Goal: Task Accomplishment & Management: Manage account settings

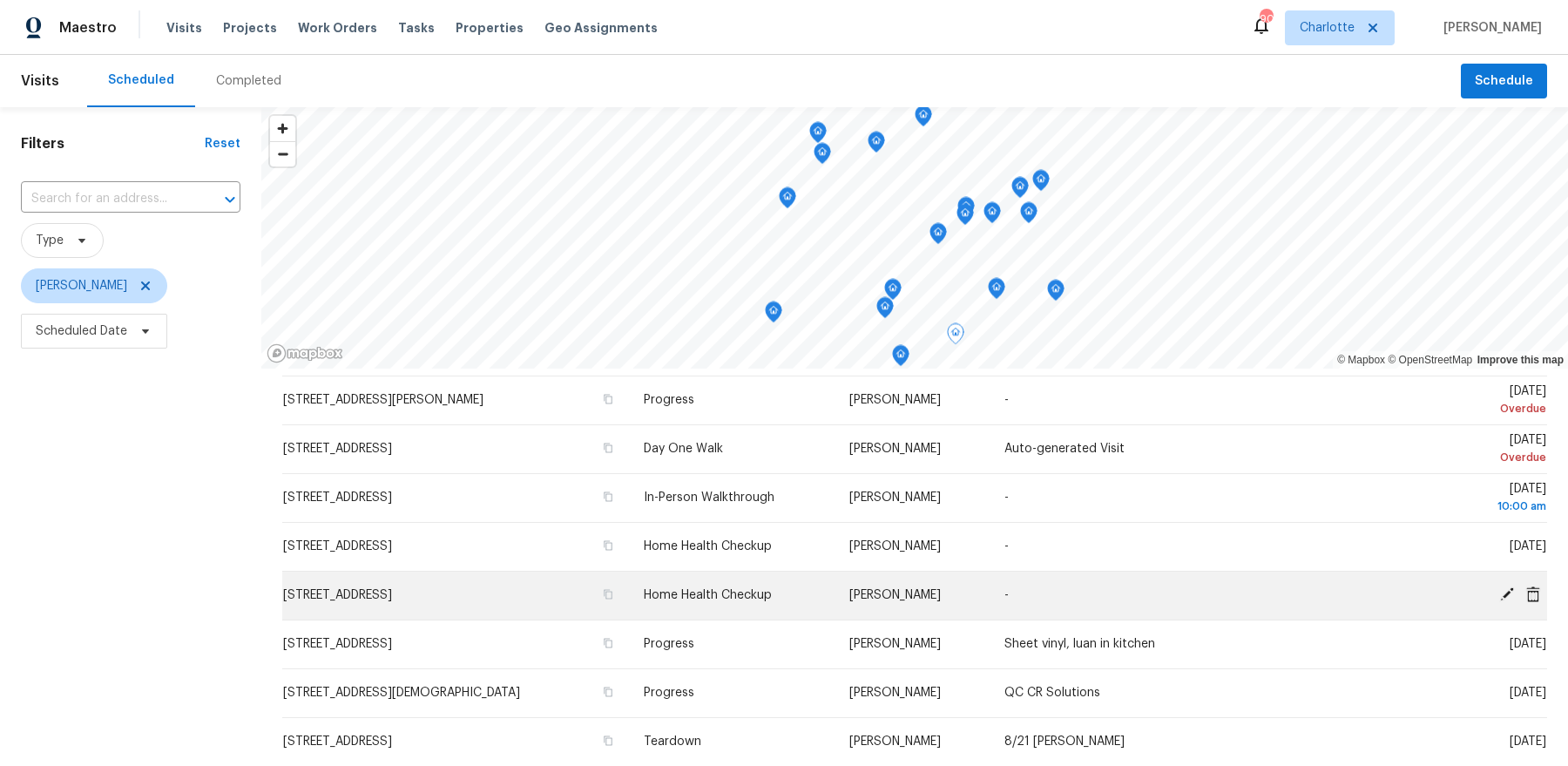
scroll to position [45, 0]
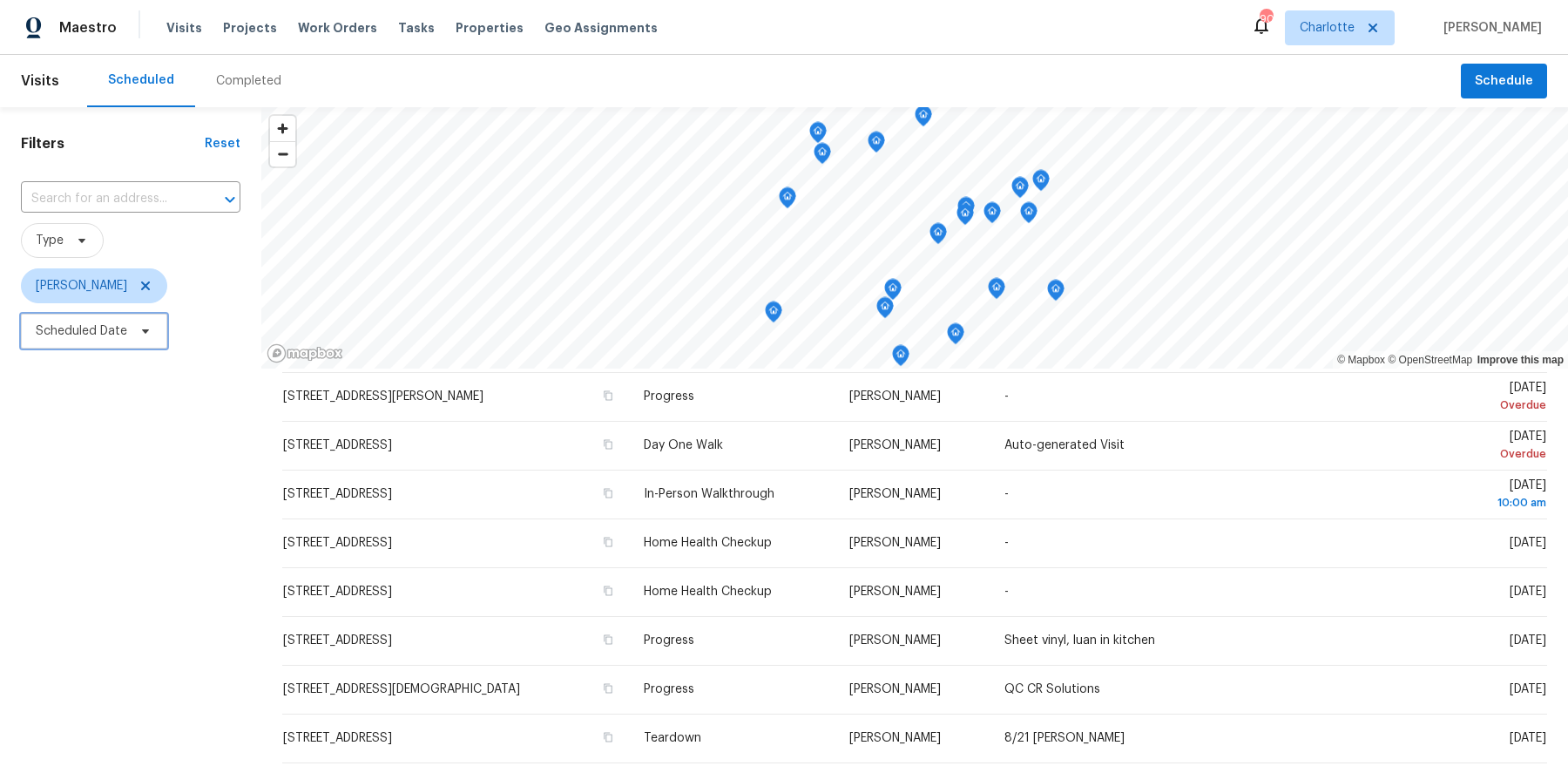
click at [57, 340] on span "Scheduled Date" at bounding box center [94, 330] width 146 height 35
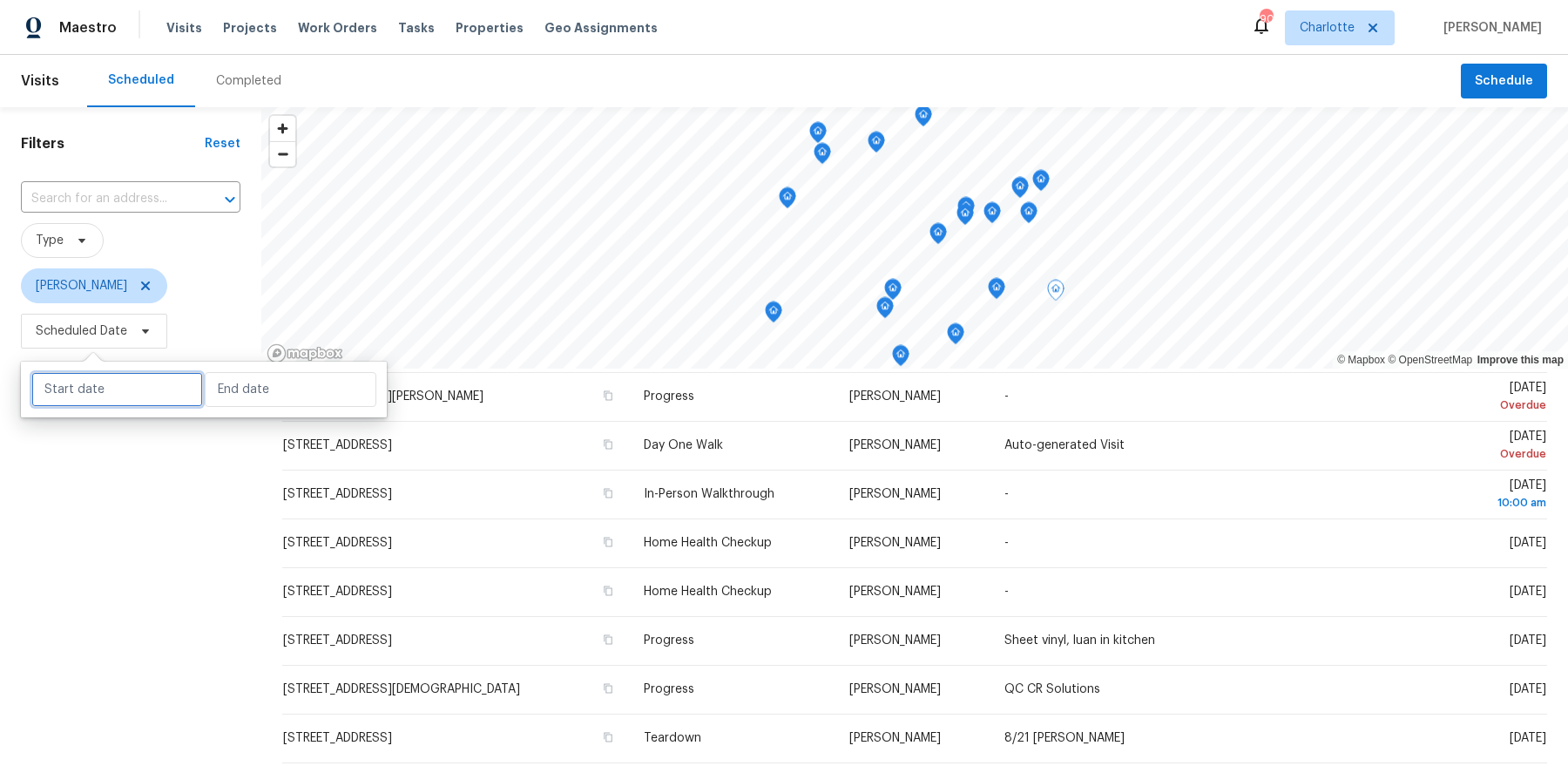
select select "7"
select select "2025"
select select "8"
select select "2025"
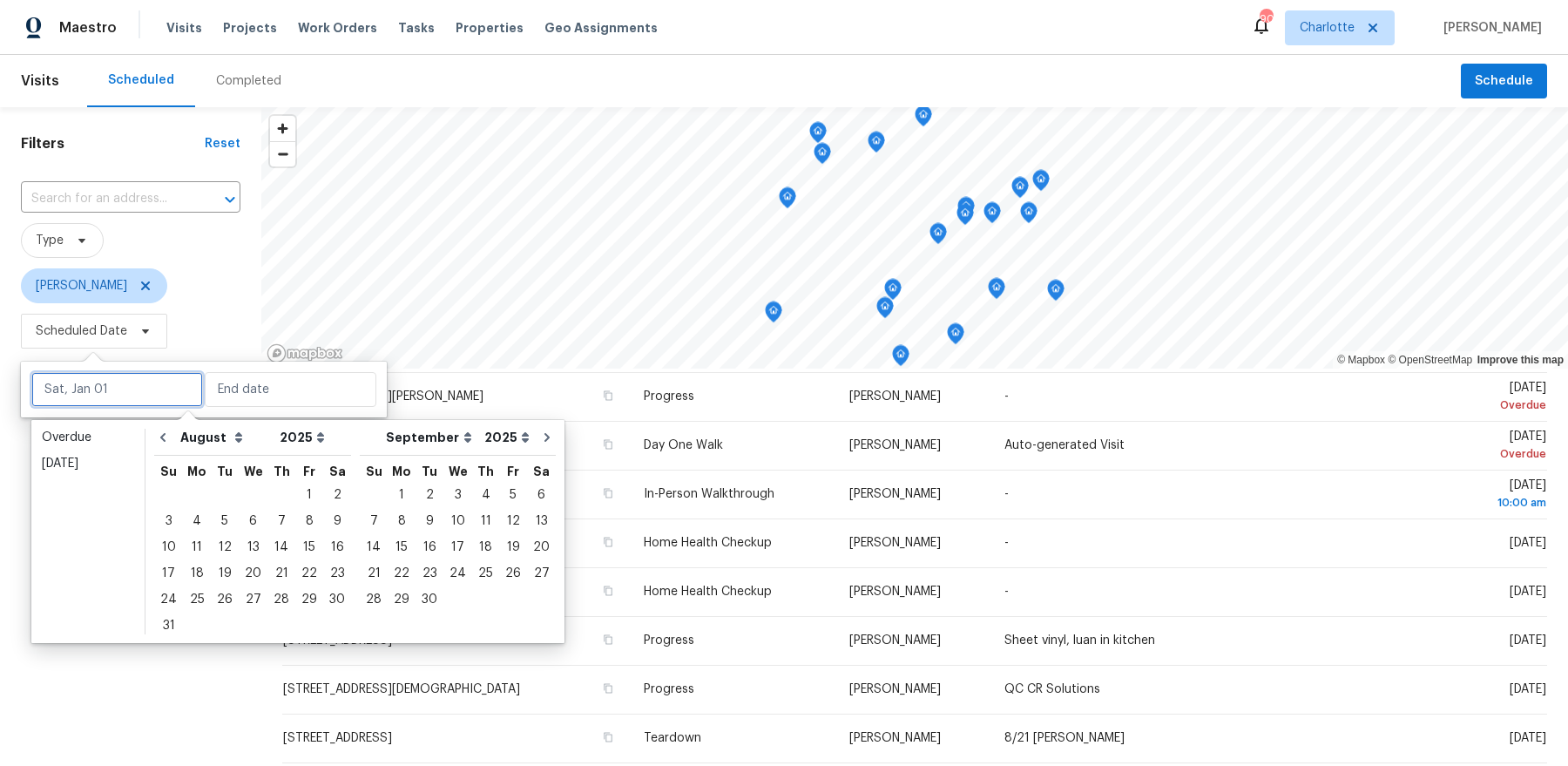
click at [145, 396] on input "text" at bounding box center [116, 389] width 172 height 35
click at [275, 558] on div "14" at bounding box center [282, 547] width 28 height 24
type input "[DATE]"
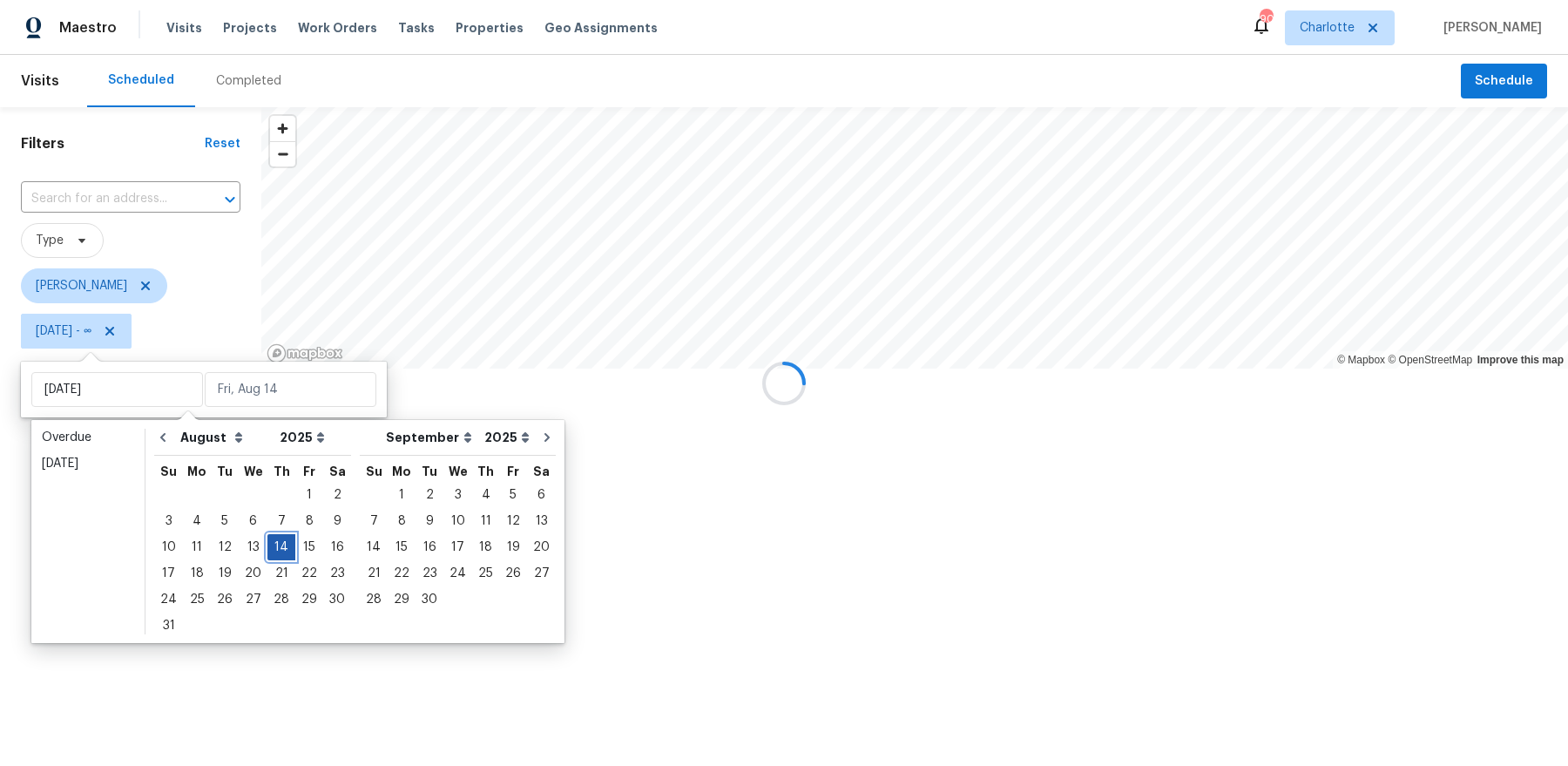
click at [275, 558] on div "14" at bounding box center [282, 547] width 28 height 24
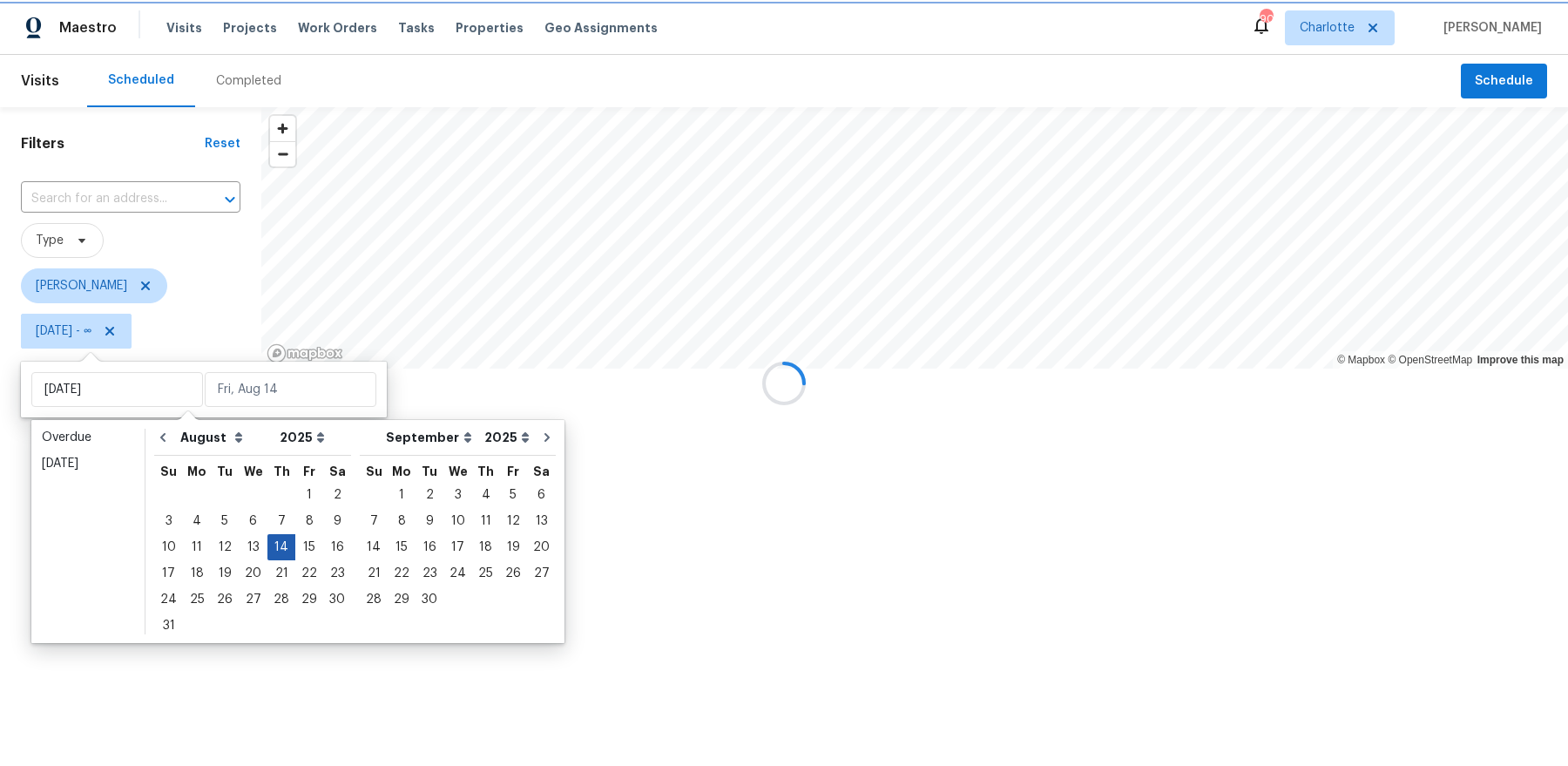
type input "[DATE]"
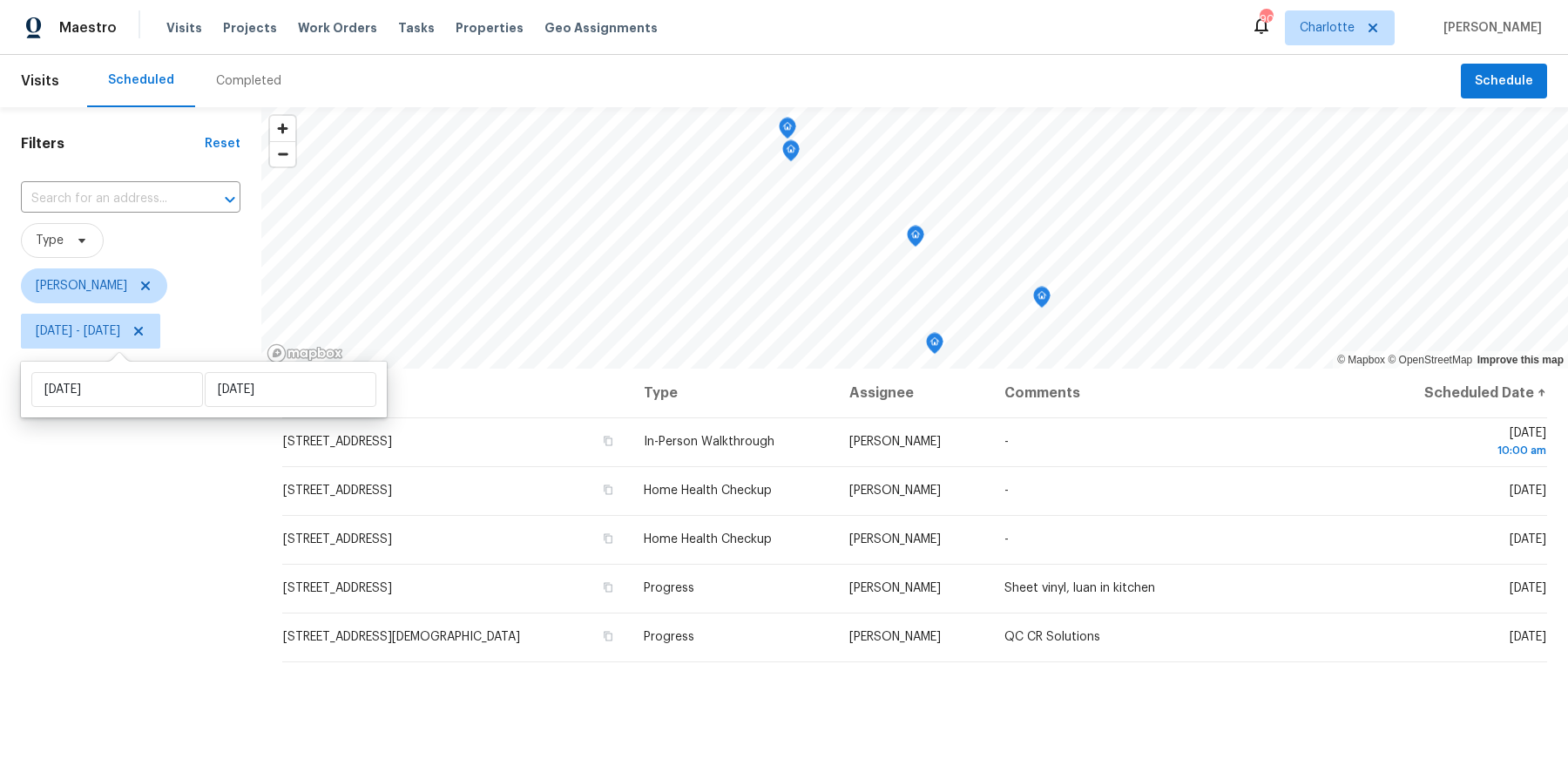
click at [151, 570] on div "Filters Reset ​ Type Dan Baquero Thu, Aug 14 - Thu, Aug 14" at bounding box center [131, 544] width 261 height 874
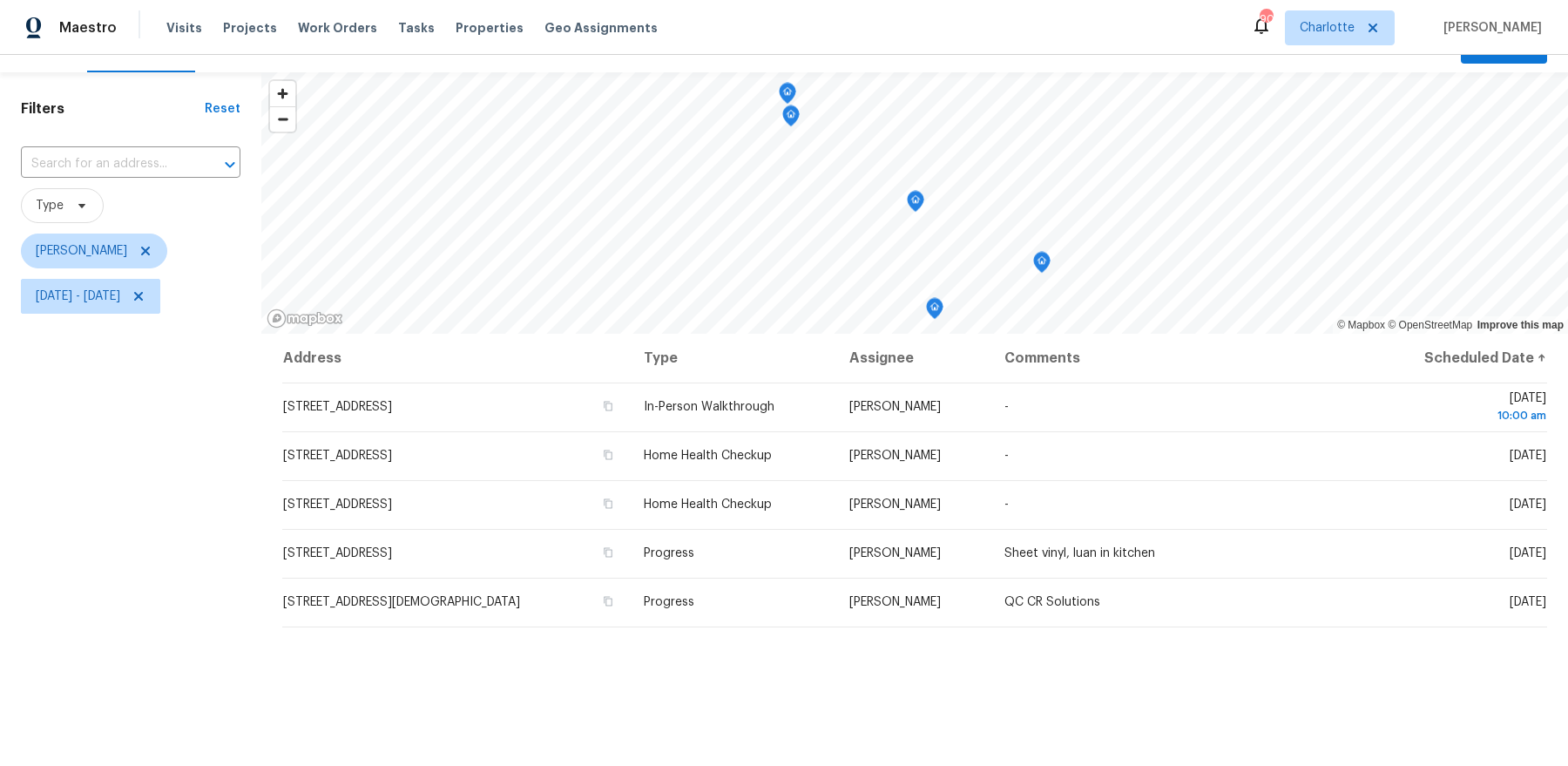
scroll to position [41, 0]
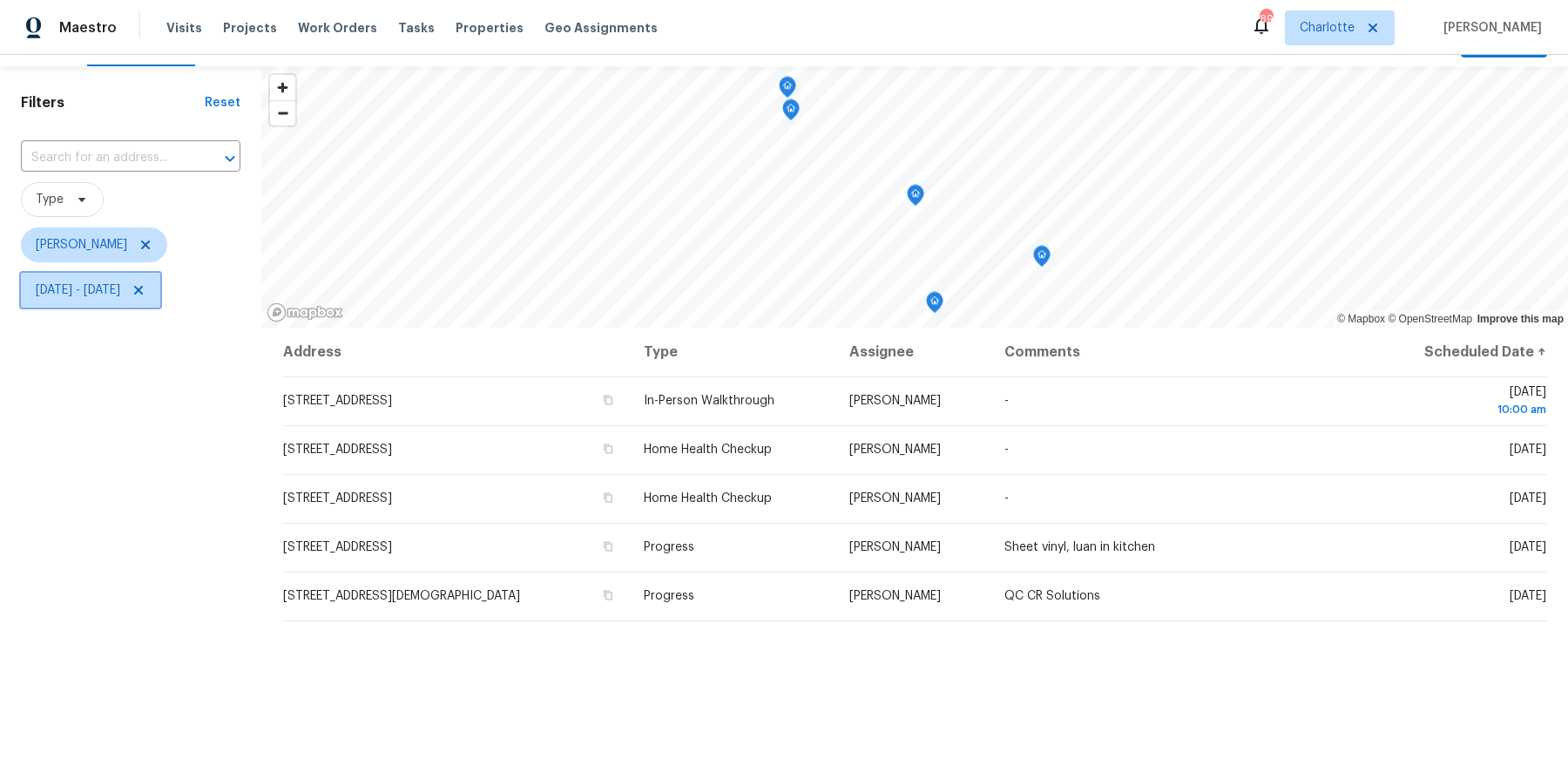
click at [90, 274] on span "Thu, Aug 14 - Thu, Aug 14" at bounding box center [90, 289] width 139 height 35
click at [103, 327] on div "Thu, Aug 14 Thu, Aug 14" at bounding box center [204, 347] width 366 height 55
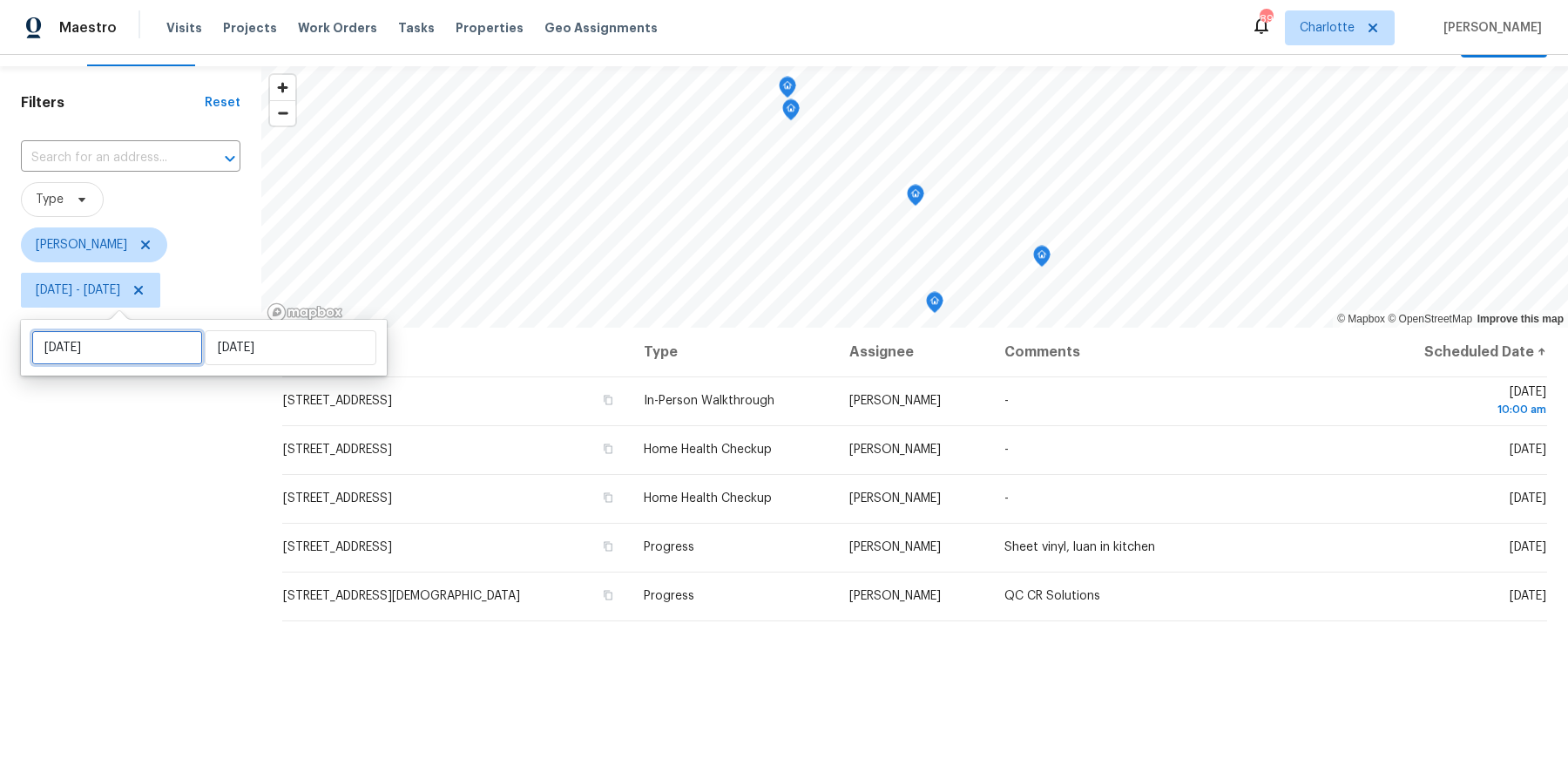
select select "7"
select select "2025"
select select "8"
select select "2025"
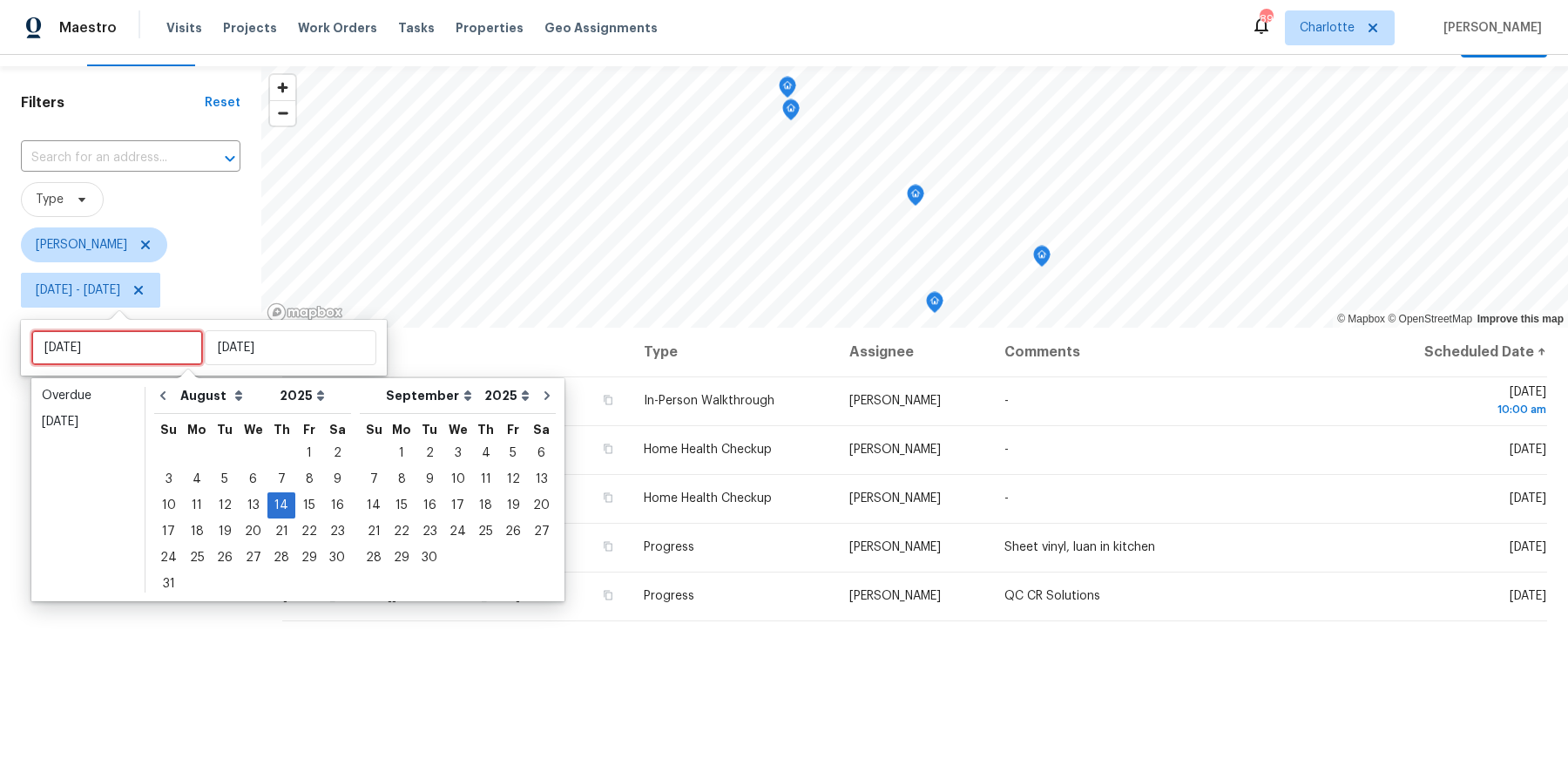
click at [109, 360] on input "[DATE]" at bounding box center [116, 347] width 172 height 35
type input "[DATE]"
click at [248, 513] on div "13" at bounding box center [253, 505] width 29 height 24
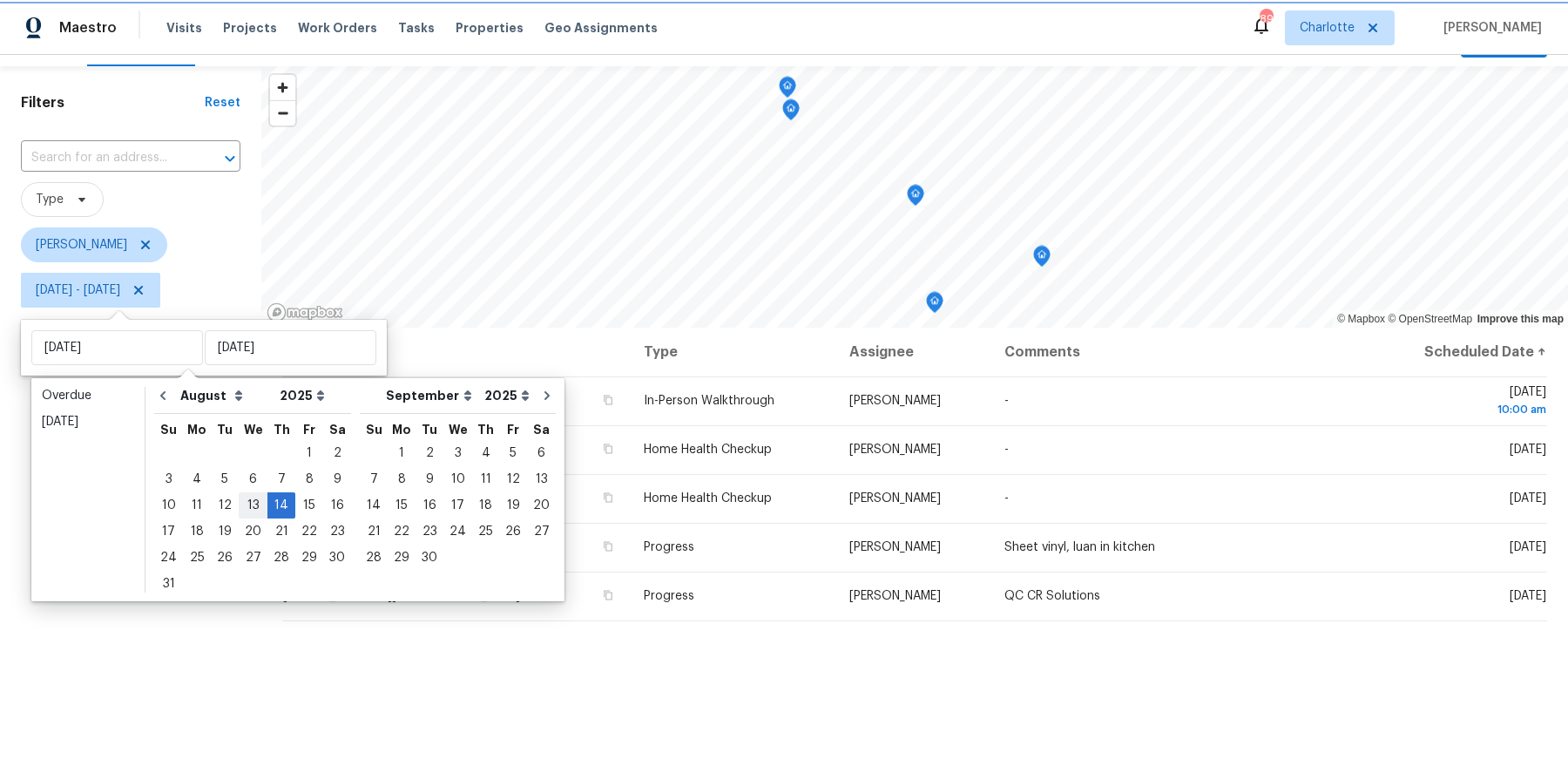
type input "[DATE]"
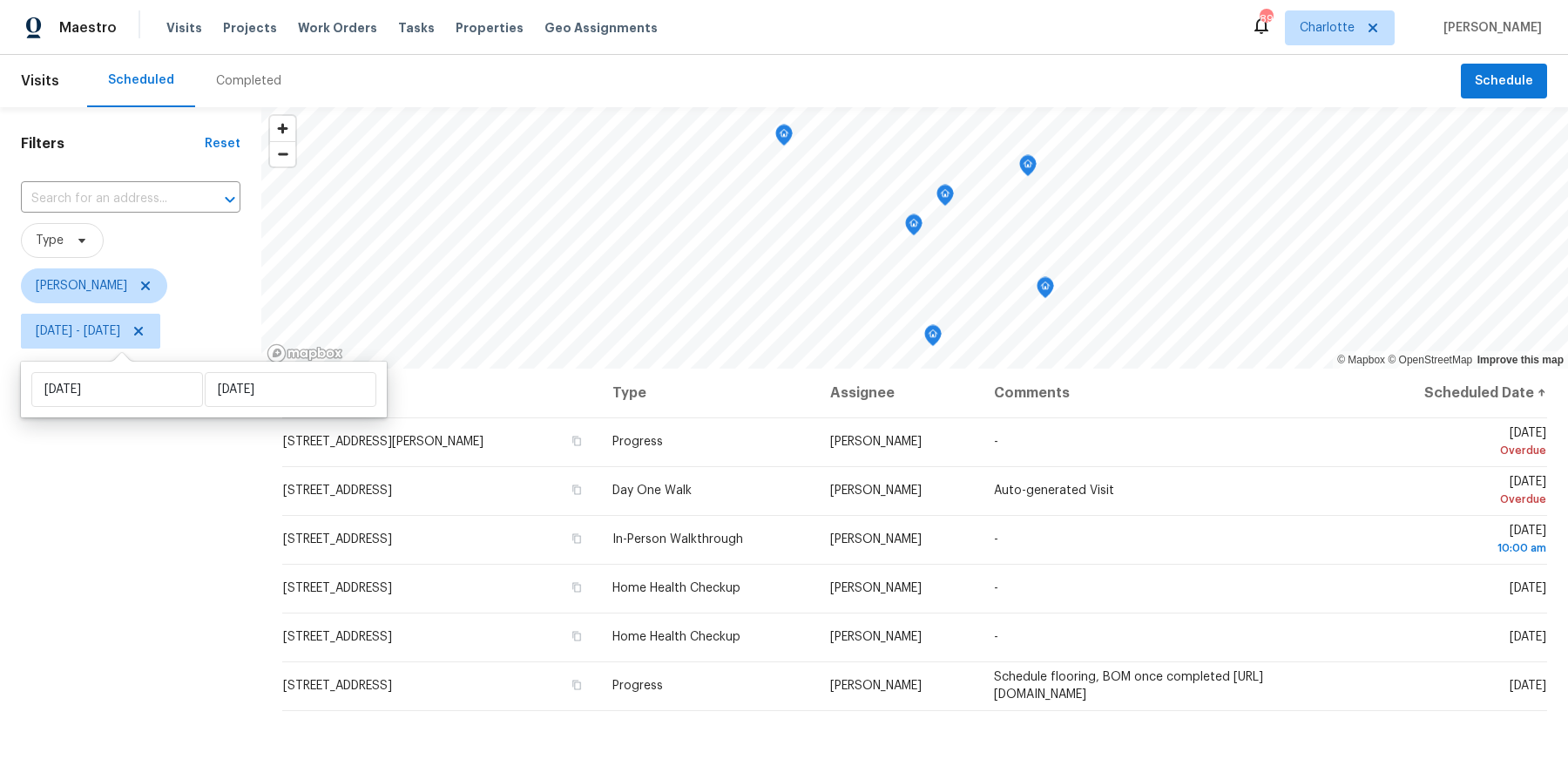
click at [180, 567] on div "Filters Reset ​ Type Dan Baquero Wed, Aug 13 - Thu, Aug 14" at bounding box center [131, 544] width 261 height 874
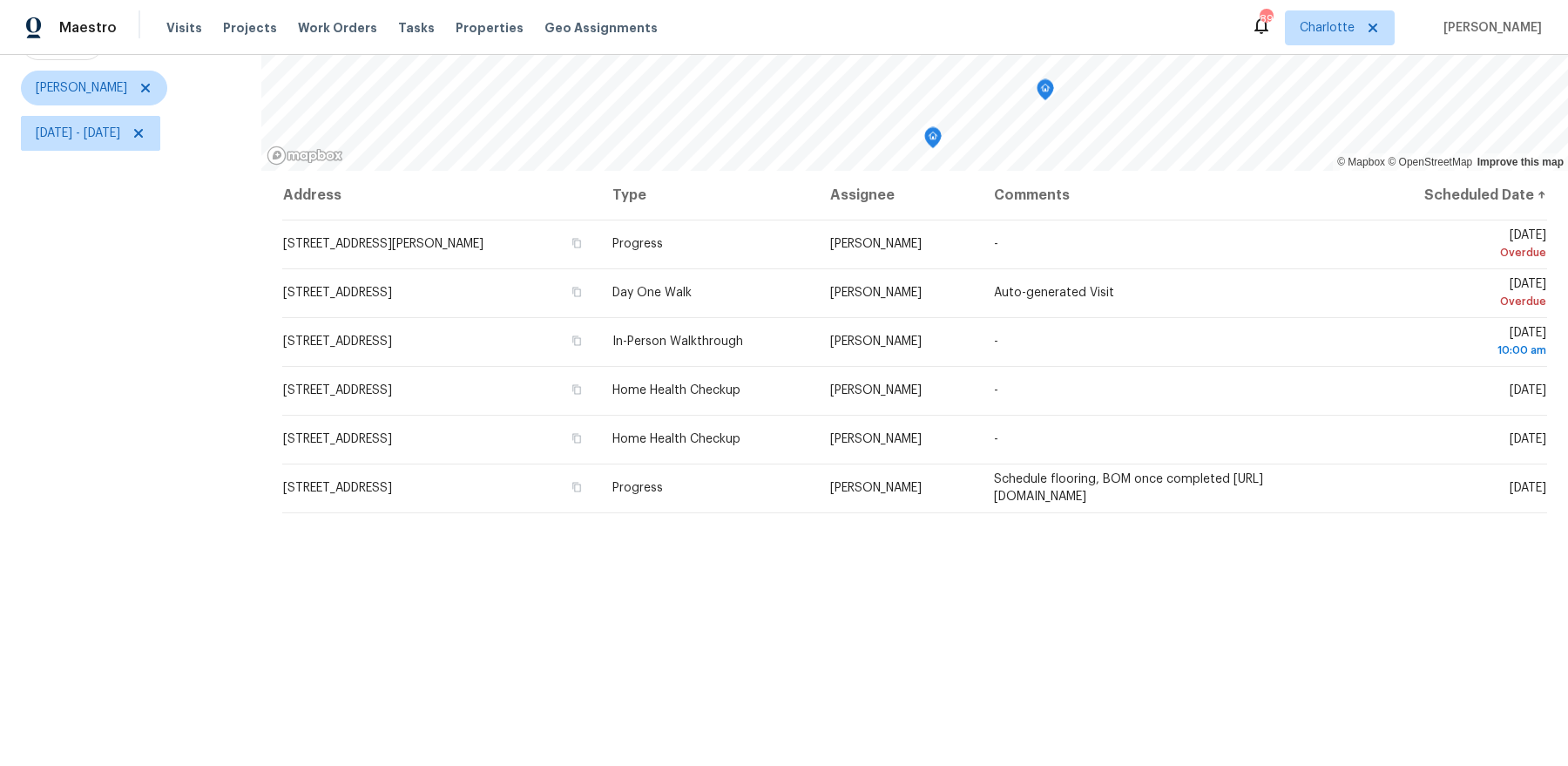
scroll to position [214, 0]
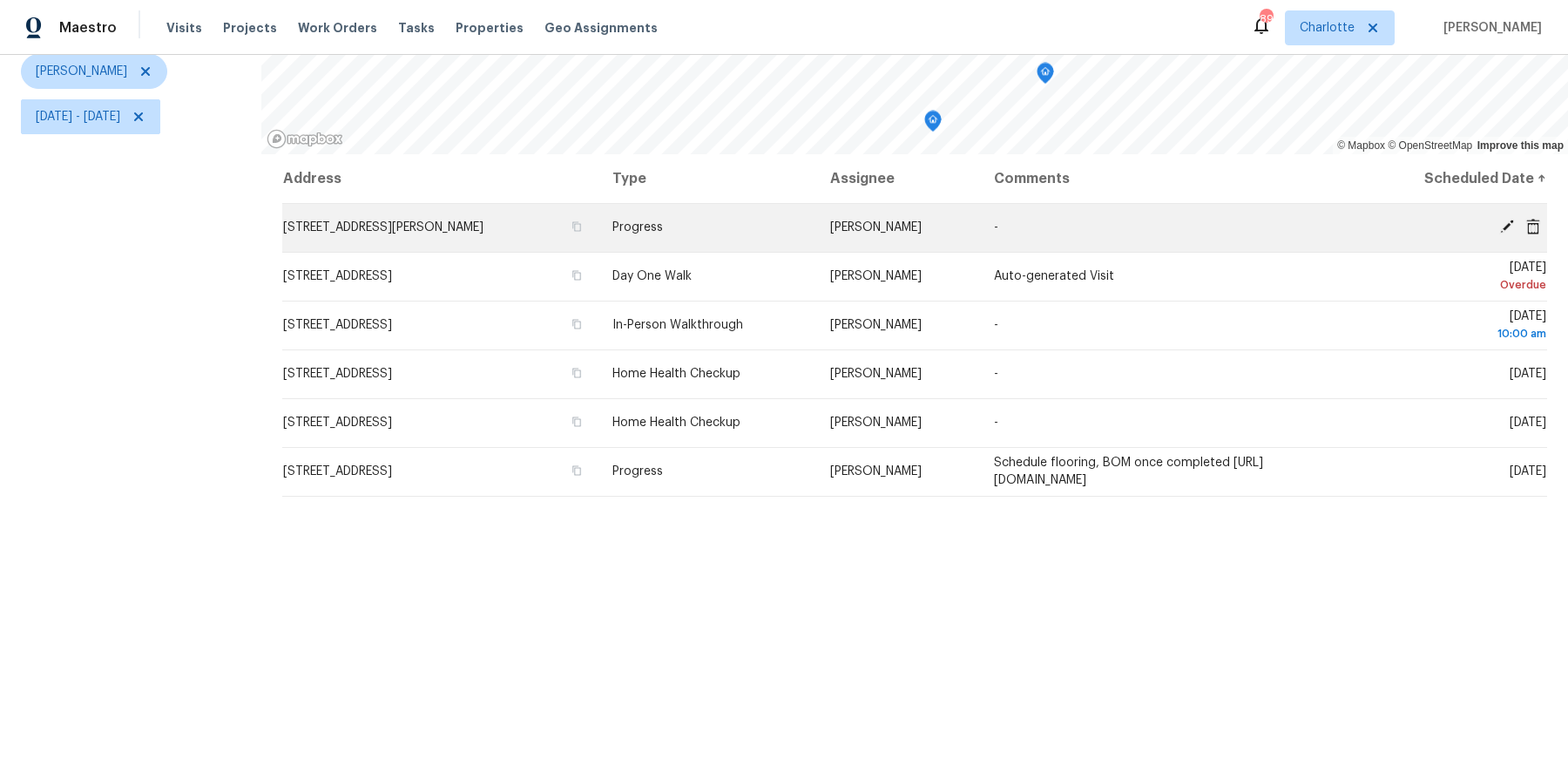
click at [1509, 223] on icon at bounding box center [1507, 226] width 14 height 14
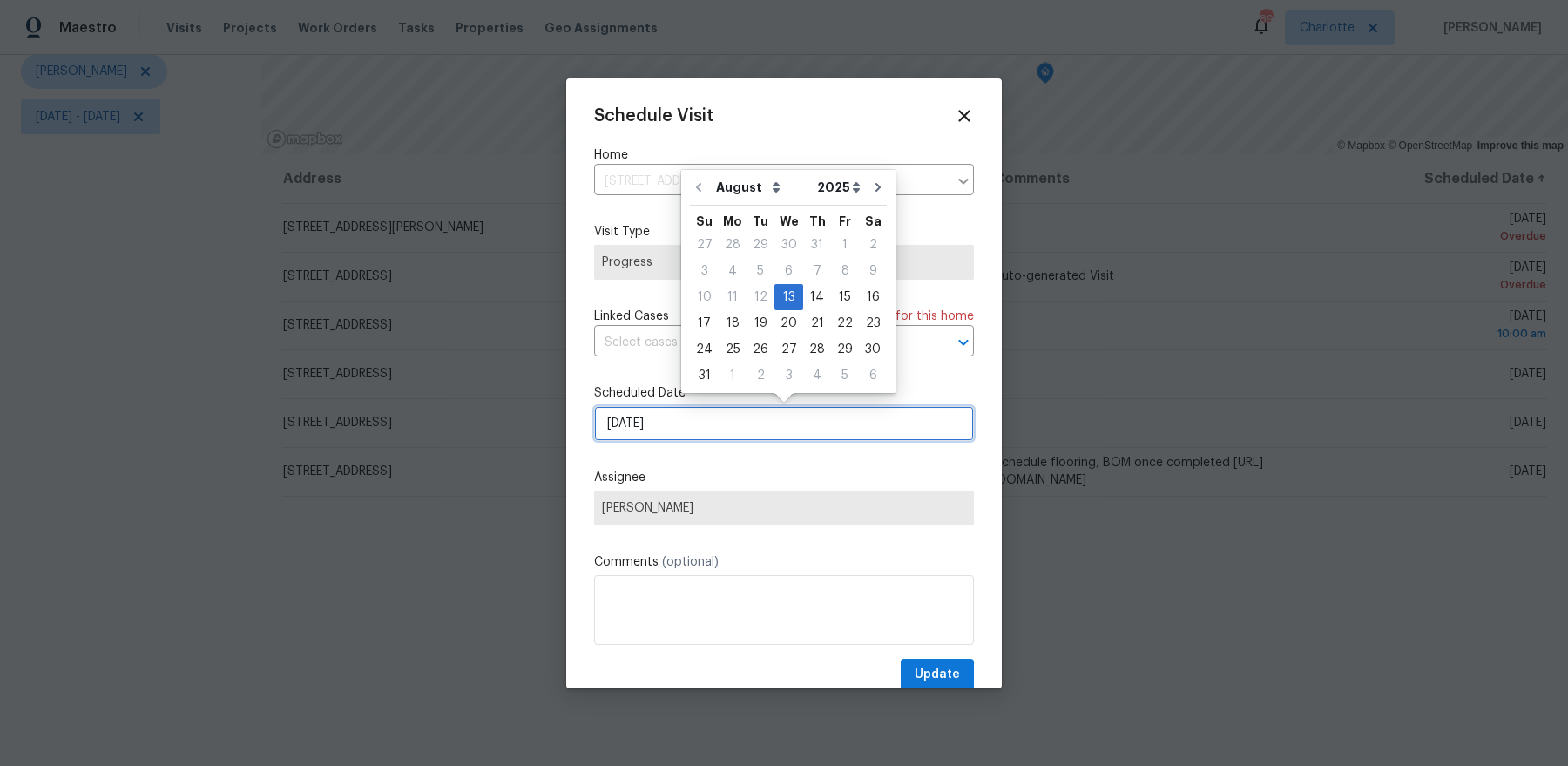
click at [730, 429] on input "8/13/2025" at bounding box center [784, 422] width 380 height 35
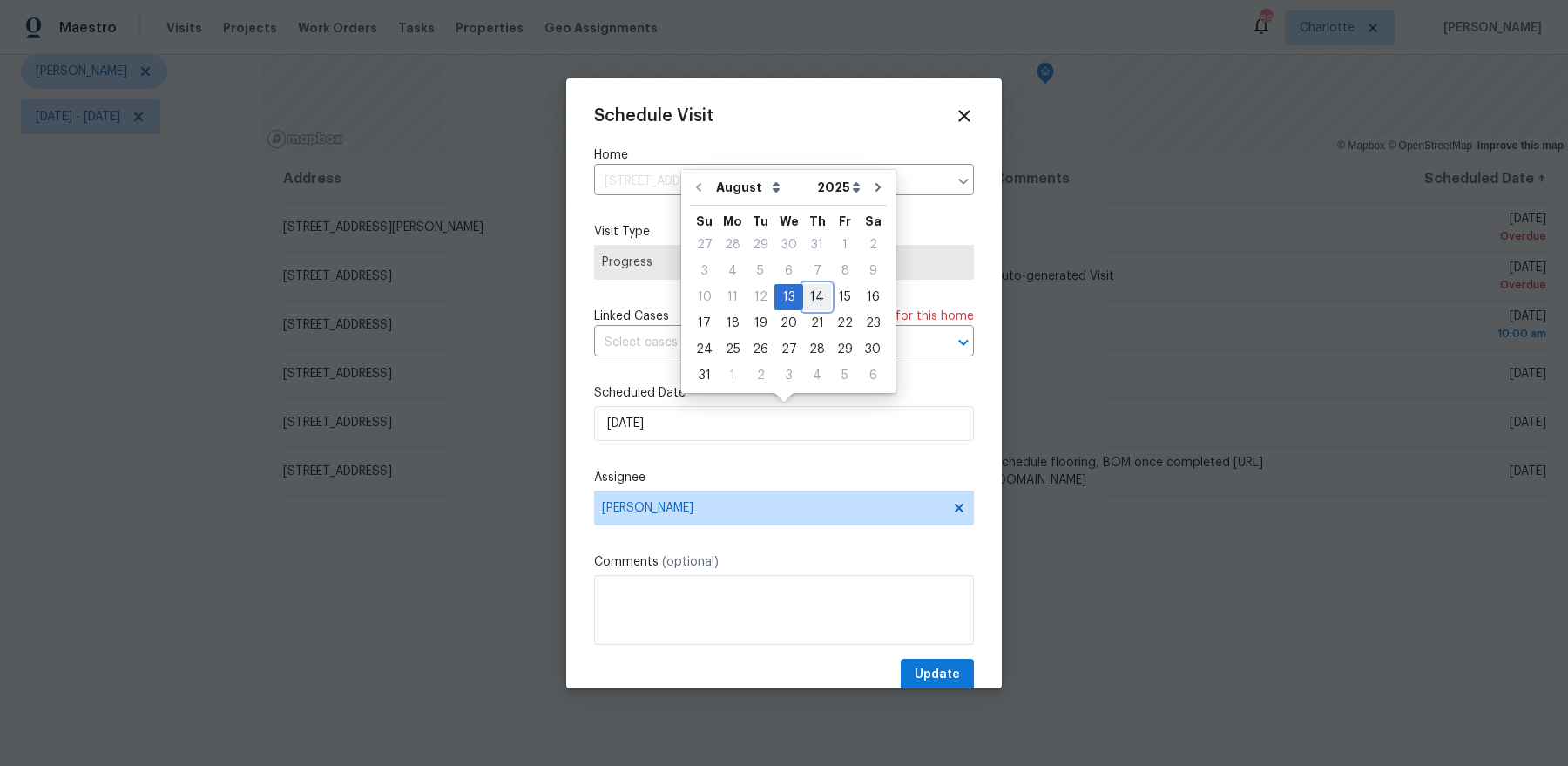
click at [807, 299] on div "14" at bounding box center [817, 297] width 28 height 24
type input "8/14/2025"
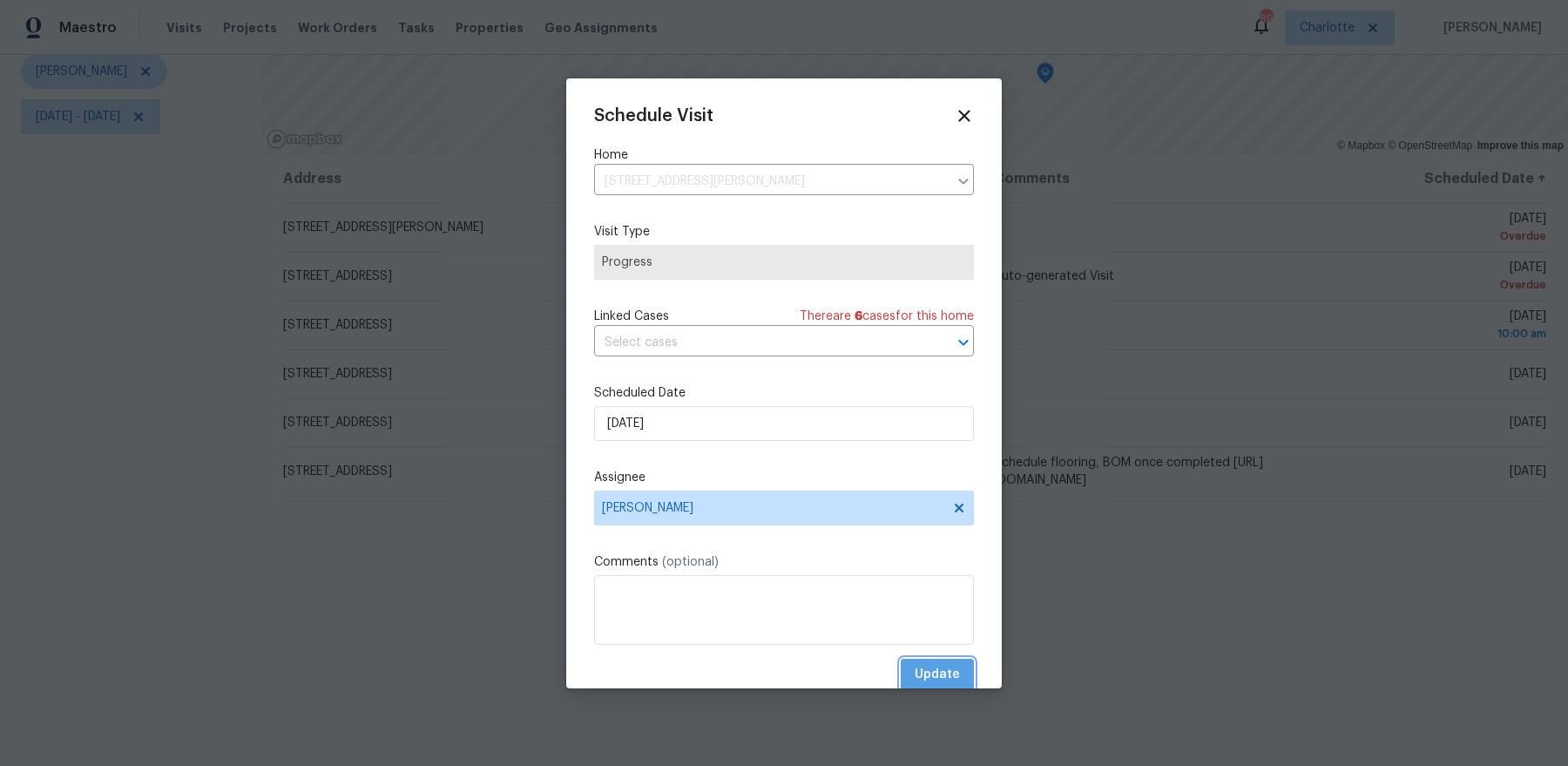
click at [940, 682] on span "Update" at bounding box center [937, 674] width 45 height 22
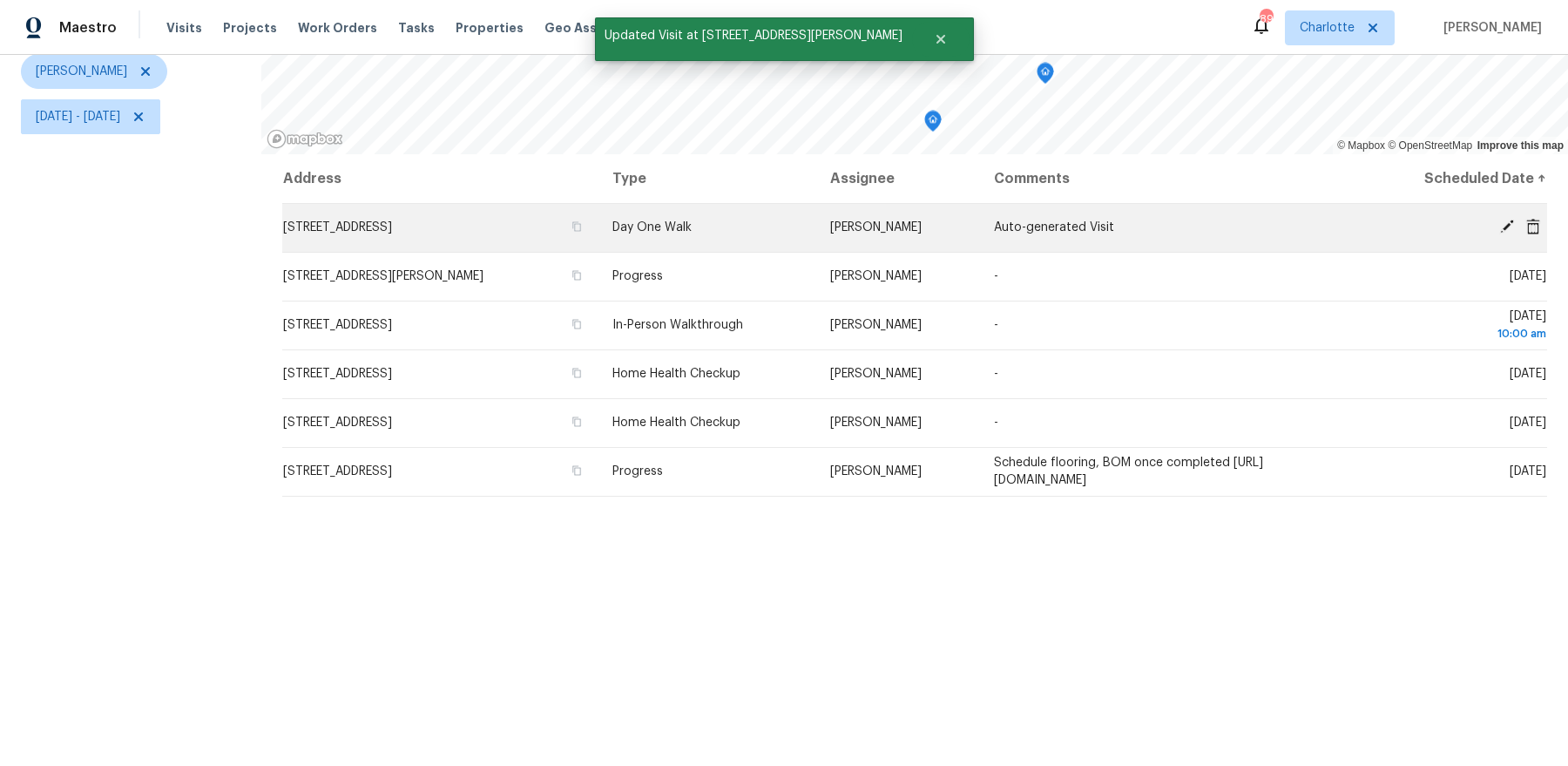
click at [1504, 223] on icon at bounding box center [1507, 226] width 16 height 16
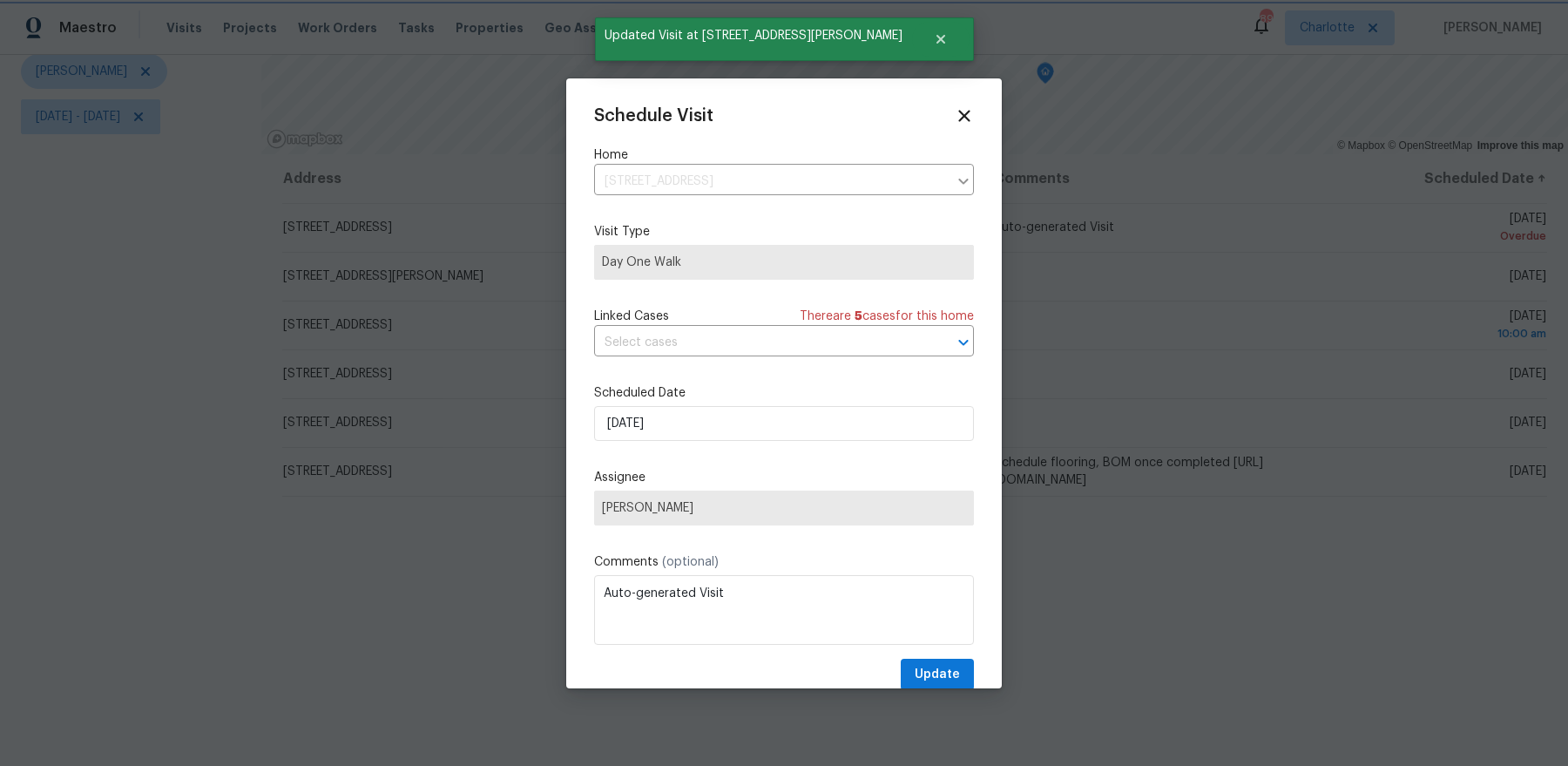
click at [1261, 368] on div at bounding box center [784, 383] width 1568 height 766
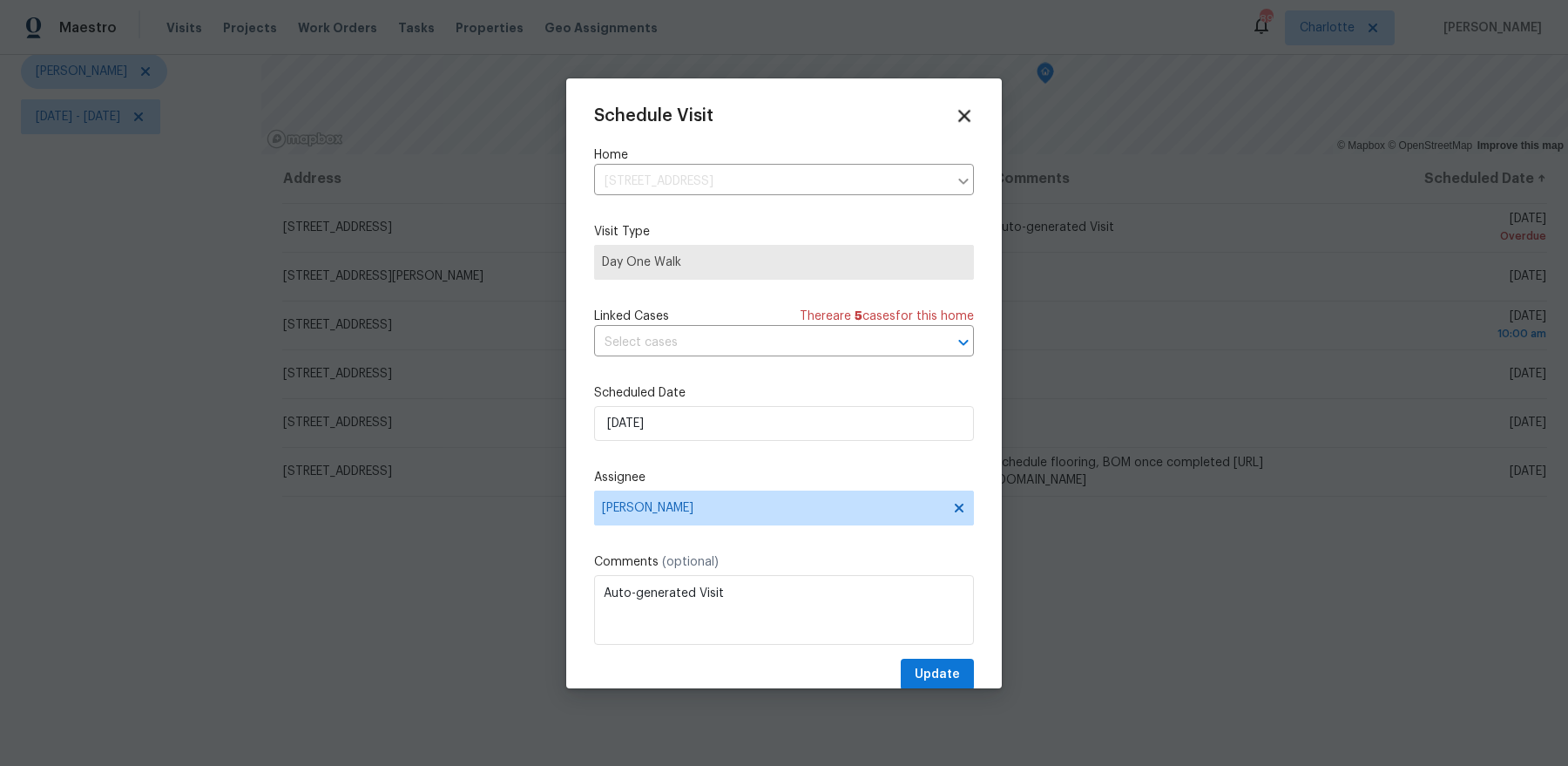
click at [967, 115] on icon at bounding box center [963, 115] width 20 height 20
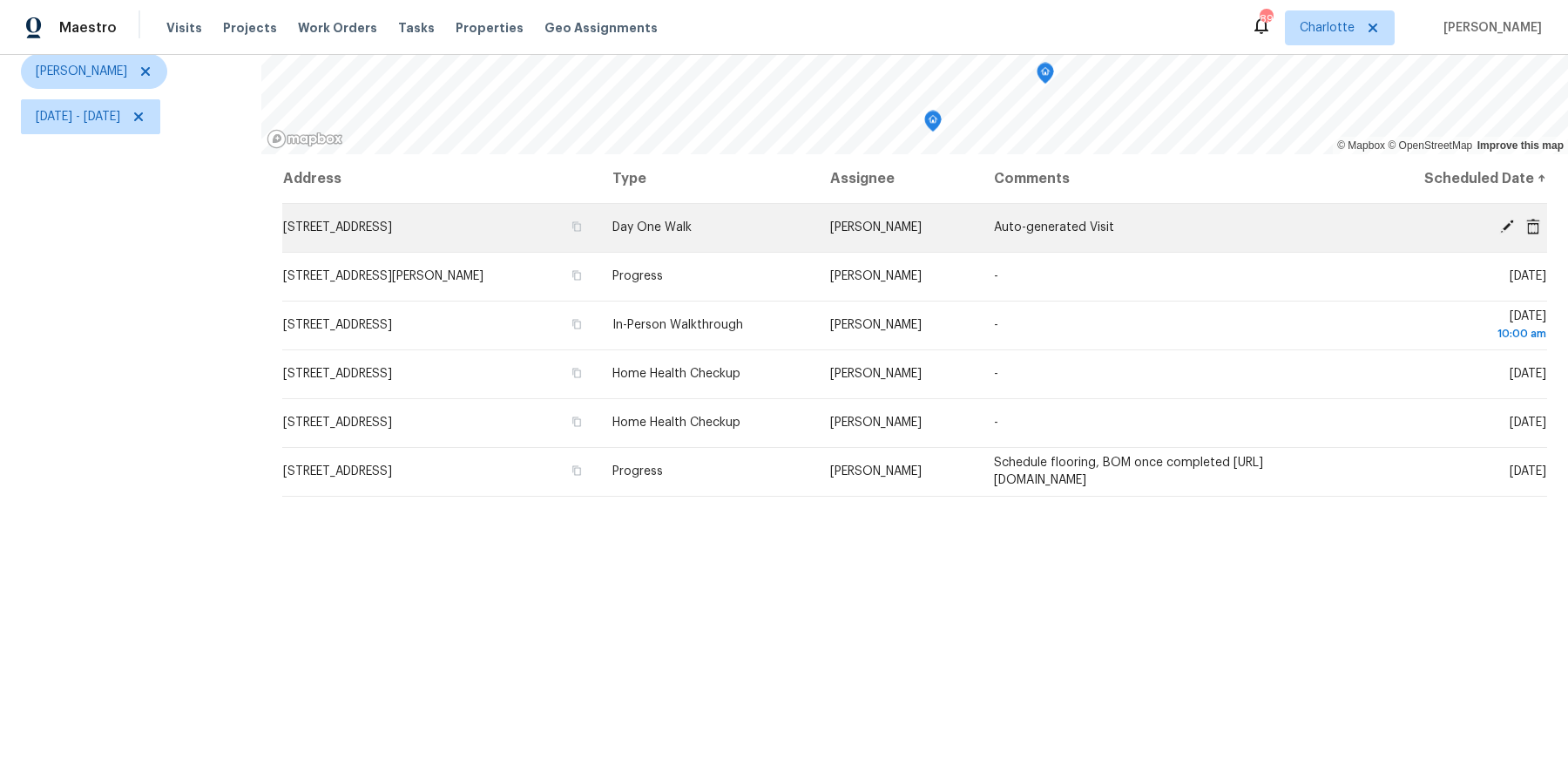
click at [496, 240] on td "[STREET_ADDRESS]" at bounding box center [440, 227] width 316 height 49
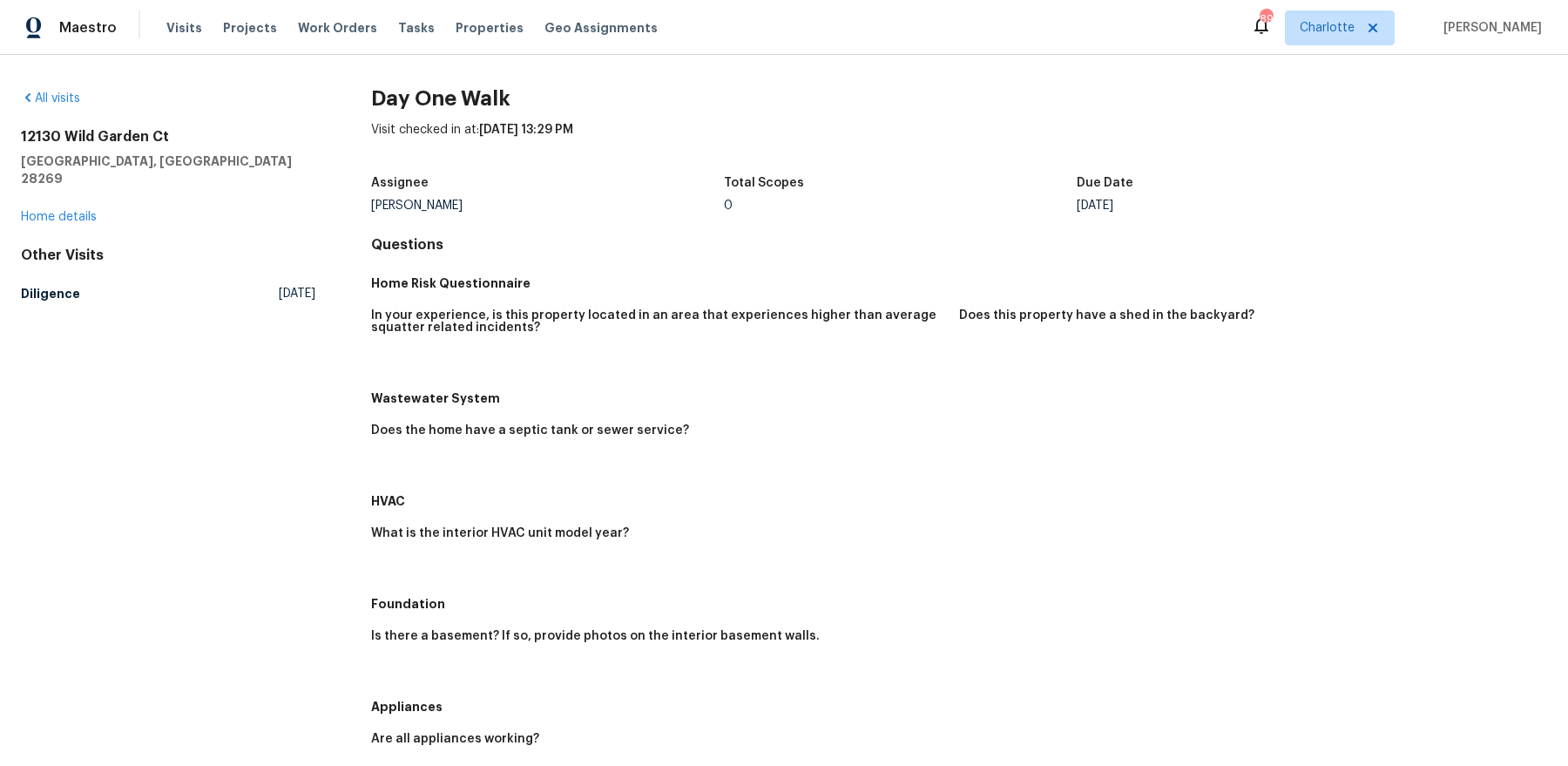
click at [91, 190] on div "12130 Wild Garden Ct Charlotte, NC 28269 Home details" at bounding box center [168, 176] width 295 height 98
click at [90, 211] on link "Home details" at bounding box center [58, 217] width 76 height 12
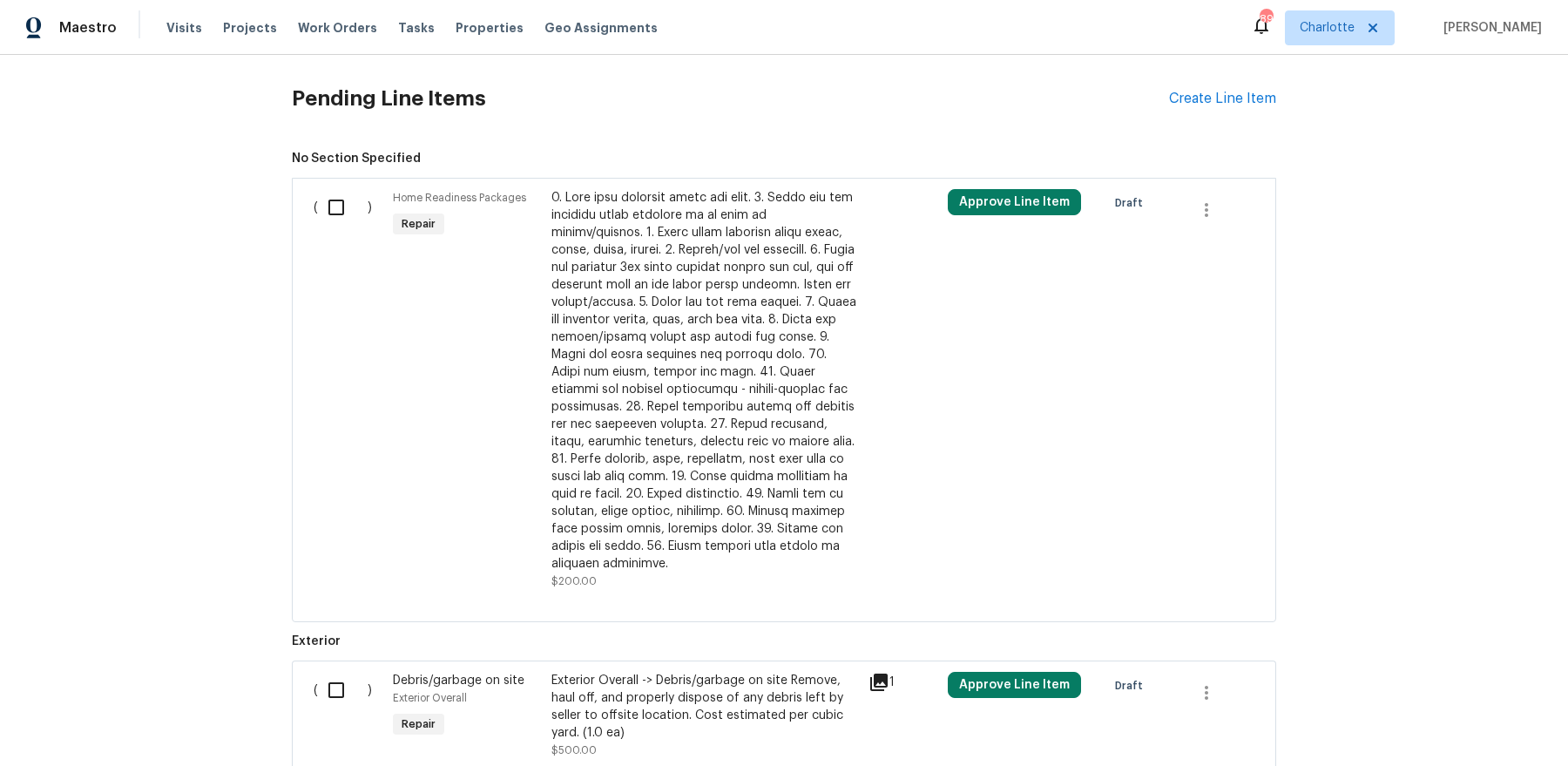
scroll to position [417, 0]
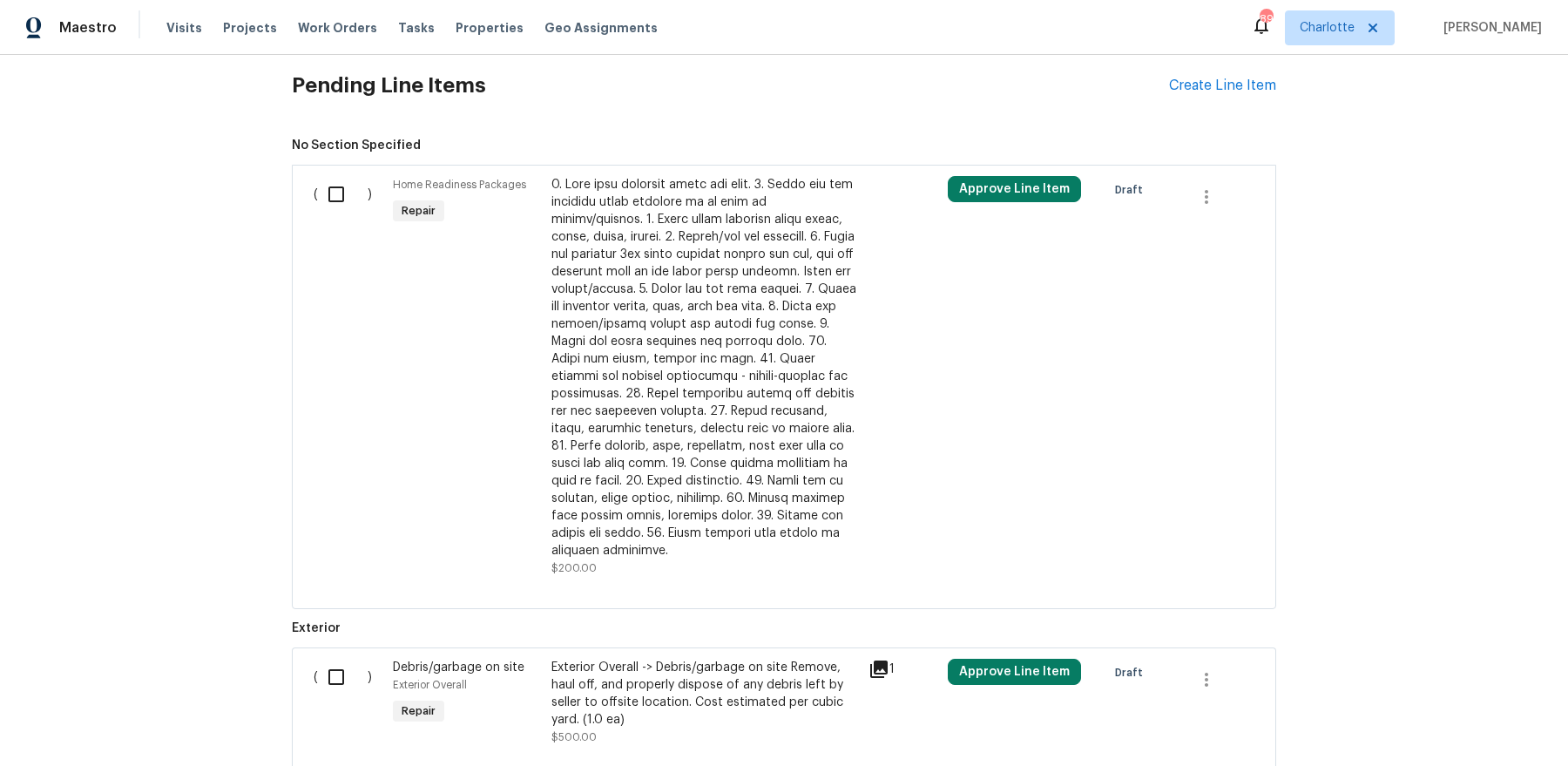
click at [344, 193] on input "checkbox" at bounding box center [343, 193] width 50 height 37
checkbox input "true"
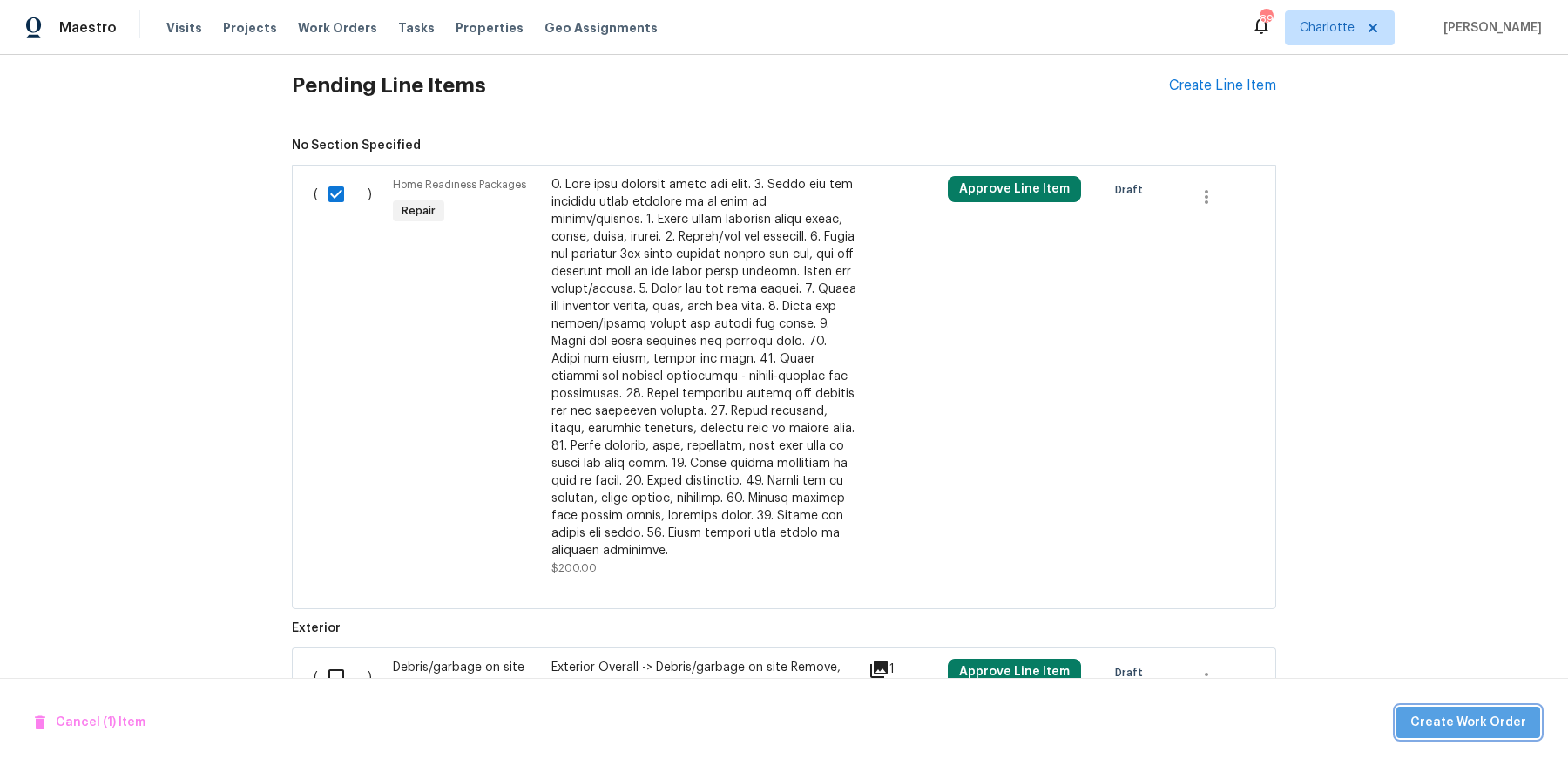
click at [1478, 727] on span "Create Work Order" at bounding box center [1468, 722] width 115 height 22
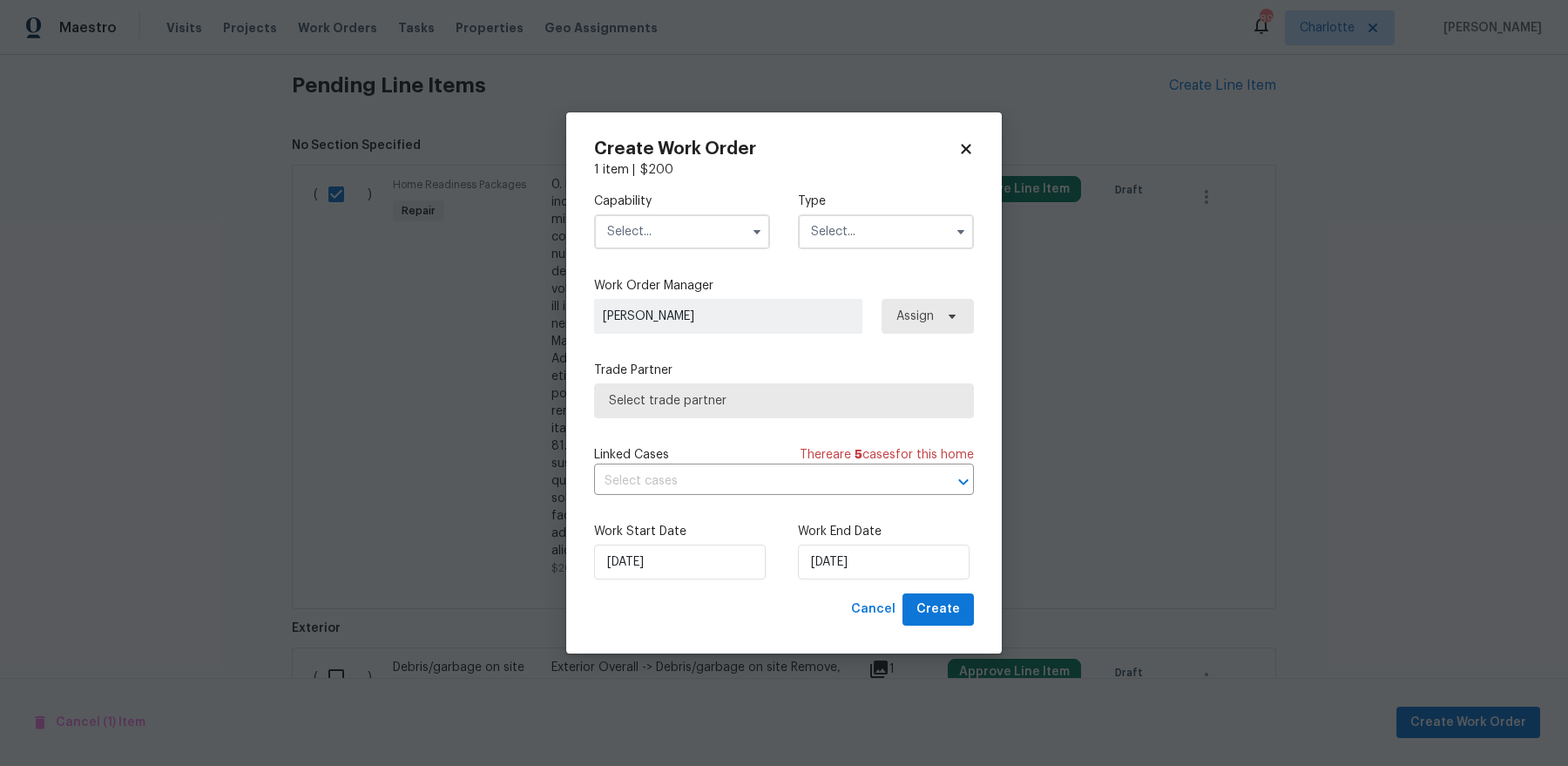
click at [666, 232] on input "text" at bounding box center [682, 231] width 176 height 35
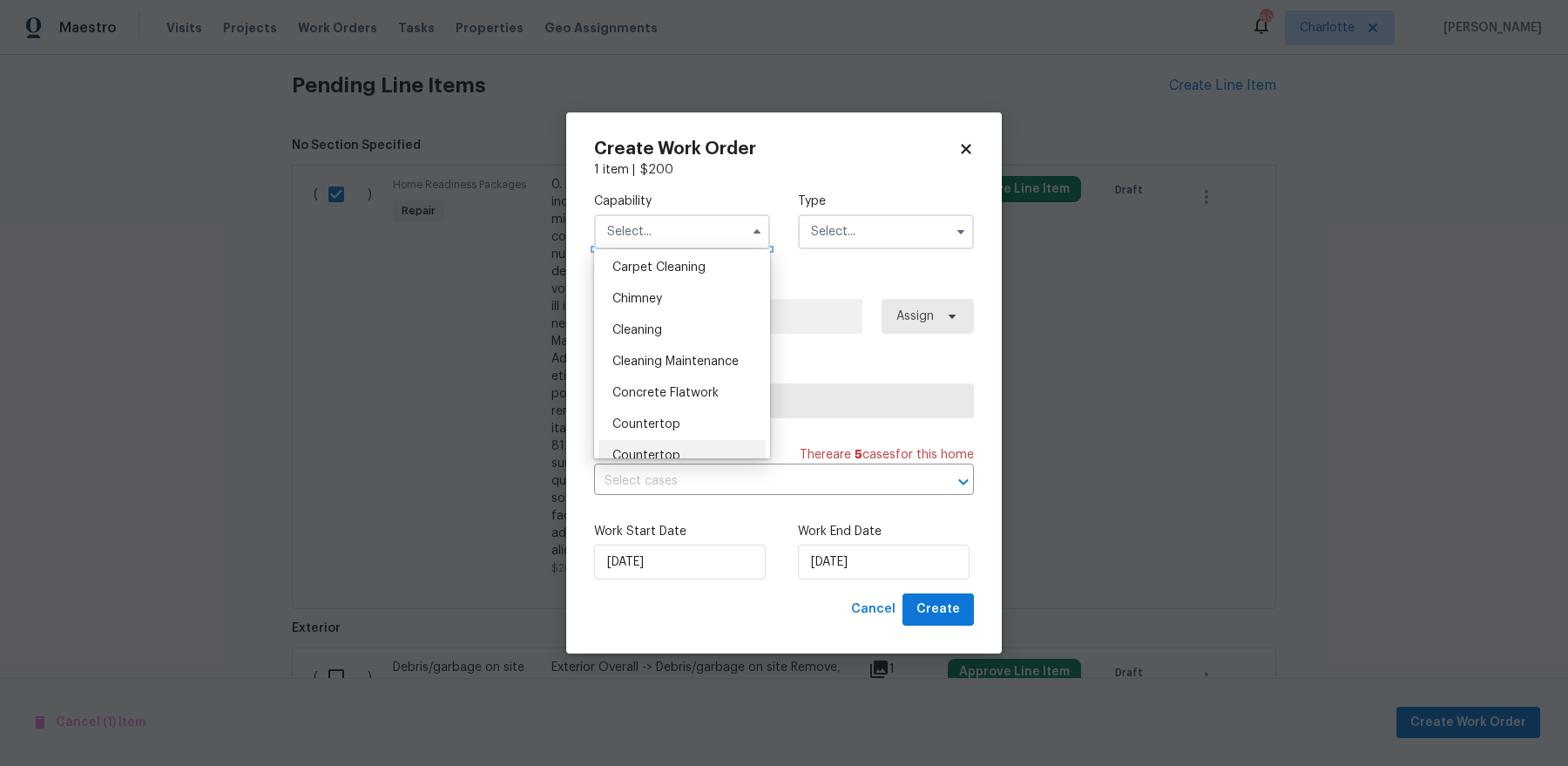
scroll to position [161, 0]
click at [657, 357] on span "Cleaning" at bounding box center [637, 359] width 50 height 12
type input "Cleaning"
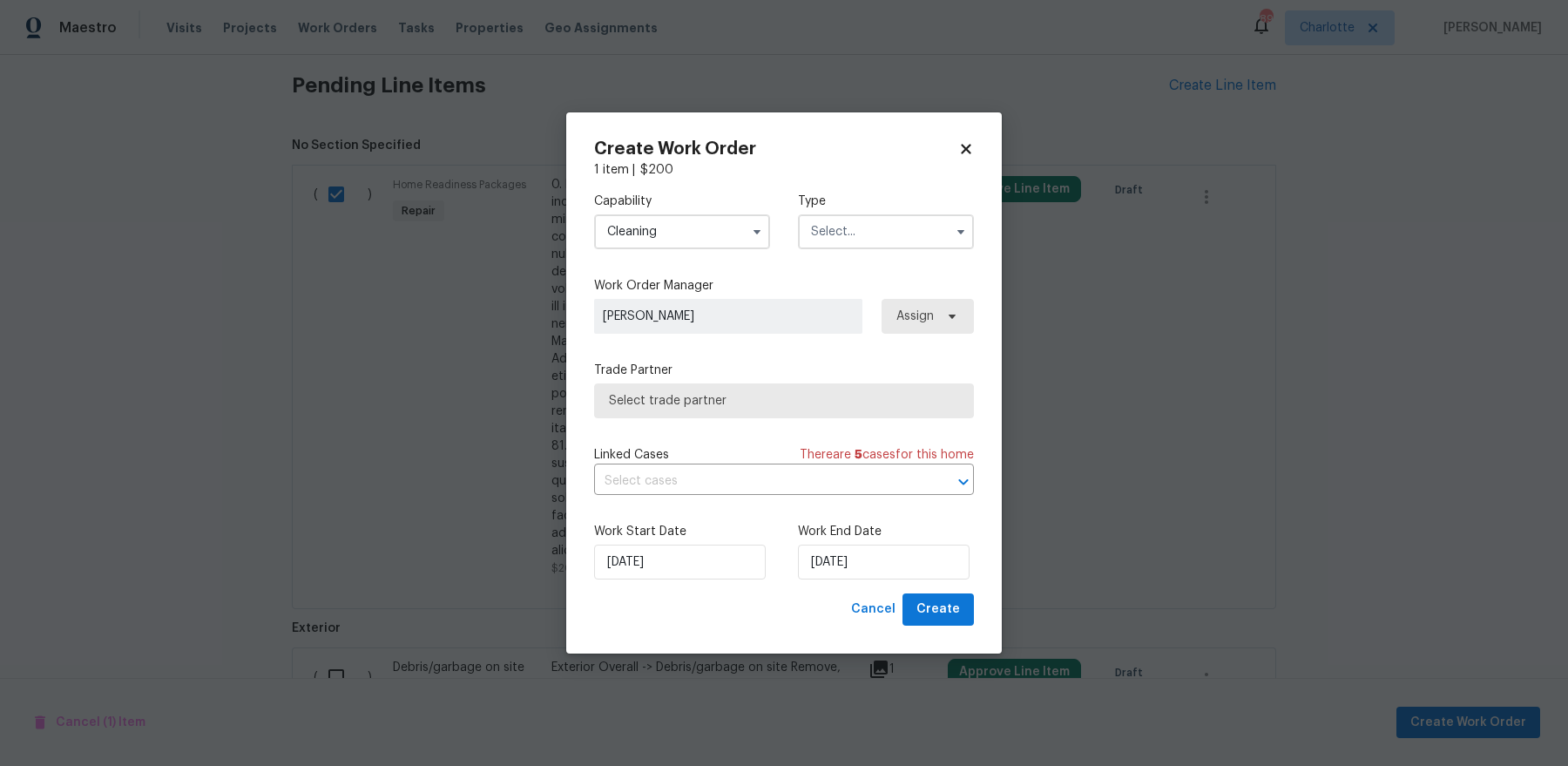
click at [863, 236] on input "text" at bounding box center [885, 231] width 176 height 35
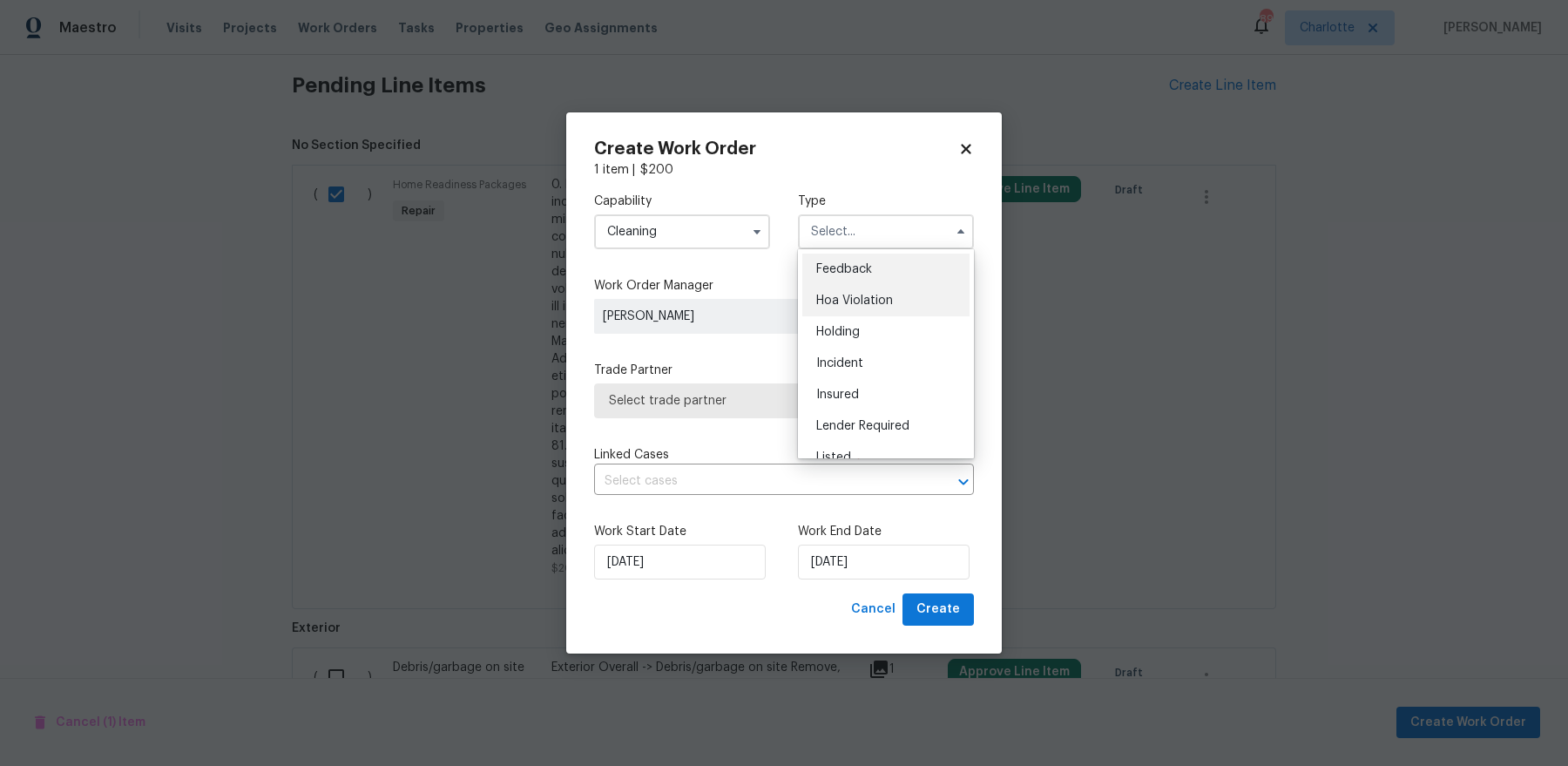
scroll to position [394, 0]
click at [869, 314] on span "Renovation" at bounding box center [848, 314] width 65 height 12
type input "Renovation"
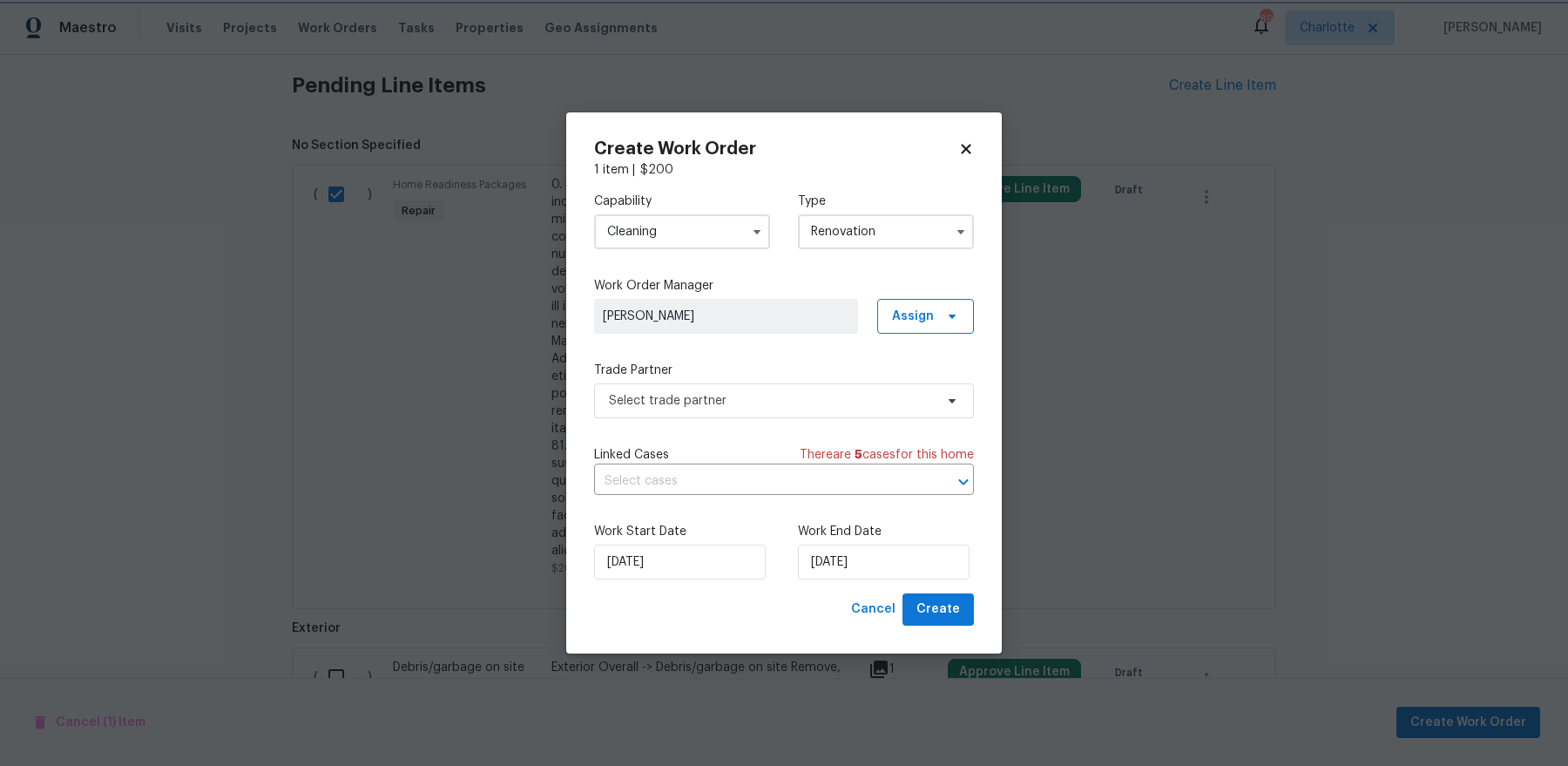
scroll to position [0, 0]
click at [779, 407] on span "Select trade partner" at bounding box center [772, 401] width 325 height 18
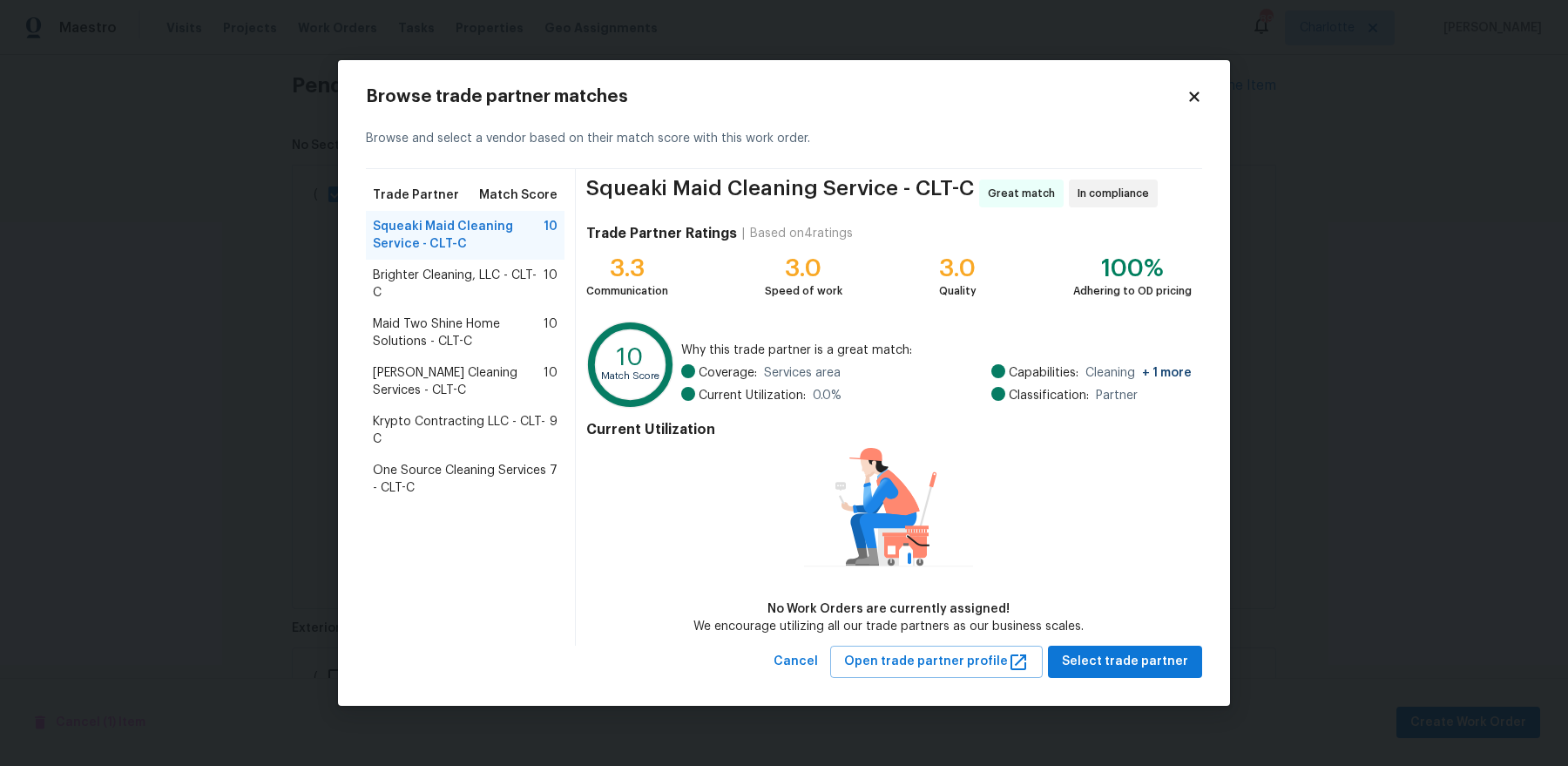
click at [447, 283] on span "Brighter Cleaning, LLC - CLT-C" at bounding box center [458, 283] width 171 height 35
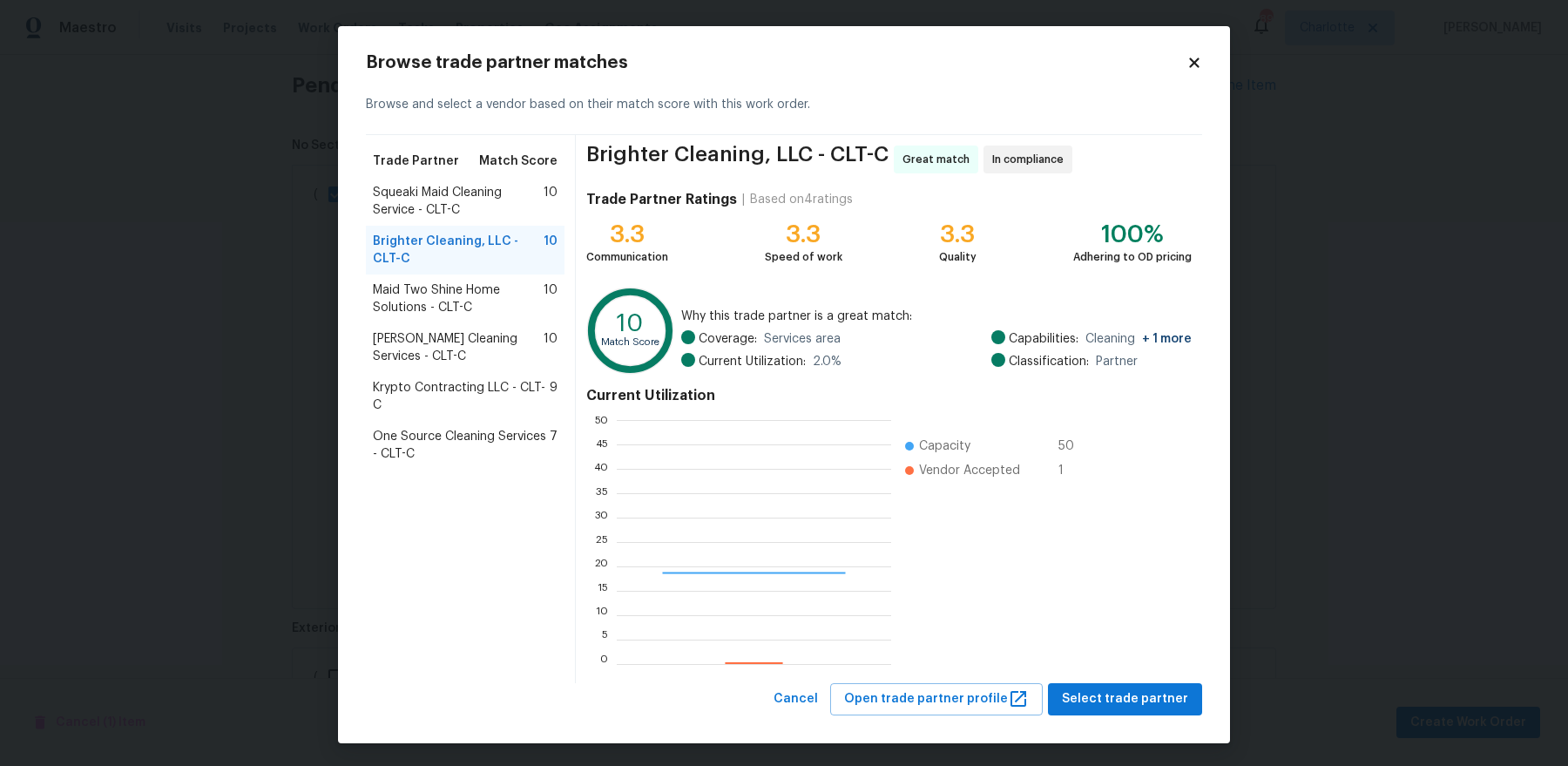
scroll to position [244, 273]
click at [1122, 694] on span "Select trade partner" at bounding box center [1125, 698] width 127 height 22
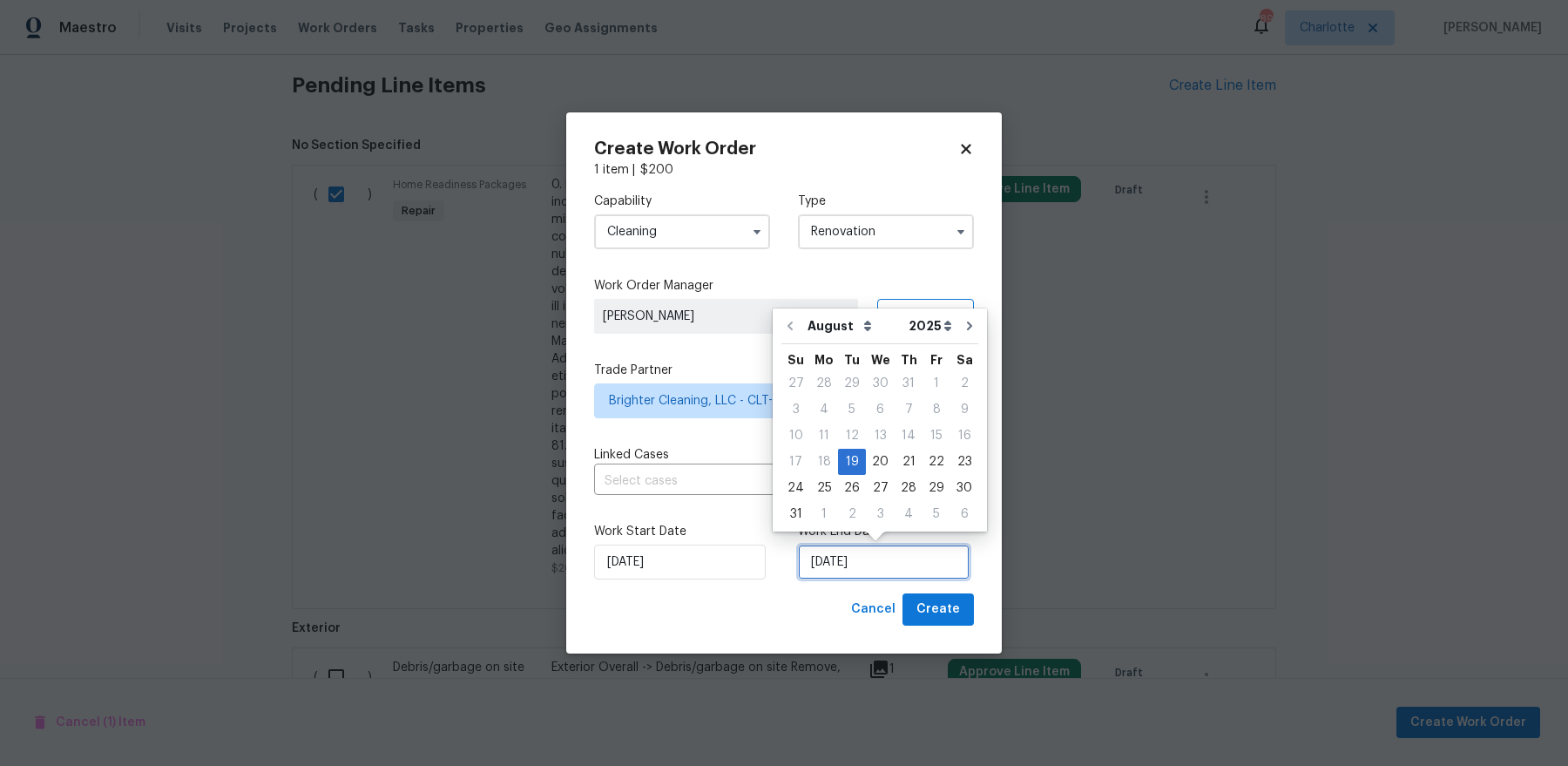
click at [912, 560] on input "[DATE]" at bounding box center [884, 561] width 172 height 35
click at [875, 464] on div "20" at bounding box center [880, 462] width 29 height 24
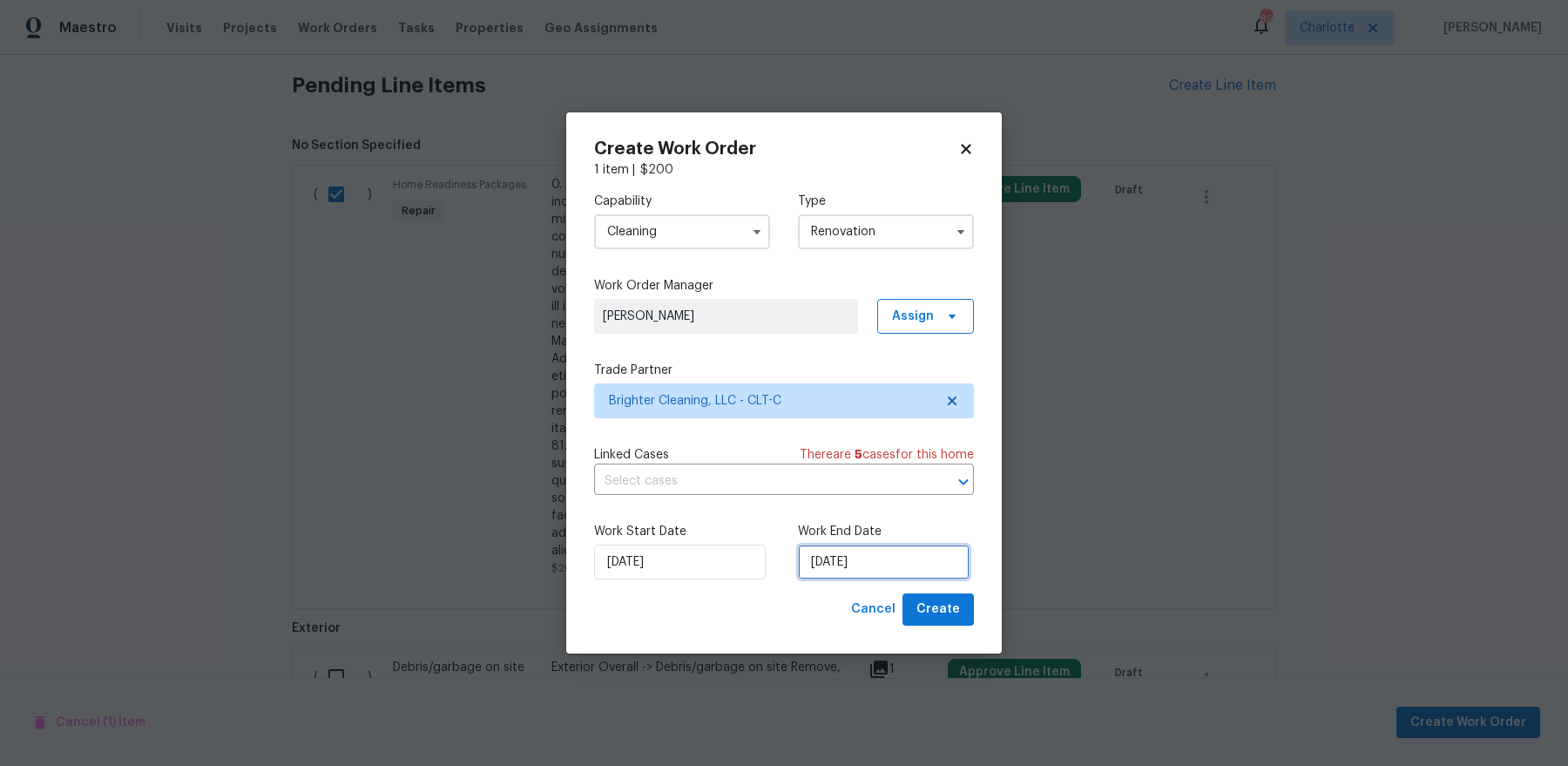
click at [899, 563] on input "[DATE]" at bounding box center [884, 561] width 172 height 35
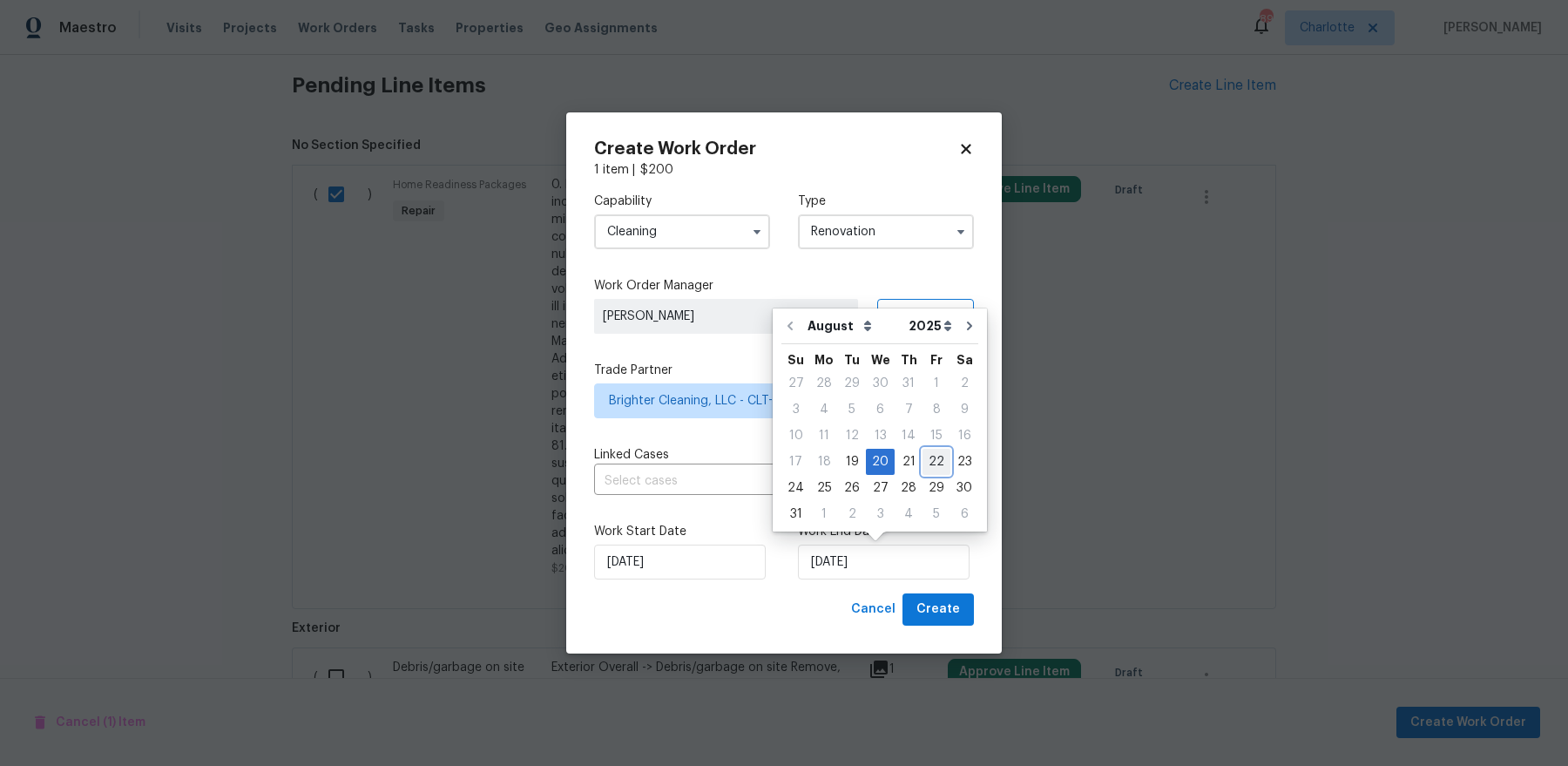
click at [930, 455] on div "22" at bounding box center [937, 462] width 28 height 24
type input "[DATE]"
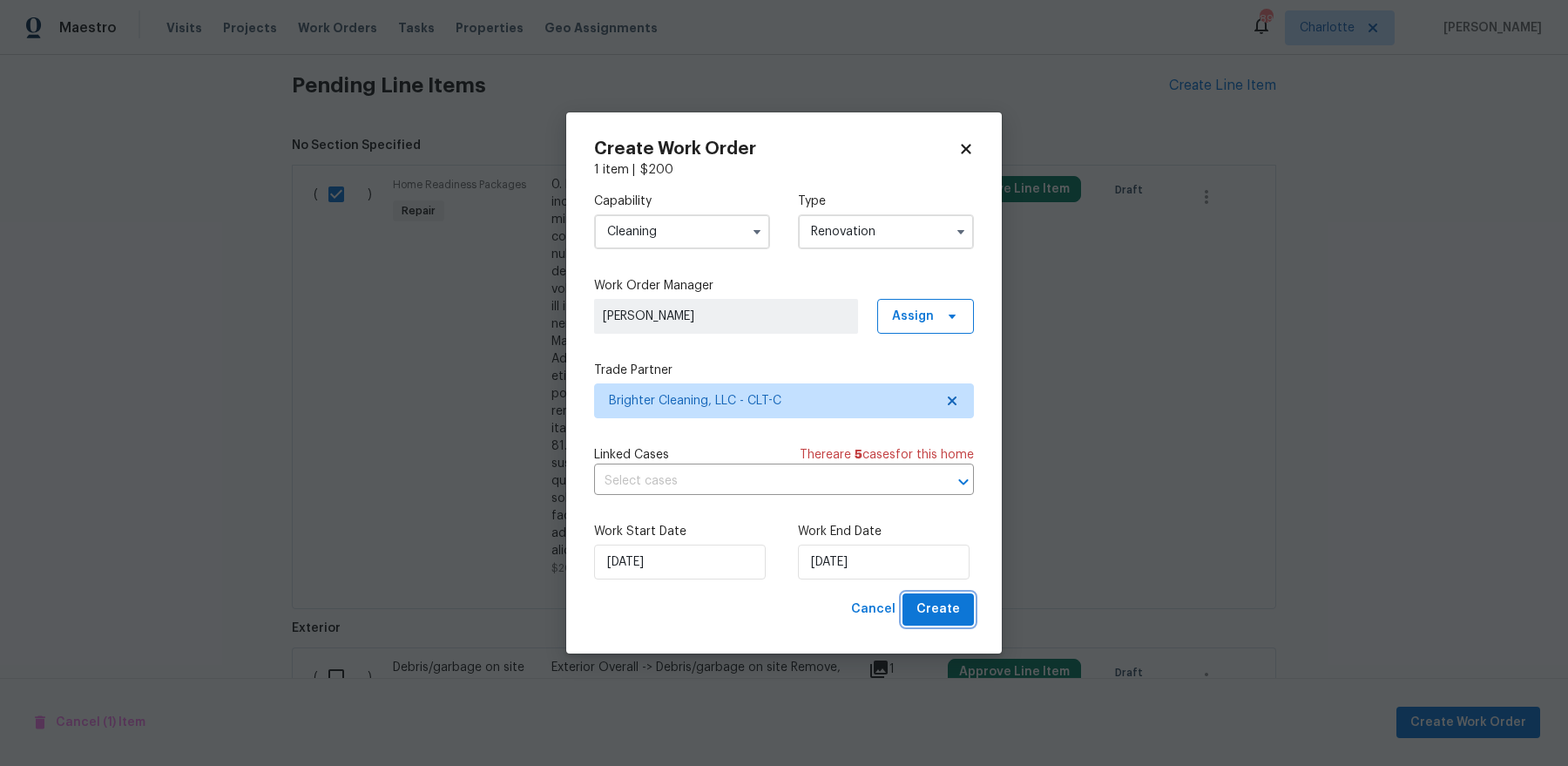
click at [938, 600] on span "Create" at bounding box center [938, 608] width 43 height 22
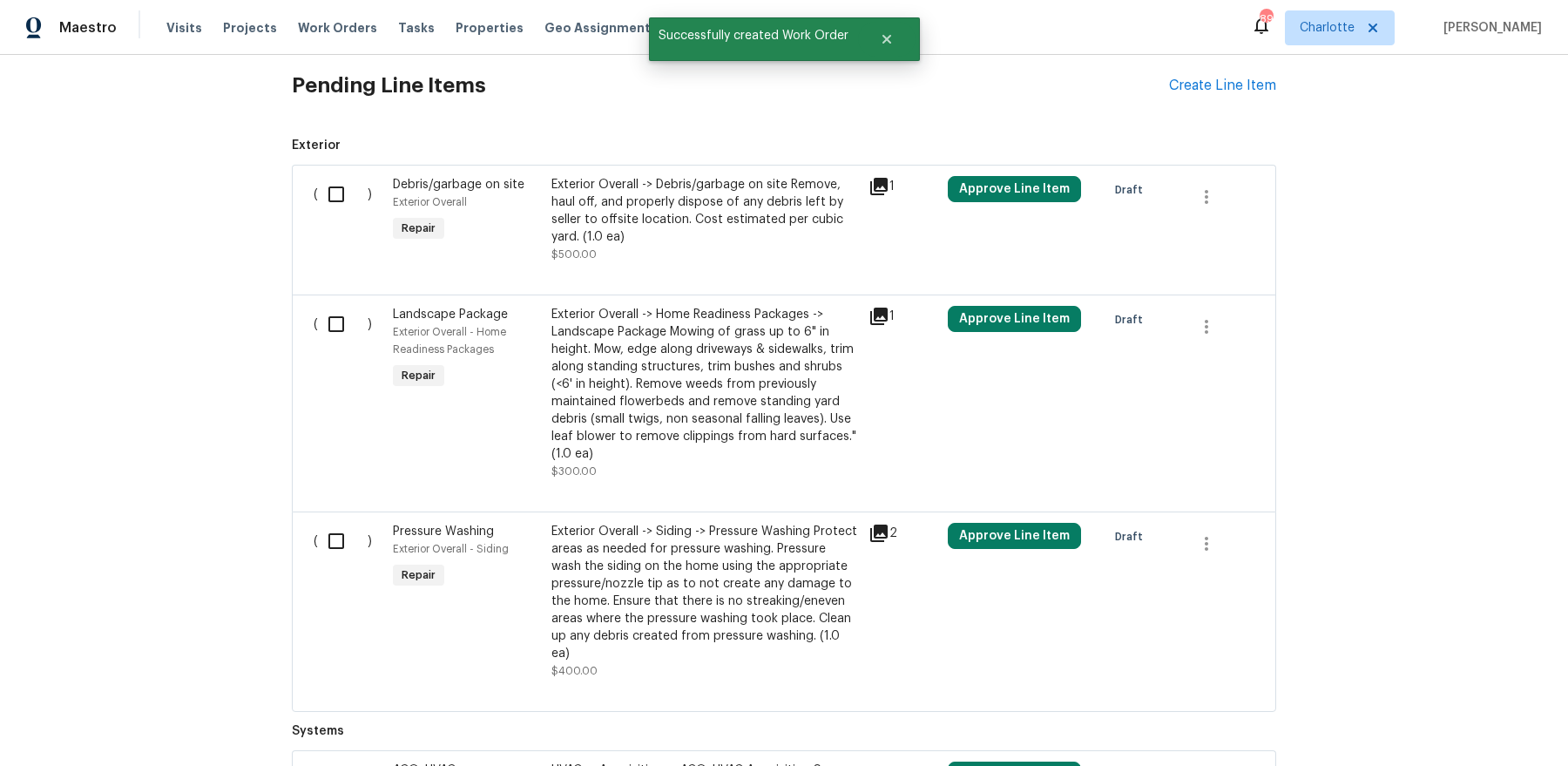
click at [332, 187] on input "checkbox" at bounding box center [343, 193] width 50 height 37
click at [326, 180] on input "checkbox" at bounding box center [343, 193] width 50 height 37
checkbox input "false"
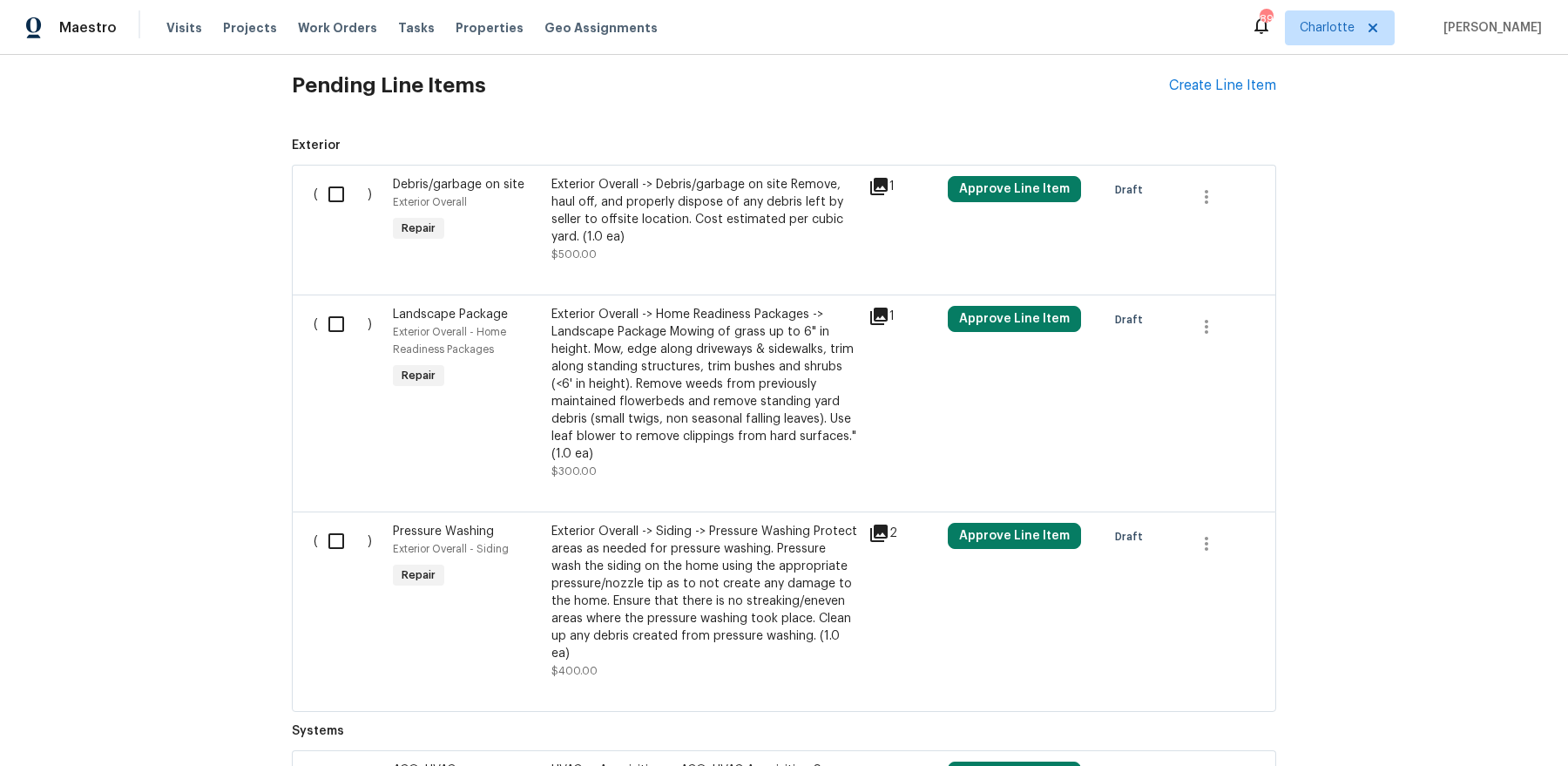
click at [349, 323] on input "checkbox" at bounding box center [343, 324] width 50 height 37
checkbox input "true"
click at [334, 551] on input "checkbox" at bounding box center [343, 541] width 50 height 37
checkbox input "true"
click at [681, 581] on div "Exterior Overall -> Siding -> Pressure Washing Protect areas as needed for pres…" at bounding box center [704, 592] width 307 height 139
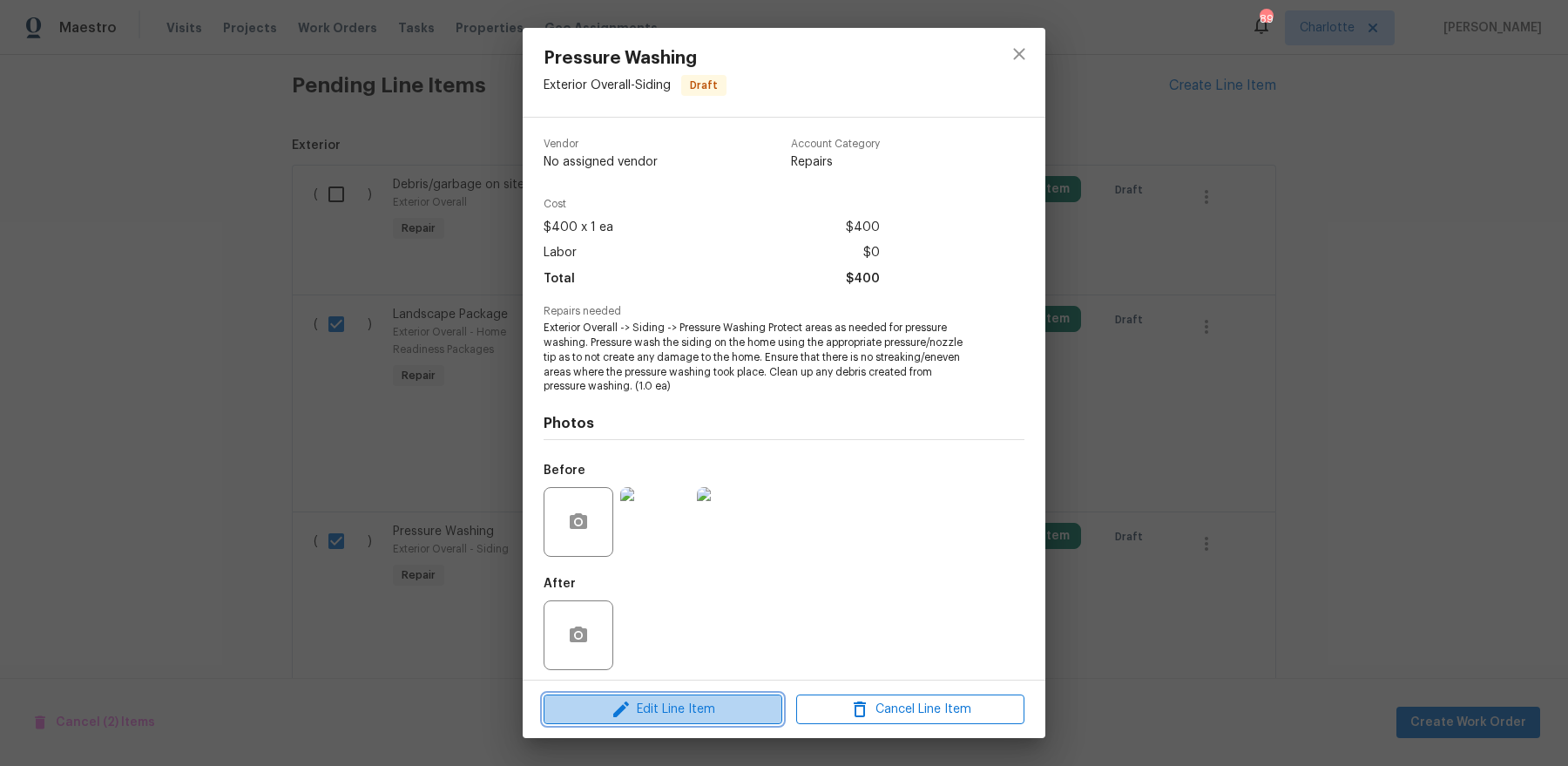
click at [747, 708] on span "Edit Line Item" at bounding box center [663, 709] width 228 height 22
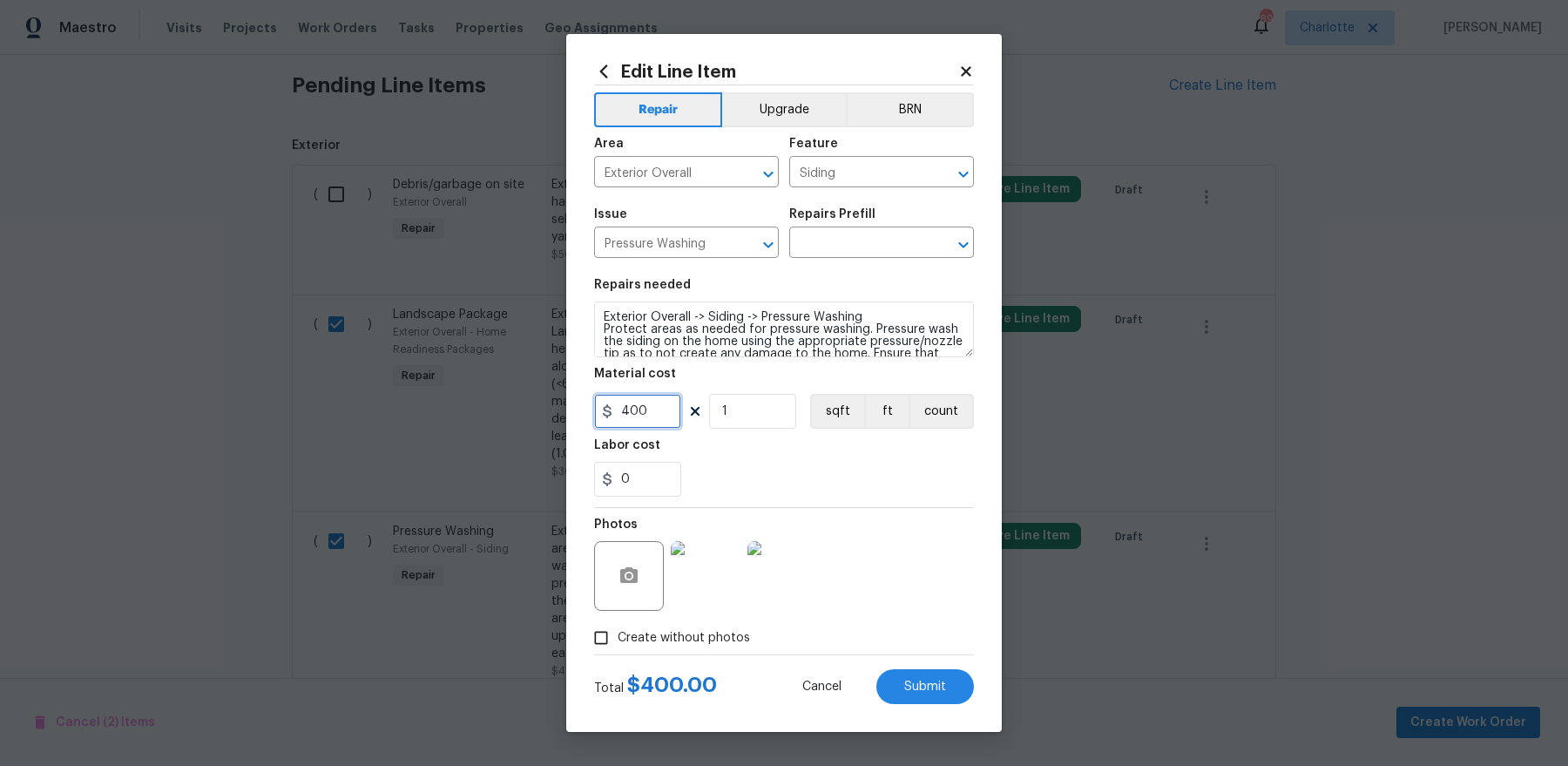
click at [622, 414] on input "400" at bounding box center [638, 410] width 87 height 35
type input "450"
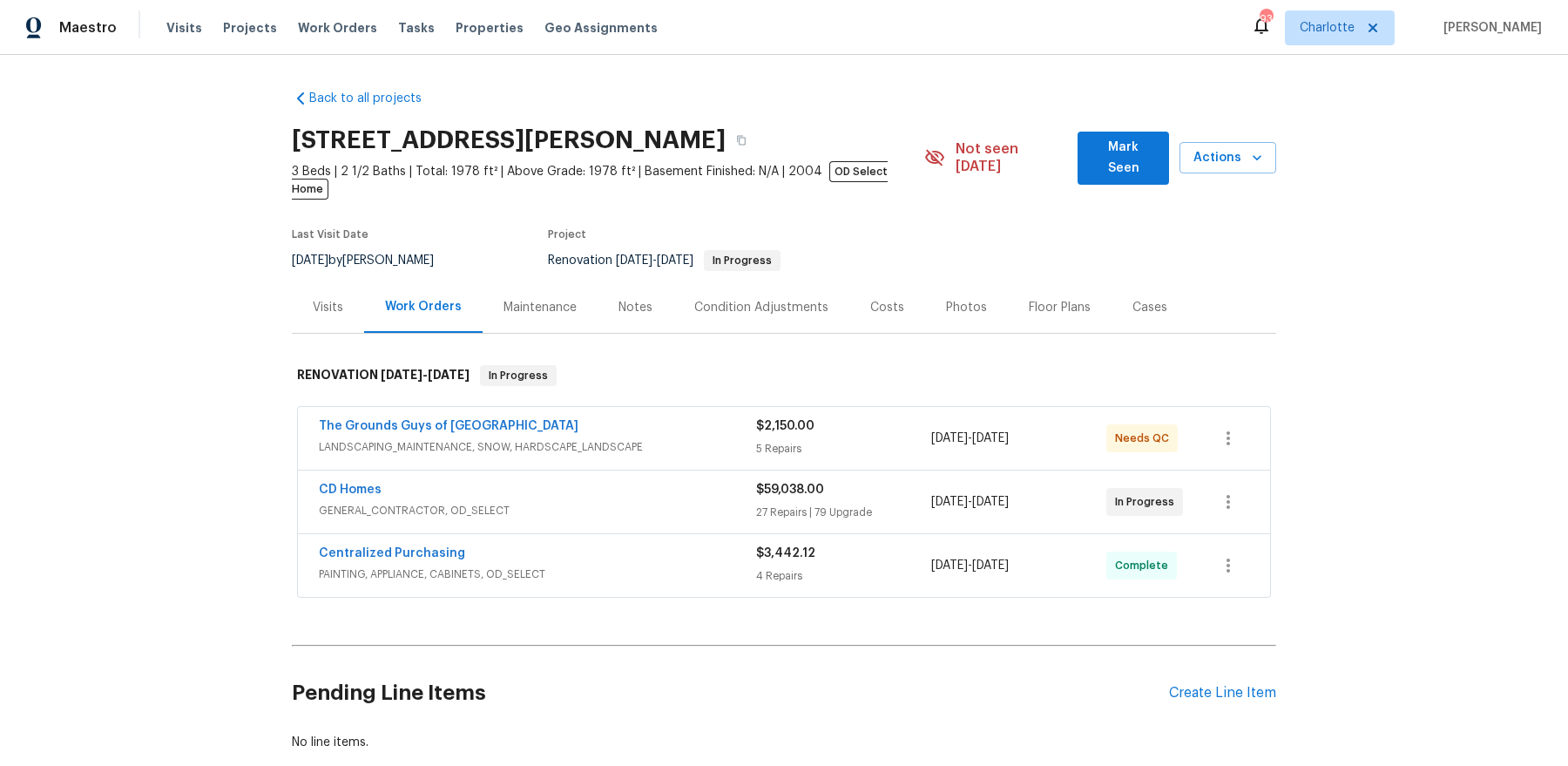
click at [1130, 155] on span "Mark Seen" at bounding box center [1124, 158] width 65 height 42
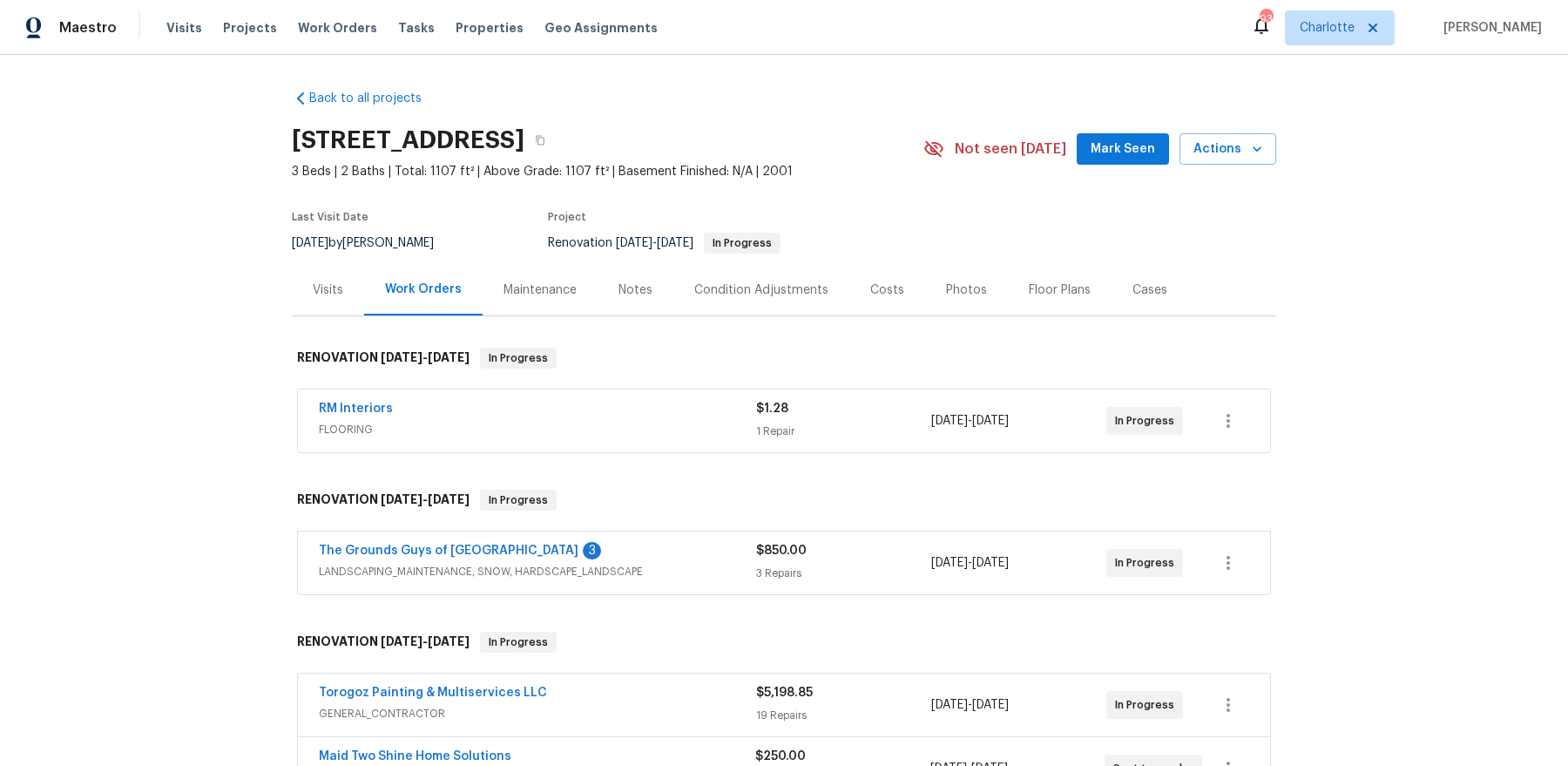
click at [1119, 144] on span "Mark Seen" at bounding box center [1123, 149] width 65 height 22
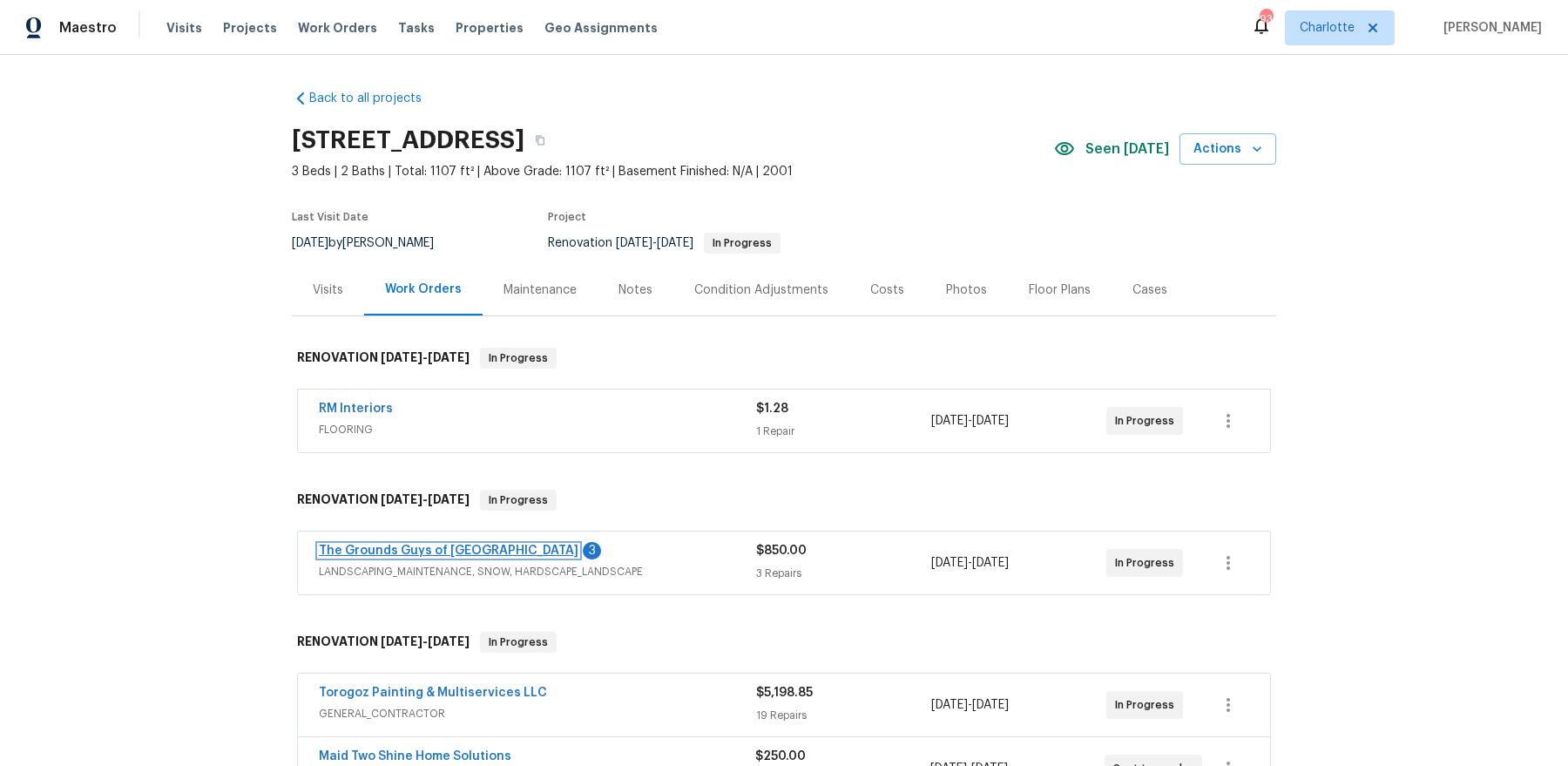
click at [468, 544] on link "The Grounds Guys of Huntersville" at bounding box center [449, 550] width 259 height 12
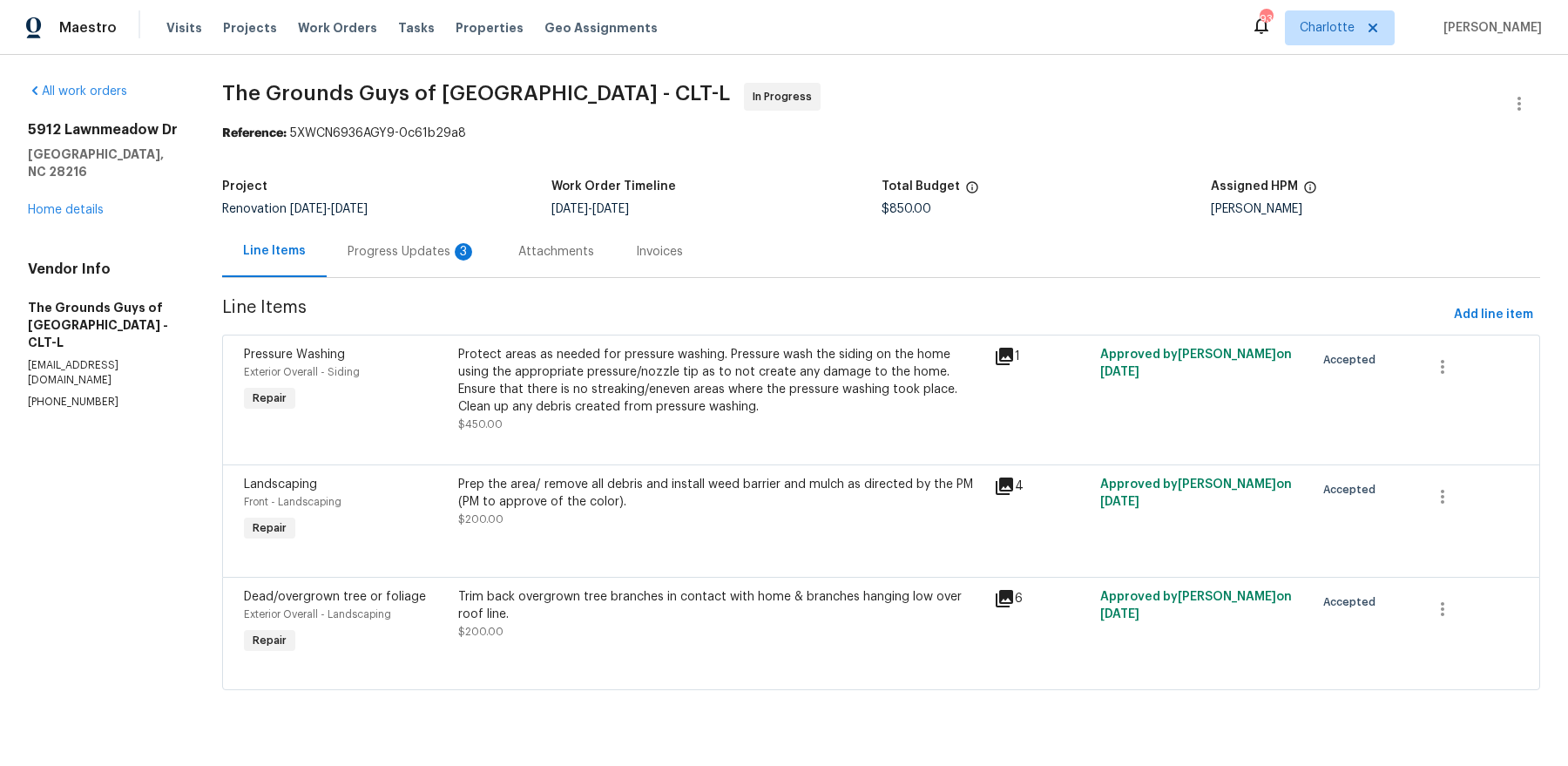
click at [432, 236] on div "Progress Updates 3" at bounding box center [412, 251] width 171 height 52
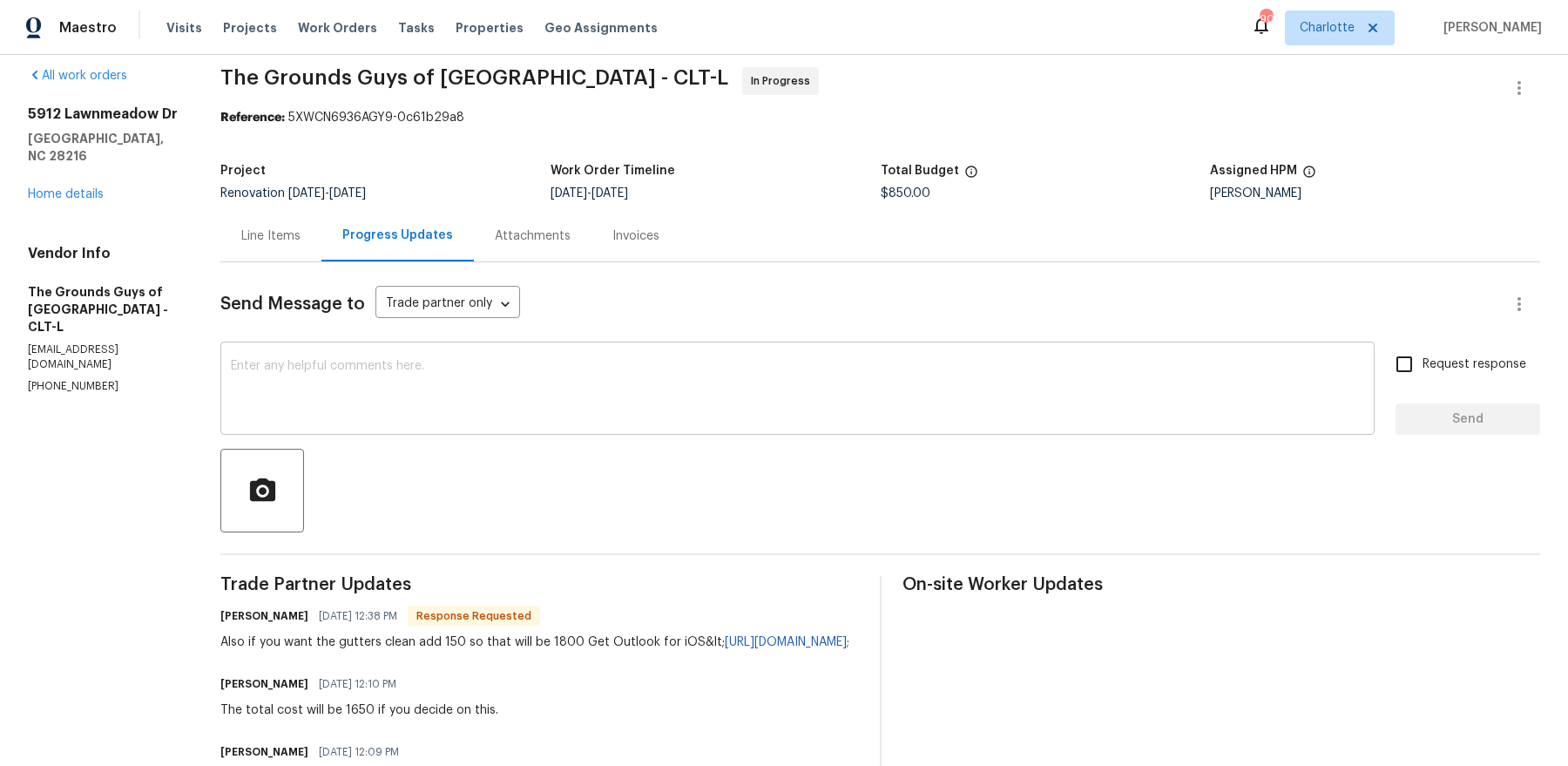
scroll to position [24, 0]
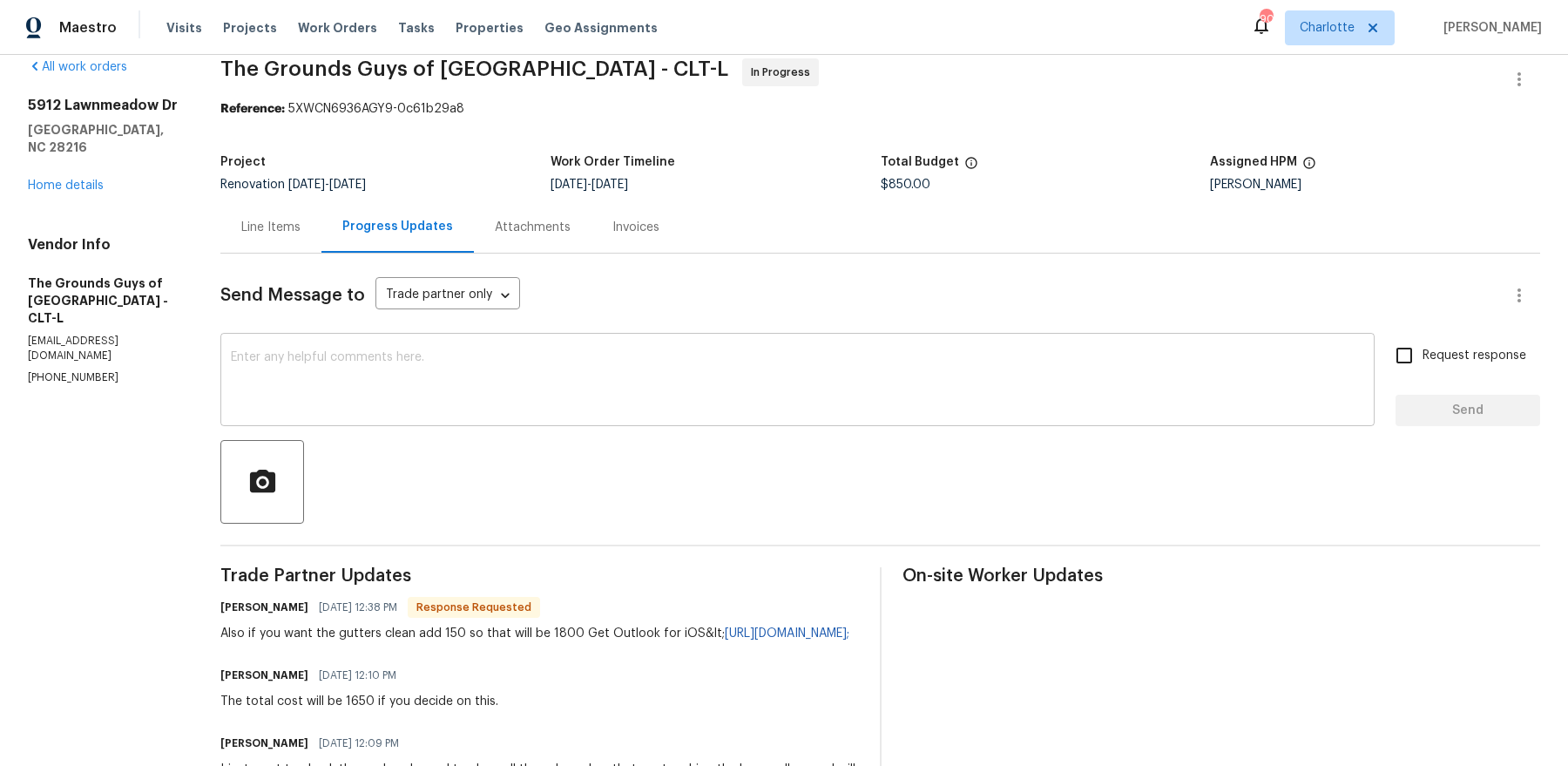
click at [478, 383] on textarea at bounding box center [797, 381] width 1133 height 61
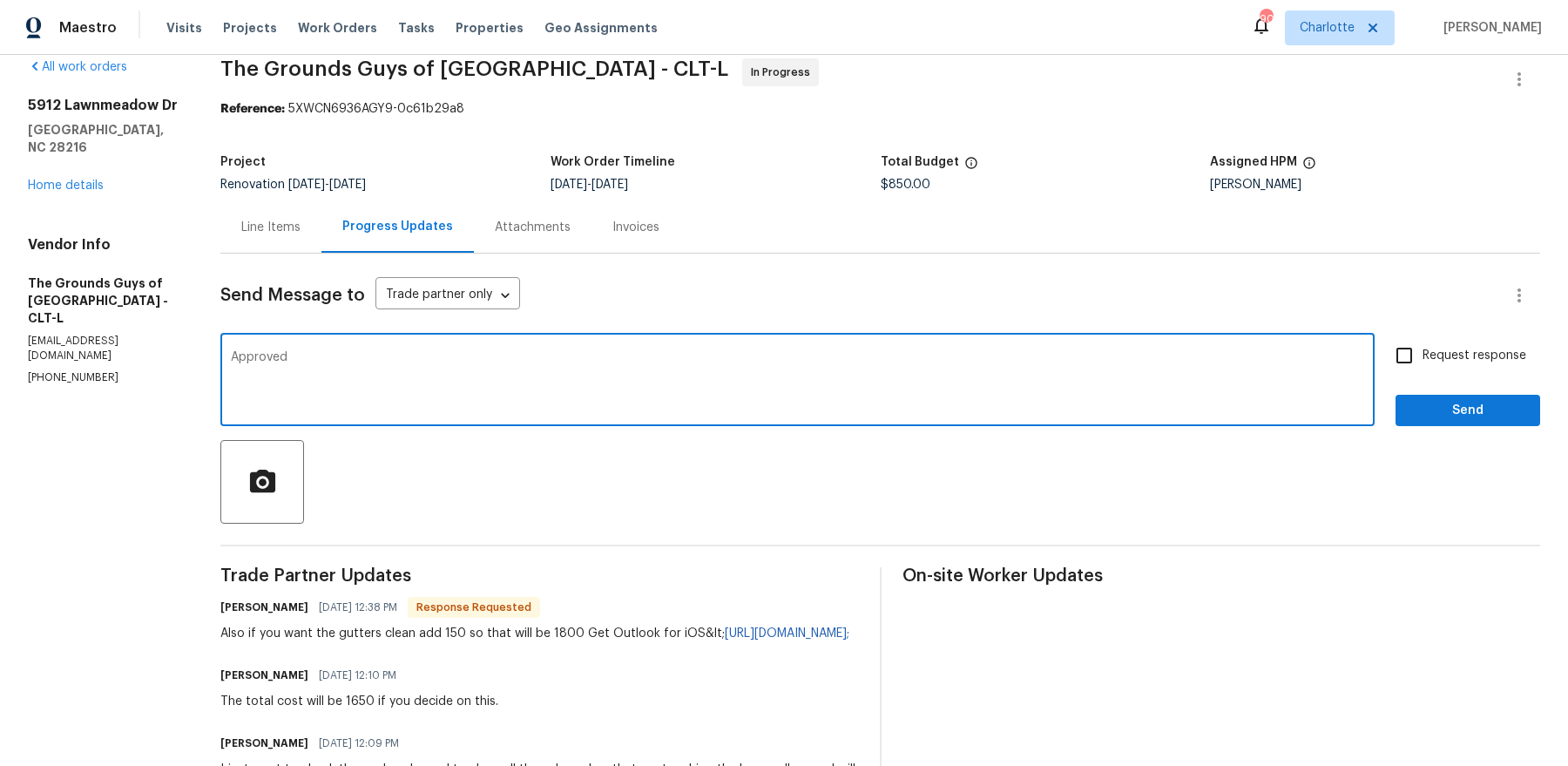
type textarea "Approved"
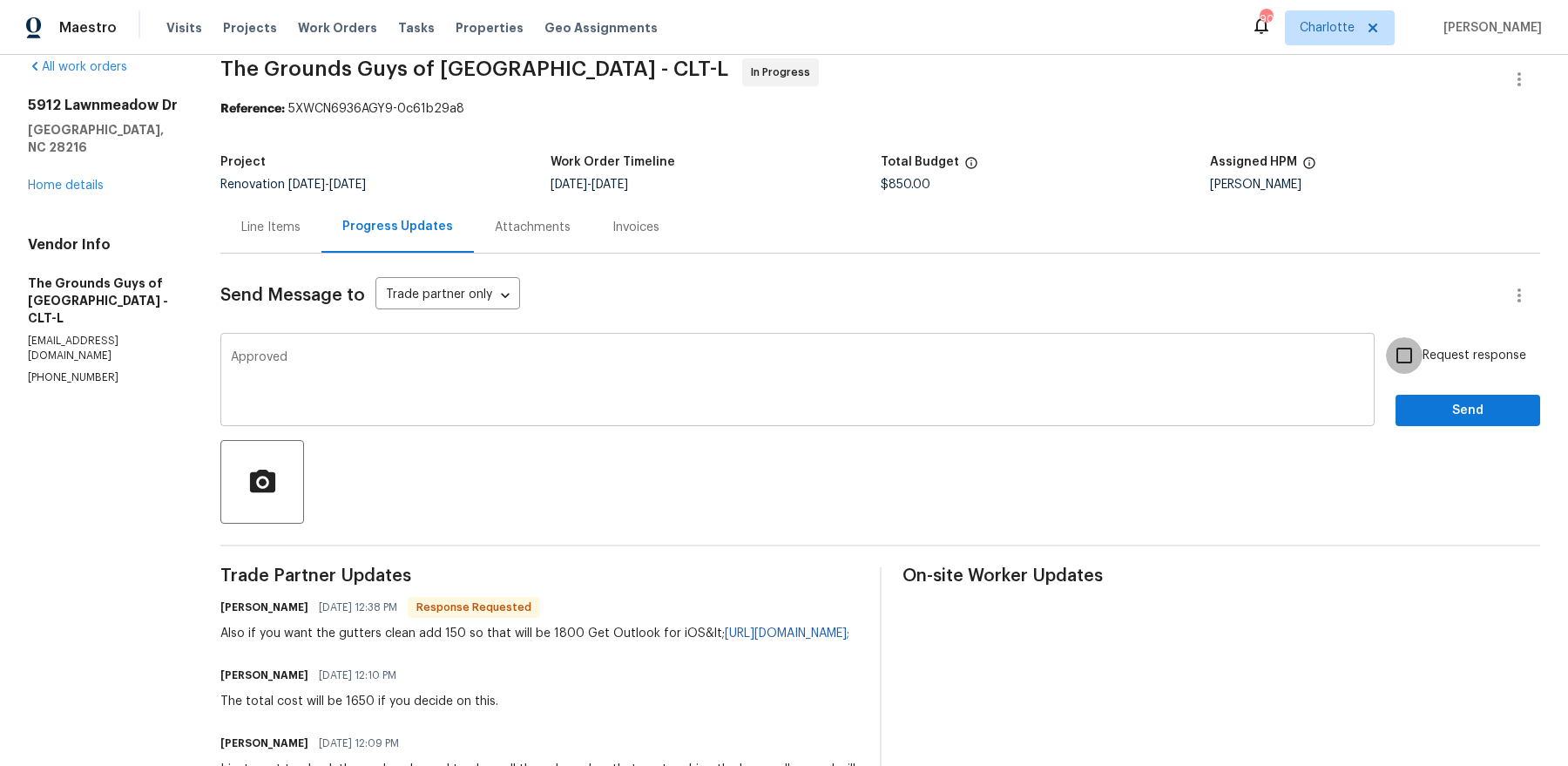
click at [1386, 337] on input "Request response" at bounding box center [1404, 355] width 37 height 37
checkbox input "true"
click at [1395, 394] on button "Send" at bounding box center [1468, 410] width 145 height 32
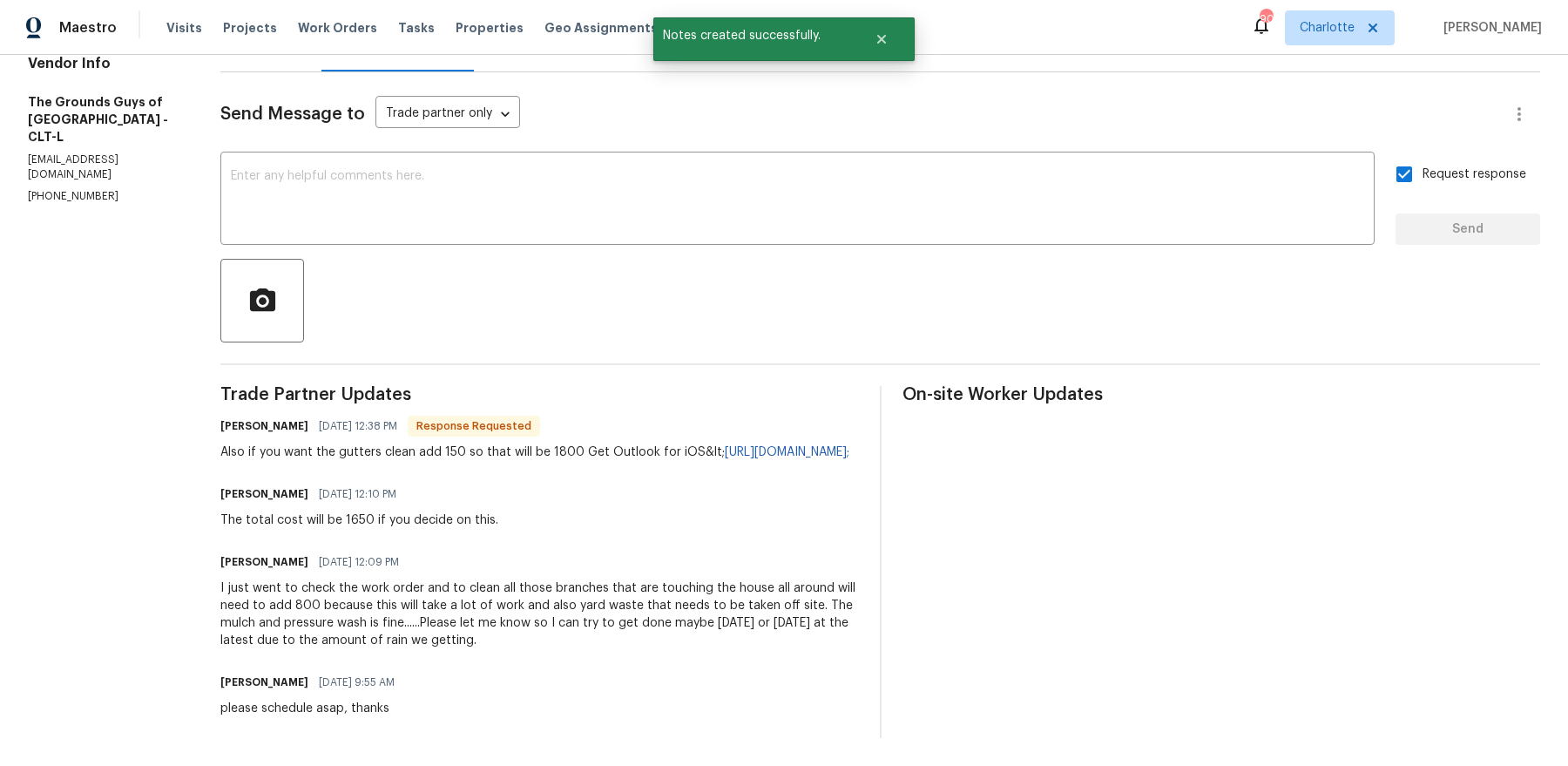
scroll to position [291, 0]
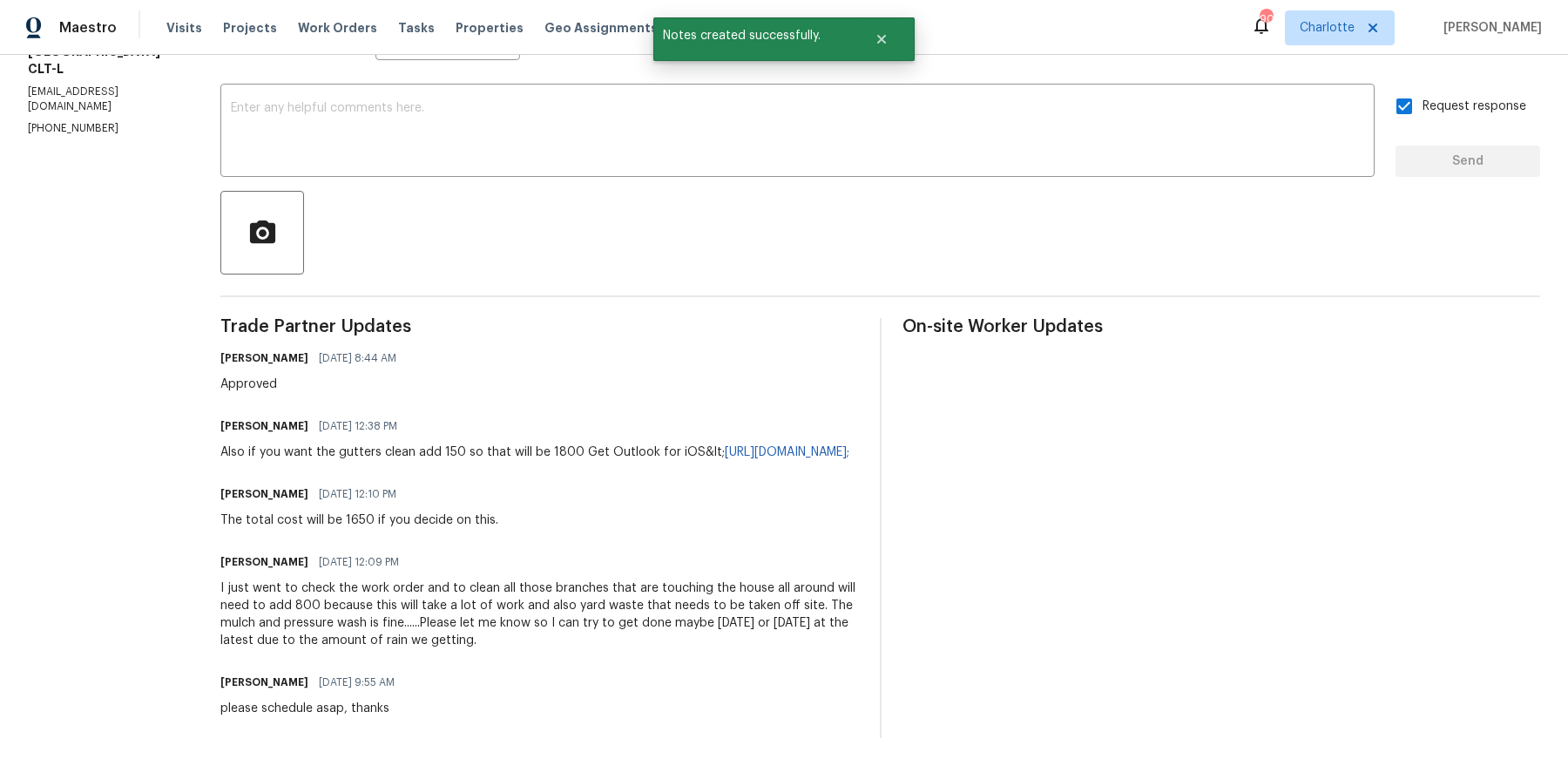
click at [450, 603] on div "I just went to check the work order and to clean all those branches that are to…" at bounding box center [539, 614] width 638 height 69
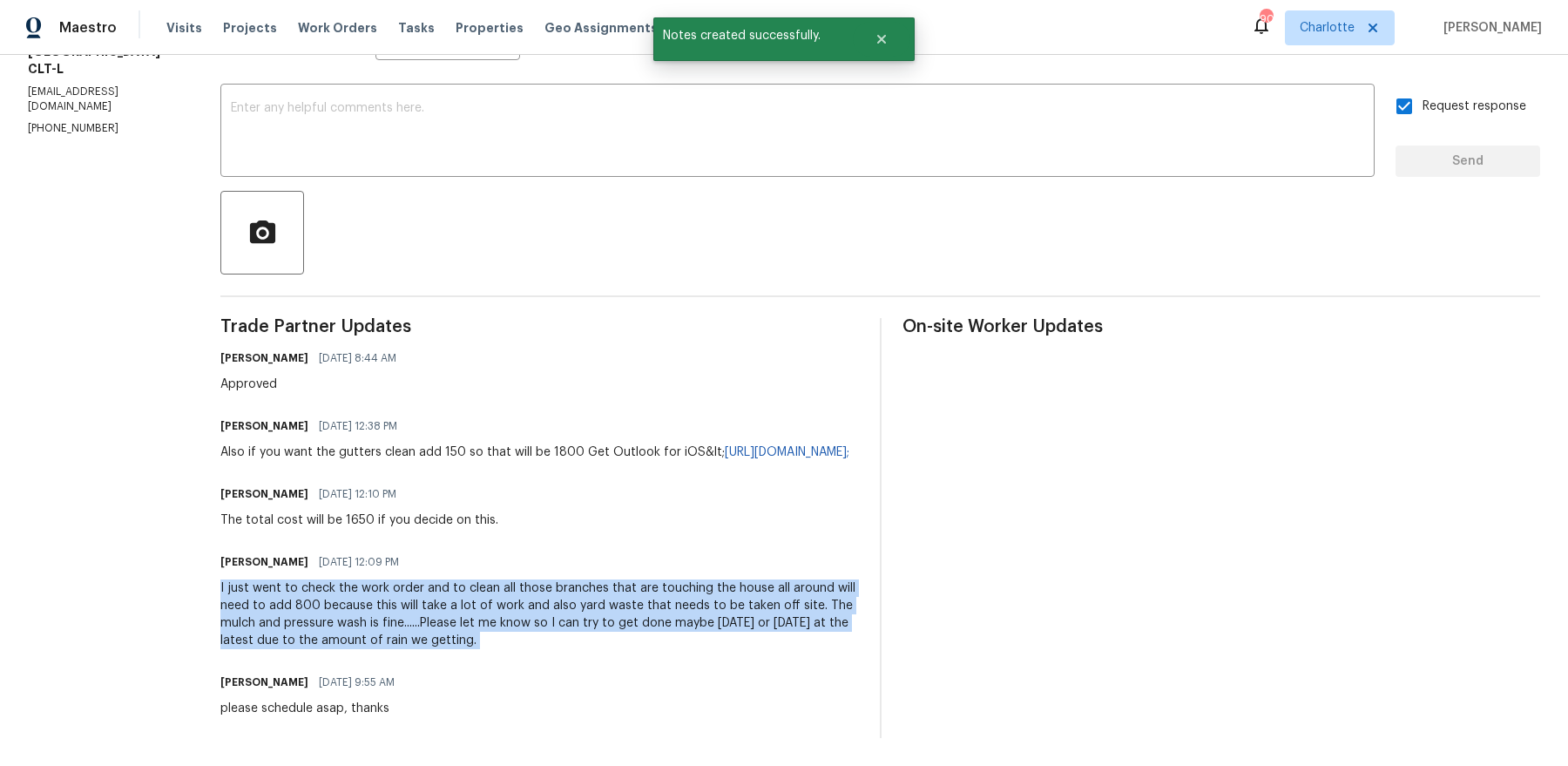
click at [450, 603] on div "I just went to check the work order and to clean all those branches that are to…" at bounding box center [539, 614] width 638 height 69
copy div "I just went to check the work order and to clean all those branches that are to…"
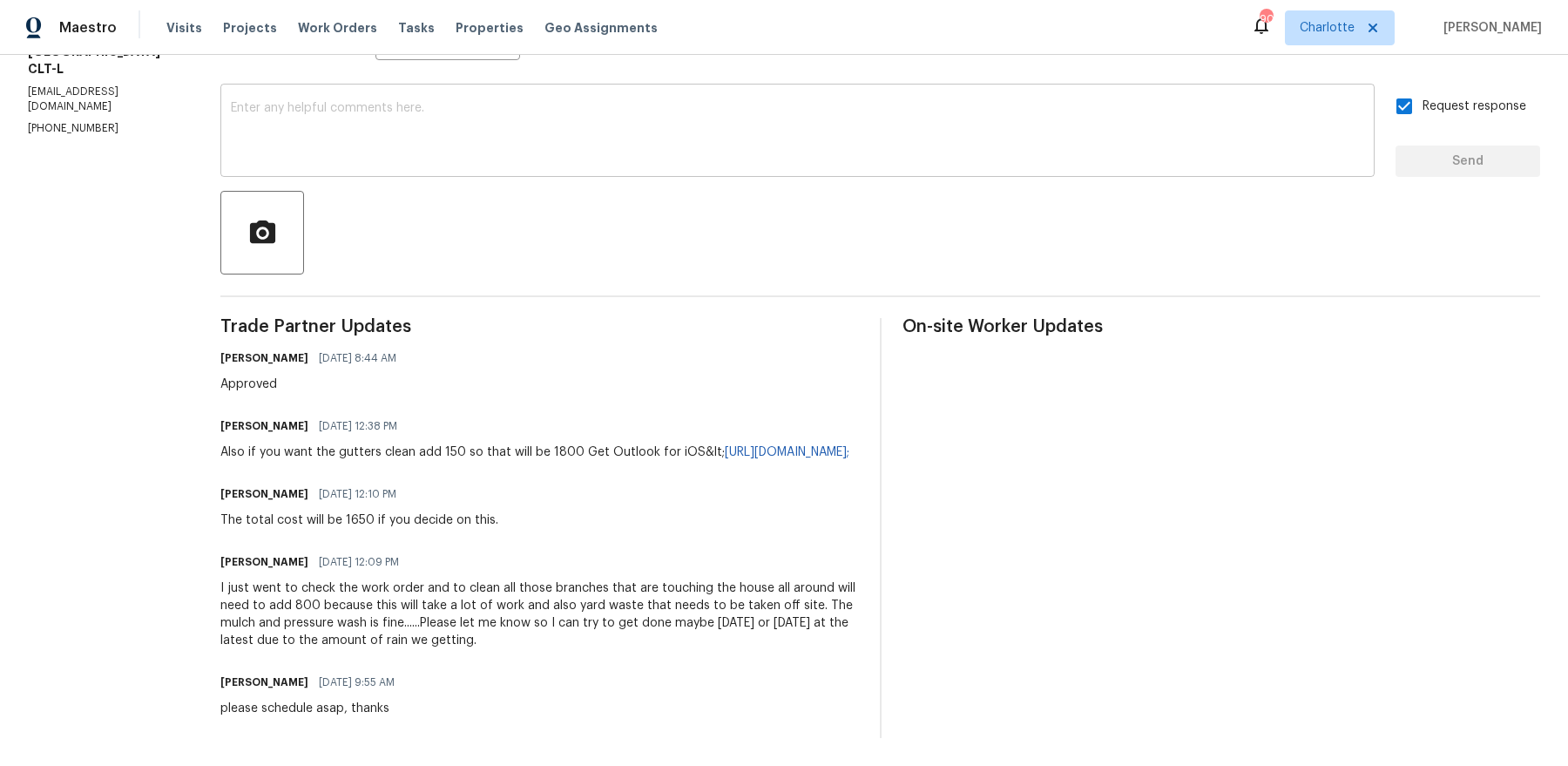
click at [472, 132] on textarea at bounding box center [797, 132] width 1133 height 61
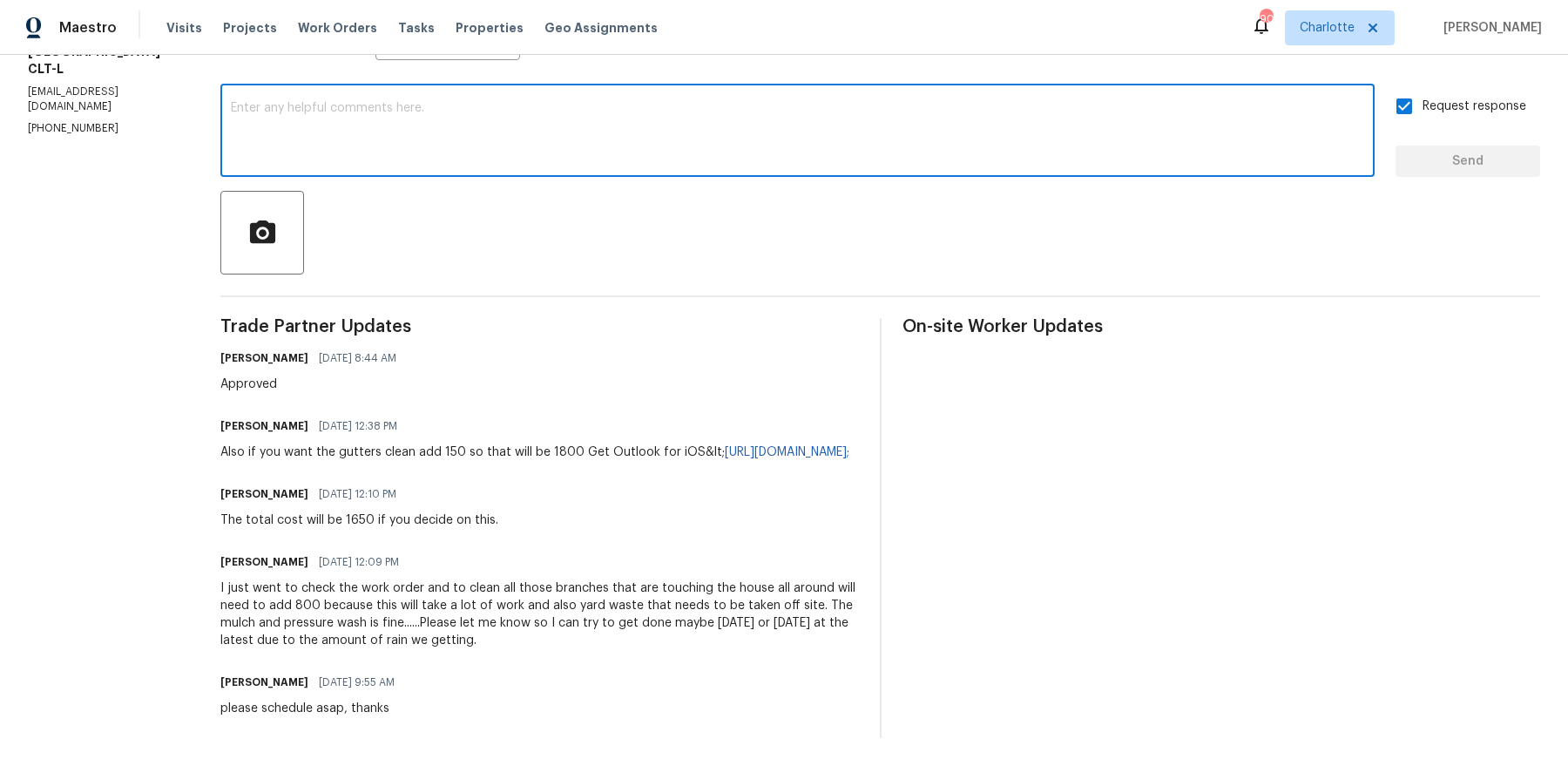
paste textarea "I just went to check the work order and to clean all those branches that are to…"
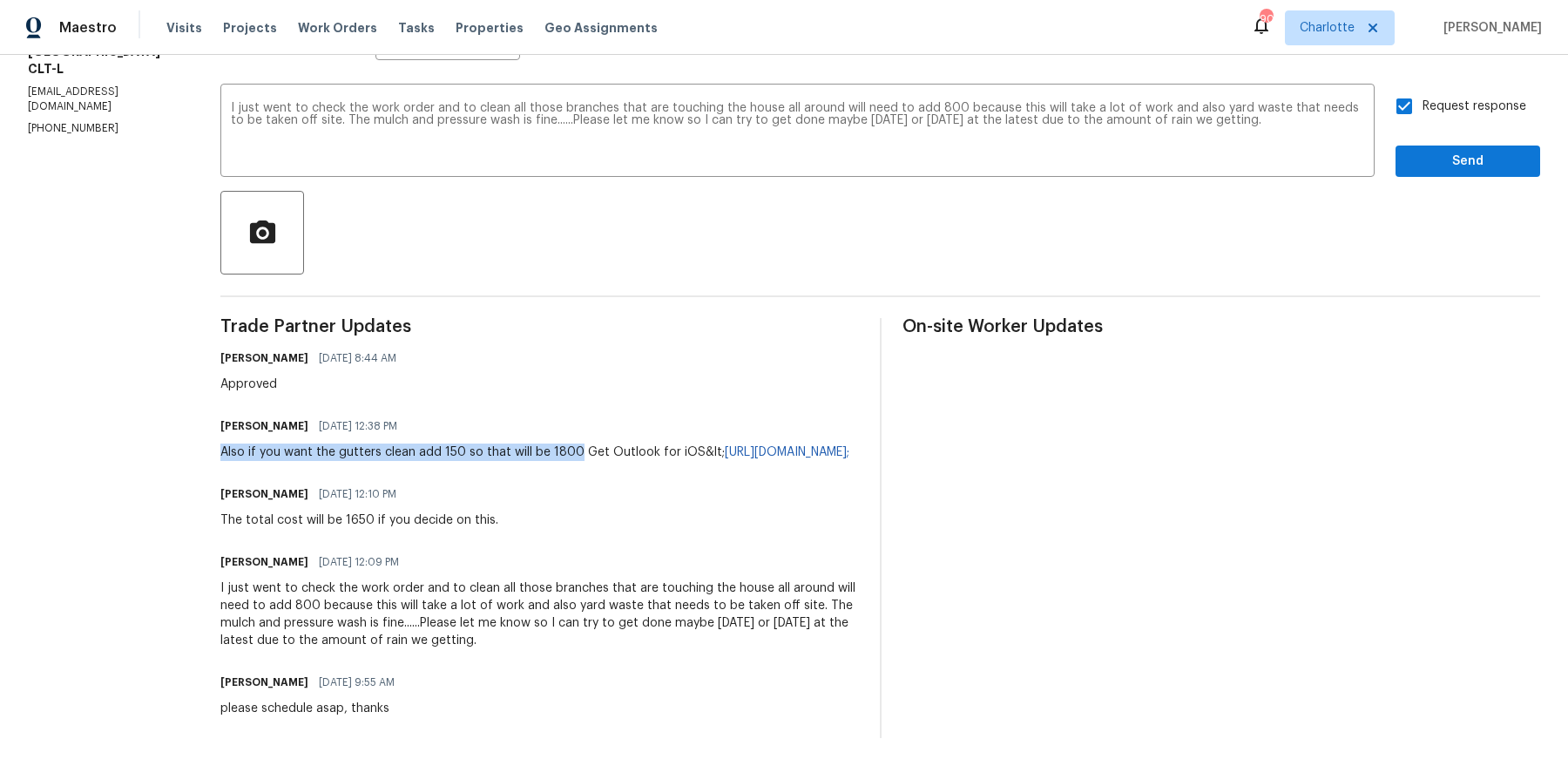
drag, startPoint x: 260, startPoint y: 428, endPoint x: 614, endPoint y: 440, distance: 354.2
click at [614, 443] on div "Also if you want the gutters clean add 150 so that will be 1800 Get Outlook for…" at bounding box center [535, 452] width 629 height 18
copy div "Also if you want the gutters clean add 150 so that will be 1800"
click at [631, 166] on div "Send Message to Trade partner only Trade partner only ​ I just went to check th…" at bounding box center [881, 371] width 1320 height 733
click at [627, 147] on div "I just went to check the work order and to clean all those branches that are to…" at bounding box center [797, 132] width 1154 height 89
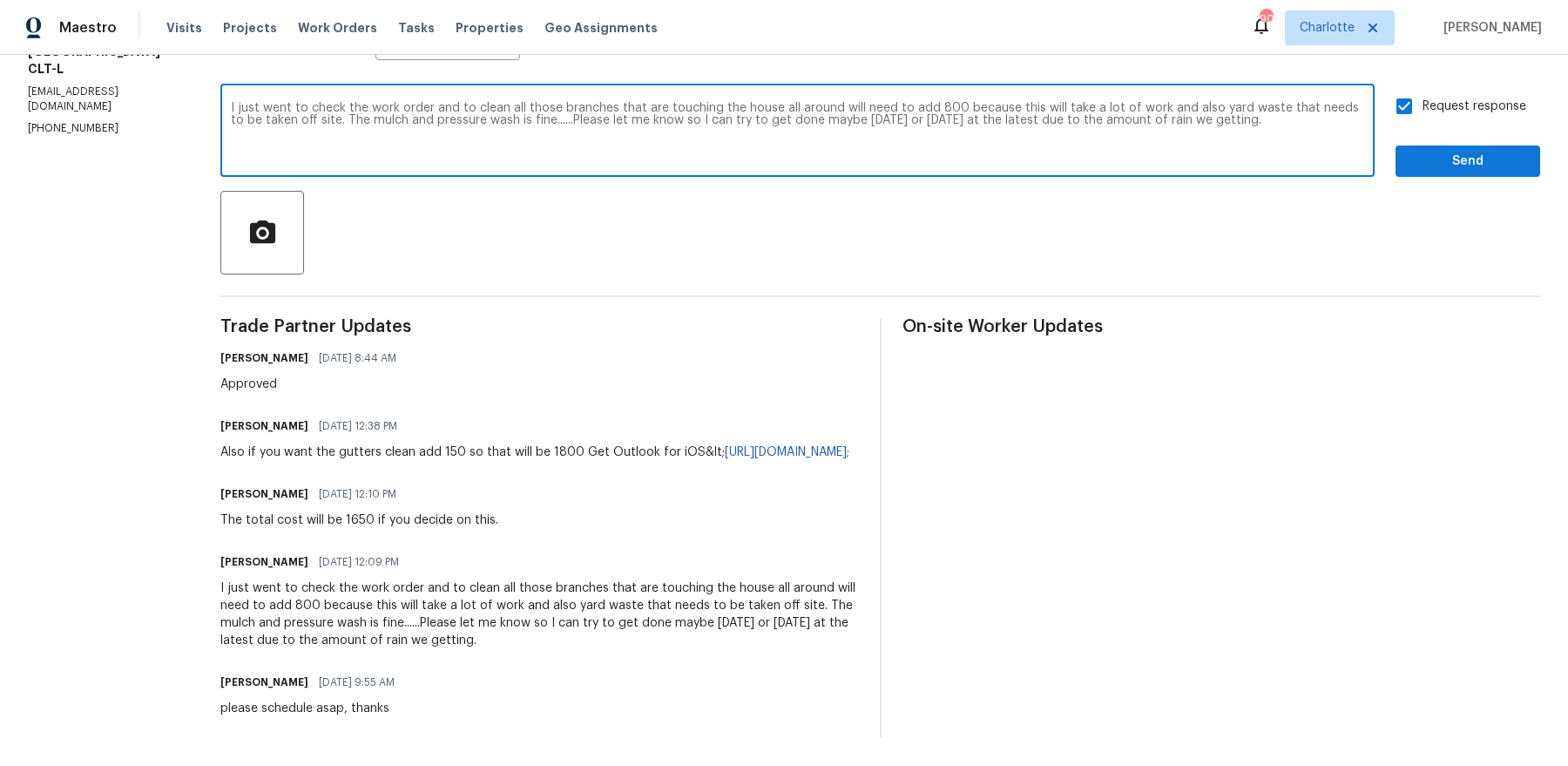
paste textarea "Also if you want the gutters clean add 150 so that will be 1800"
type textarea "I just went to check the work order and to clean all those branches that are to…"
click at [172, 41] on div "Visits Projects Work Orders Tasks Properties Geo Assignments" at bounding box center [423, 27] width 513 height 35
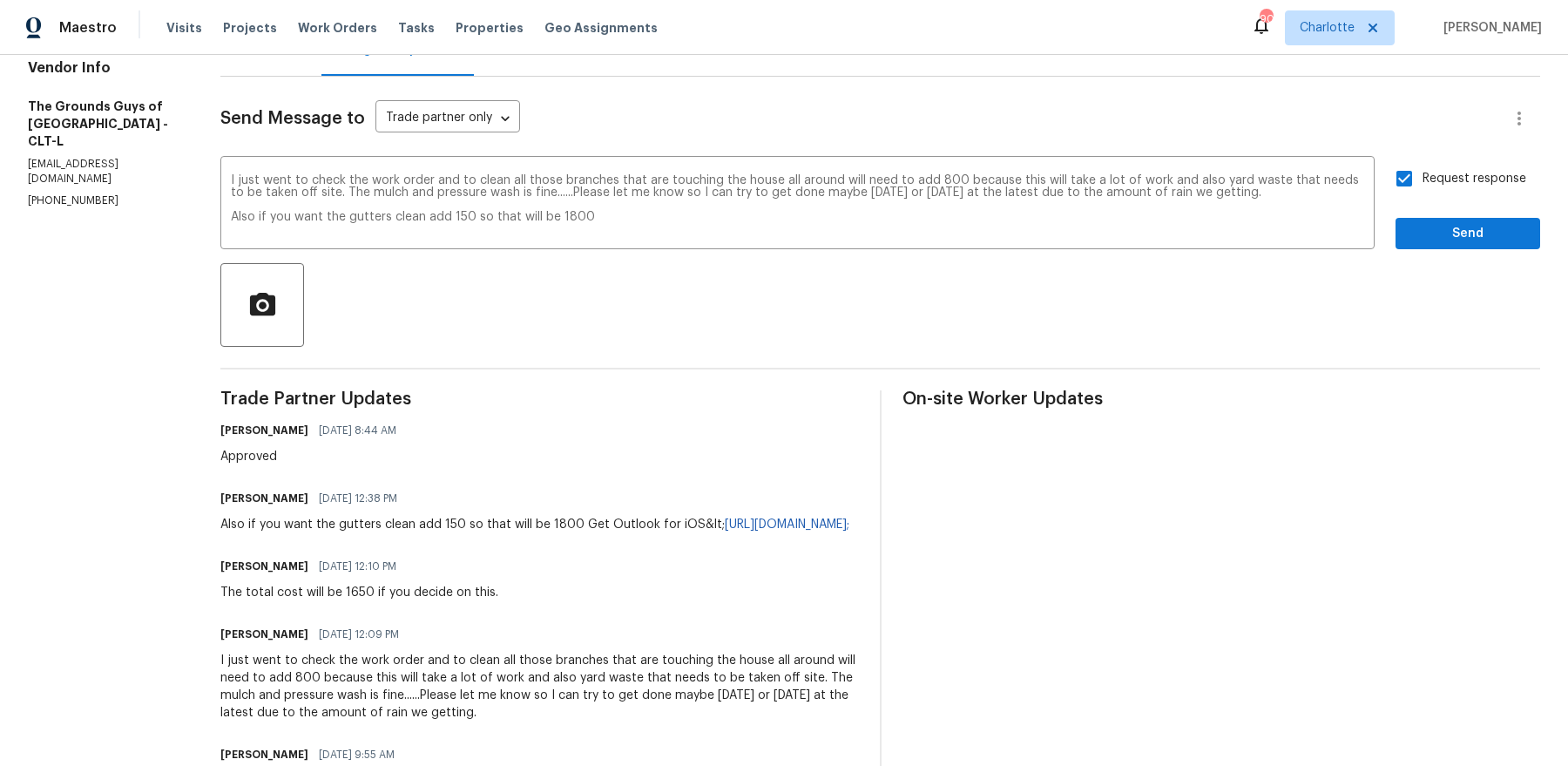
scroll to position [64, 0]
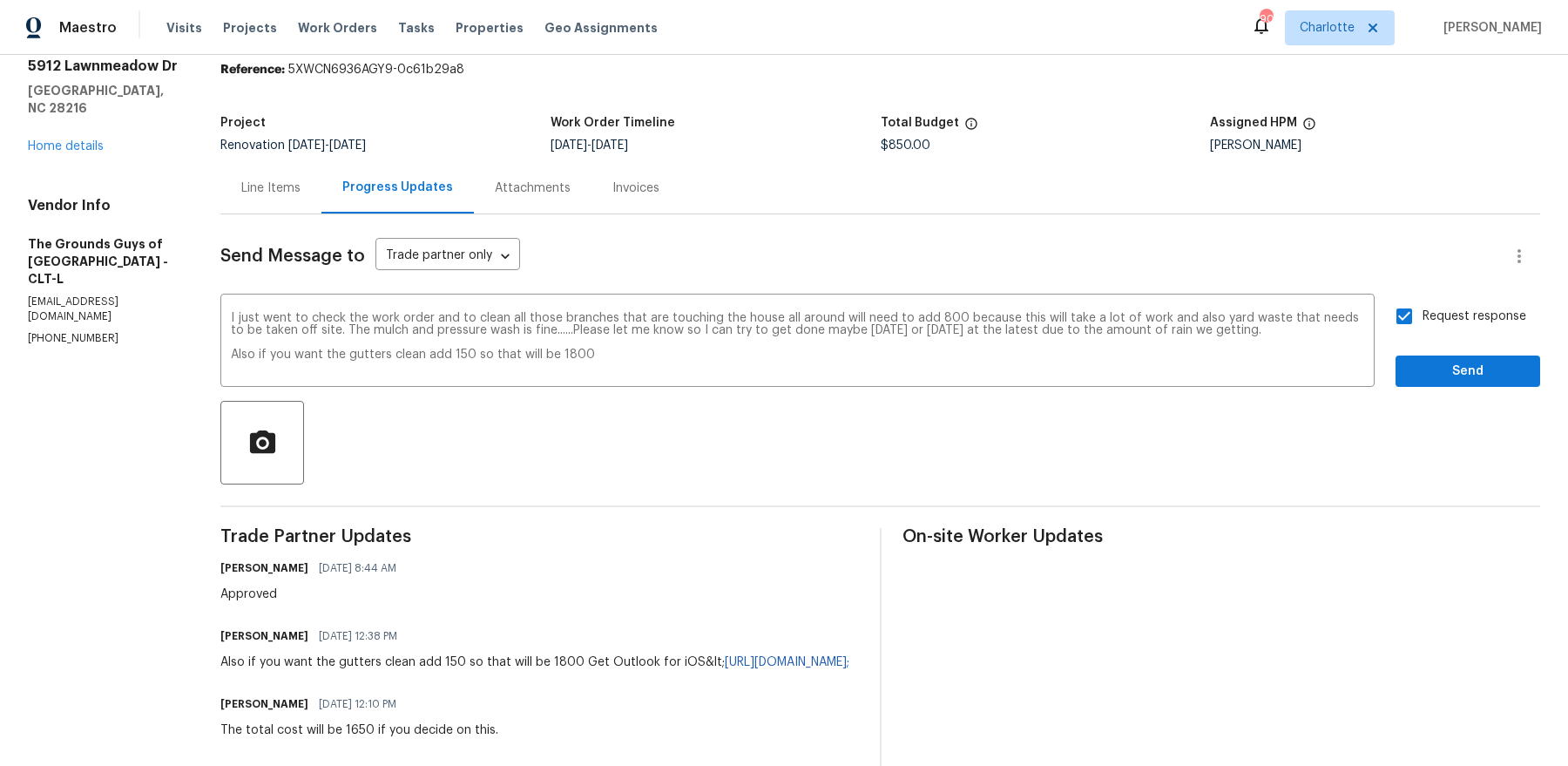
click at [301, 199] on div "Line Items" at bounding box center [271, 188] width 101 height 52
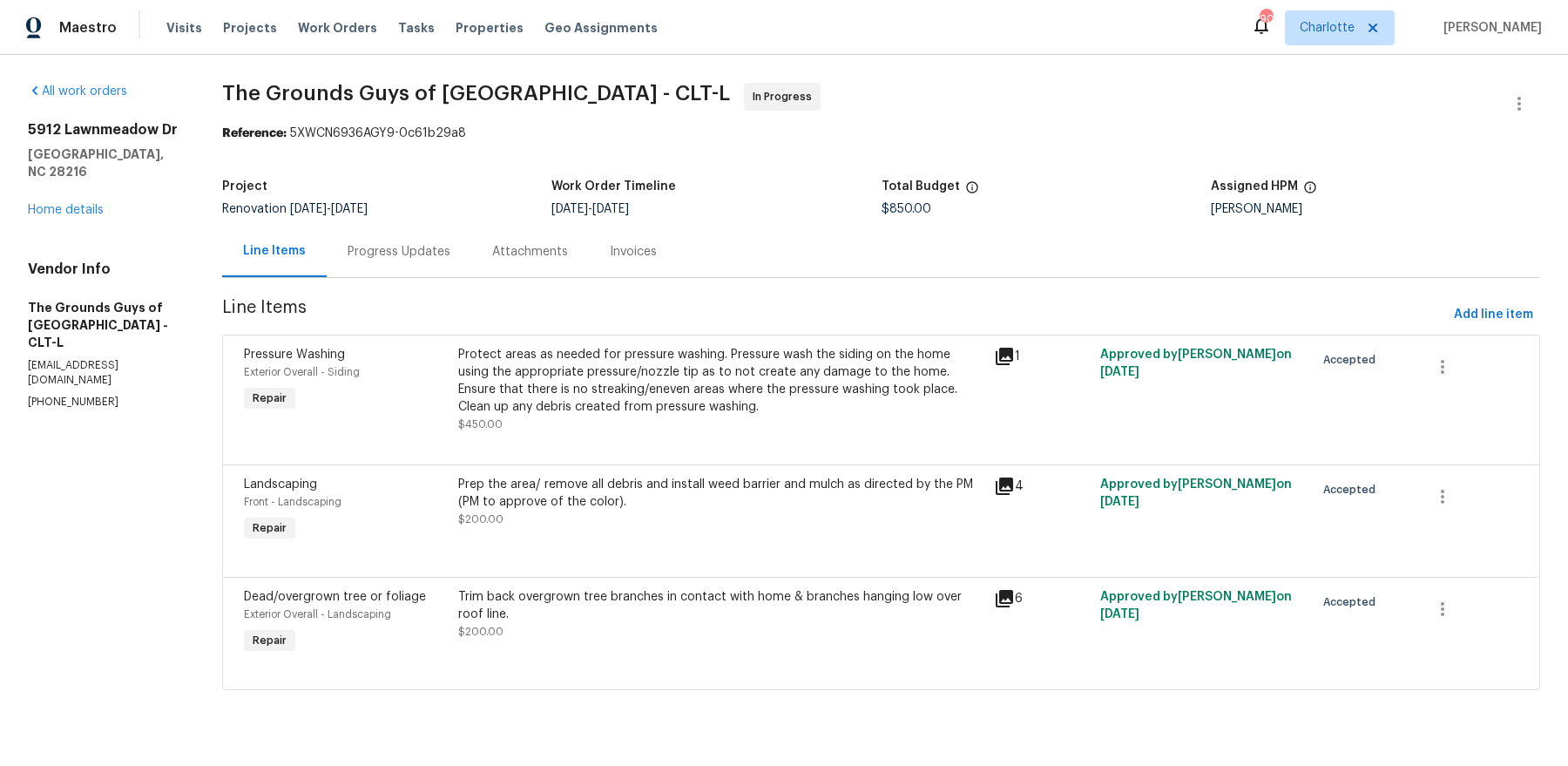
click at [671, 630] on div "Trim back overgrown tree branches in contact with home & branches hanging low o…" at bounding box center [720, 614] width 525 height 53
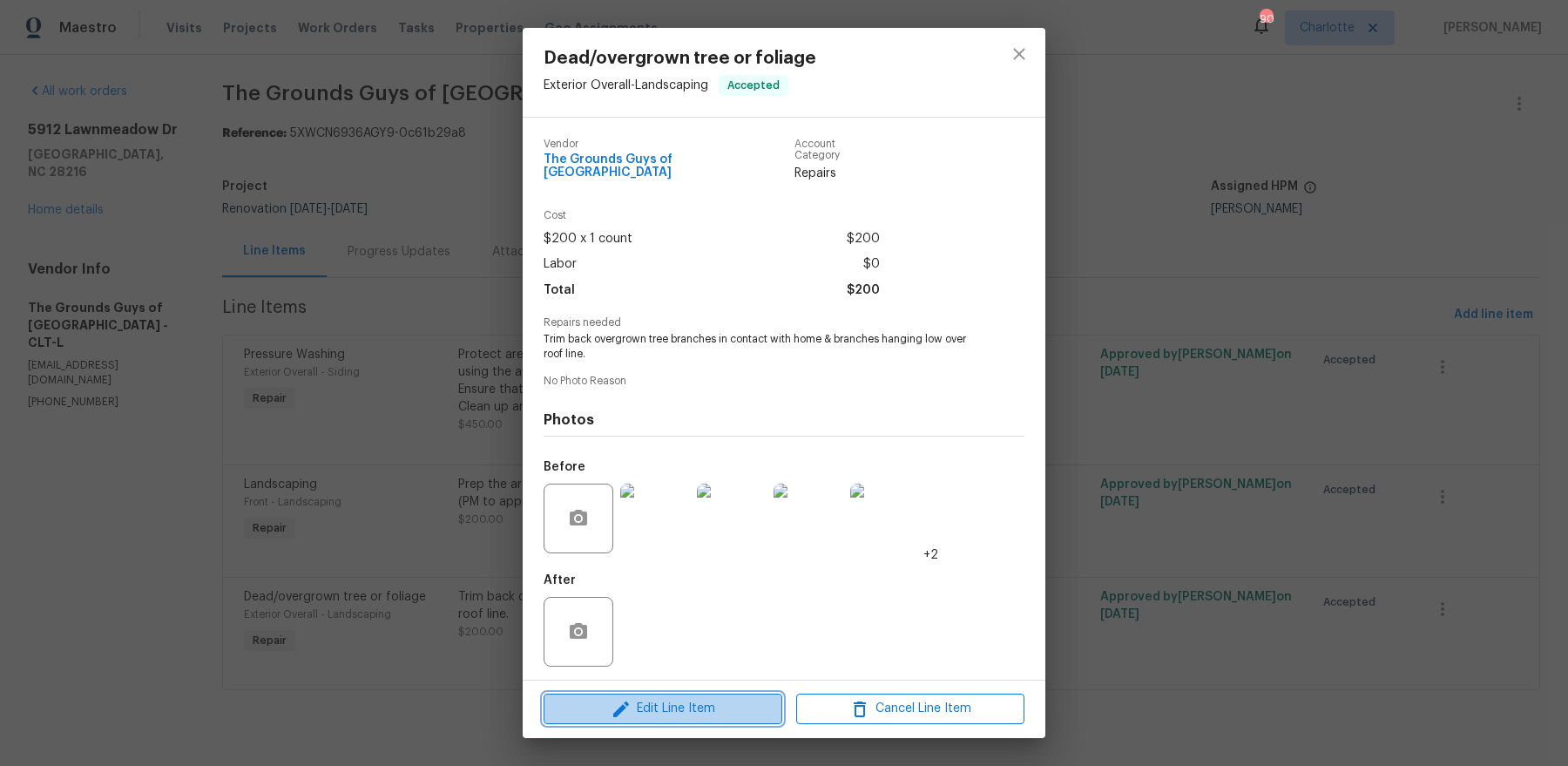
click at [630, 702] on icon "button" at bounding box center [621, 709] width 21 height 21
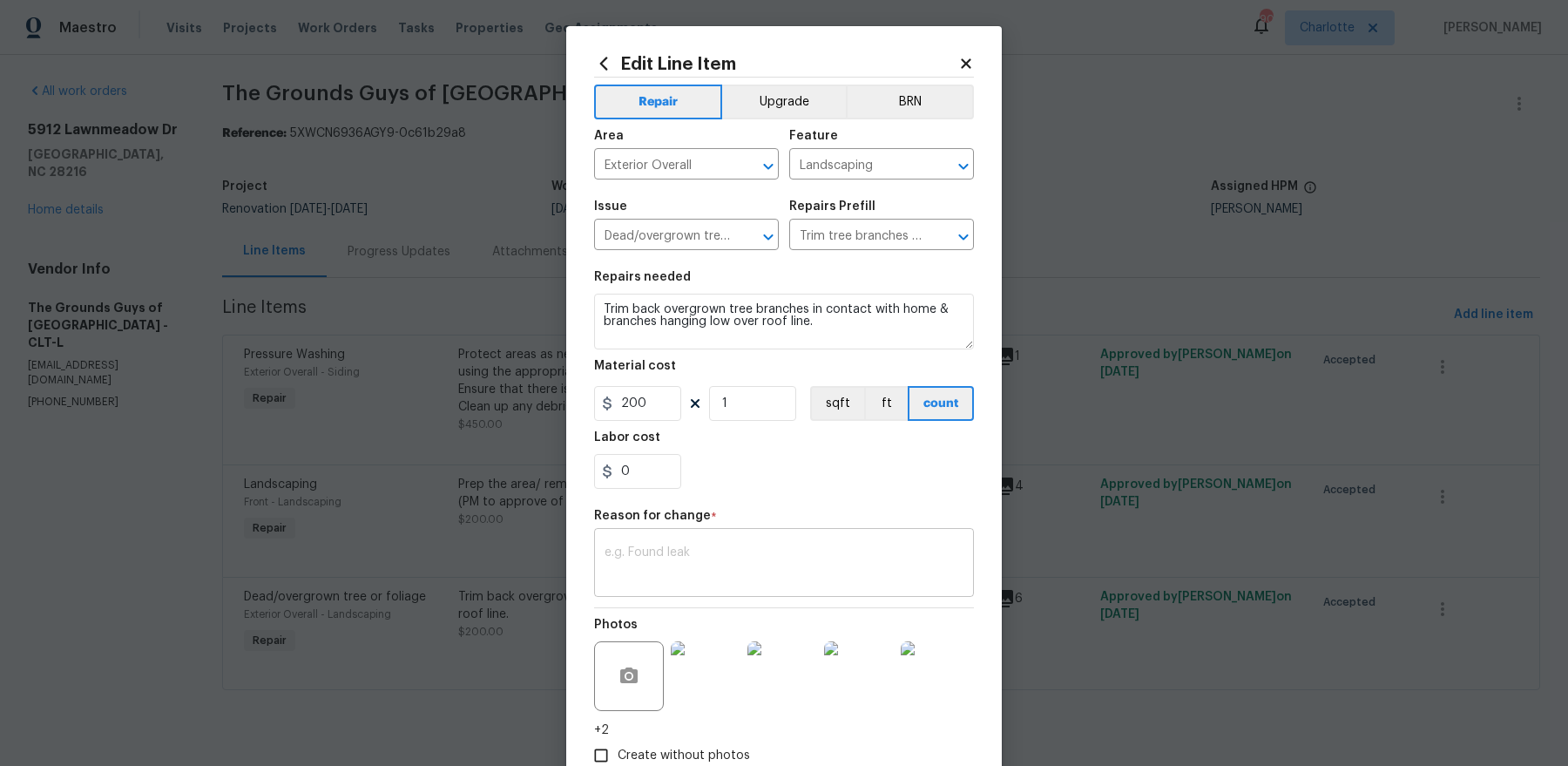
click at [671, 561] on textarea at bounding box center [784, 564] width 359 height 37
paste textarea "I just went to check the work order and to clean all those branches that are to…"
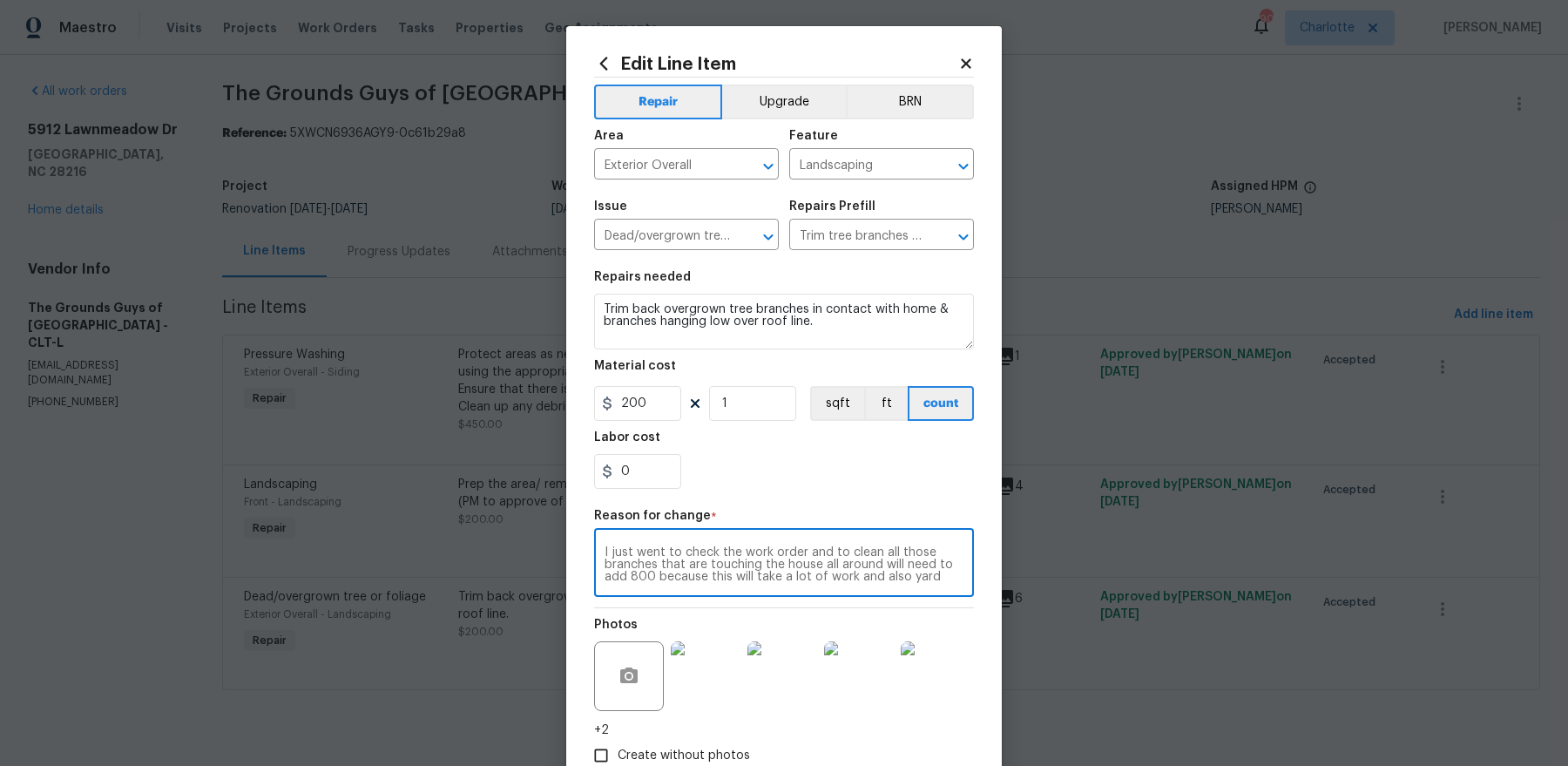
scroll to position [73, 0]
type textarea "I just went to check the work order and to clean all those branches that are to…"
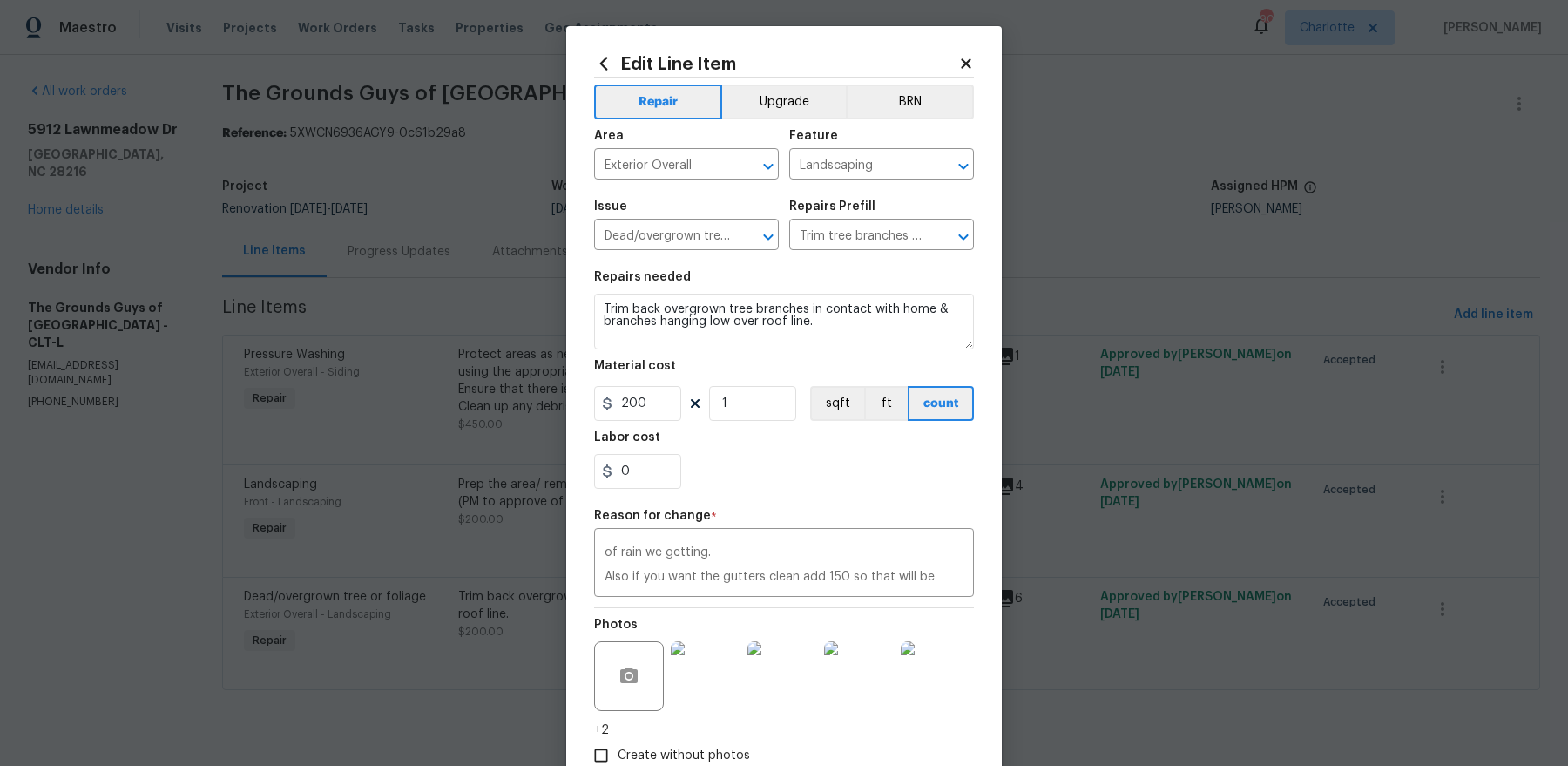
drag, startPoint x: 838, startPoint y: 54, endPoint x: 571, endPoint y: 137, distance: 279.6
click at [571, 137] on div "Edit Line Item Repair Upgrade BRN Area Exterior Overall ​ Feature Landscaping ​…" at bounding box center [784, 437] width 436 height 823
click at [961, 65] on icon at bounding box center [966, 63] width 16 height 16
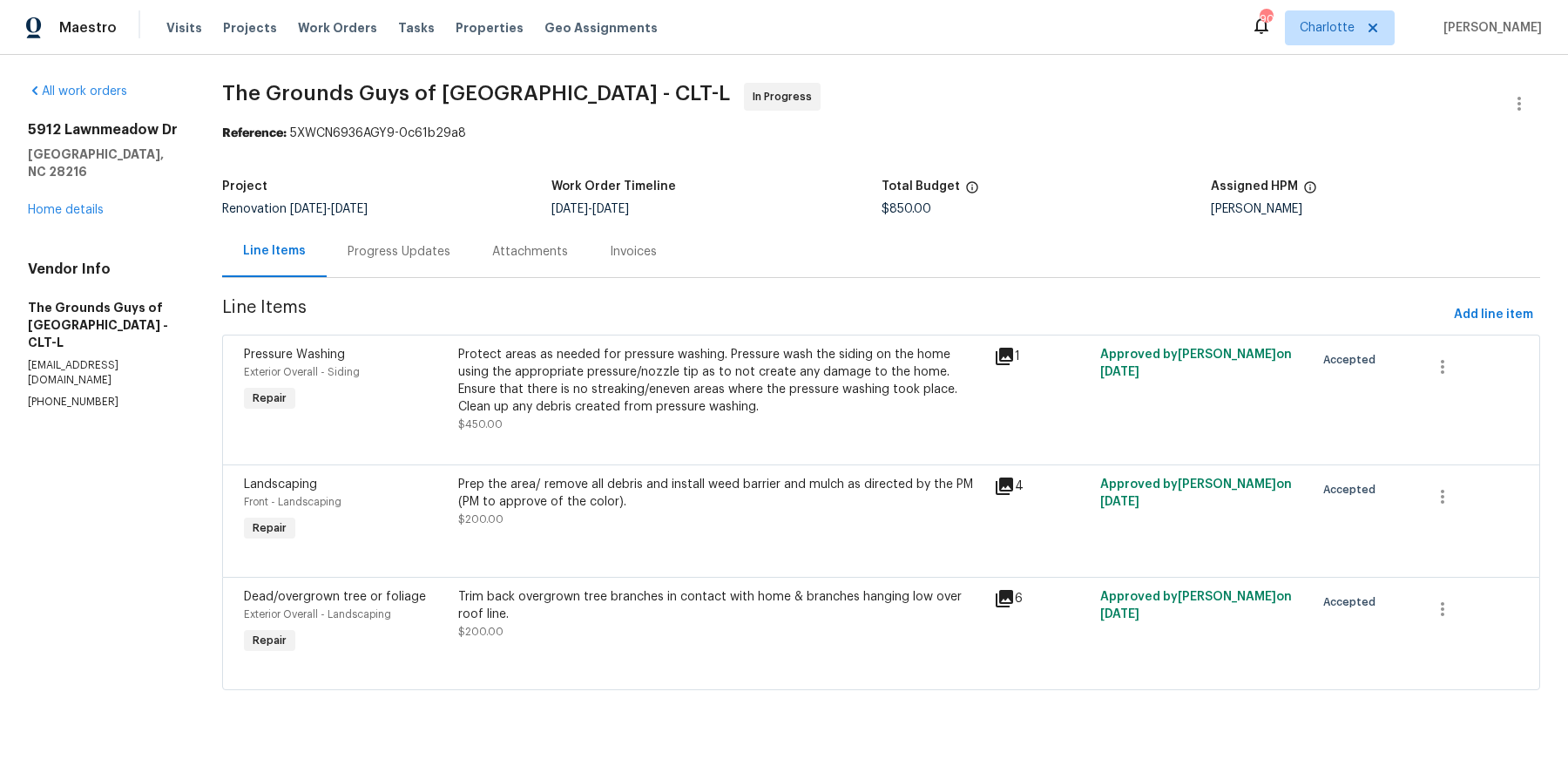
click at [578, 606] on div "Trim back overgrown tree branches in contact with home & branches hanging low o…" at bounding box center [720, 605] width 525 height 35
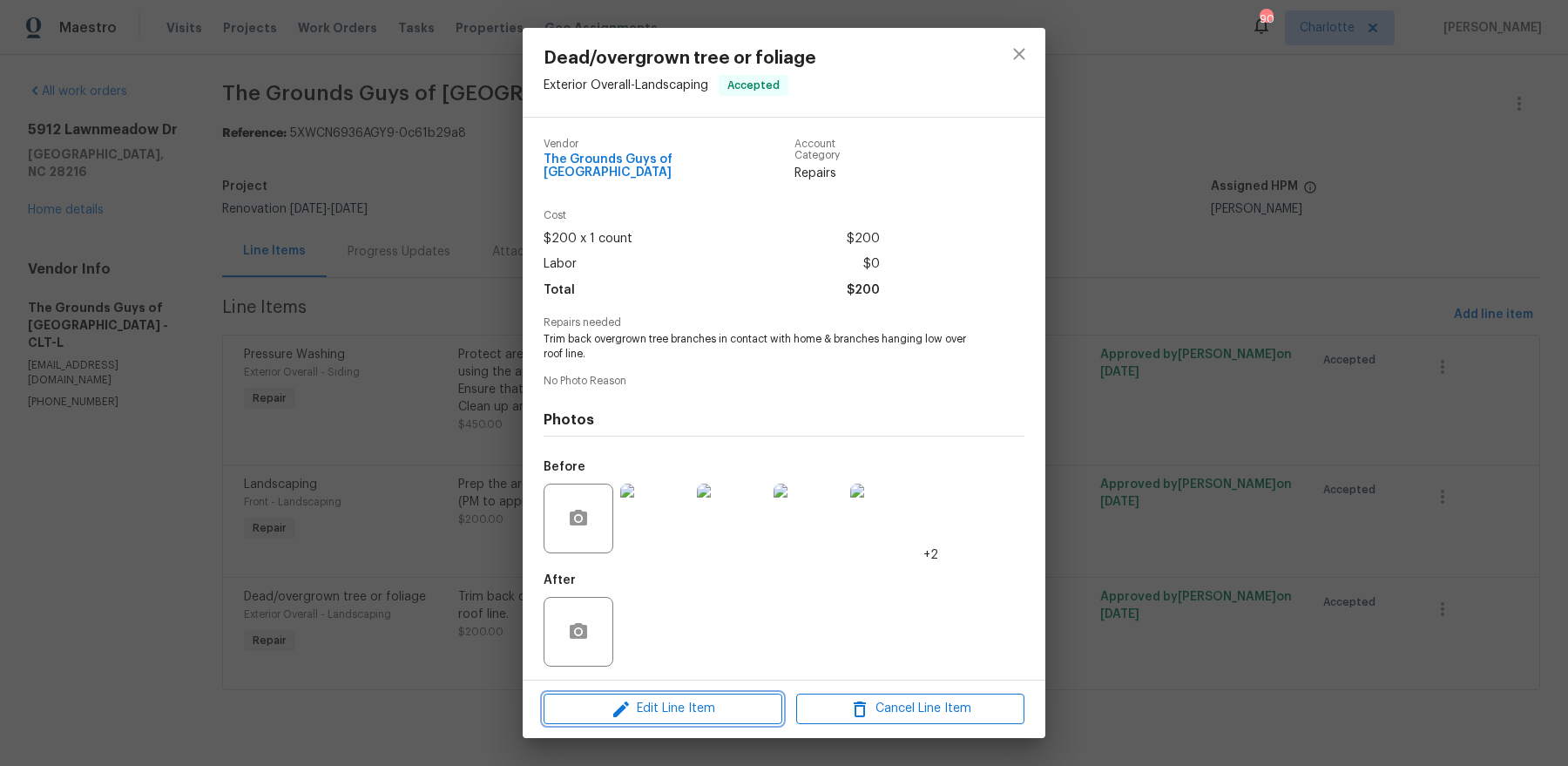
click at [632, 700] on span "Edit Line Item" at bounding box center [663, 708] width 228 height 22
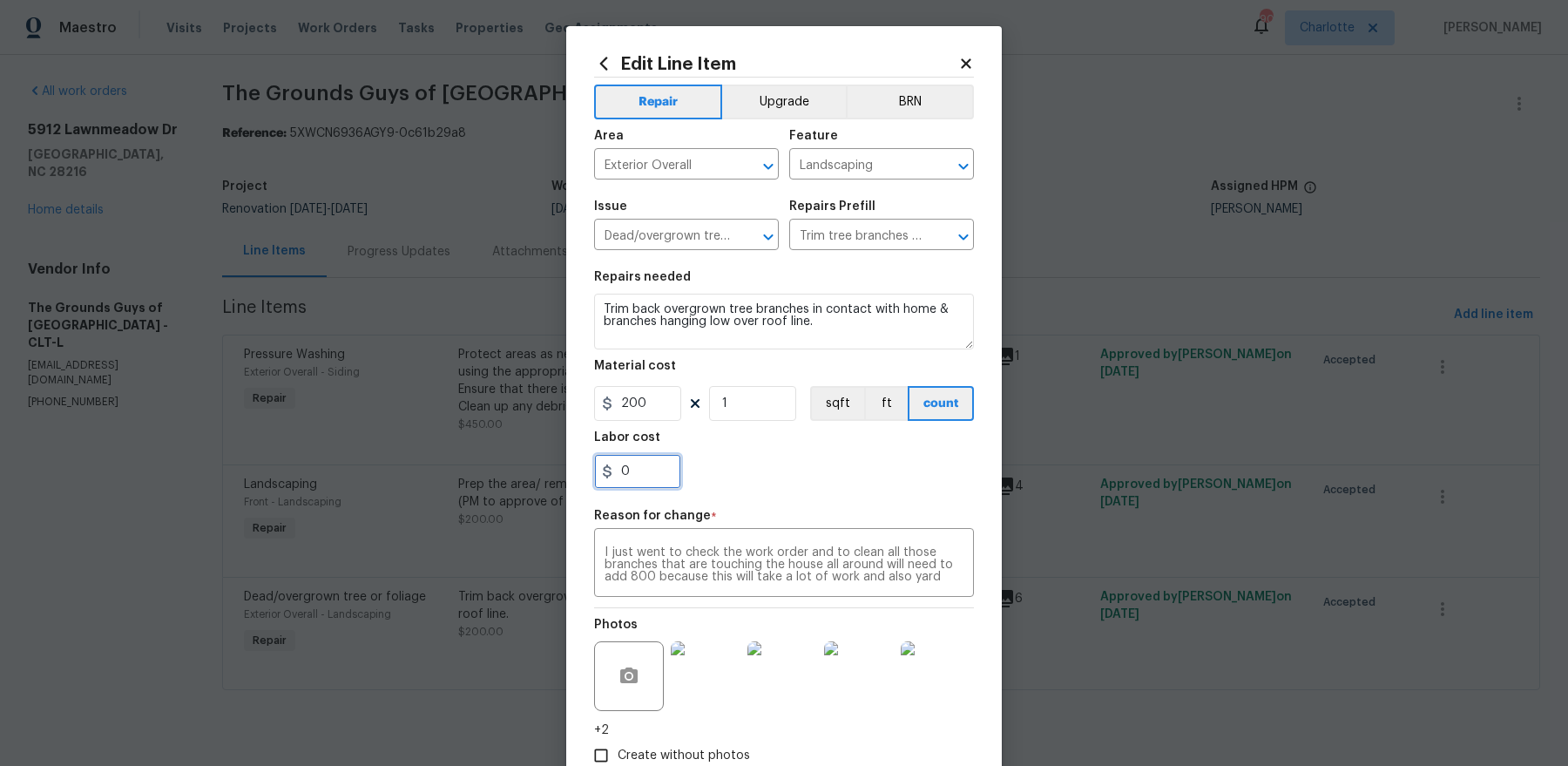
click at [634, 474] on input "0" at bounding box center [638, 470] width 87 height 35
type input "950"
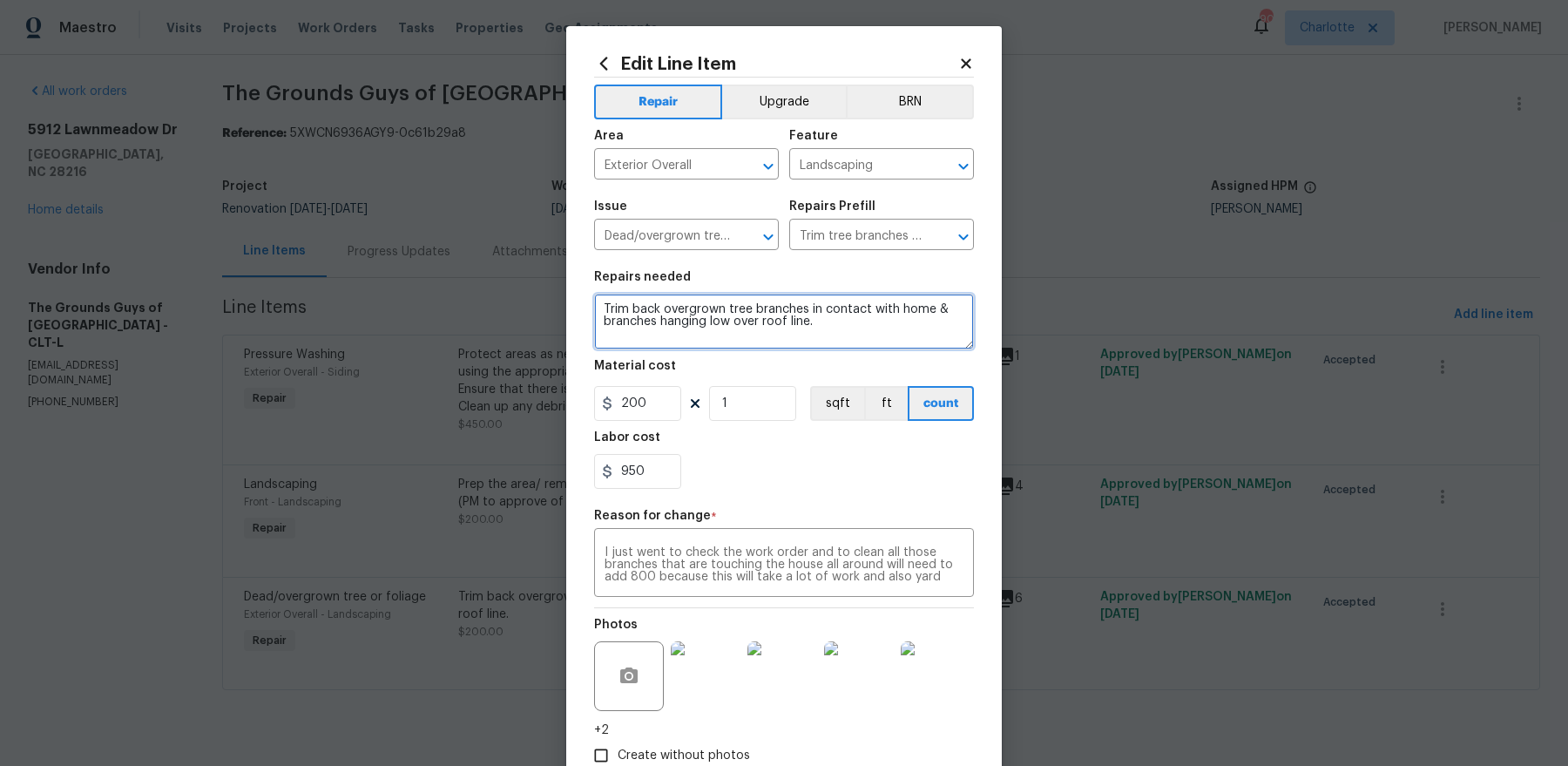
drag, startPoint x: 835, startPoint y: 331, endPoint x: 487, endPoint y: 248, distance: 357.8
click at [484, 249] on div "Edit Line Item Repair Upgrade BRN Area Exterior Overall ​ Feature Landscaping ​…" at bounding box center [784, 383] width 1568 height 766
paste textarea "I just went to check the work order and to clean all those branches that are to…"
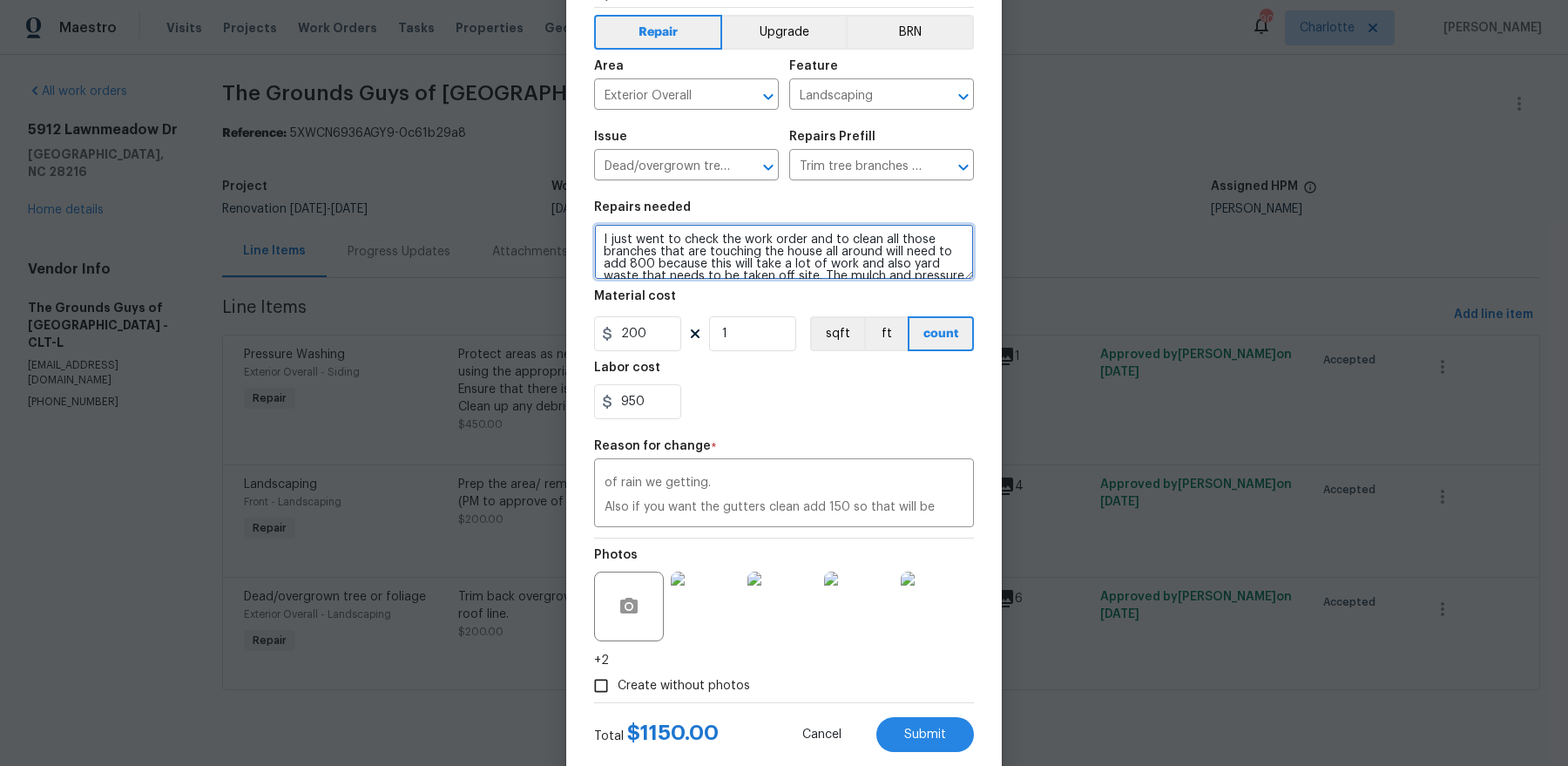
scroll to position [108, 0]
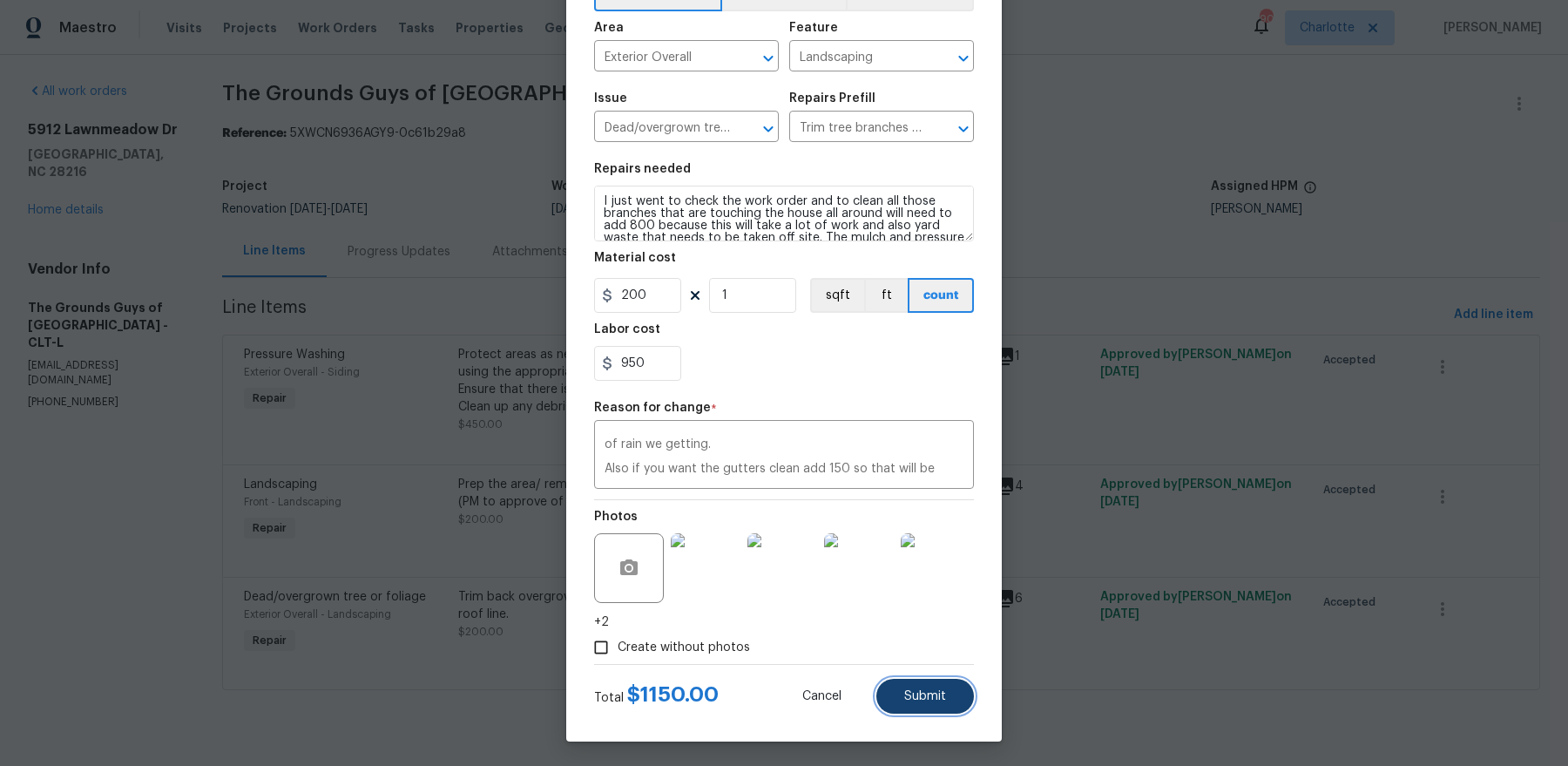
click at [948, 691] on button "Submit" at bounding box center [925, 696] width 98 height 35
type textarea "Trim back overgrown tree branches in contact with home & branches hanging low o…"
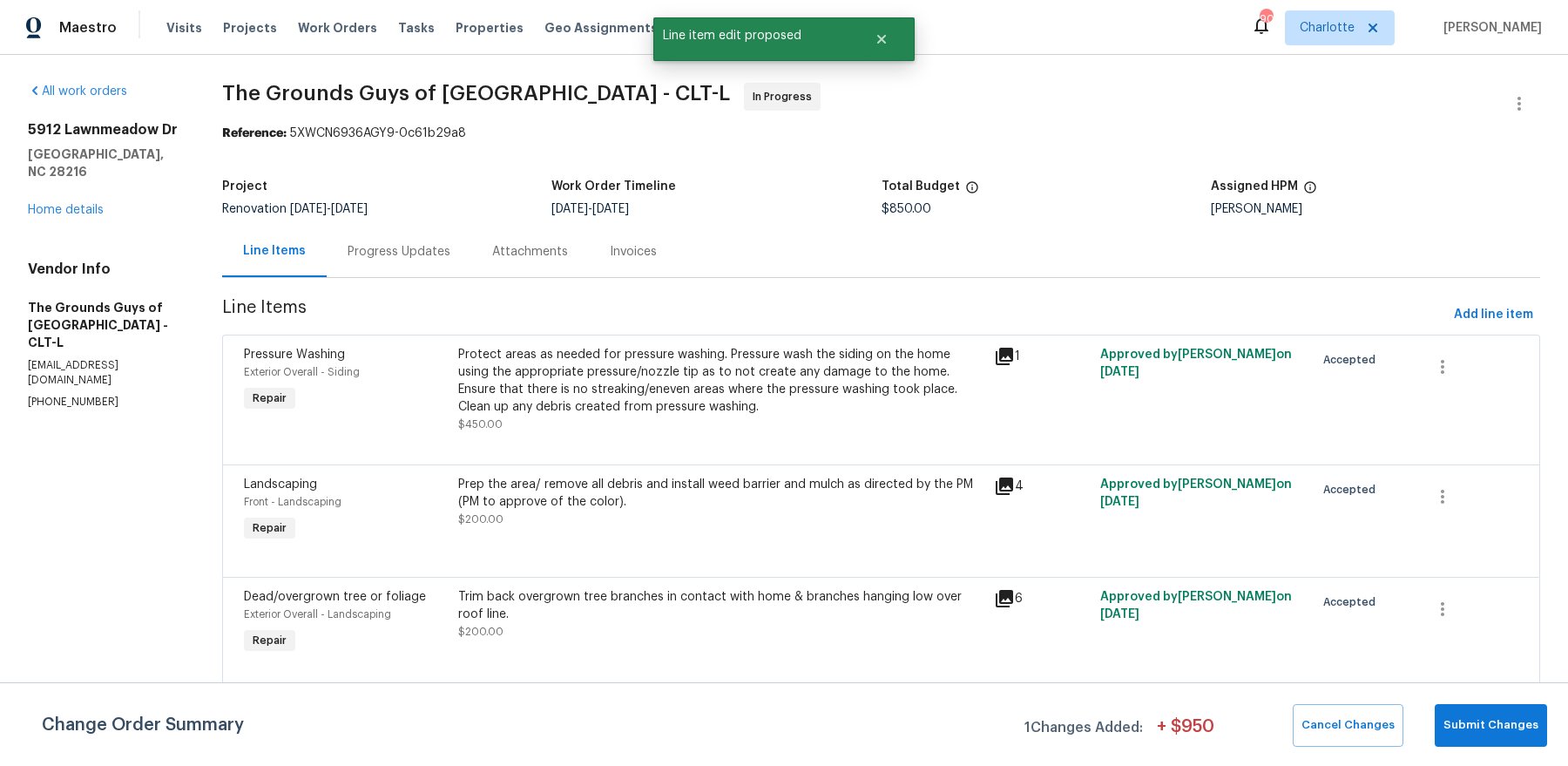
scroll to position [0, 0]
click at [1436, 736] on div "Cancel Changes Submit Changes" at bounding box center [1416, 725] width 261 height 42
click at [1521, 721] on span "Submit Changes" at bounding box center [1490, 725] width 95 height 20
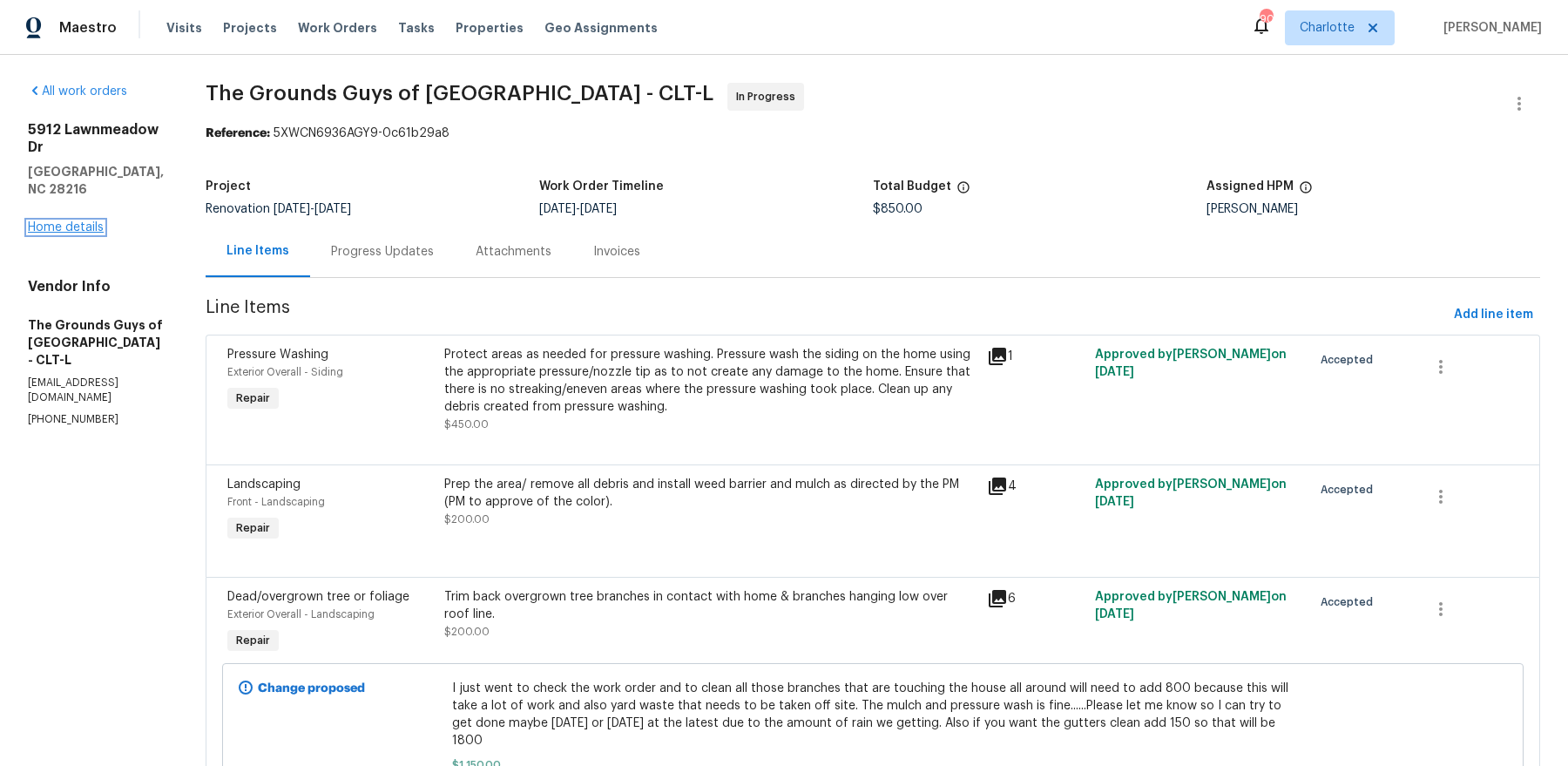
click at [66, 222] on link "Home details" at bounding box center [66, 227] width 76 height 12
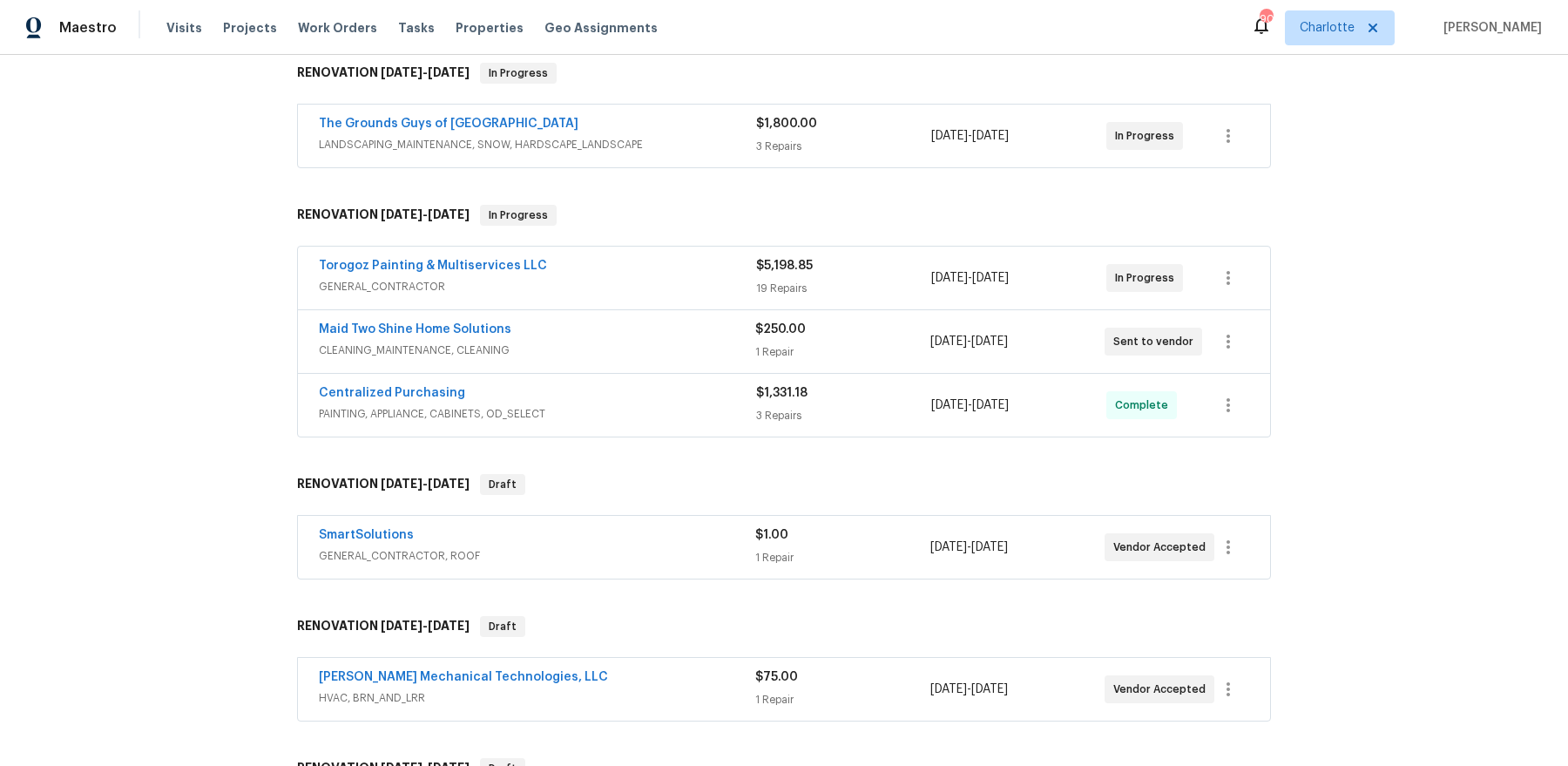
scroll to position [436, 0]
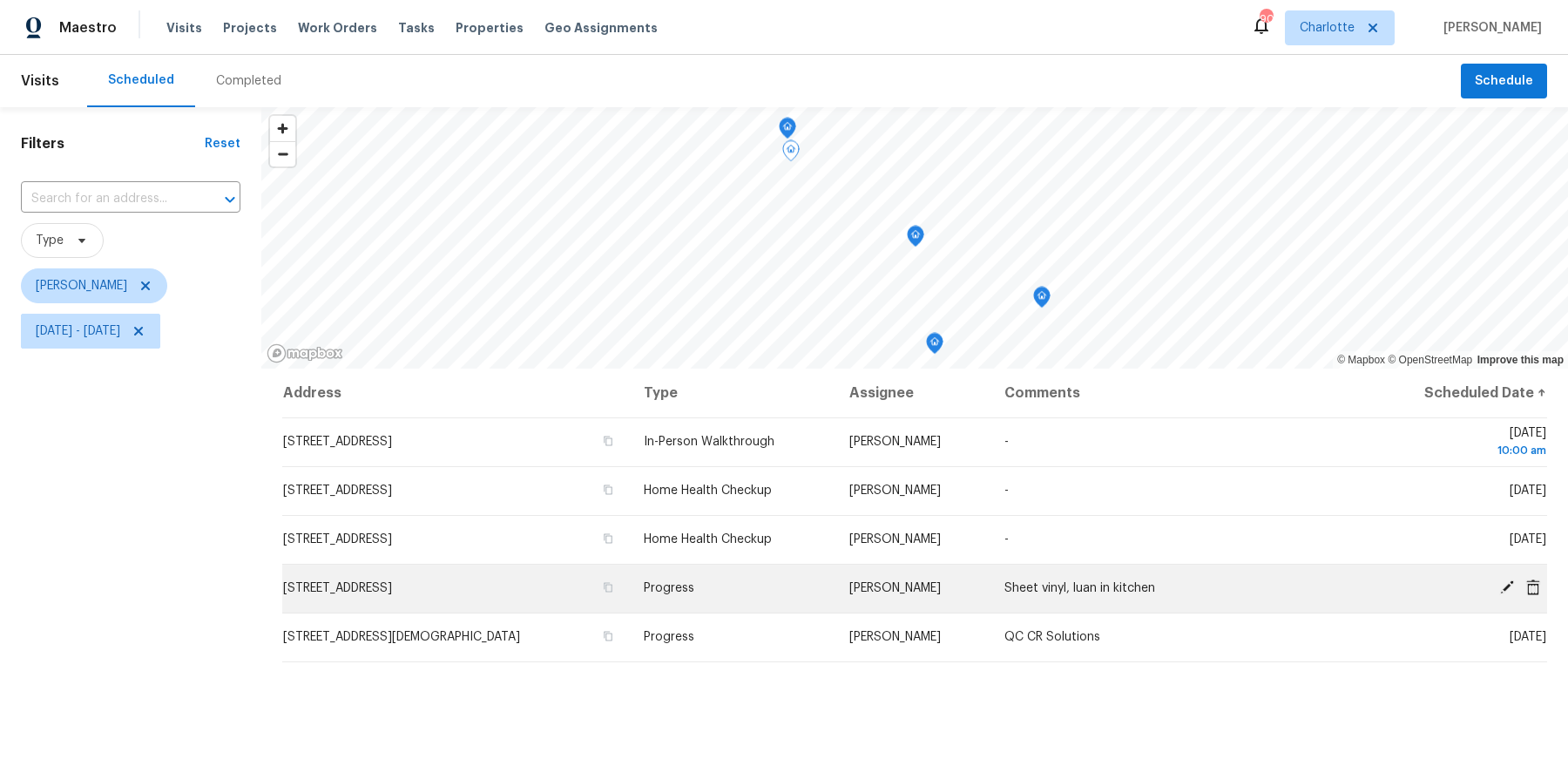
click at [423, 574] on td "[STREET_ADDRESS]" at bounding box center [456, 588] width 347 height 49
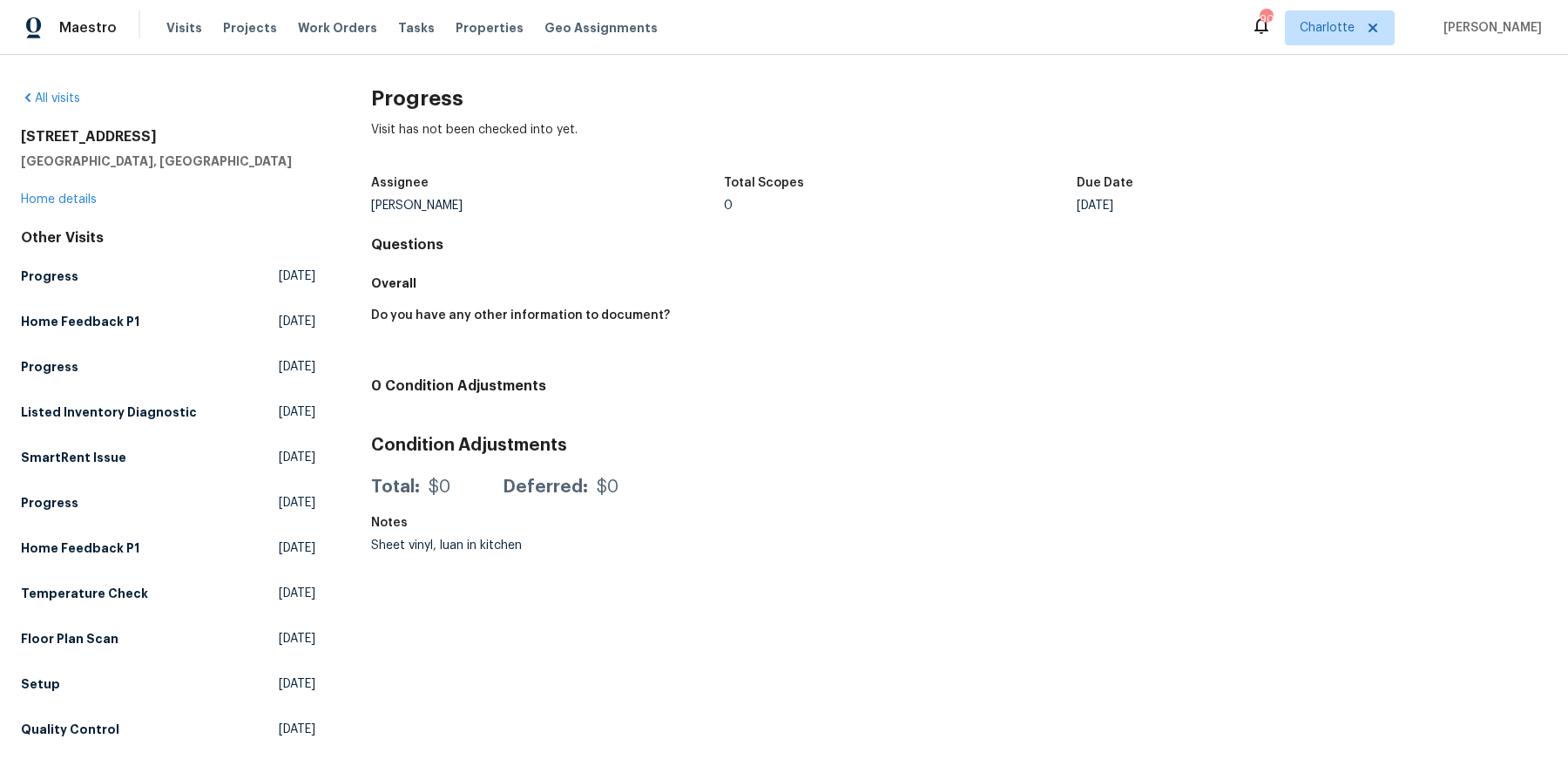
click at [68, 187] on div "7400 Gilead Rd Huntersville, NC 28078 Home details" at bounding box center [168, 167] width 295 height 80
click at [67, 198] on link "Home details" at bounding box center [58, 199] width 76 height 12
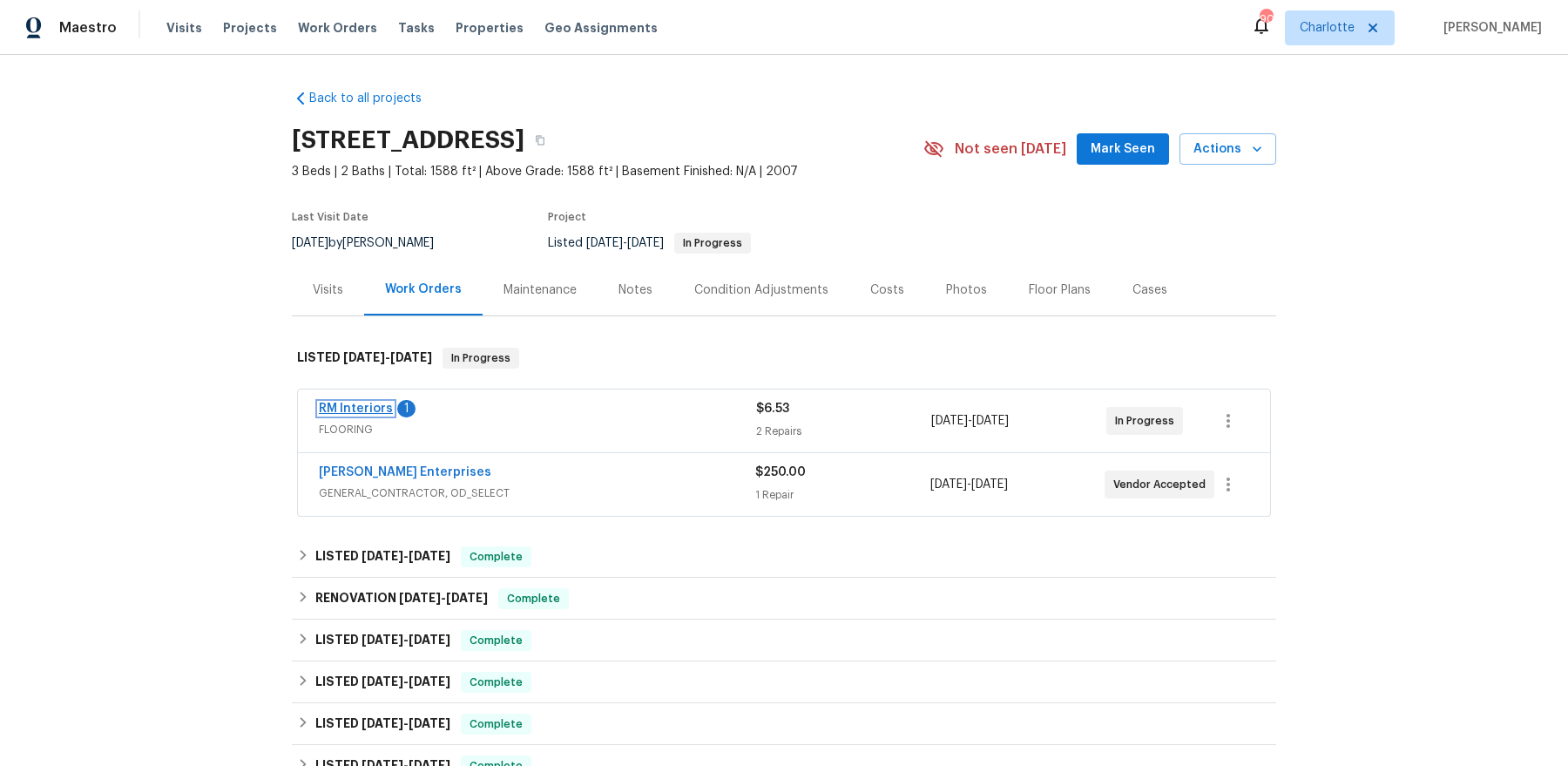
click at [337, 403] on link "RM Interiors" at bounding box center [356, 408] width 74 height 12
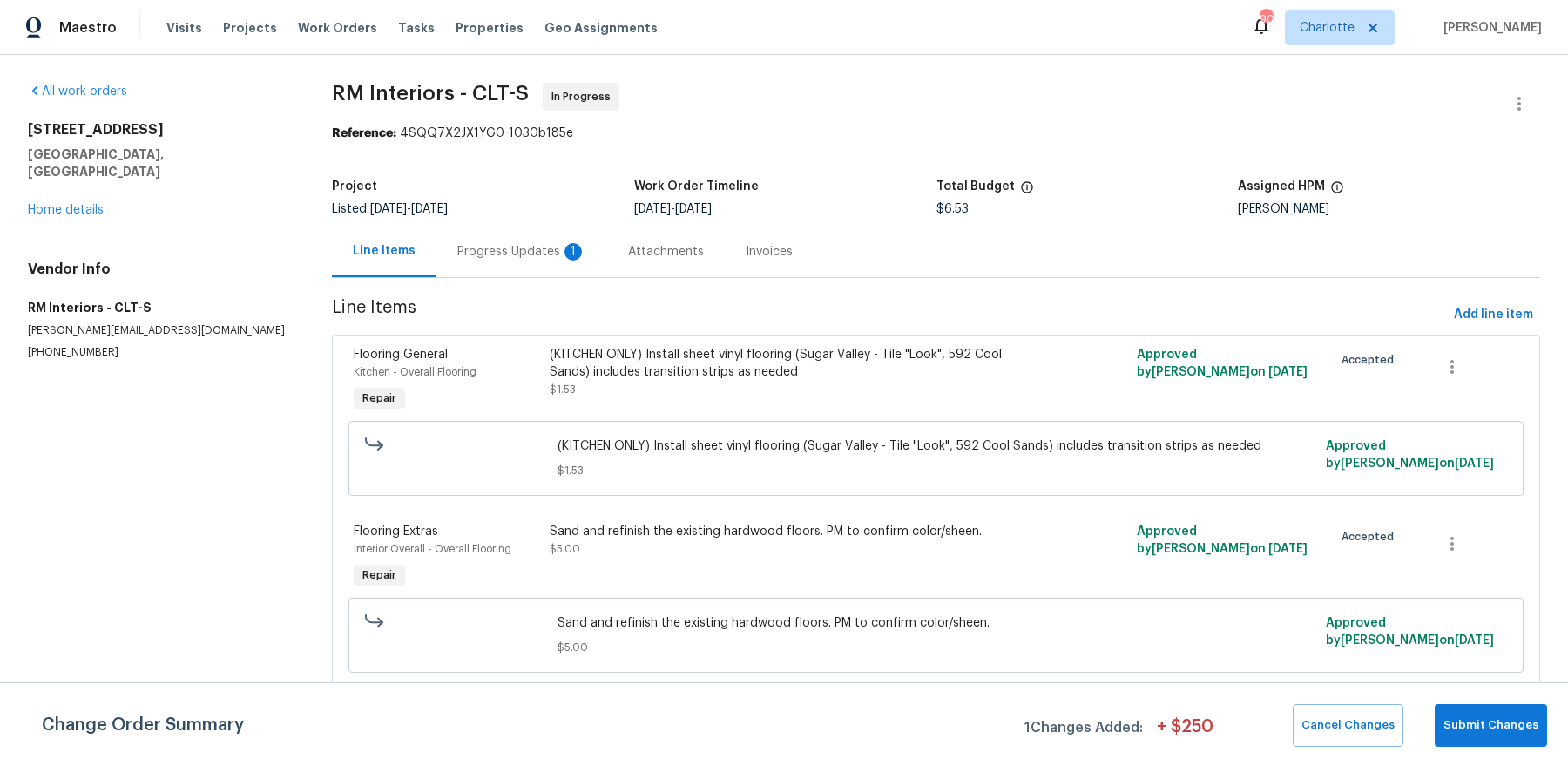
click at [513, 258] on div "Progress Updates 1" at bounding box center [521, 252] width 129 height 18
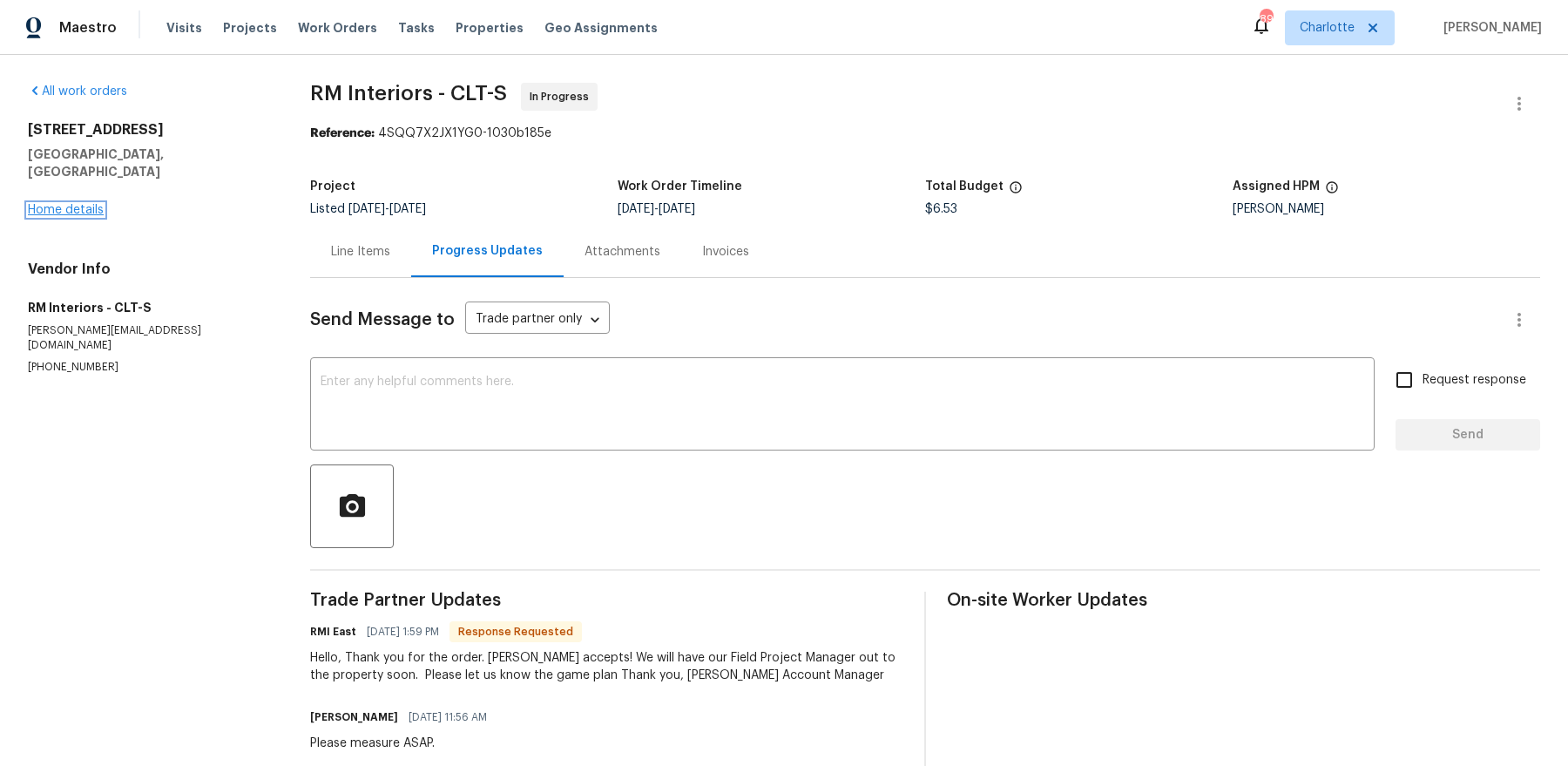
click at [69, 204] on link "Home details" at bounding box center [66, 209] width 76 height 12
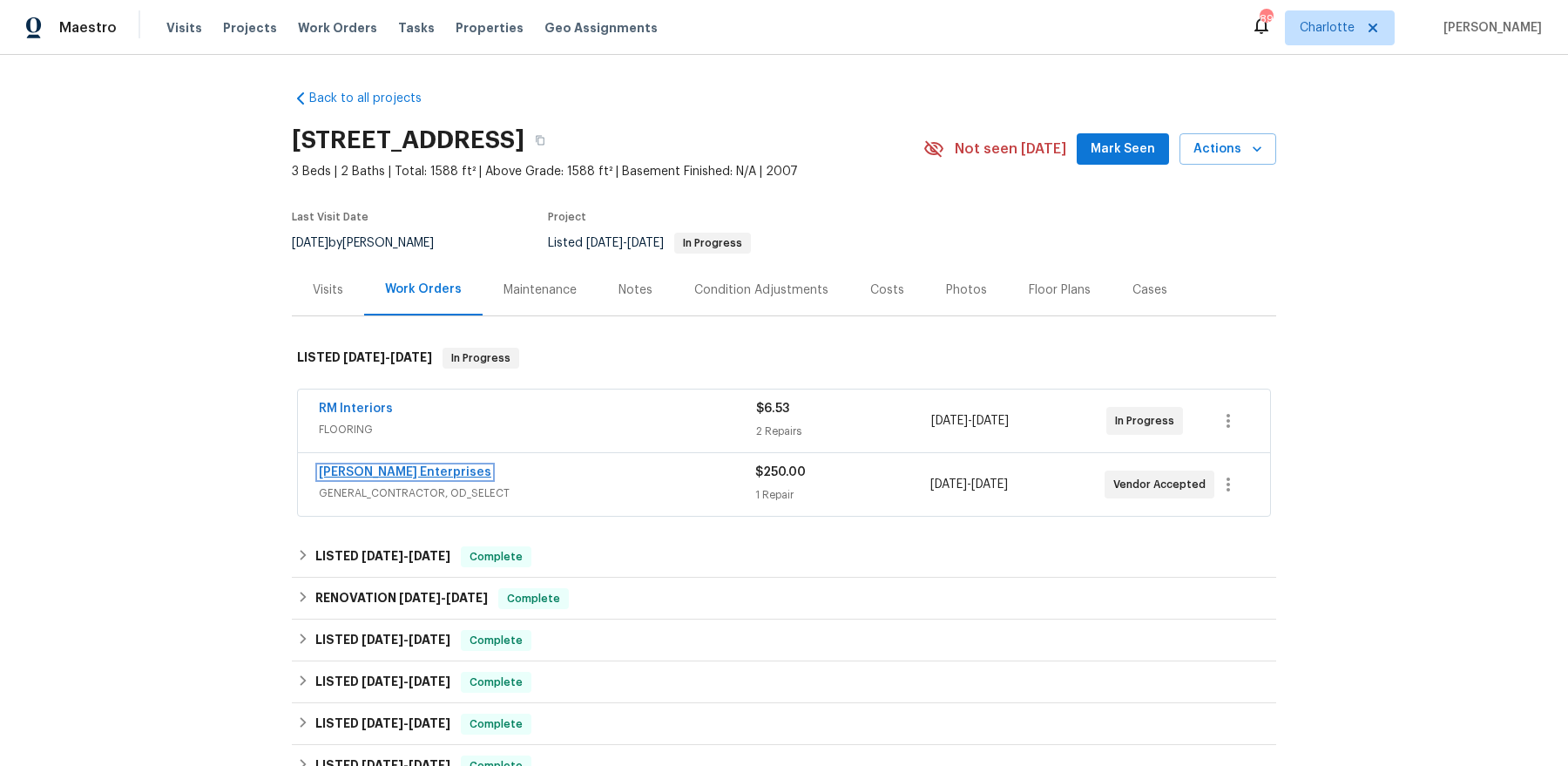
click at [376, 470] on link "Nordman Enterprises" at bounding box center [406, 471] width 173 height 12
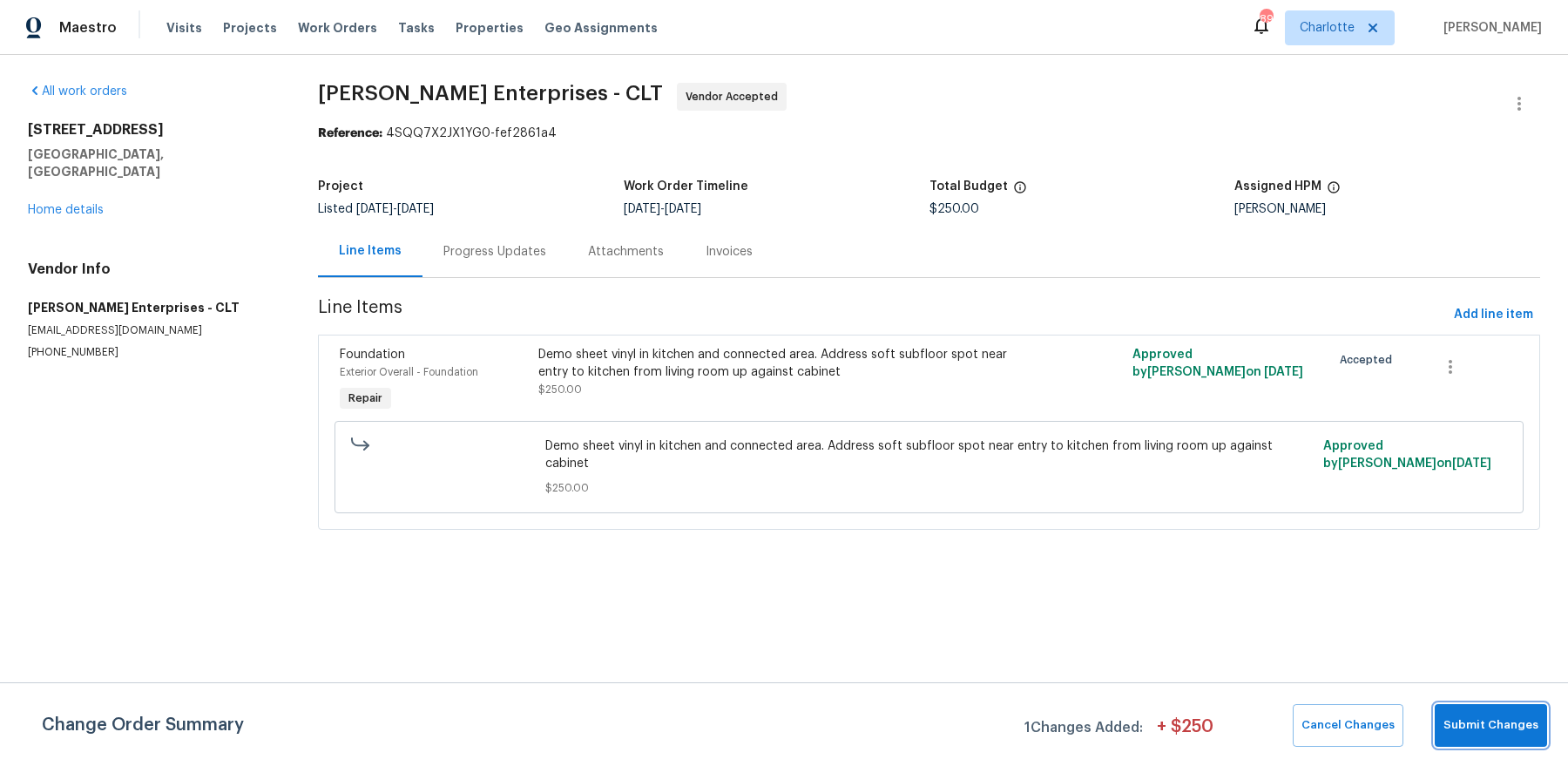
click at [1496, 729] on span "Submit Changes" at bounding box center [1490, 725] width 95 height 20
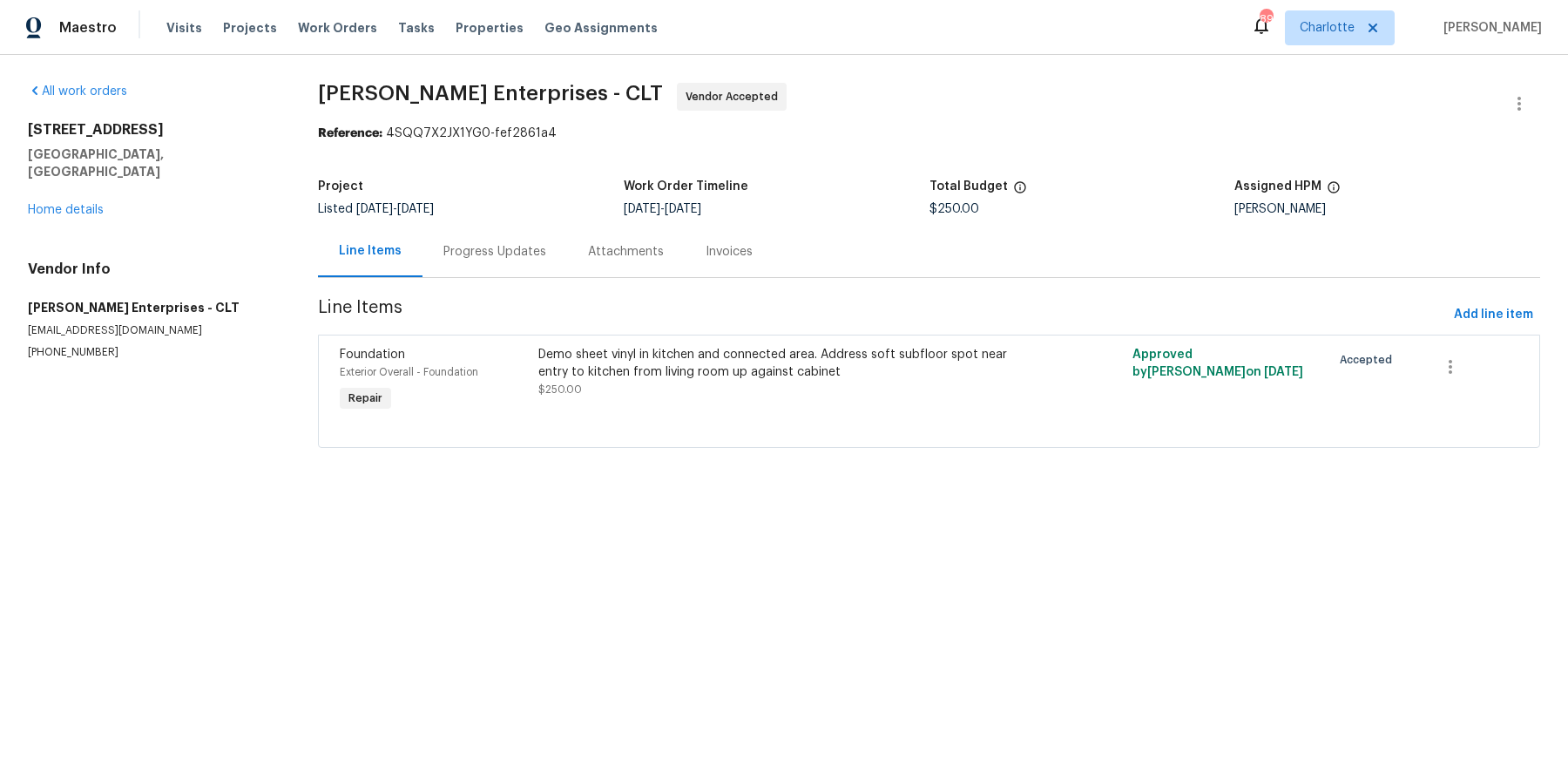
click at [79, 132] on h2 "7400 Gilead Rd" at bounding box center [152, 130] width 248 height 18
copy h2 "7400 Gilead Rd"
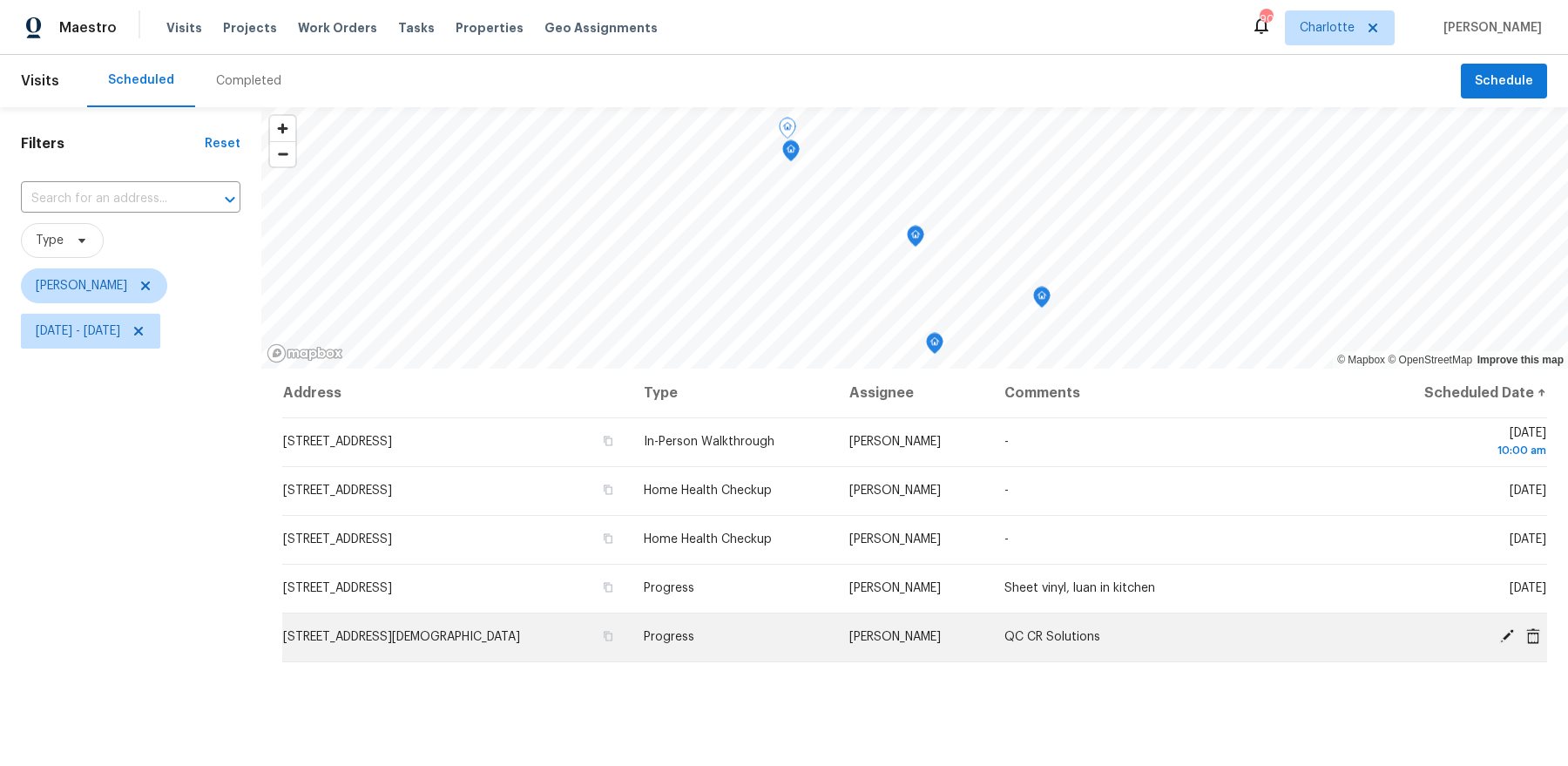
click at [516, 634] on span "[STREET_ADDRESS][DEMOGRAPHIC_DATA]" at bounding box center [402, 636] width 237 height 12
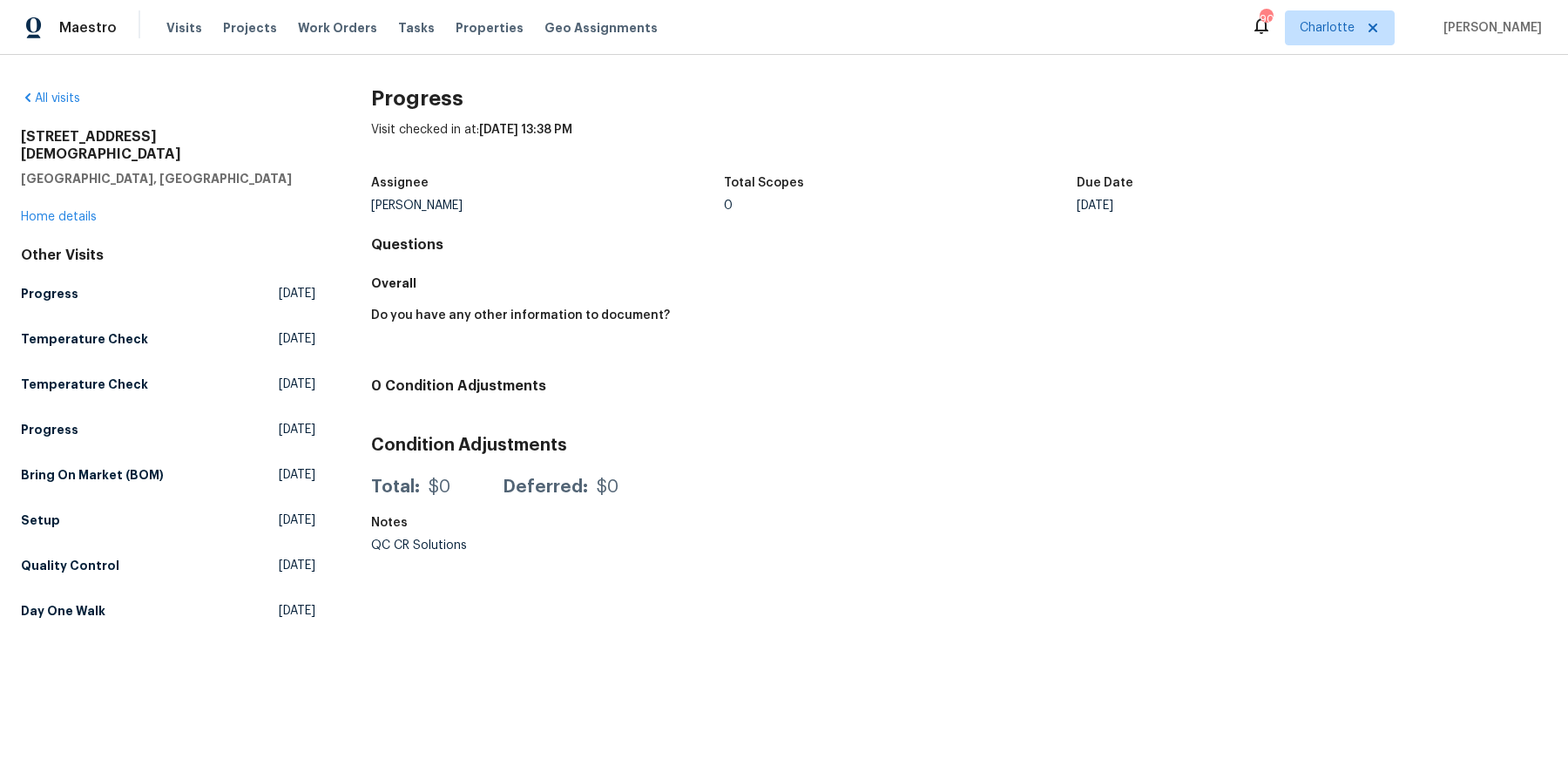
click at [74, 189] on div "[STREET_ADDRESS][DEMOGRAPHIC_DATA] Home details" at bounding box center [168, 176] width 295 height 98
click at [74, 211] on link "Home details" at bounding box center [58, 217] width 76 height 12
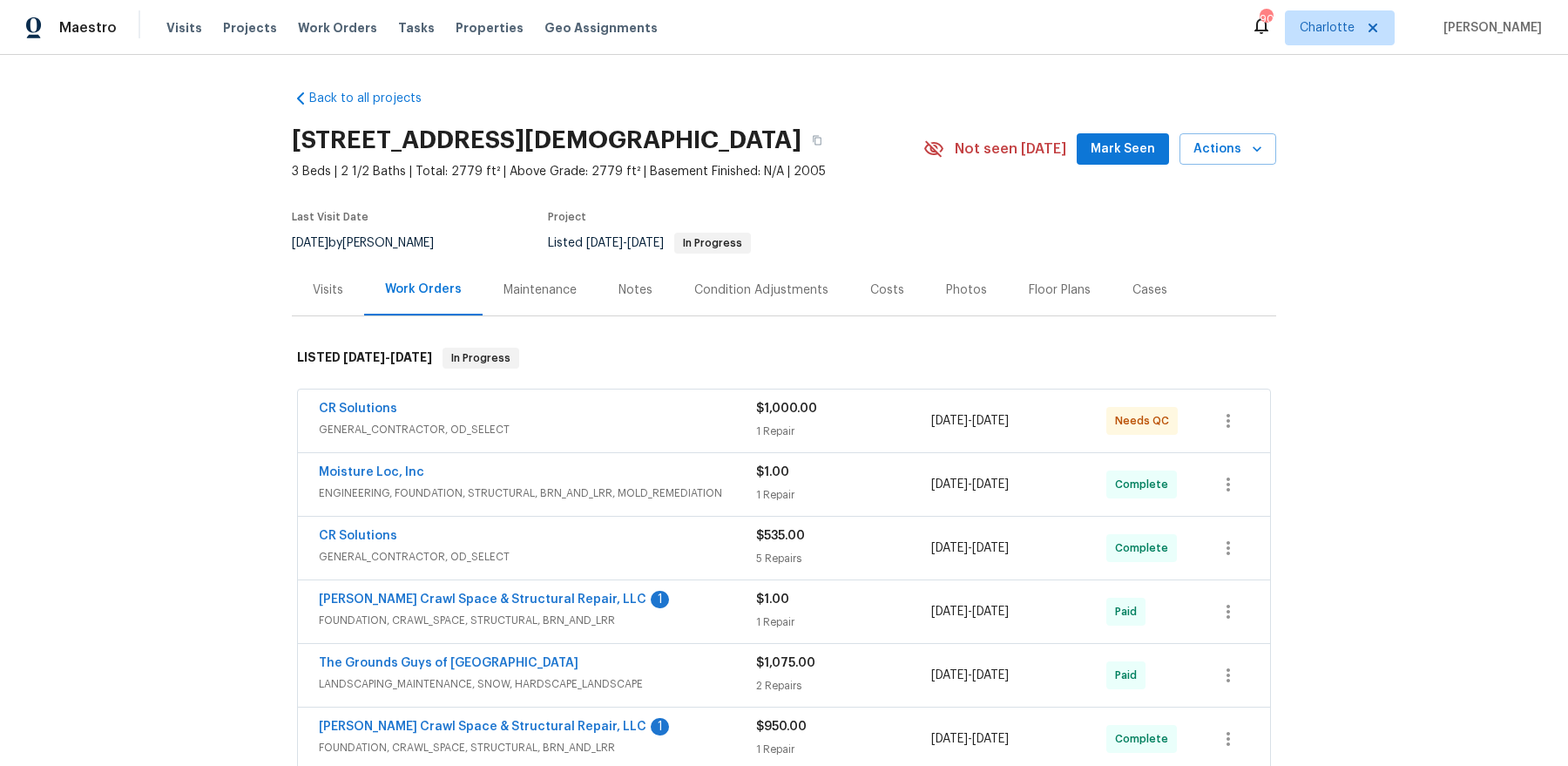
scroll to position [69, 0]
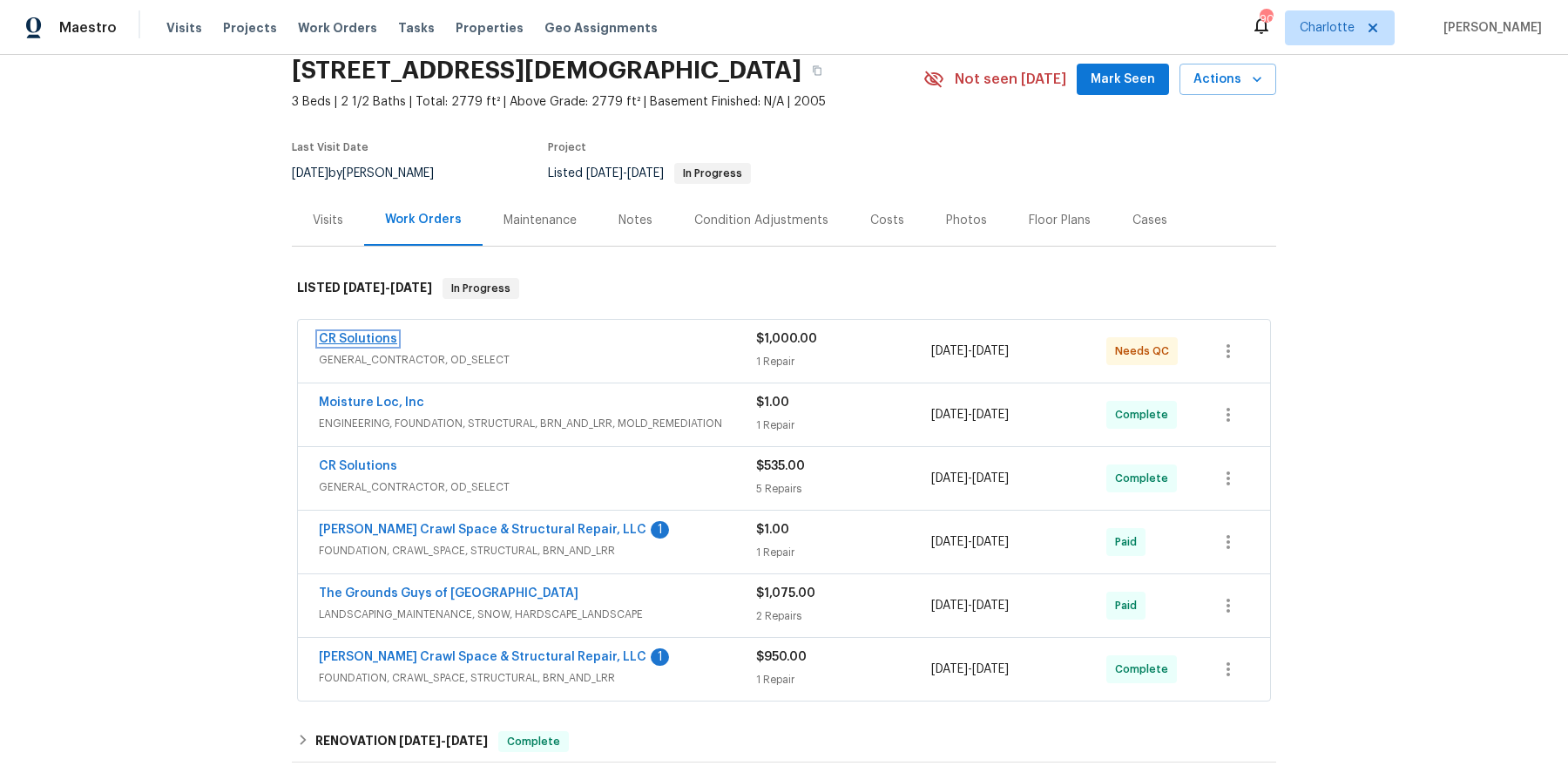
click at [356, 333] on link "CR Solutions" at bounding box center [359, 338] width 79 height 12
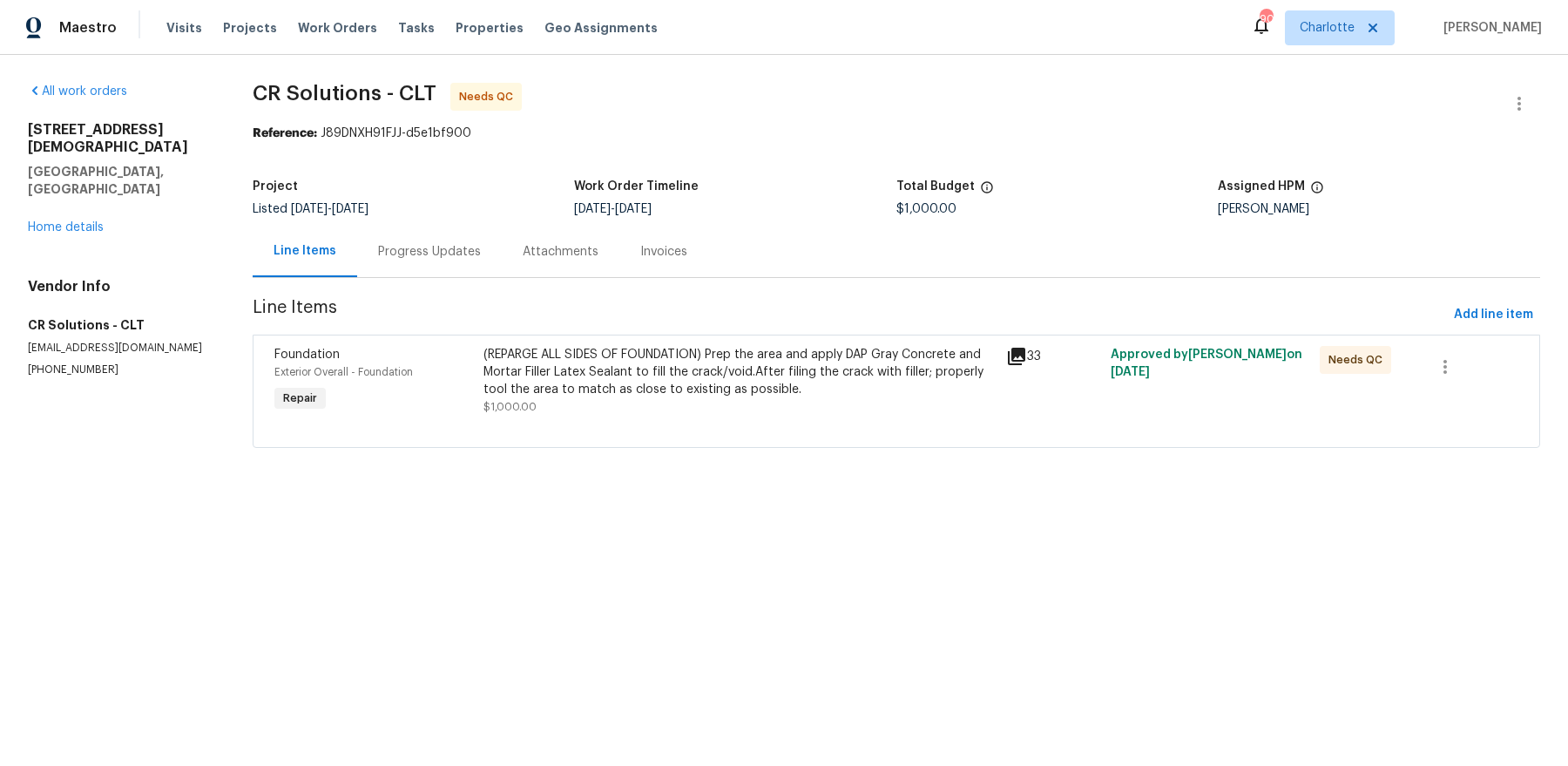
click at [872, 364] on div "(REPARGE ALL SIDES OF FOUNDATION) Prep the area and apply DAP Gray Concrete and…" at bounding box center [740, 372] width 513 height 53
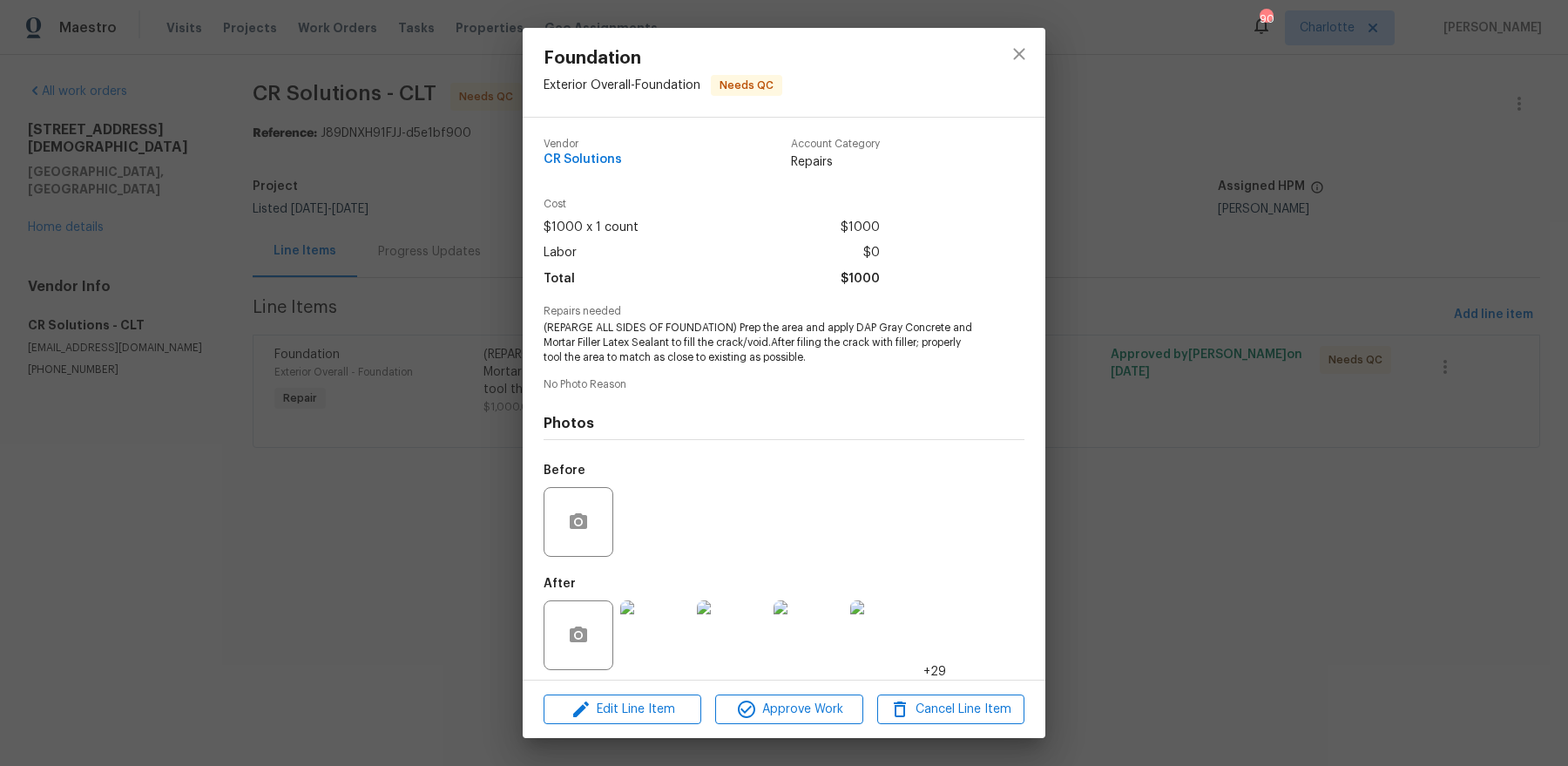
click at [653, 643] on img at bounding box center [655, 635] width 69 height 69
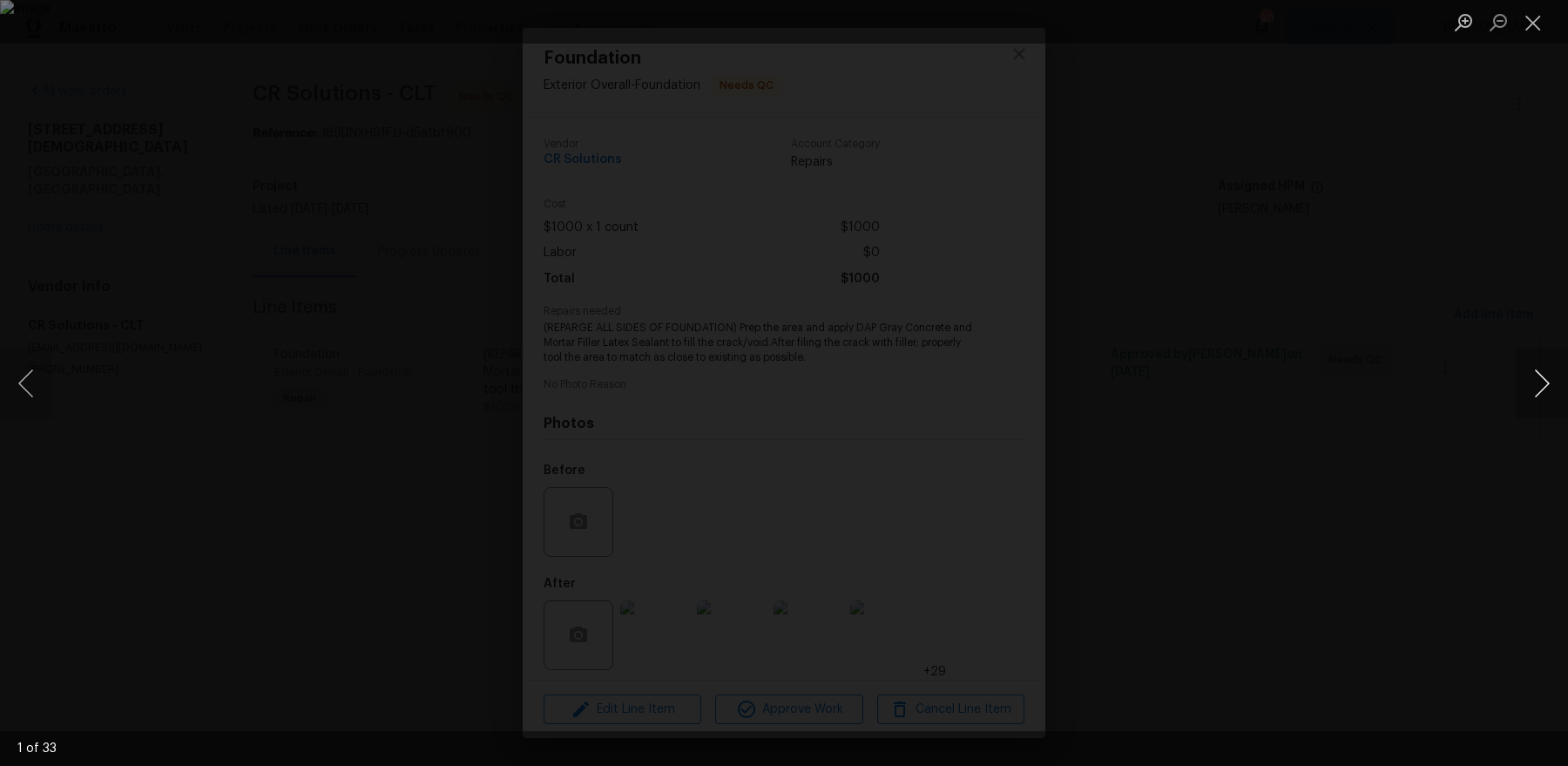
click at [1544, 380] on button "Next image" at bounding box center [1542, 383] width 53 height 69
click at [1542, 391] on button "Next image" at bounding box center [1542, 383] width 53 height 69
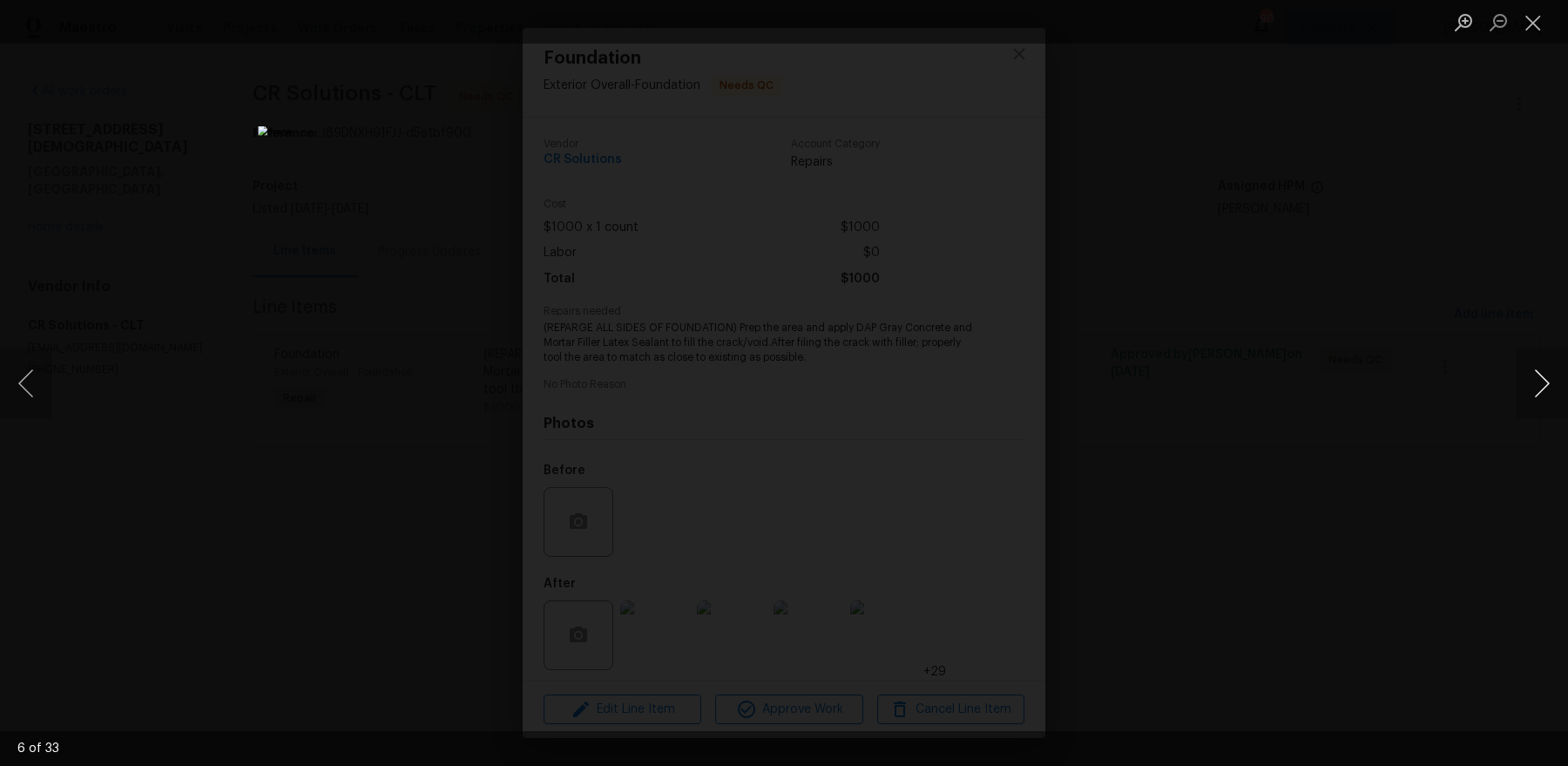
click at [1542, 391] on button "Next image" at bounding box center [1542, 383] width 53 height 69
click at [1530, 30] on button "Close lightbox" at bounding box center [1532, 22] width 35 height 30
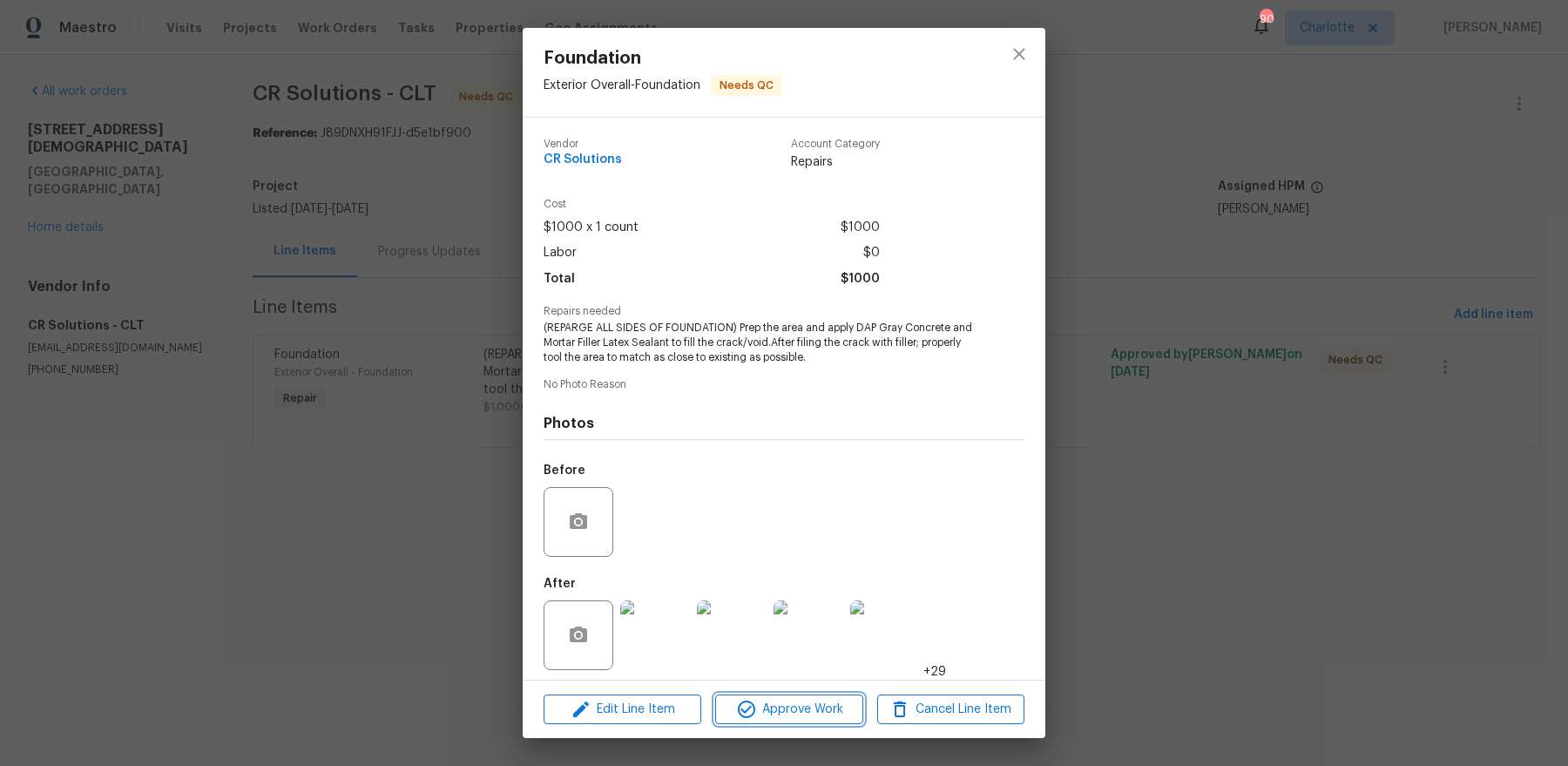
click at [777, 706] on span "Approve Work" at bounding box center [789, 709] width 137 height 22
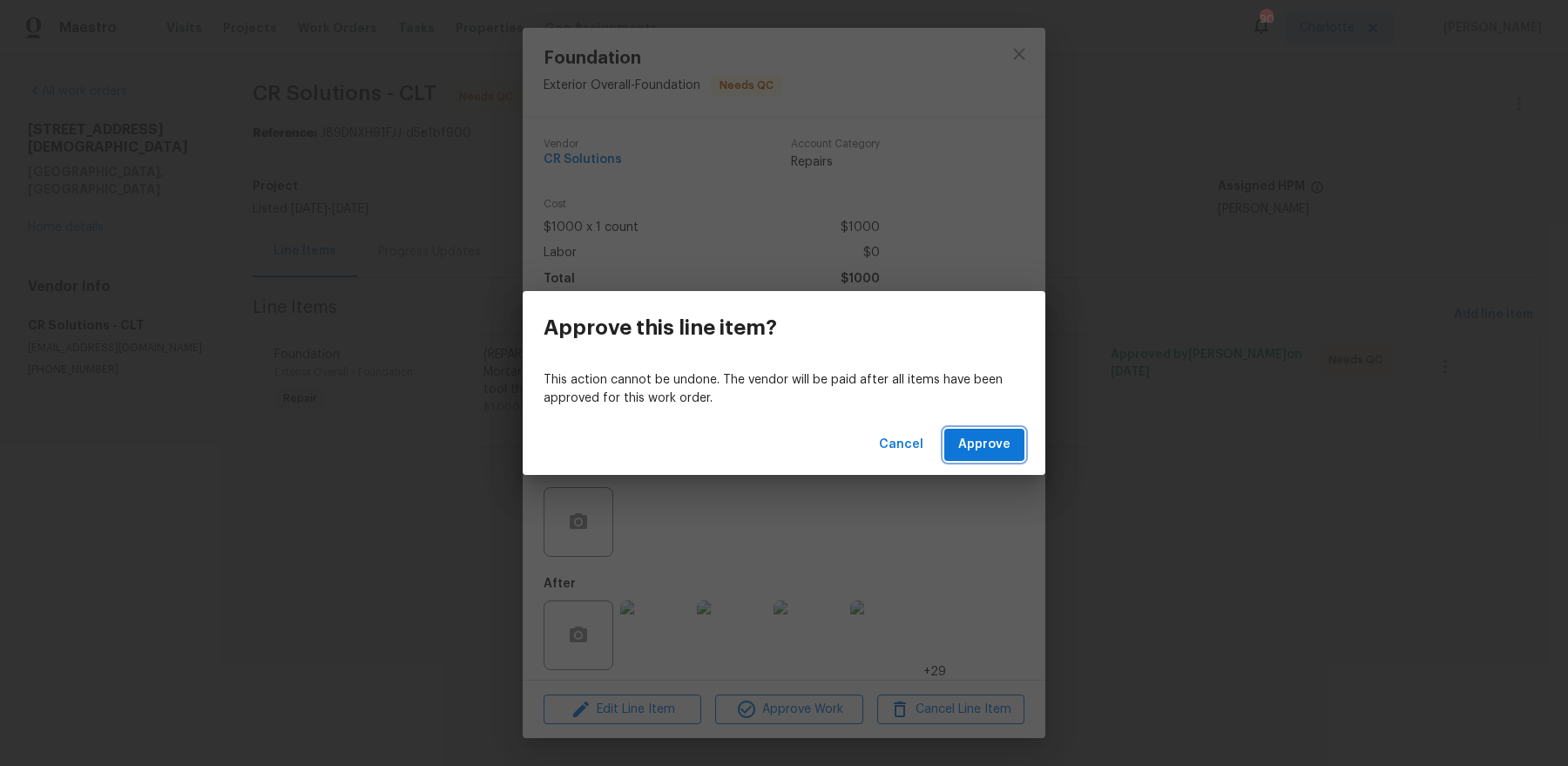
click at [996, 441] on span "Approve" at bounding box center [985, 444] width 53 height 22
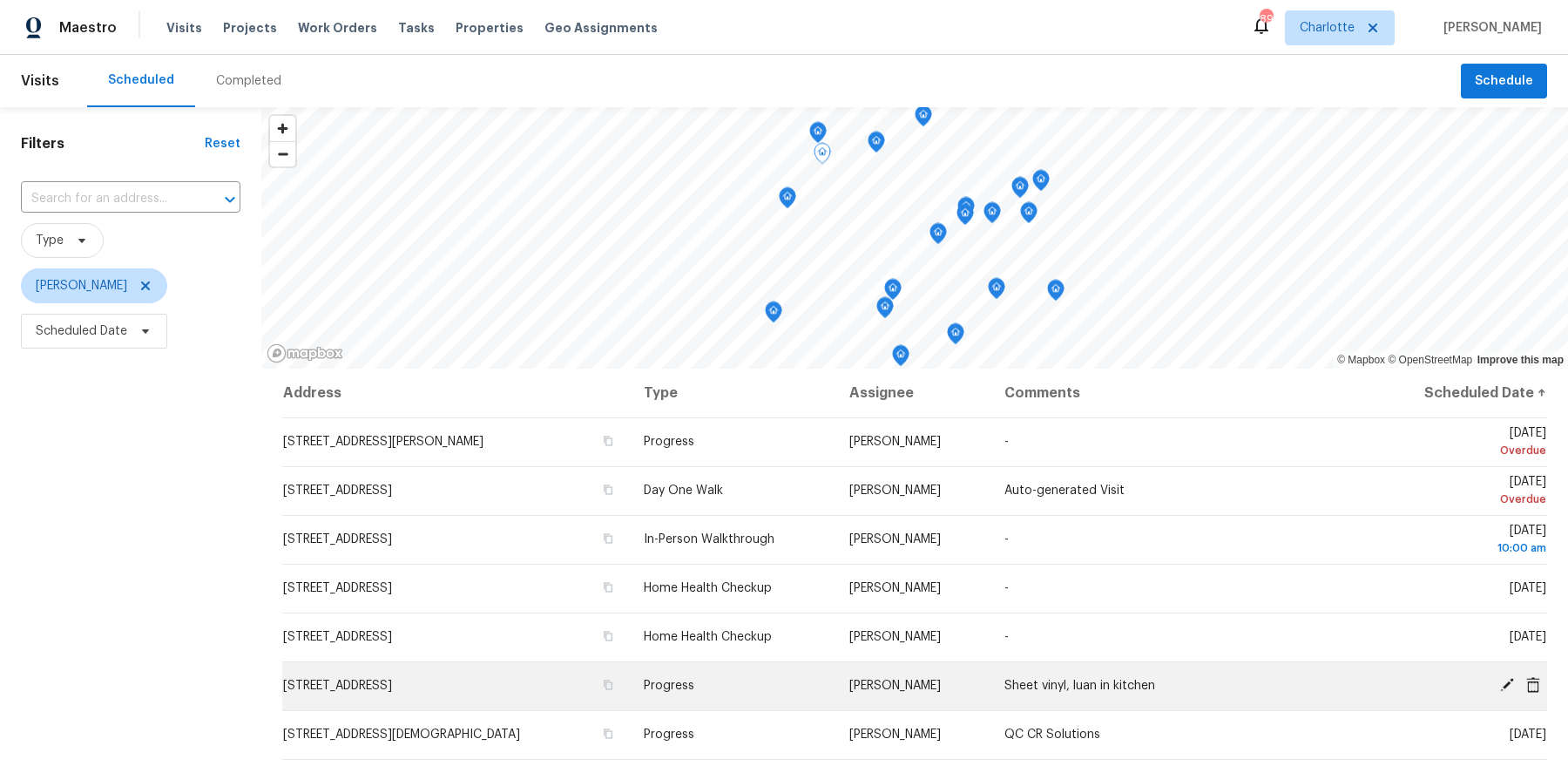
click at [1505, 684] on icon at bounding box center [1507, 684] width 14 height 14
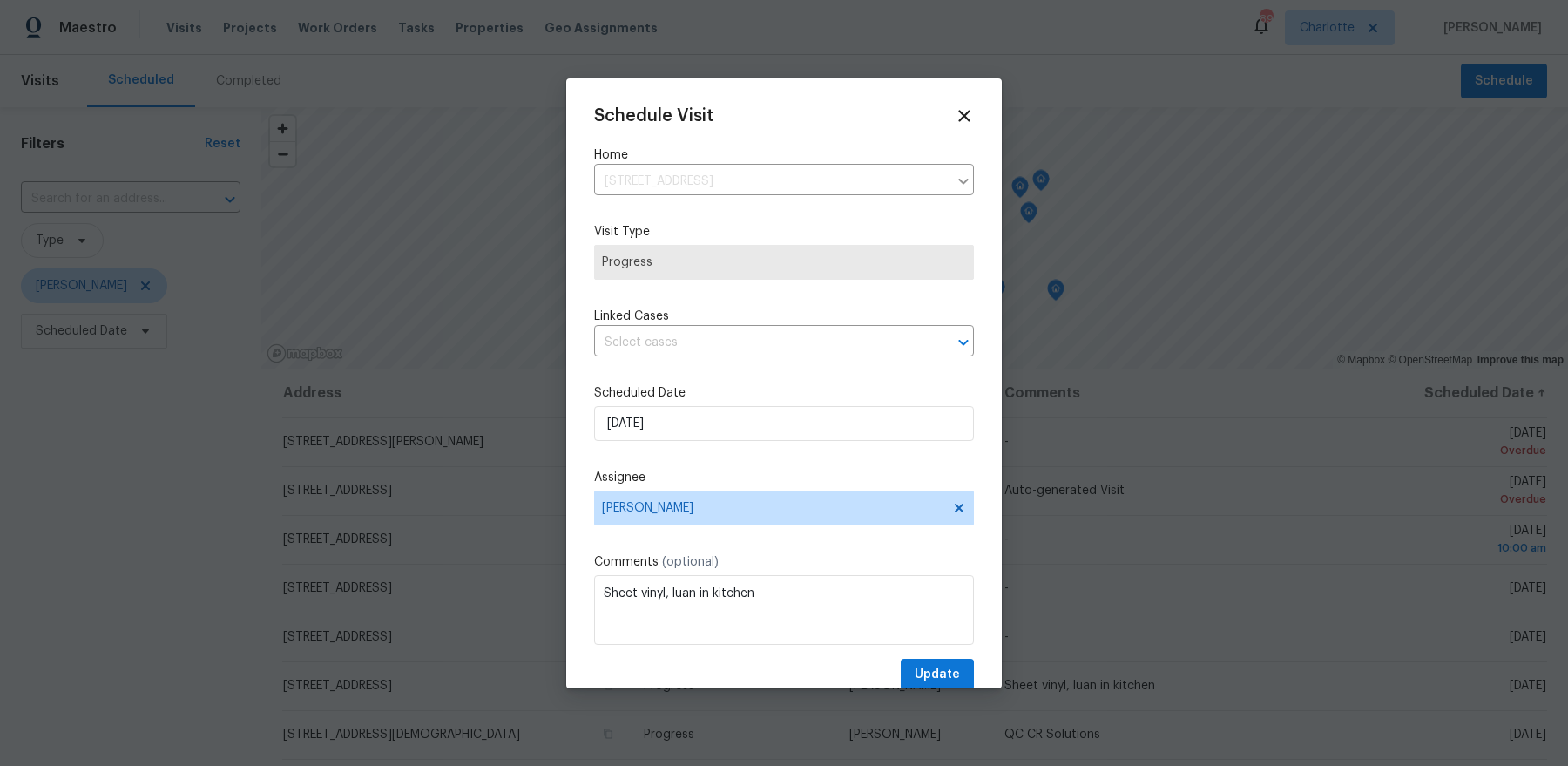
click at [766, 543] on div "Schedule Visit Home [STREET_ADDRESS] ​ Visit Type Progress Linked Cases ​ Sched…" at bounding box center [784, 398] width 380 height 585
click at [761, 589] on textarea "Sheet vinyl, luan in kitchen" at bounding box center [784, 609] width 380 height 69
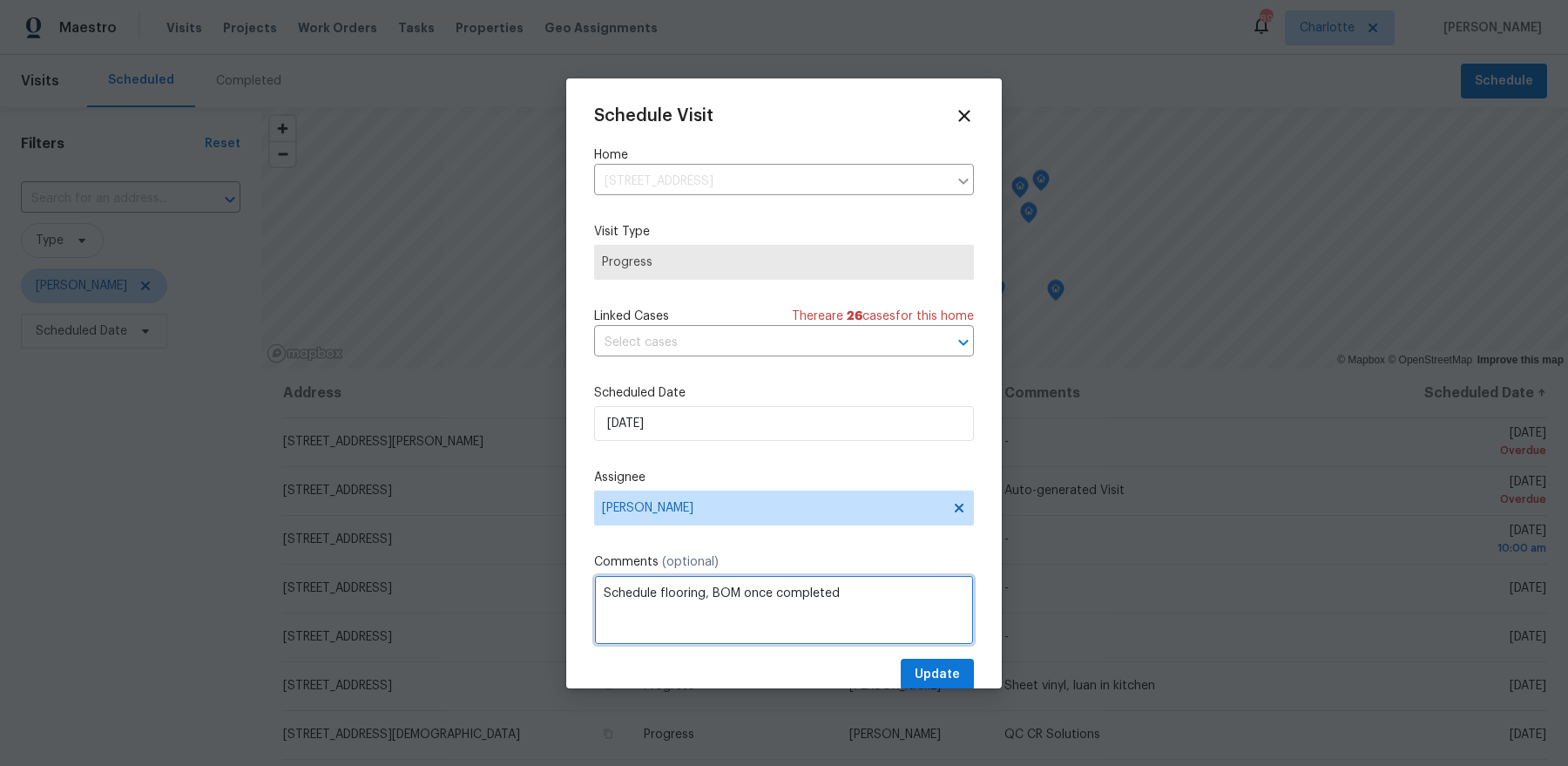
paste textarea "[URL][DOMAIN_NAME]"
type textarea "Schedule flooring, BOM once completed [URL][DOMAIN_NAME]"
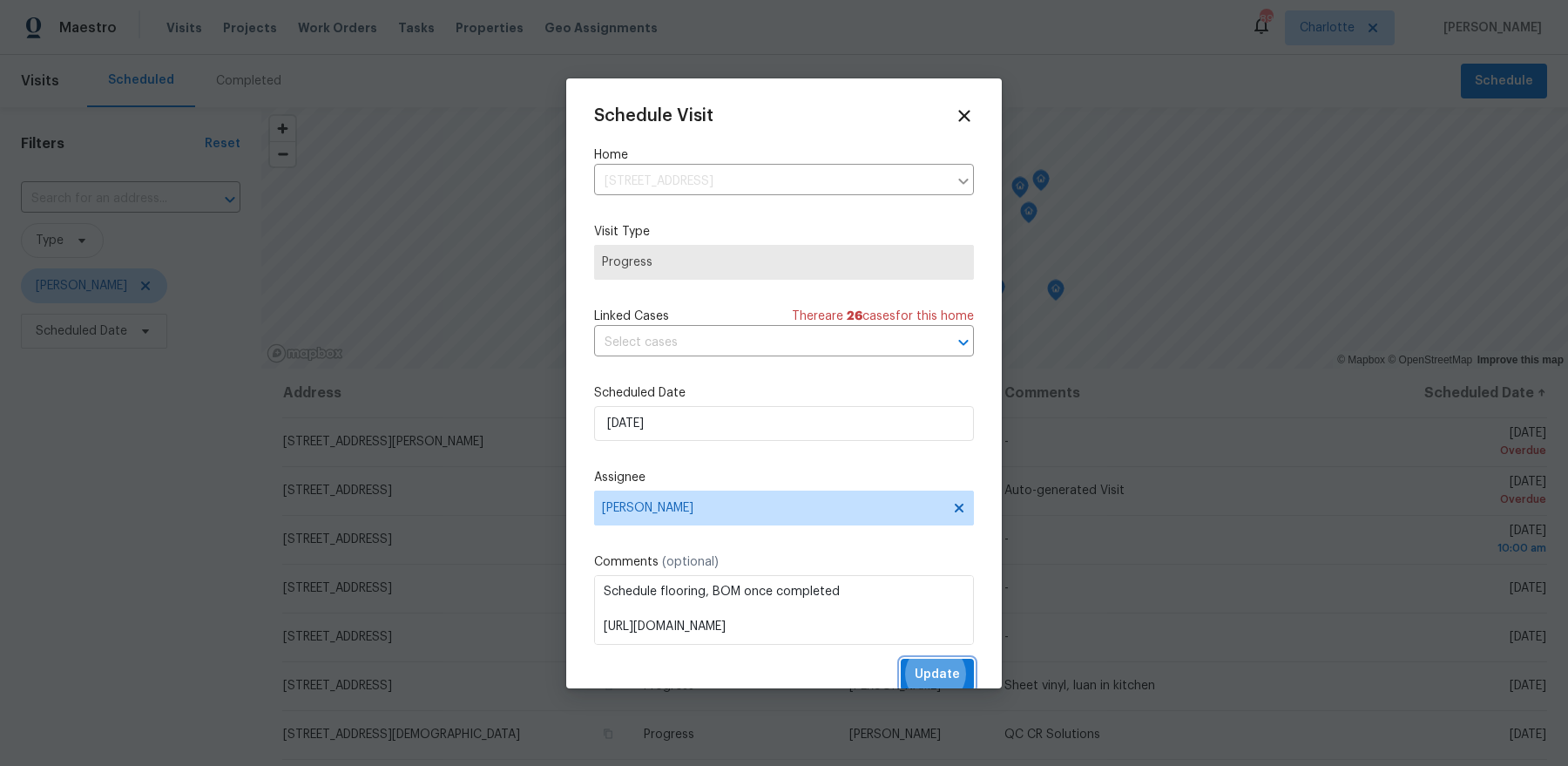
scroll to position [3, 0]
click at [900, 656] on button "Update" at bounding box center [937, 672] width 73 height 32
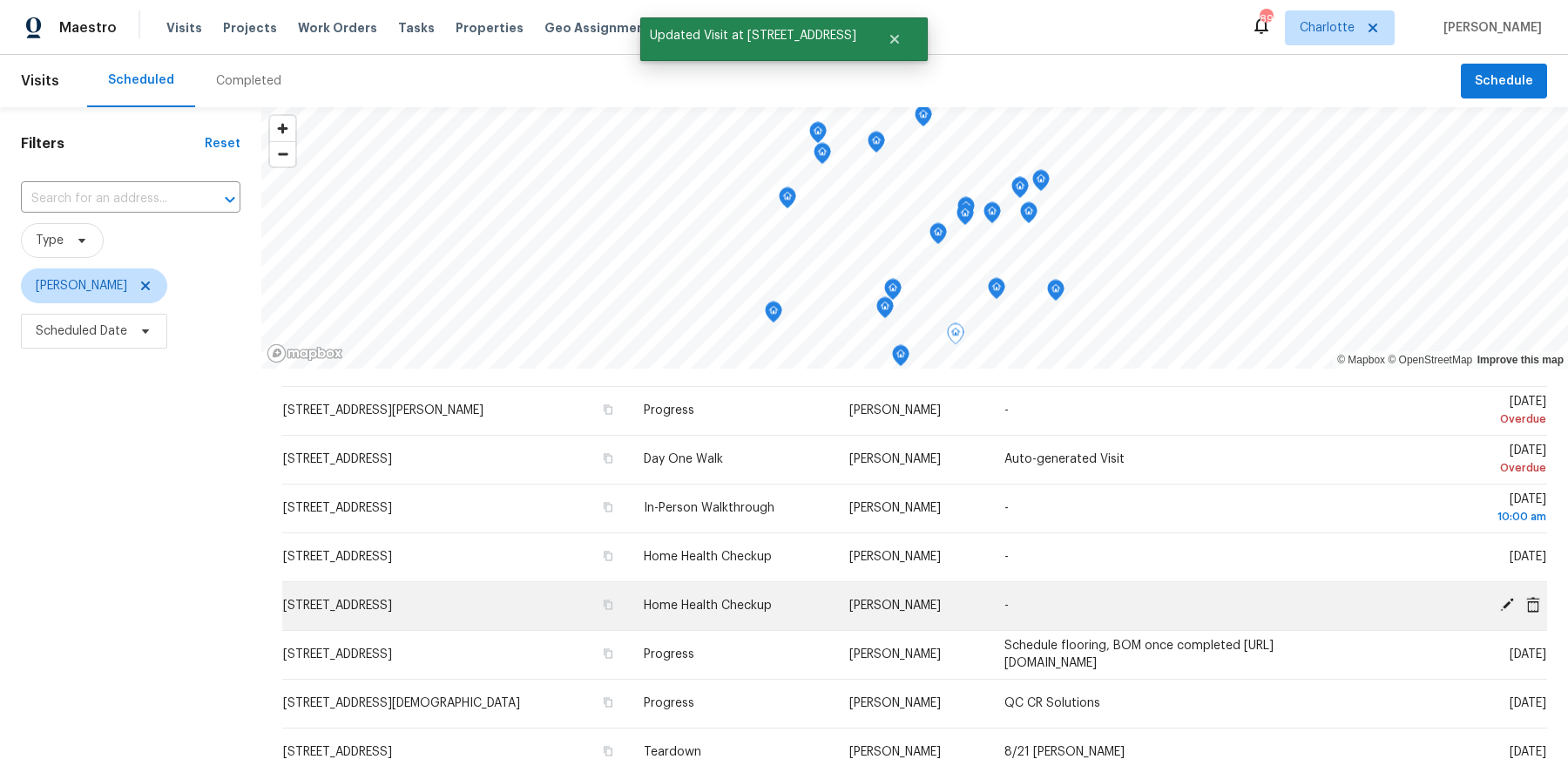
scroll to position [40, 0]
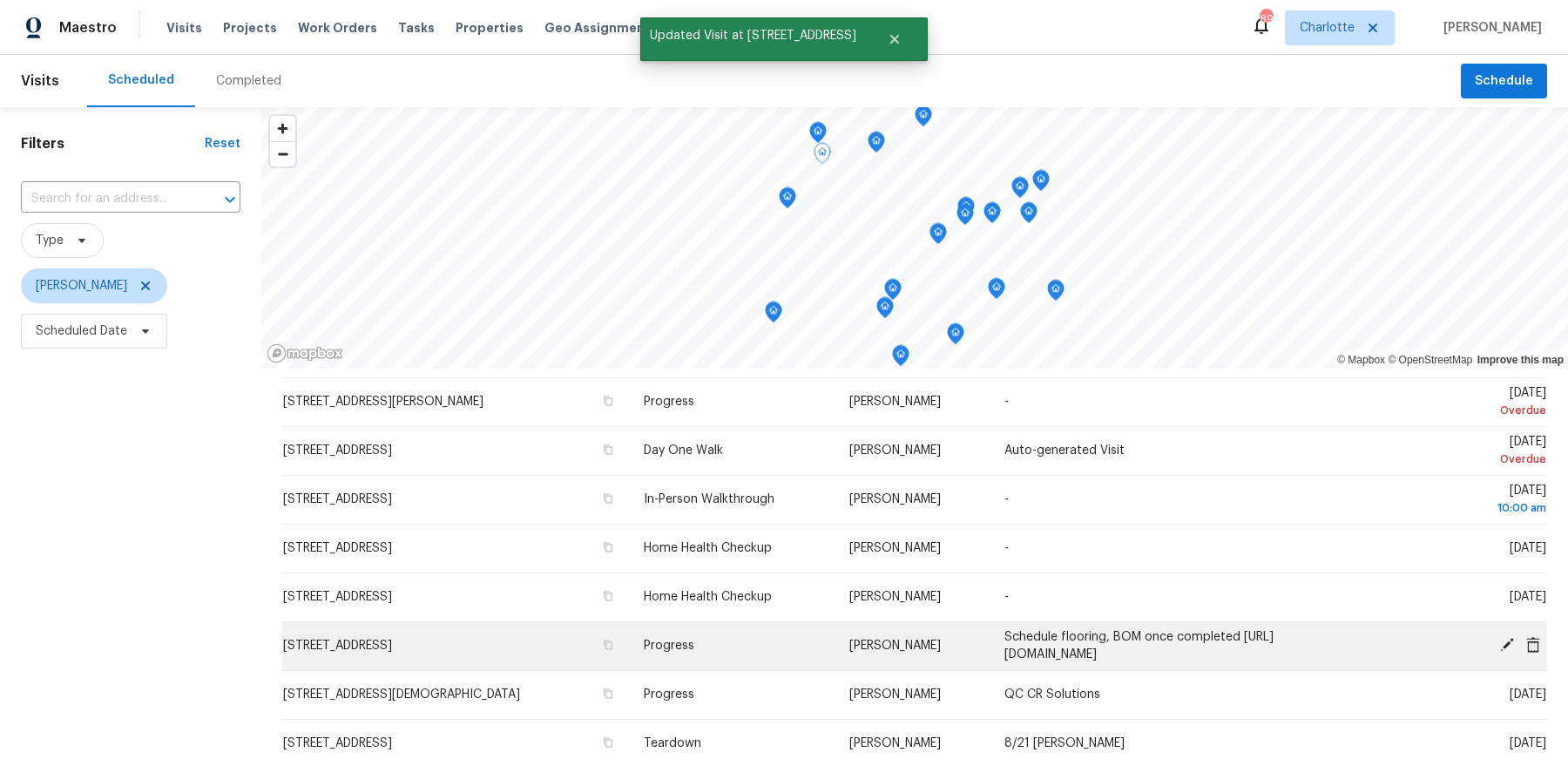
click at [1501, 645] on icon at bounding box center [1507, 644] width 16 height 16
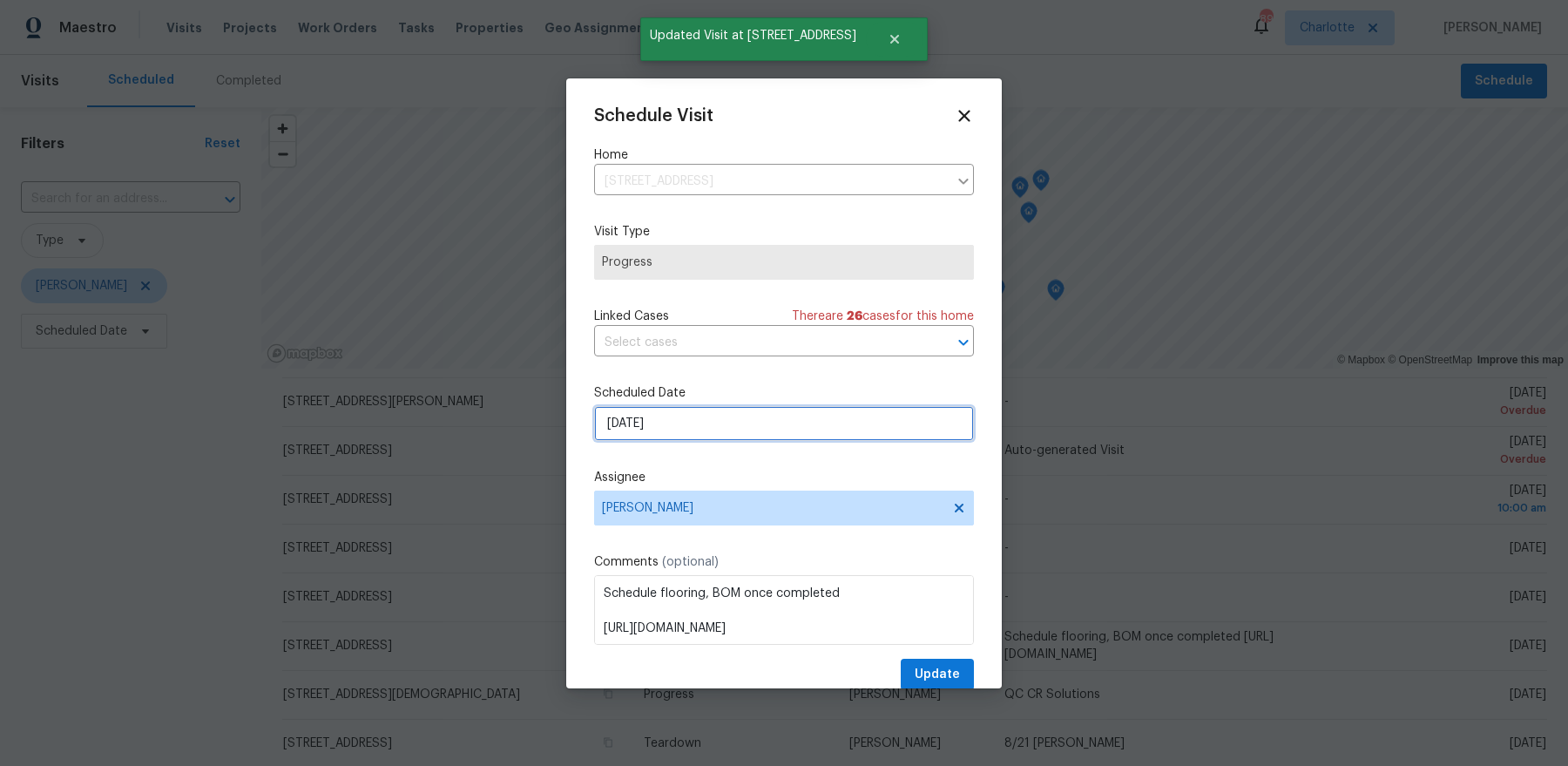
click at [706, 422] on input "[DATE]" at bounding box center [784, 422] width 380 height 35
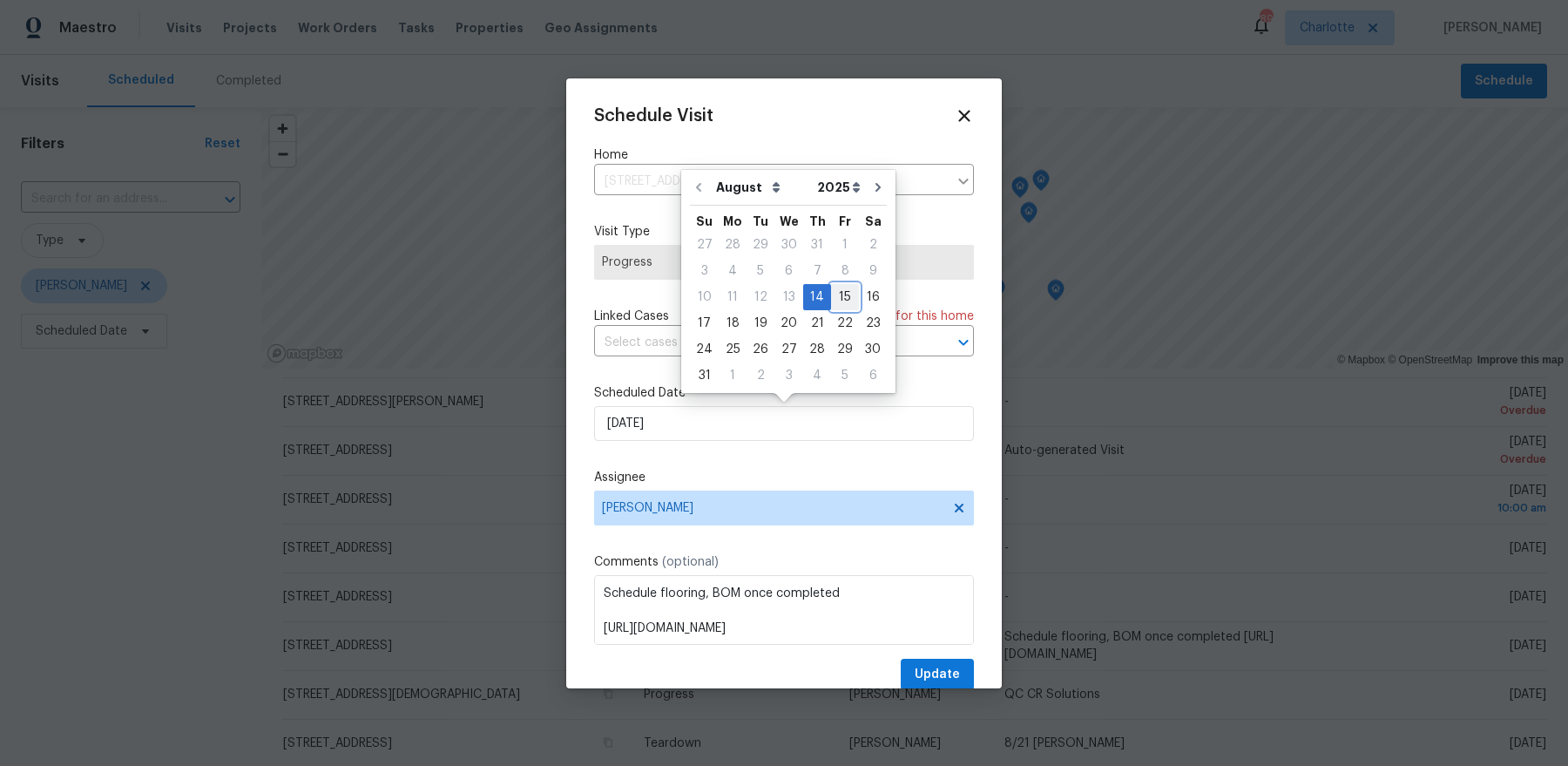
click at [839, 303] on div "15" at bounding box center [845, 297] width 28 height 24
type input "[DATE]"
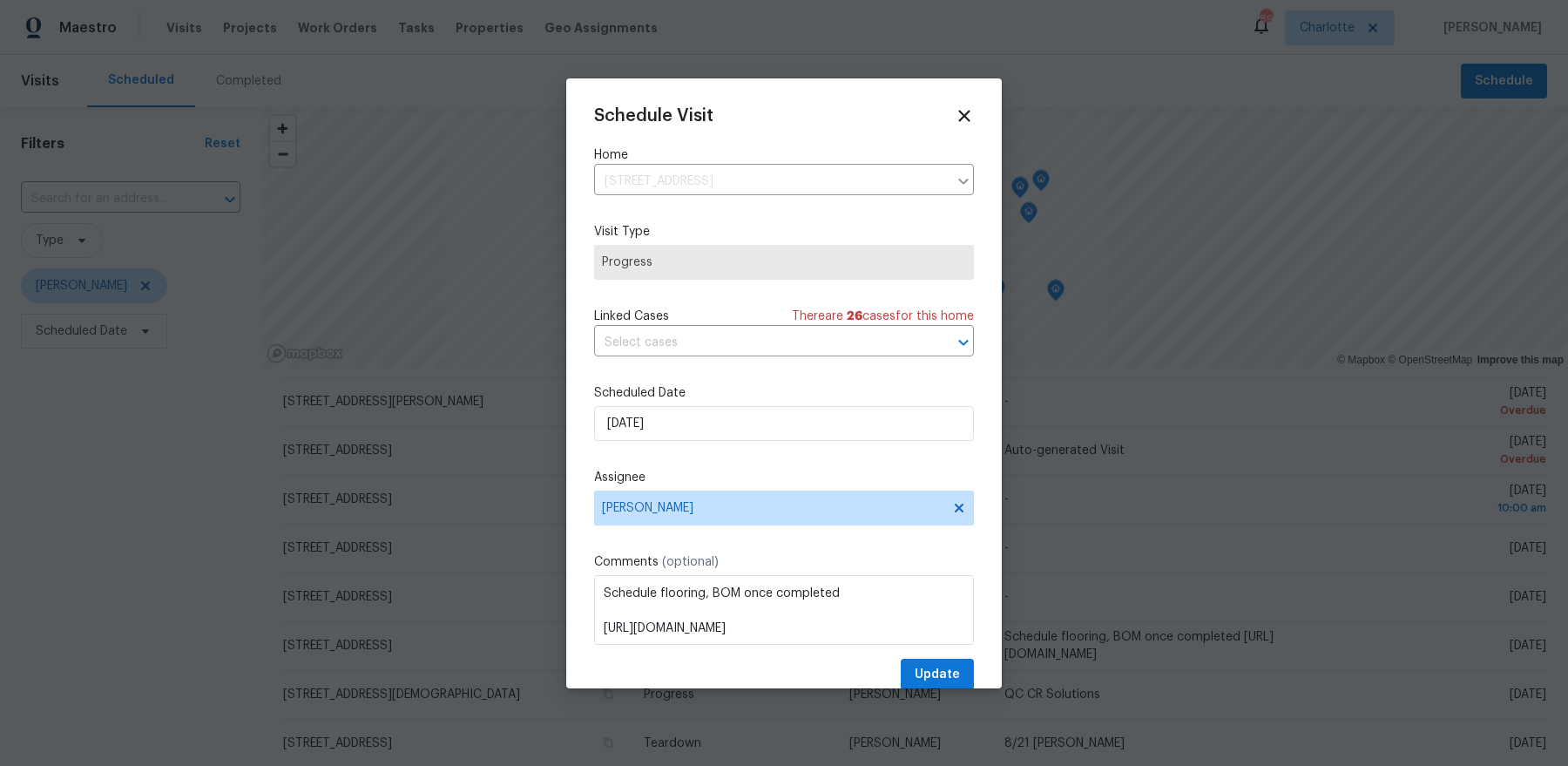
click at [941, 651] on div "Schedule Visit Home [STREET_ADDRESS] ​ Visit Type Progress Linked Cases There a…" at bounding box center [784, 398] width 380 height 585
click at [941, 664] on span "Update" at bounding box center [937, 674] width 45 height 22
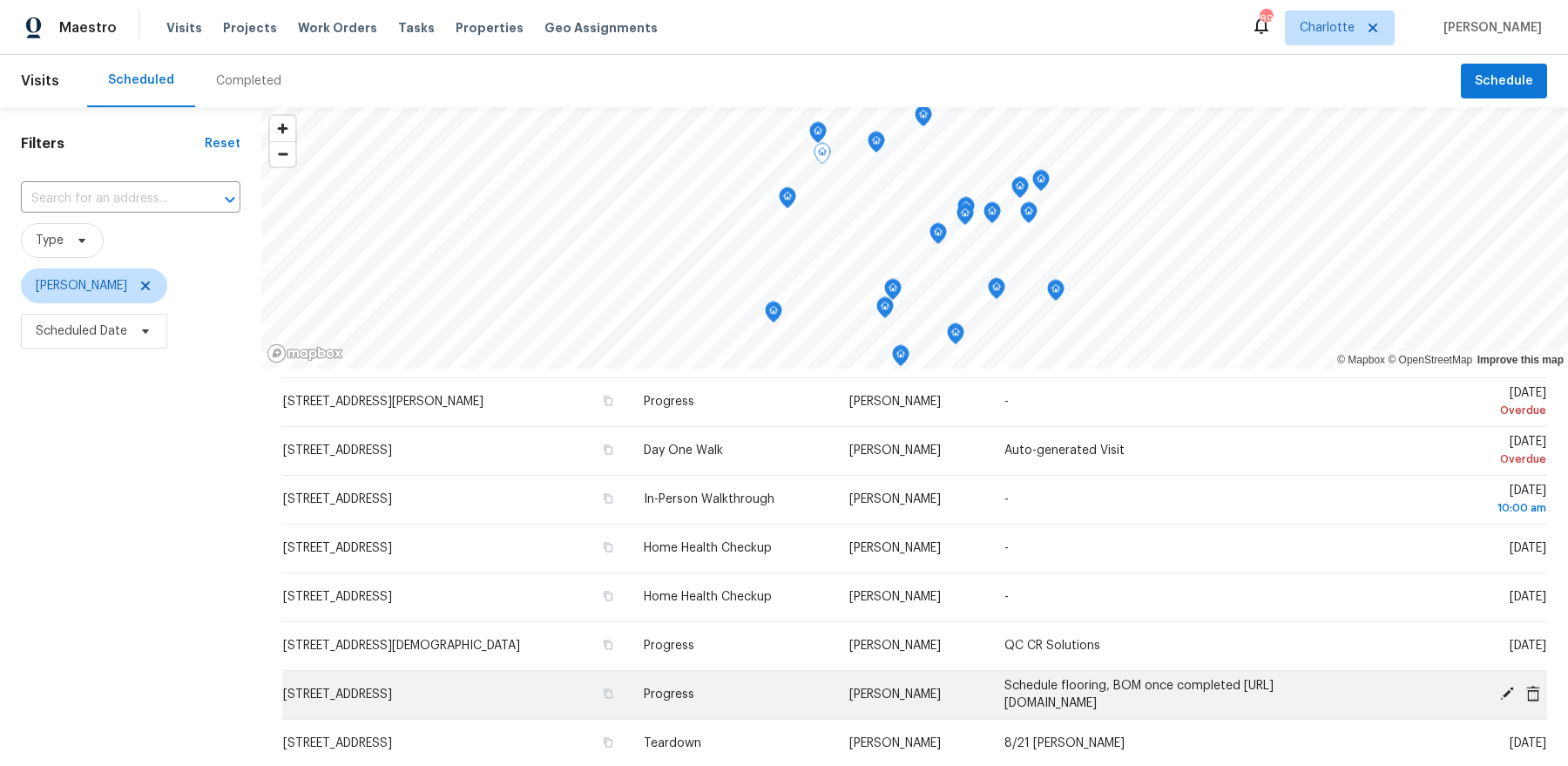
click at [1501, 689] on icon at bounding box center [1507, 693] width 16 height 16
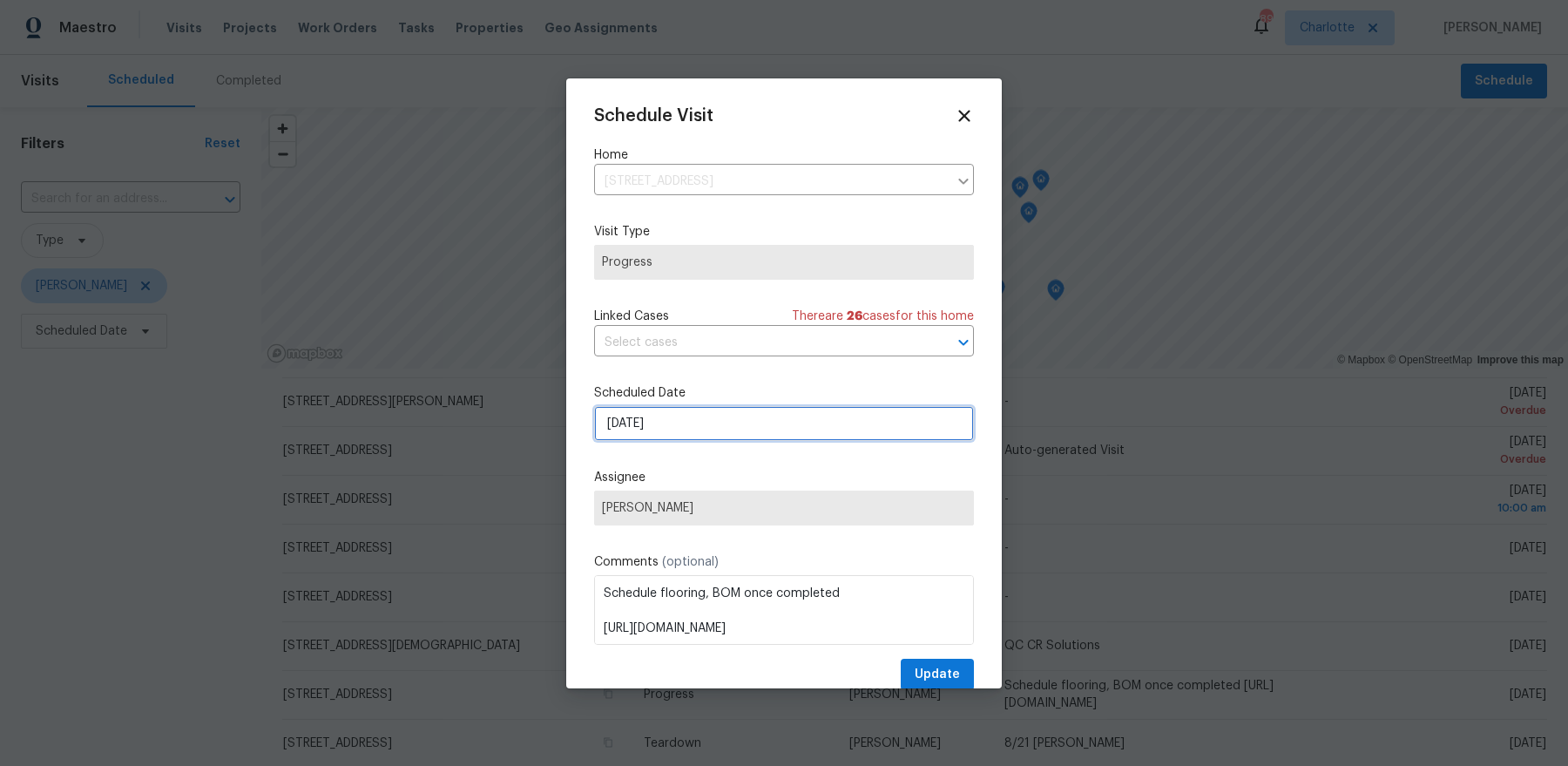
click at [838, 434] on input "[DATE]" at bounding box center [784, 422] width 380 height 35
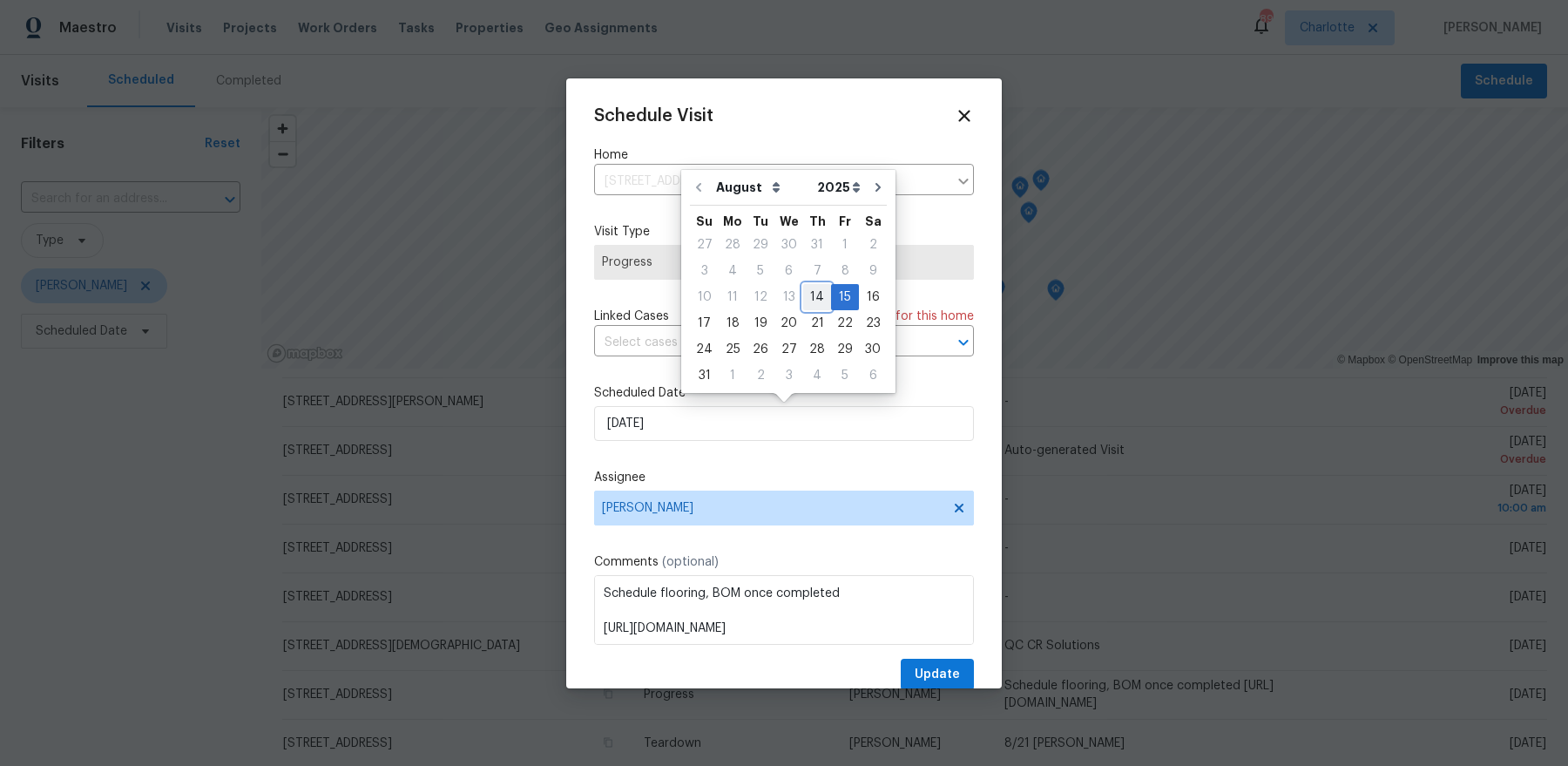
click at [815, 303] on div "14" at bounding box center [817, 297] width 28 height 24
type input "[DATE]"
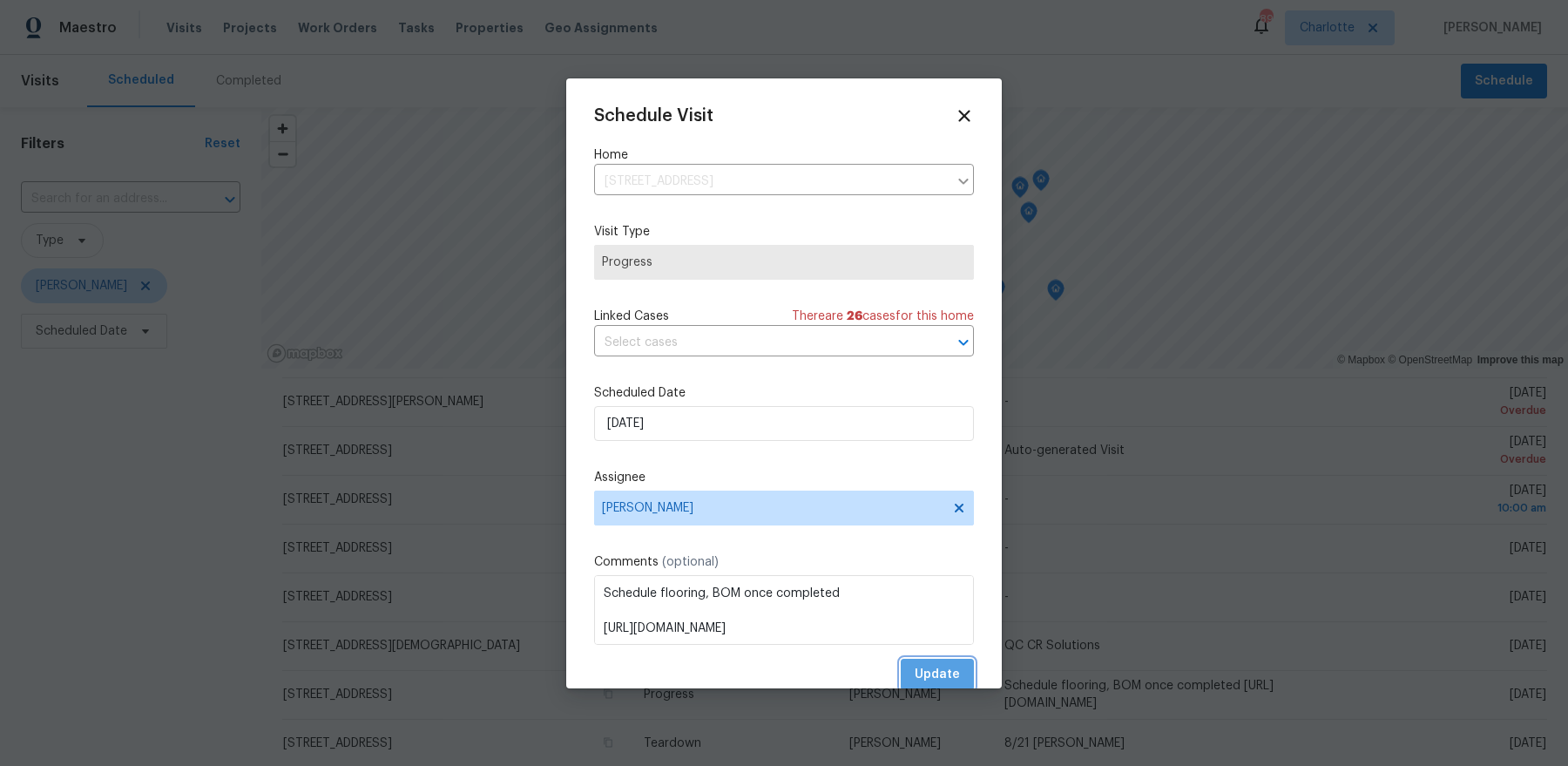
click at [947, 659] on button "Update" at bounding box center [937, 674] width 73 height 32
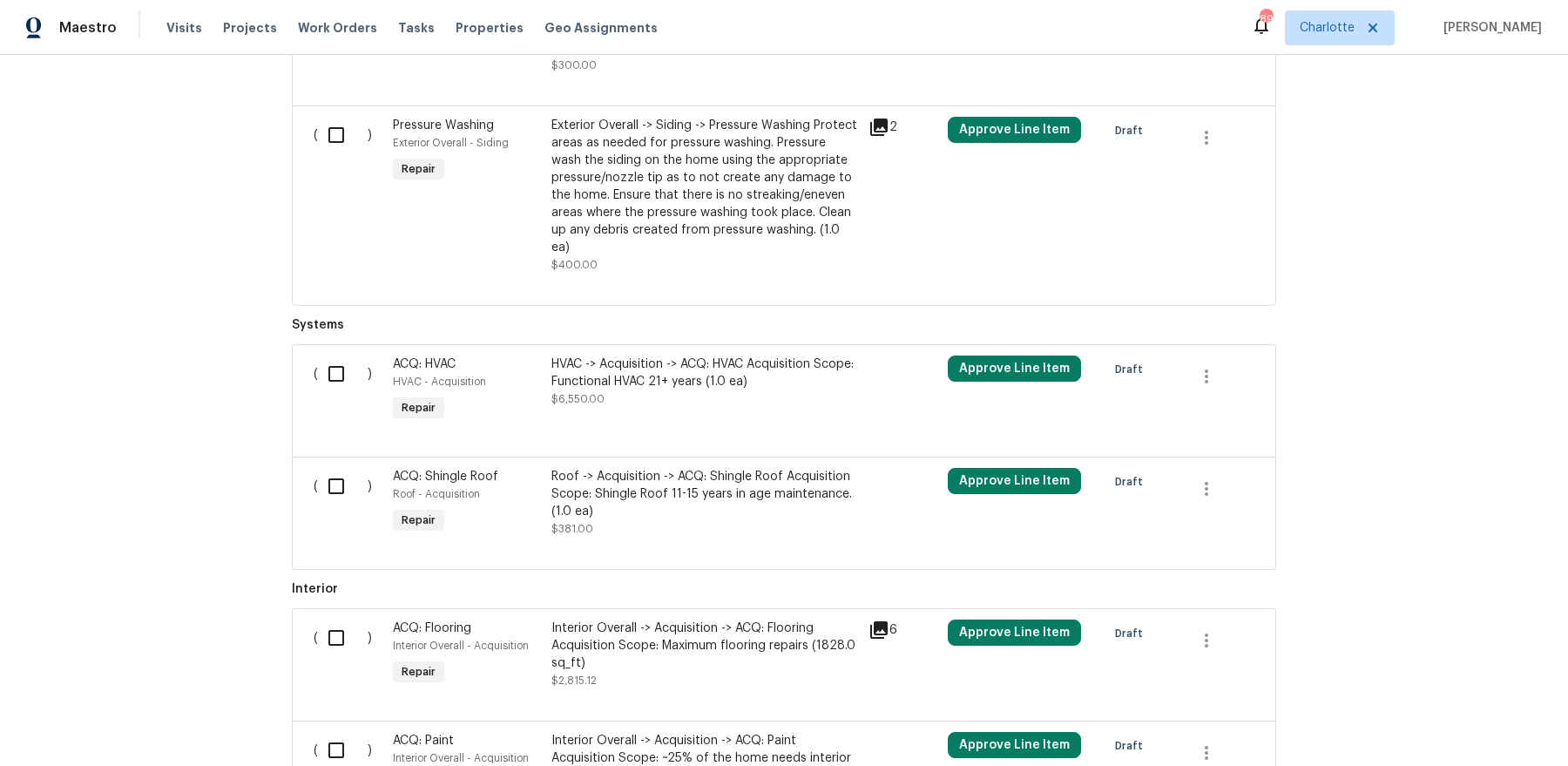
scroll to position [850, 0]
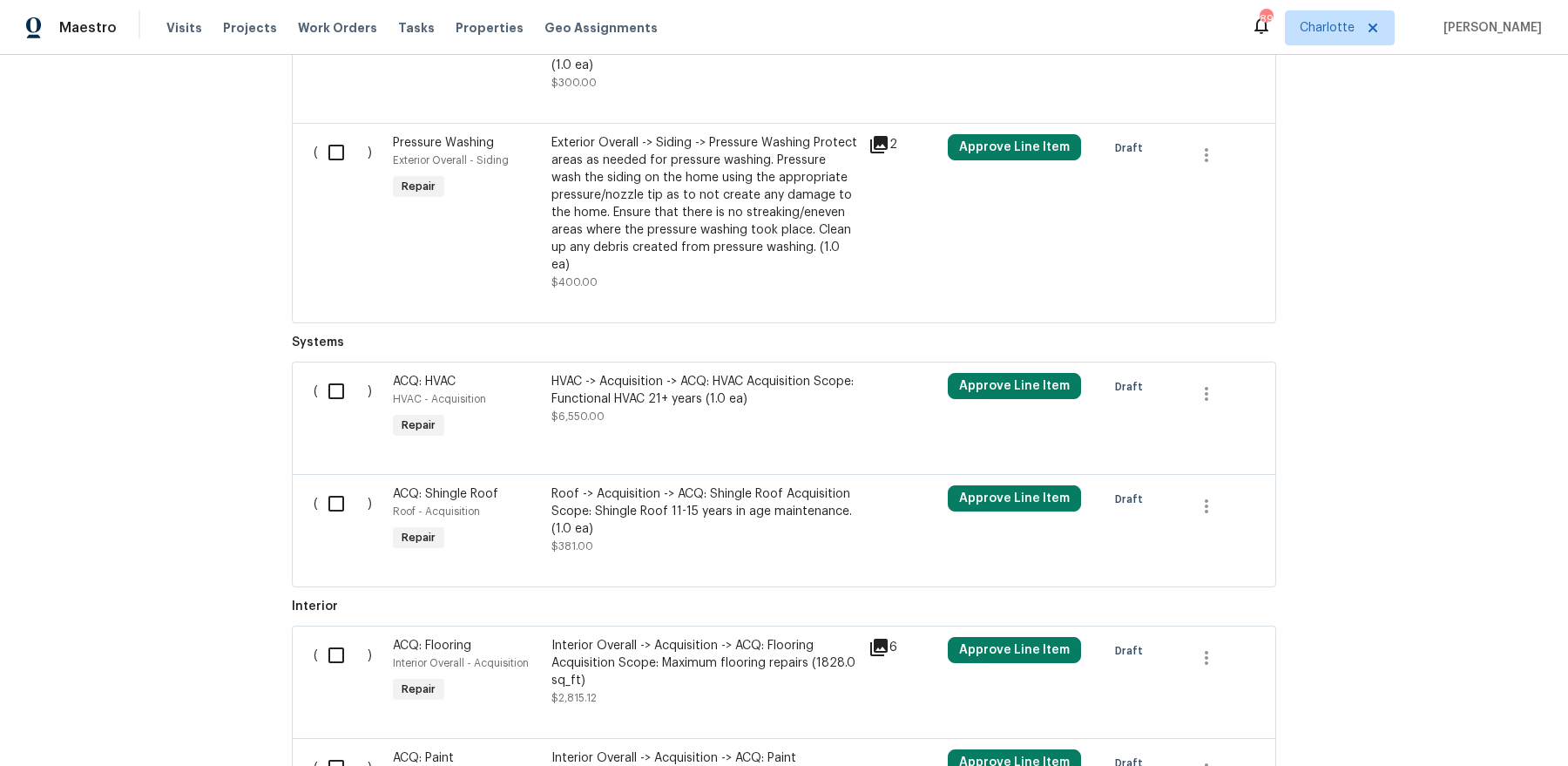
click at [335, 377] on input "checkbox" at bounding box center [343, 391] width 50 height 37
checkbox input "true"
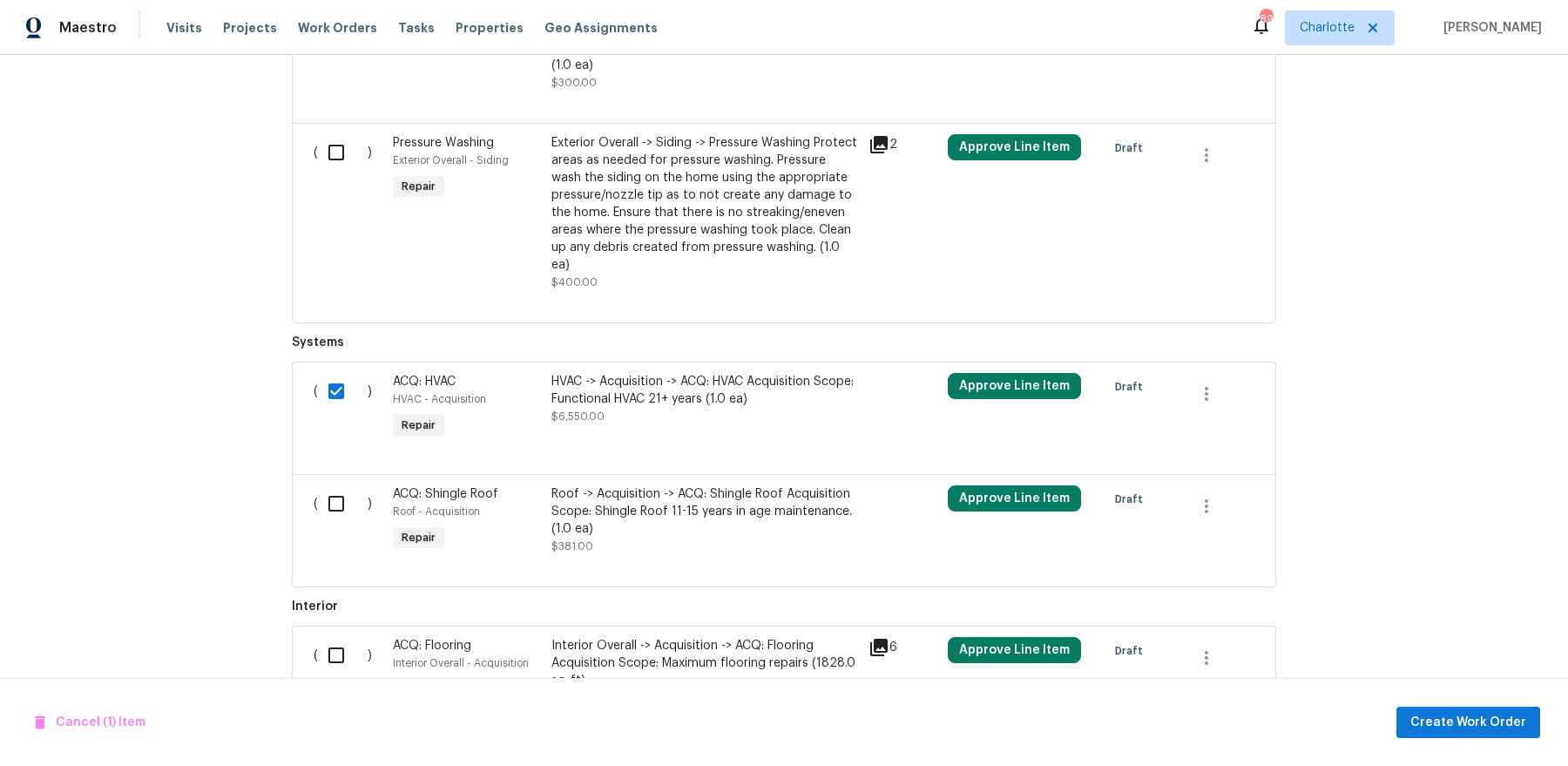
click at [334, 485] on input "checkbox" at bounding box center [343, 503] width 50 height 37
checkbox input "true"
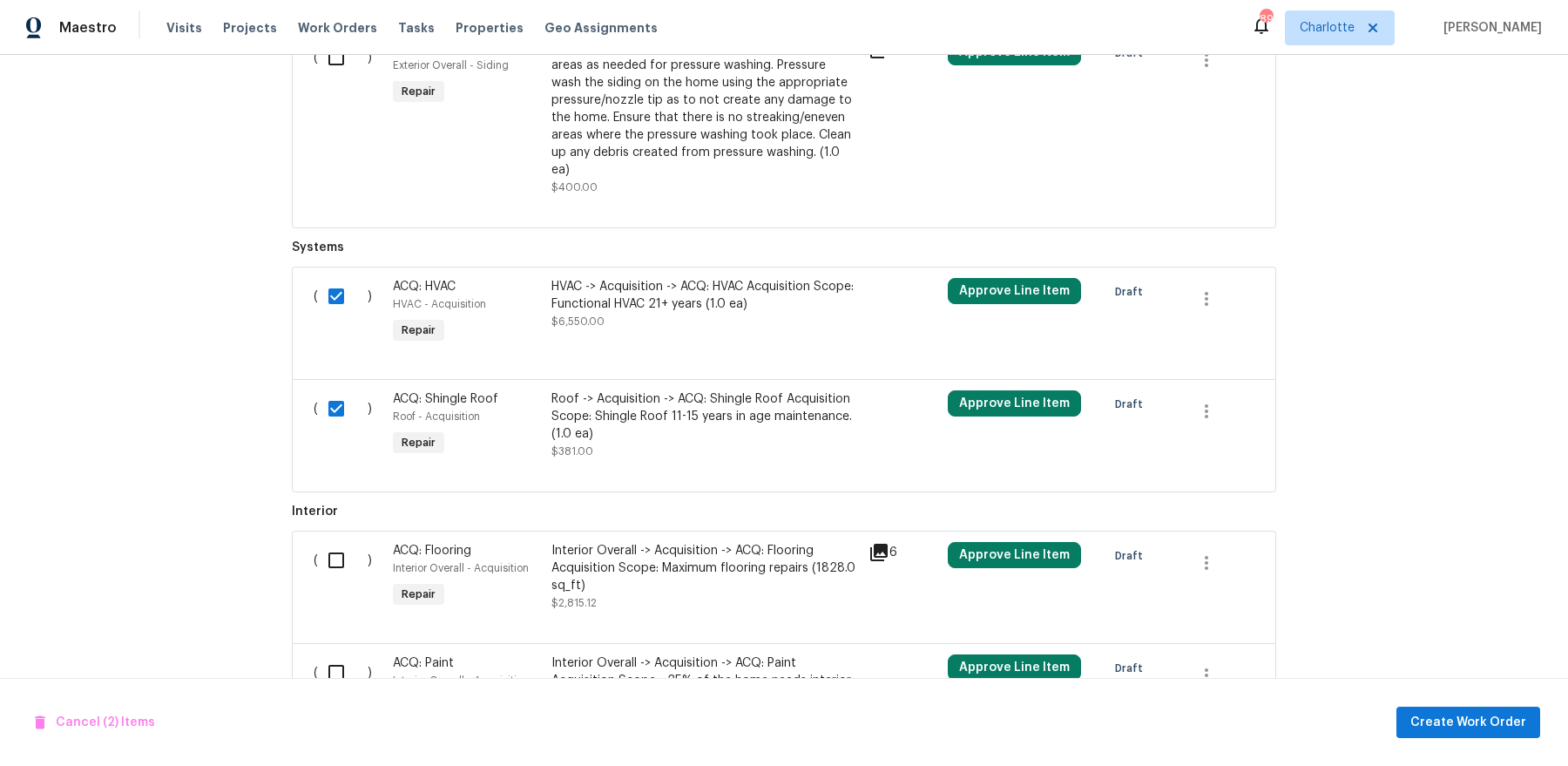
scroll to position [968, 0]
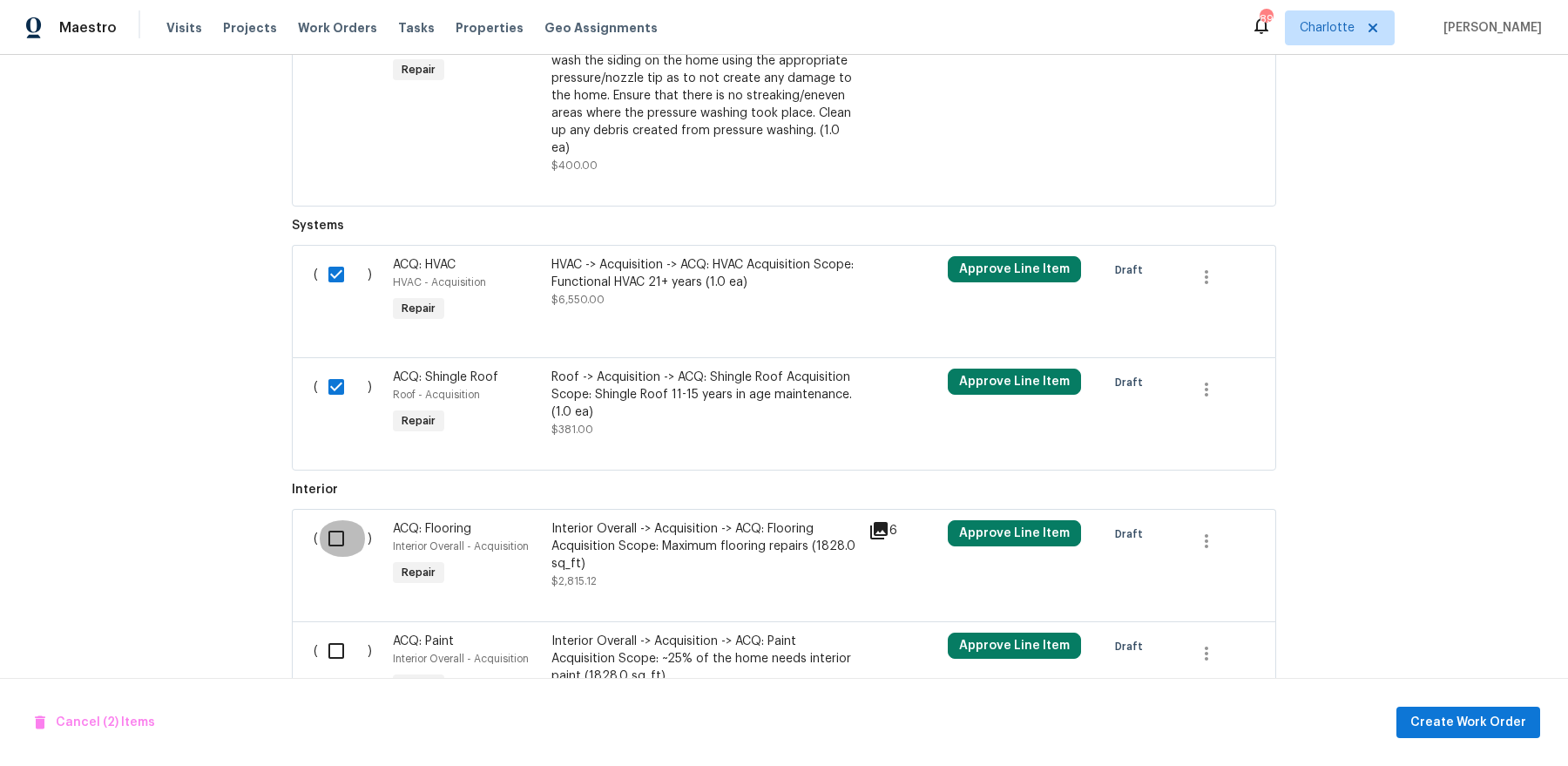
click at [334, 520] on input "checkbox" at bounding box center [343, 538] width 50 height 37
checkbox input "true"
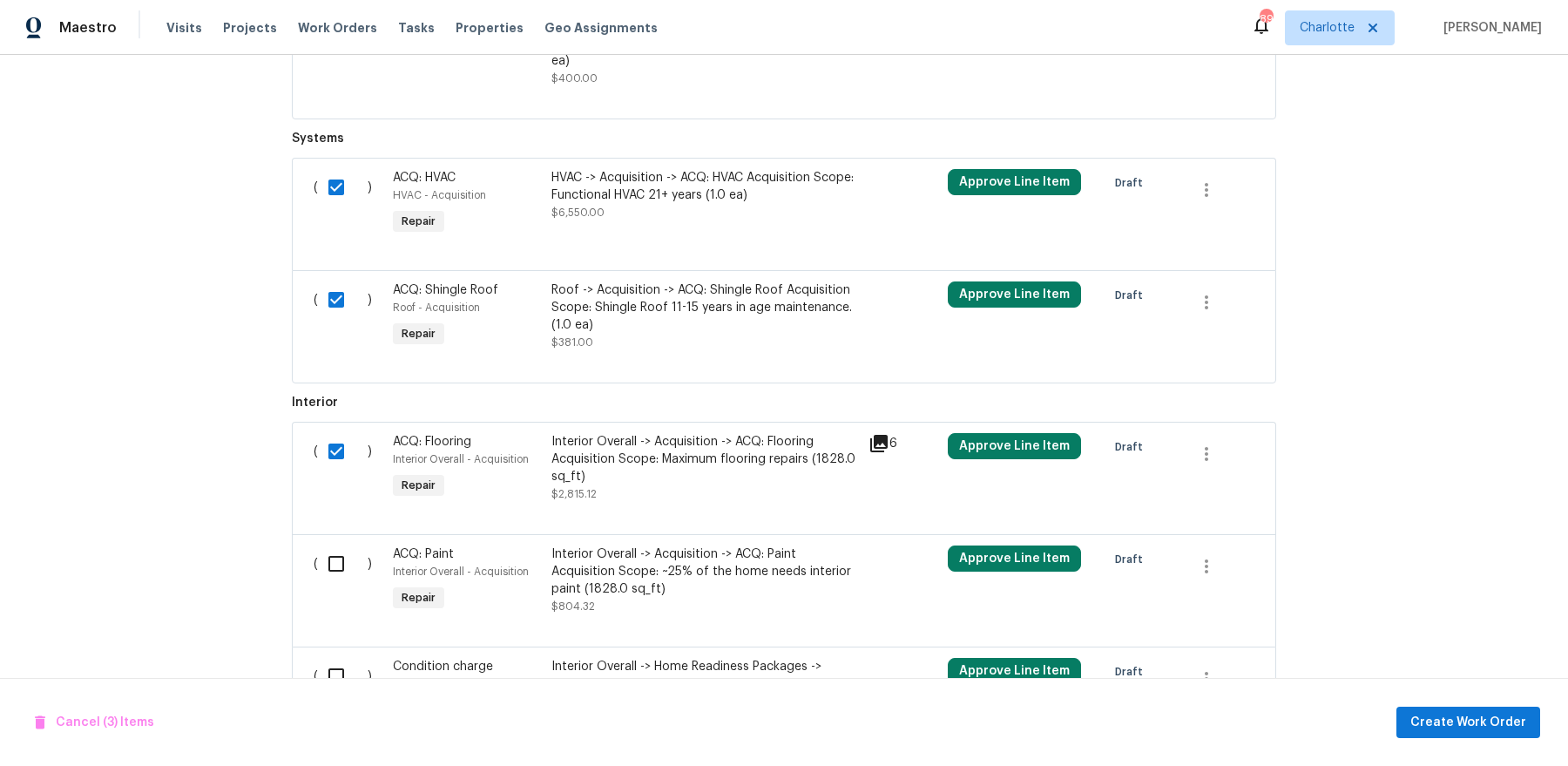
click at [334, 546] on input "checkbox" at bounding box center [343, 563] width 50 height 37
checkbox input "true"
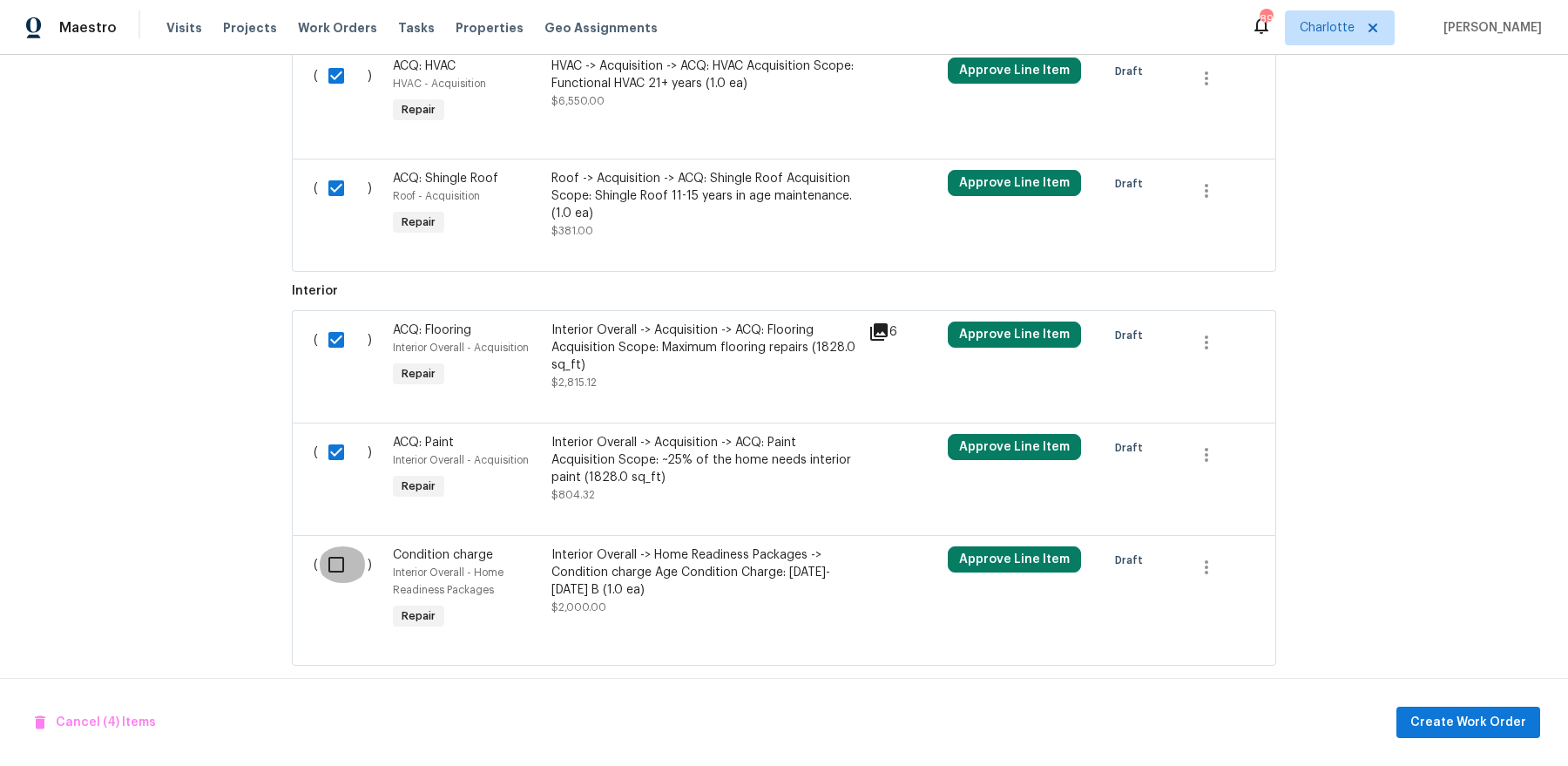
click at [334, 546] on input "checkbox" at bounding box center [343, 564] width 50 height 37
checkbox input "true"
click at [134, 727] on span "Cancel (5) Items" at bounding box center [94, 722] width 119 height 22
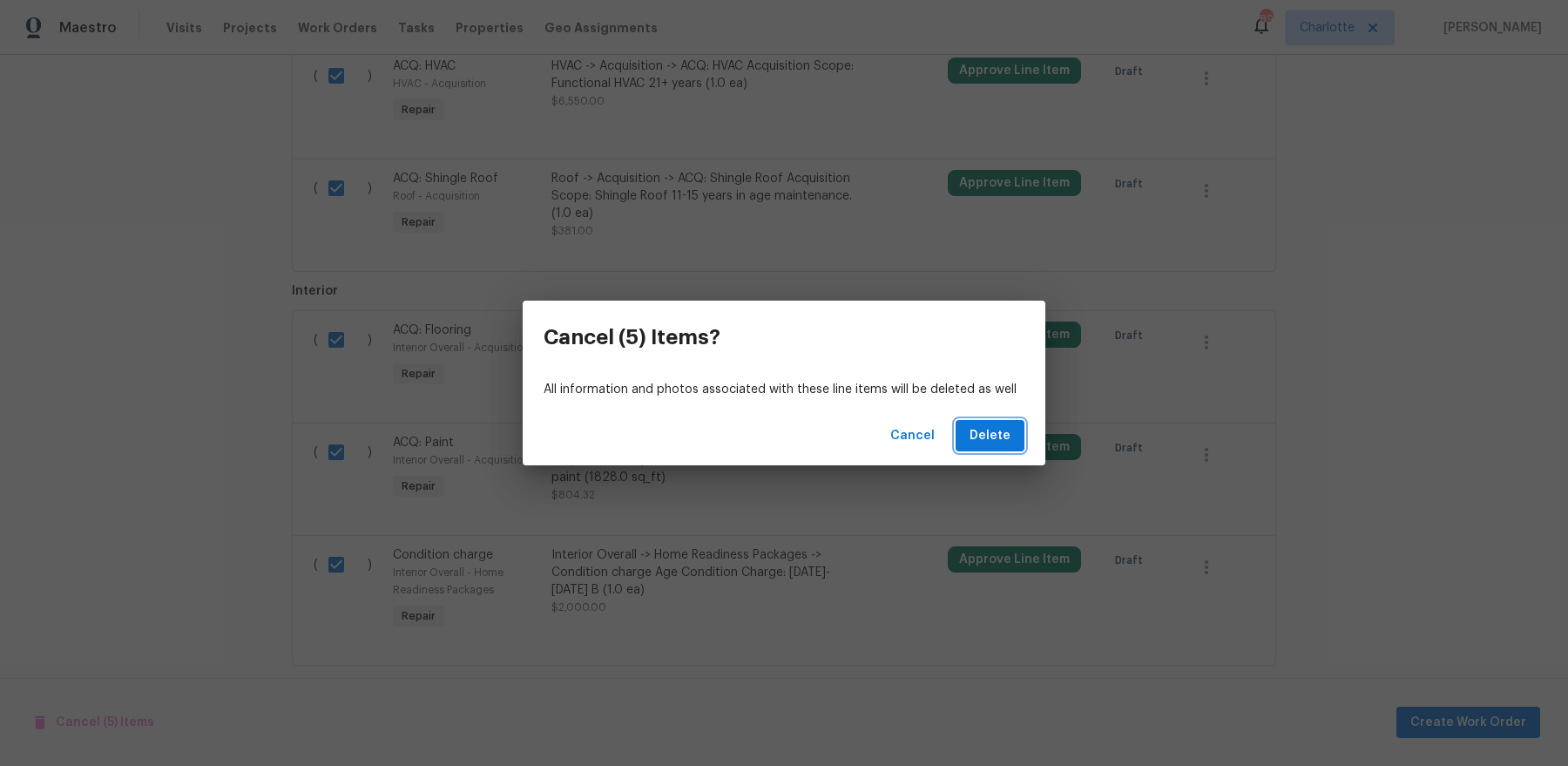
click at [1001, 437] on span "Delete" at bounding box center [991, 436] width 41 height 22
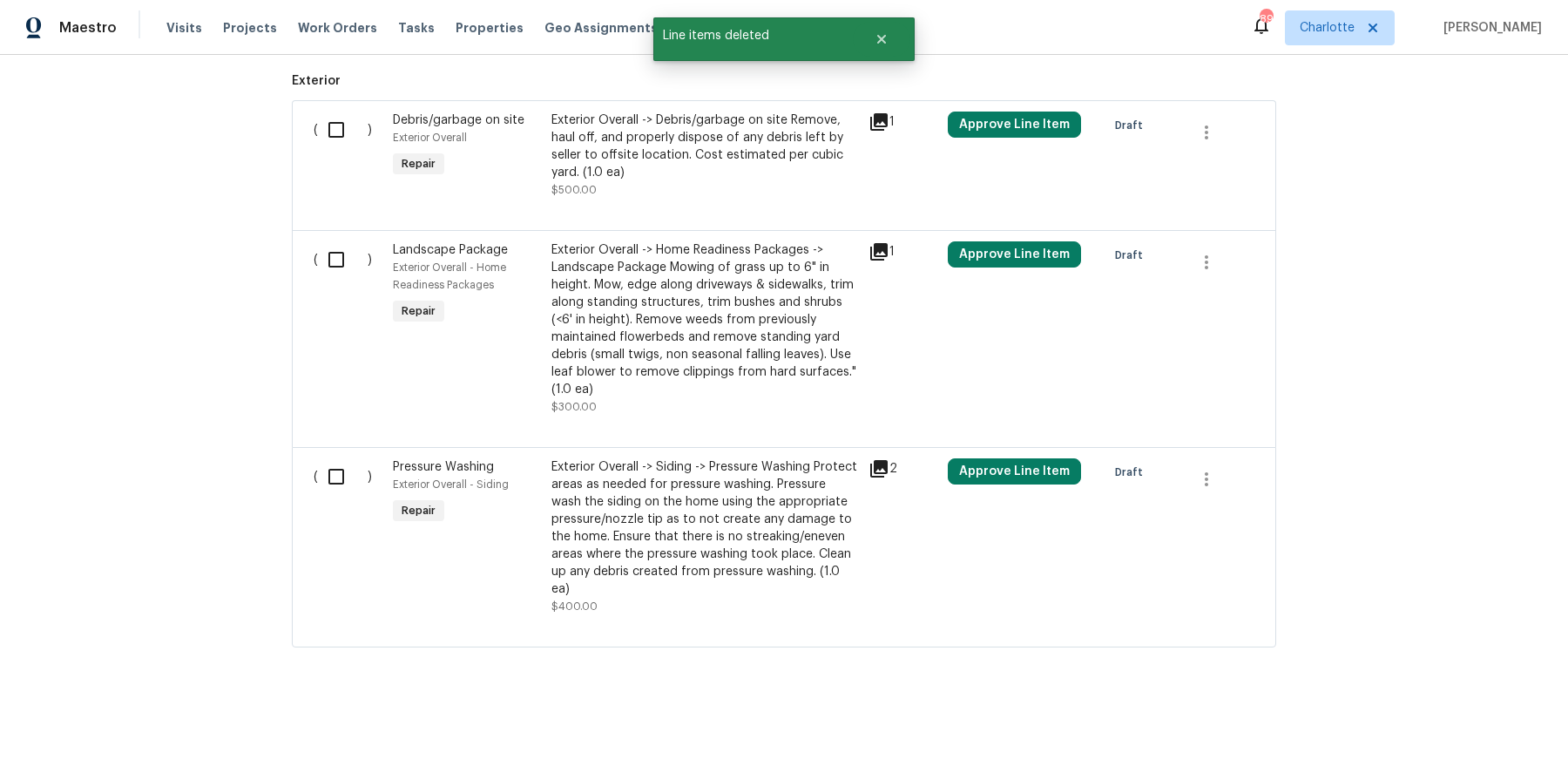
scroll to position [508, 0]
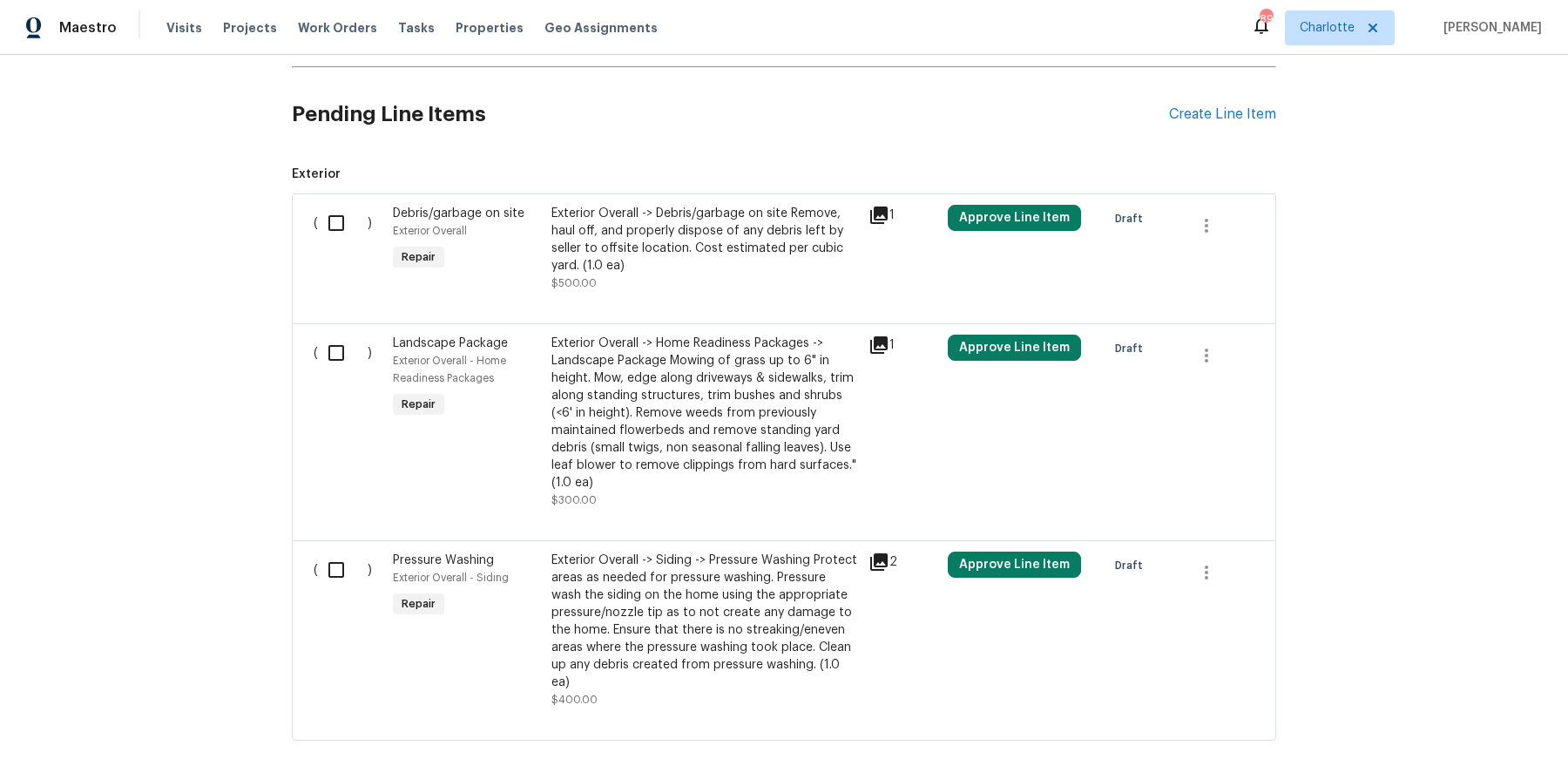
scroll to position [440, 0]
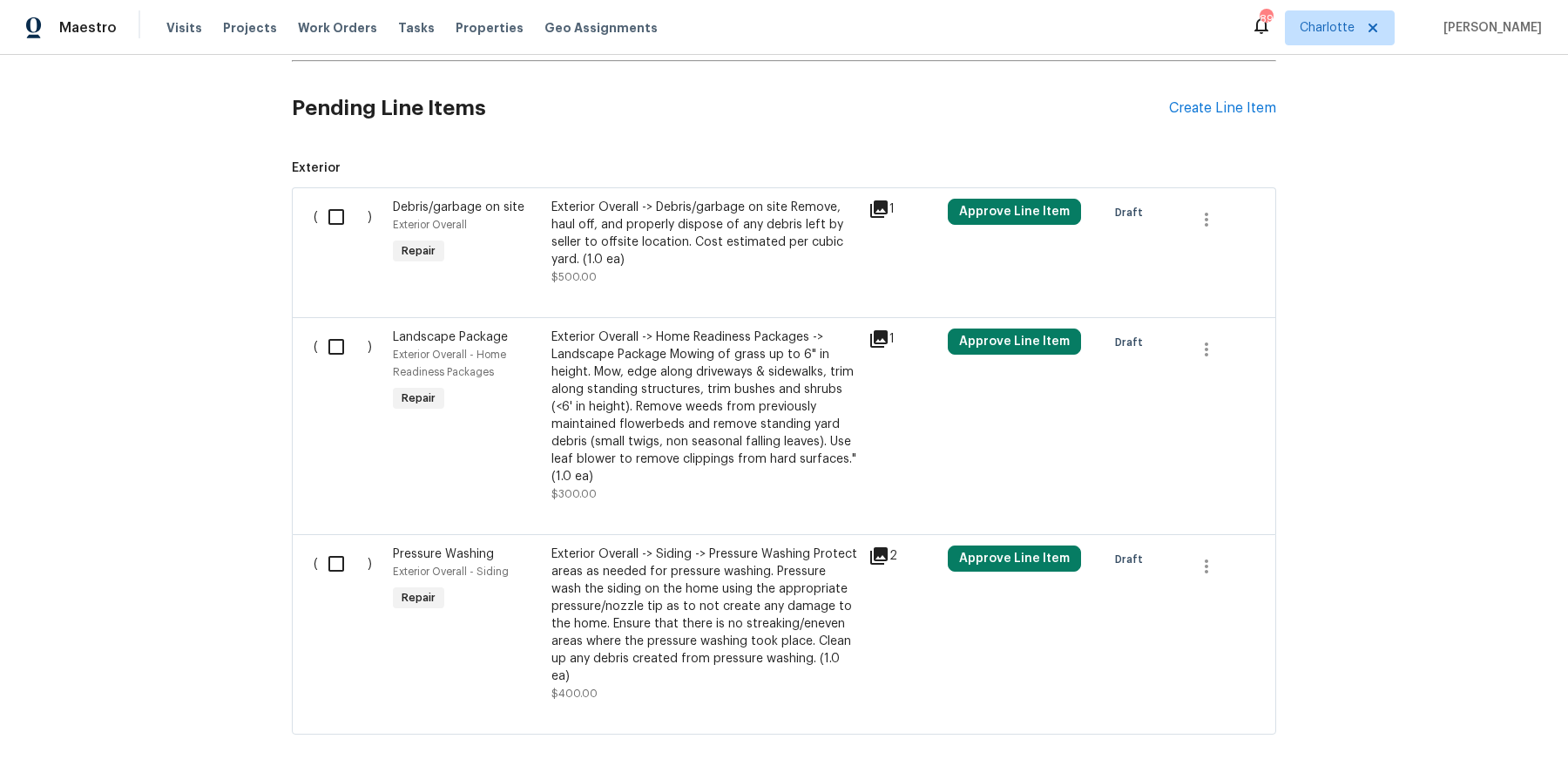
click at [694, 584] on div "Exterior Overall -> Siding -> Pressure Washing Protect areas as needed for pres…" at bounding box center [704, 615] width 307 height 139
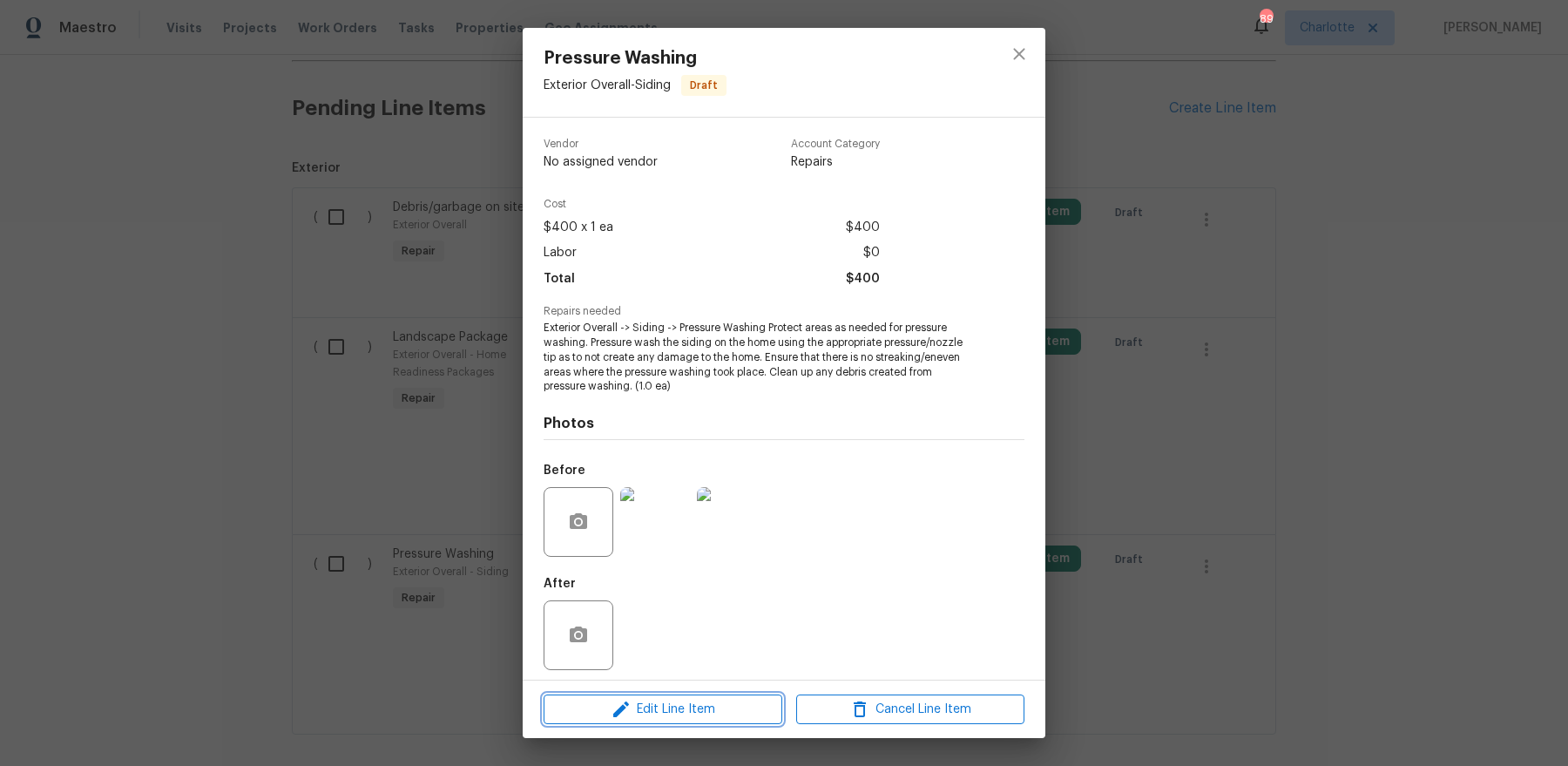
click at [662, 698] on span "Edit Line Item" at bounding box center [663, 709] width 228 height 22
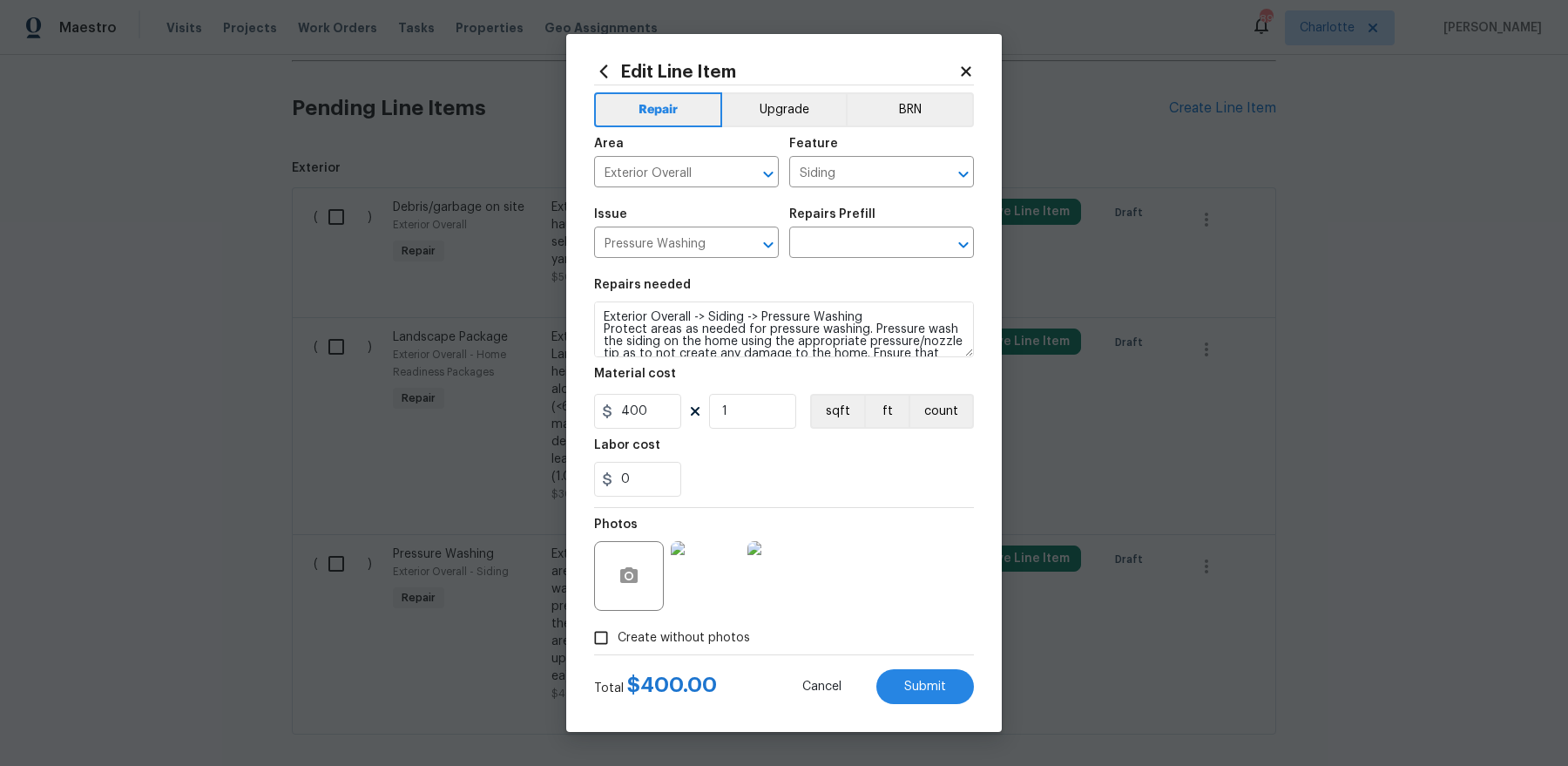
click at [638, 430] on section "Repairs needed Exterior Overall -> Siding -> Pressure Washing Protect areas as …" at bounding box center [784, 388] width 380 height 238
click at [638, 416] on input "400" at bounding box center [638, 410] width 87 height 35
type input "450"
click at [855, 238] on input "text" at bounding box center [857, 244] width 136 height 27
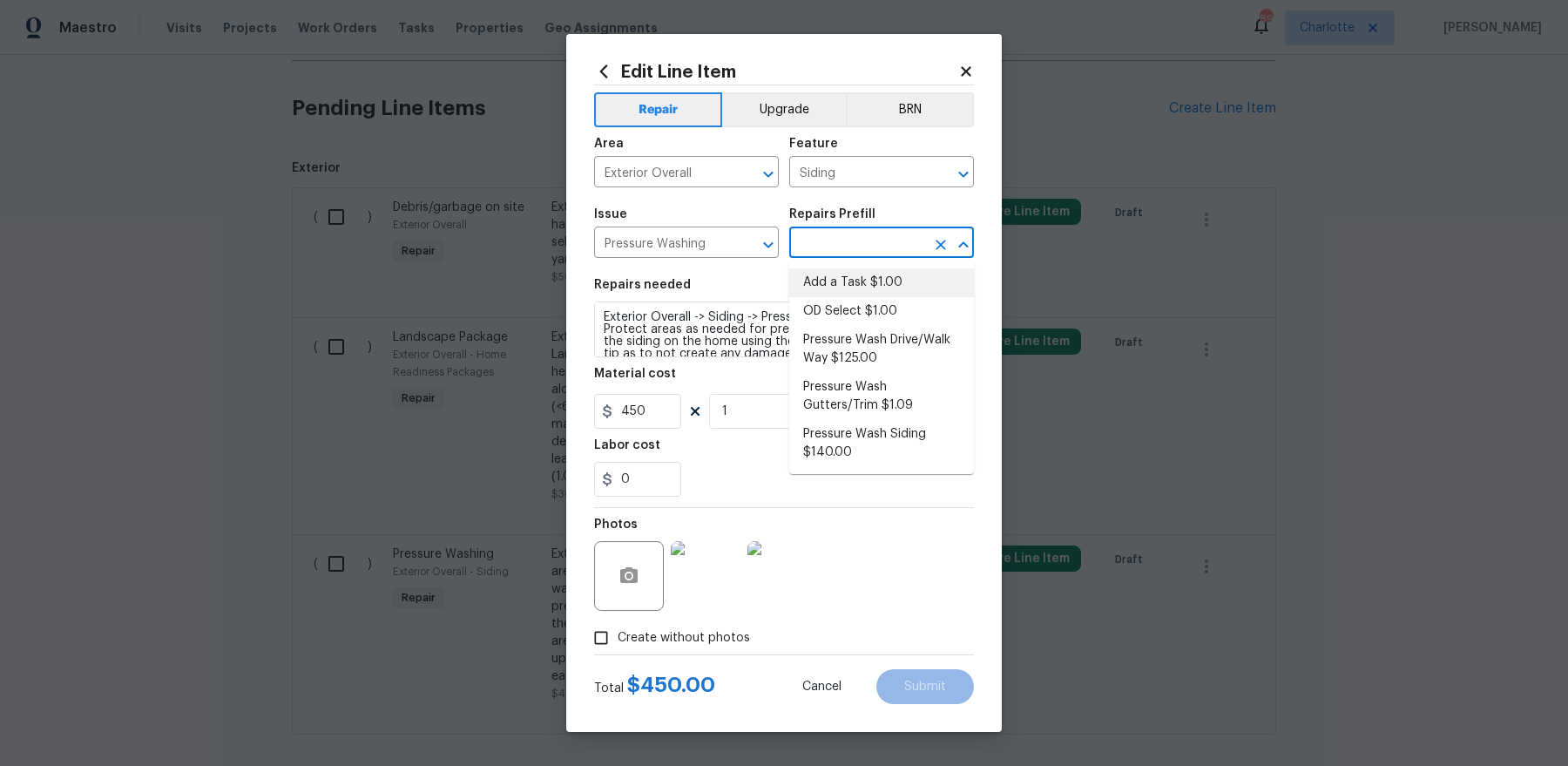
click at [846, 280] on li "Add a Task $1.00" at bounding box center [882, 283] width 185 height 29
type input "Add a Task $1.00"
type textarea "HPM to detail"
type input "1"
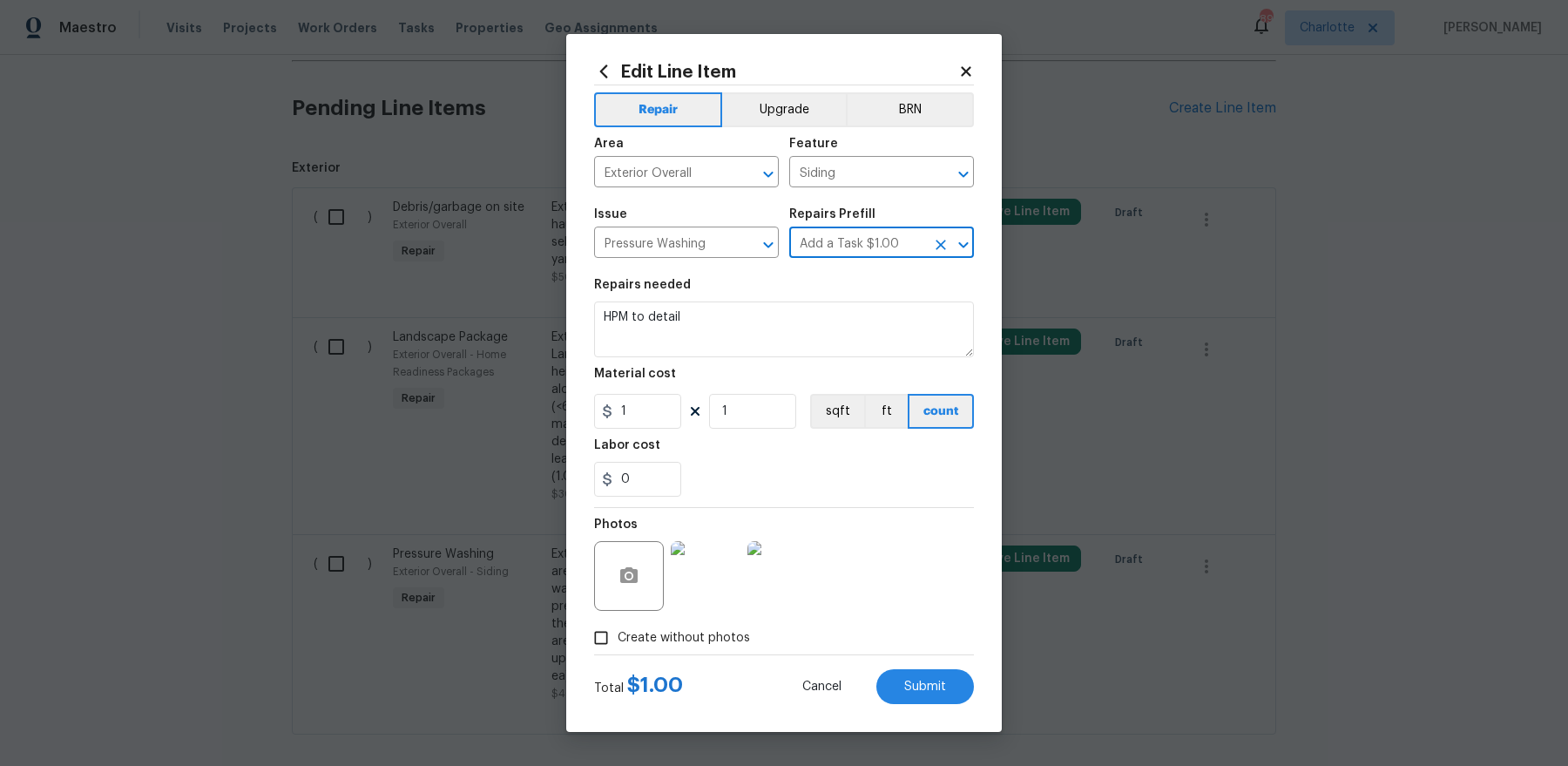
click at [851, 238] on input "Add a Task $1.00" at bounding box center [857, 244] width 136 height 27
drag, startPoint x: 959, startPoint y: 248, endPoint x: 936, endPoint y: 253, distance: 23.5
click at [936, 253] on div at bounding box center [951, 245] width 45 height 24
click at [925, 253] on div "Add a Task $1.00 ​" at bounding box center [882, 244] width 185 height 27
click at [942, 248] on icon "Clear" at bounding box center [941, 244] width 18 height 18
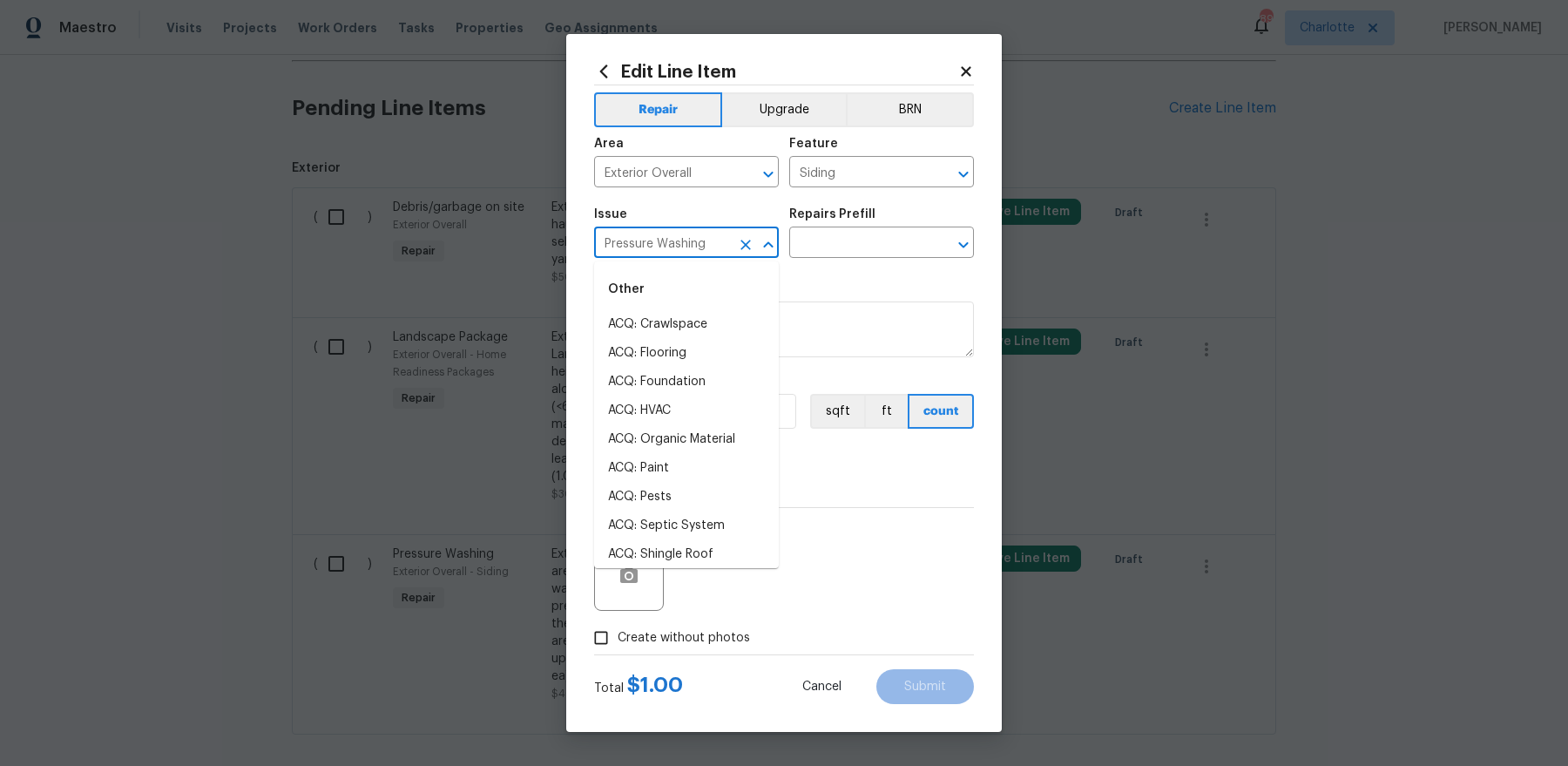
click at [674, 245] on input "Pressure Washing" at bounding box center [662, 244] width 136 height 27
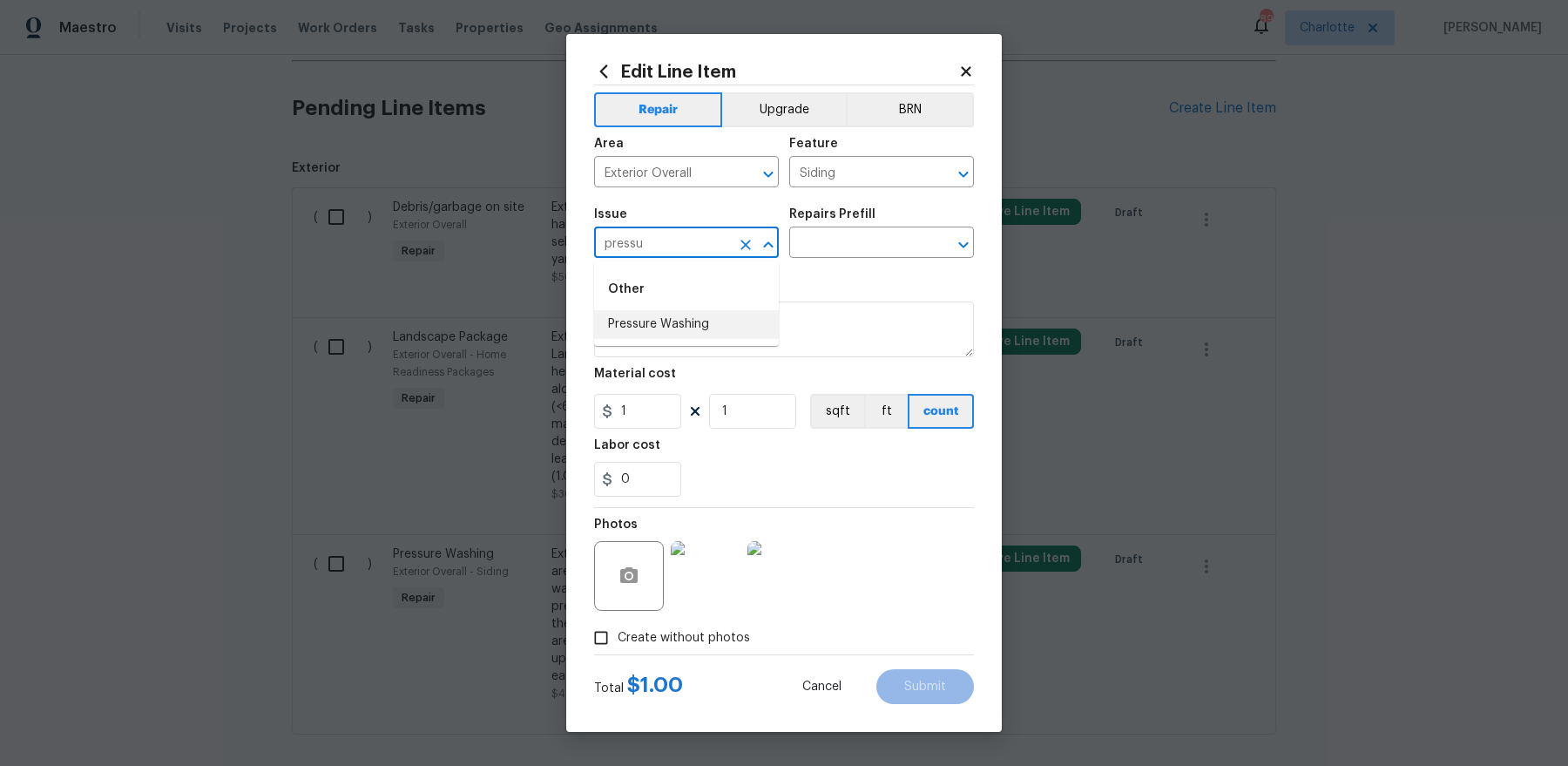
click at [694, 301] on div "Other" at bounding box center [686, 289] width 185 height 42
click at [683, 316] on li "Pressure Washing" at bounding box center [686, 324] width 185 height 29
type input "Pressure Washing"
click at [873, 237] on input "text" at bounding box center [857, 244] width 136 height 27
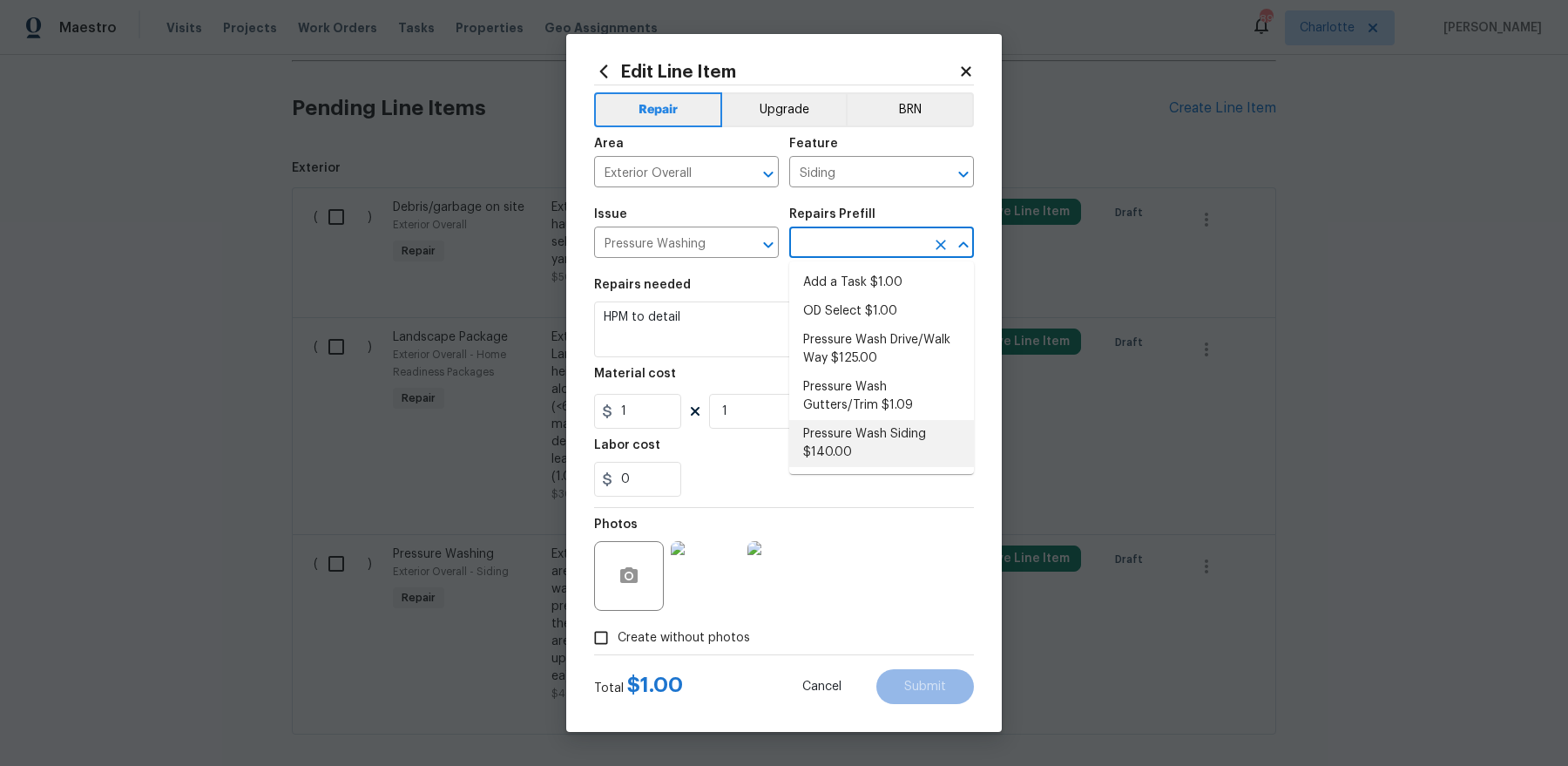
click at [851, 440] on li "Pressure Wash Siding $140.00" at bounding box center [882, 443] width 185 height 47
type input "Pressure Wash Siding $140.00"
type textarea "Protect areas as needed for pressure washing. Pressure wash the siding on the h…"
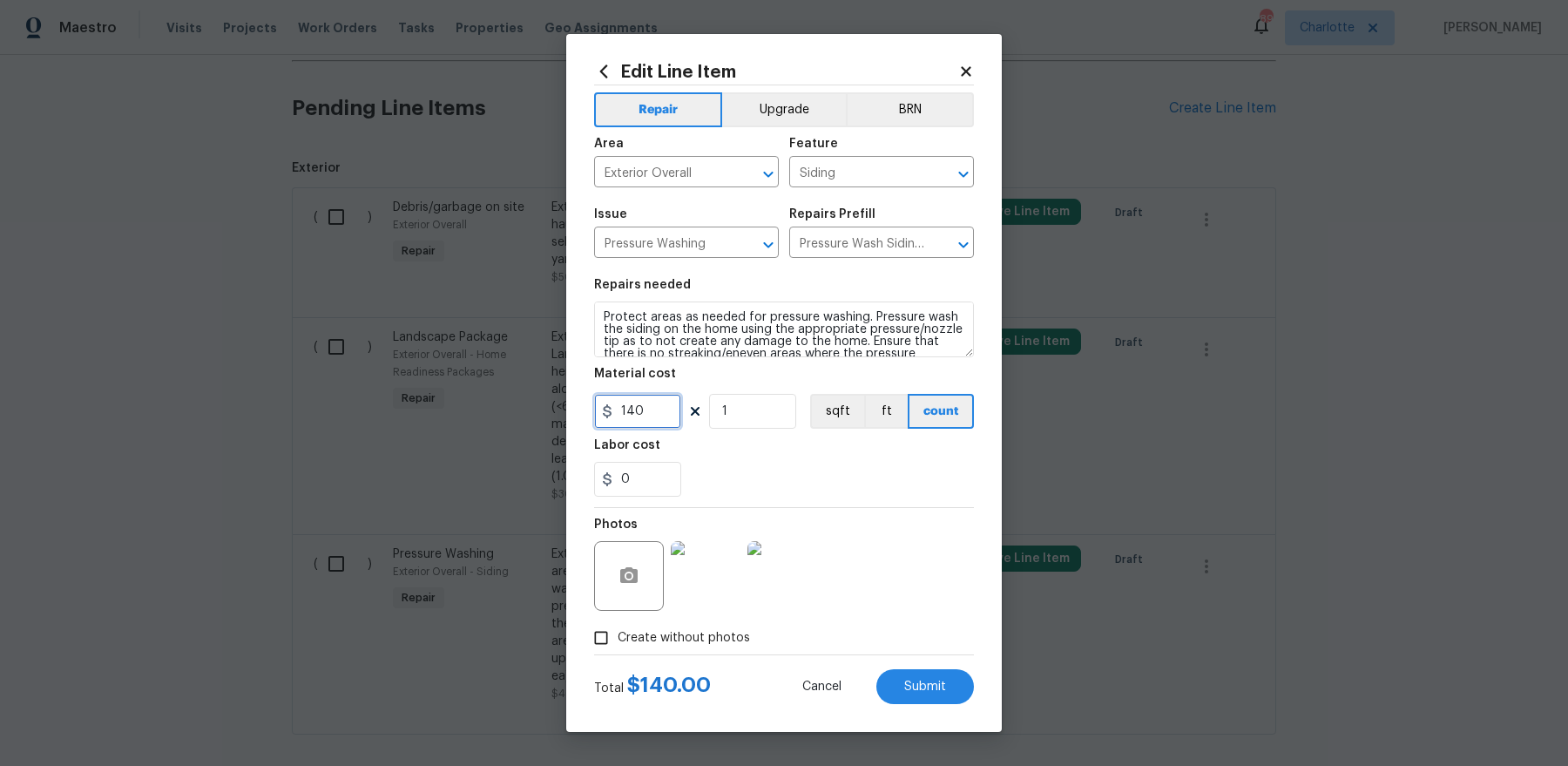
click at [653, 411] on input "140" at bounding box center [638, 410] width 87 height 35
click at [653, 411] on input "4" at bounding box center [638, 410] width 87 height 35
type input "450"
click at [638, 640] on span "Create without photos" at bounding box center [684, 637] width 132 height 18
click at [618, 640] on input "Create without photos" at bounding box center [601, 637] width 33 height 33
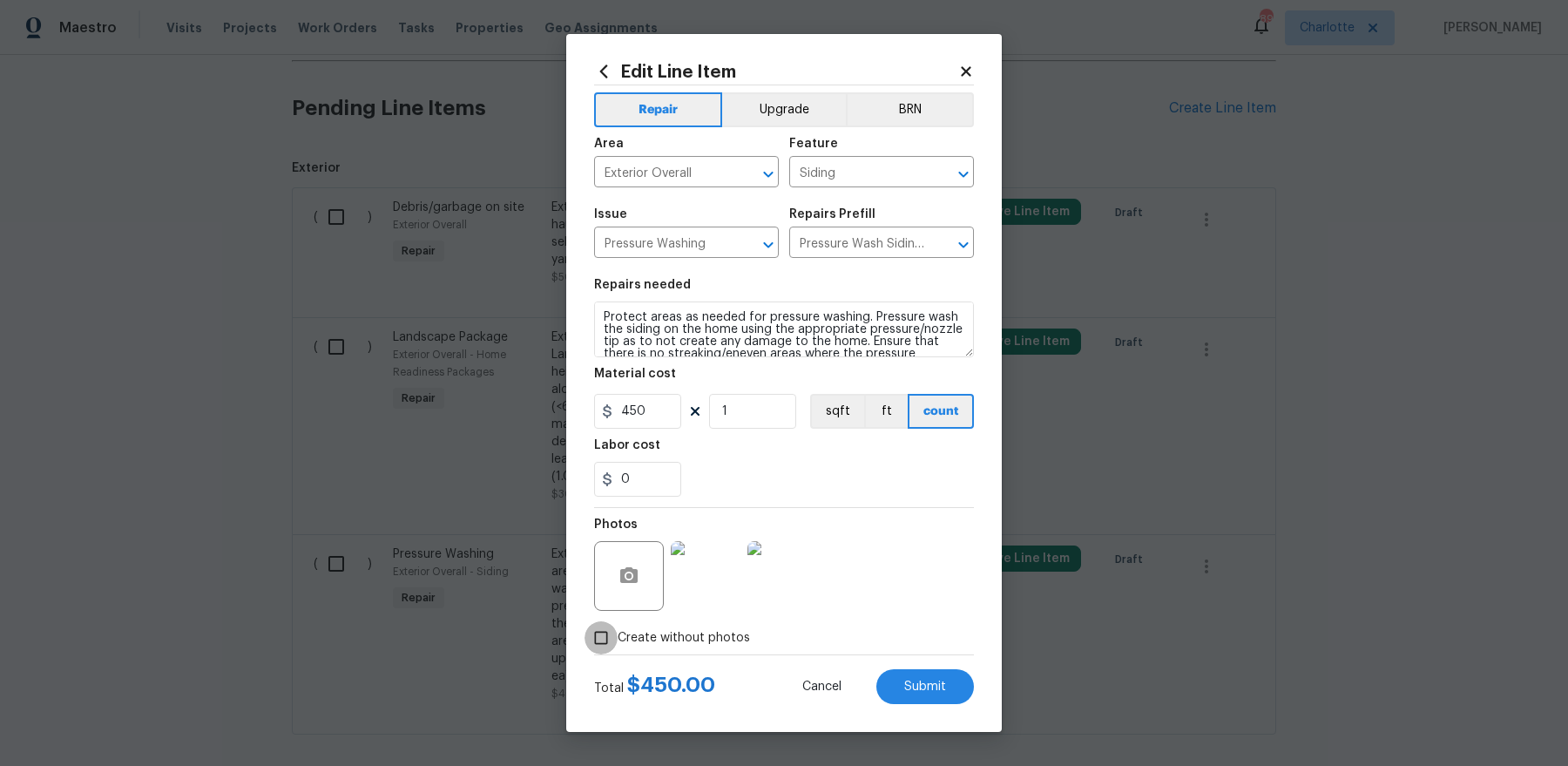
click at [610, 633] on input "Create without photos" at bounding box center [601, 637] width 33 height 33
checkbox input "false"
click at [936, 561] on div "Photos" at bounding box center [784, 564] width 380 height 114
click at [952, 681] on button "Submit" at bounding box center [925, 686] width 98 height 35
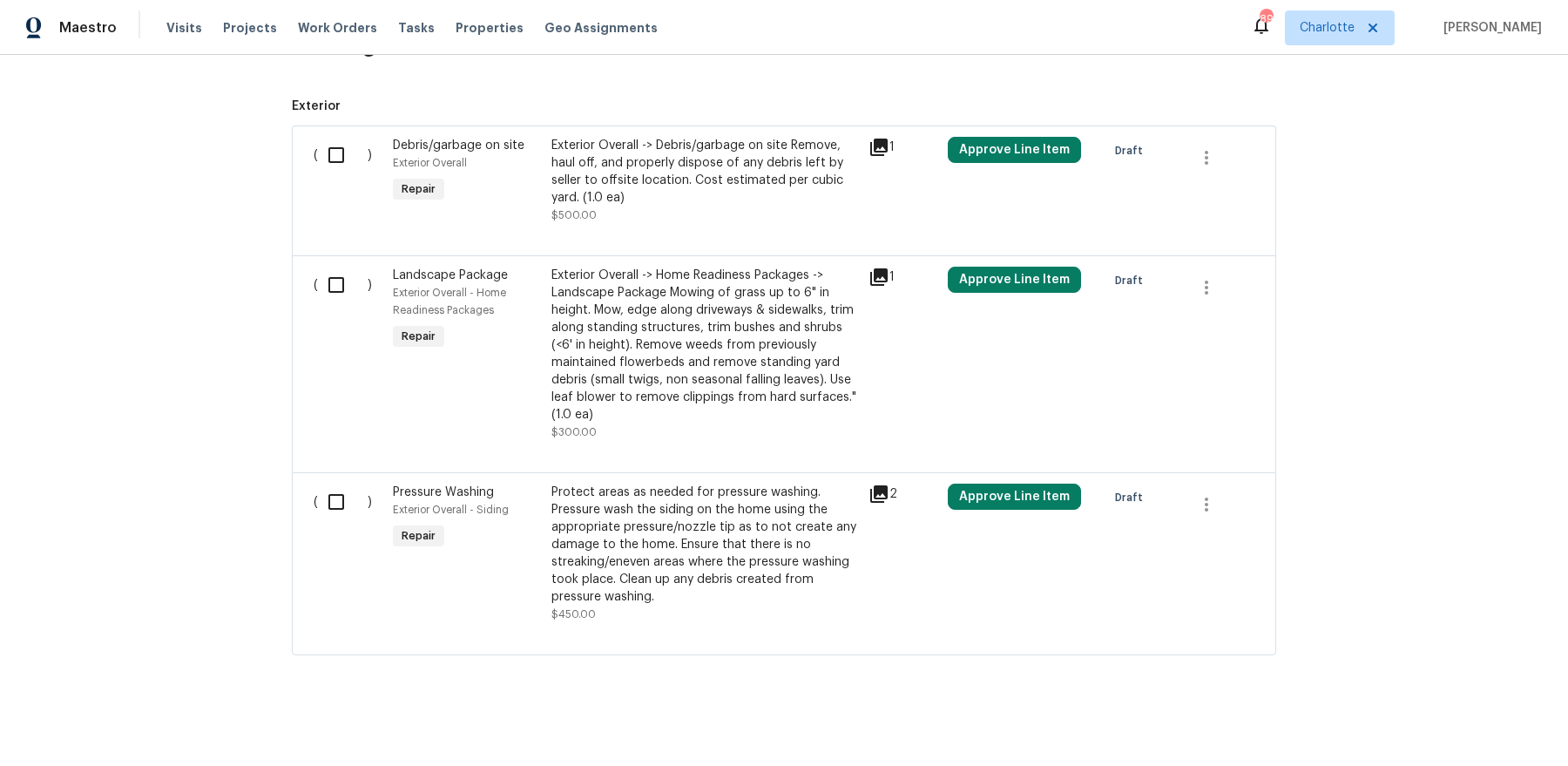
scroll to position [508, 0]
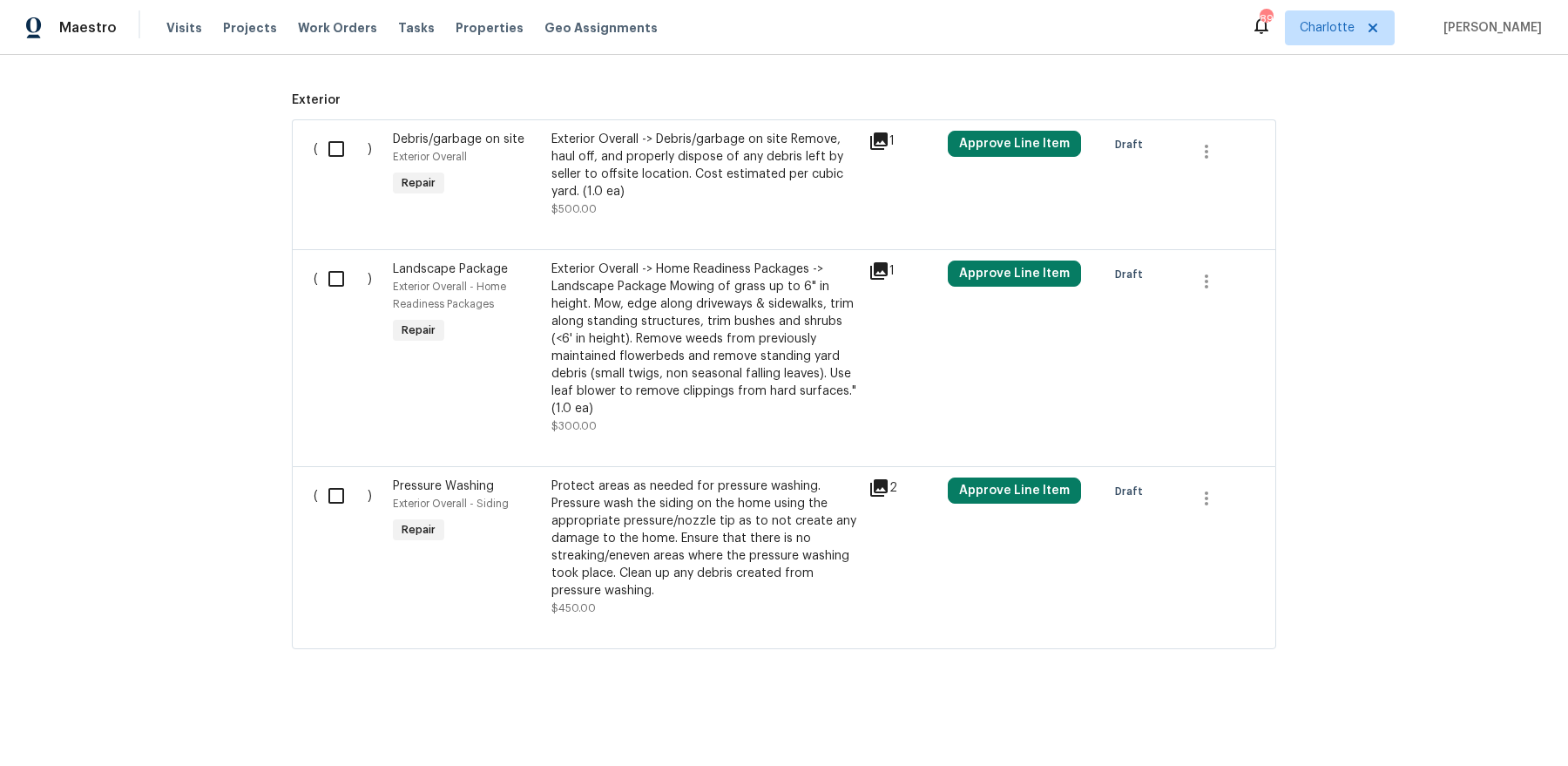
click at [334, 495] on input "checkbox" at bounding box center [343, 495] width 50 height 37
checkbox input "true"
click at [324, 295] on div "( )" at bounding box center [347, 347] width 79 height 185
click at [613, 319] on div "Exterior Overall -> Home Readiness Packages -> Landscape Package Mowing of gras…" at bounding box center [704, 338] width 307 height 157
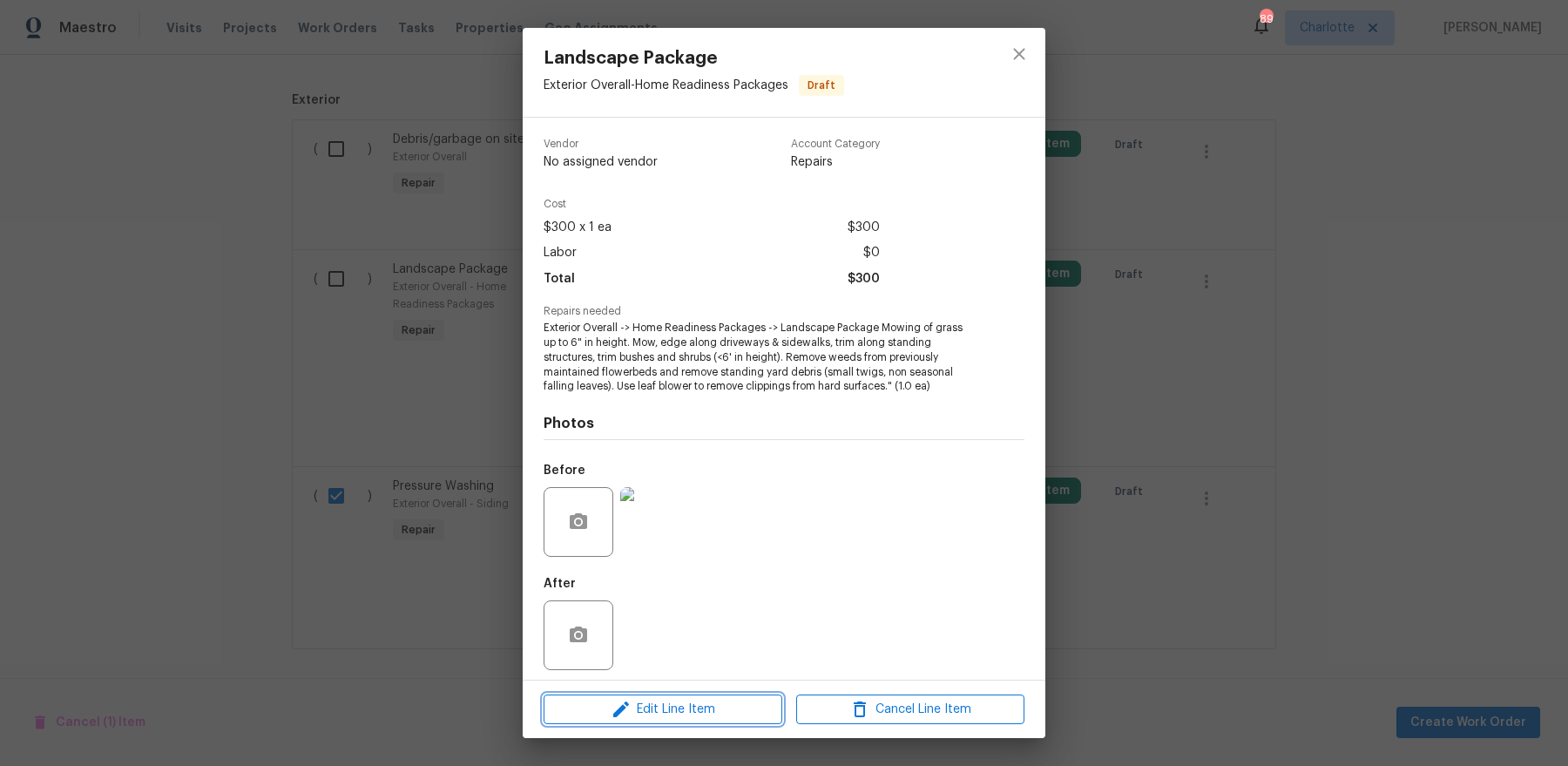
click at [638, 706] on span "Edit Line Item" at bounding box center [663, 709] width 228 height 22
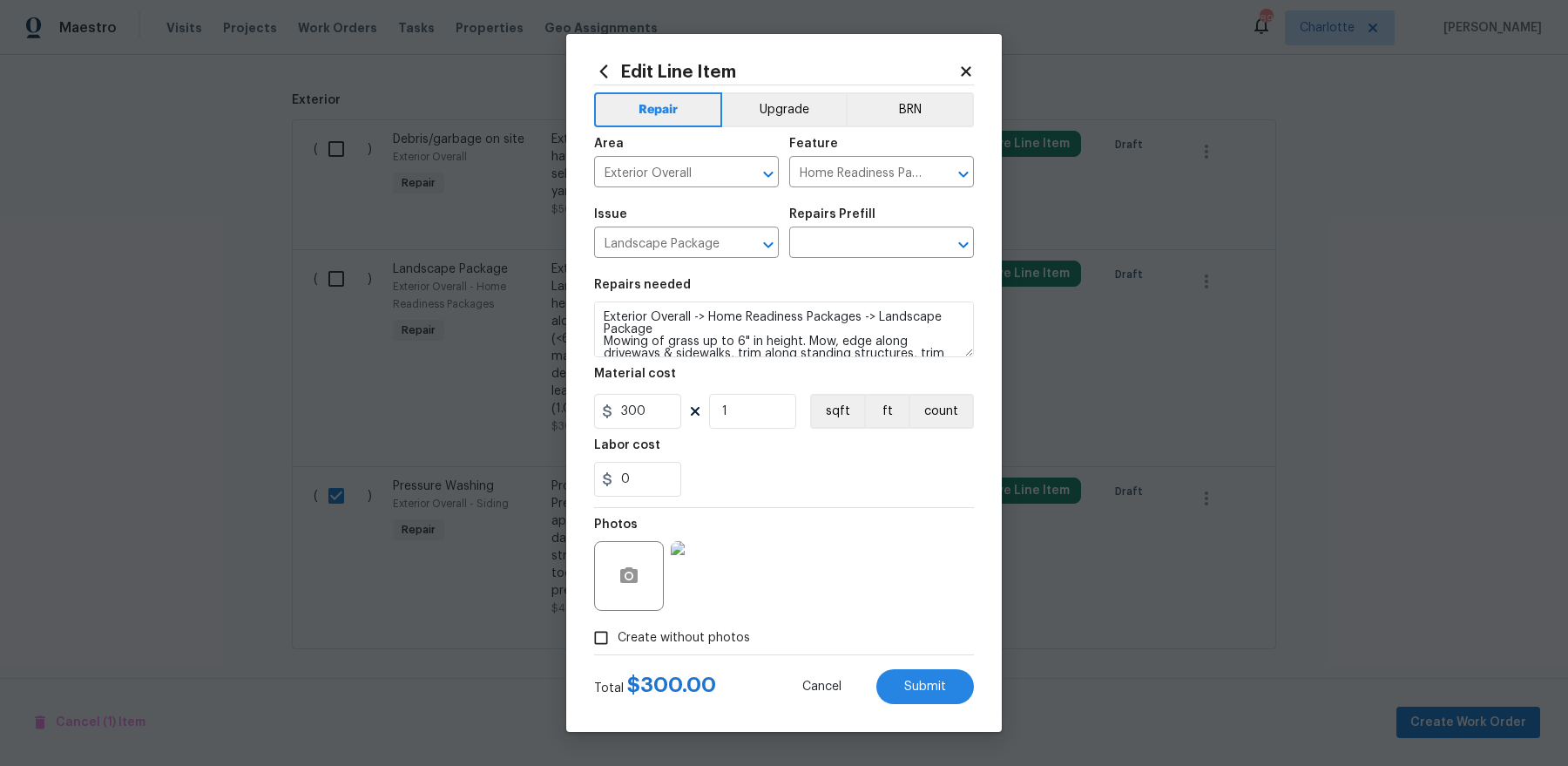
click at [638, 434] on section "Repairs needed Exterior Overall -> Home Readiness Packages -> Landscape Package…" at bounding box center [784, 388] width 380 height 238
click at [638, 427] on input "300" at bounding box center [638, 410] width 87 height 35
type input "75"
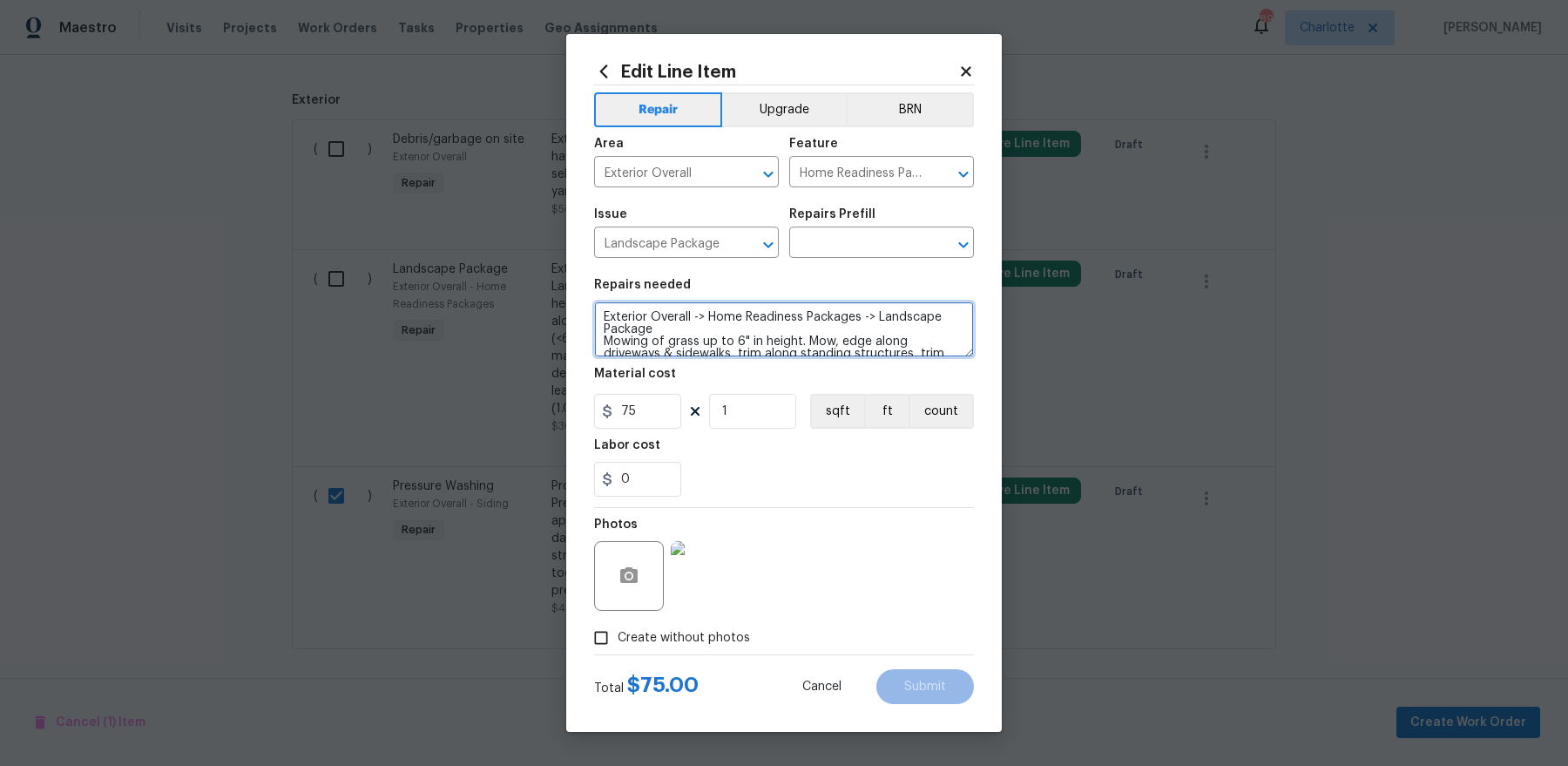
click at [914, 329] on textarea "Exterior Overall -> Home Readiness Packages -> Landscape Package Mowing of gras…" at bounding box center [784, 329] width 380 height 55
click at [634, 648] on label "Create without photos" at bounding box center [668, 637] width 165 height 33
click at [618, 648] on input "Create without photos" at bounding box center [601, 637] width 33 height 33
click at [598, 636] on input "Create without photos" at bounding box center [601, 637] width 33 height 33
checkbox input "false"
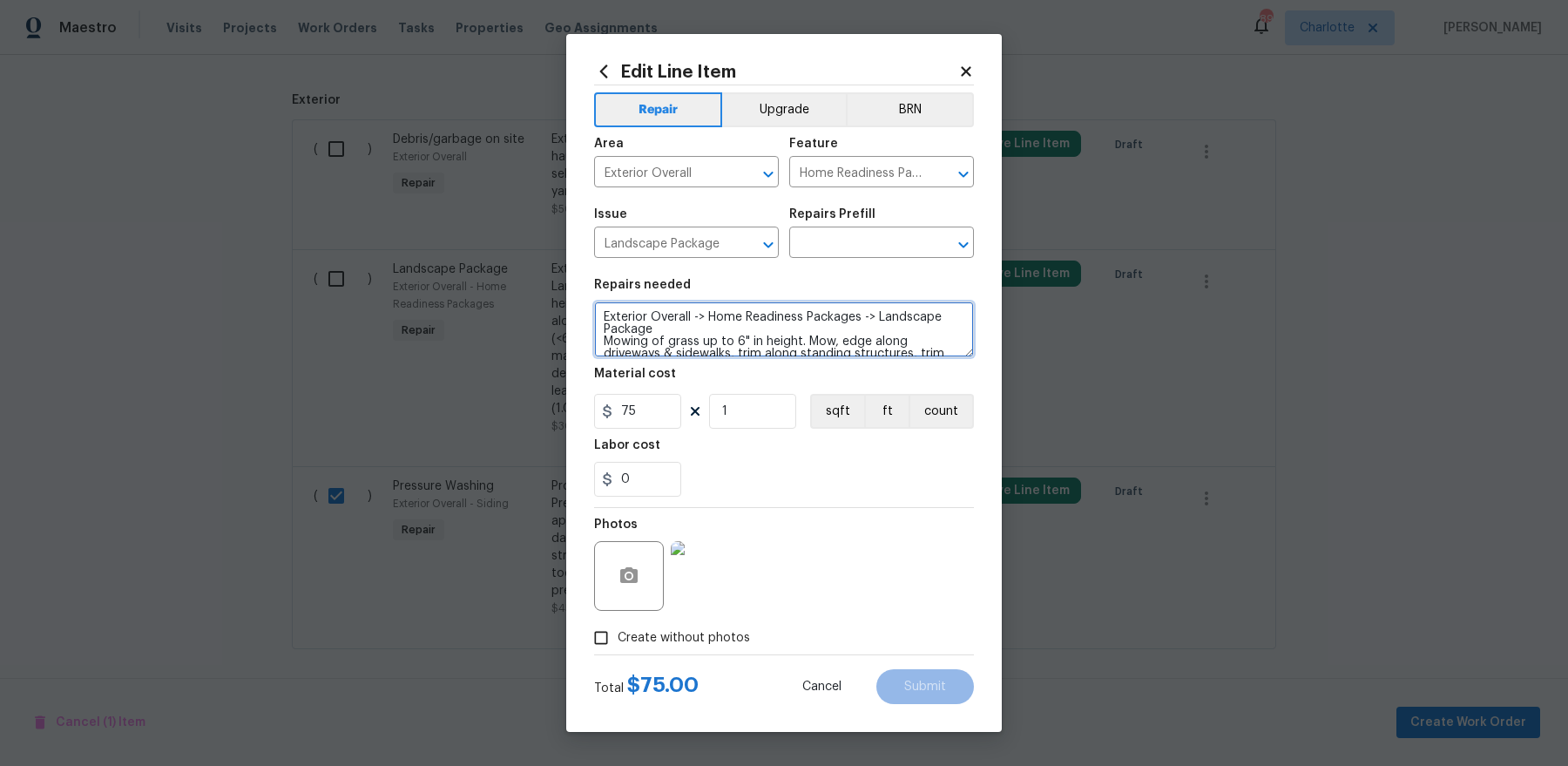
click at [757, 337] on textarea "Exterior Overall -> Home Readiness Packages -> Landscape Package Mowing of gras…" at bounding box center [784, 329] width 380 height 55
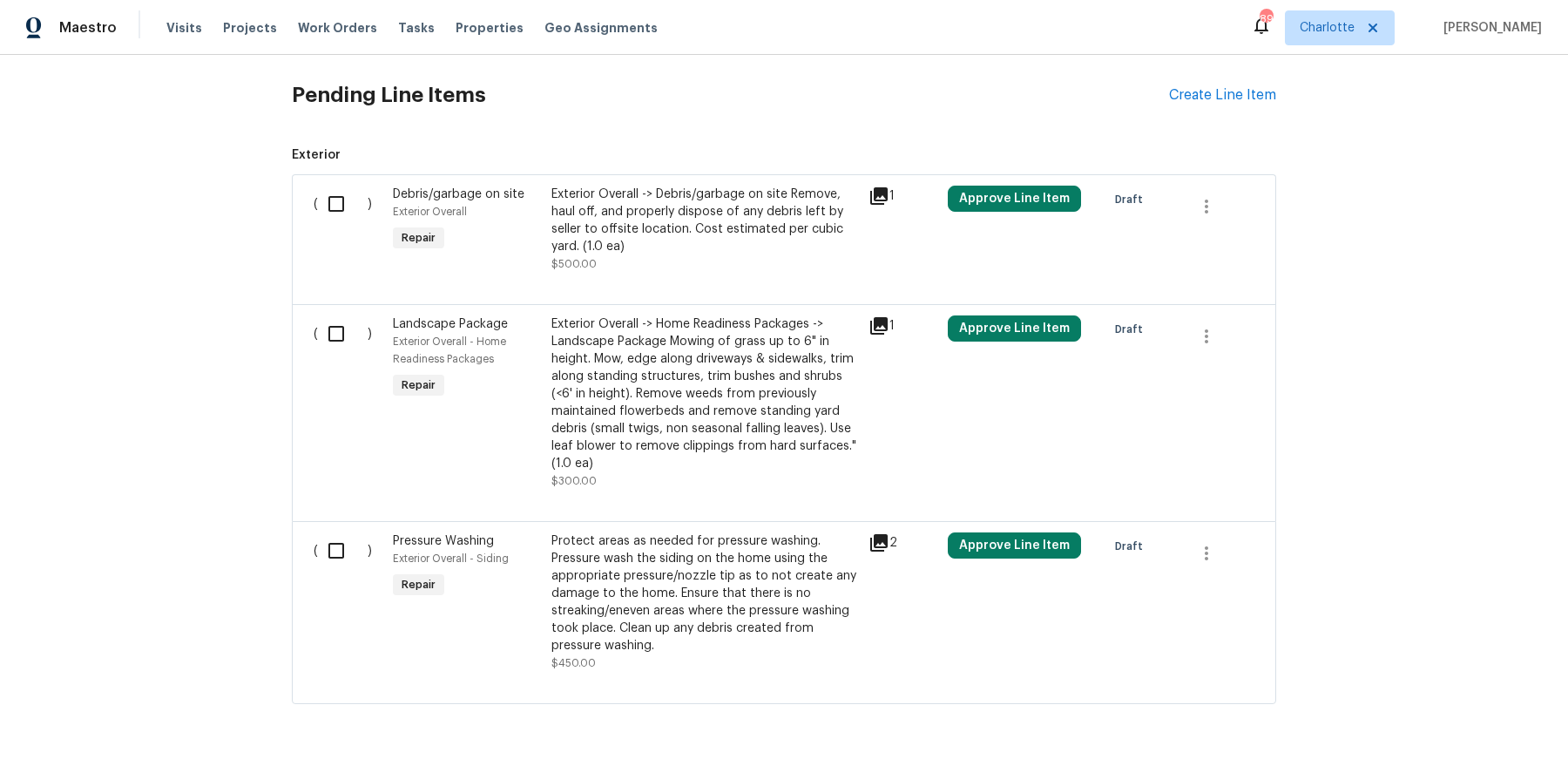
scroll to position [508, 0]
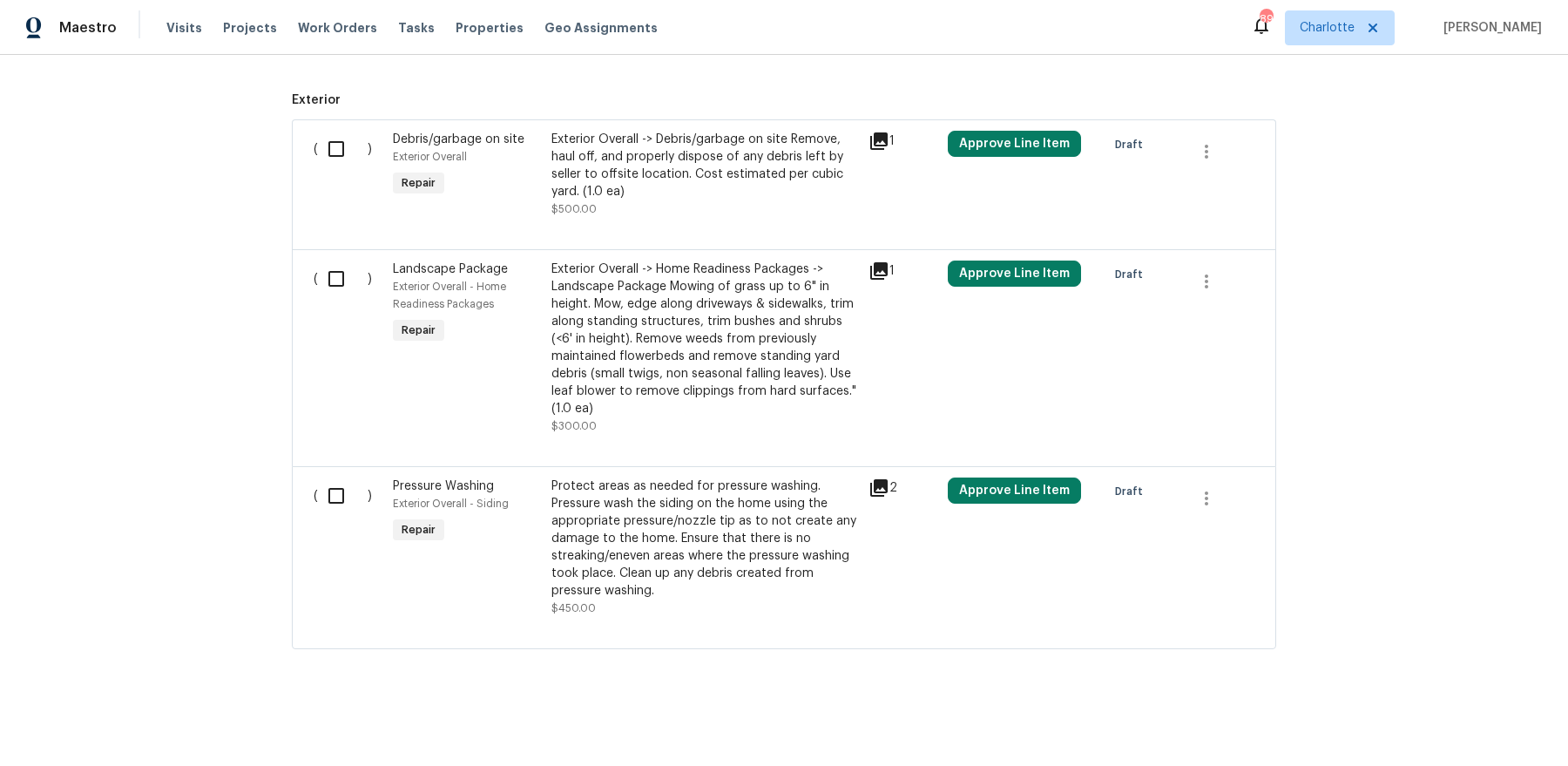
click at [682, 361] on div "Exterior Overall -> Home Readiness Packages -> Landscape Package Mowing of gras…" at bounding box center [704, 338] width 307 height 157
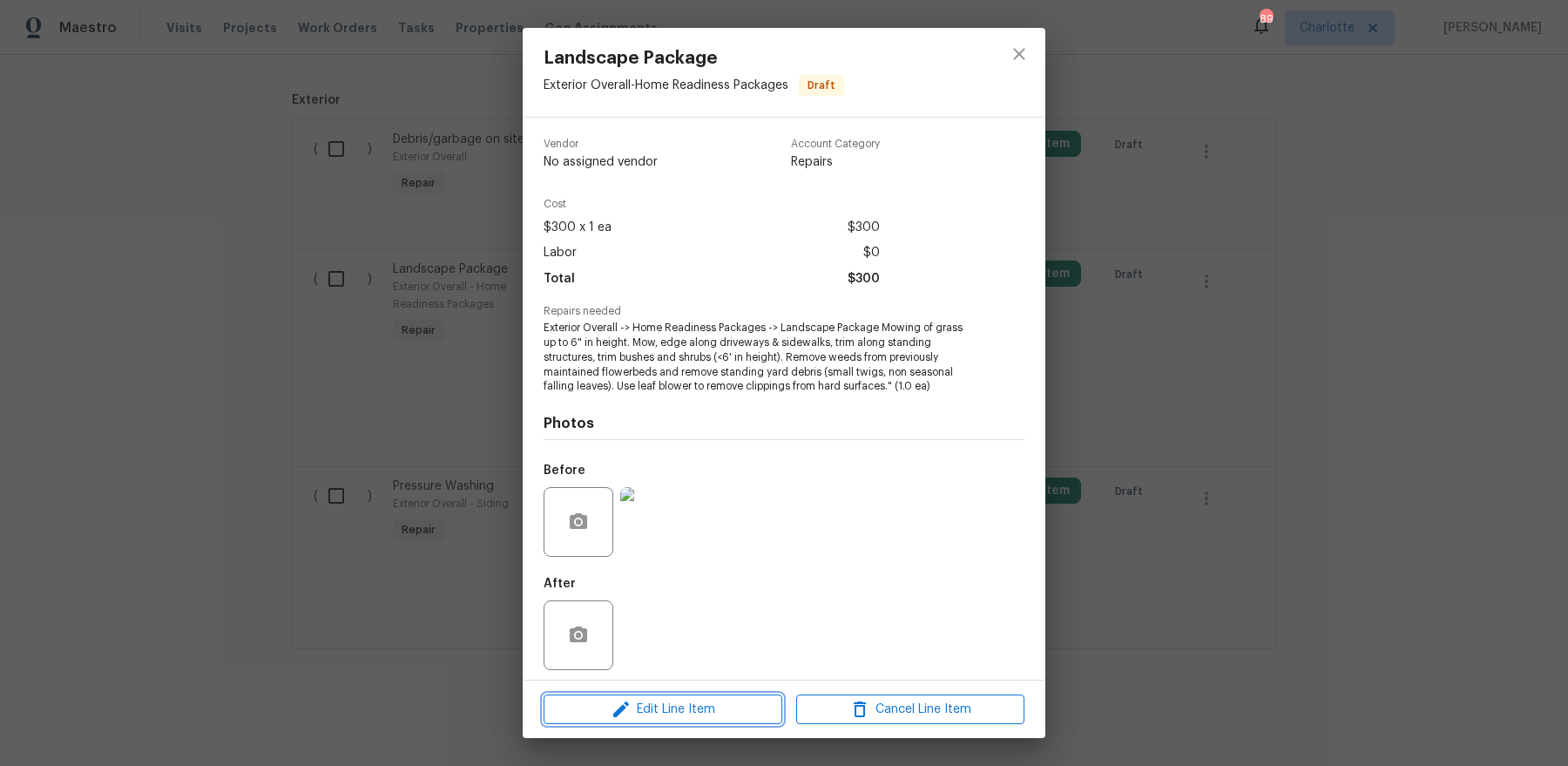
click at [639, 718] on span "Edit Line Item" at bounding box center [663, 709] width 228 height 22
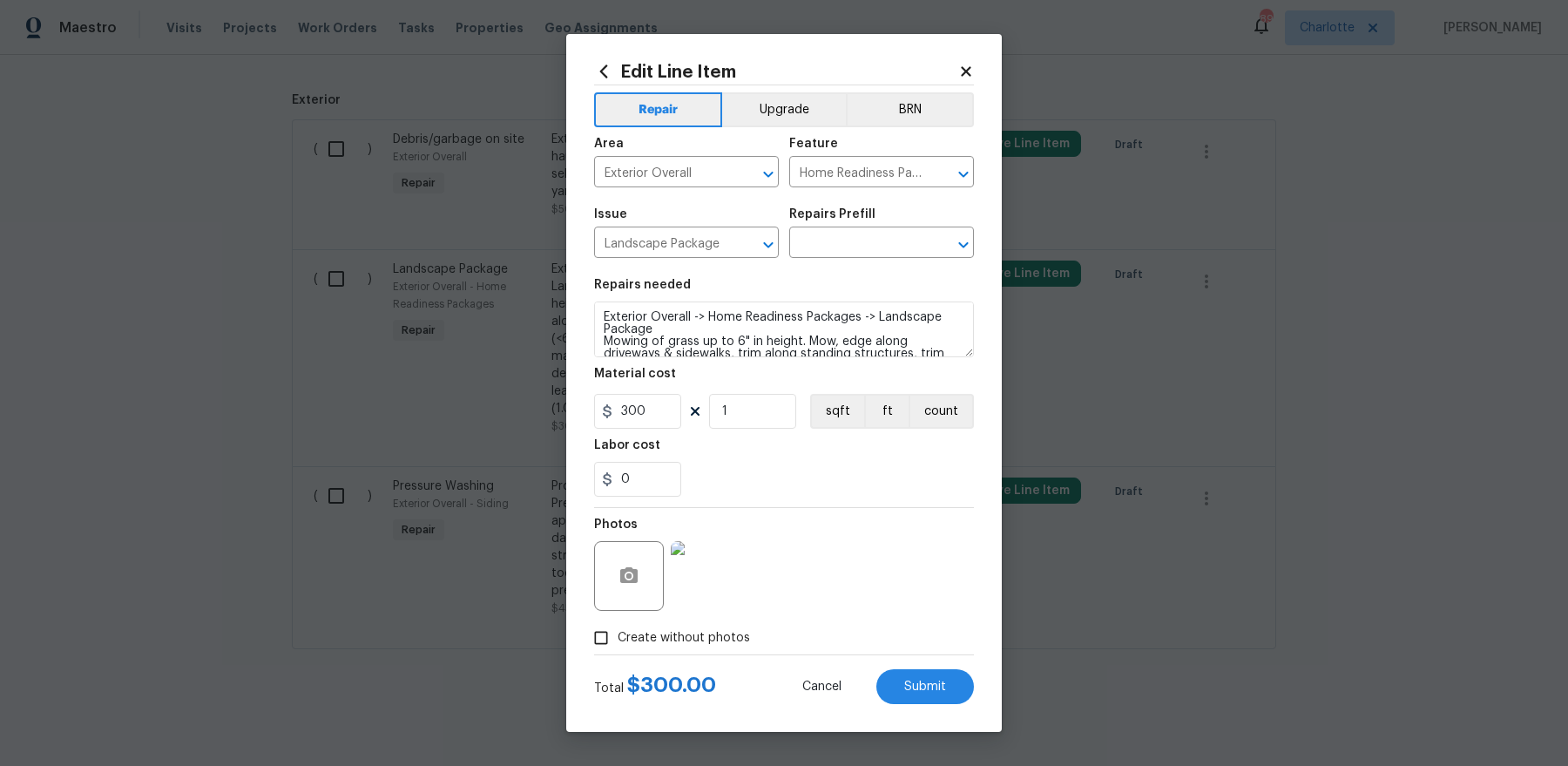
click at [975, 67] on div "Edit Line Item Repair Upgrade BRN Area Exterior Overall ​ Feature Home Readines…" at bounding box center [784, 382] width 436 height 697
click at [976, 67] on div "Edit Line Item Repair Upgrade BRN Area Exterior Overall ​ Feature Home Readines…" at bounding box center [784, 382] width 436 height 697
click at [970, 67] on icon at bounding box center [965, 71] width 9 height 9
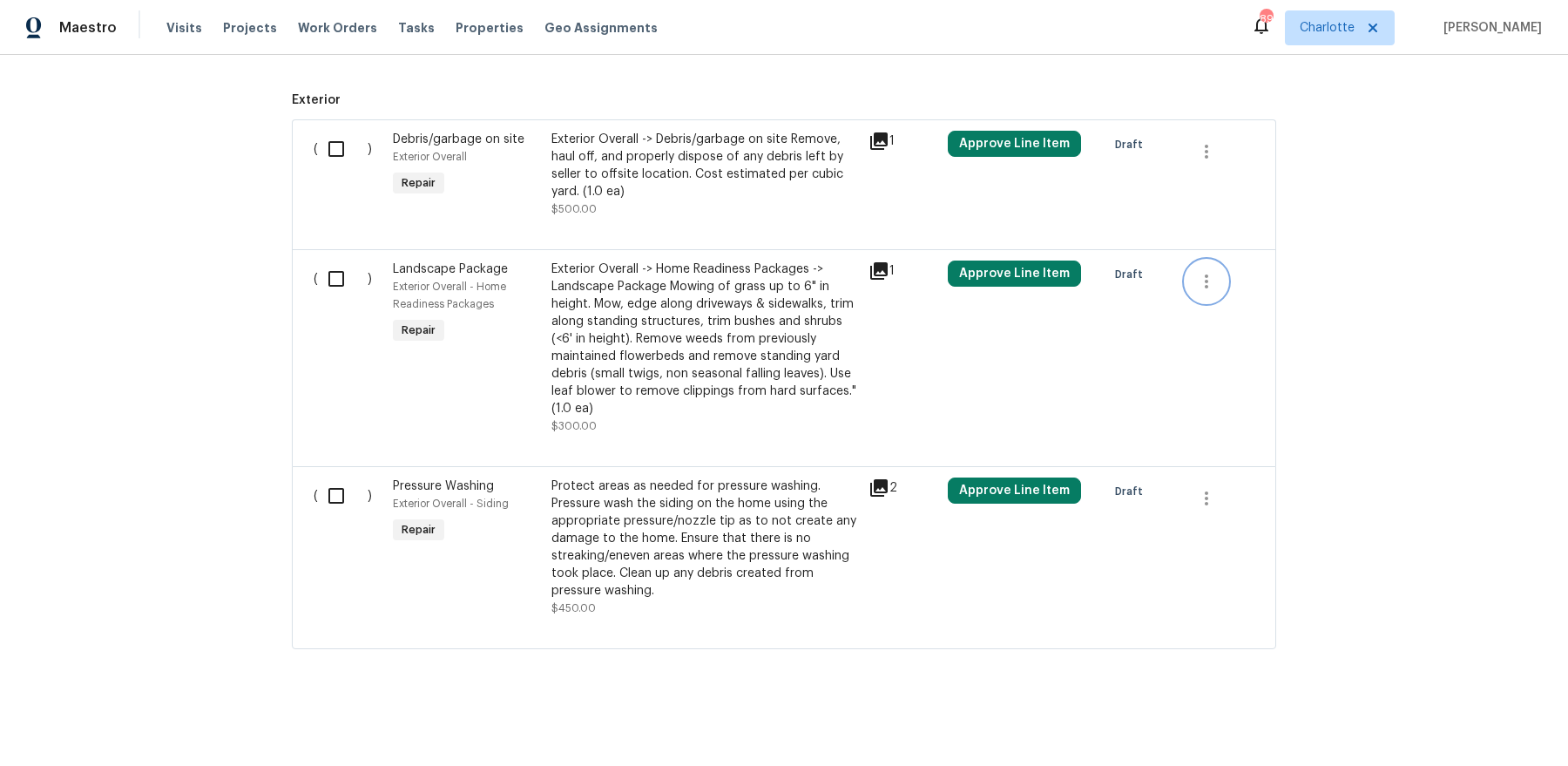
click at [1201, 290] on button "button" at bounding box center [1207, 281] width 42 height 42
click at [1202, 277] on li "Cancel" at bounding box center [1219, 279] width 67 height 29
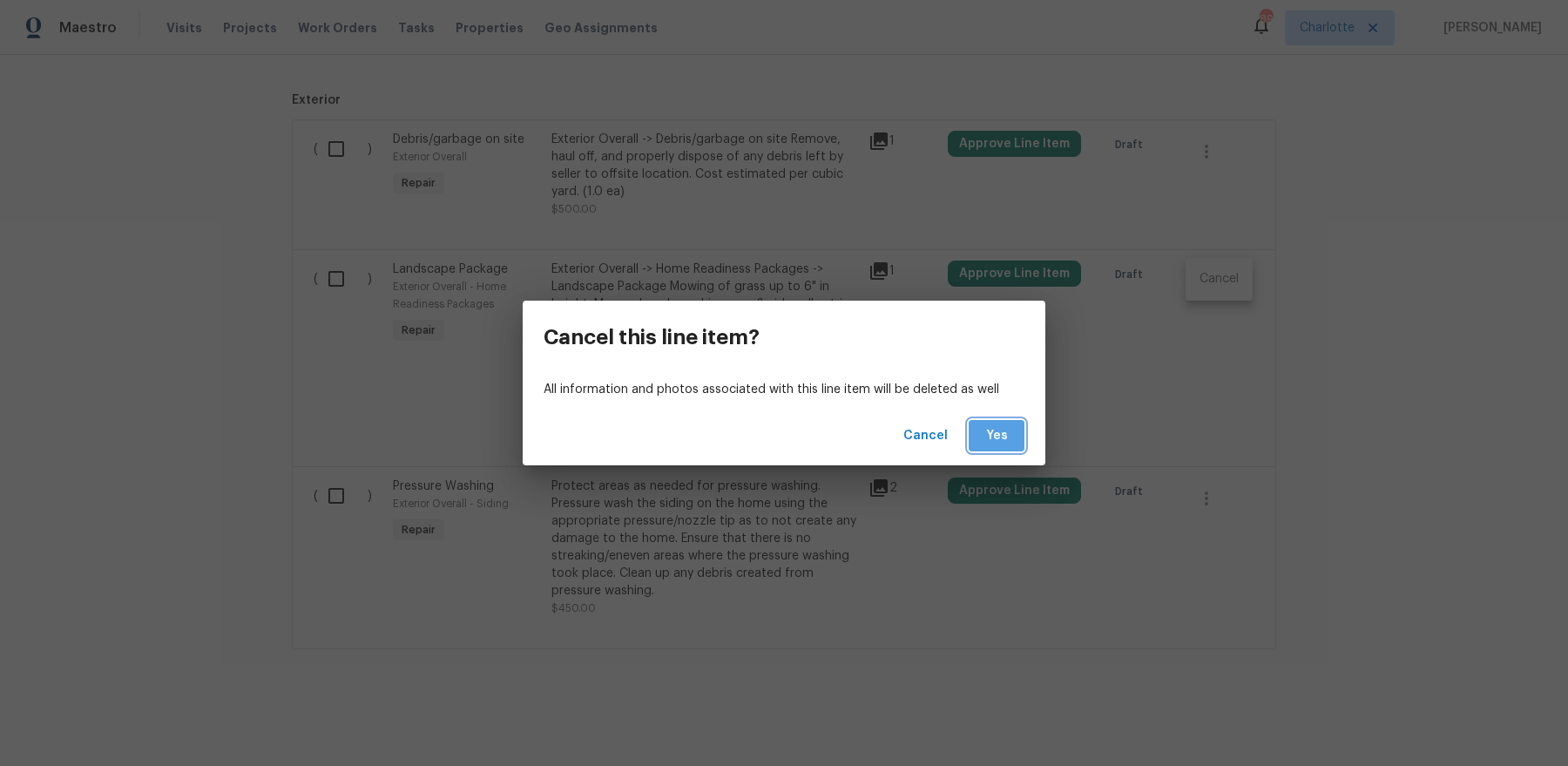
click at [987, 437] on span "Yes" at bounding box center [997, 436] width 28 height 22
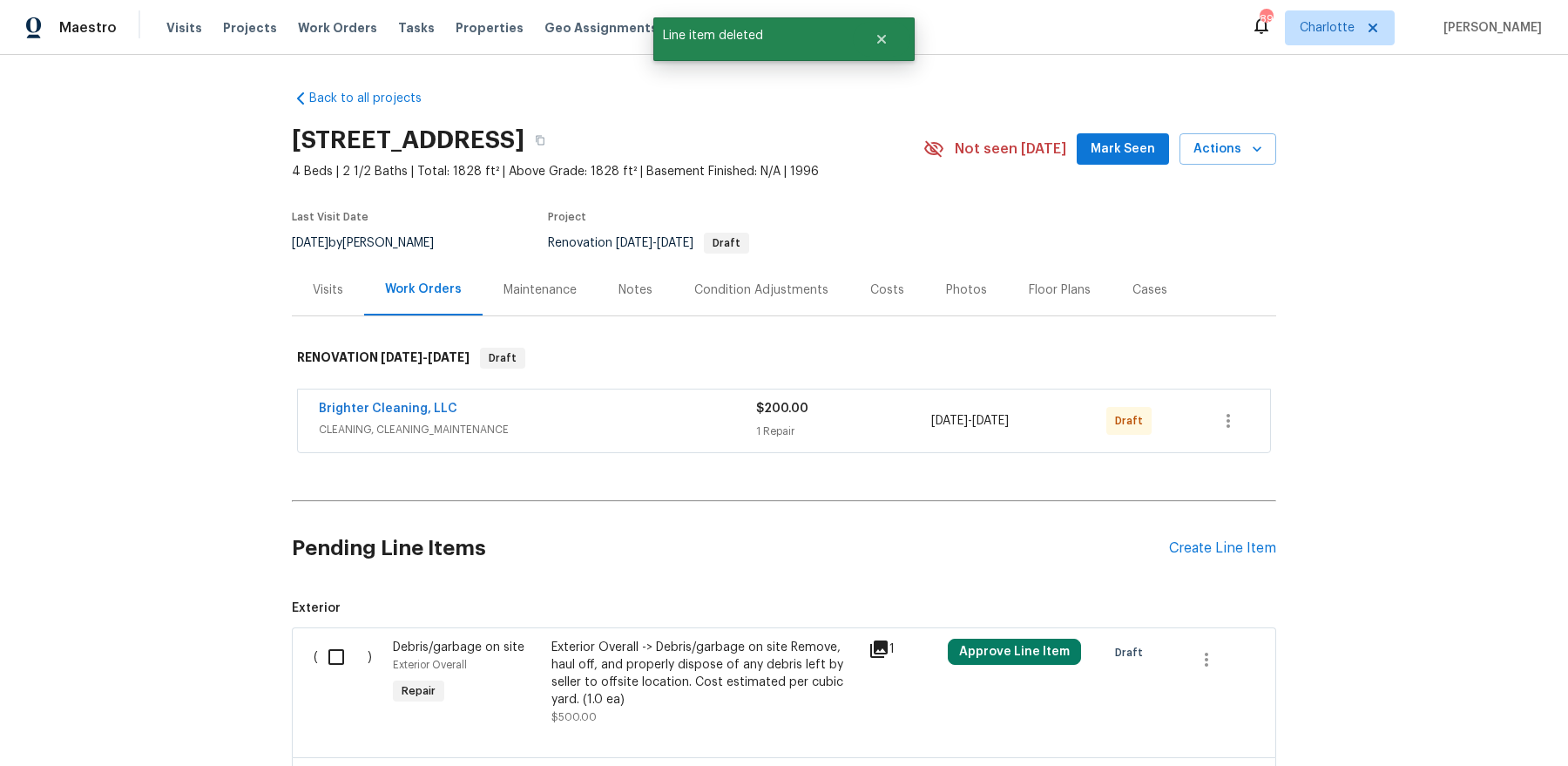
scroll to position [290, 0]
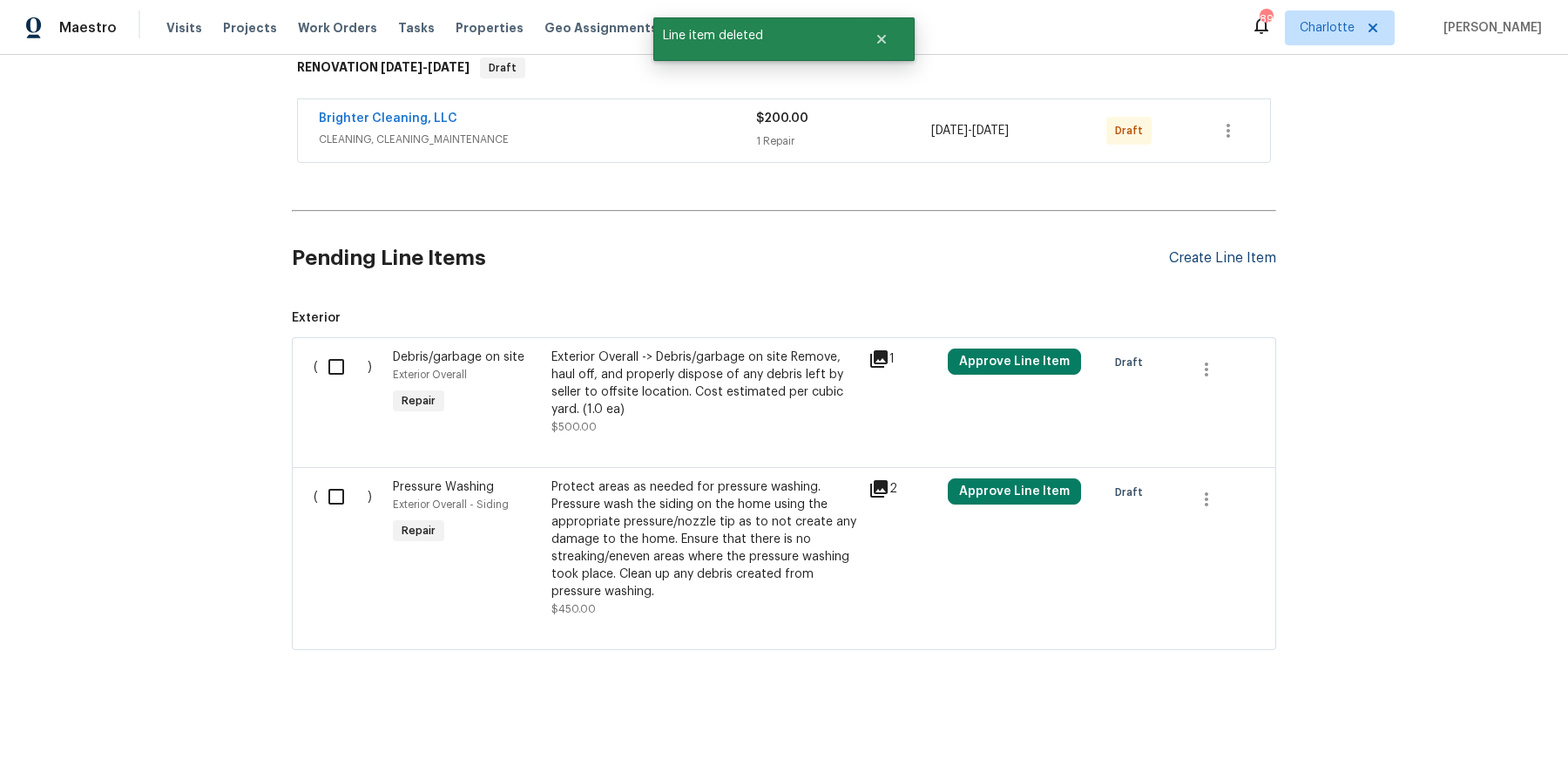
click at [1219, 252] on div "Create Line Item" at bounding box center [1222, 258] width 107 height 17
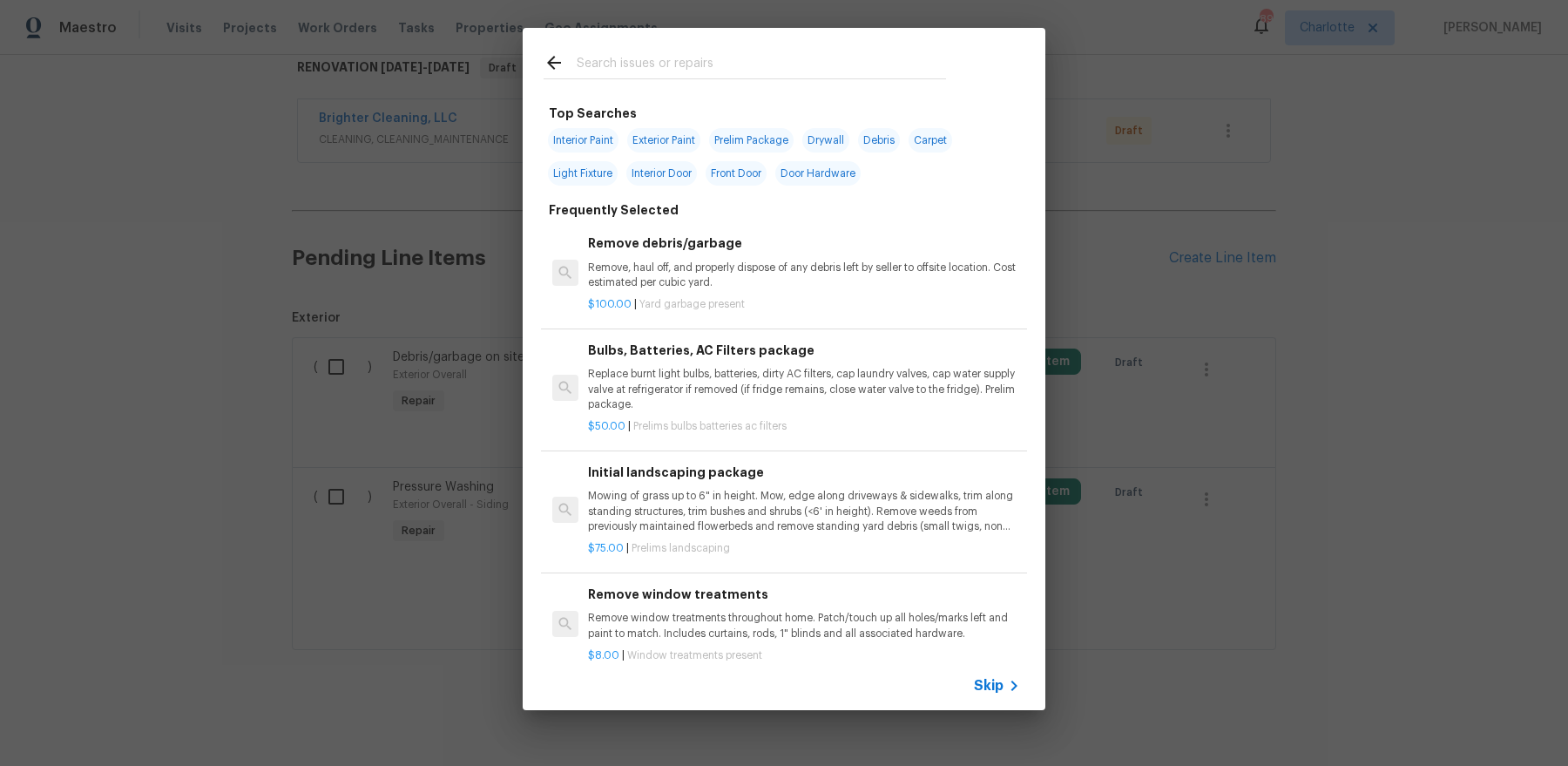
click at [645, 55] on input "text" at bounding box center [761, 66] width 369 height 26
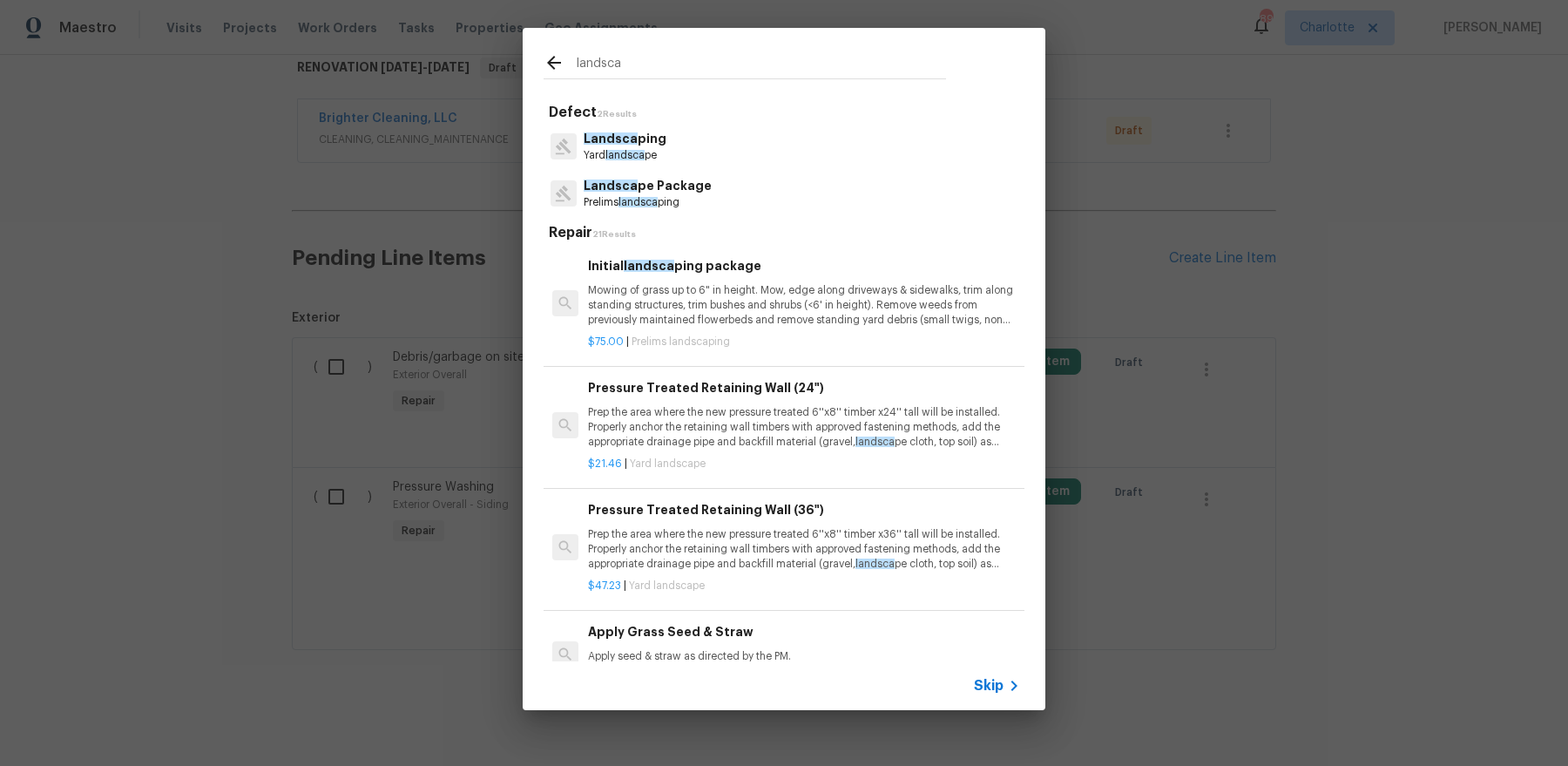
type input "landsca"
click at [689, 298] on p "Mowing of grass up to 6" in height. Mow, edge along driveways & sidewalks, trim…" at bounding box center [804, 305] width 432 height 44
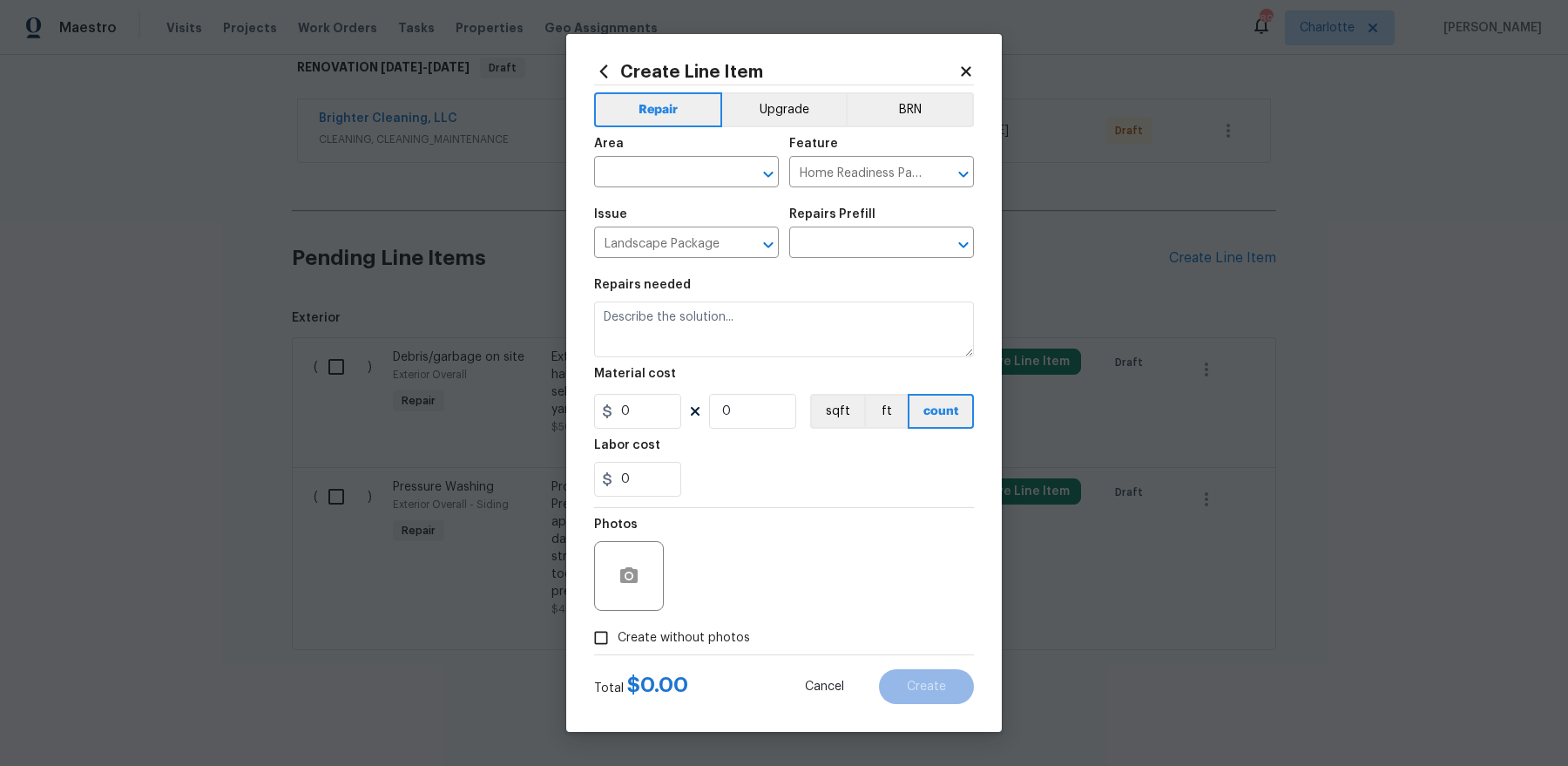
type input "Initial landscaping package $75.00"
type textarea "Mowing of grass up to 6" in height. Mow, edge along driveways & sidewalks, trim…"
type input "75"
type input "1"
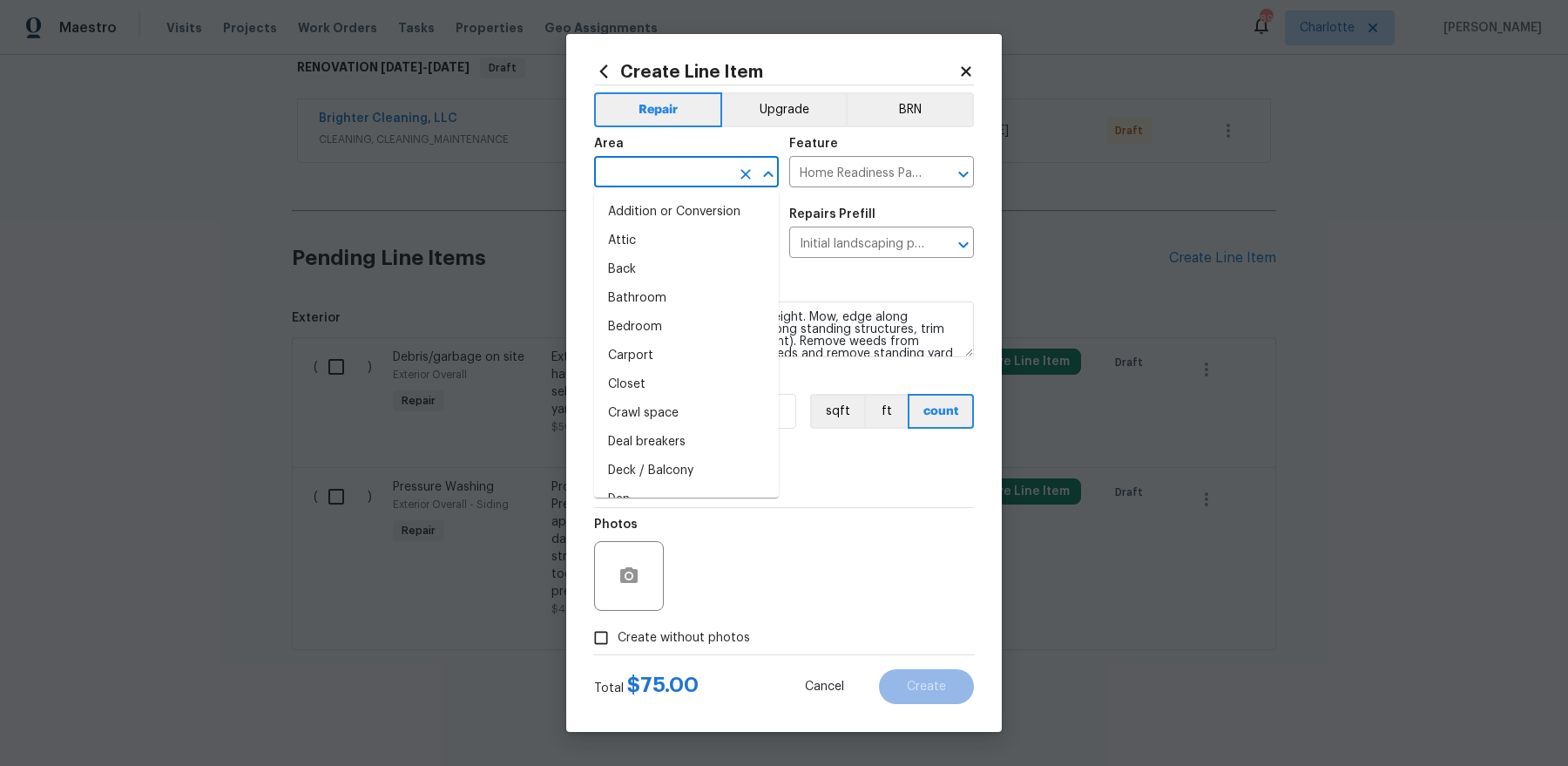
click at [699, 171] on input "text" at bounding box center [662, 174] width 136 height 27
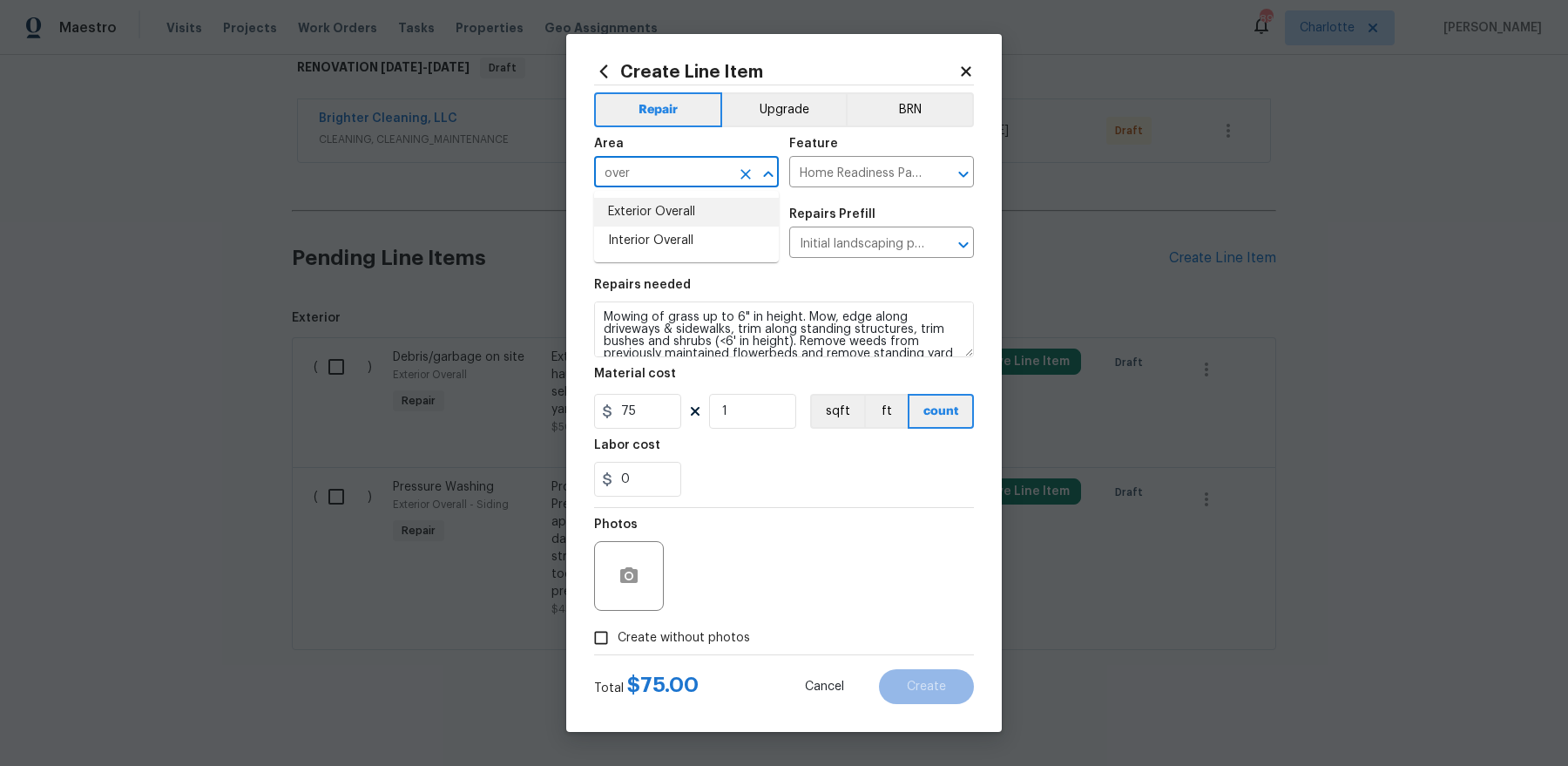
click at [687, 209] on li "Exterior Overall" at bounding box center [686, 212] width 185 height 29
type input "Exterior Overall"
click at [690, 637] on span "Create without photos" at bounding box center [684, 637] width 132 height 18
click at [618, 637] on input "Create without photos" at bounding box center [601, 637] width 33 height 33
checkbox input "true"
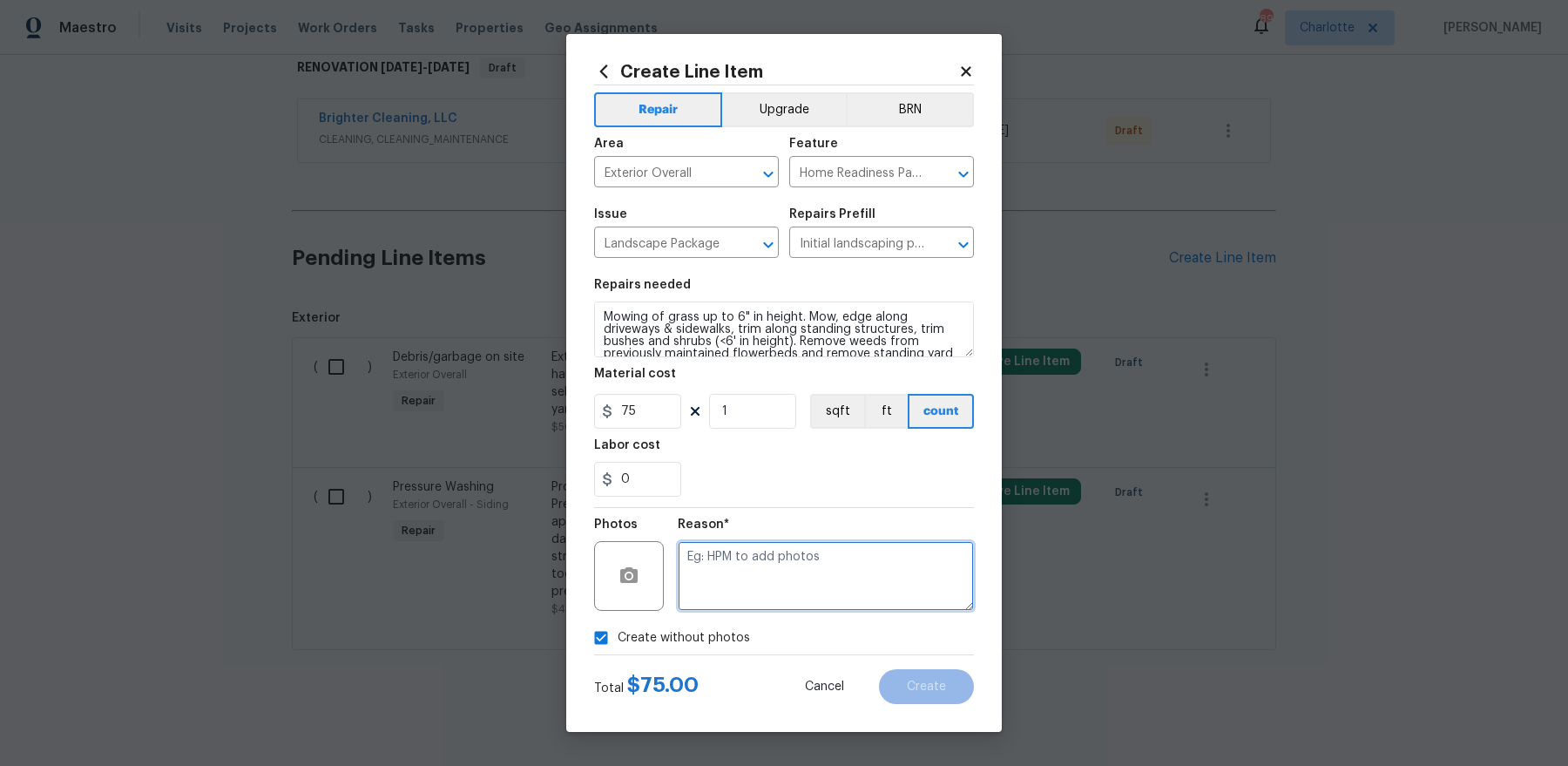
click at [741, 598] on textarea at bounding box center [825, 575] width 296 height 69
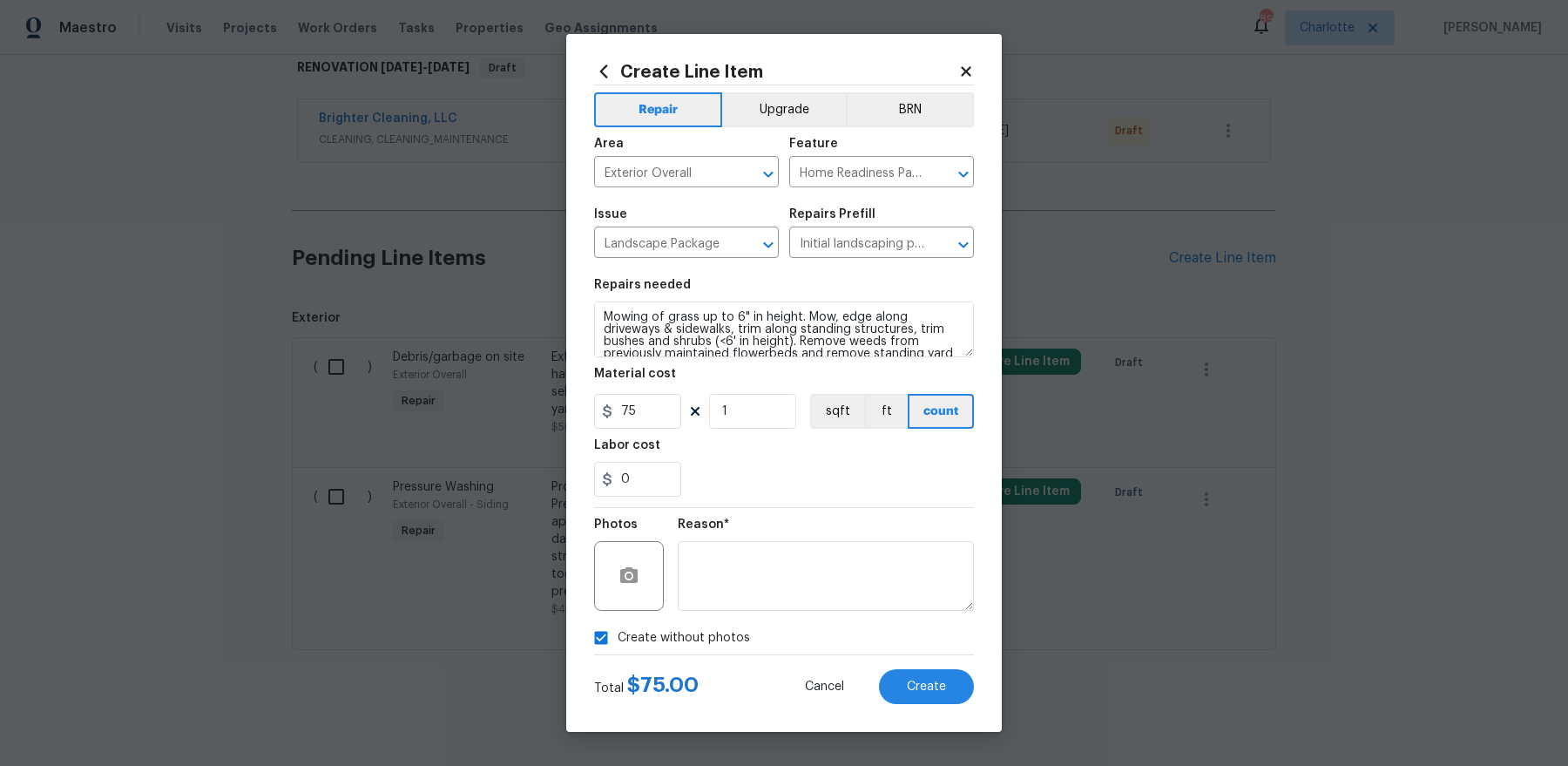
click at [907, 708] on div "Create Line Item Repair Upgrade BRN Area Exterior Overall ​ Feature Home Readin…" at bounding box center [784, 382] width 436 height 697
click at [907, 694] on button "Create" at bounding box center [926, 686] width 95 height 35
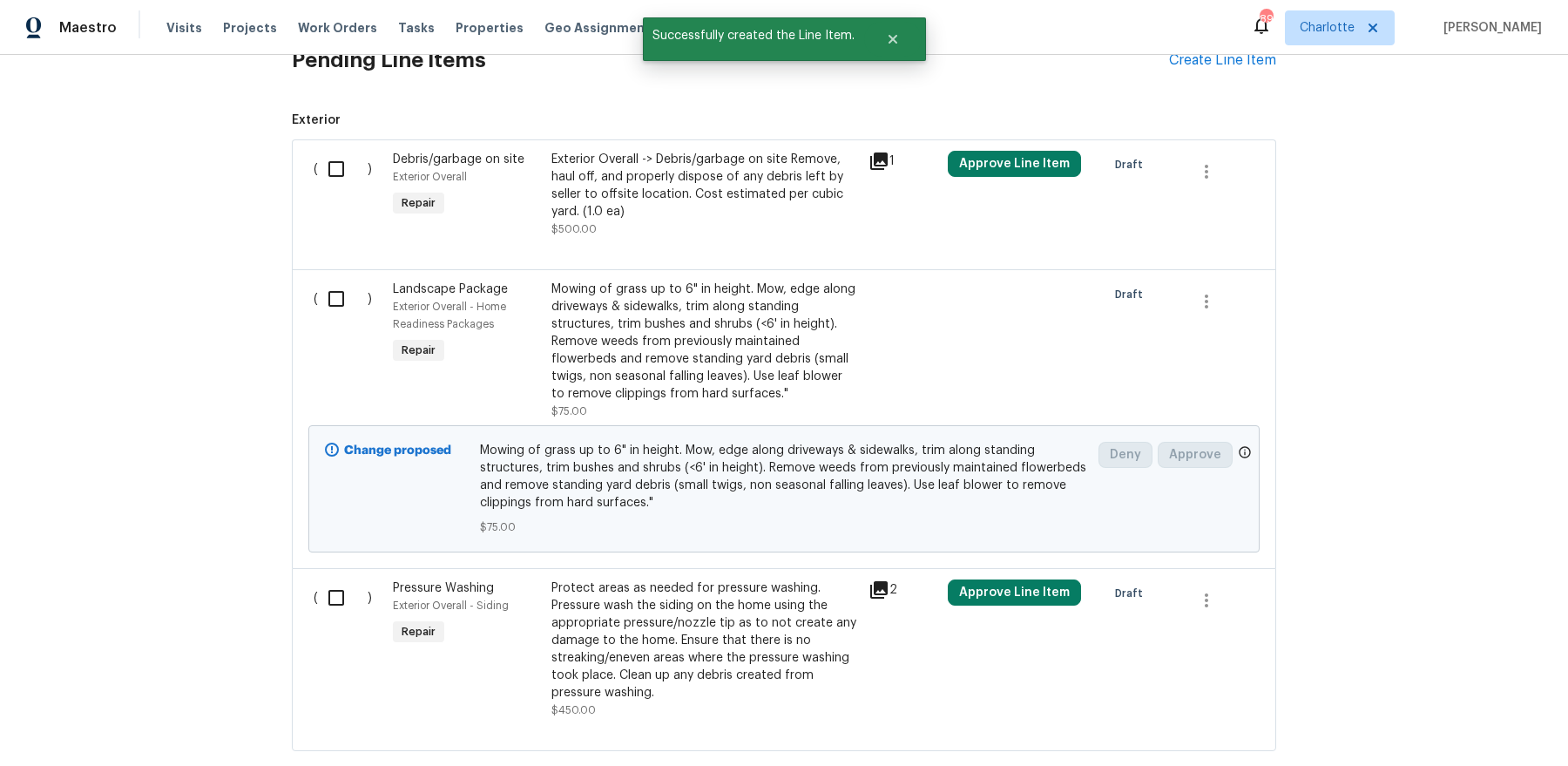
scroll to position [480, 0]
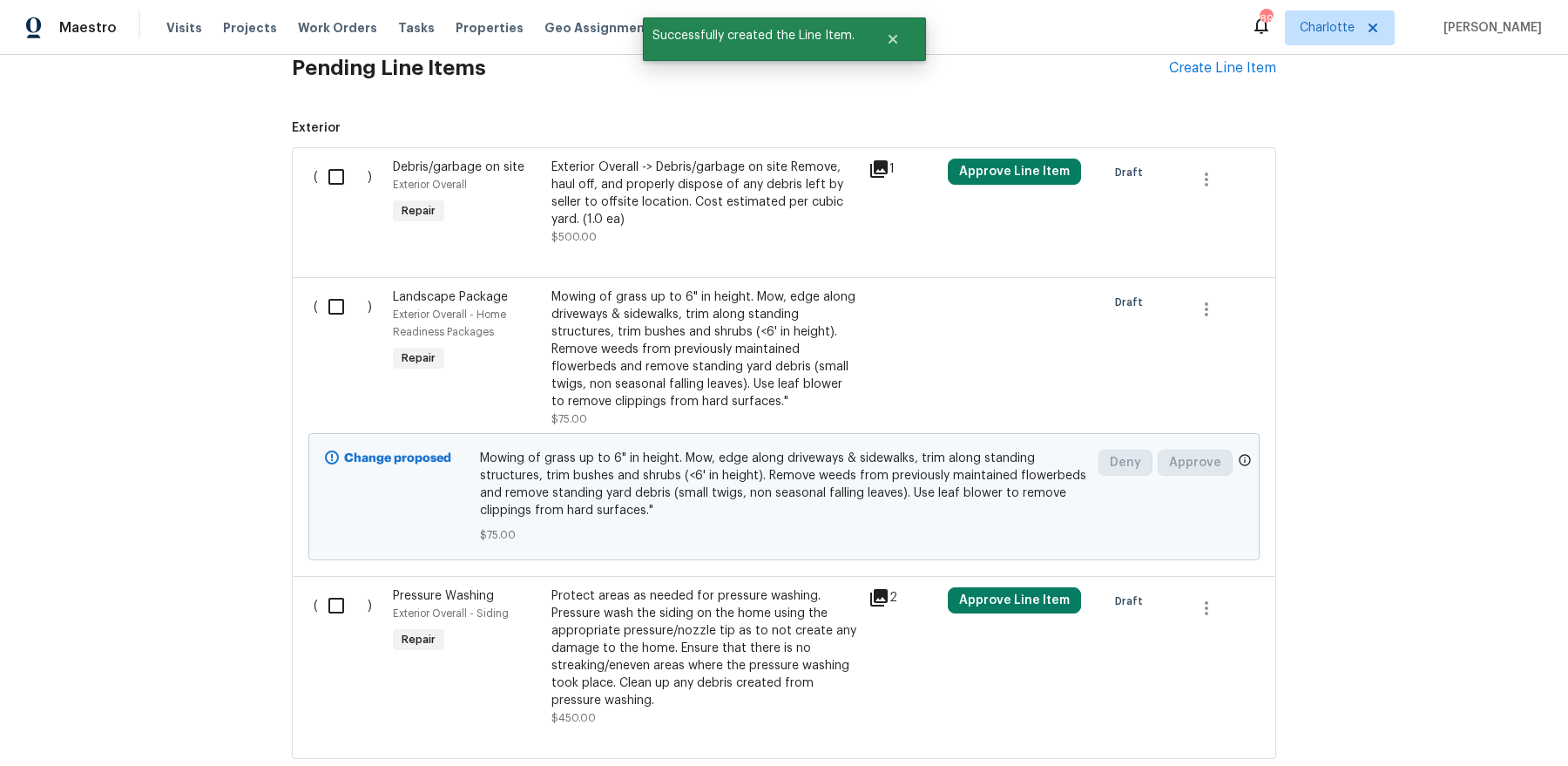
click at [340, 597] on input "checkbox" at bounding box center [343, 605] width 50 height 37
checkbox input "true"
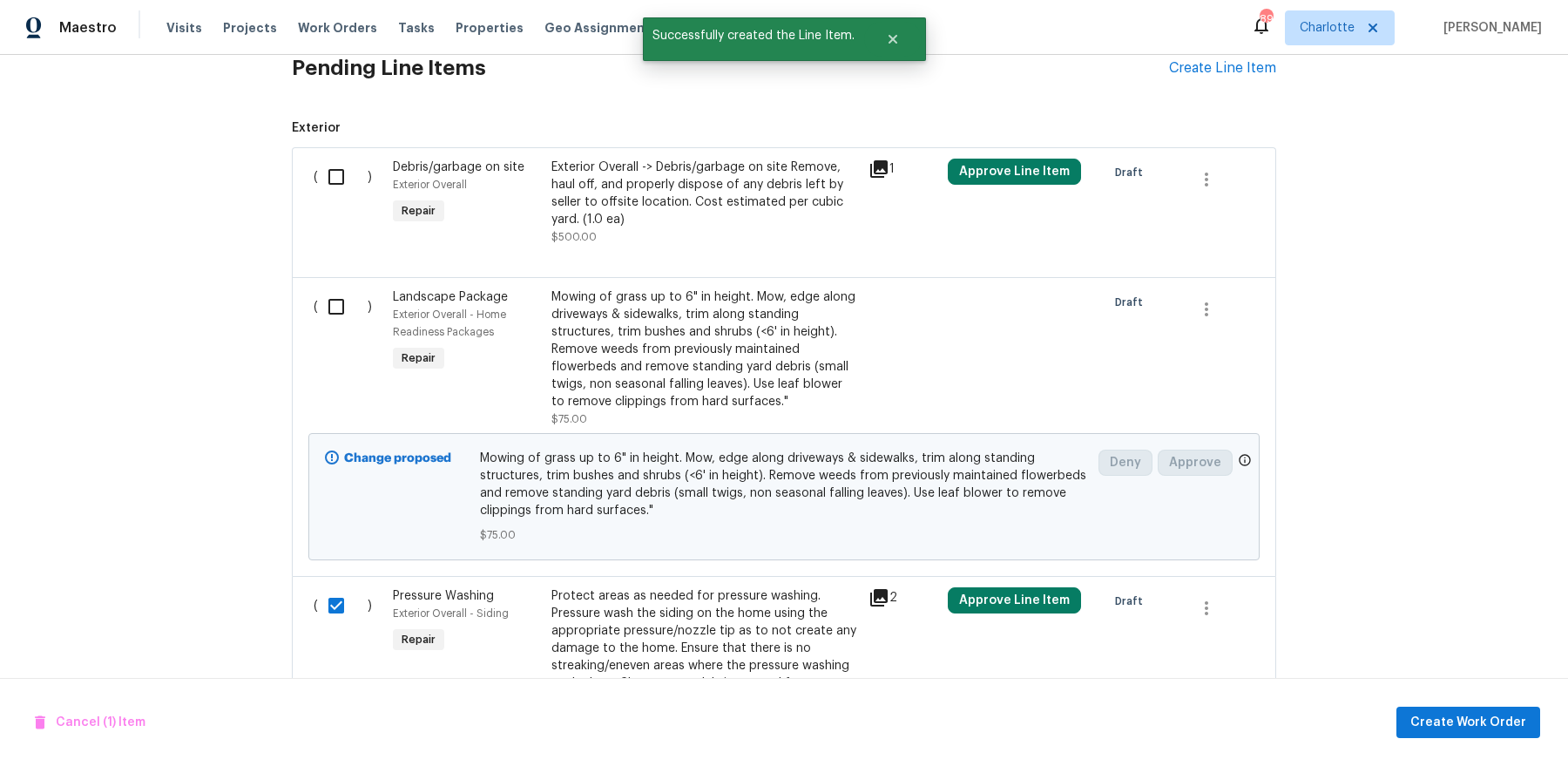
click at [332, 299] on input "checkbox" at bounding box center [343, 306] width 50 height 37
checkbox input "true"
click at [334, 163] on input "checkbox" at bounding box center [343, 176] width 50 height 37
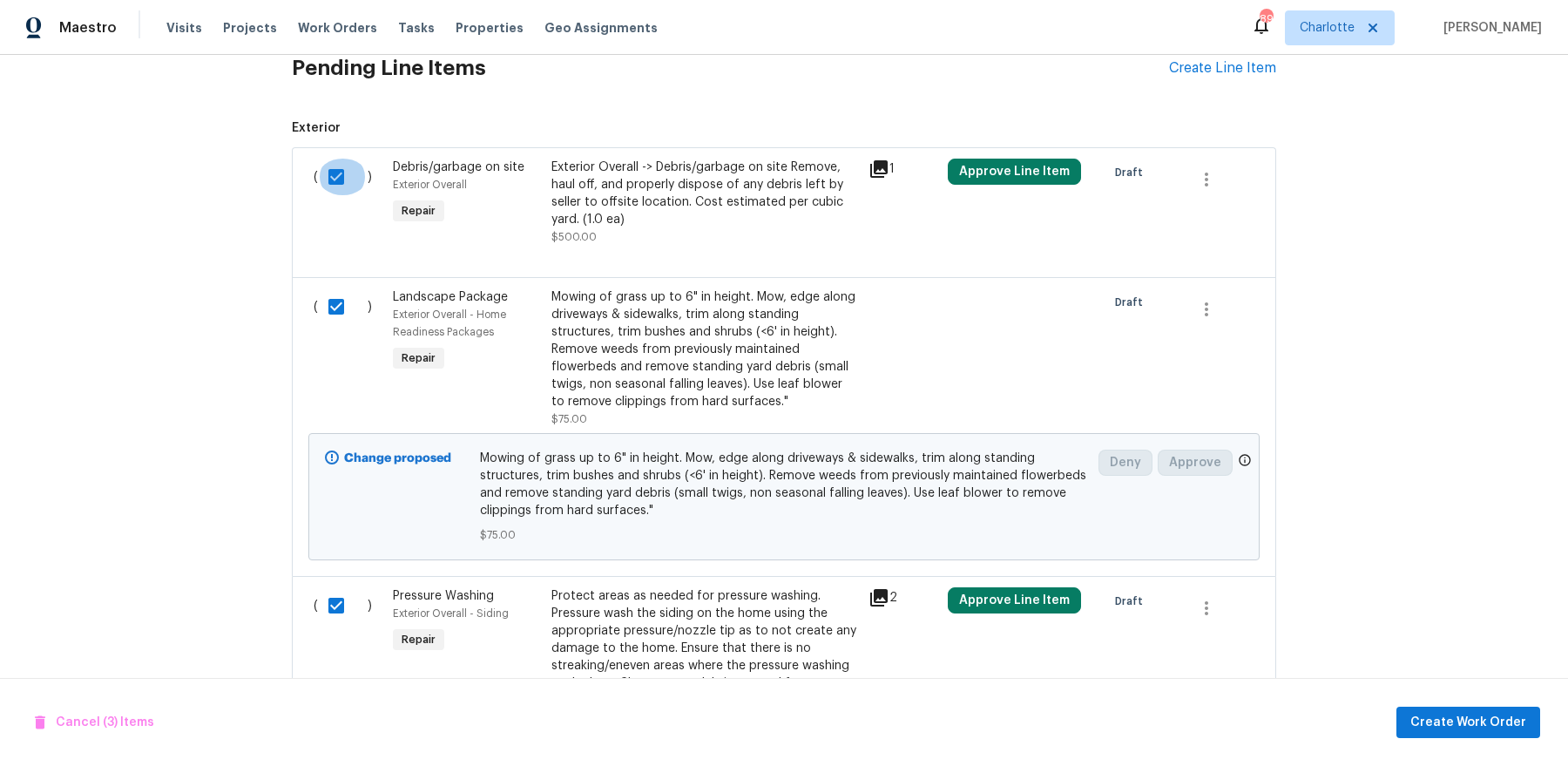
click at [333, 171] on input "checkbox" at bounding box center [343, 176] width 50 height 37
checkbox input "false"
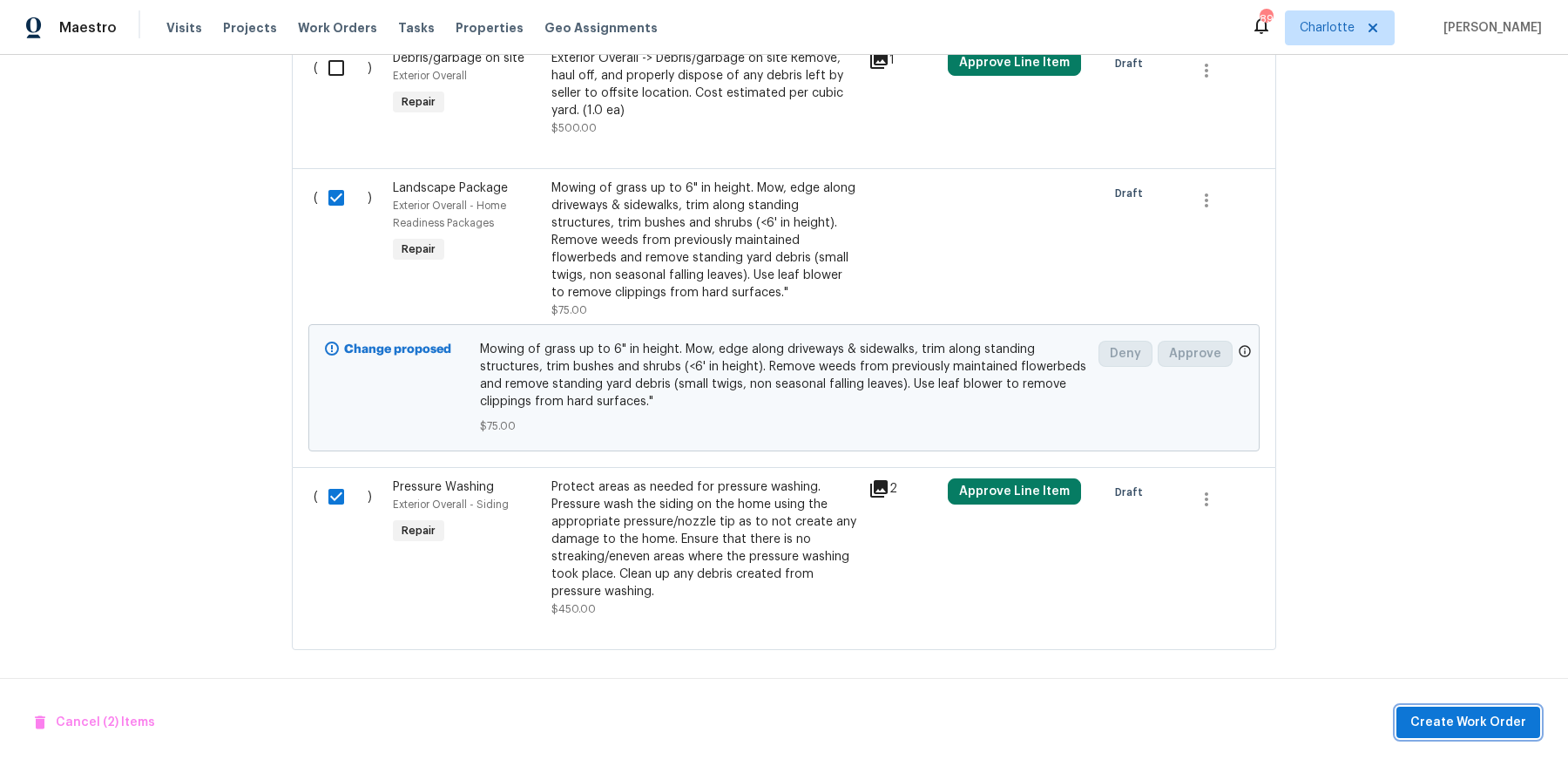
click at [1488, 724] on span "Create Work Order" at bounding box center [1468, 722] width 115 height 22
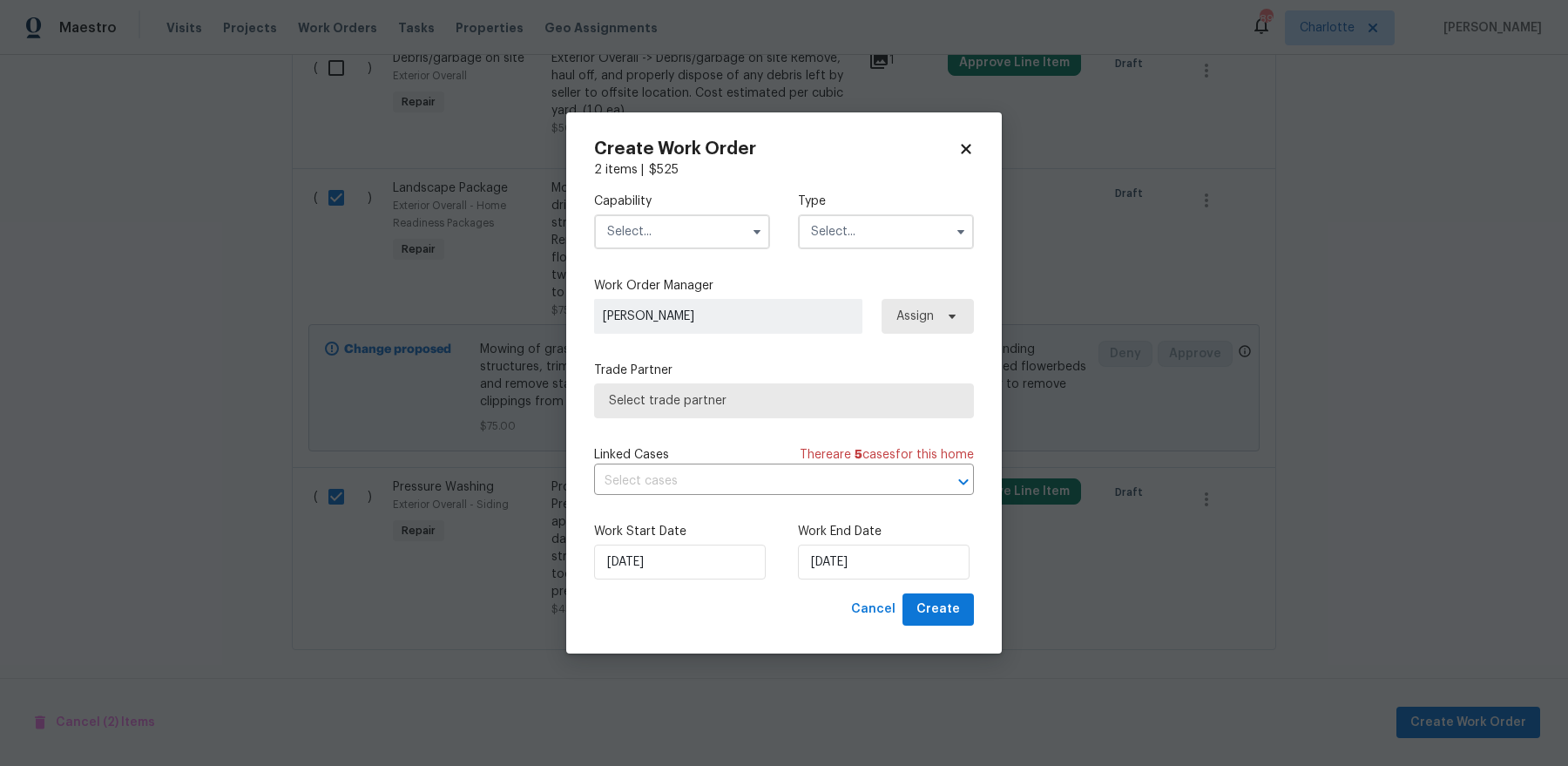
click at [662, 220] on input "text" at bounding box center [682, 231] width 176 height 35
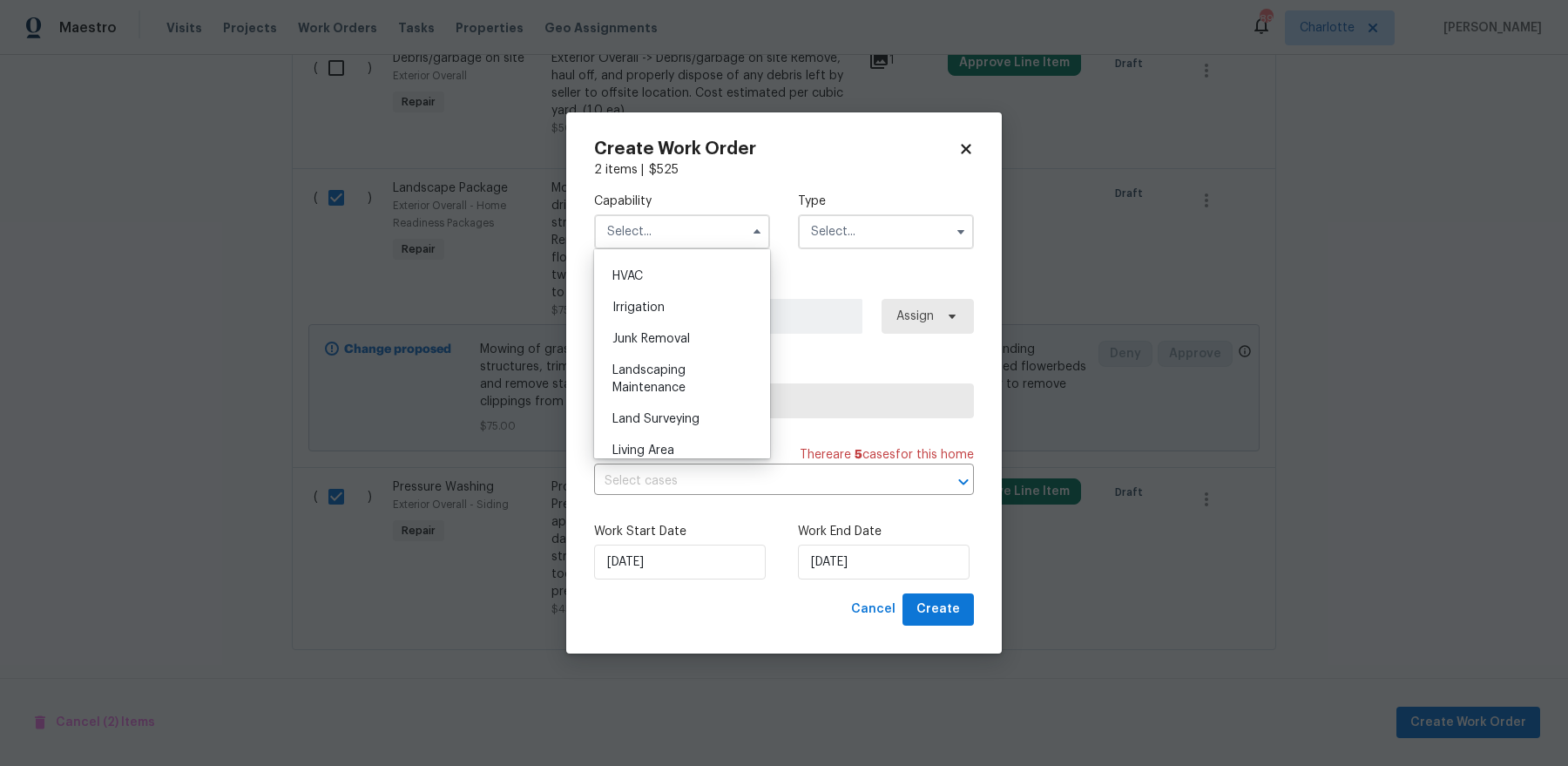
scroll to position [1071, 0]
click at [695, 360] on div "Landscaping Maintenance" at bounding box center [682, 353] width 167 height 49
type input "Landscaping Maintenance"
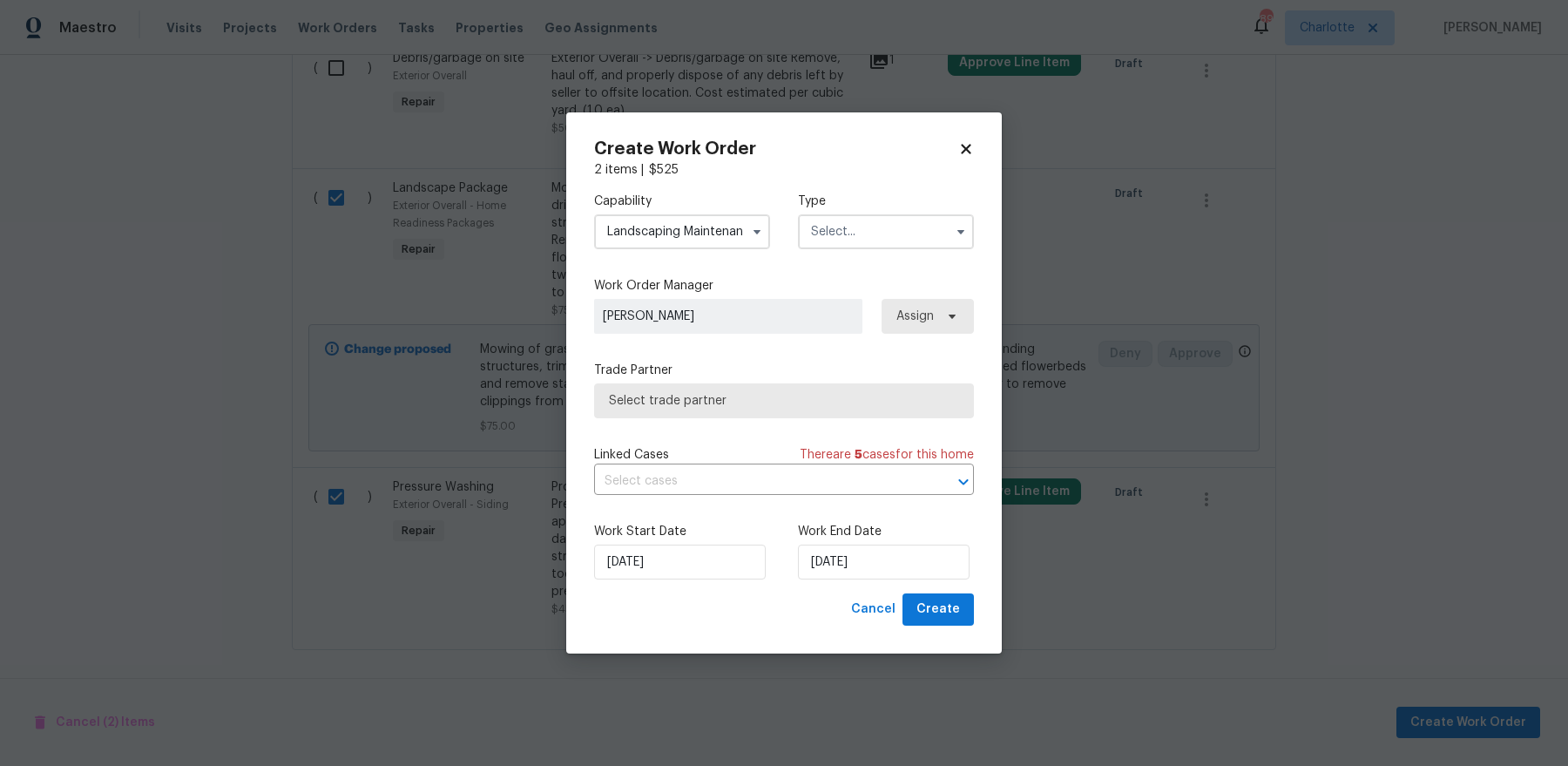
click at [899, 227] on input "text" at bounding box center [885, 231] width 176 height 35
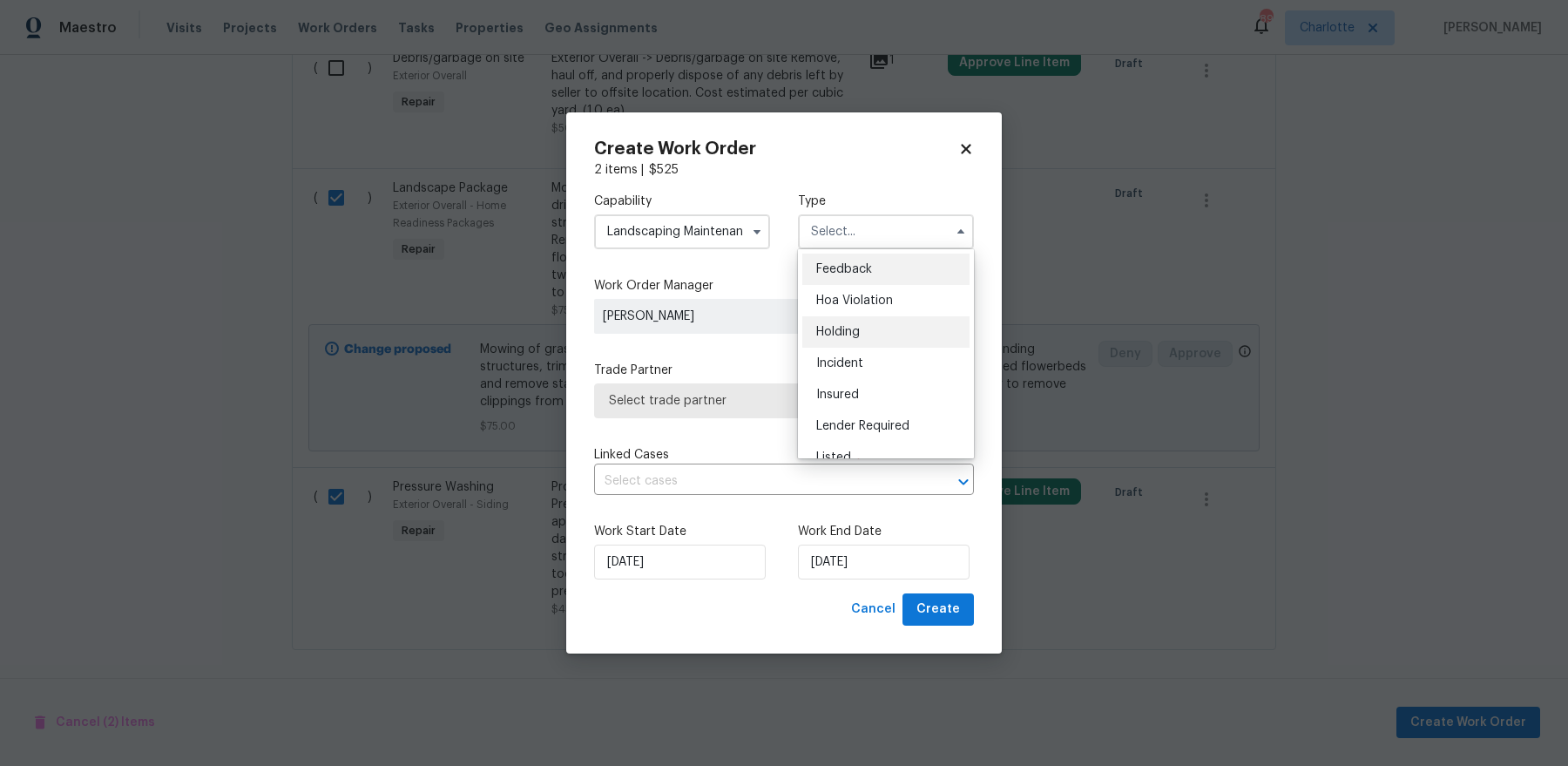
scroll to position [394, 0]
click at [883, 310] on div "Renovation" at bounding box center [886, 313] width 167 height 31
type input "Renovation"
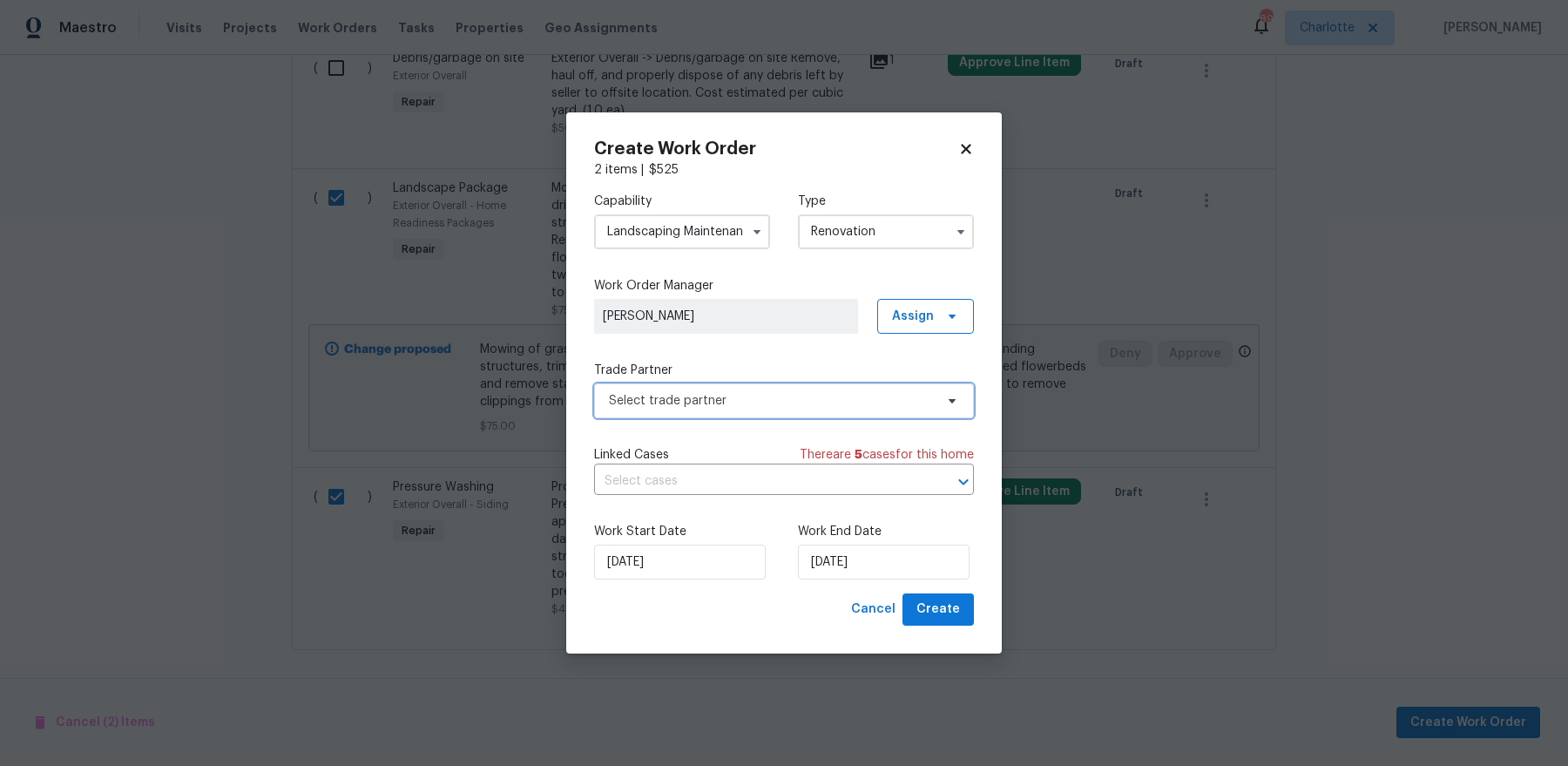
click at [797, 387] on span "Select trade partner" at bounding box center [784, 400] width 380 height 35
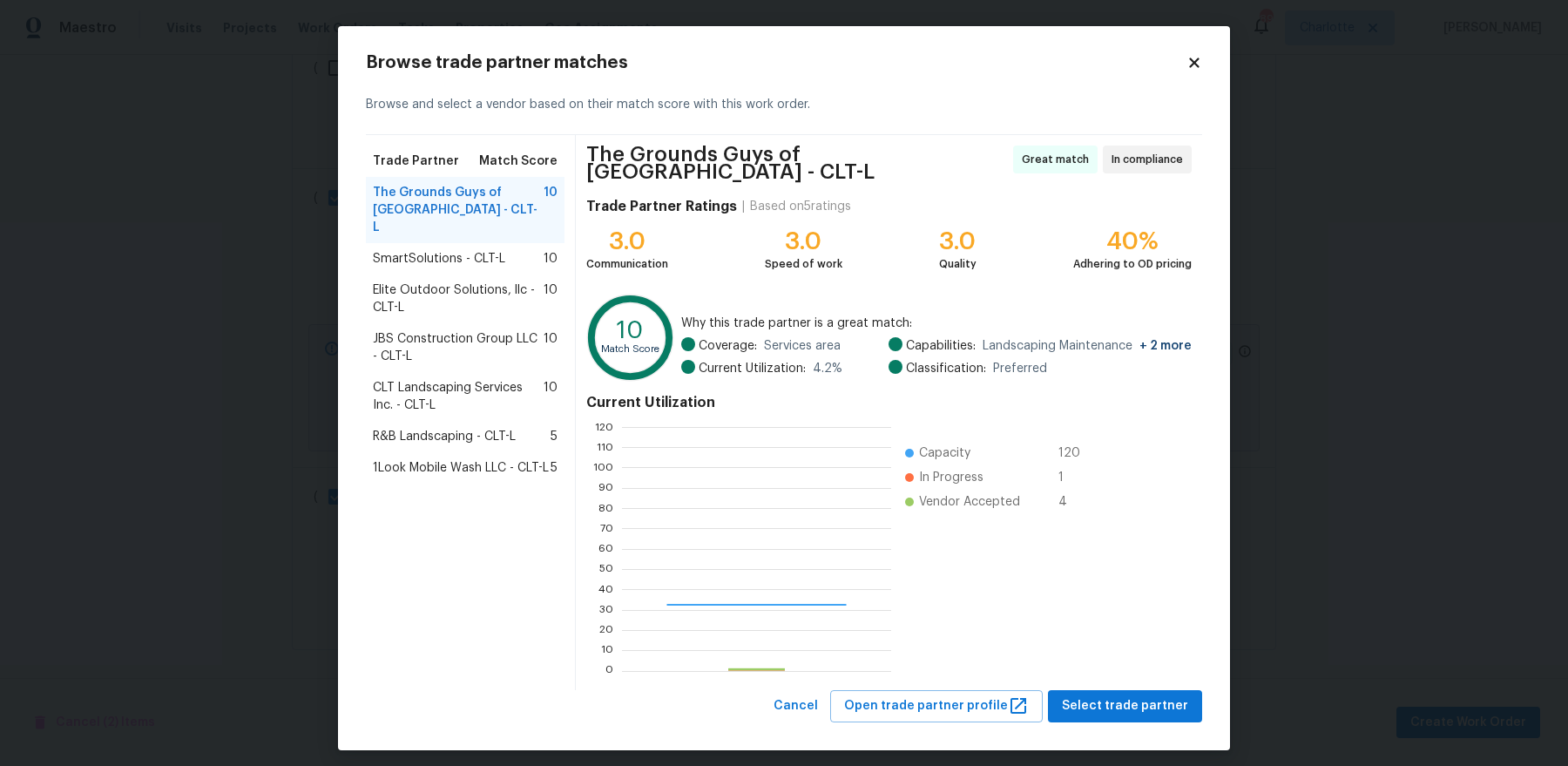
scroll to position [244, 269]
click at [1087, 680] on div "The Grounds Guys of Huntersville - CLT-L Great match In compliance Trade Partne…" at bounding box center [888, 412] width 626 height 555
click at [1087, 697] on span "Select trade partner" at bounding box center [1125, 705] width 127 height 22
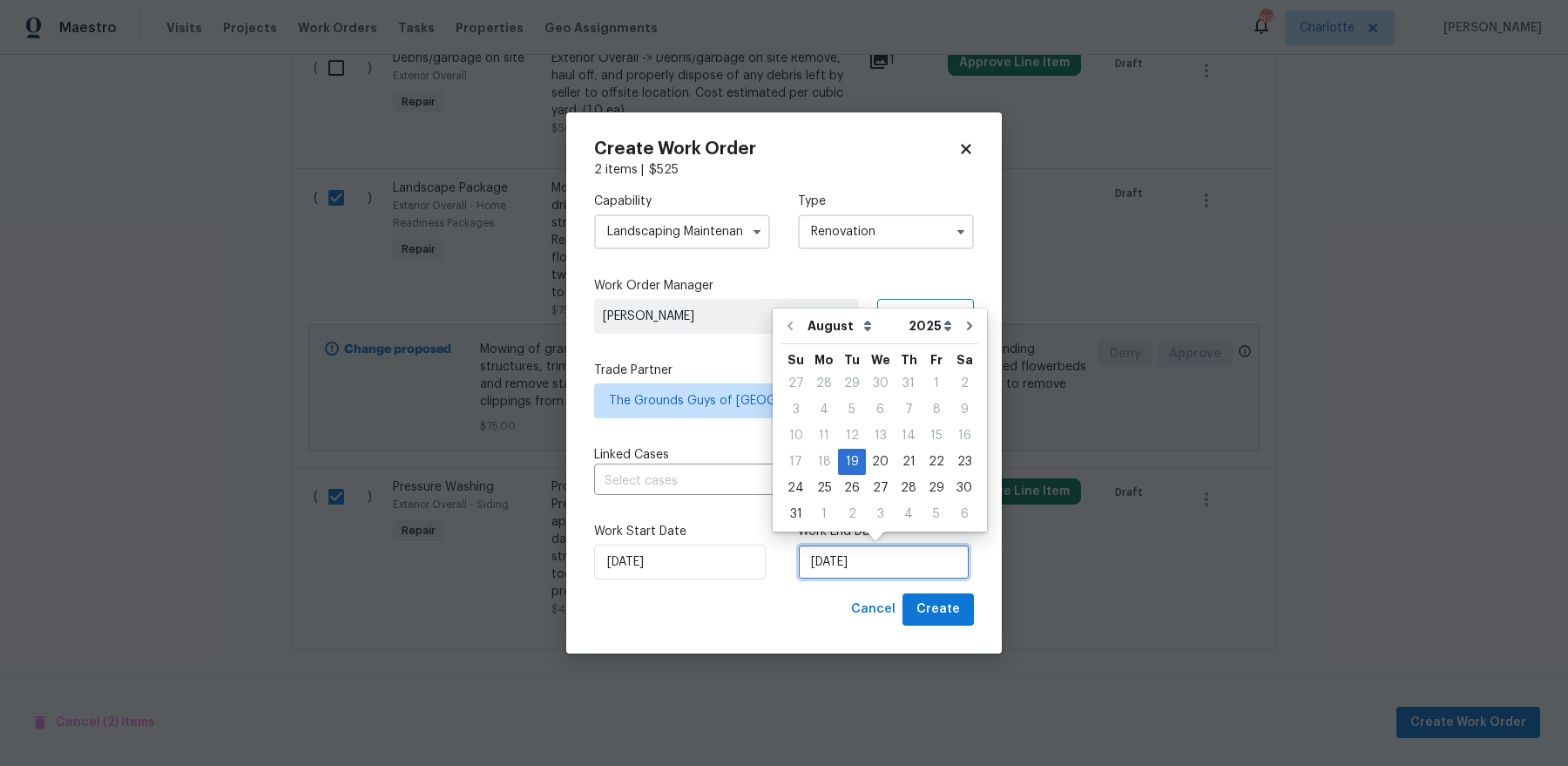
click at [881, 570] on input "[DATE]" at bounding box center [884, 561] width 172 height 35
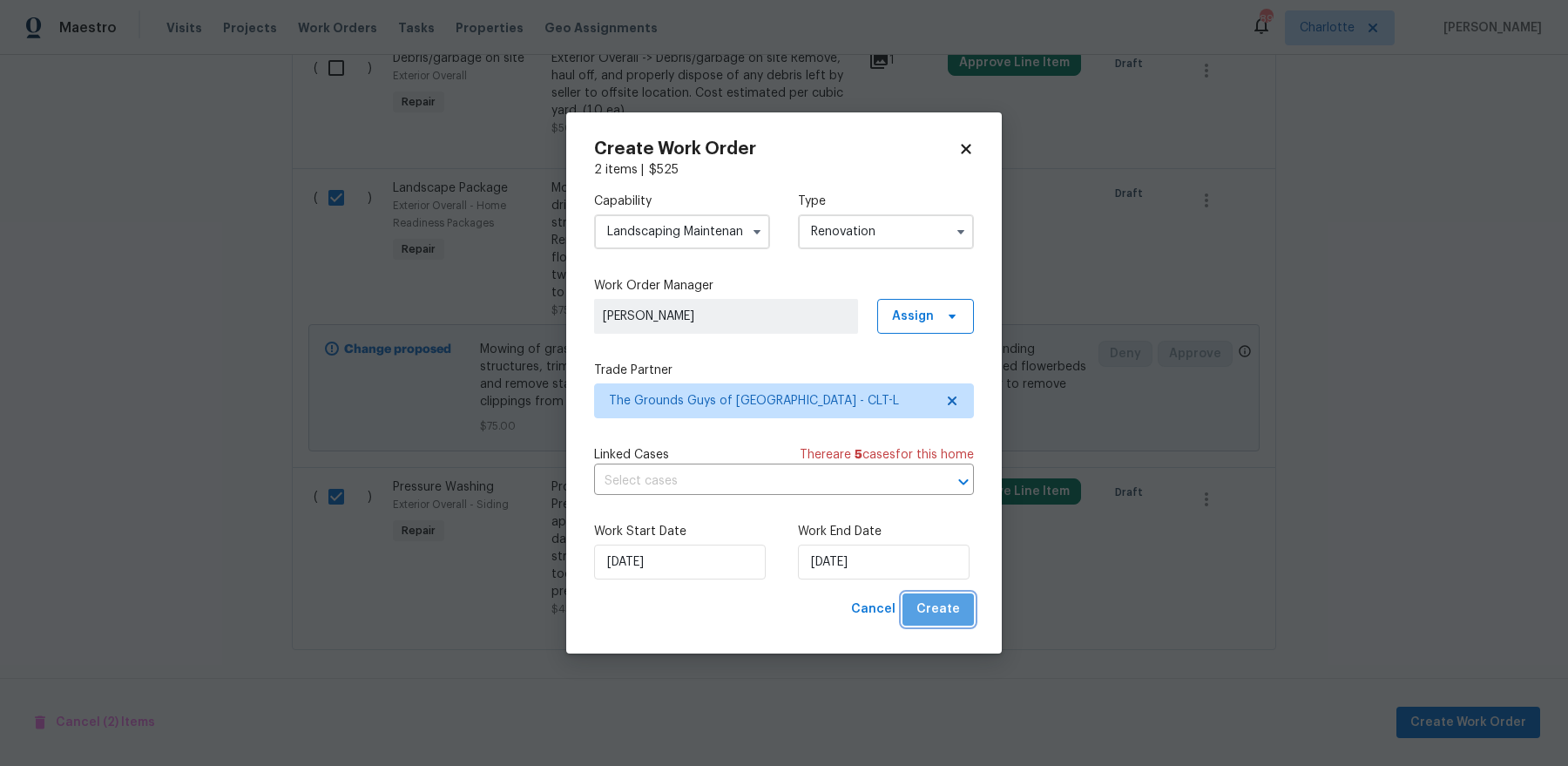
click at [945, 613] on span "Create" at bounding box center [938, 608] width 43 height 22
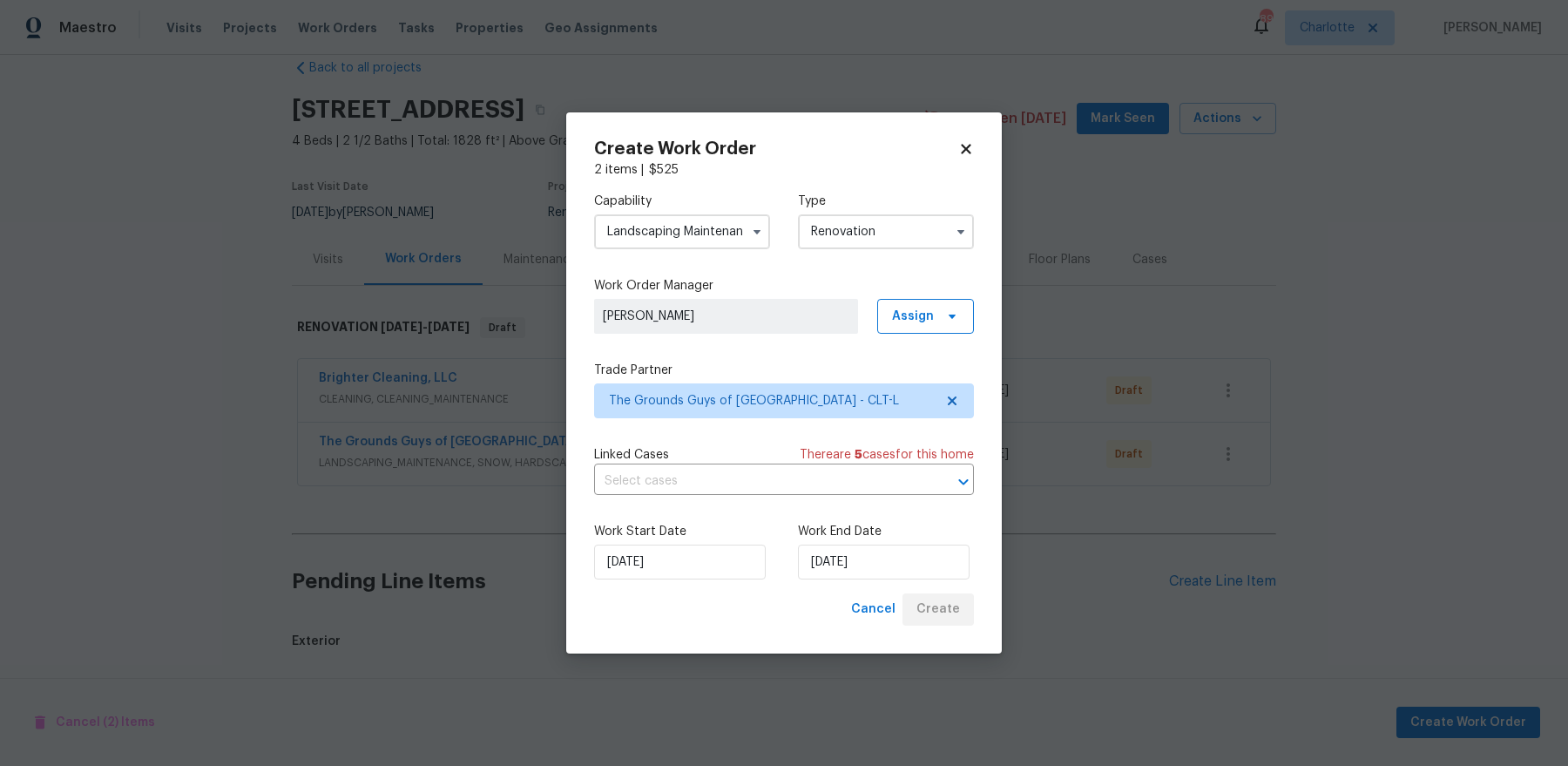
scroll to position [171, 0]
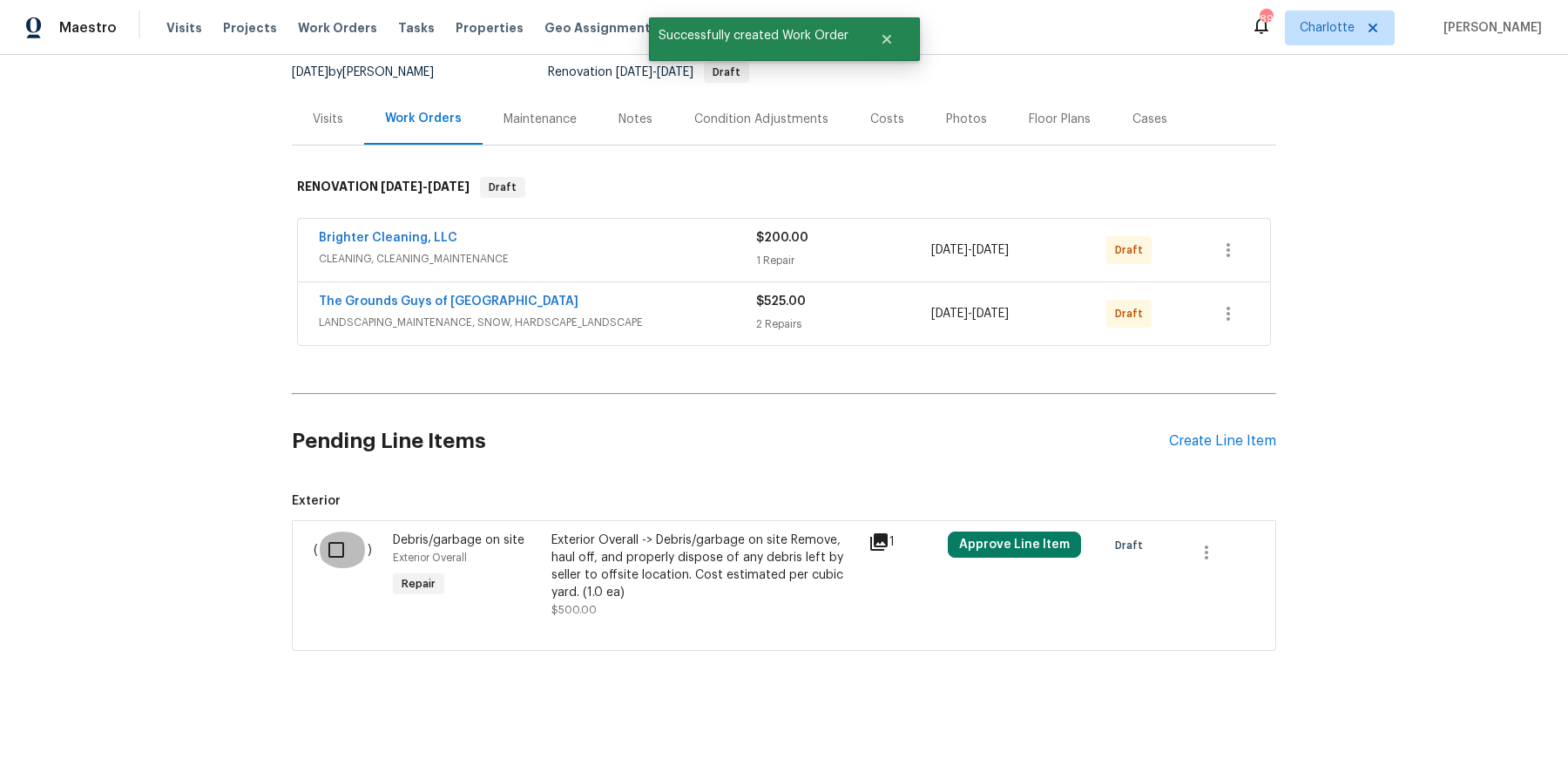
click at [341, 544] on input "checkbox" at bounding box center [343, 549] width 50 height 37
checkbox input "true"
click at [115, 722] on span "Cancel (1) Item" at bounding box center [90, 722] width 111 height 22
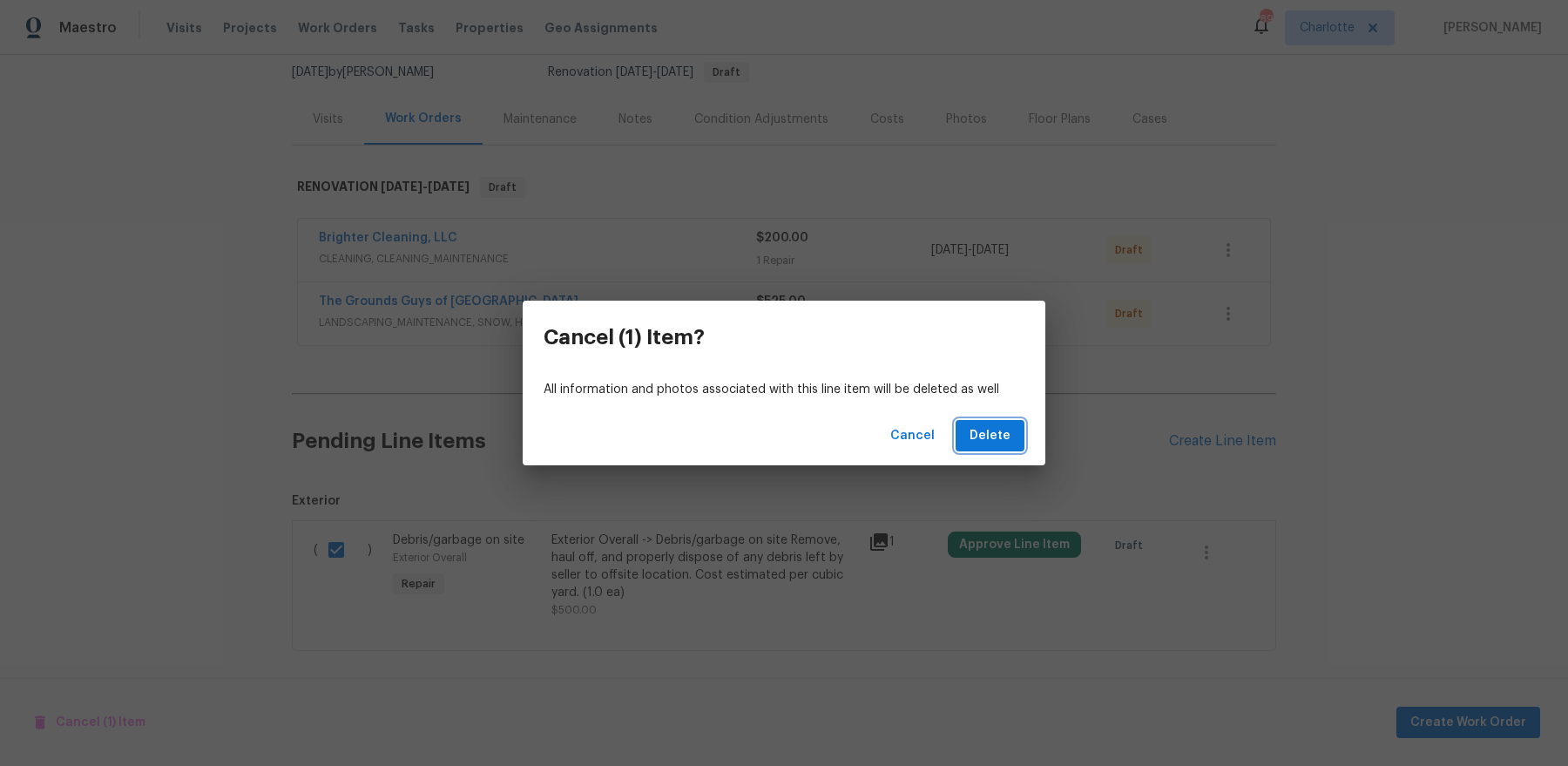
click at [990, 428] on span "Delete" at bounding box center [991, 436] width 41 height 22
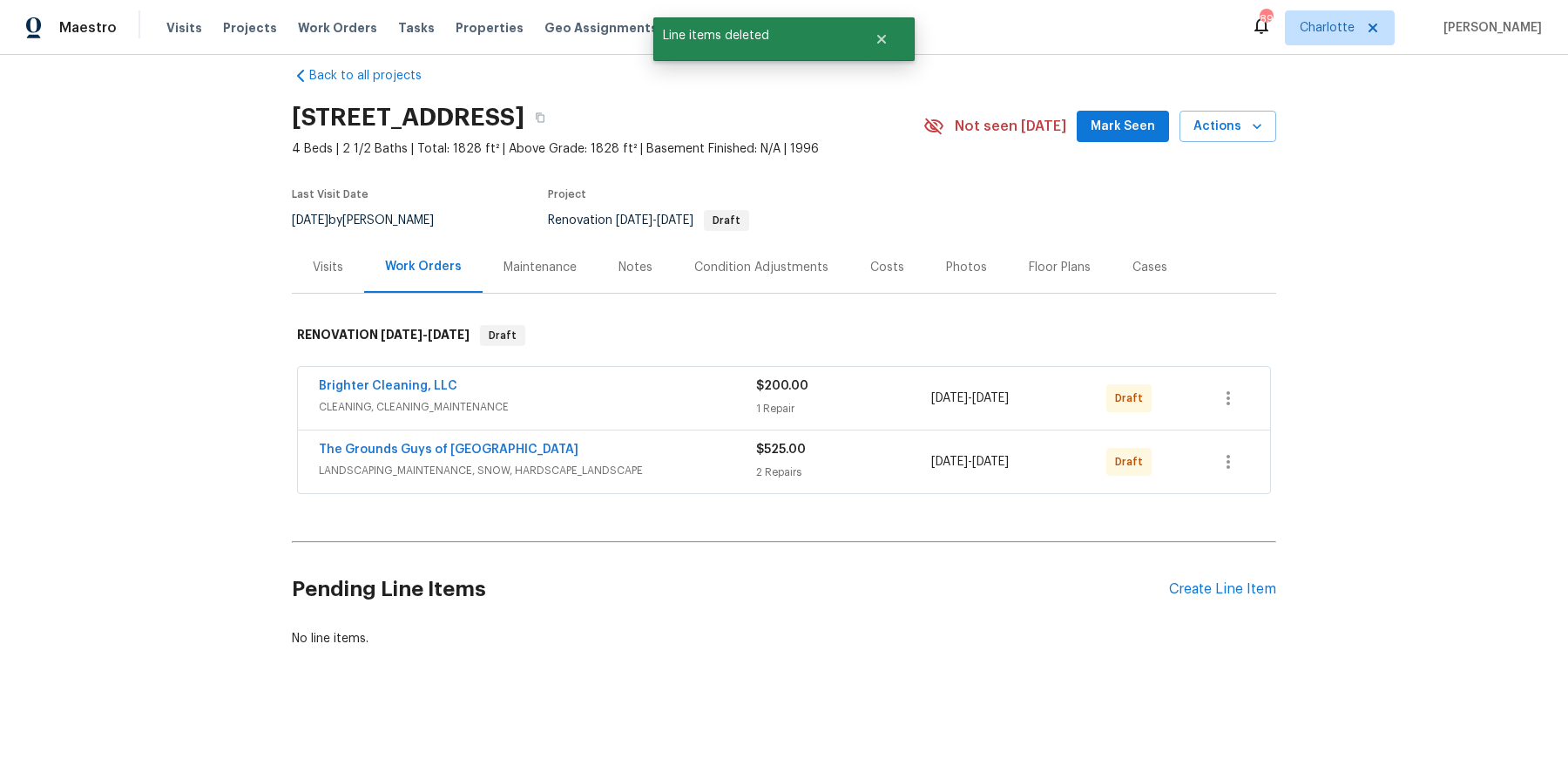
scroll to position [20, 0]
click at [1204, 592] on div "Create Line Item" at bounding box center [1222, 592] width 107 height 17
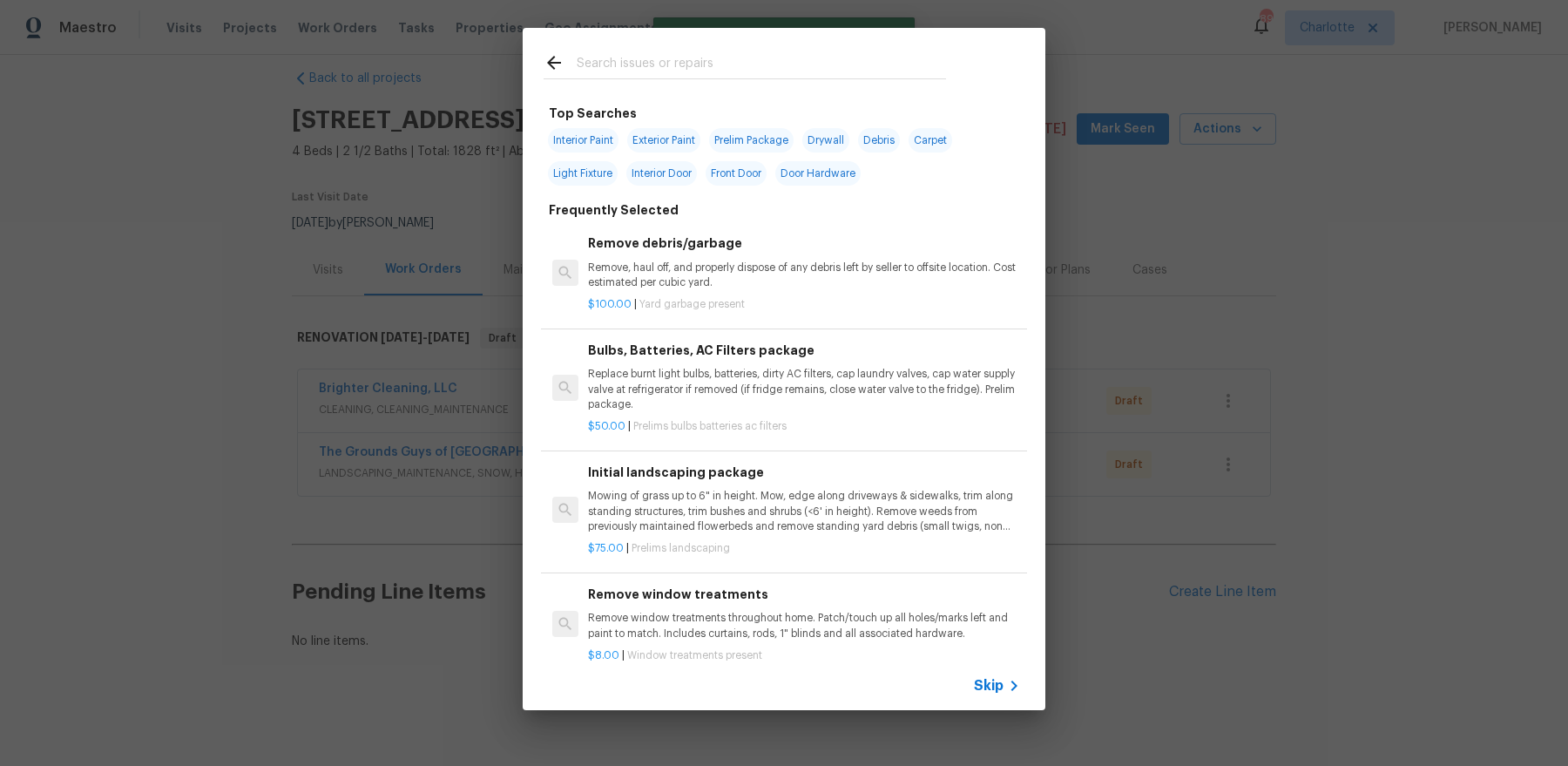
click at [684, 70] on input "text" at bounding box center [761, 66] width 369 height 26
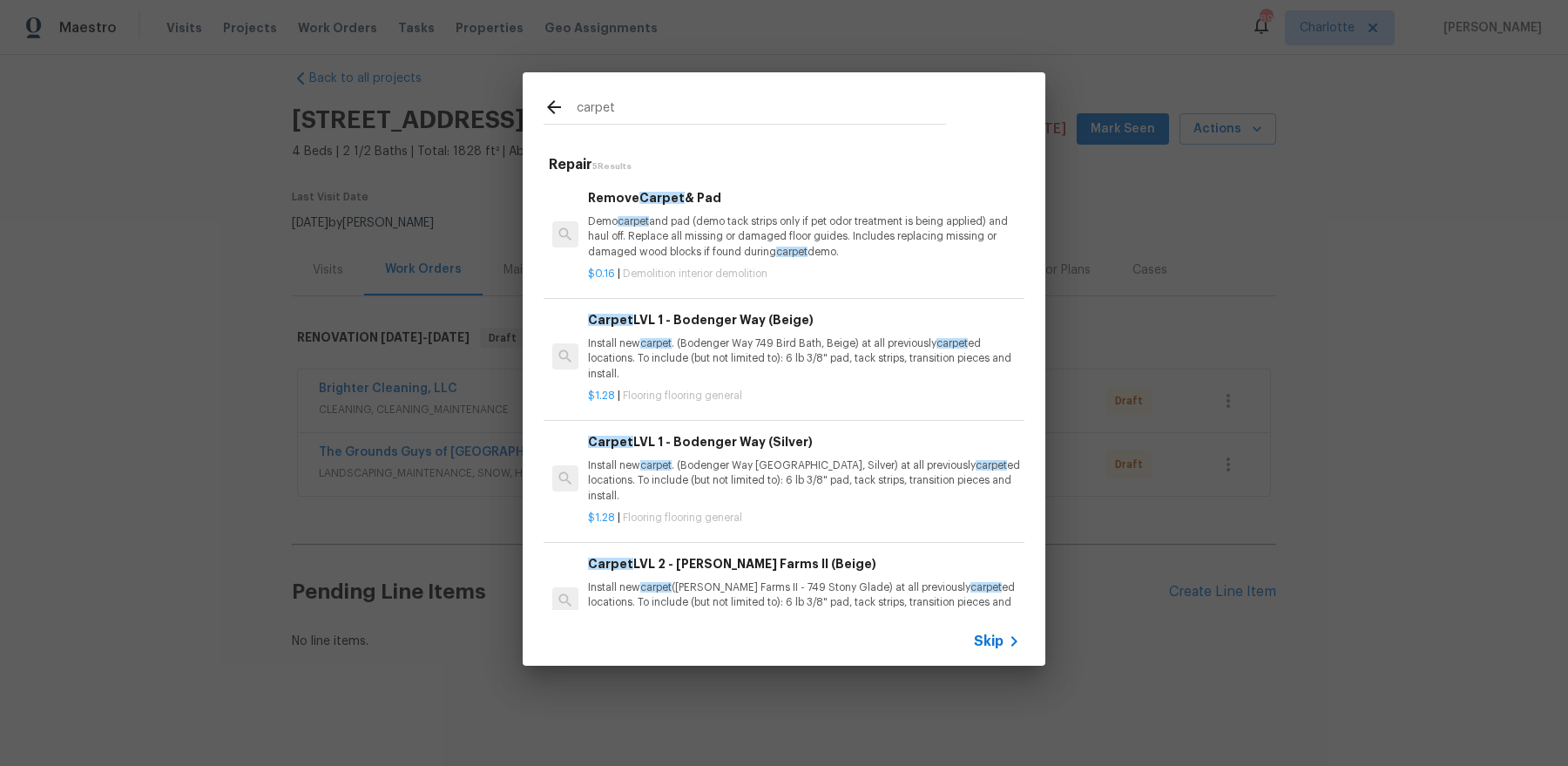
type input "carpet"
click at [738, 234] on p "Demo carpet and pad (demo tack strips only if pet odor treatment is being appli…" at bounding box center [804, 236] width 432 height 44
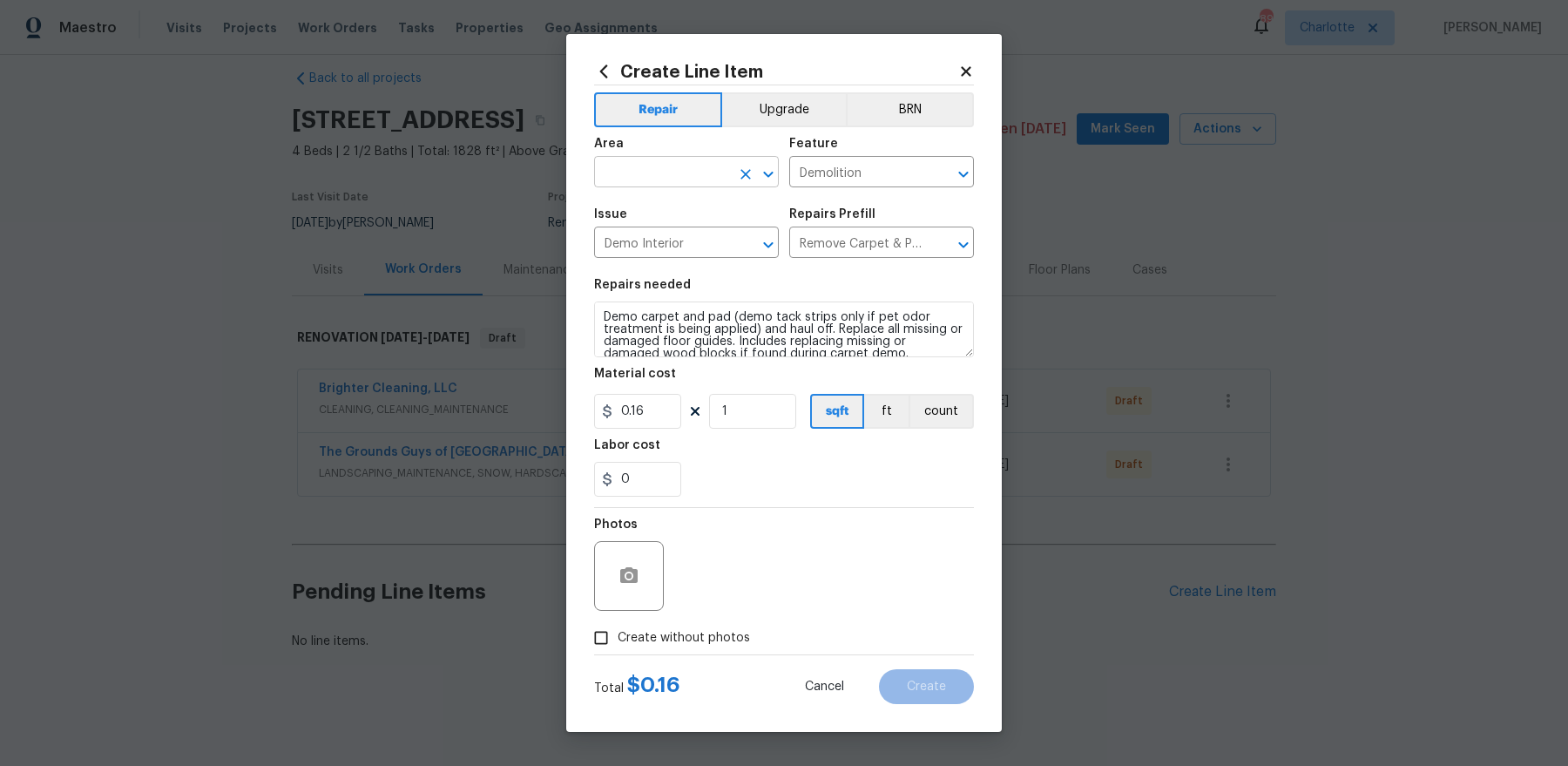
click at [702, 175] on input "text" at bounding box center [662, 174] width 136 height 27
click at [679, 242] on li "Interior Overall" at bounding box center [686, 240] width 185 height 29
type input "Interior Overall"
click at [673, 640] on span "Create without photos" at bounding box center [684, 637] width 132 height 18
click at [618, 640] on input "Create without photos" at bounding box center [601, 637] width 33 height 33
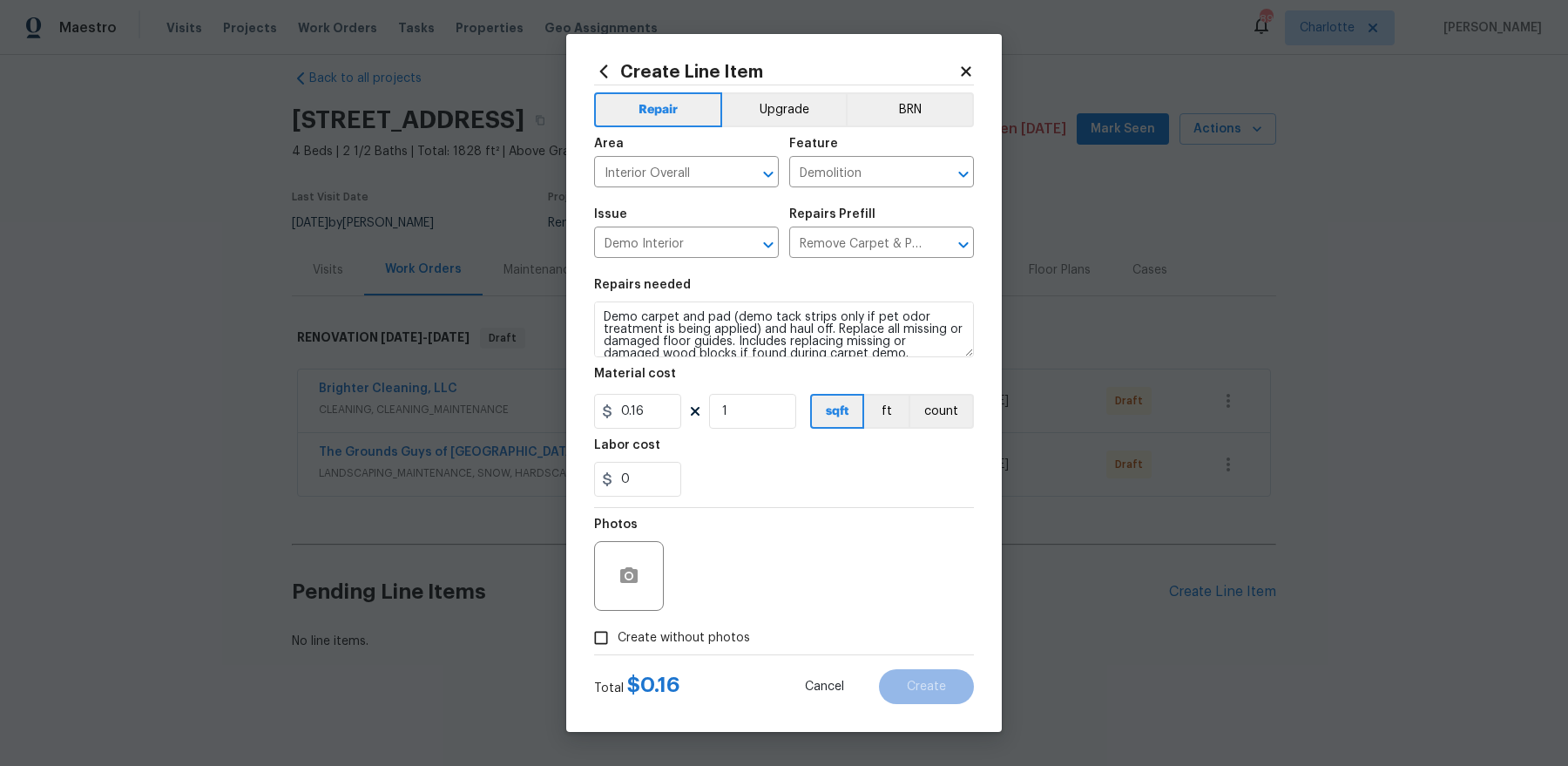
checkbox input "true"
click at [747, 588] on textarea at bounding box center [825, 575] width 296 height 69
click at [961, 703] on div "Create Line Item Repair Upgrade BRN Area Interior Overall ​ Feature Demolition …" at bounding box center [784, 382] width 436 height 697
click at [956, 696] on button "Create" at bounding box center [926, 686] width 95 height 35
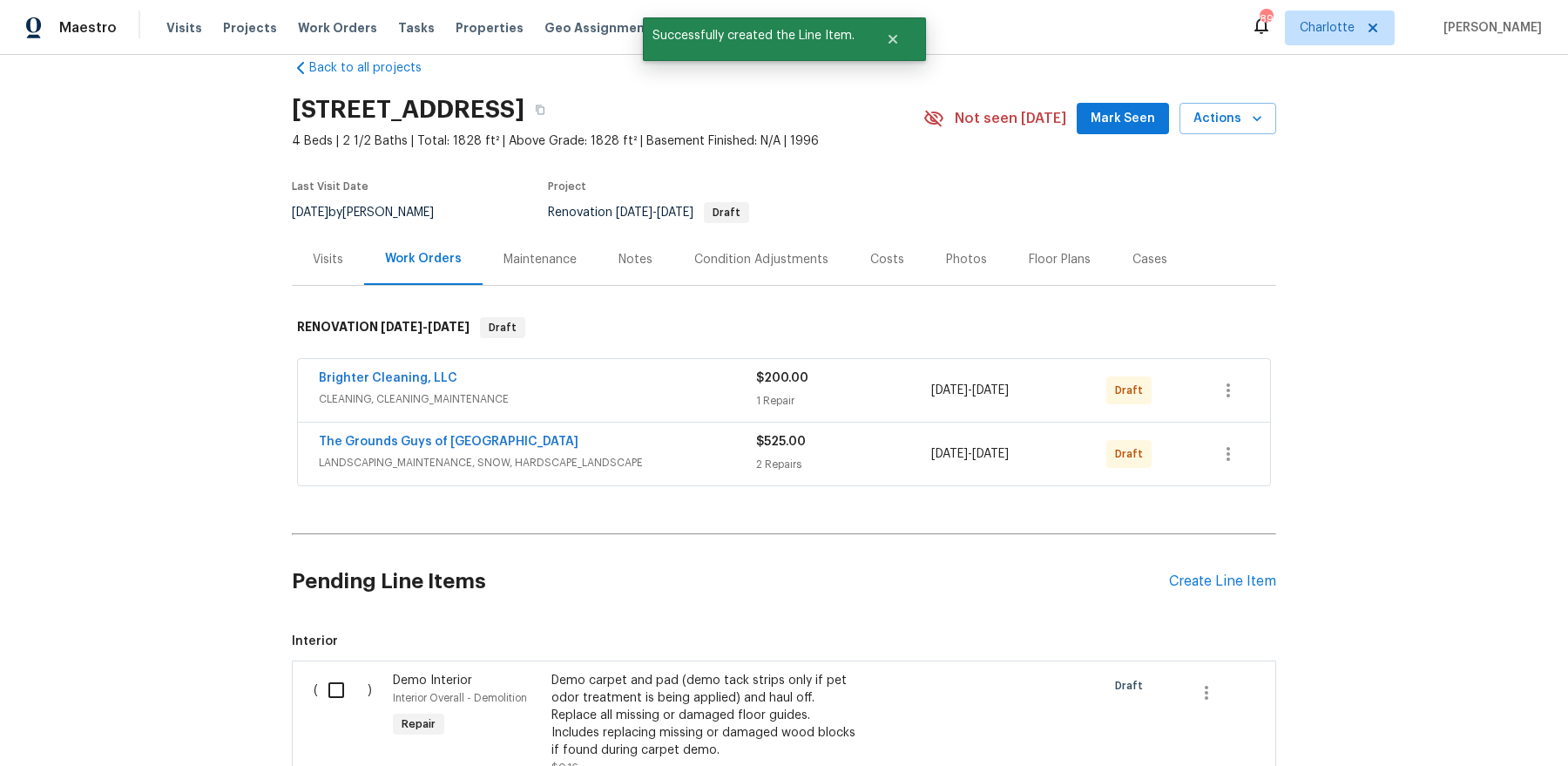
scroll to position [171, 0]
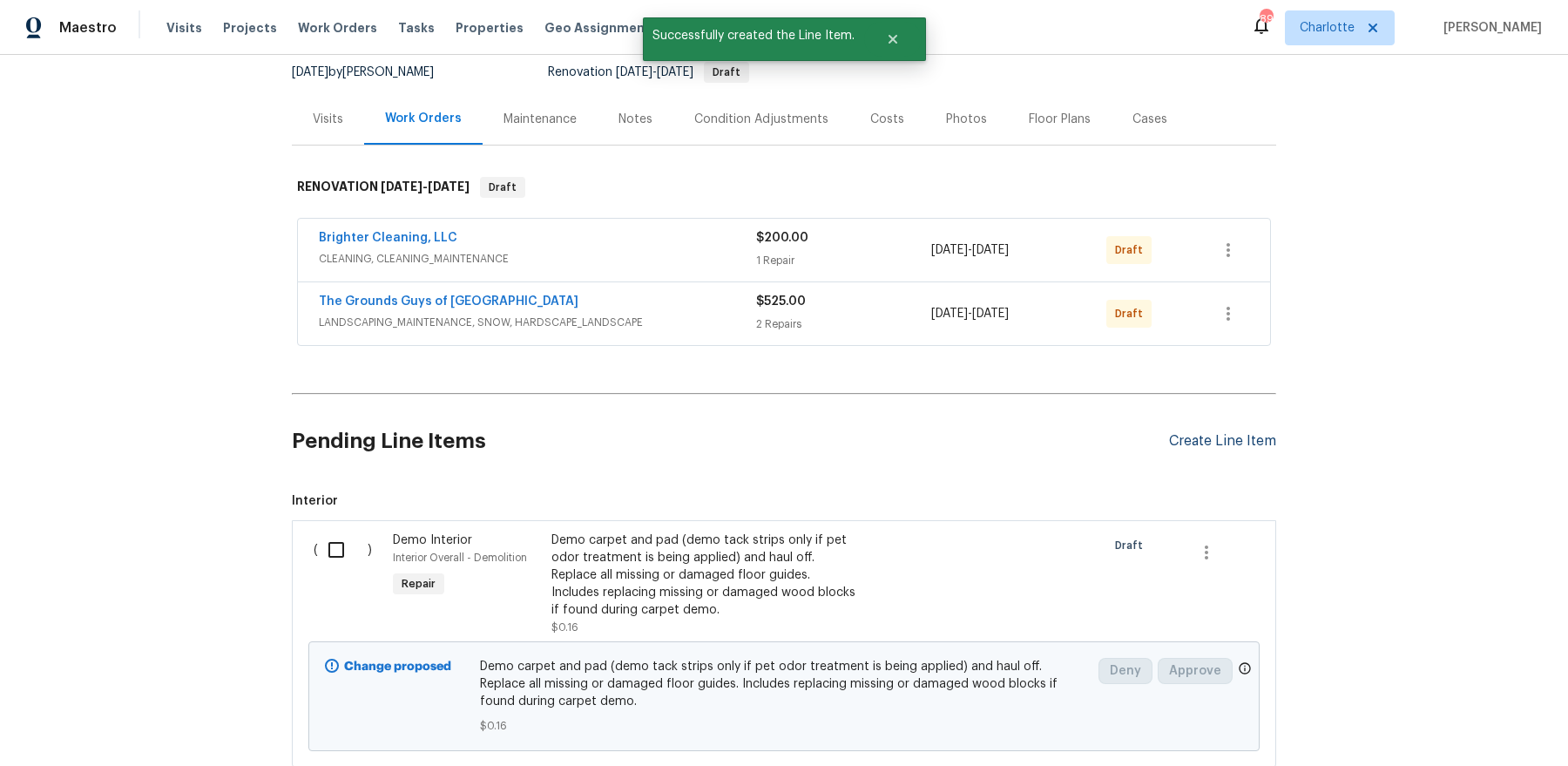
click at [1206, 435] on div "Create Line Item" at bounding box center [1222, 441] width 107 height 17
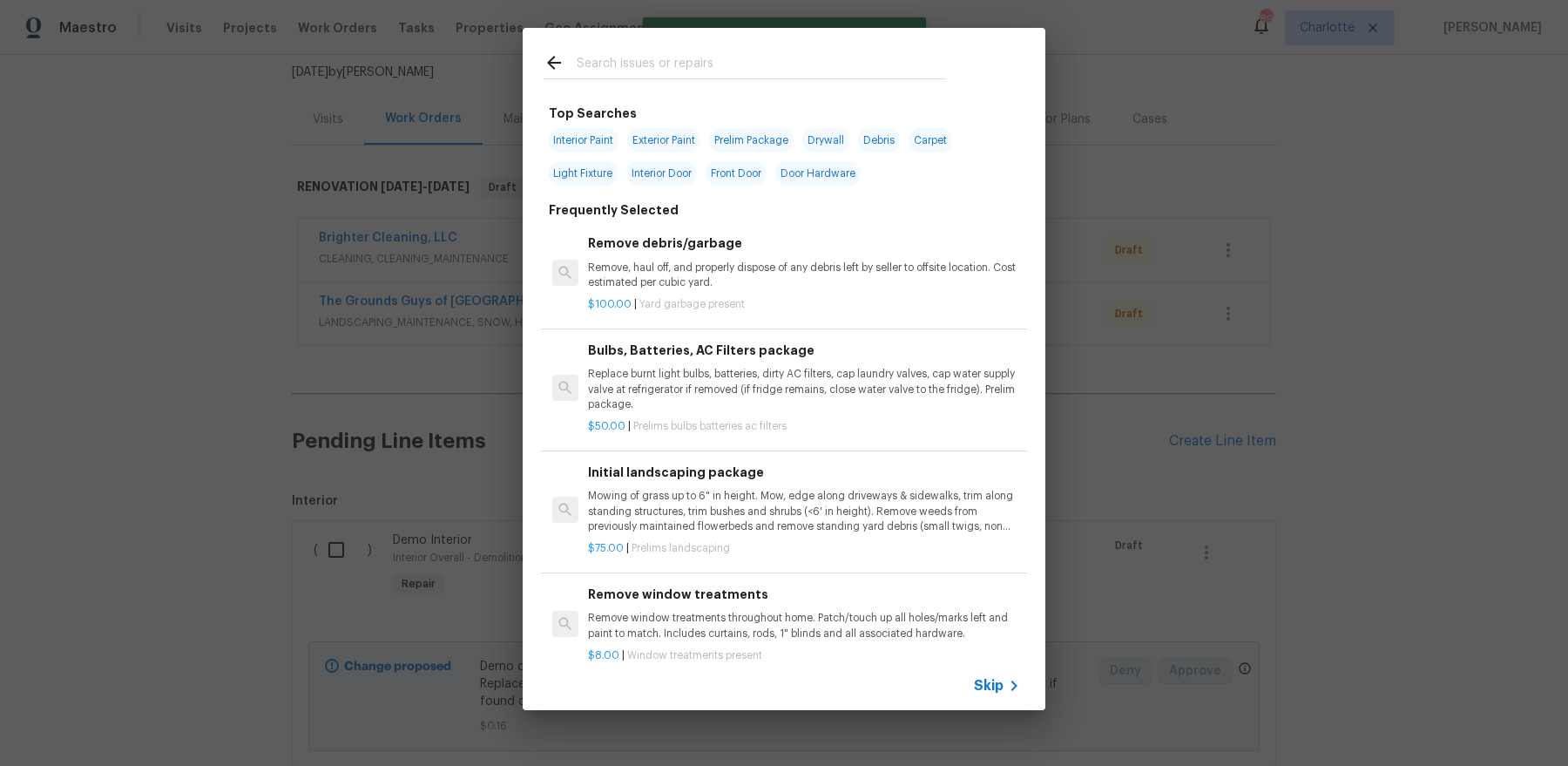
click at [699, 60] on input "text" at bounding box center [761, 66] width 369 height 26
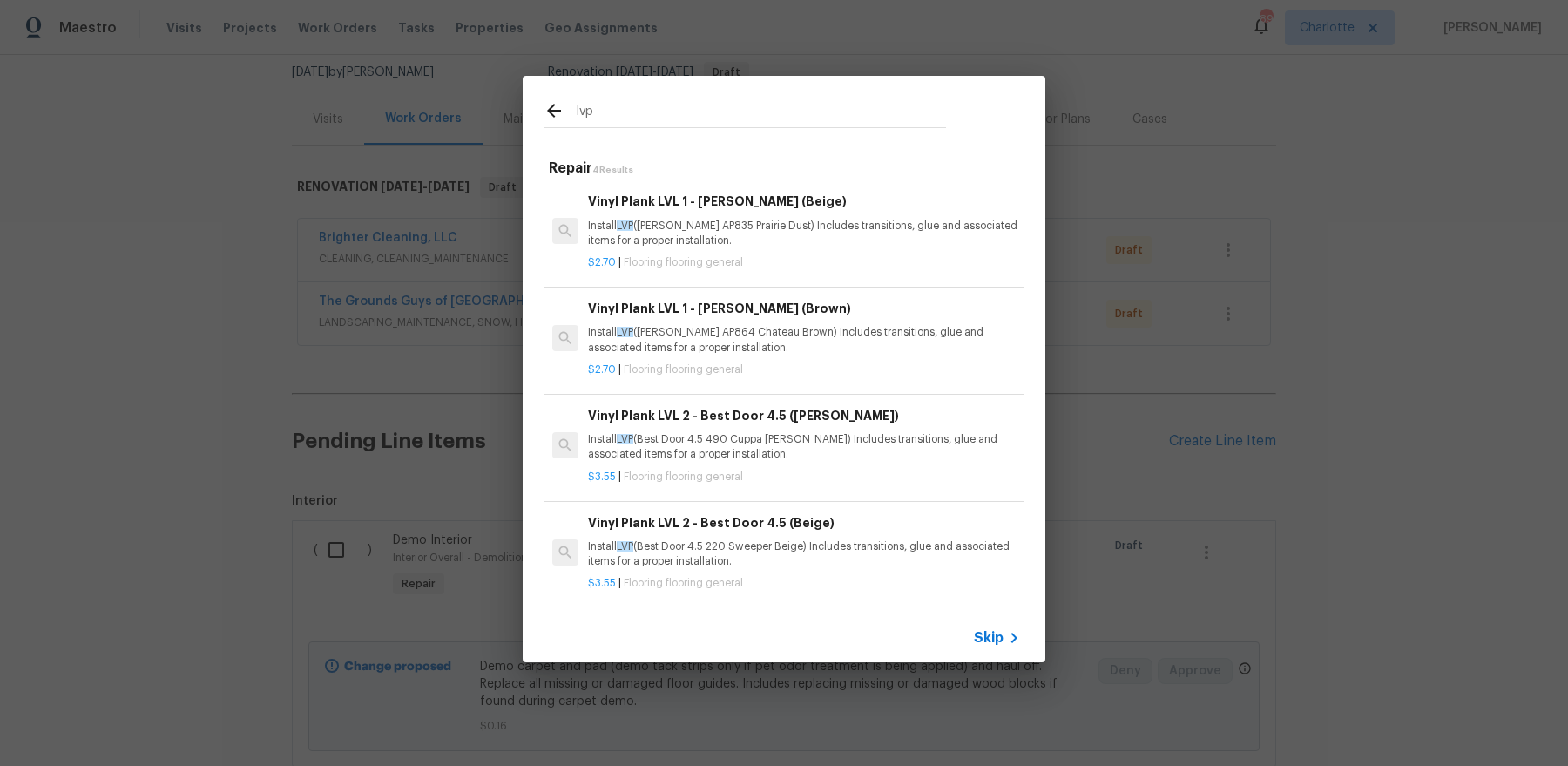
type input "lvp"
click at [763, 236] on p "Install LVP ([PERSON_NAME] AP835 Prairie Dust) Includes transitions, glue and a…" at bounding box center [804, 234] width 432 height 30
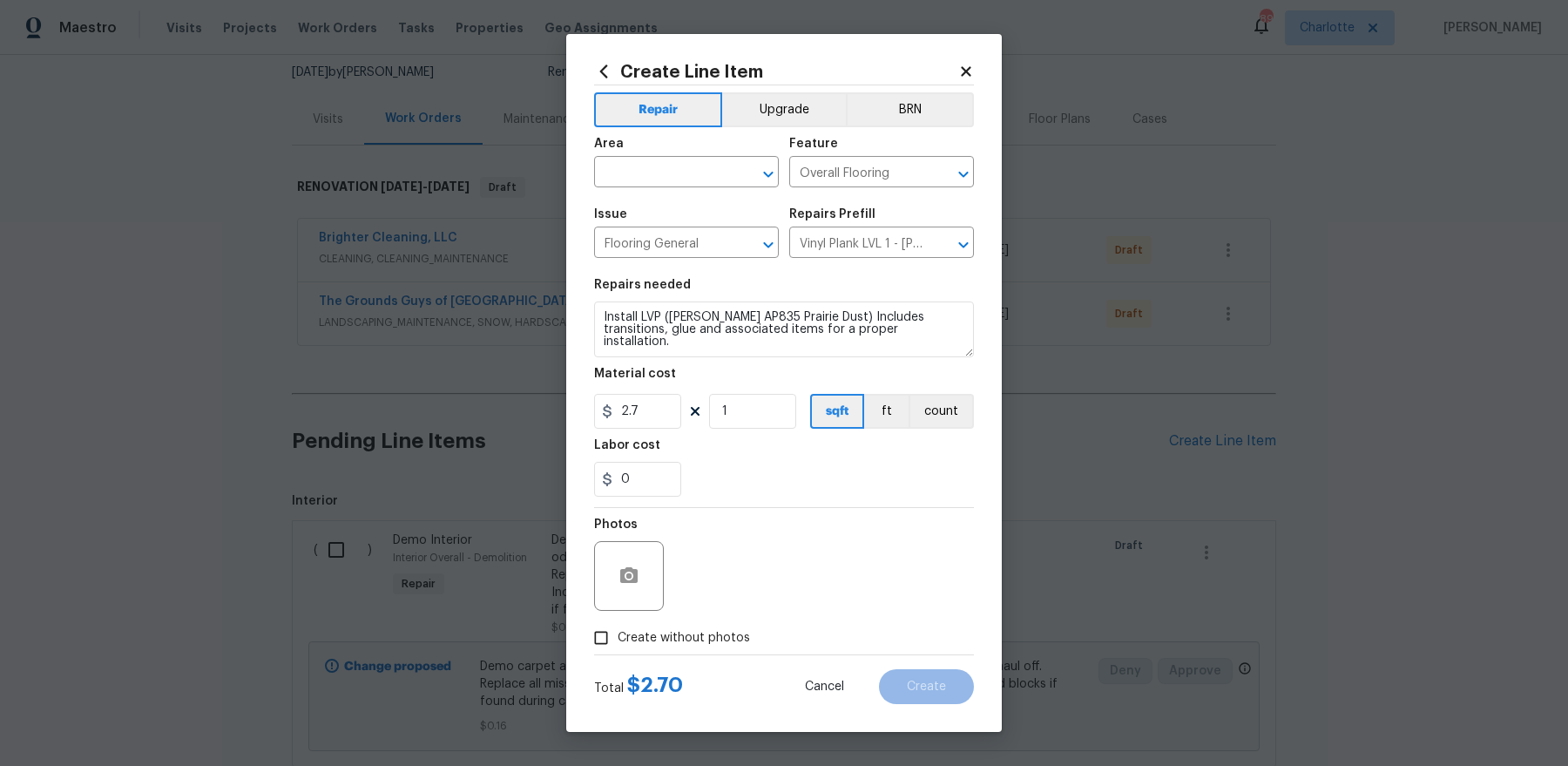
click at [684, 157] on div "Area" at bounding box center [686, 149] width 185 height 23
click at [681, 177] on input "text" at bounding box center [662, 174] width 136 height 27
click at [670, 214] on li "Front" at bounding box center [686, 212] width 185 height 29
type input "Front"
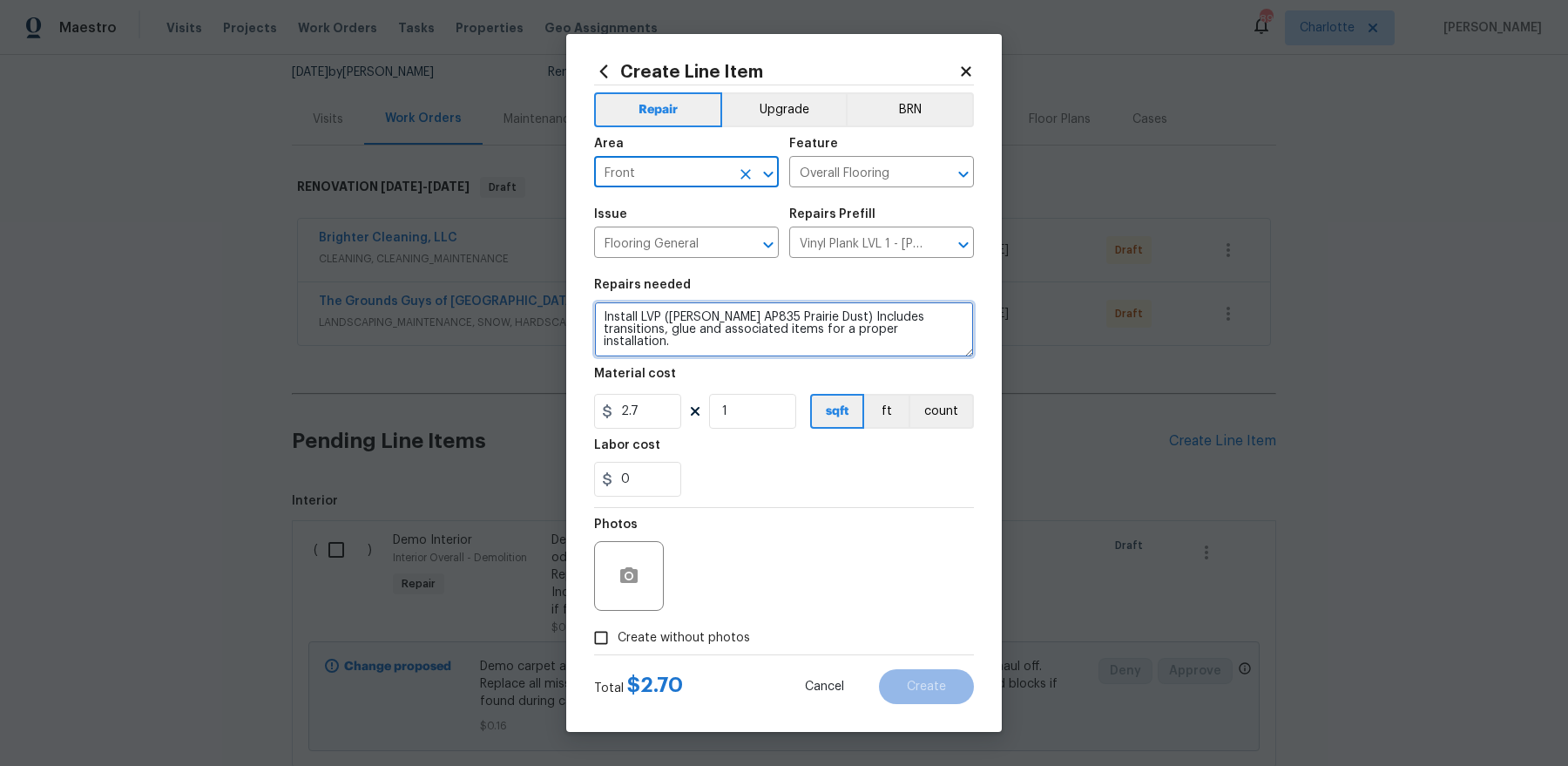
click at [600, 312] on textarea "Install LVP ([PERSON_NAME] AP835 Prairie Dust) Includes transitions, glue and a…" at bounding box center [784, 329] width 380 height 55
type textarea "(FIRST FLOOR EXCEPT KITCHEN) Install LVP (Knighton AP835 Prairie Dust) Includes…"
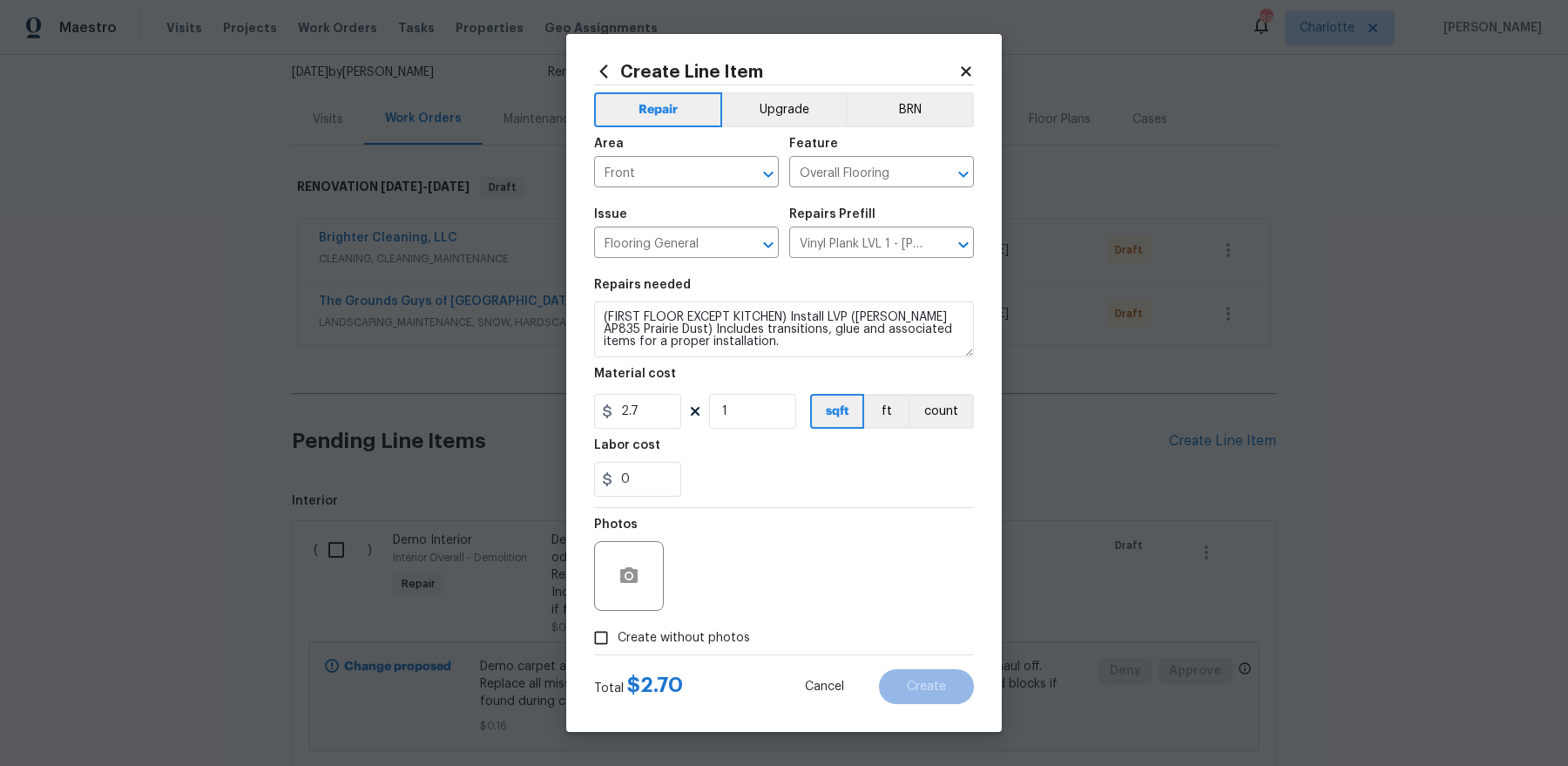
click at [684, 643] on span "Create without photos" at bounding box center [684, 637] width 132 height 18
click at [618, 643] on input "Create without photos" at bounding box center [601, 637] width 33 height 33
checkbox input "true"
click at [807, 563] on textarea at bounding box center [825, 575] width 296 height 69
click at [949, 689] on button "Create" at bounding box center [926, 686] width 95 height 35
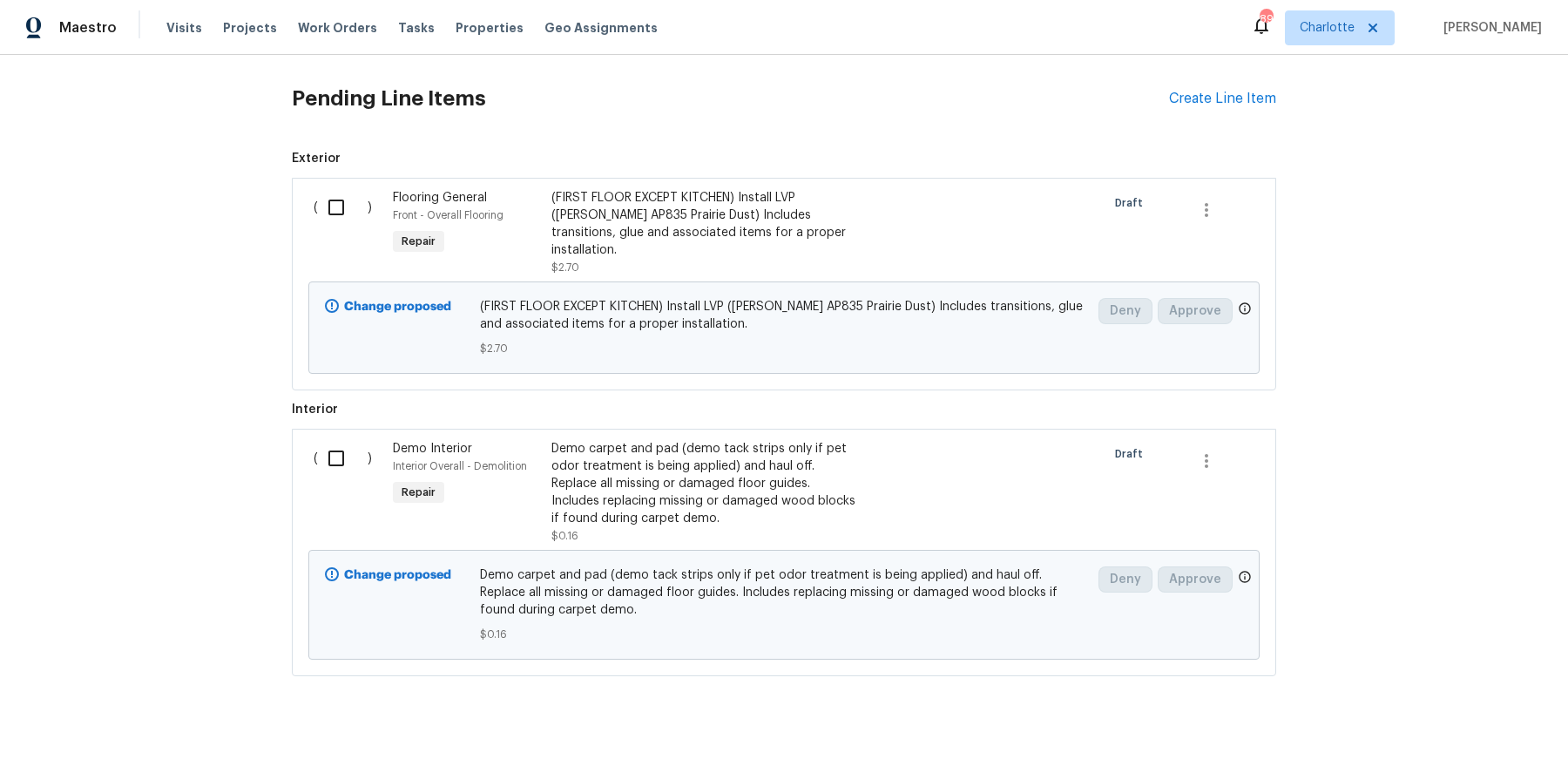
scroll to position [520, 0]
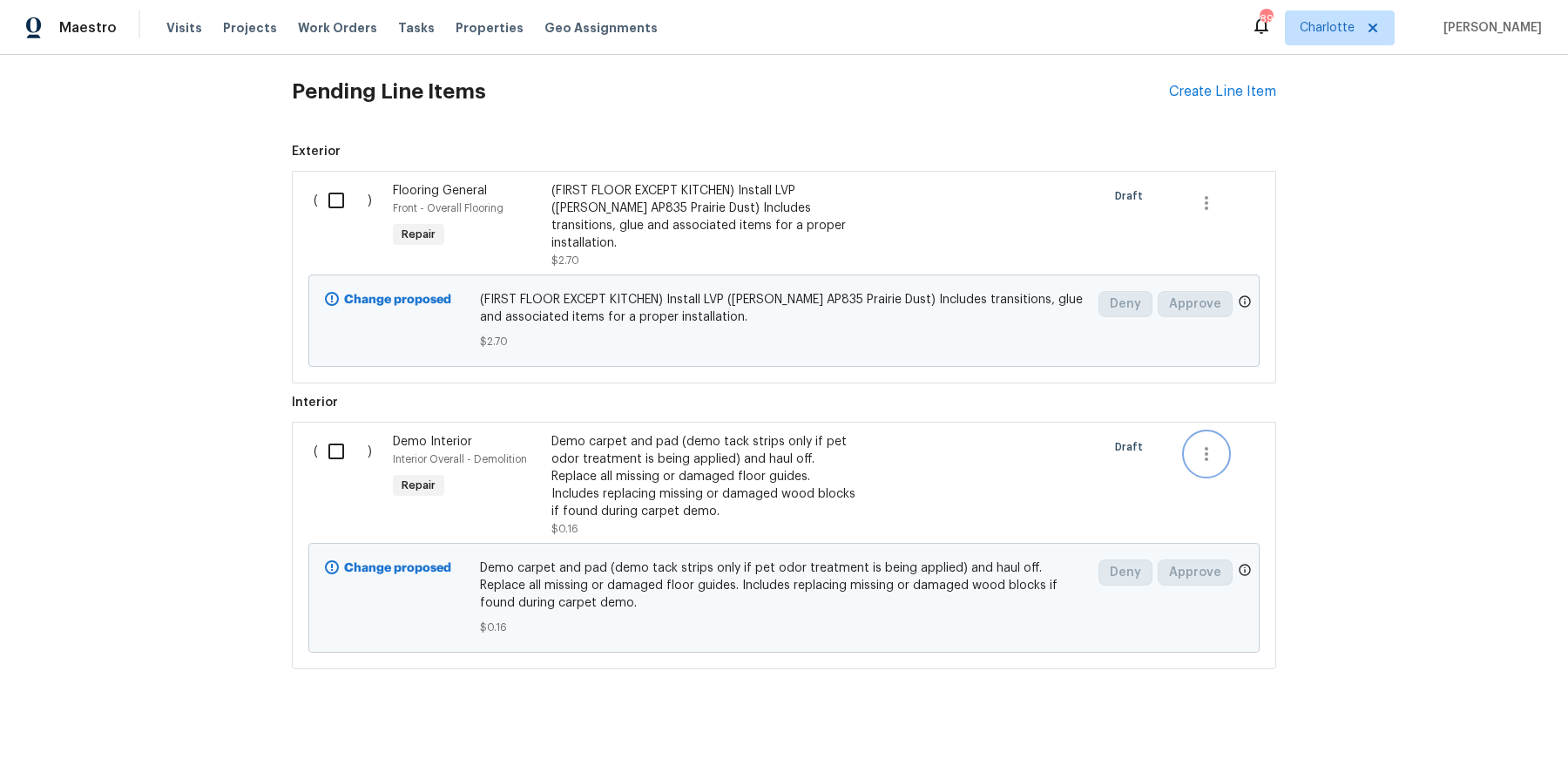
click at [1204, 443] on icon "button" at bounding box center [1207, 453] width 21 height 21
click at [1209, 435] on li "Cancel" at bounding box center [1219, 432] width 67 height 29
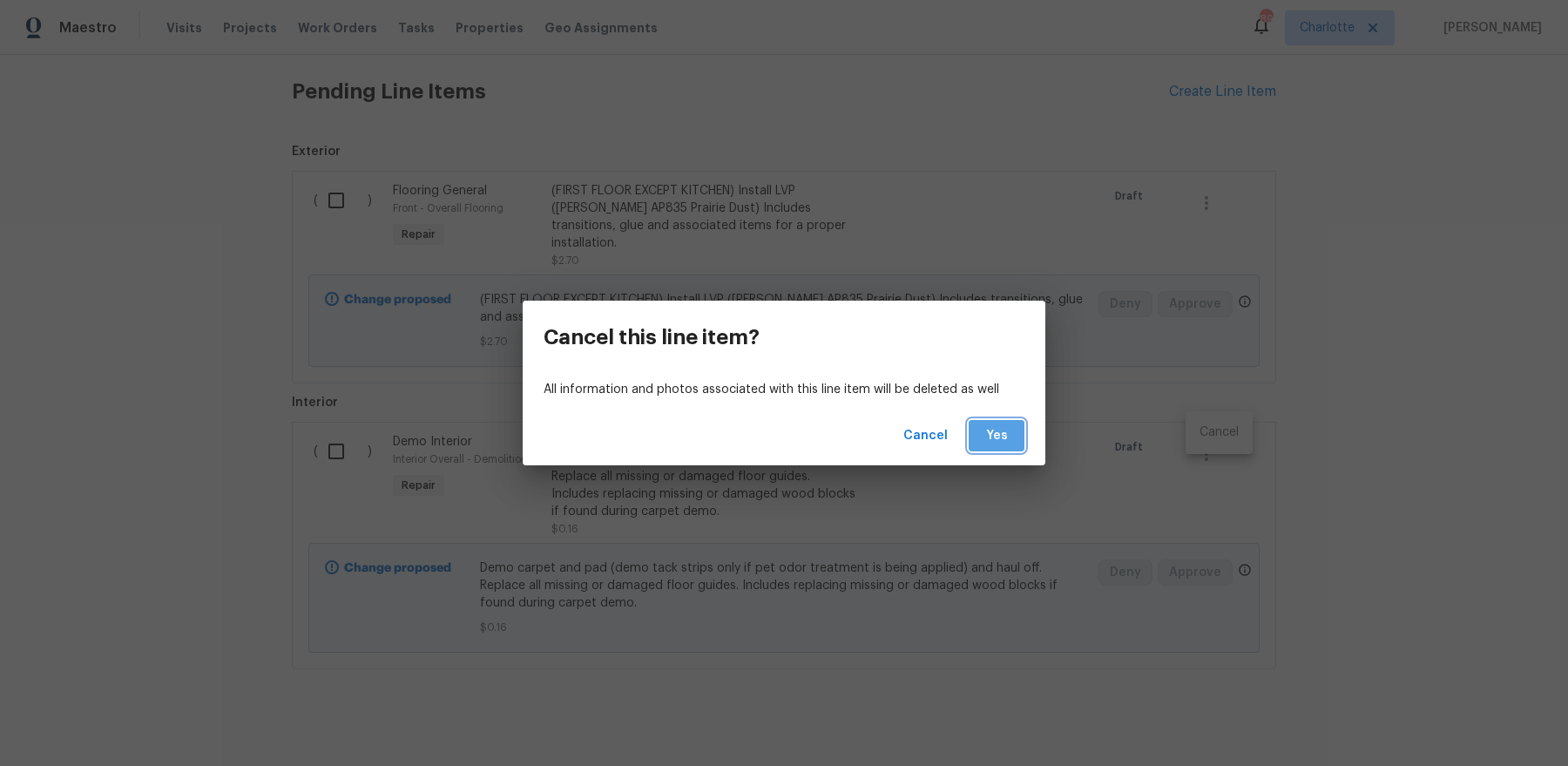
click at [1001, 435] on span "Yes" at bounding box center [997, 436] width 28 height 22
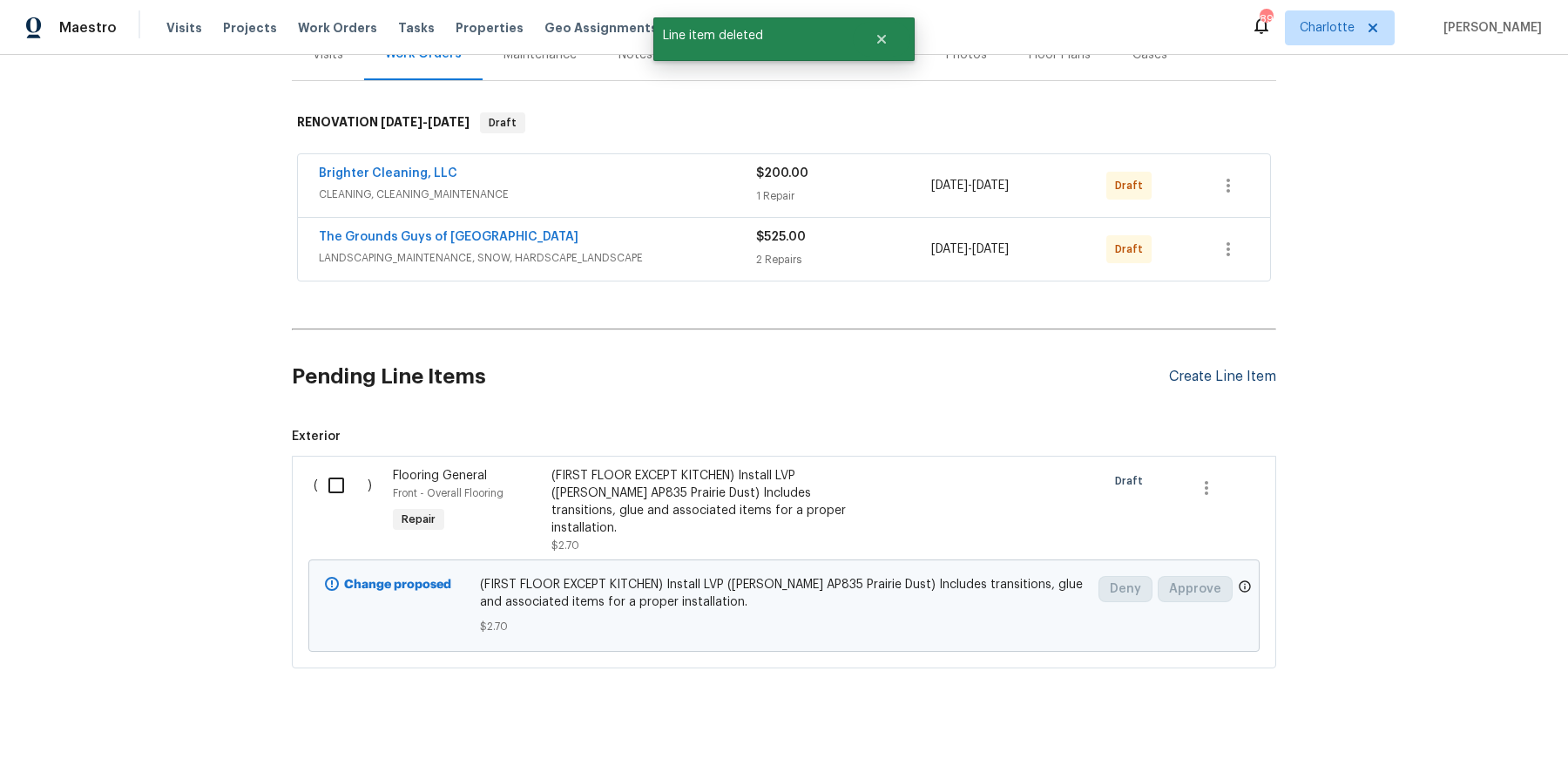
click at [1215, 380] on div "Create Line Item" at bounding box center [1222, 376] width 107 height 17
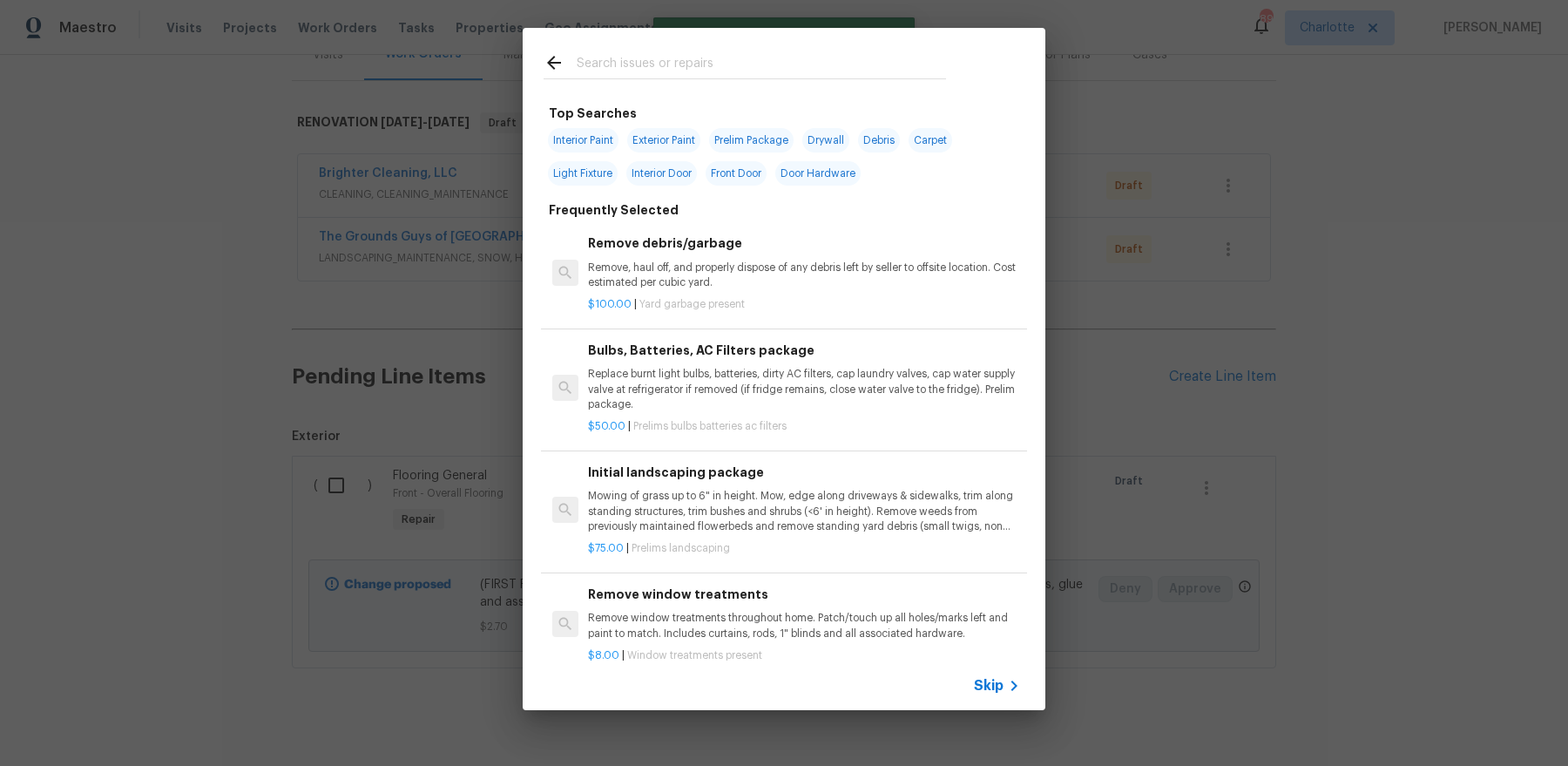
click at [785, 54] on input "text" at bounding box center [761, 66] width 369 height 26
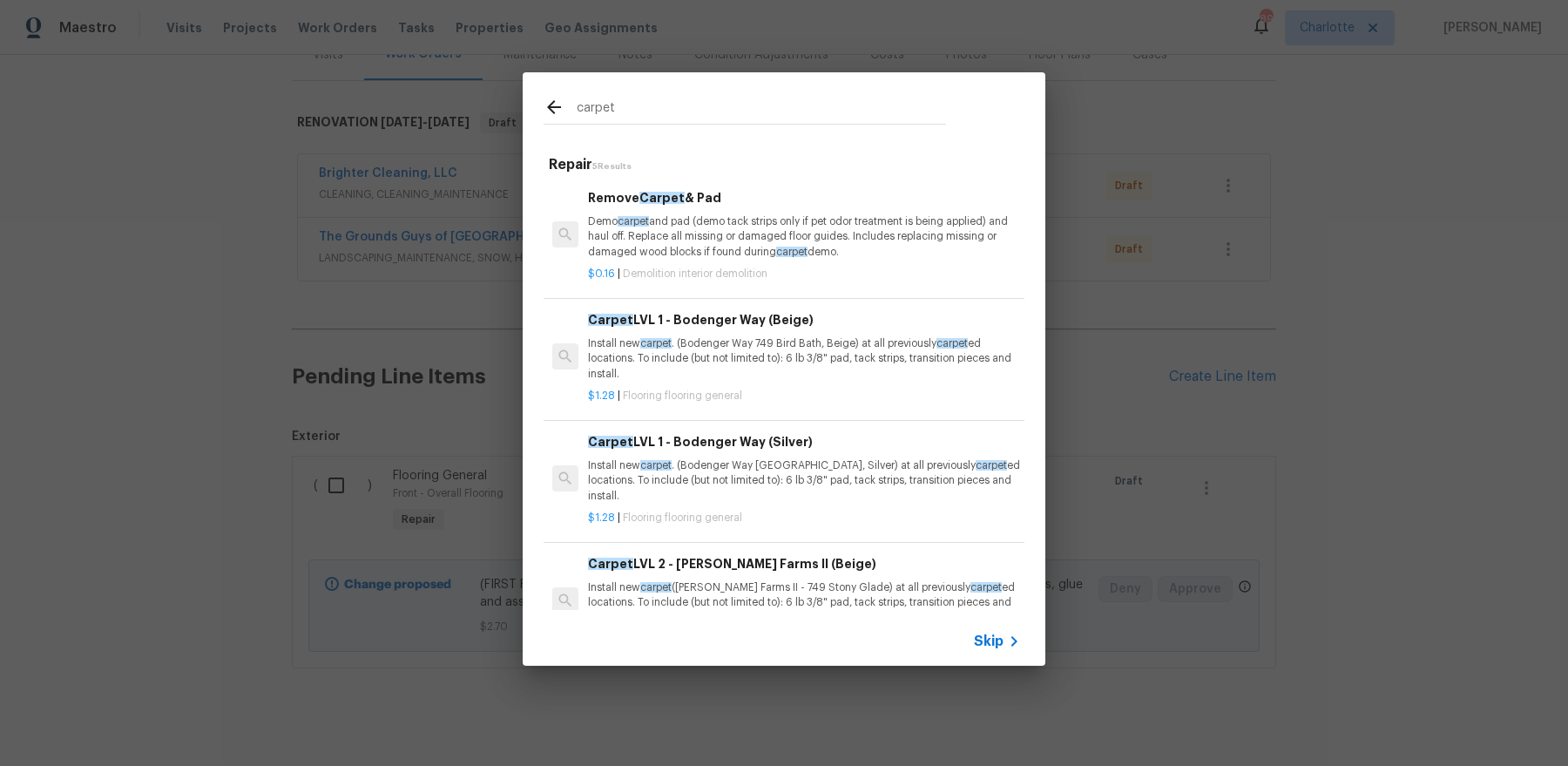
type input "carpet"
click at [694, 310] on h6 "Carpet LVL 1 - Bodenger Way (Beige)" at bounding box center [804, 319] width 432 height 19
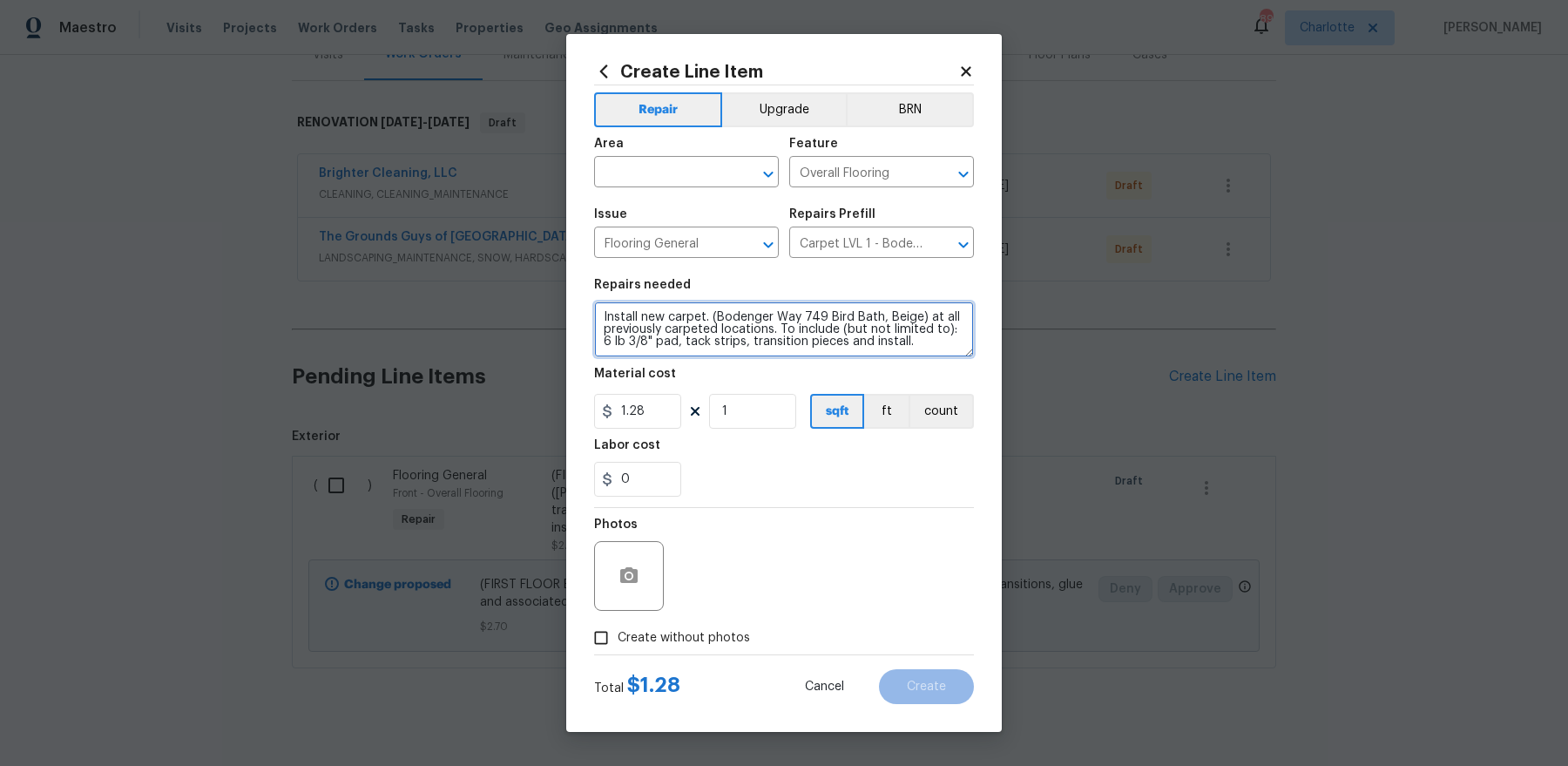
click at [597, 314] on textarea "Install new carpet. (Bodenger Way 749 Bird Bath, Beige) at all previously carpe…" at bounding box center [784, 329] width 380 height 55
type textarea "(STAIRS and UPSTAIRS, carpet for carpet) Install new carpet. (Bodenger Way 749 …"
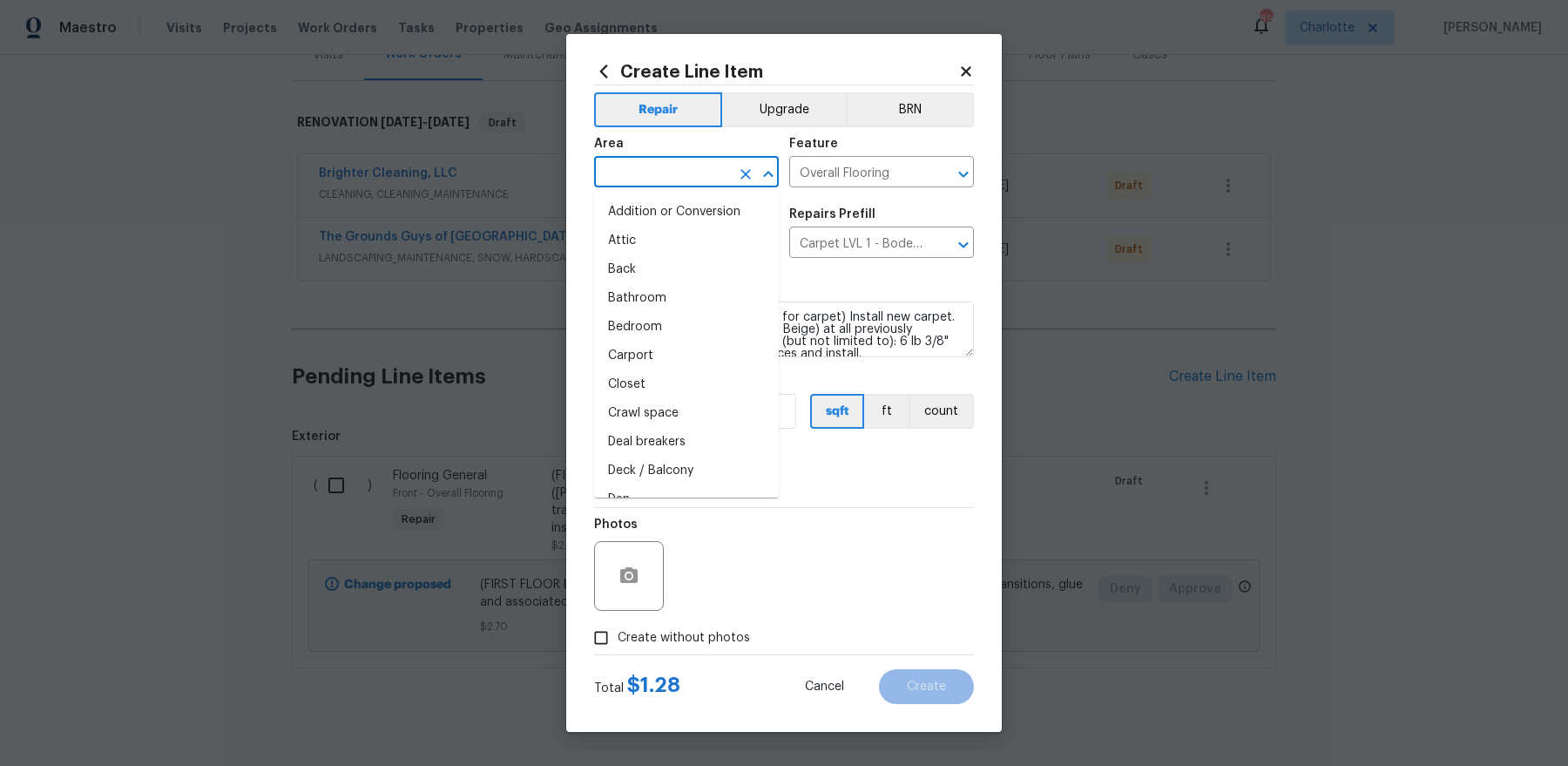
click at [615, 173] on input "text" at bounding box center [662, 174] width 136 height 27
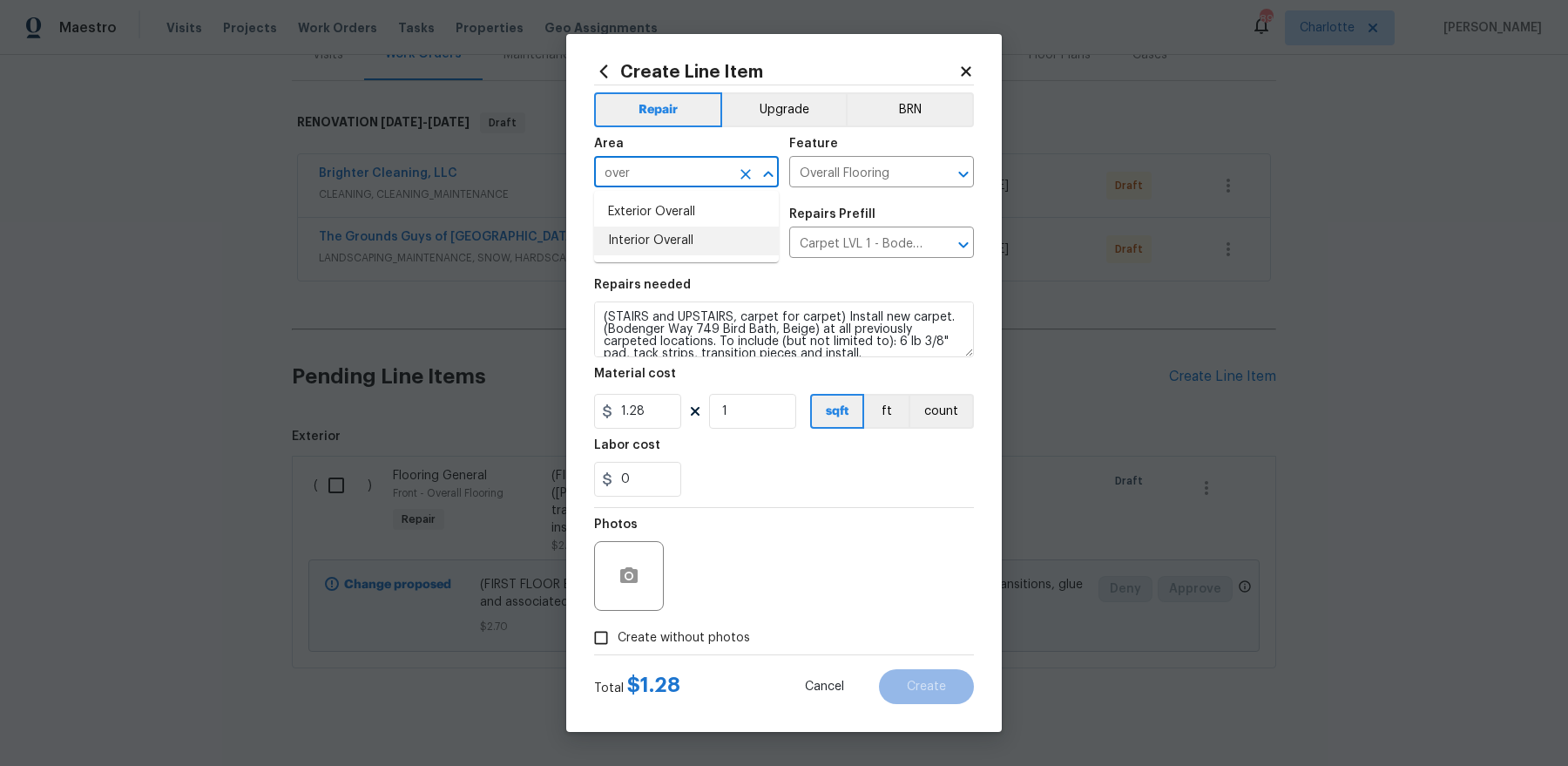
click at [635, 242] on li "Interior Overall" at bounding box center [686, 240] width 185 height 29
type input "Interior Overall"
click at [661, 629] on span "Create without photos" at bounding box center [684, 637] width 132 height 18
click at [618, 629] on input "Create without photos" at bounding box center [601, 637] width 33 height 33
checkbox input "true"
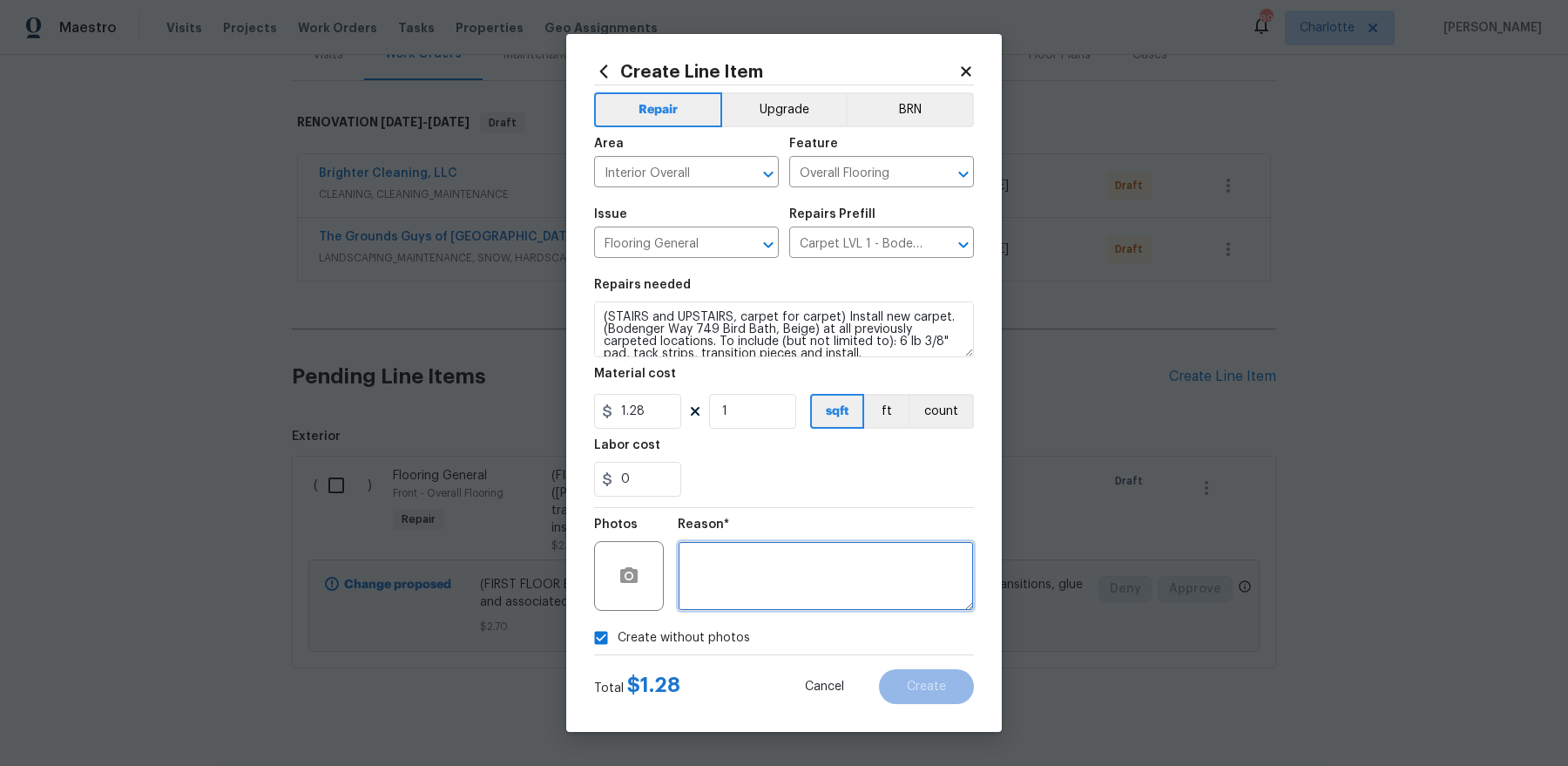
click at [795, 580] on textarea at bounding box center [825, 575] width 296 height 69
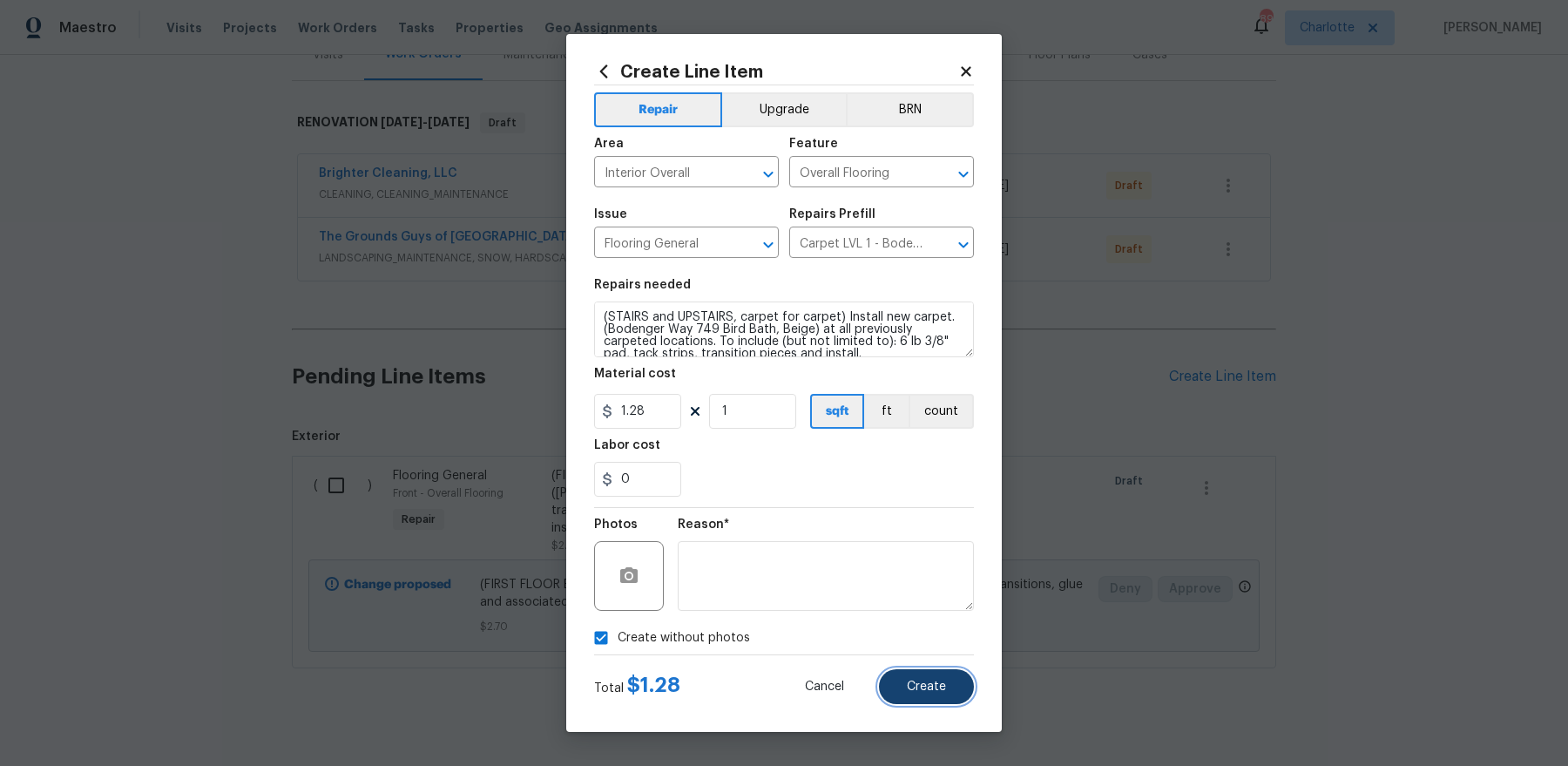
click at [935, 684] on span "Create" at bounding box center [927, 687] width 39 height 13
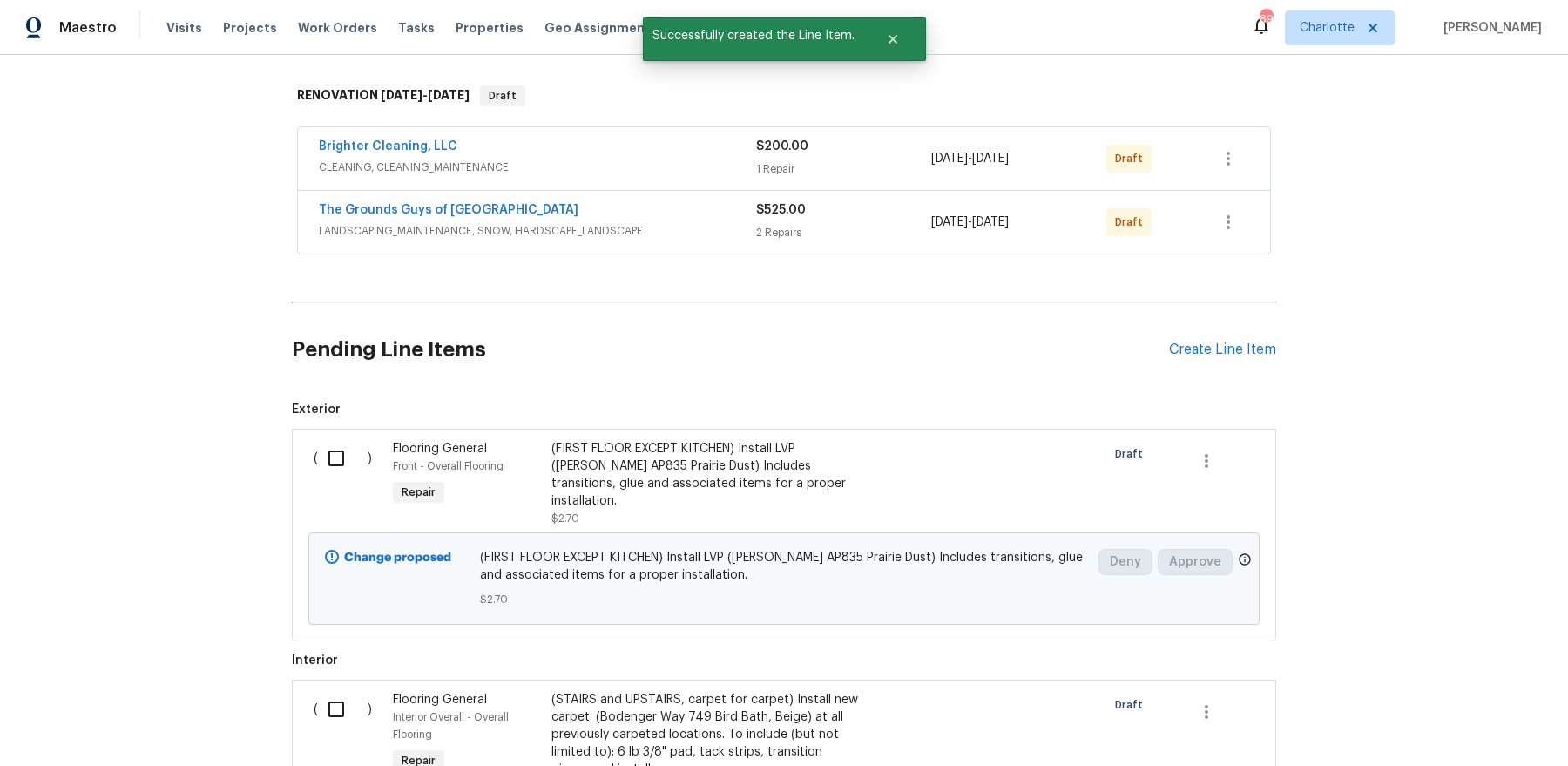
scroll to position [520, 0]
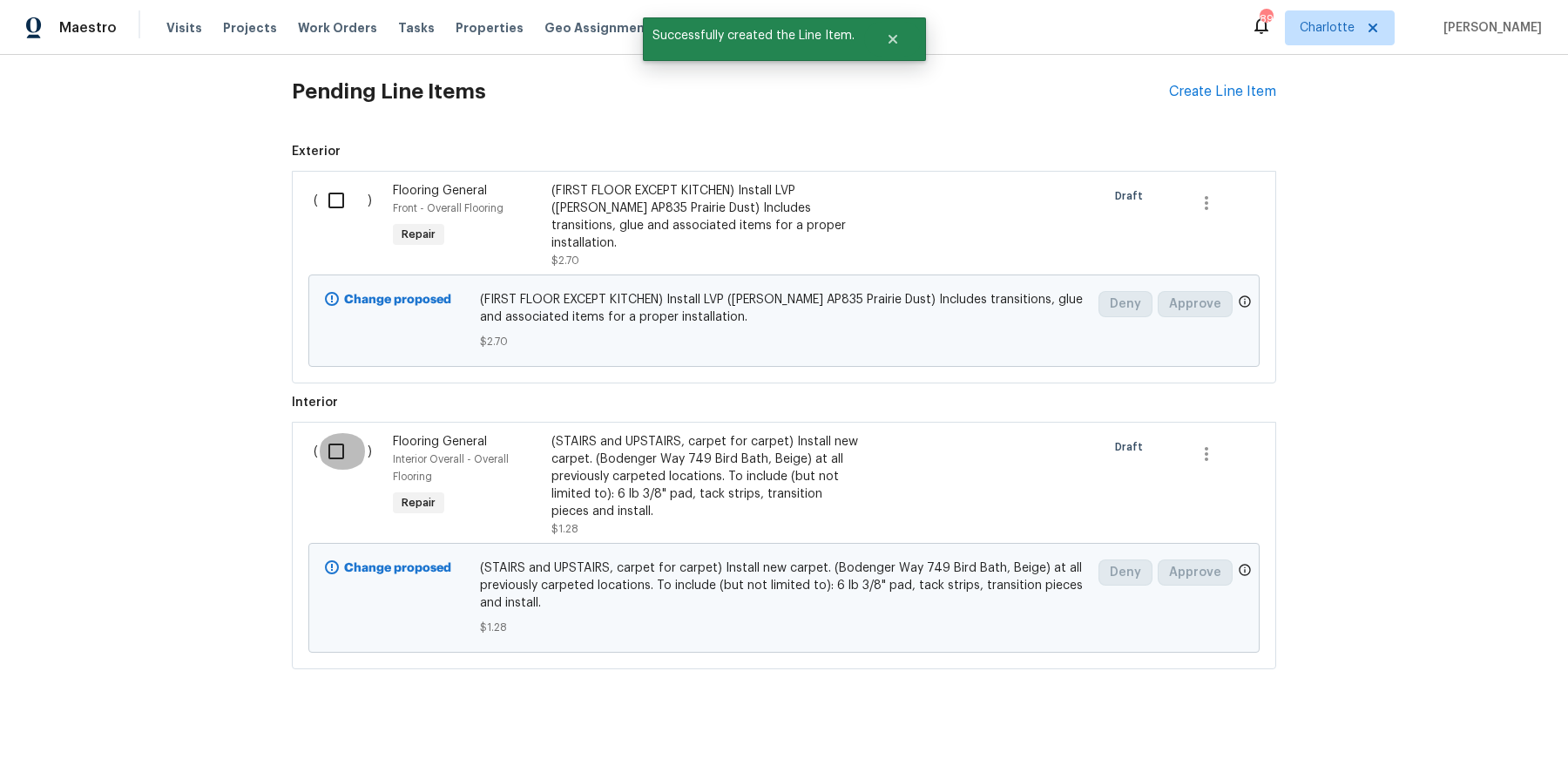
click at [323, 433] on input "checkbox" at bounding box center [343, 451] width 50 height 37
checkbox input "true"
click at [329, 206] on input "checkbox" at bounding box center [343, 200] width 50 height 37
checkbox input "true"
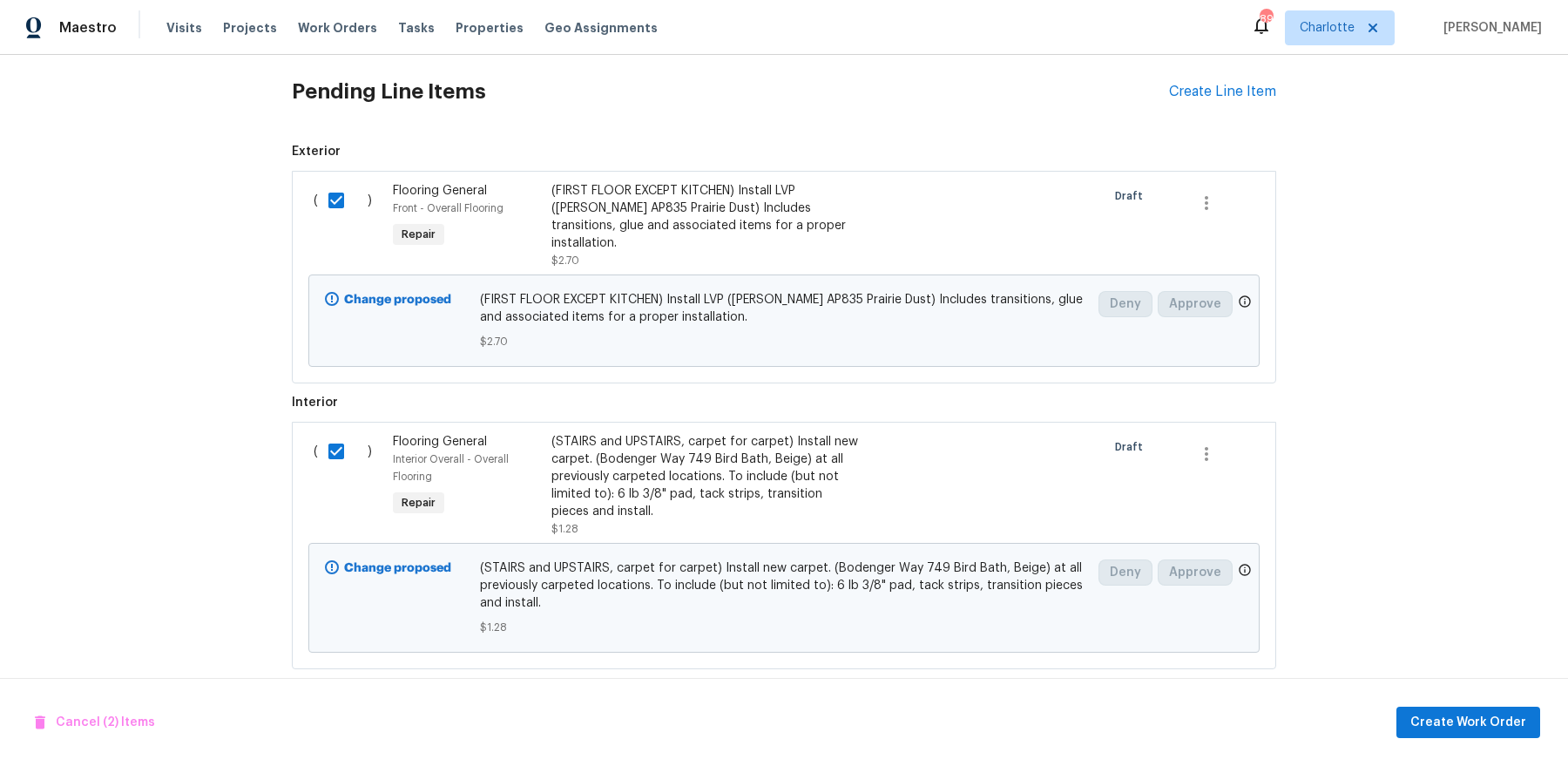
click at [1469, 752] on div "Cancel (2) Items Create Work Order" at bounding box center [784, 722] width 1568 height 89
click at [1469, 730] on span "Create Work Order" at bounding box center [1468, 722] width 115 height 22
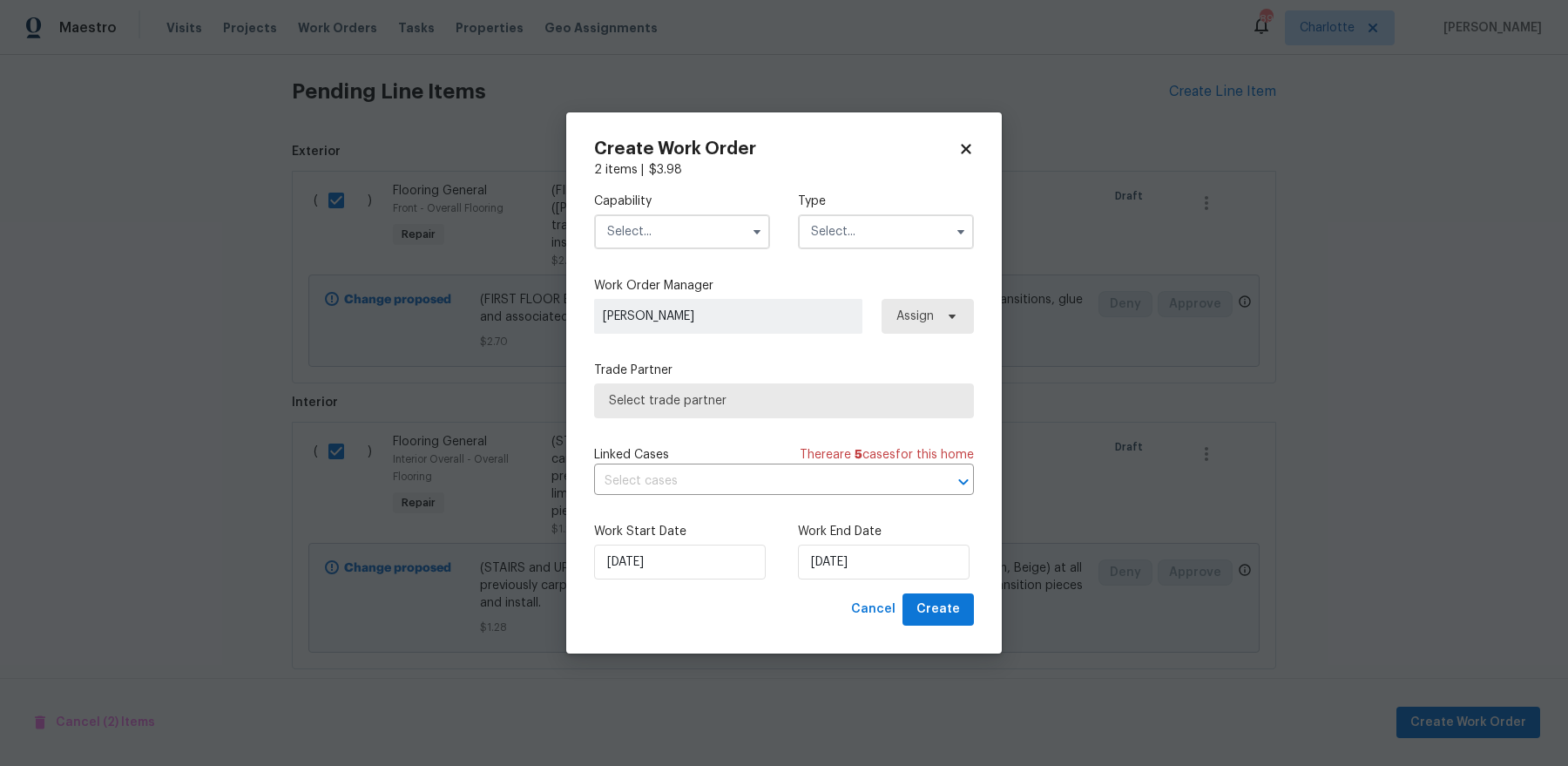
click at [684, 259] on div "Capability Type" at bounding box center [784, 221] width 380 height 84
click at [684, 233] on input "text" at bounding box center [682, 231] width 176 height 35
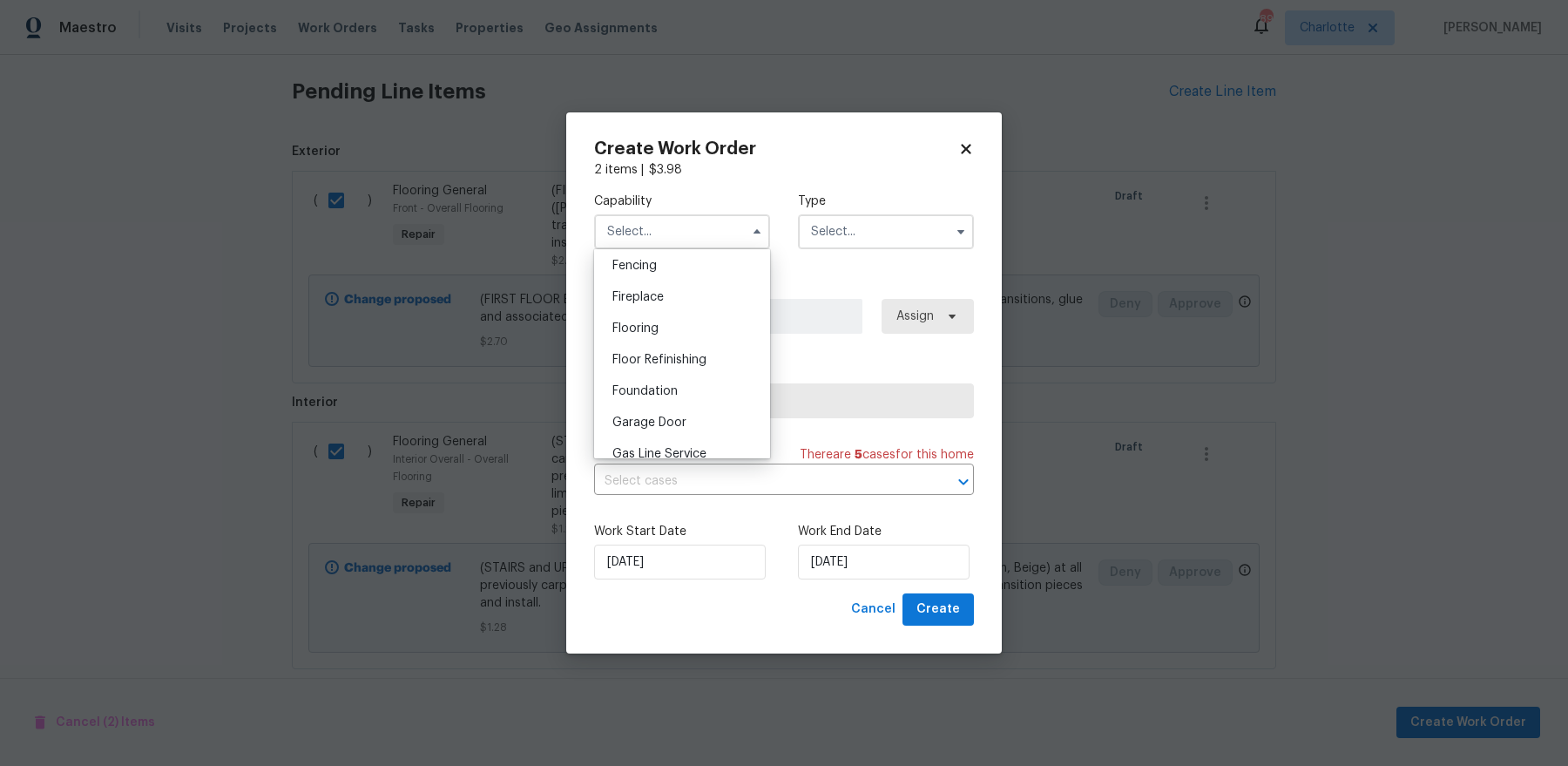
scroll to position [629, 0]
click at [684, 314] on div "Flooring" at bounding box center [682, 315] width 167 height 31
type input "Flooring"
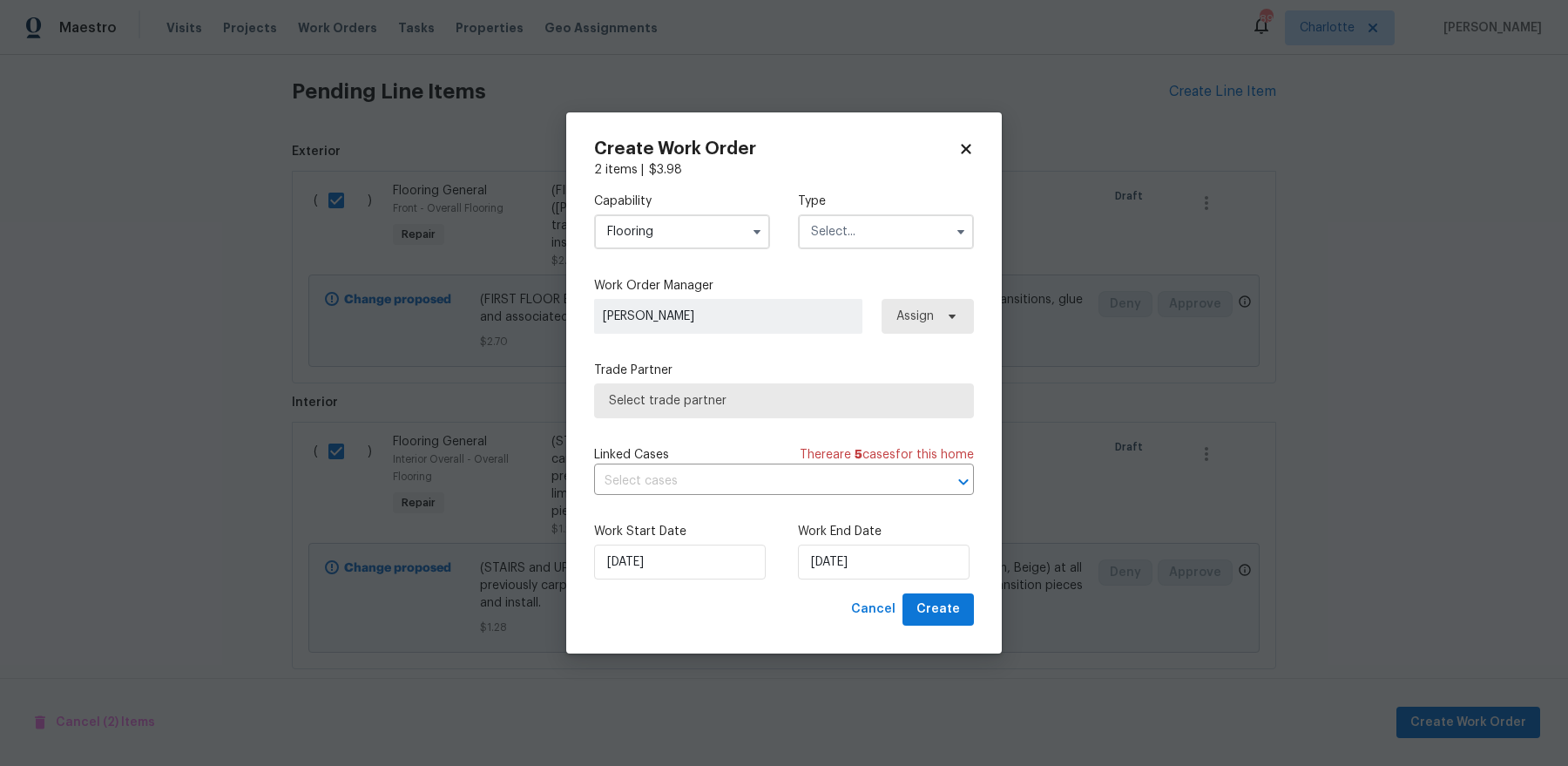
click at [867, 237] on input "text" at bounding box center [885, 231] width 176 height 35
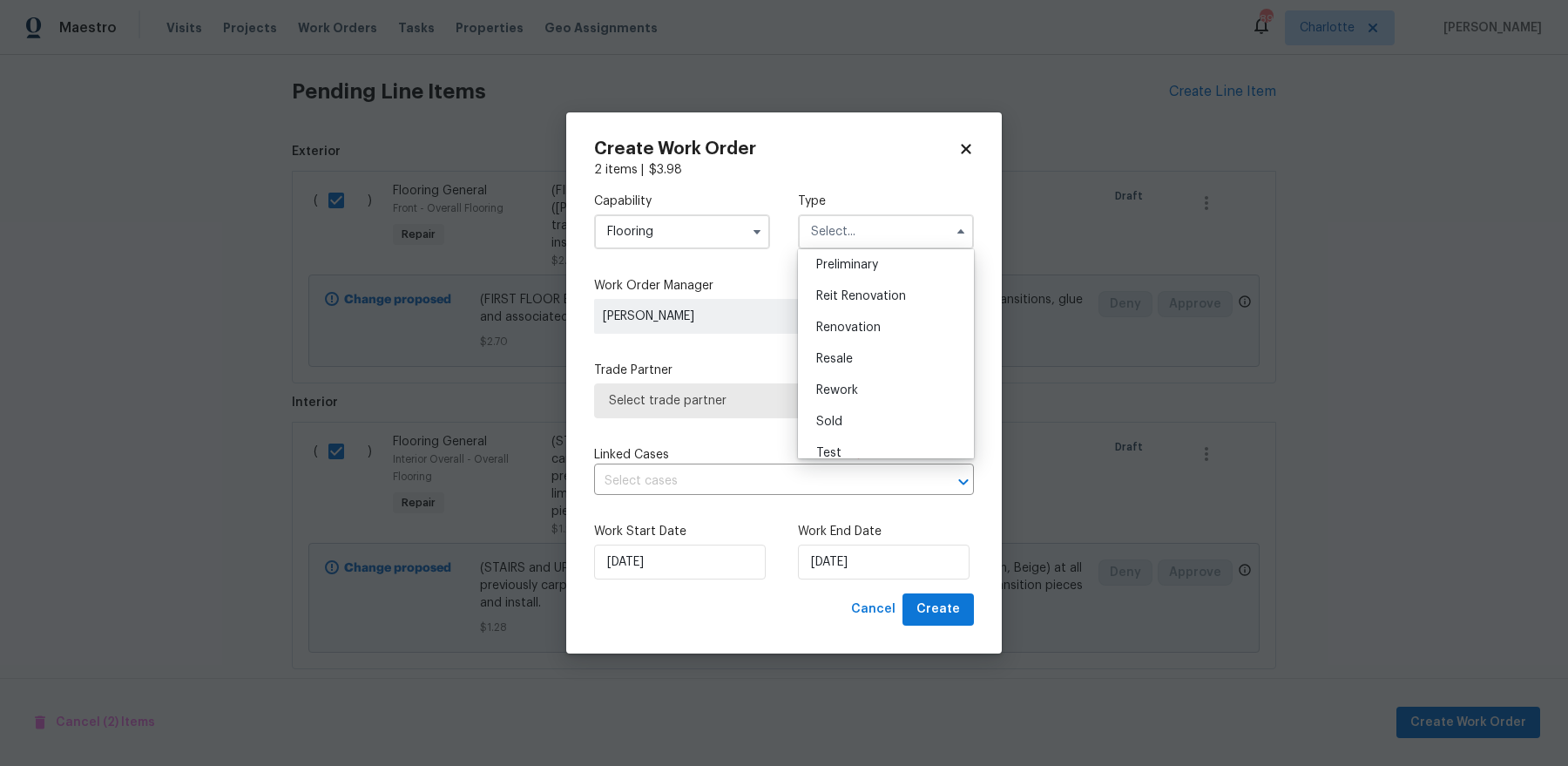
scroll to position [394, 0]
click at [882, 320] on div "Renovation" at bounding box center [886, 313] width 167 height 31
type input "Renovation"
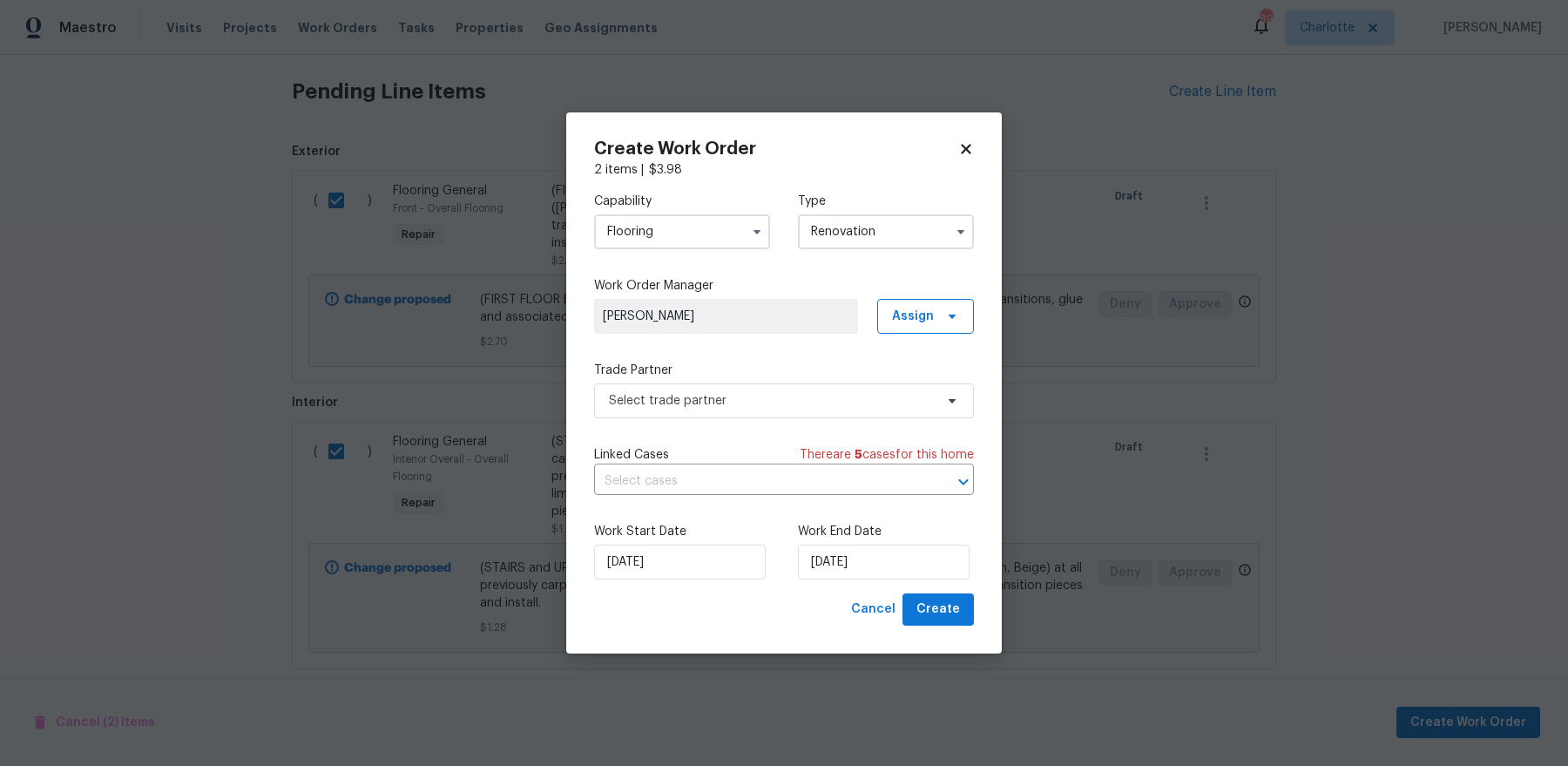
click at [770, 372] on label "Trade Partner" at bounding box center [784, 370] width 380 height 18
click at [766, 387] on span "Select trade partner" at bounding box center [784, 400] width 380 height 35
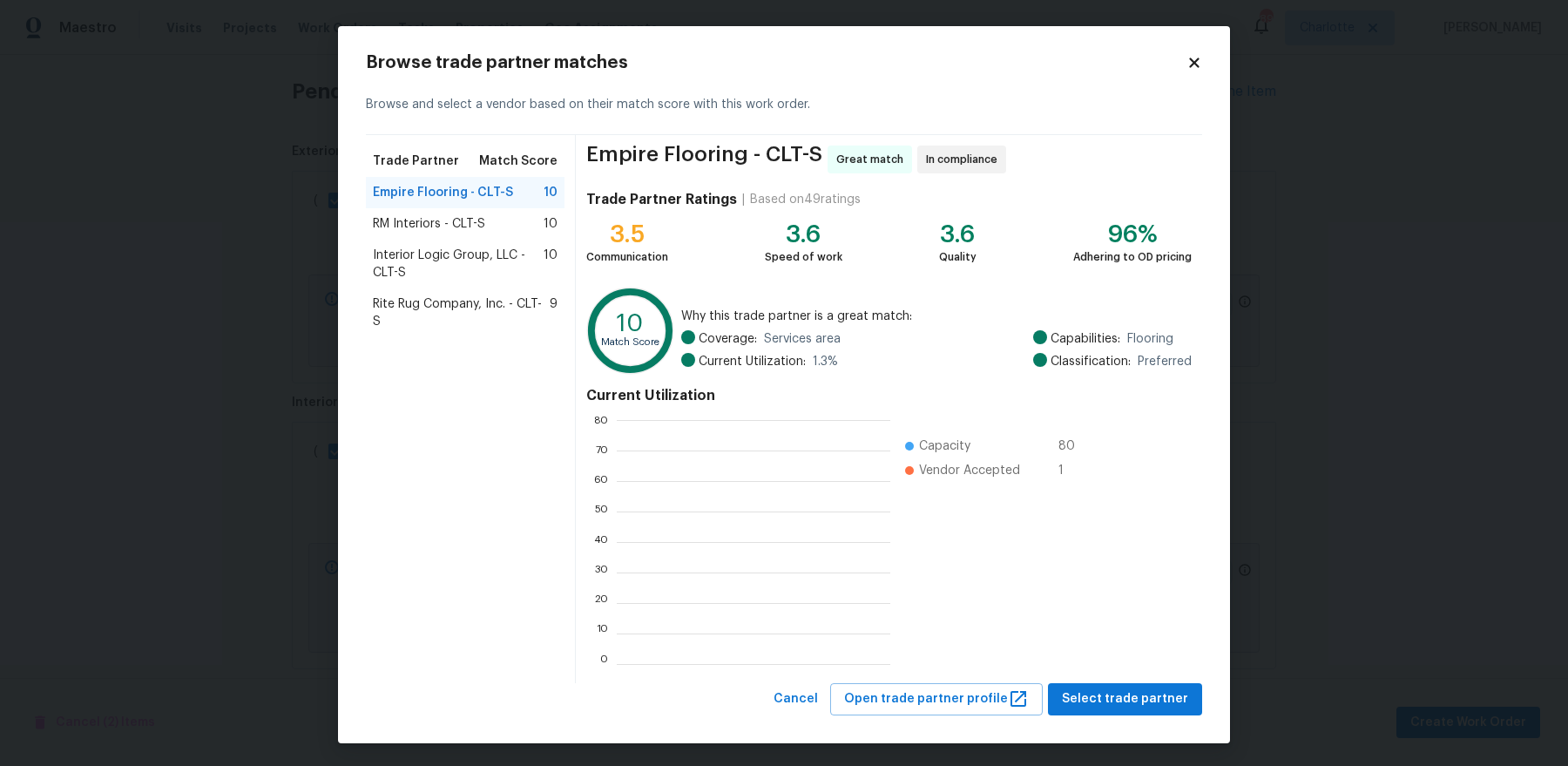
scroll to position [244, 272]
click at [442, 229] on span "RM Interiors - CLT-S" at bounding box center [429, 223] width 113 height 18
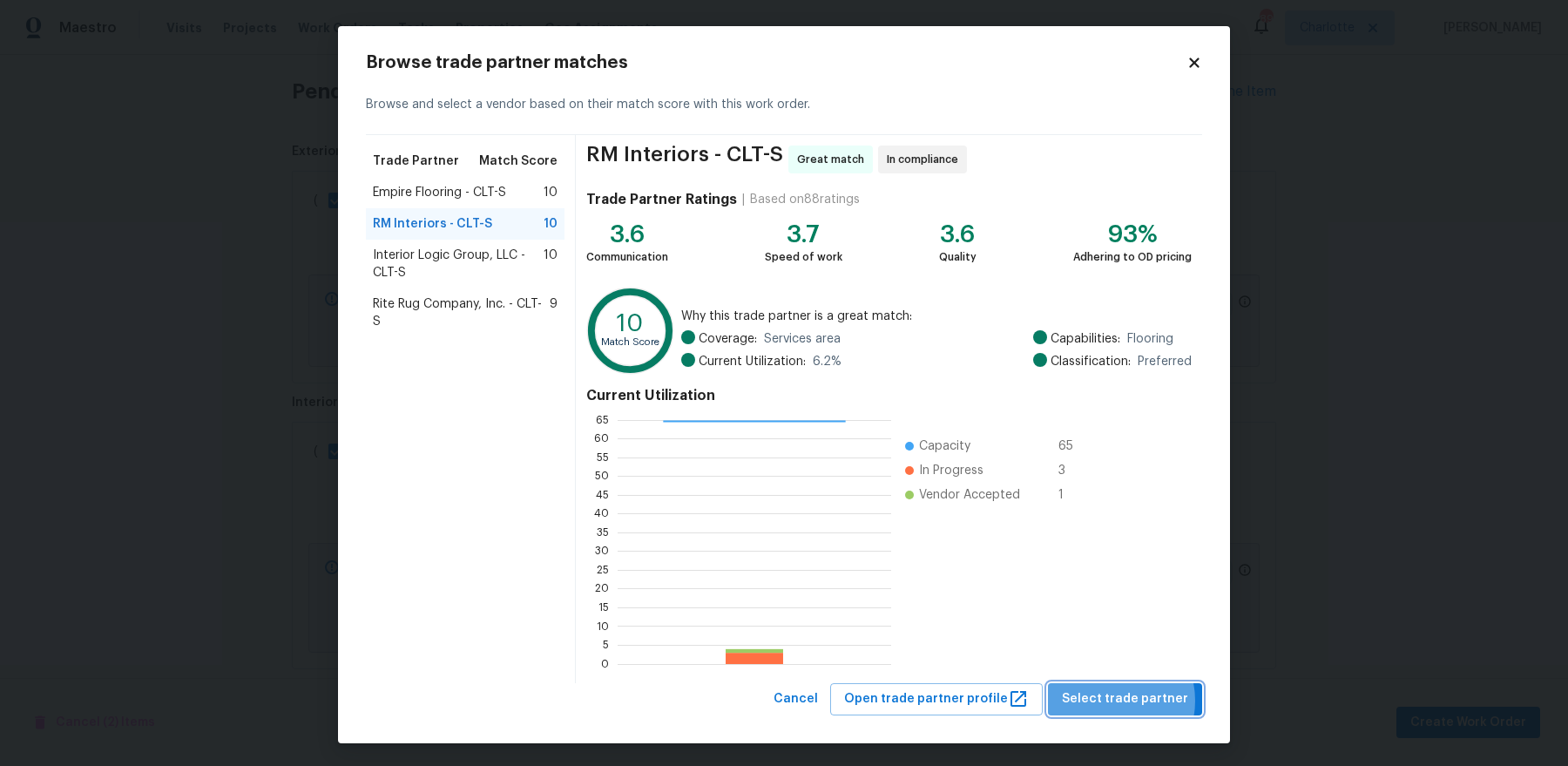
click at [1115, 699] on span "Select trade partner" at bounding box center [1125, 698] width 127 height 22
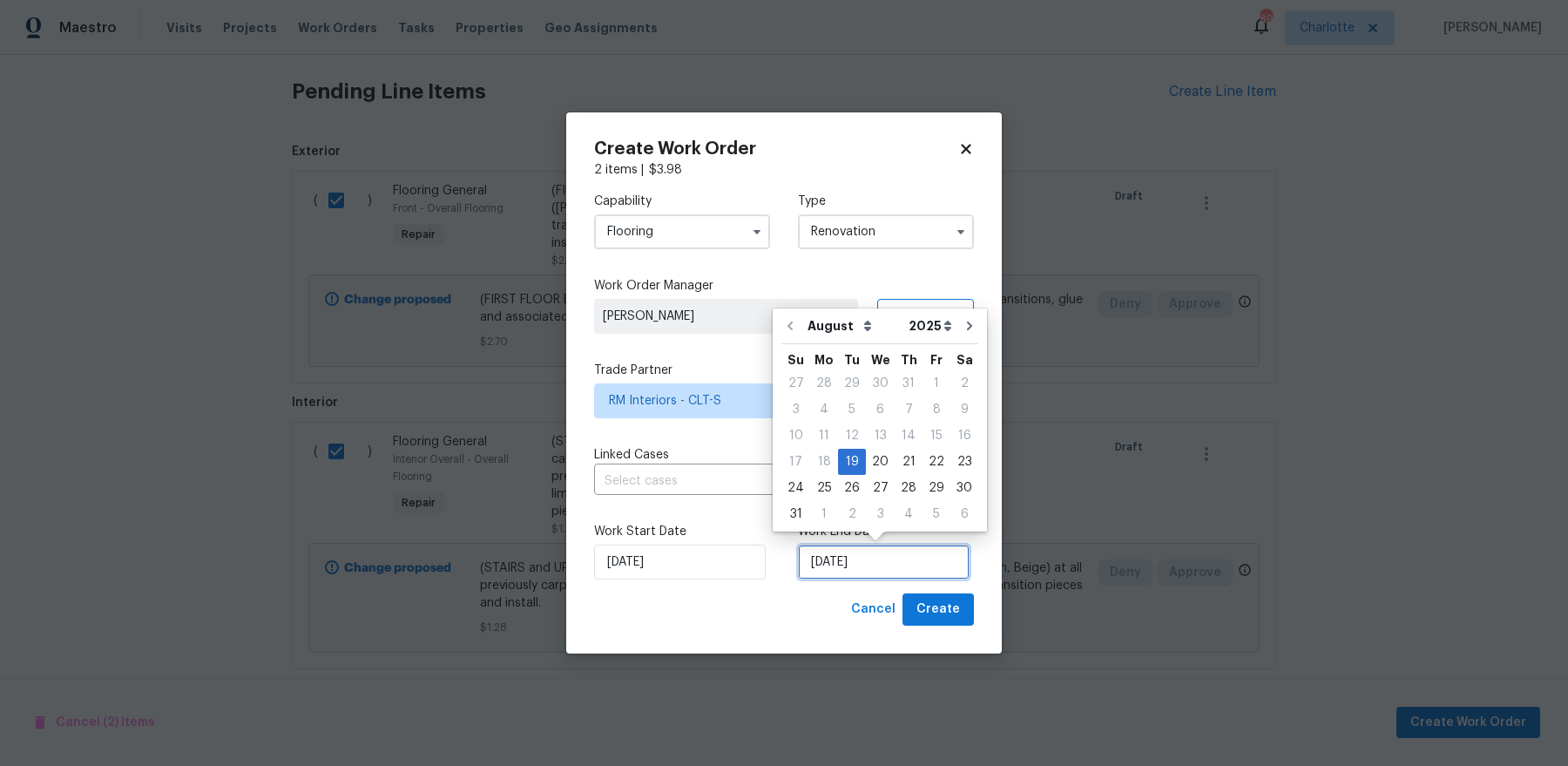
click at [916, 556] on input "8/19/2025" at bounding box center [884, 561] width 172 height 35
click at [946, 607] on span "Create" at bounding box center [938, 608] width 43 height 22
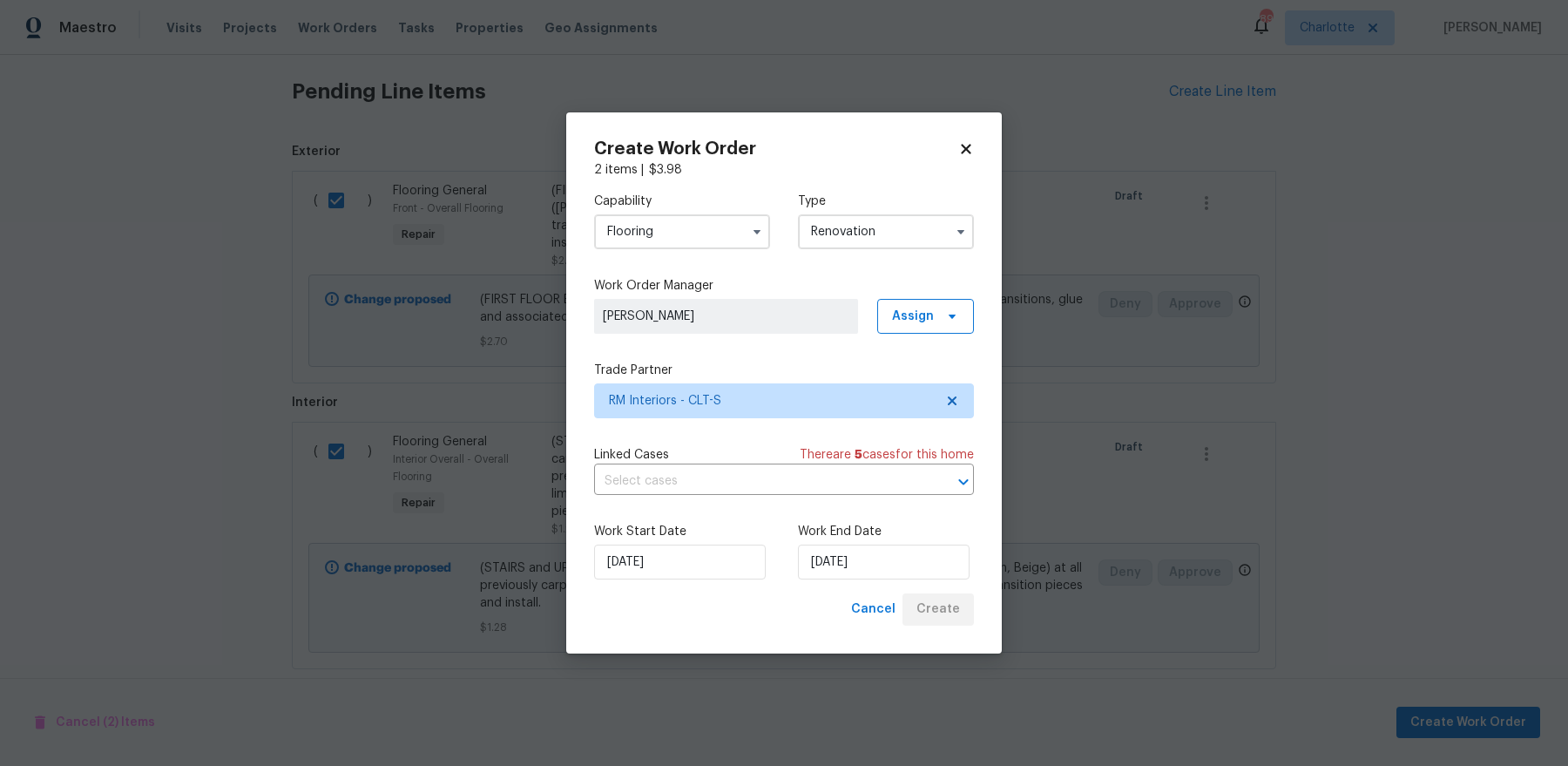
scroll to position [83, 0]
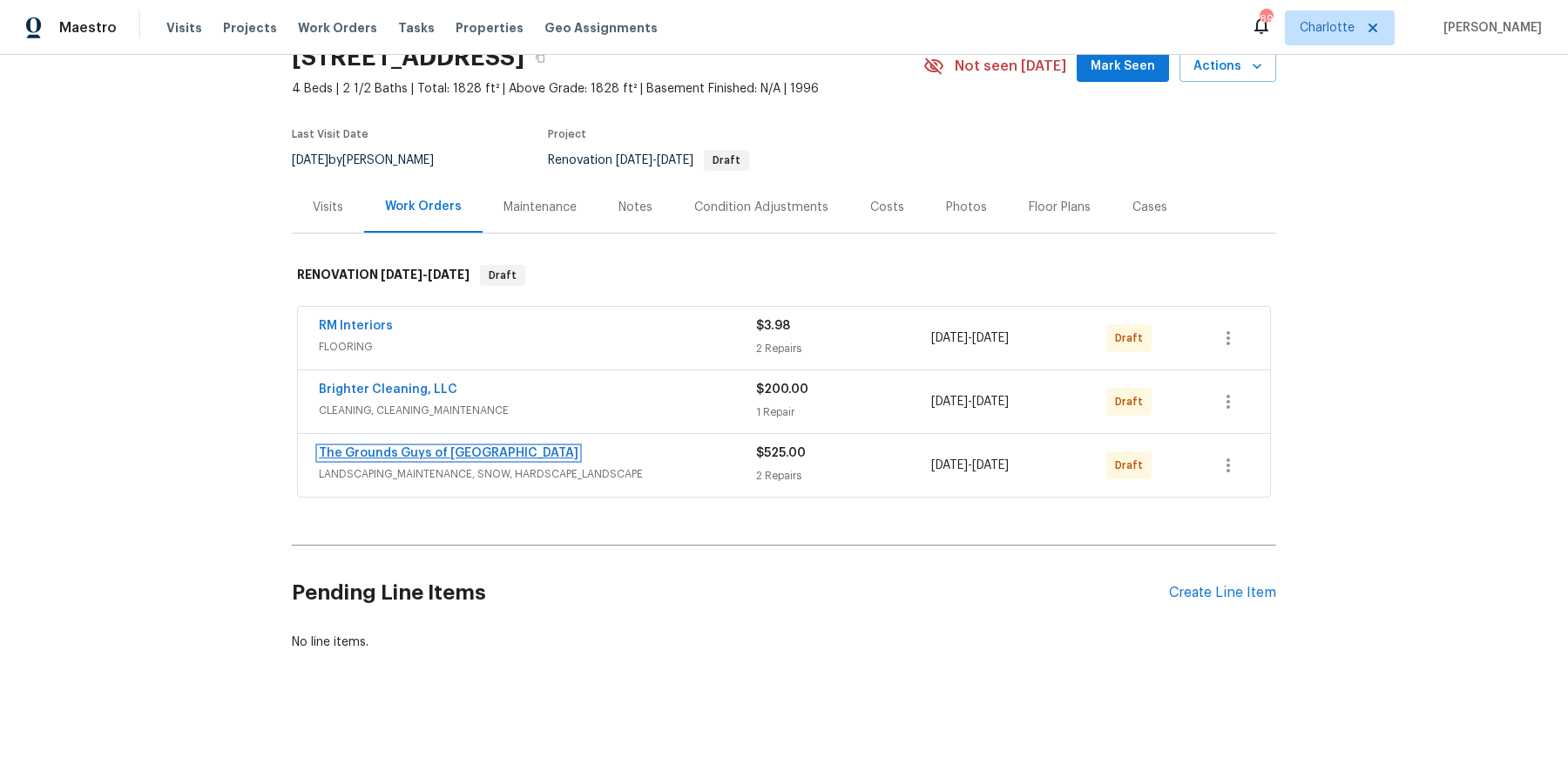
click at [378, 447] on link "The Grounds Guys of [GEOGRAPHIC_DATA]" at bounding box center [449, 452] width 259 height 12
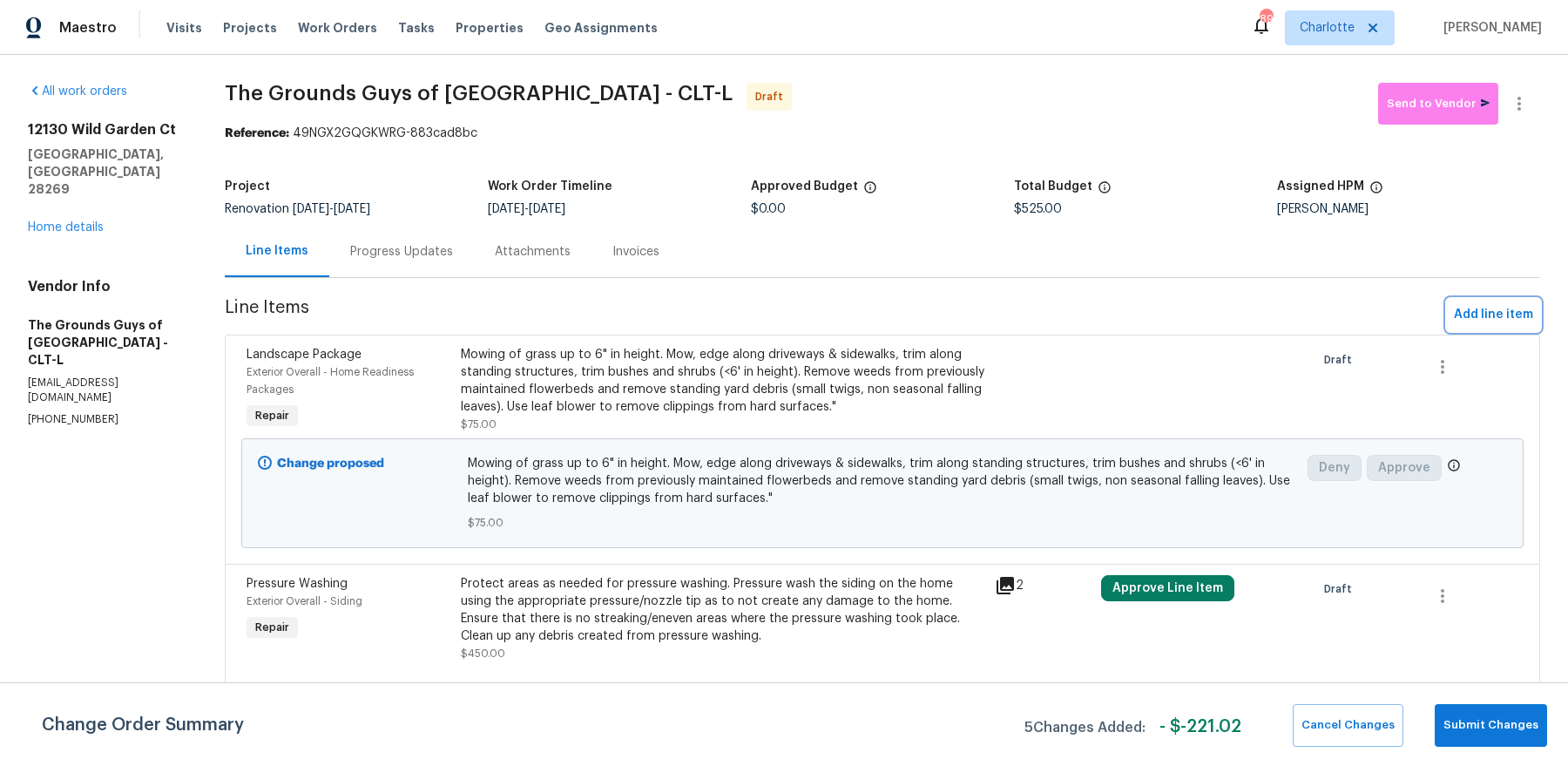
click at [1503, 319] on span "Add line item" at bounding box center [1494, 314] width 79 height 22
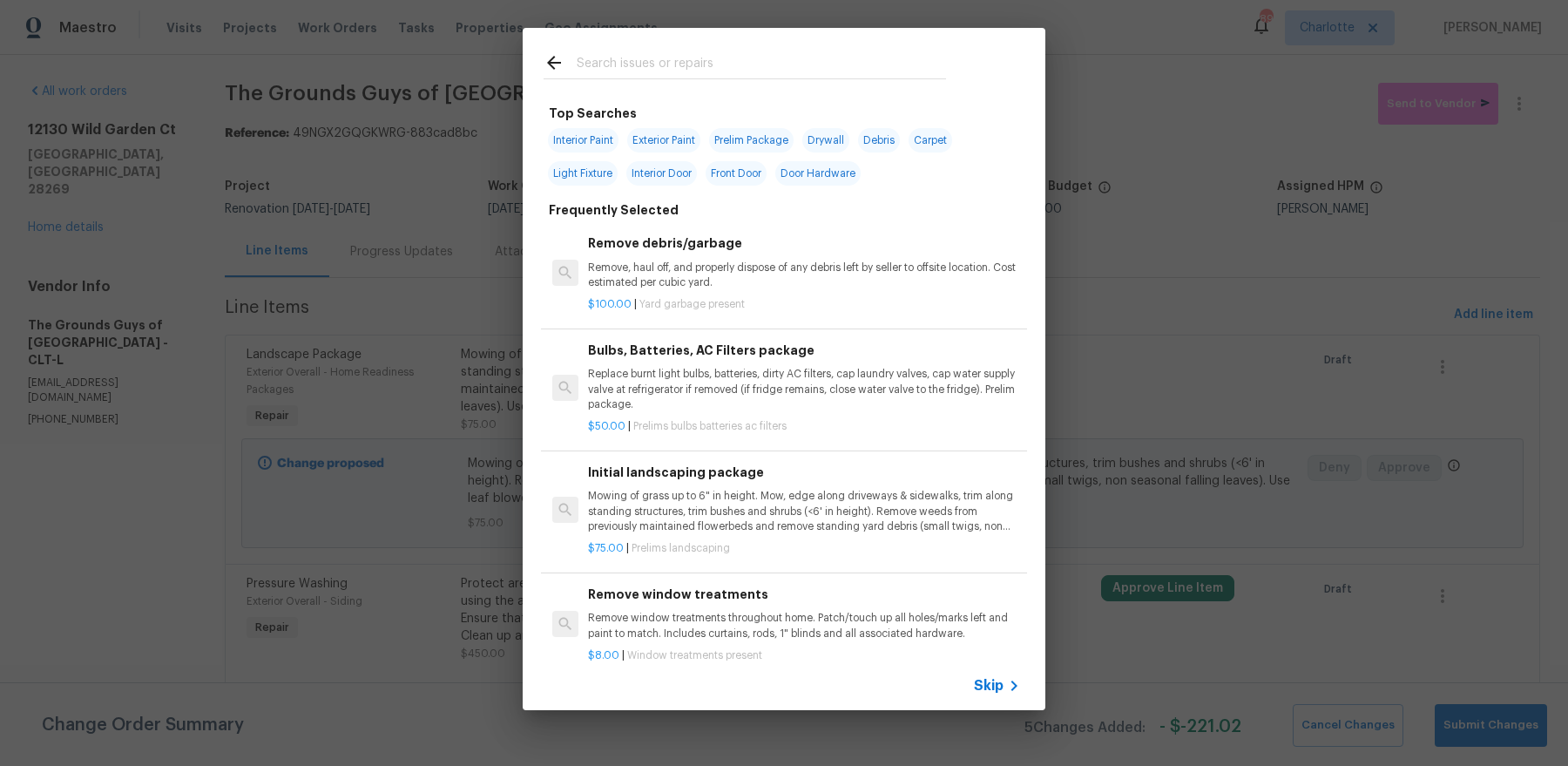
click at [664, 54] on input "text" at bounding box center [761, 66] width 369 height 26
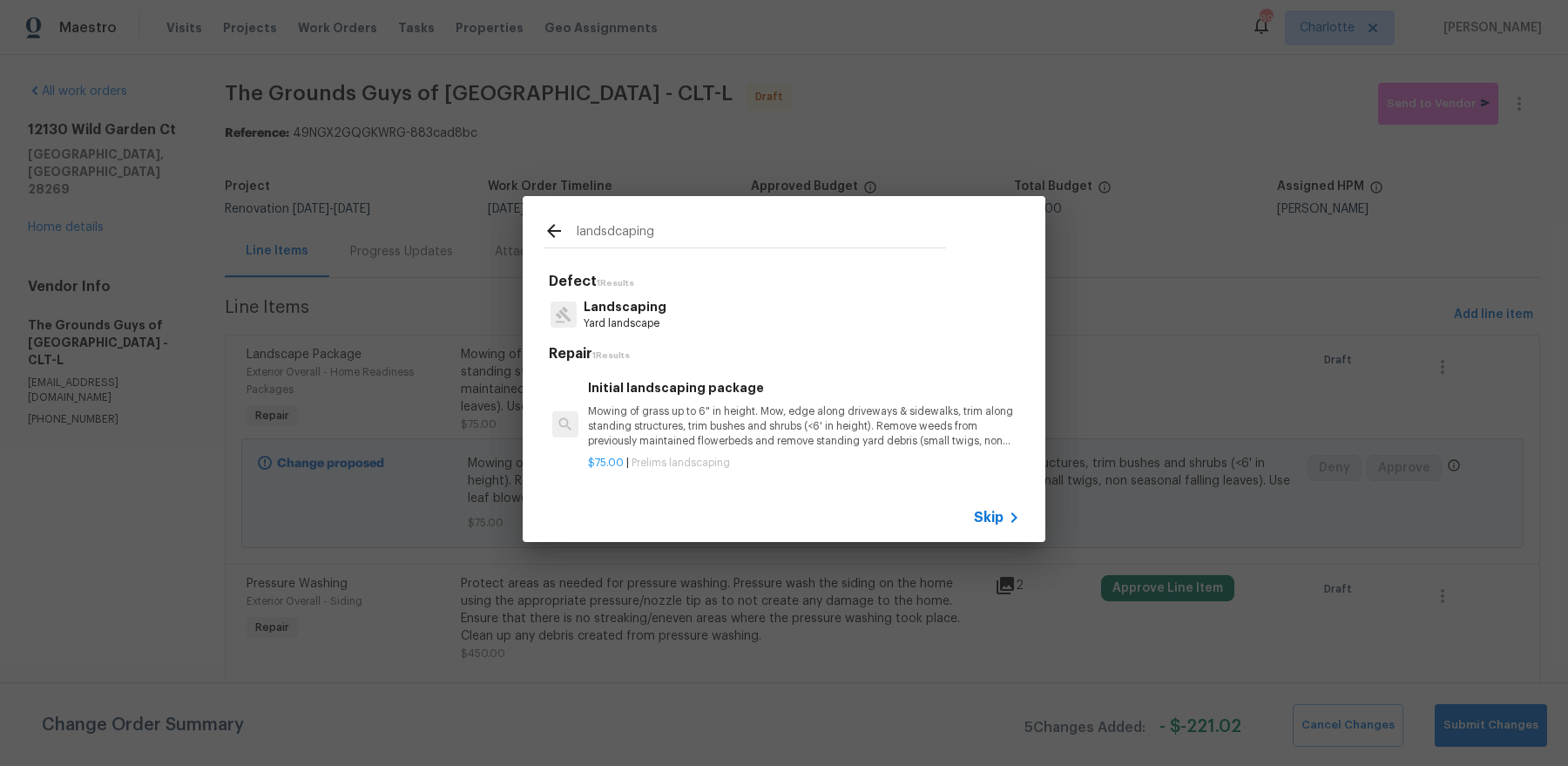
type input "landsdcaping"
click at [658, 320] on div "Landscaping Yard landscape" at bounding box center [784, 314] width 481 height 47
click at [619, 309] on p "Landscaping" at bounding box center [625, 306] width 83 height 18
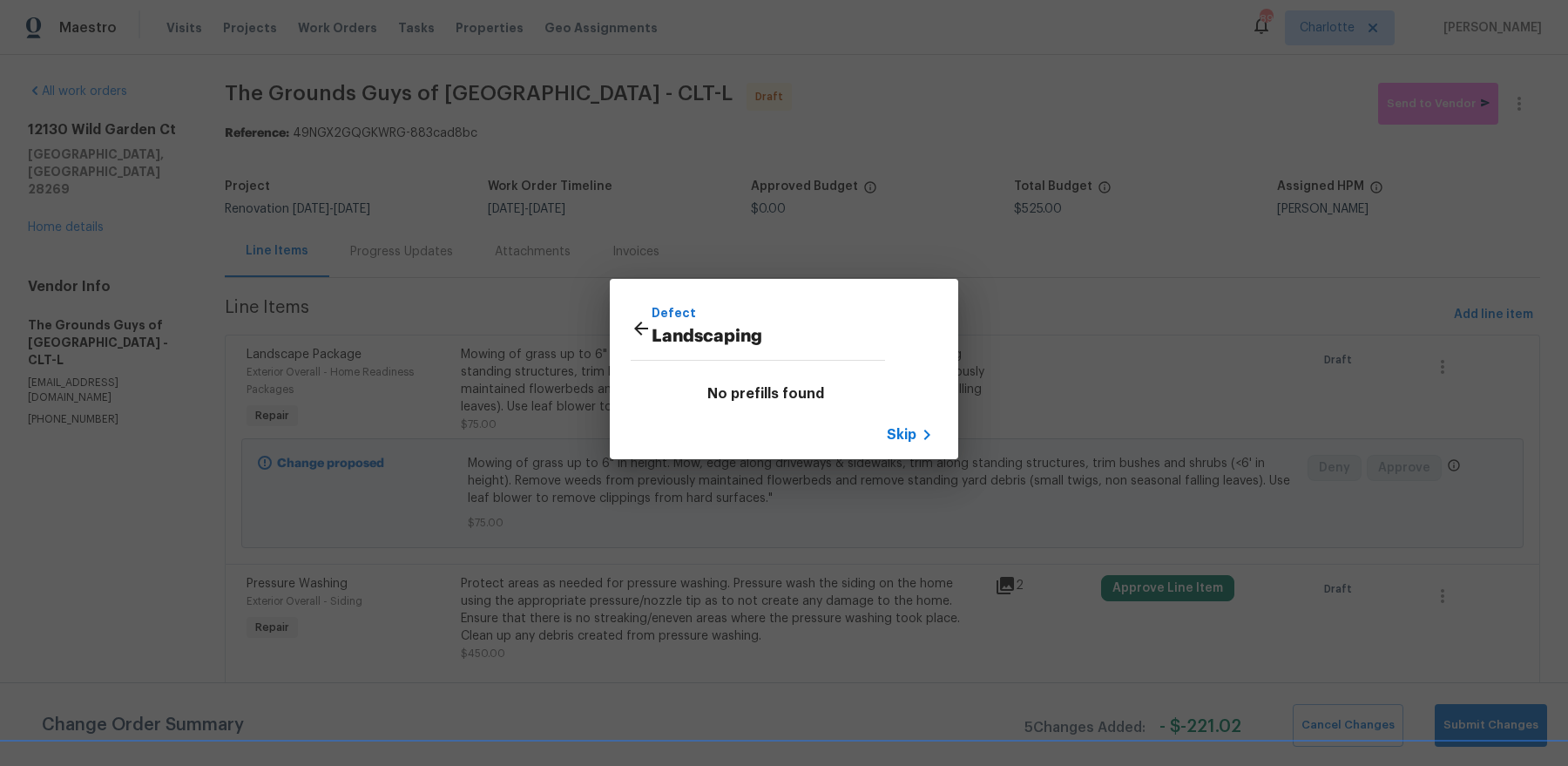
click at [643, 316] on div "Defect Landscaping" at bounding box center [758, 330] width 254 height 55
click at [658, 311] on p "Defect" at bounding box center [768, 313] width 234 height 19
click at [644, 325] on icon at bounding box center [641, 329] width 21 height 21
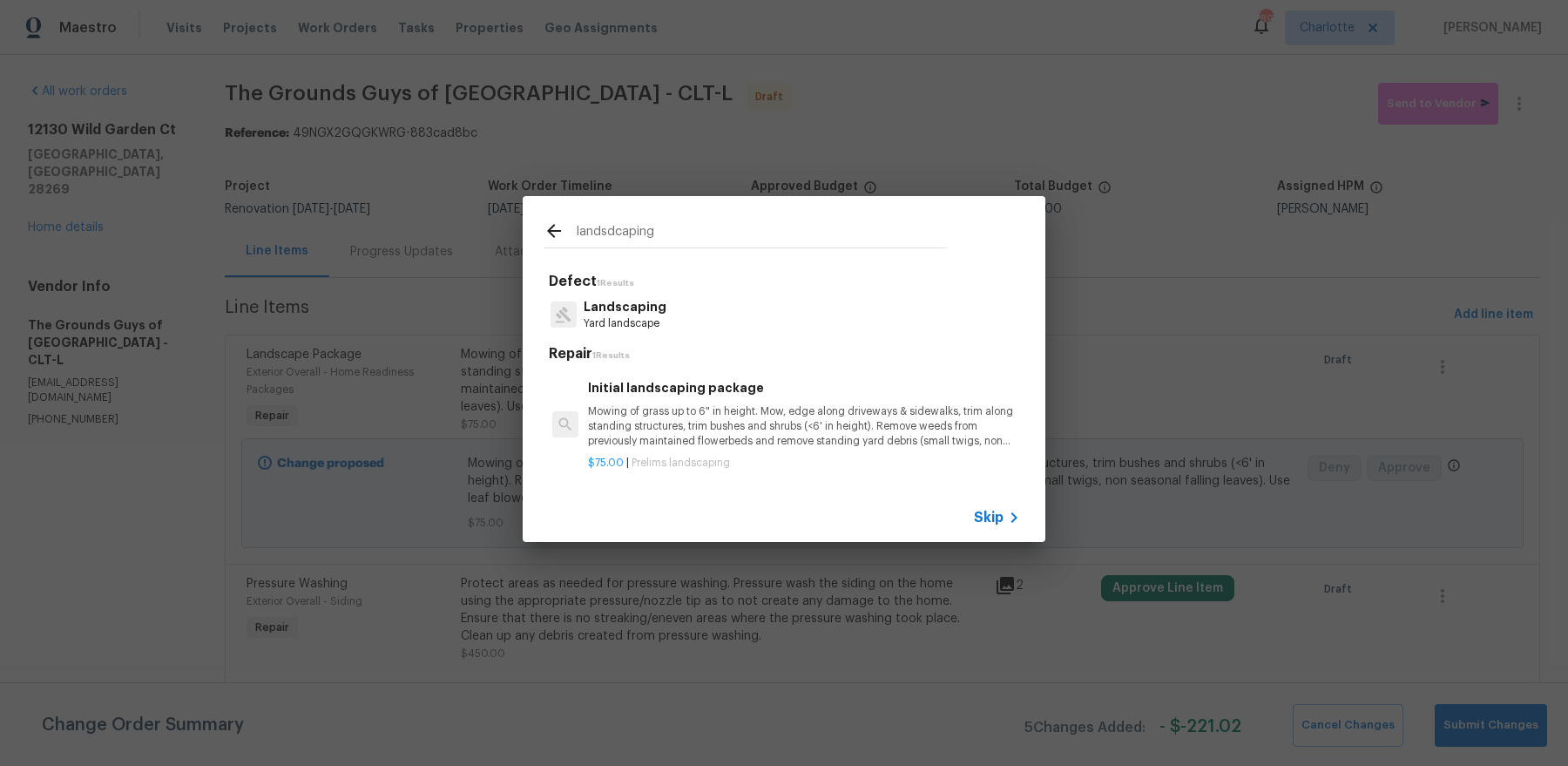
click at [642, 236] on input "landsdcaping" at bounding box center [761, 235] width 369 height 26
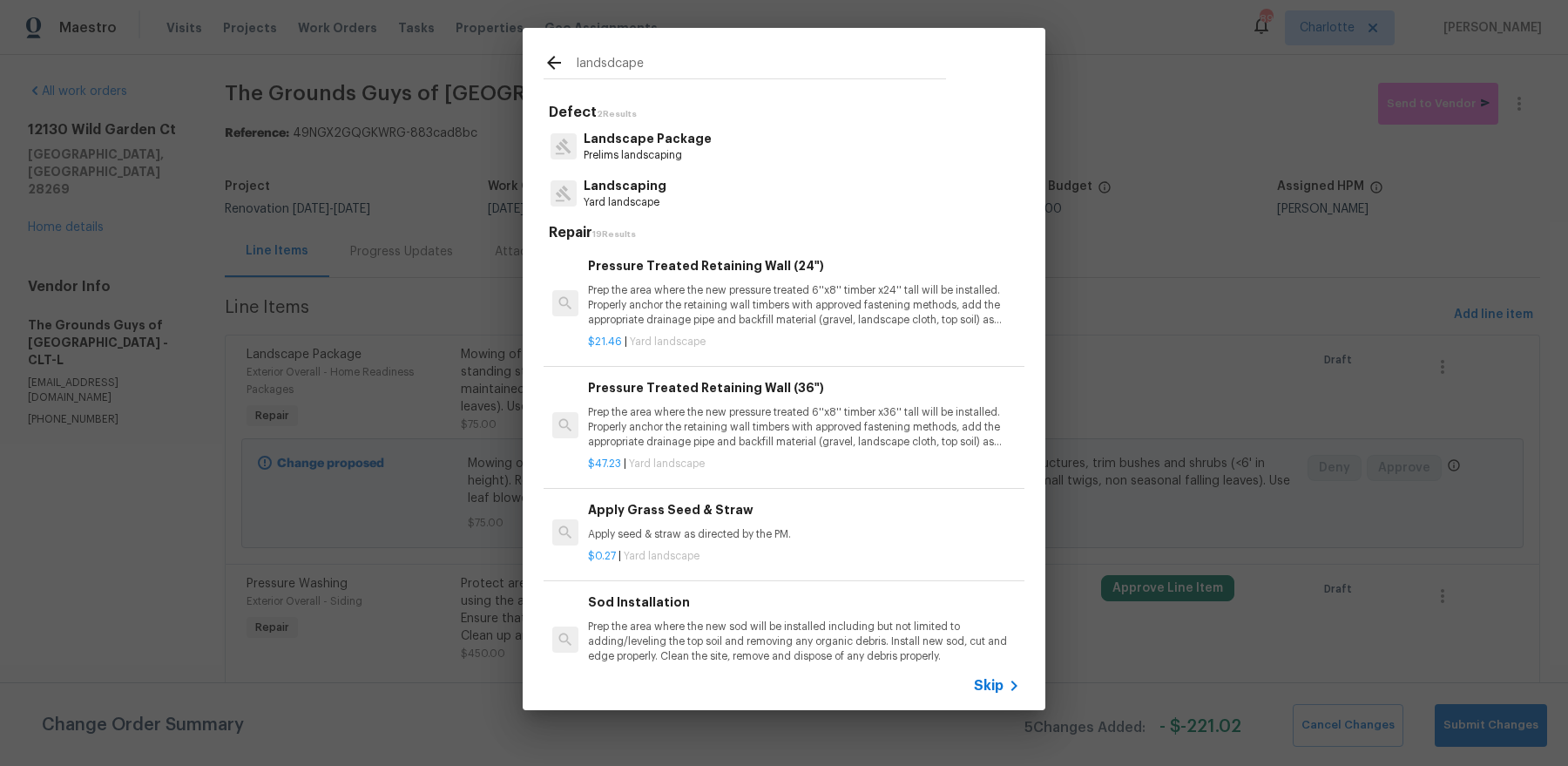
type input "landsdcape"
click at [667, 120] on h5 "Defect 2 Results" at bounding box center [787, 112] width 476 height 18
click at [662, 132] on p "Landscape Package" at bounding box center [648, 138] width 128 height 18
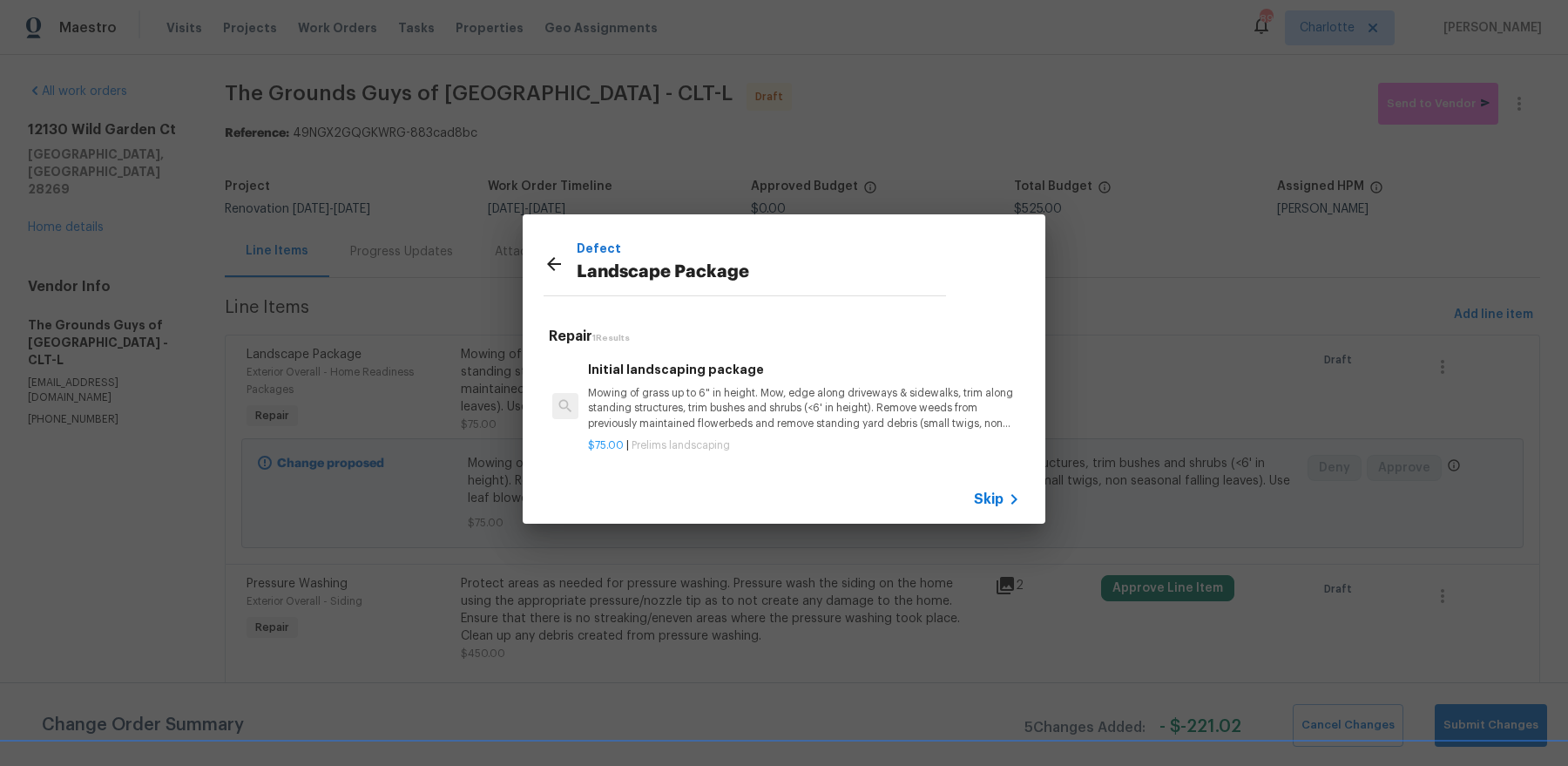
click at [649, 392] on p "Mowing of grass up to 6" in height. Mow, edge along driveways & sidewalks, trim…" at bounding box center [804, 407] width 432 height 44
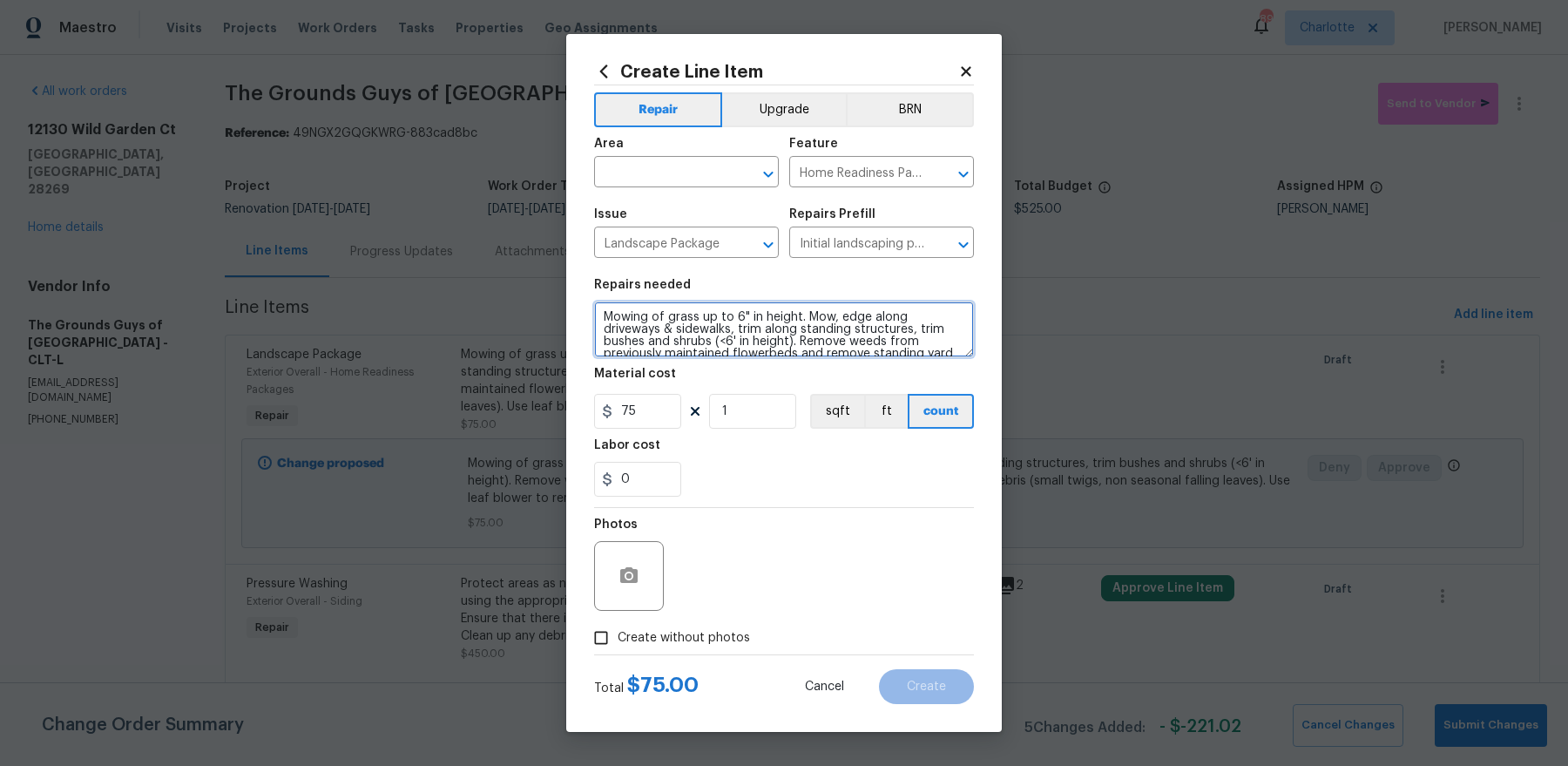
click at [819, 327] on textarea "Mowing of grass up to 6" in height. Mow, edge along driveways & sidewalks, trim…" at bounding box center [784, 329] width 380 height 55
type textarea "F"
type textarea "Refresh mulch around home, remove hose and any debris associated"
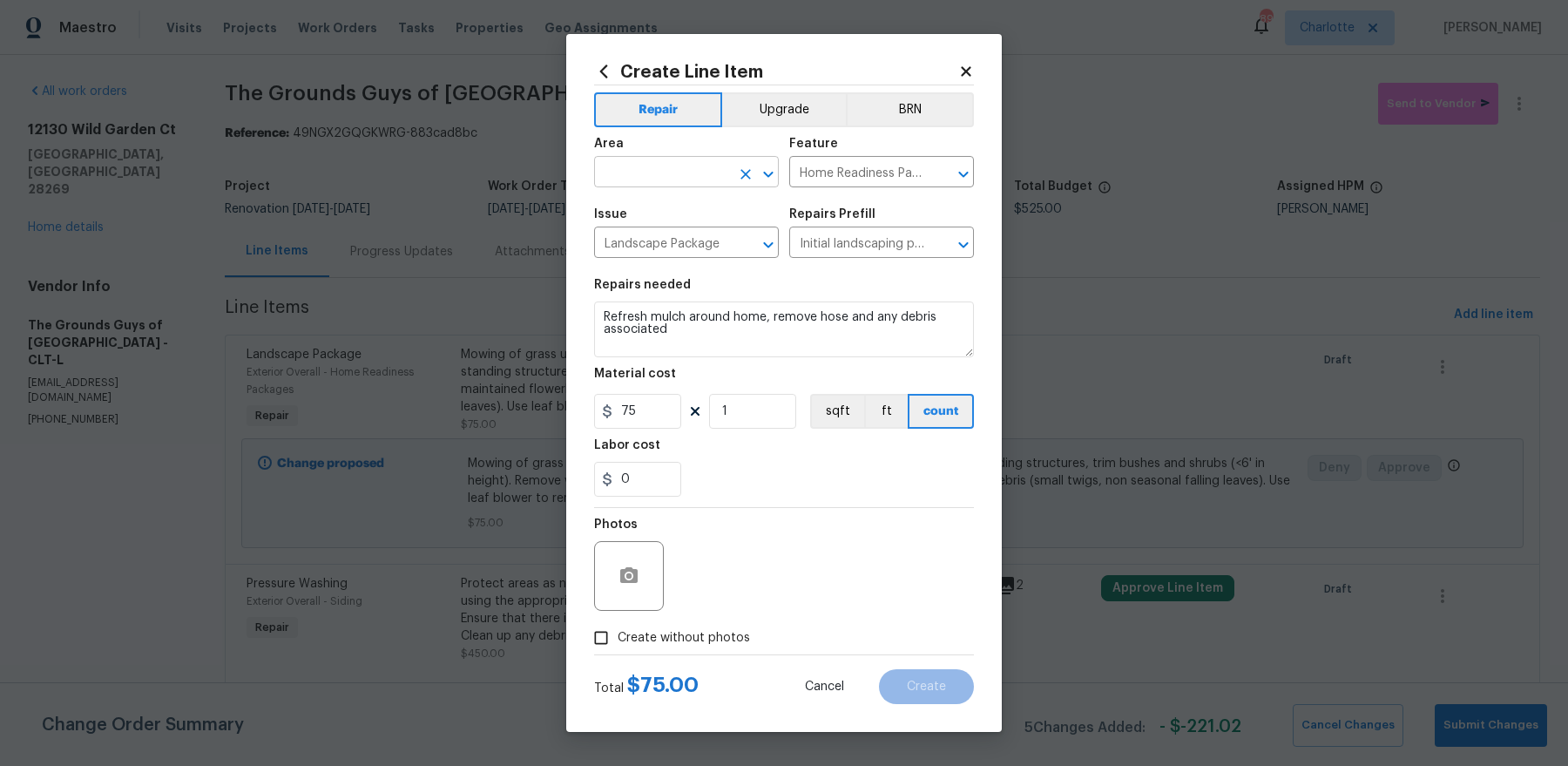
click at [658, 174] on input "text" at bounding box center [662, 174] width 136 height 27
click at [646, 219] on li "Exterior Overall" at bounding box center [686, 212] width 185 height 29
type input "Exterior Overall"
click at [648, 425] on input "75" at bounding box center [638, 410] width 87 height 35
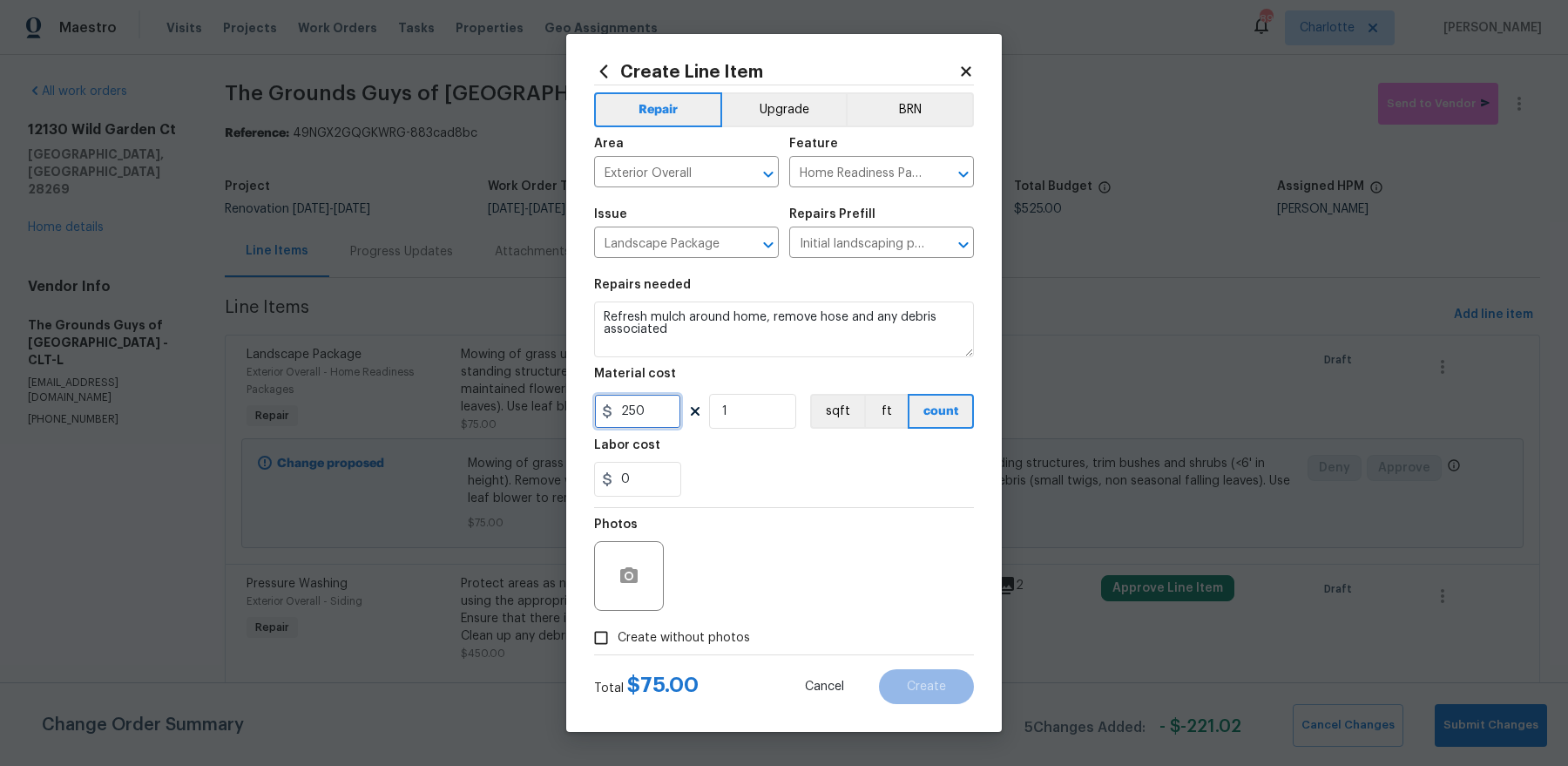
type input "250"
click at [610, 641] on input "Create without photos" at bounding box center [601, 637] width 33 height 33
checkbox input "true"
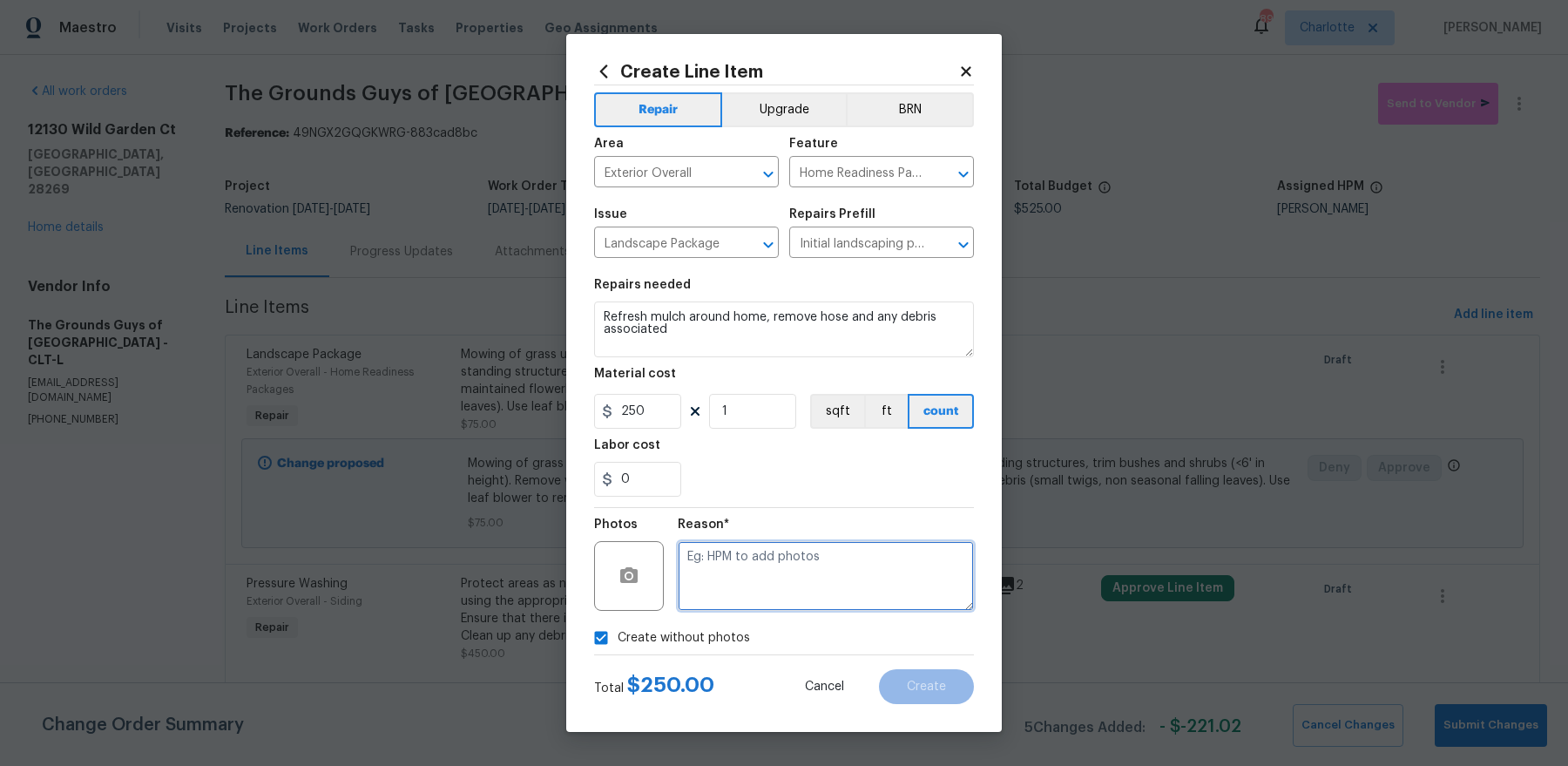
click at [797, 574] on textarea at bounding box center [825, 575] width 296 height 69
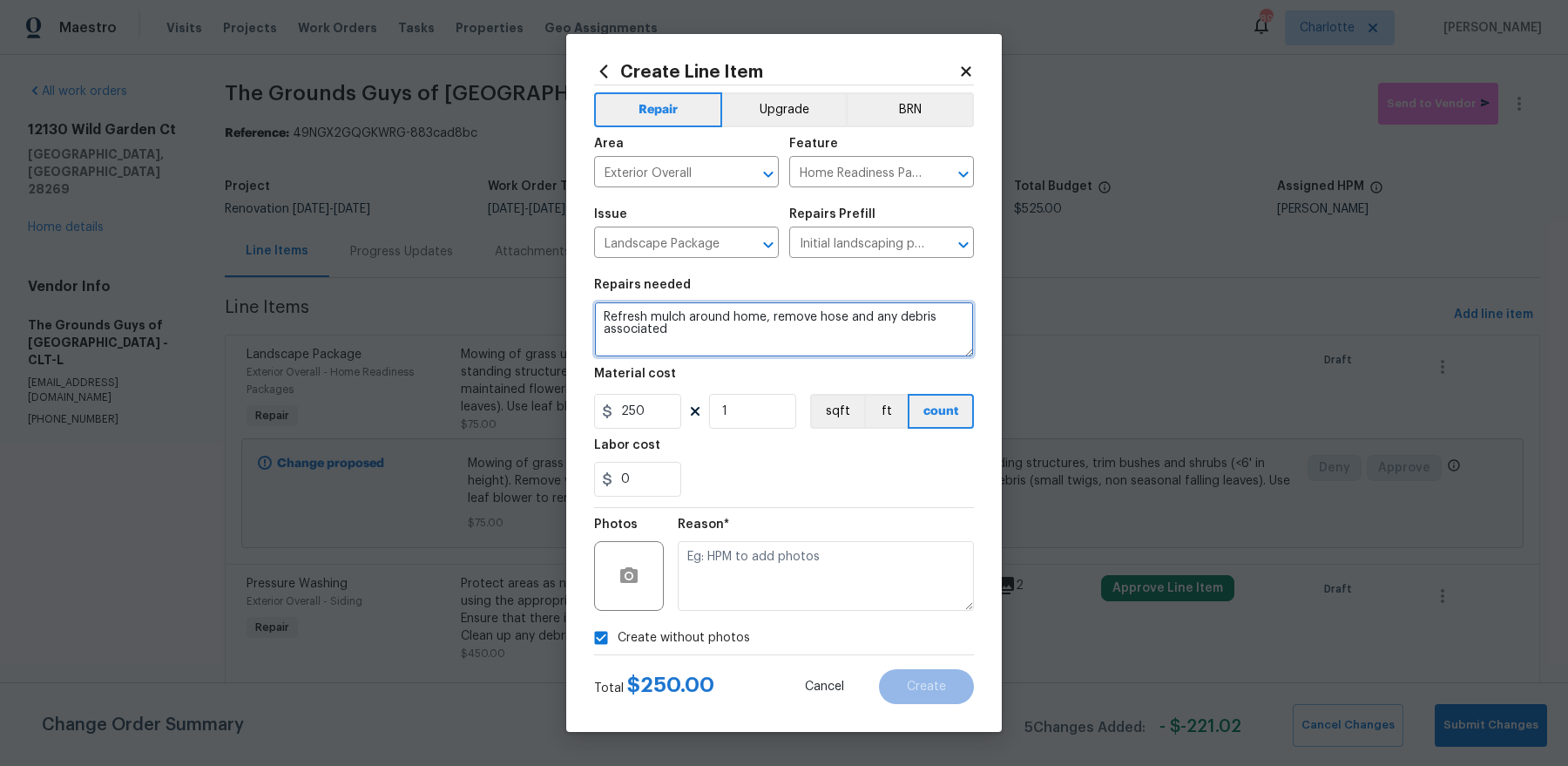
click at [820, 311] on textarea "Refresh mulch around home, remove hose and any debris associated" at bounding box center [784, 329] width 380 height 55
type textarea "Refresh mulch around home, remove and dispose of hose and any debris associated"
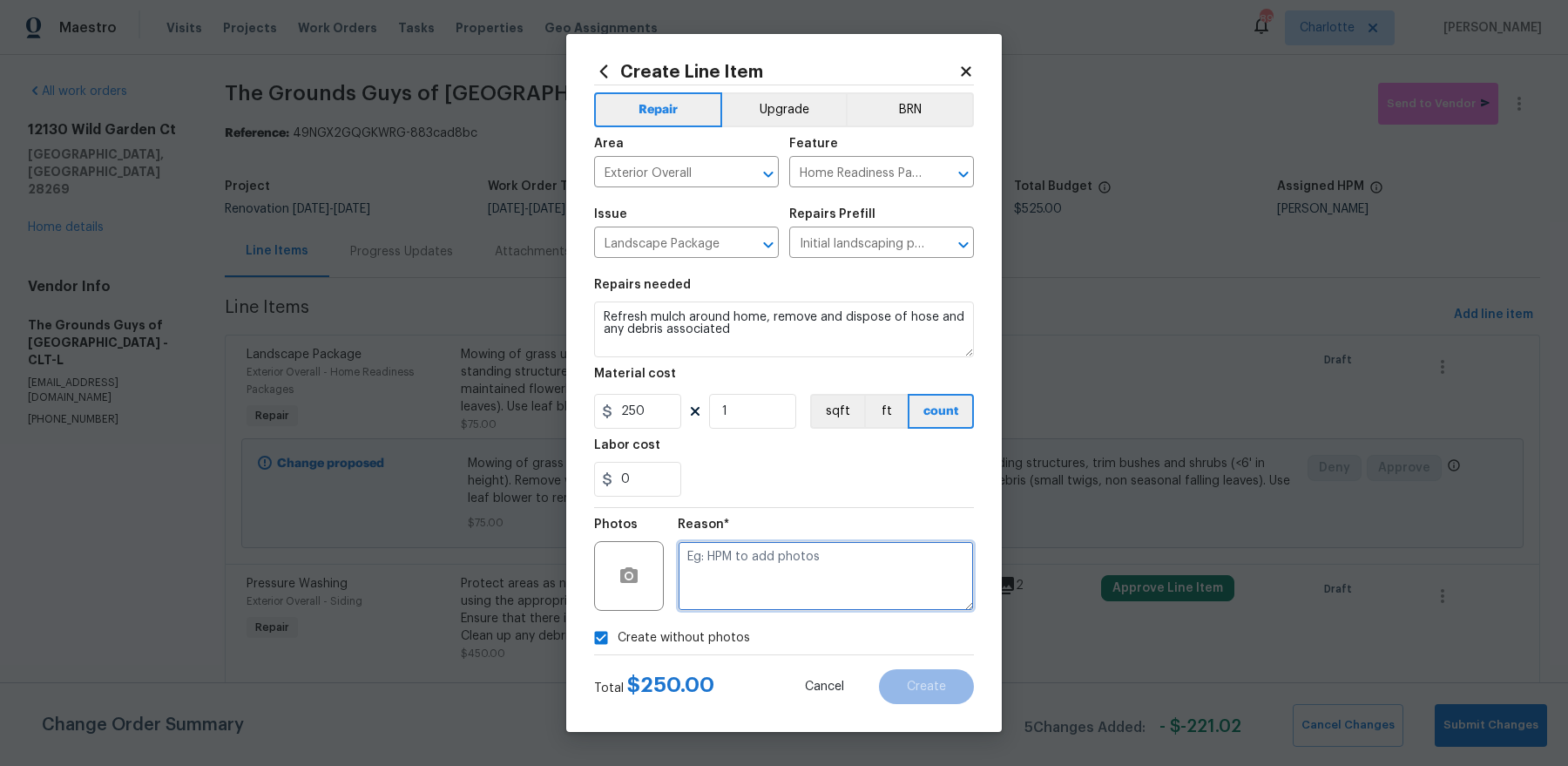
click at [823, 577] on textarea at bounding box center [825, 575] width 296 height 69
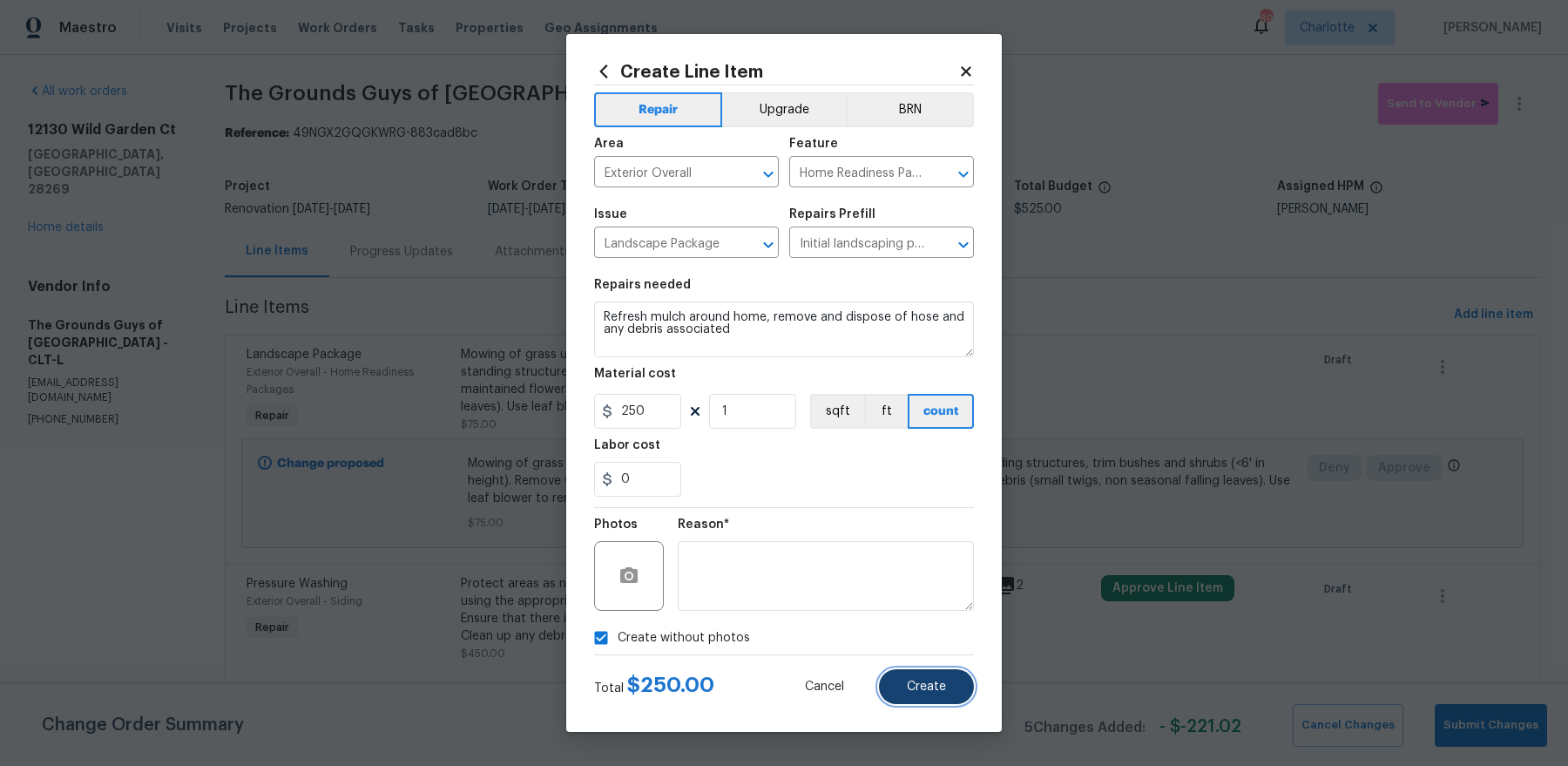
click at [923, 689] on span "Create" at bounding box center [927, 687] width 39 height 13
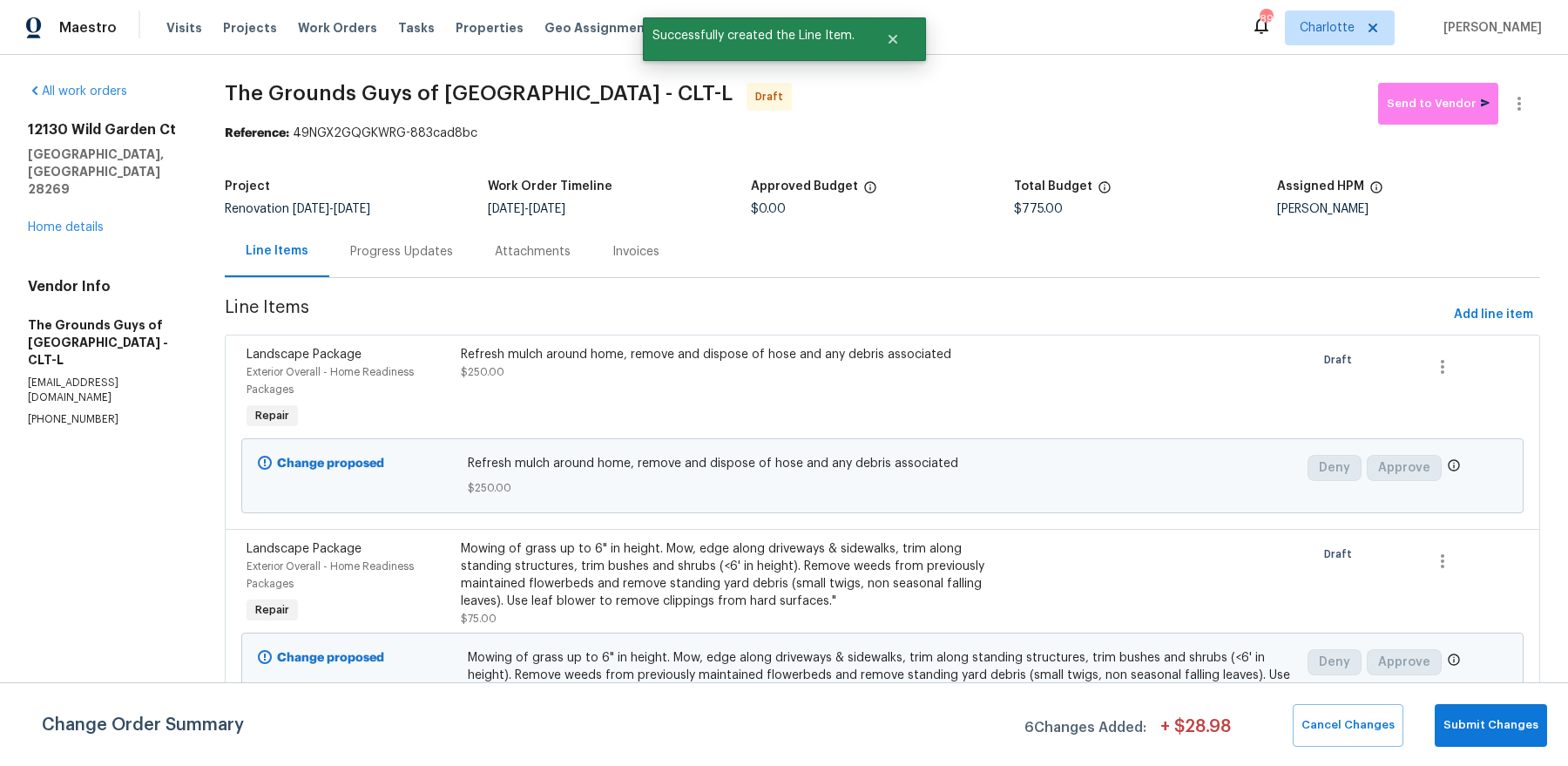
click at [1463, 746] on div "Change Order Summary 6 Changes Added: + $ 28.98 Cancel Changes Submit Changes" at bounding box center [784, 723] width 1568 height 84
click at [1464, 732] on span "Submit Changes" at bounding box center [1490, 725] width 95 height 20
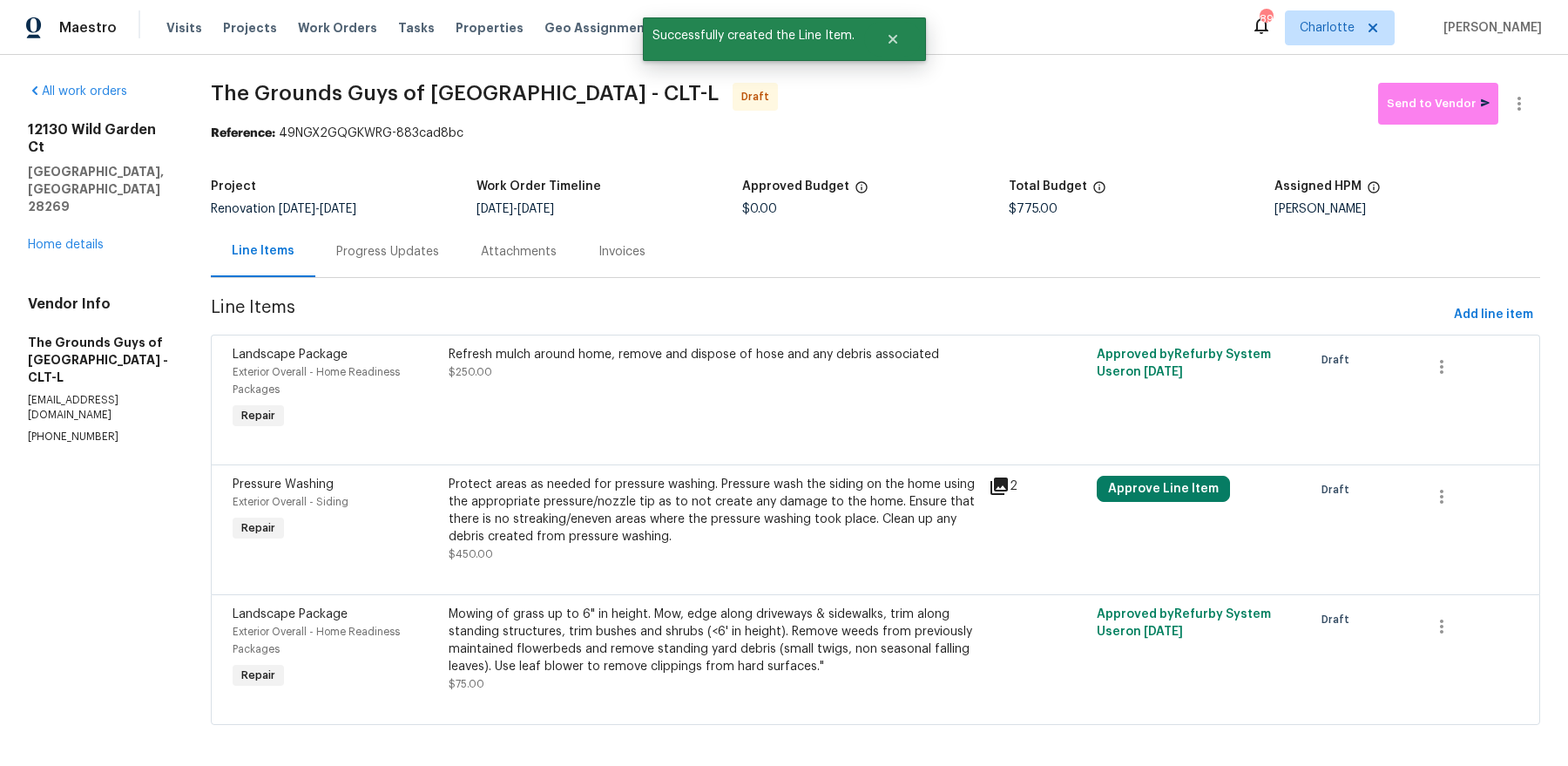
scroll to position [8, 0]
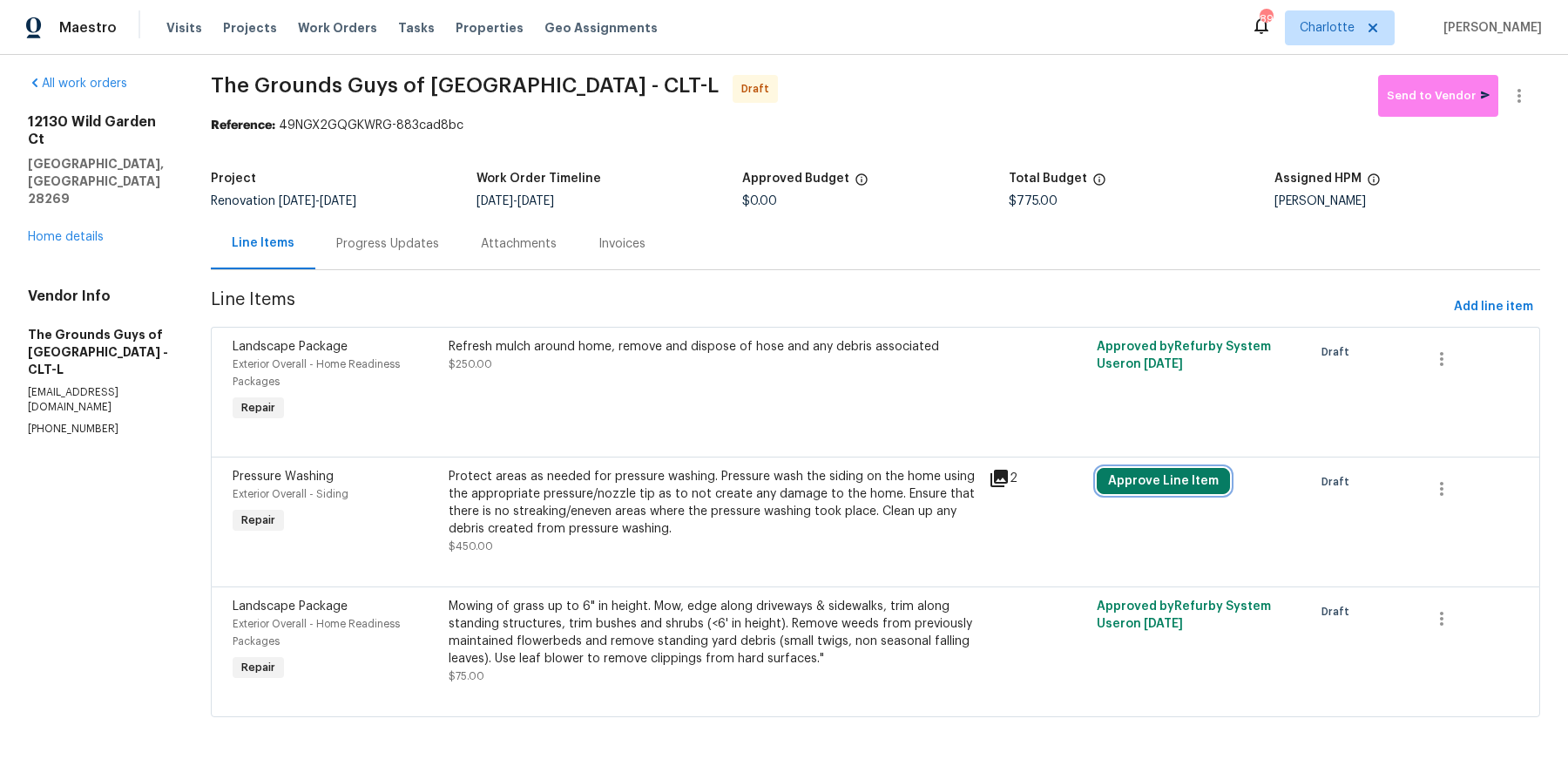
click at [1184, 477] on button "Approve Line Item" at bounding box center [1163, 481] width 133 height 26
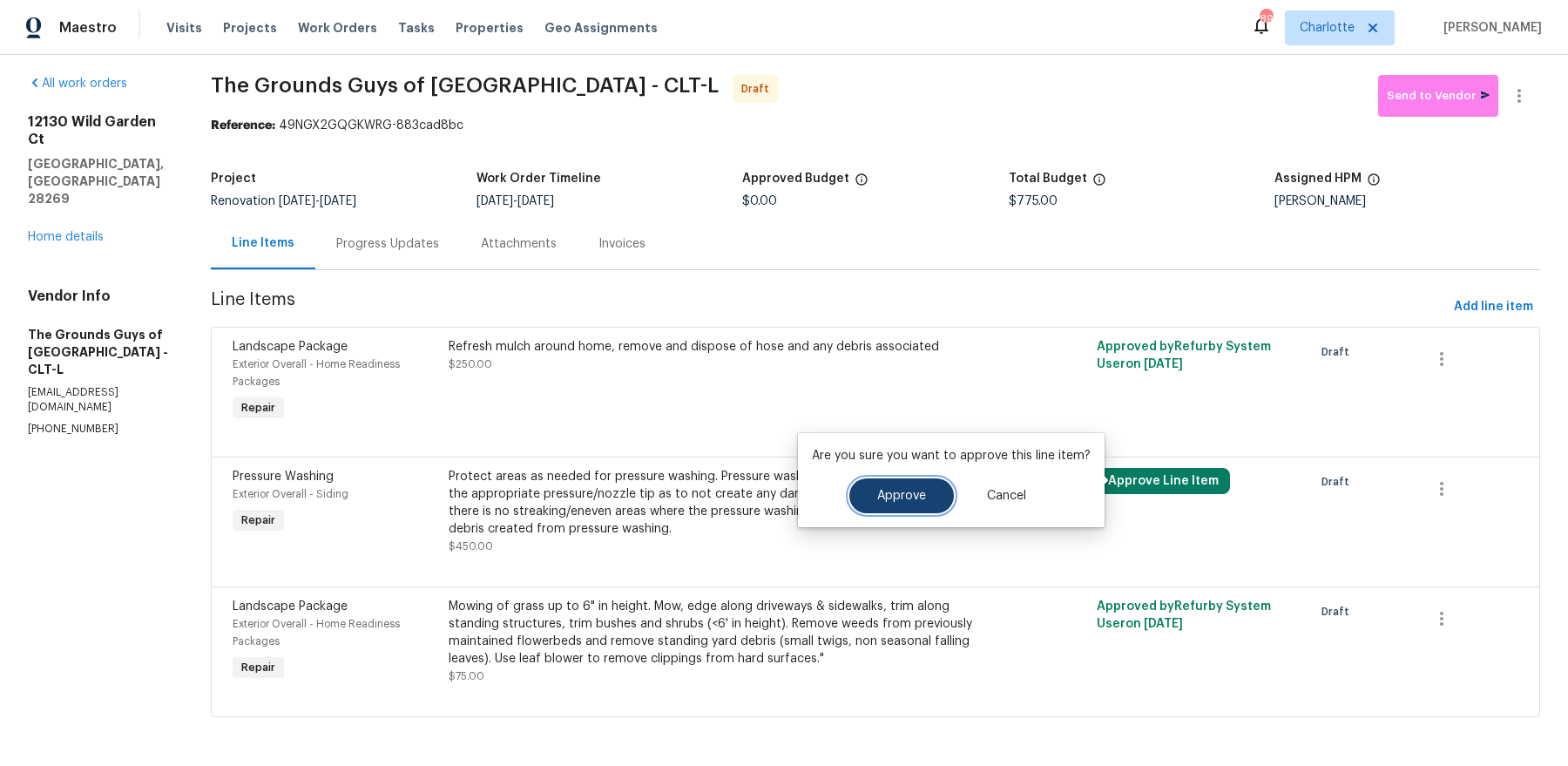
click at [872, 491] on button "Approve" at bounding box center [901, 495] width 104 height 35
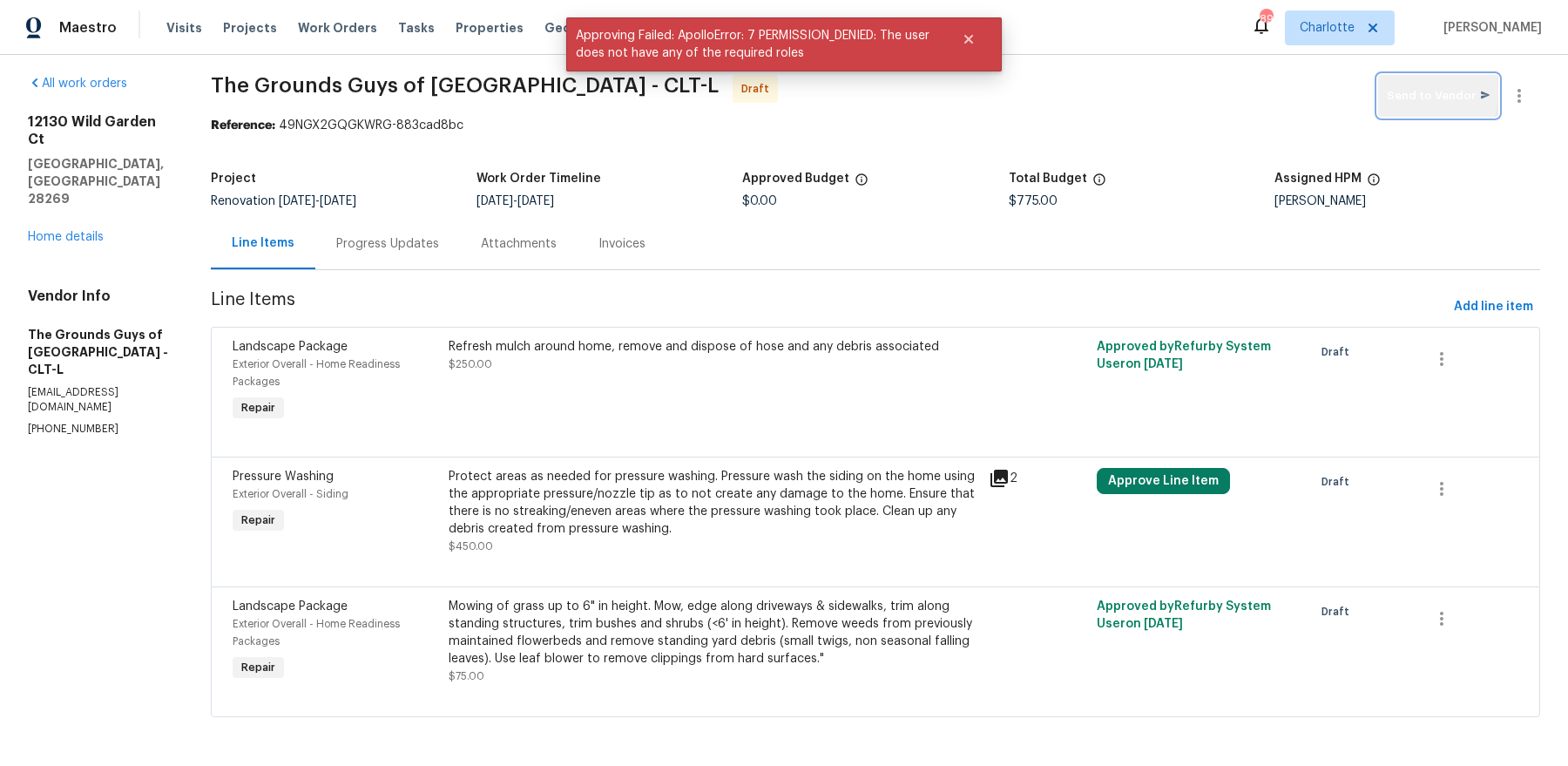
click at [1421, 91] on span "Send to Vendor" at bounding box center [1437, 96] width 102 height 20
click at [102, 231] on link "Home details" at bounding box center [66, 237] width 76 height 12
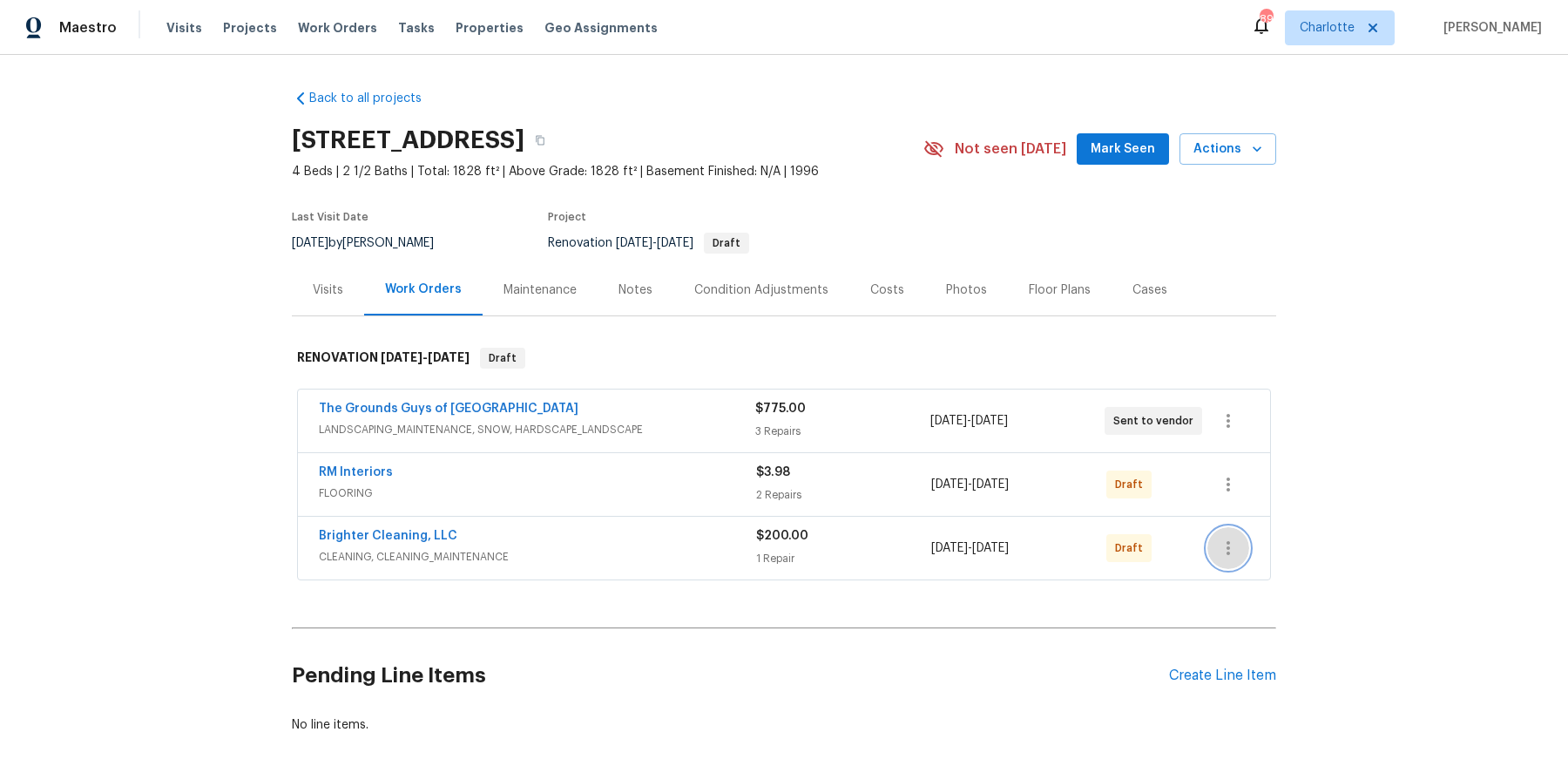
click at [1239, 551] on button "button" at bounding box center [1228, 547] width 42 height 42
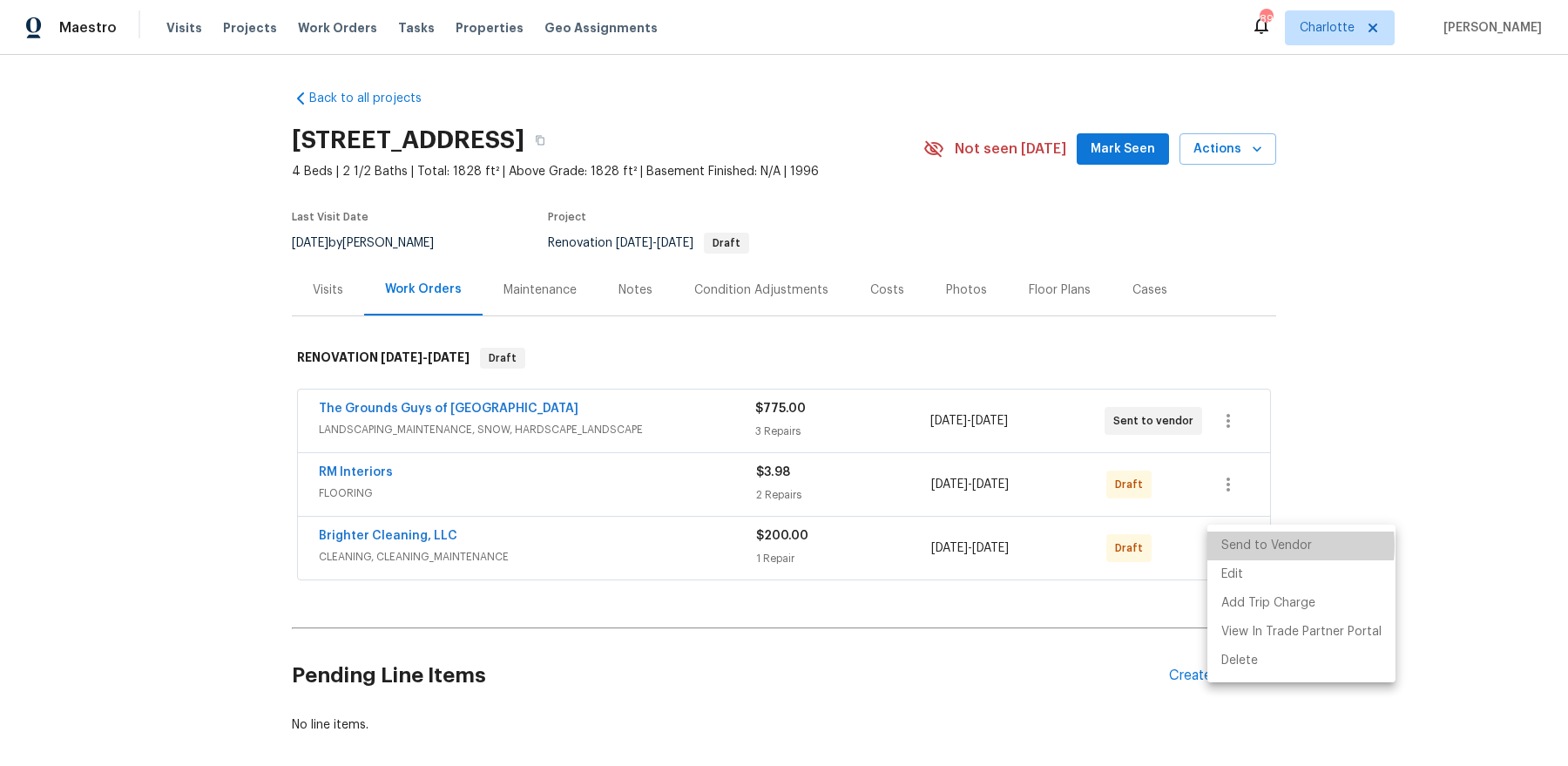
click at [1252, 545] on li "Send to Vendor" at bounding box center [1301, 545] width 188 height 29
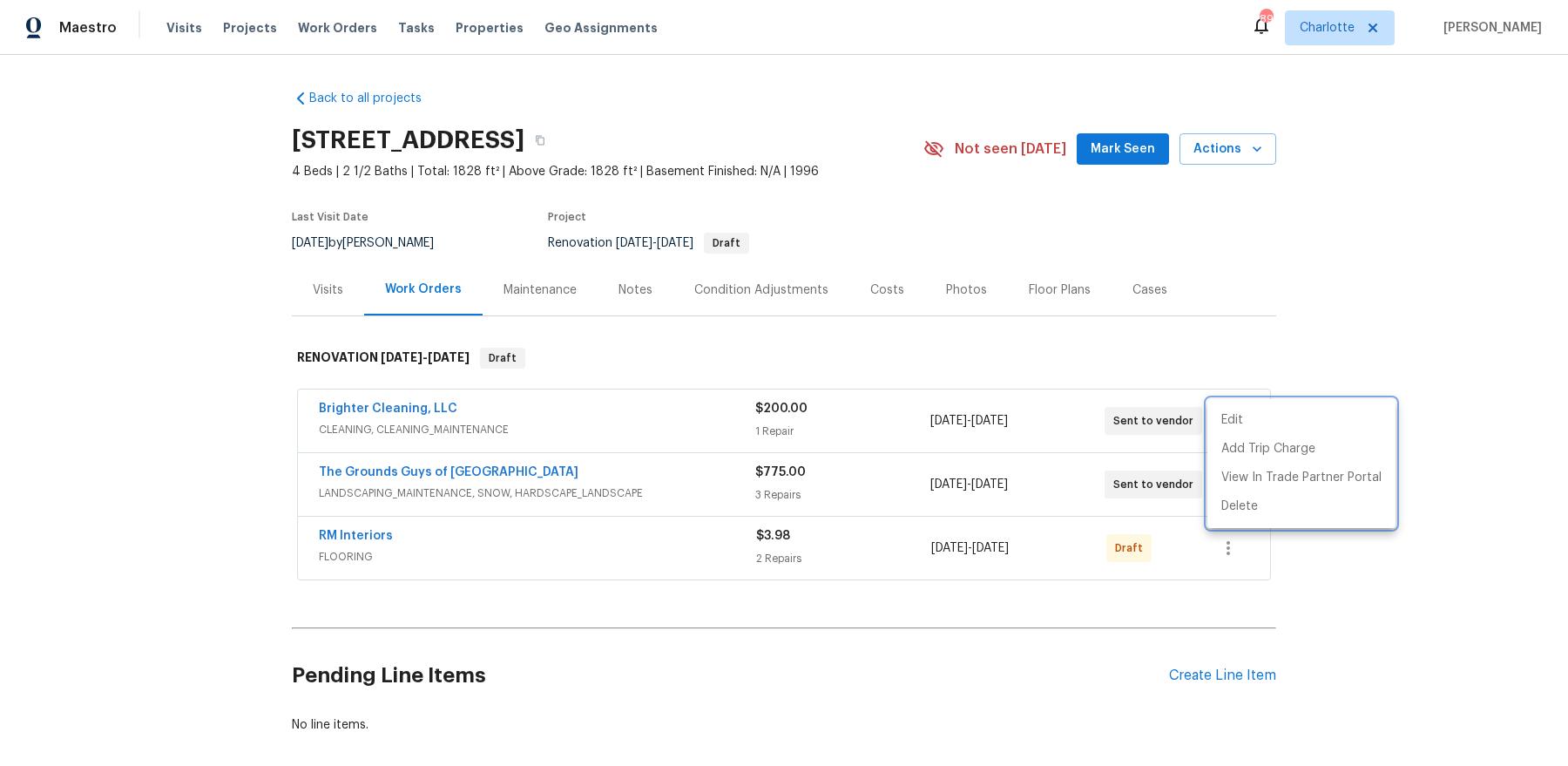
click at [703, 545] on div at bounding box center [784, 383] width 1568 height 766
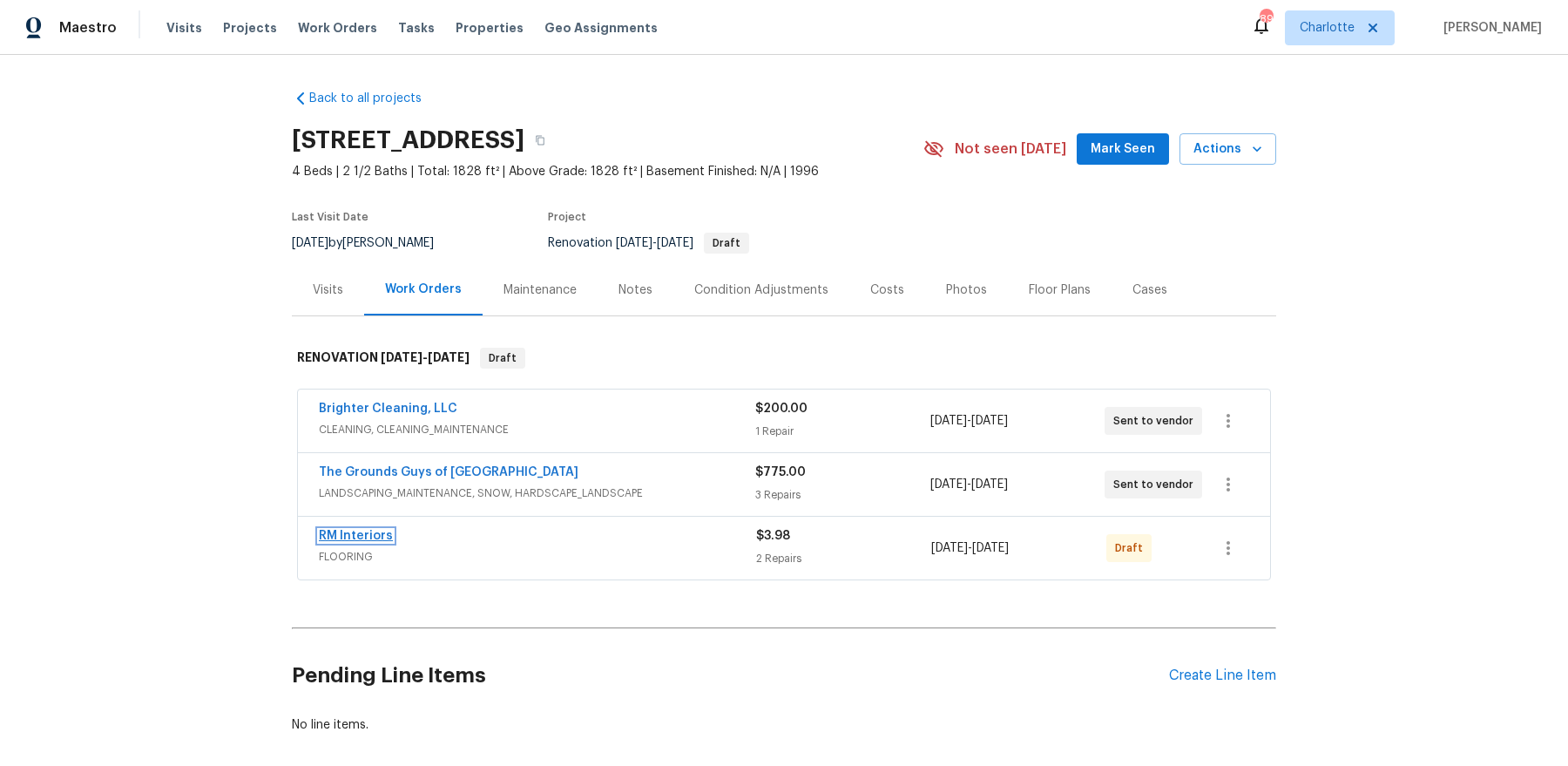
click at [370, 537] on link "RM Interiors" at bounding box center [356, 535] width 74 height 12
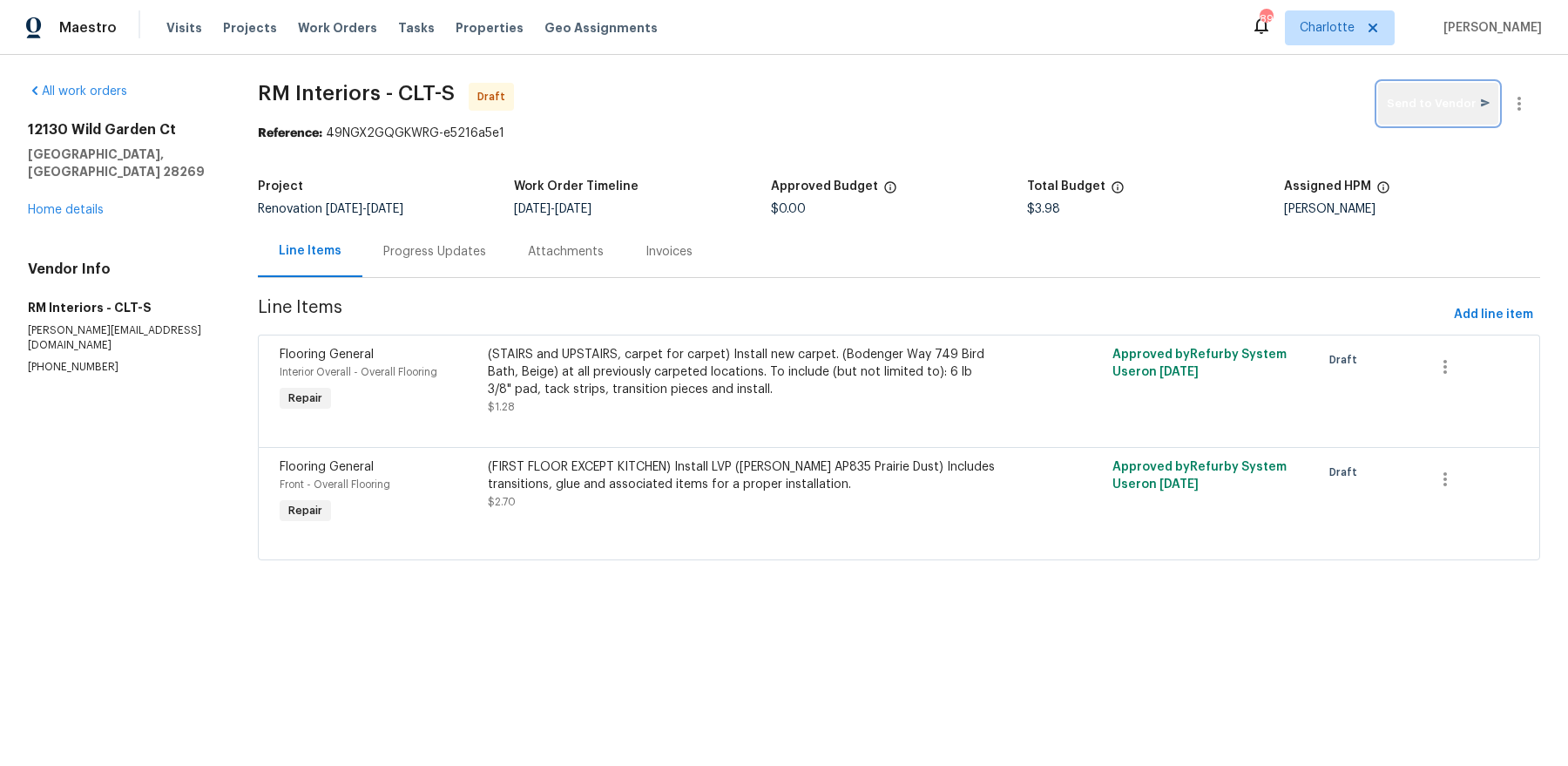
click at [1461, 113] on span "Send to Vendor" at bounding box center [1437, 103] width 102 height 20
click at [425, 259] on div "Progress Updates" at bounding box center [438, 252] width 102 height 18
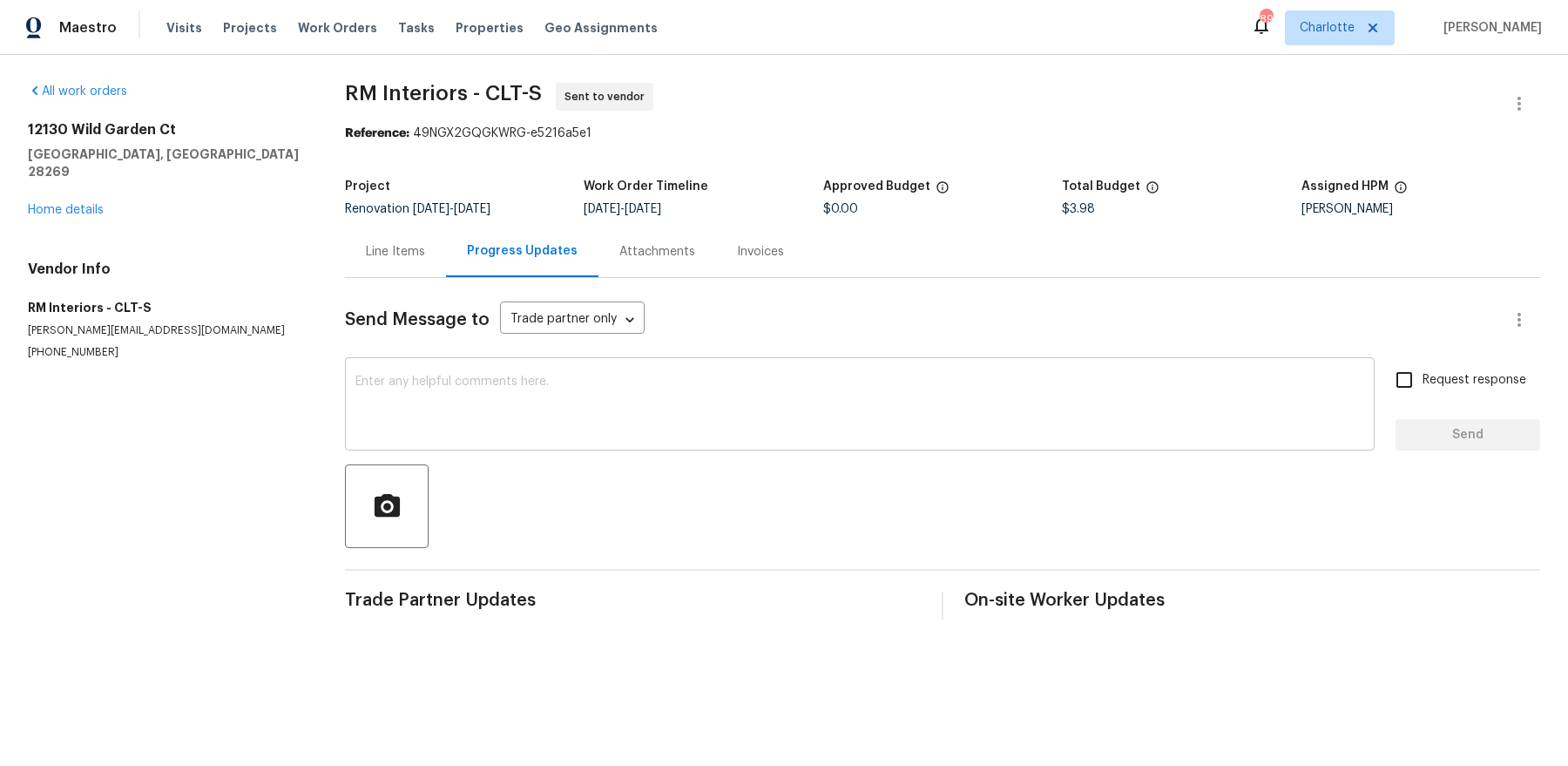
click at [458, 404] on textarea at bounding box center [860, 406] width 1008 height 61
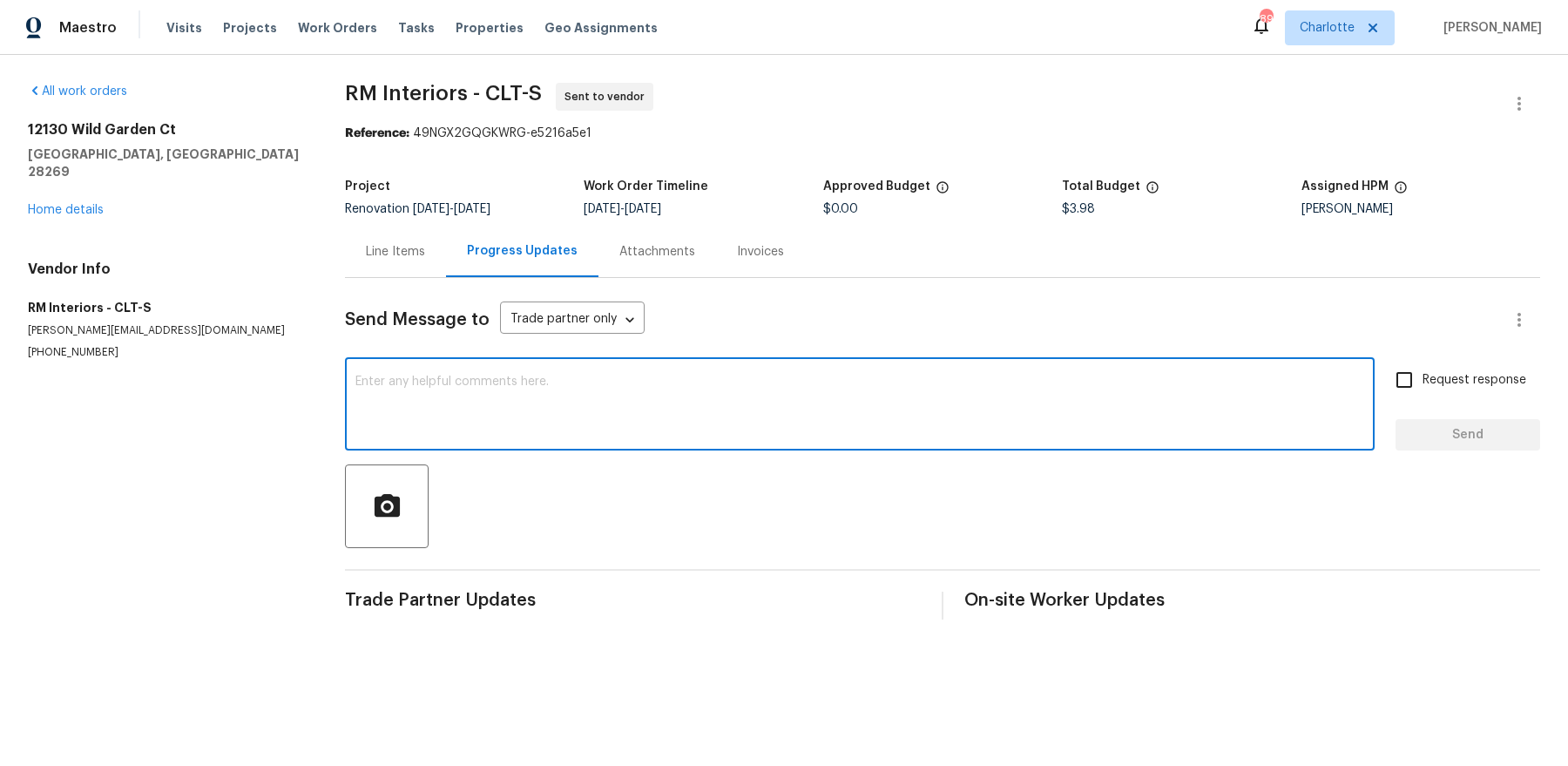
paste textarea "6372"
type textarea "LB code 6372. Please measure ASAP for 8/19 install"
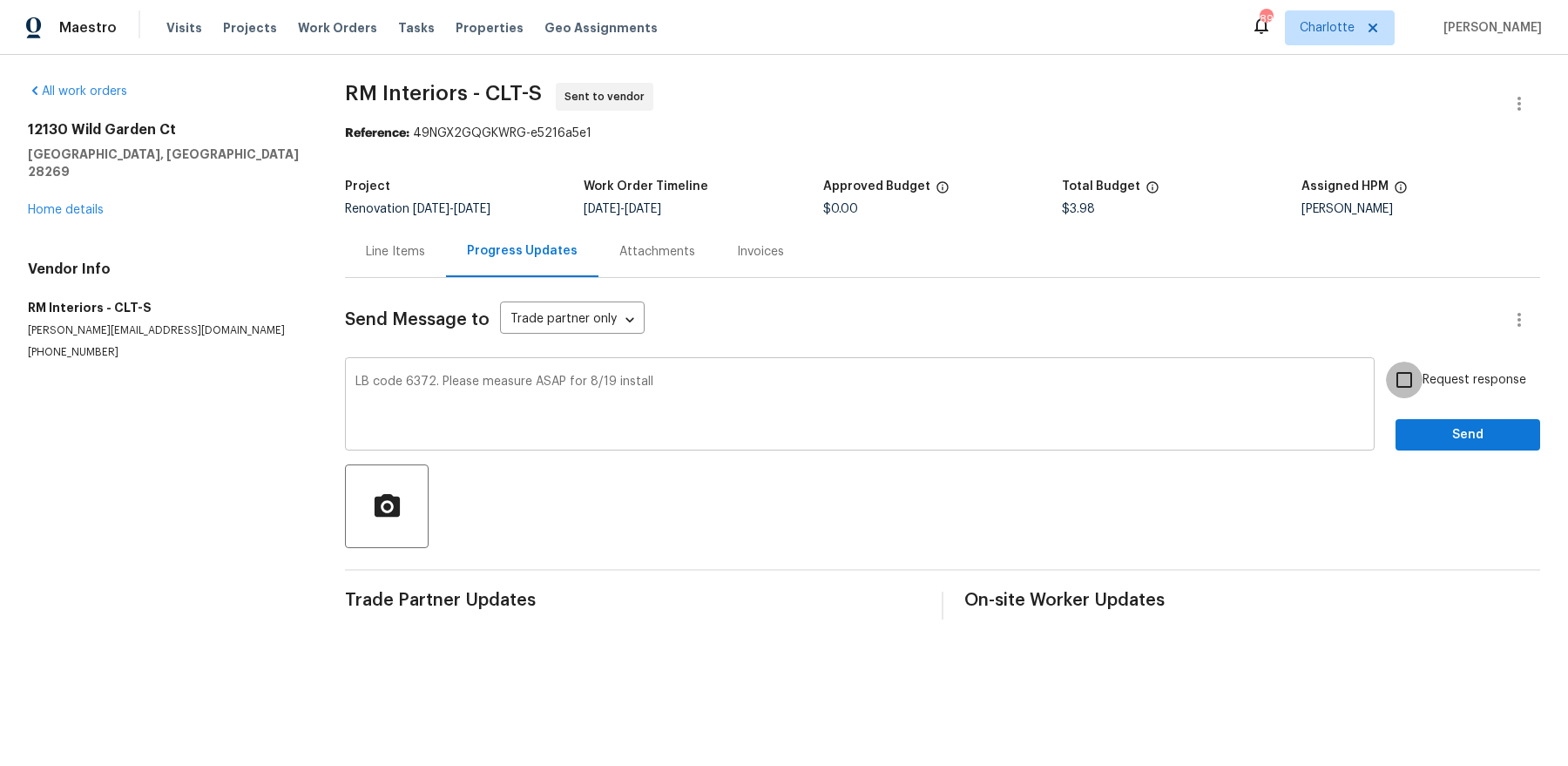
click at [1386, 361] on input "Request response" at bounding box center [1404, 379] width 37 height 37
checkbox input "true"
click at [1395, 419] on button "Send" at bounding box center [1468, 435] width 145 height 32
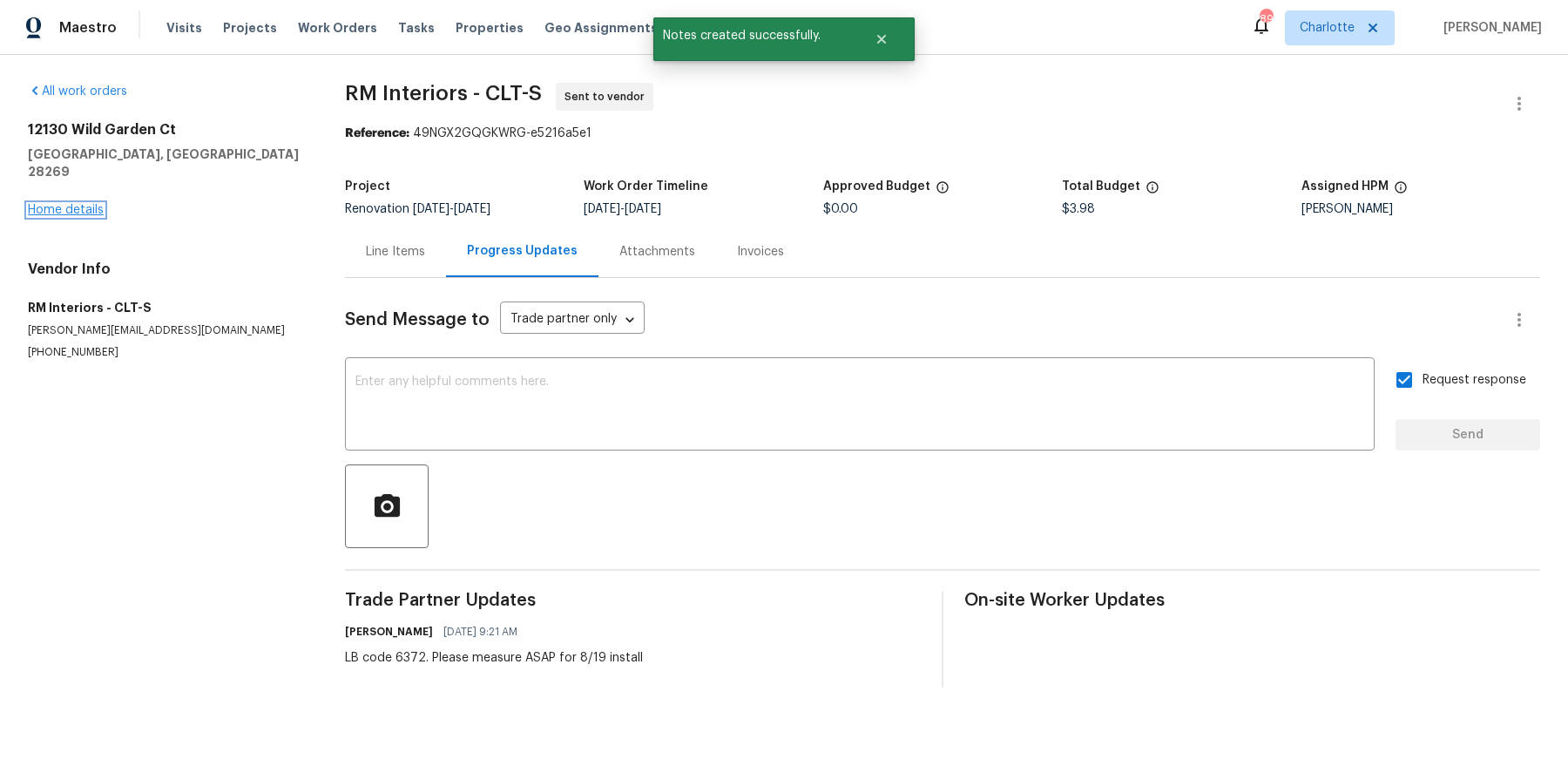
click at [66, 204] on link "Home details" at bounding box center [66, 209] width 76 height 12
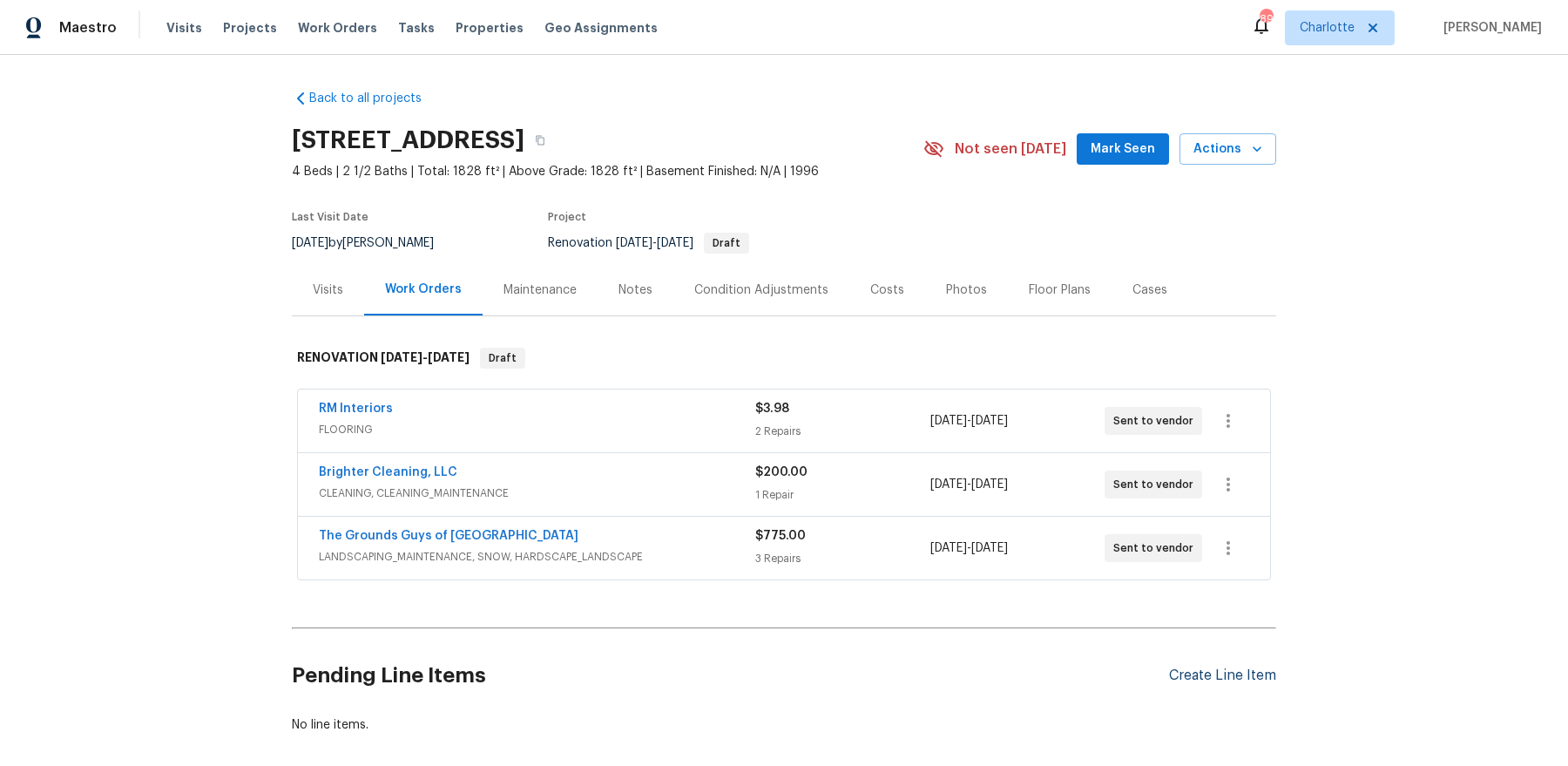
click at [1205, 670] on div "Create Line Item" at bounding box center [1222, 676] width 107 height 17
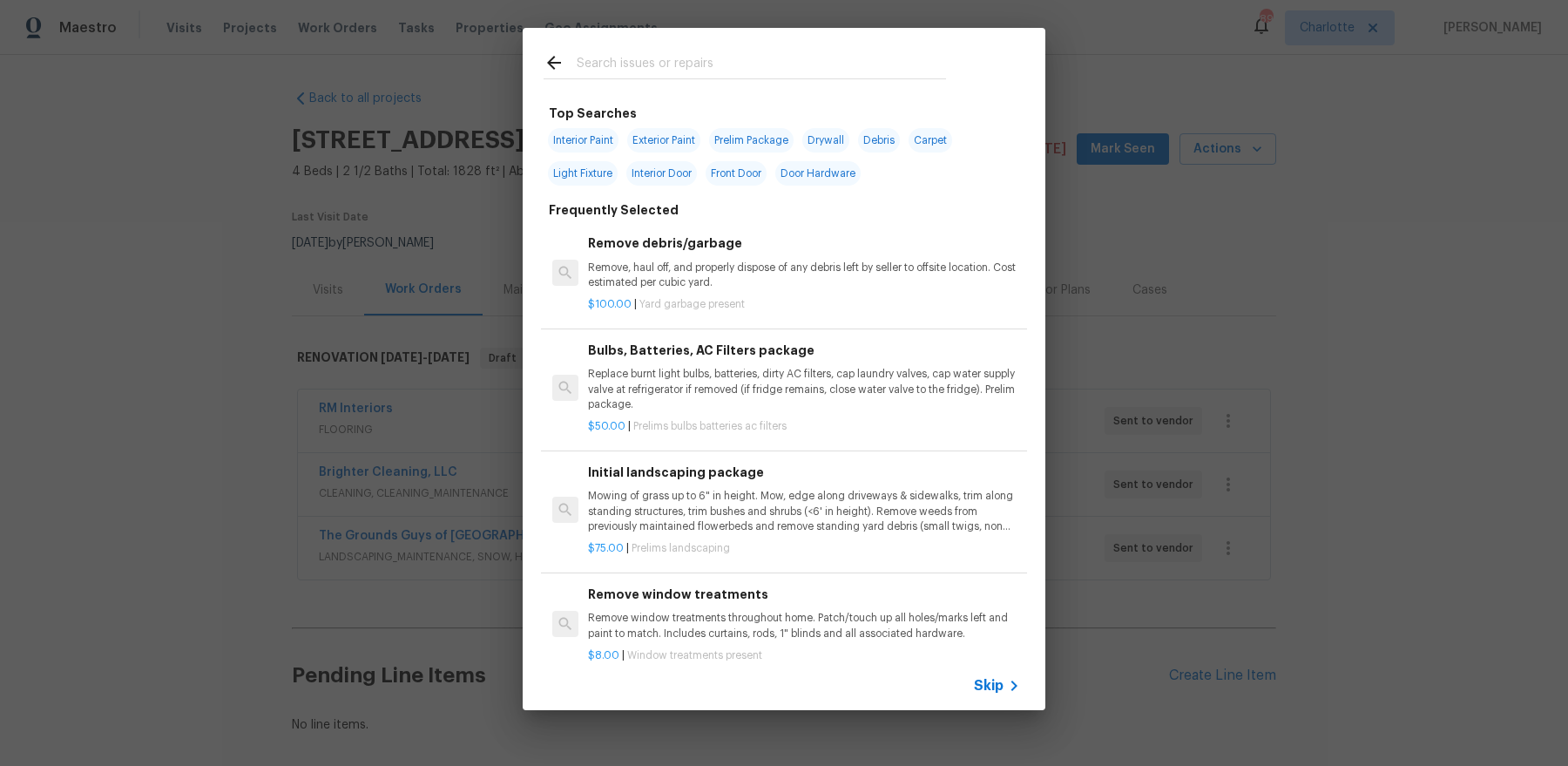
click at [668, 54] on input "text" at bounding box center [761, 66] width 369 height 26
click at [667, 69] on input "text" at bounding box center [761, 66] width 369 height 26
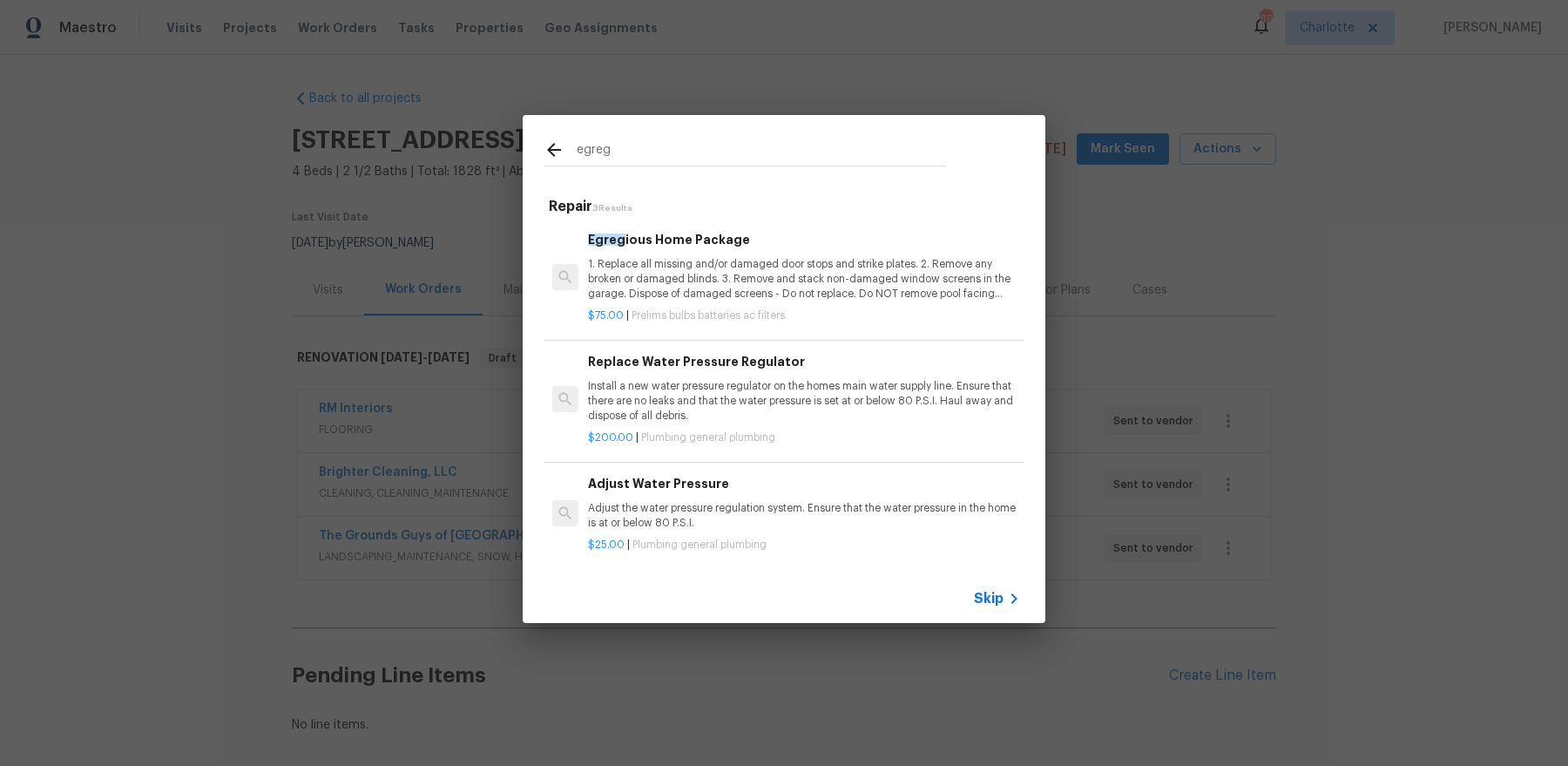
type input "egreg"
click at [697, 263] on p "1. Replace all missing and/or damaged door stops and strike plates. 2. Remove a…" at bounding box center [804, 279] width 432 height 44
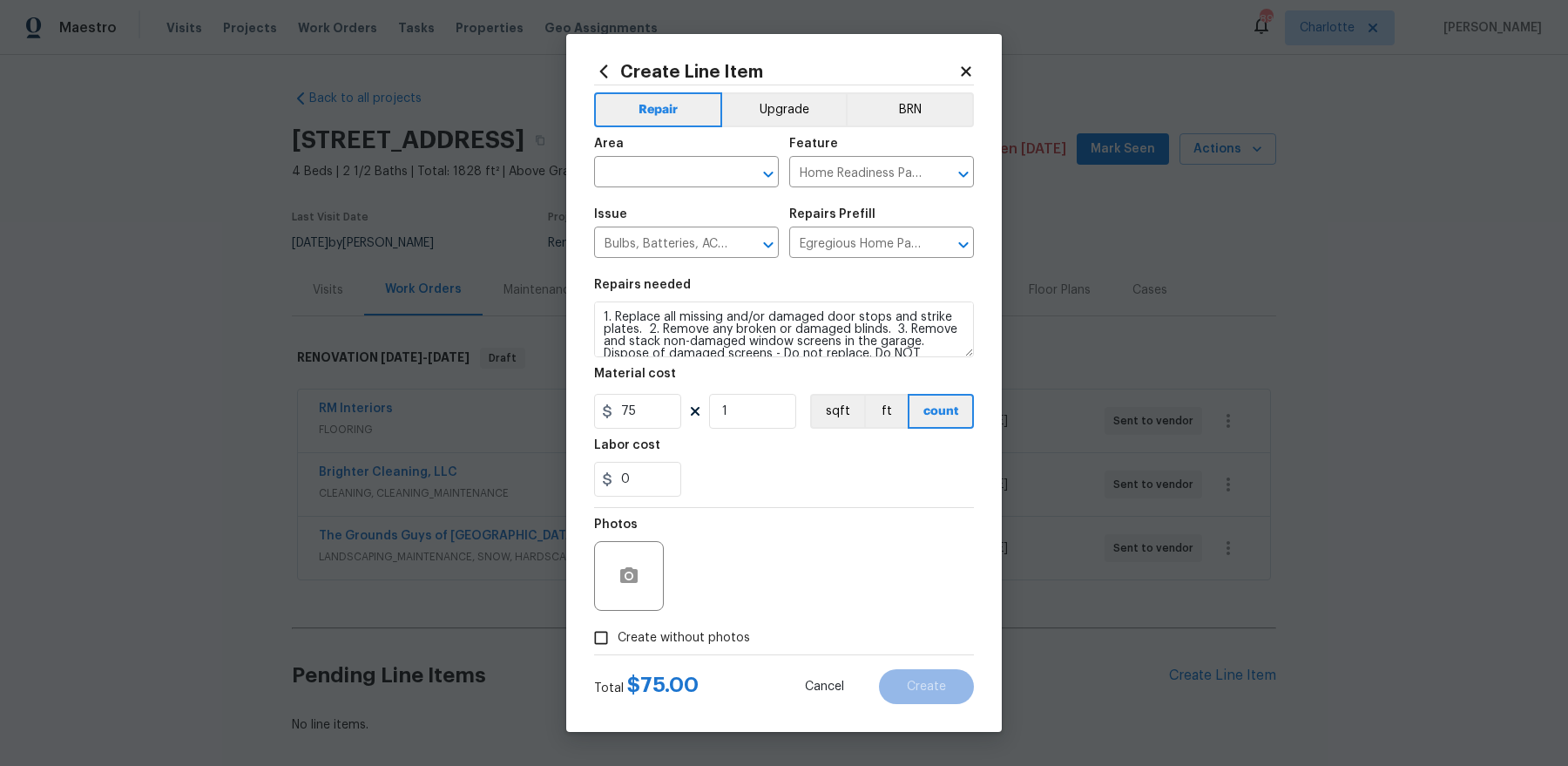
click at [697, 207] on span "Issue Bulbs, Batteries, AC Filters ​" at bounding box center [686, 233] width 185 height 70
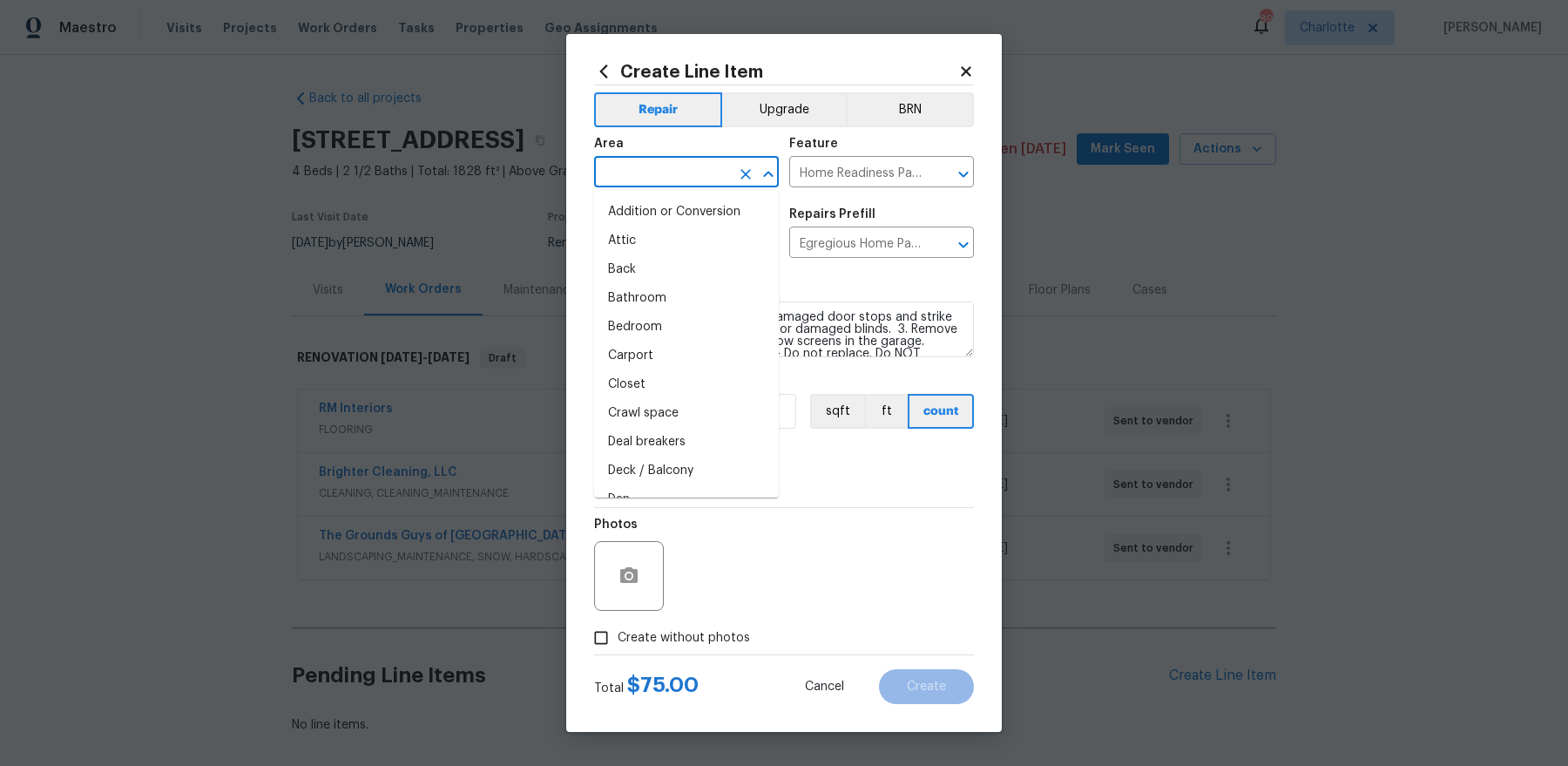
click at [697, 184] on input "text" at bounding box center [662, 174] width 136 height 27
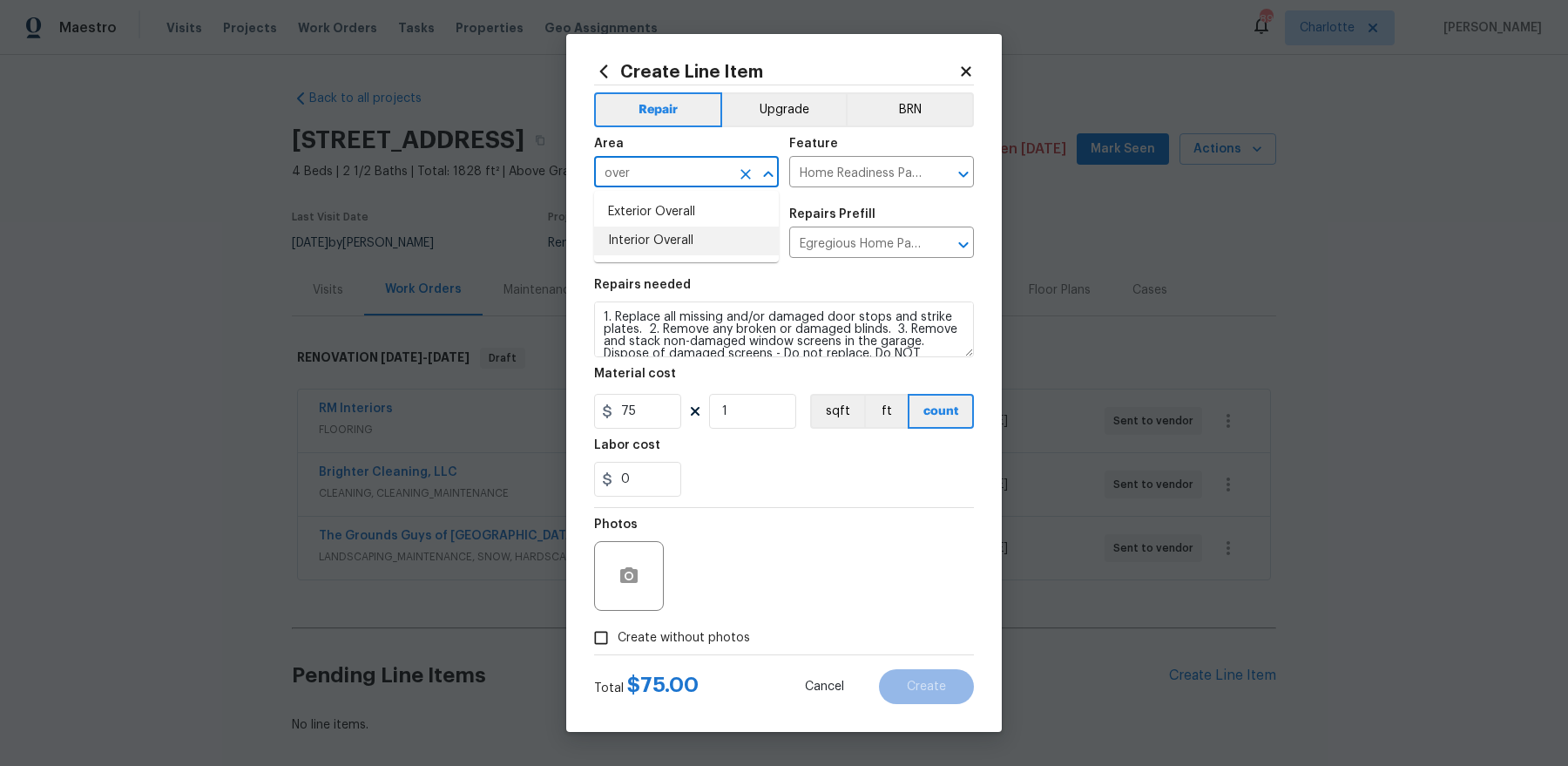
click at [664, 236] on li "Interior Overall" at bounding box center [686, 240] width 185 height 29
type input "Interior Overall"
click at [681, 620] on div "Photos" at bounding box center [784, 564] width 380 height 114
click at [678, 636] on span "Create without photos" at bounding box center [684, 637] width 132 height 18
click at [618, 636] on input "Create without photos" at bounding box center [601, 637] width 33 height 33
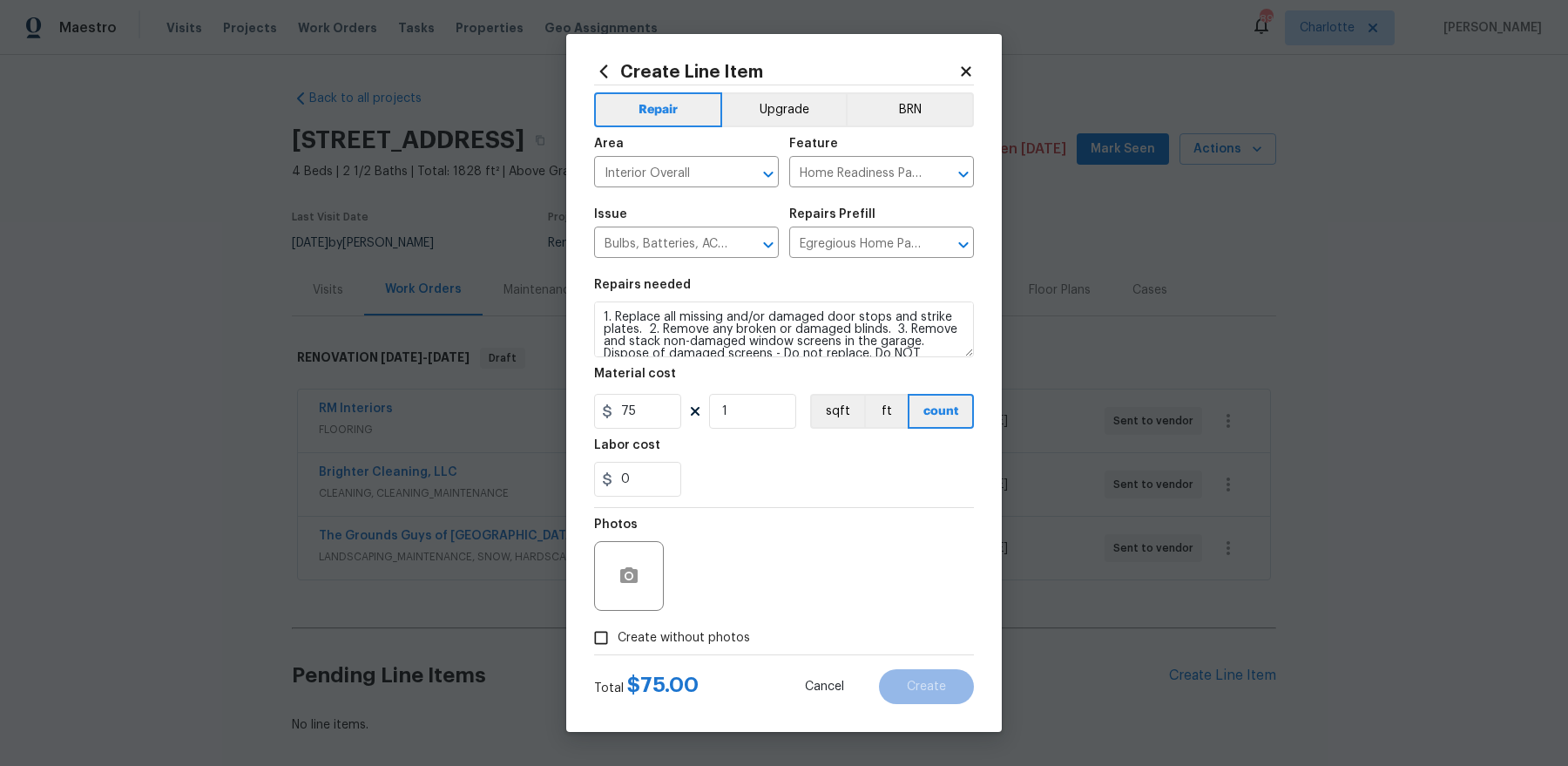
checkbox input "true"
click at [756, 585] on textarea at bounding box center [825, 575] width 296 height 69
click at [923, 712] on div "Create Line Item Repair Upgrade BRN Area Interior Overall ​ Feature Home Readin…" at bounding box center [784, 382] width 436 height 697
click at [923, 689] on span "Create" at bounding box center [927, 687] width 39 height 13
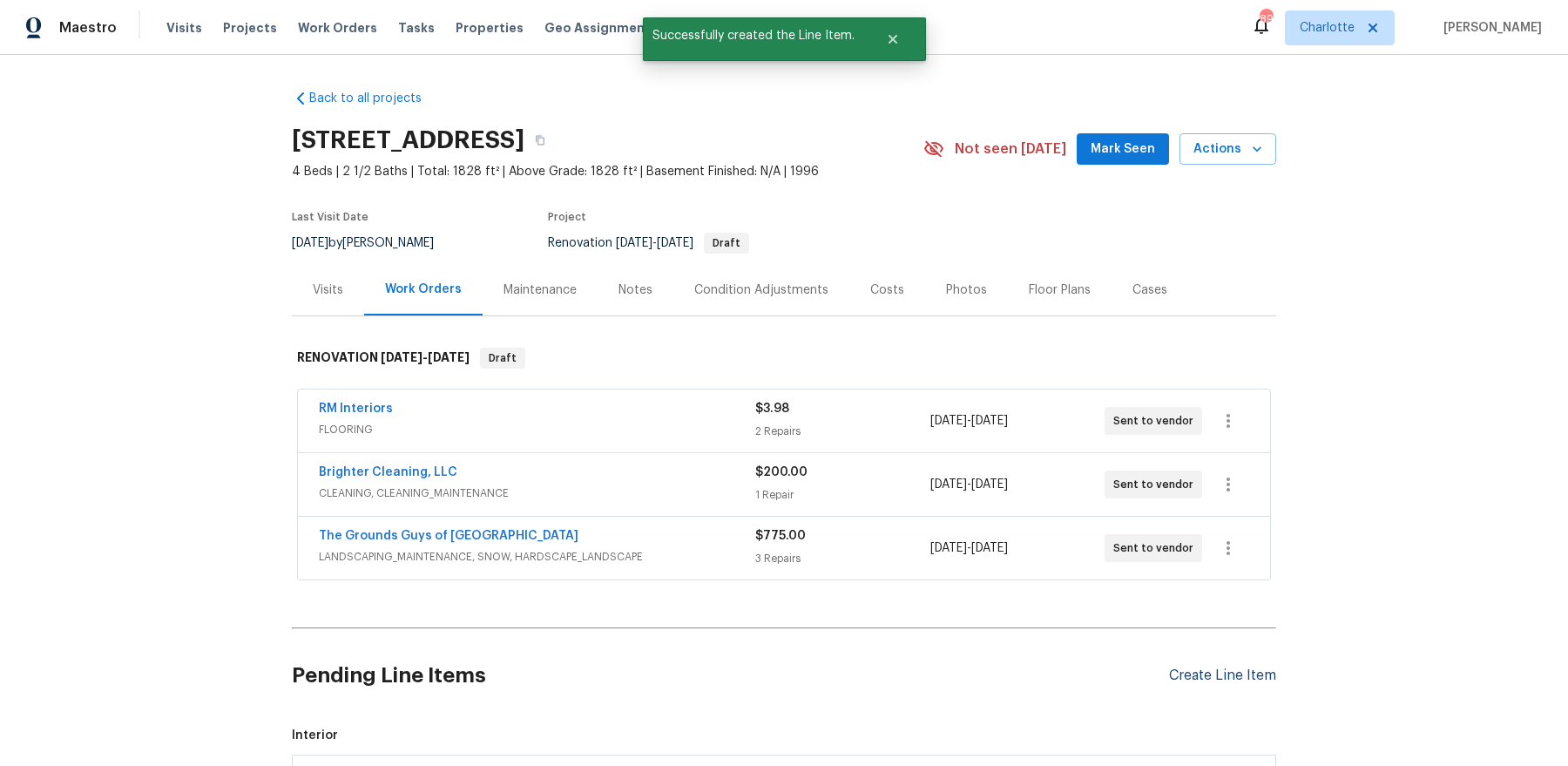
click at [1217, 670] on div "Create Line Item" at bounding box center [1222, 676] width 107 height 17
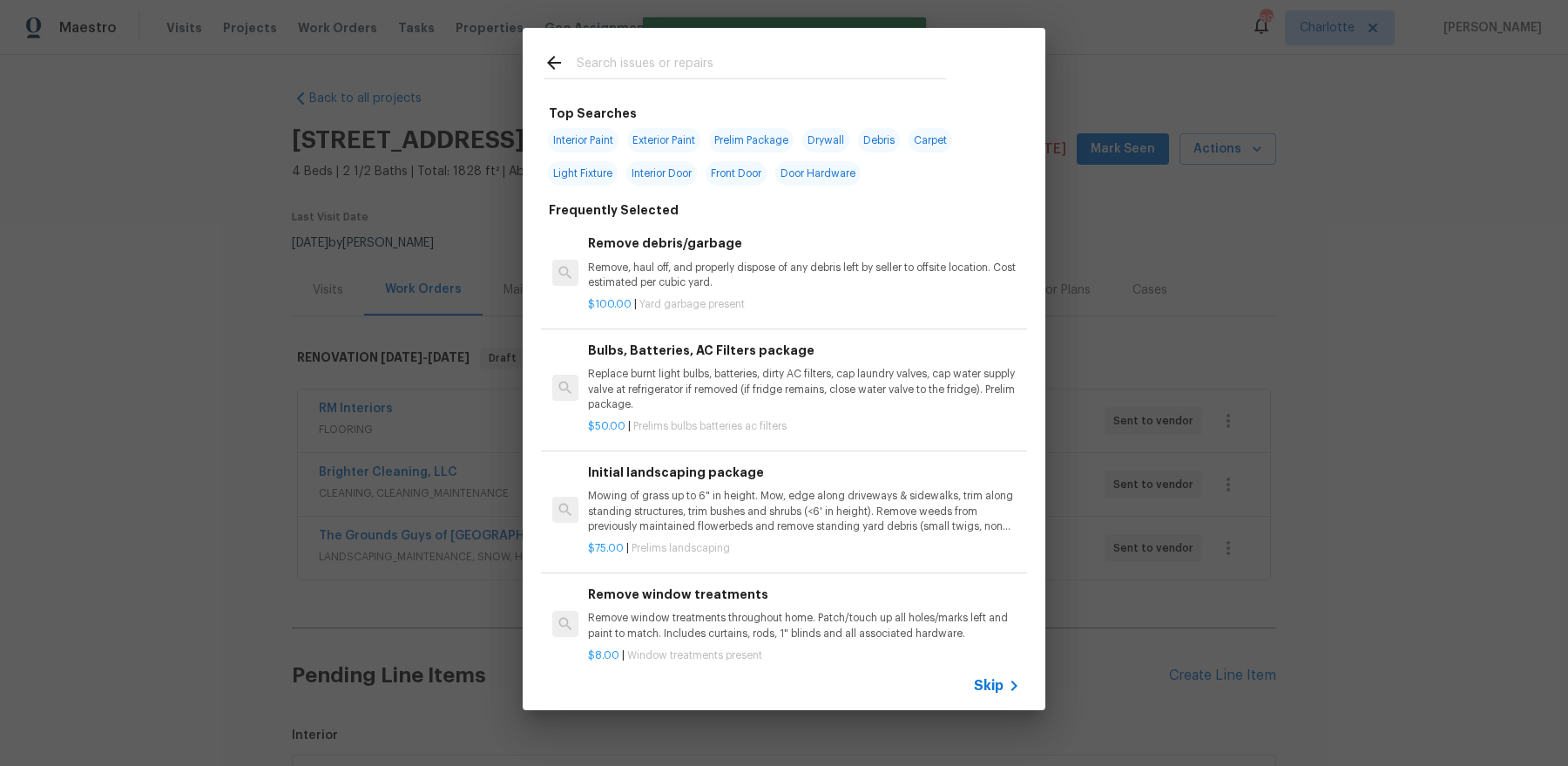
click at [718, 67] on input "text" at bounding box center [761, 66] width 369 height 26
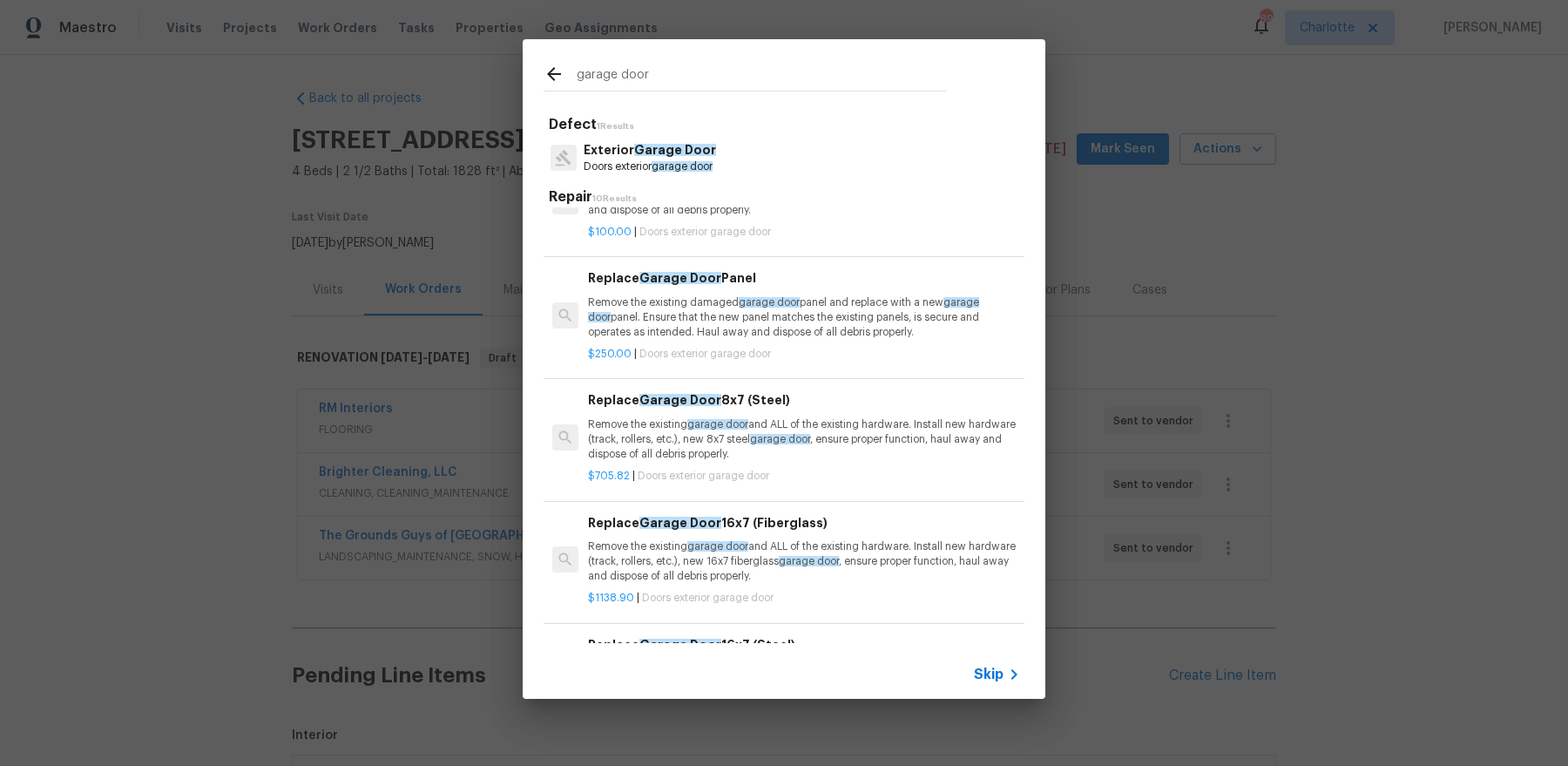
scroll to position [66, 0]
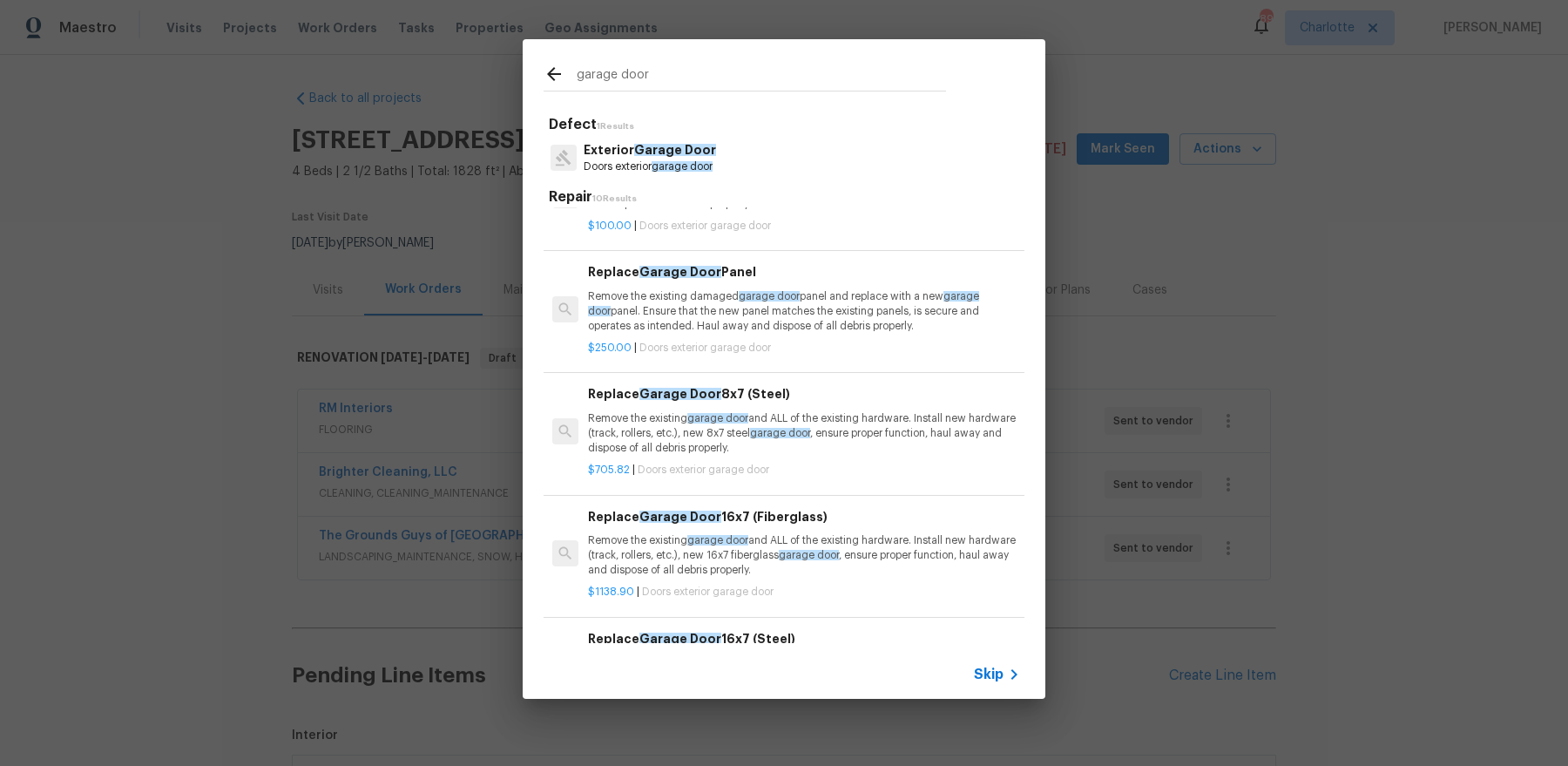
type input "garage door"
click at [771, 313] on p "Remove the existing damaged garage door panel and replace with a new garage doo…" at bounding box center [804, 311] width 432 height 44
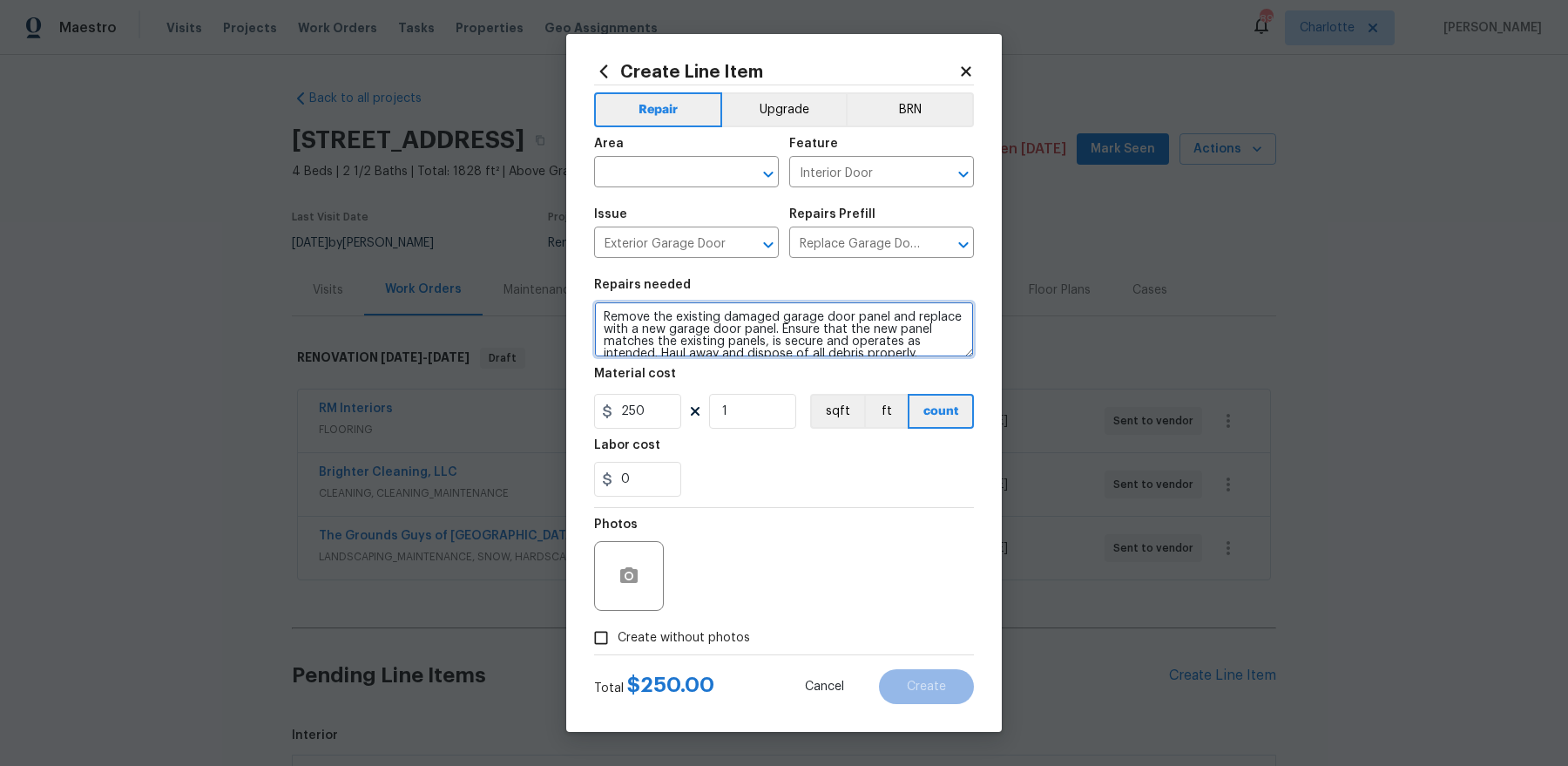
click at [769, 322] on textarea "Remove the existing damaged garage door panel and replace with a new garage doo…" at bounding box center [784, 329] width 380 height 55
type textarea "Paint garage door white"
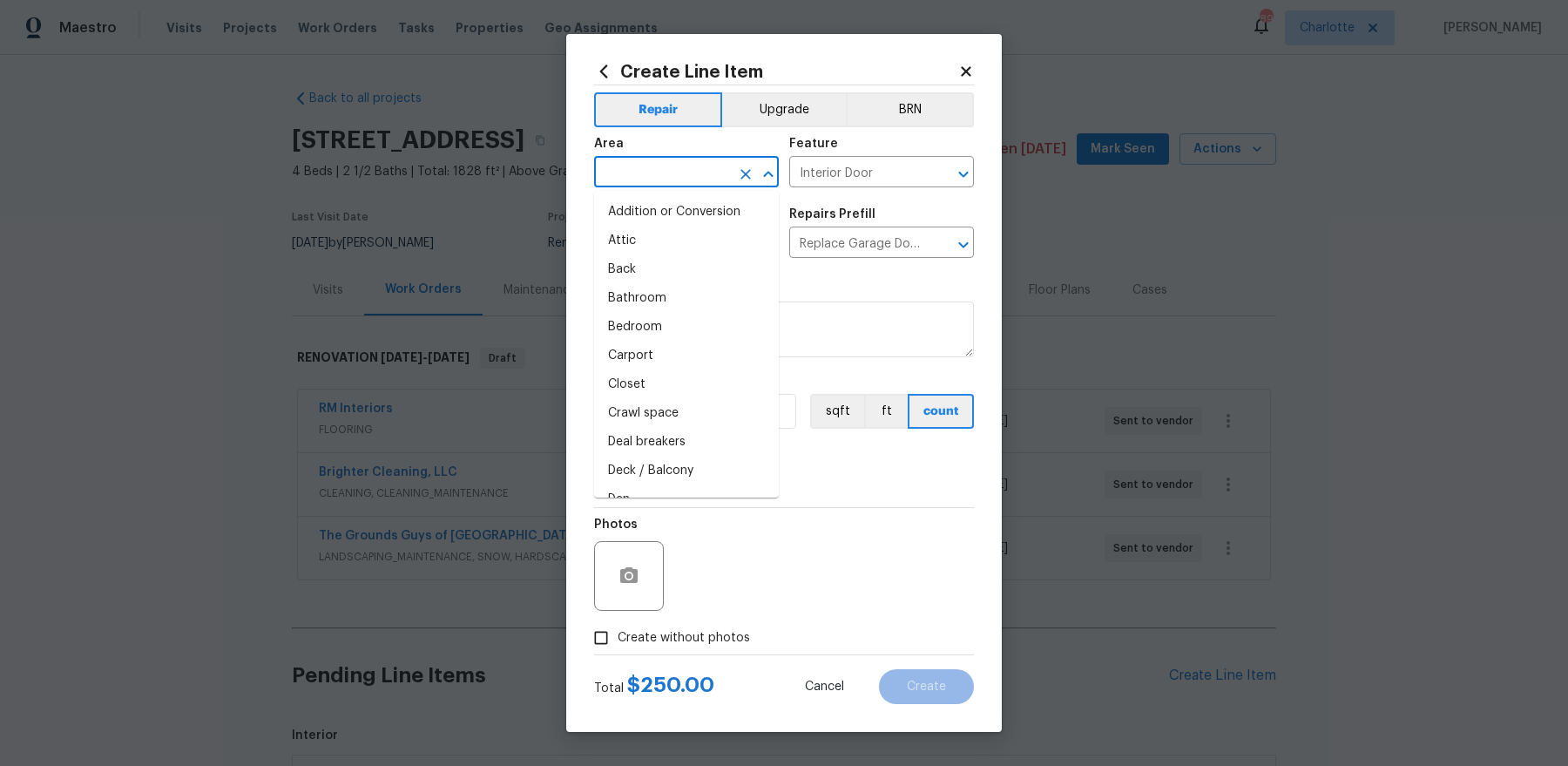
click at [648, 167] on input "text" at bounding box center [662, 174] width 136 height 27
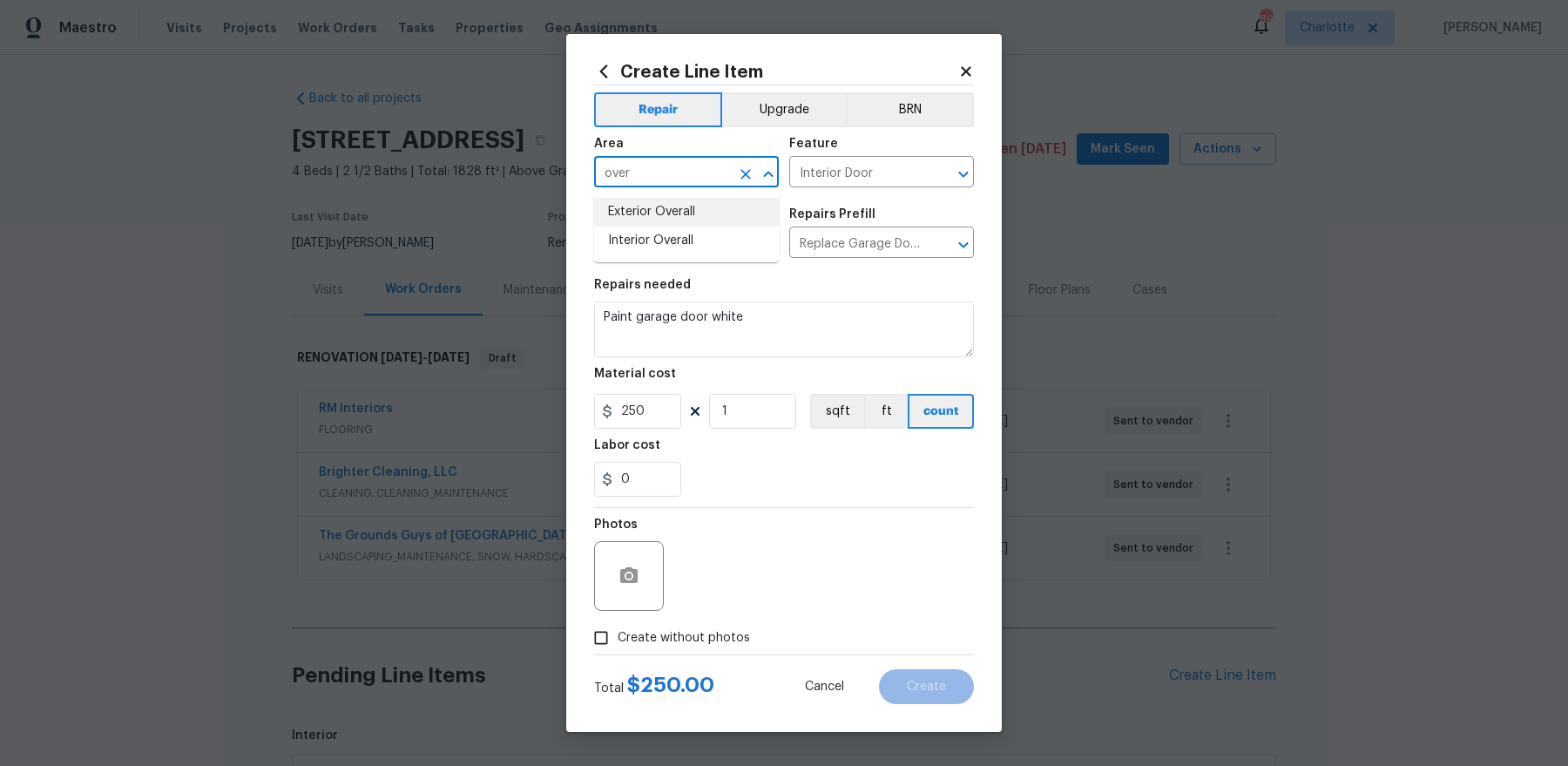
click at [623, 205] on li "Exterior Overall" at bounding box center [686, 212] width 185 height 29
click at [634, 171] on input "Exterior Overall" at bounding box center [662, 174] width 136 height 27
click at [637, 221] on li "Garage" at bounding box center [686, 212] width 185 height 29
type input "Garage"
click at [646, 646] on span "Create without photos" at bounding box center [684, 637] width 132 height 18
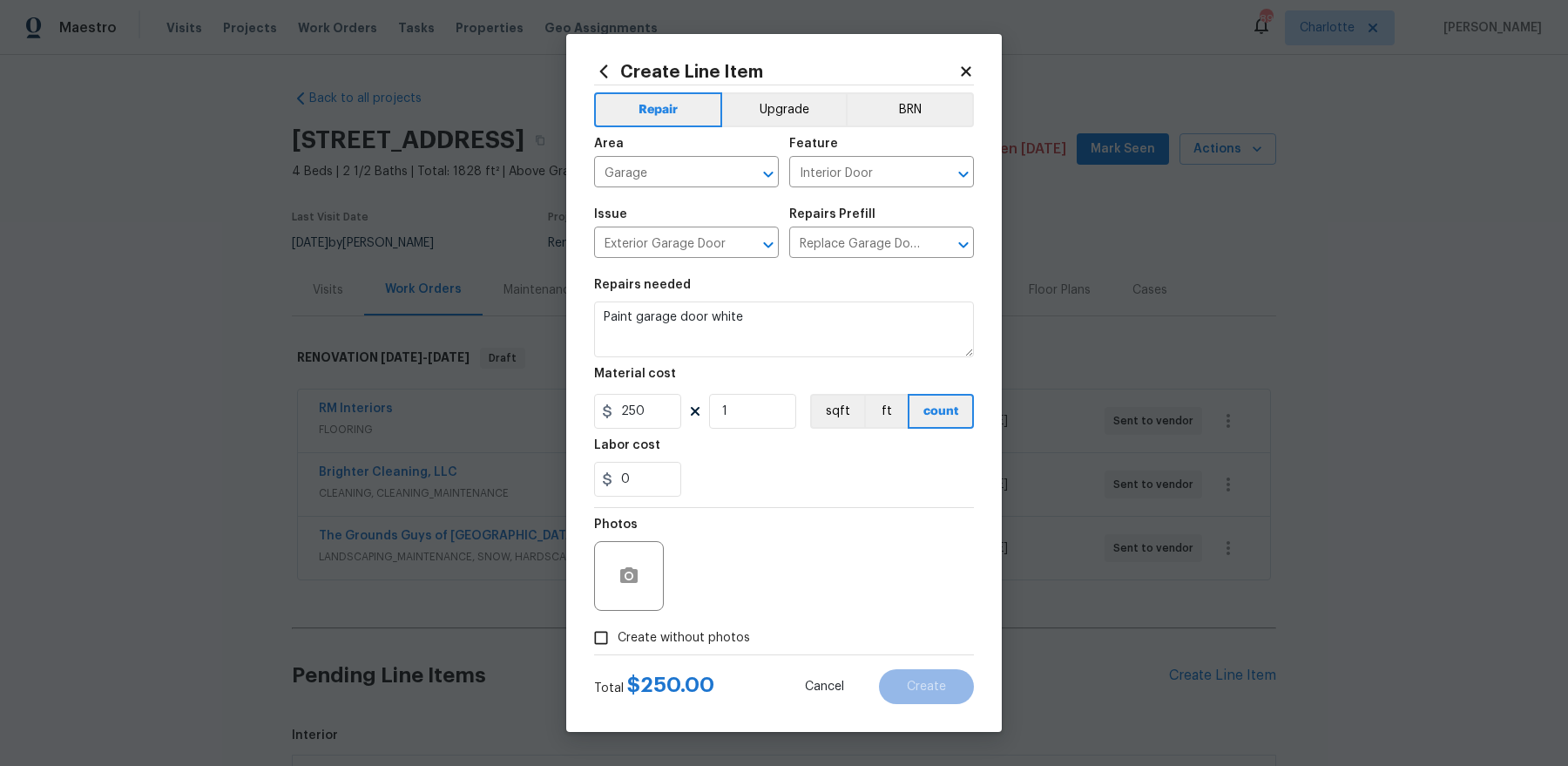
click at [618, 646] on input "Create without photos" at bounding box center [601, 637] width 33 height 33
checkbox input "true"
click at [751, 597] on textarea at bounding box center [825, 575] width 296 height 69
click at [937, 682] on span "Create" at bounding box center [927, 687] width 39 height 13
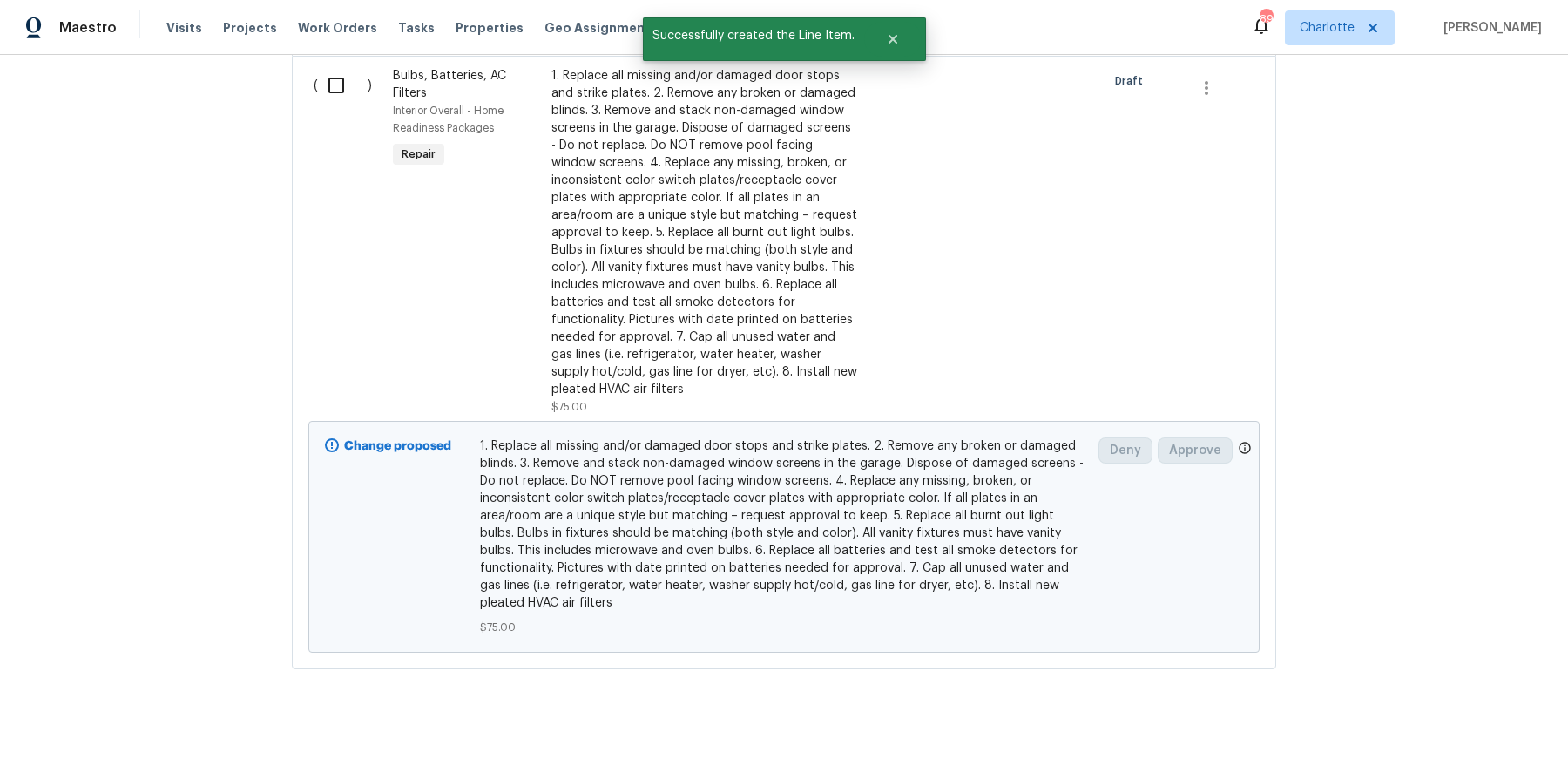
scroll to position [627, 0]
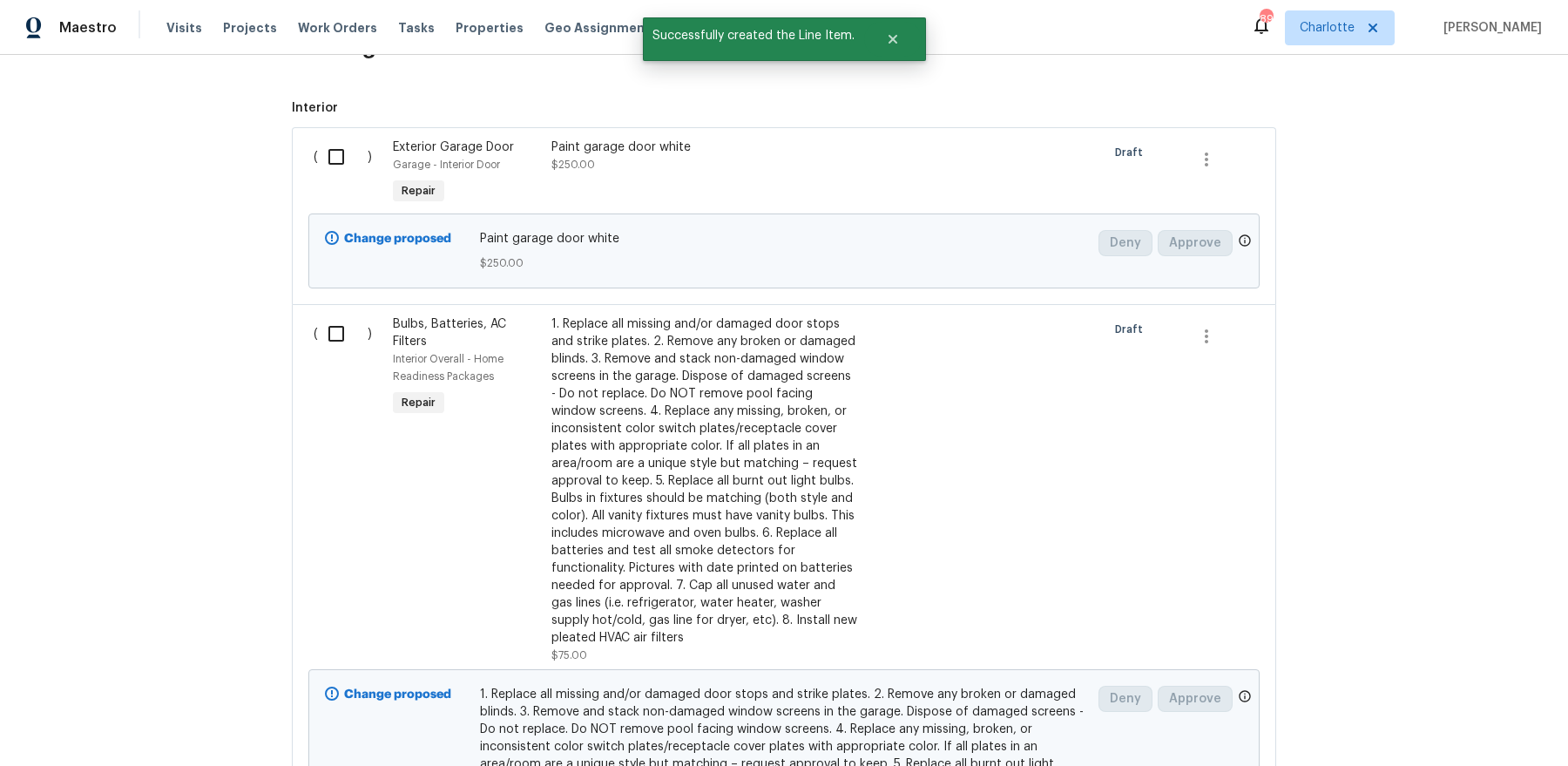
click at [322, 330] on input "checkbox" at bounding box center [343, 333] width 50 height 37
checkbox input "true"
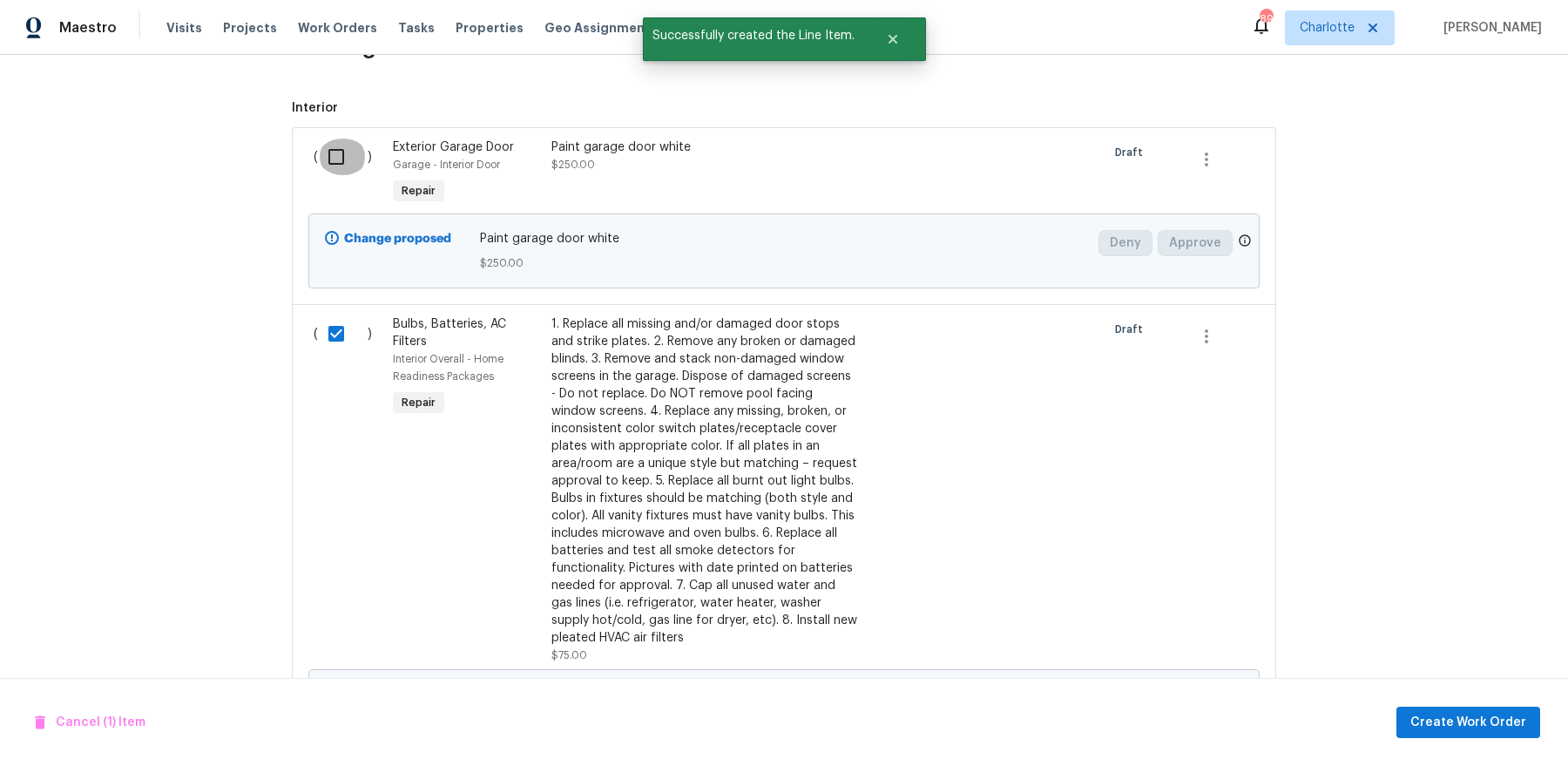
click at [334, 146] on input "checkbox" at bounding box center [343, 157] width 50 height 37
checkbox input "true"
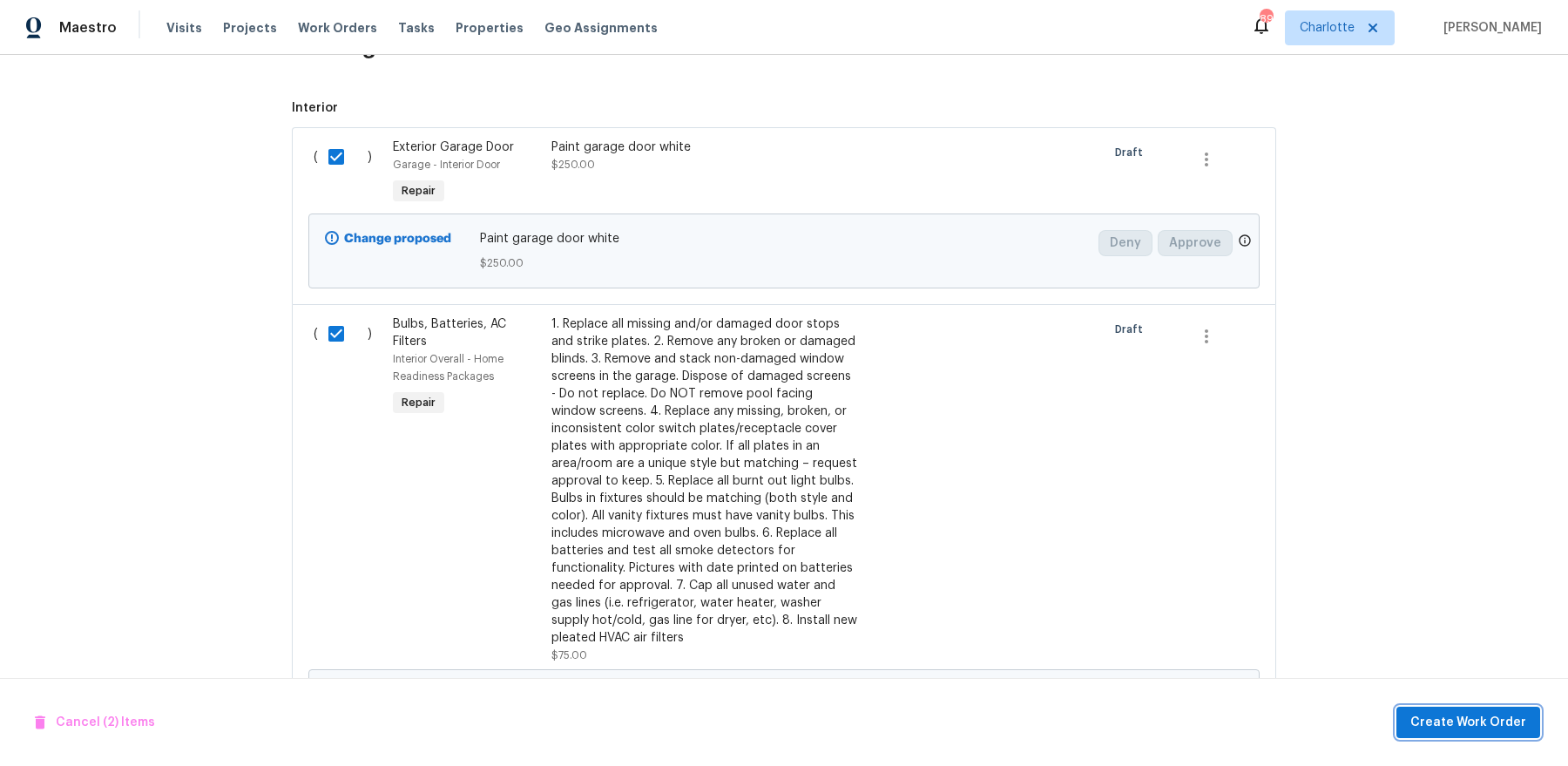
click at [1467, 708] on button "Create Work Order" at bounding box center [1468, 722] width 144 height 32
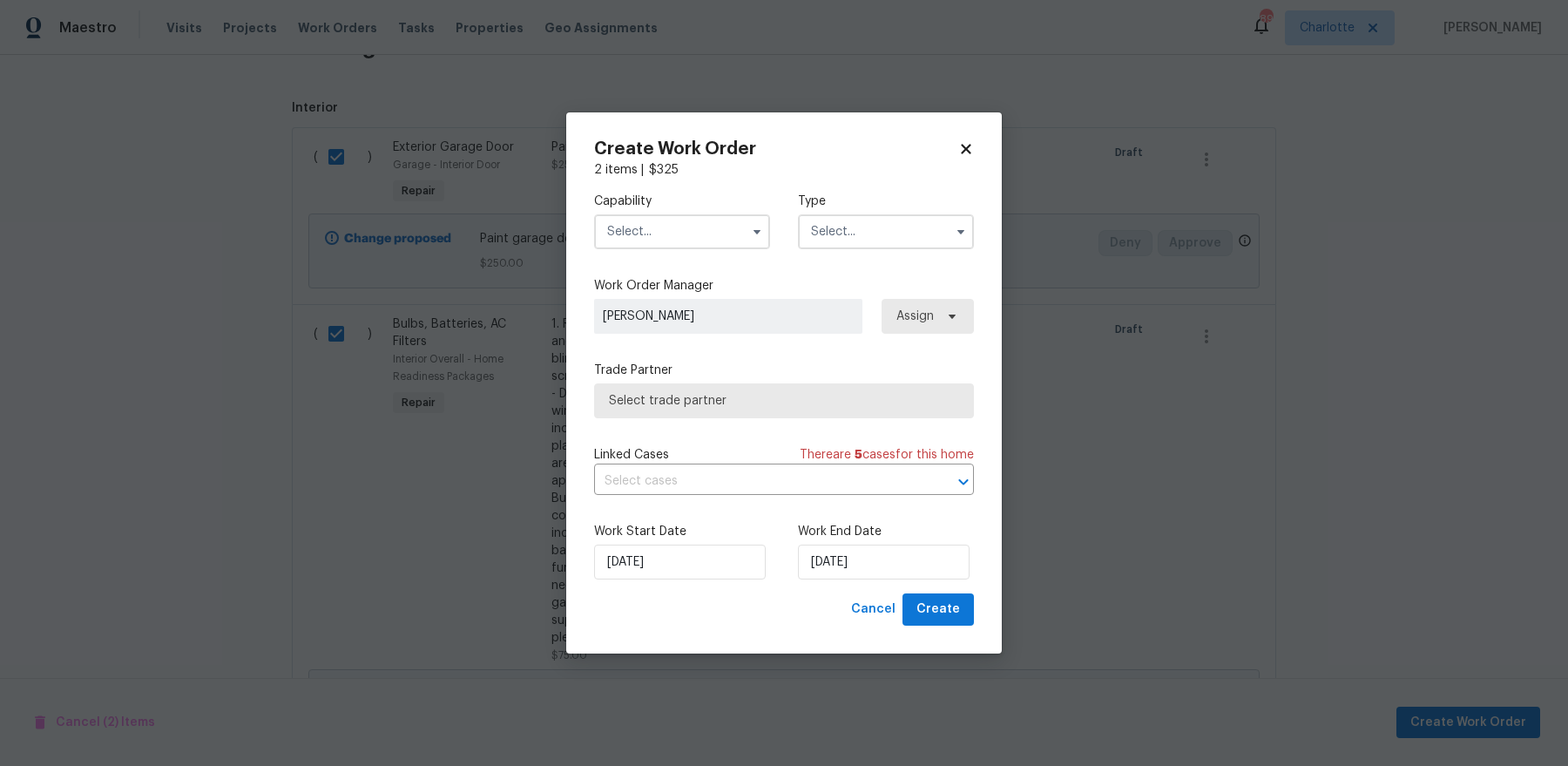
click at [717, 222] on input "text" at bounding box center [682, 231] width 176 height 35
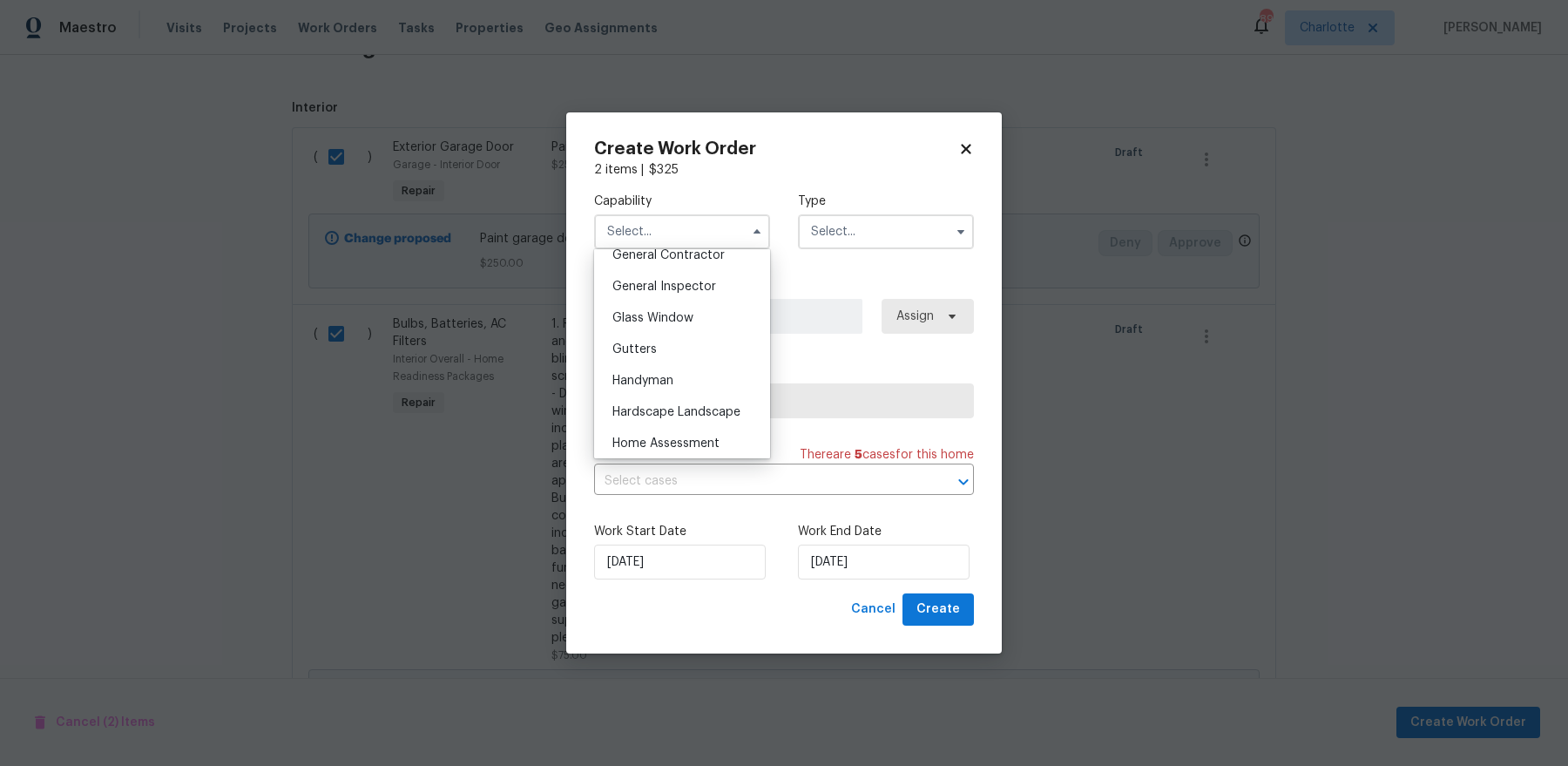
scroll to position [832, 0]
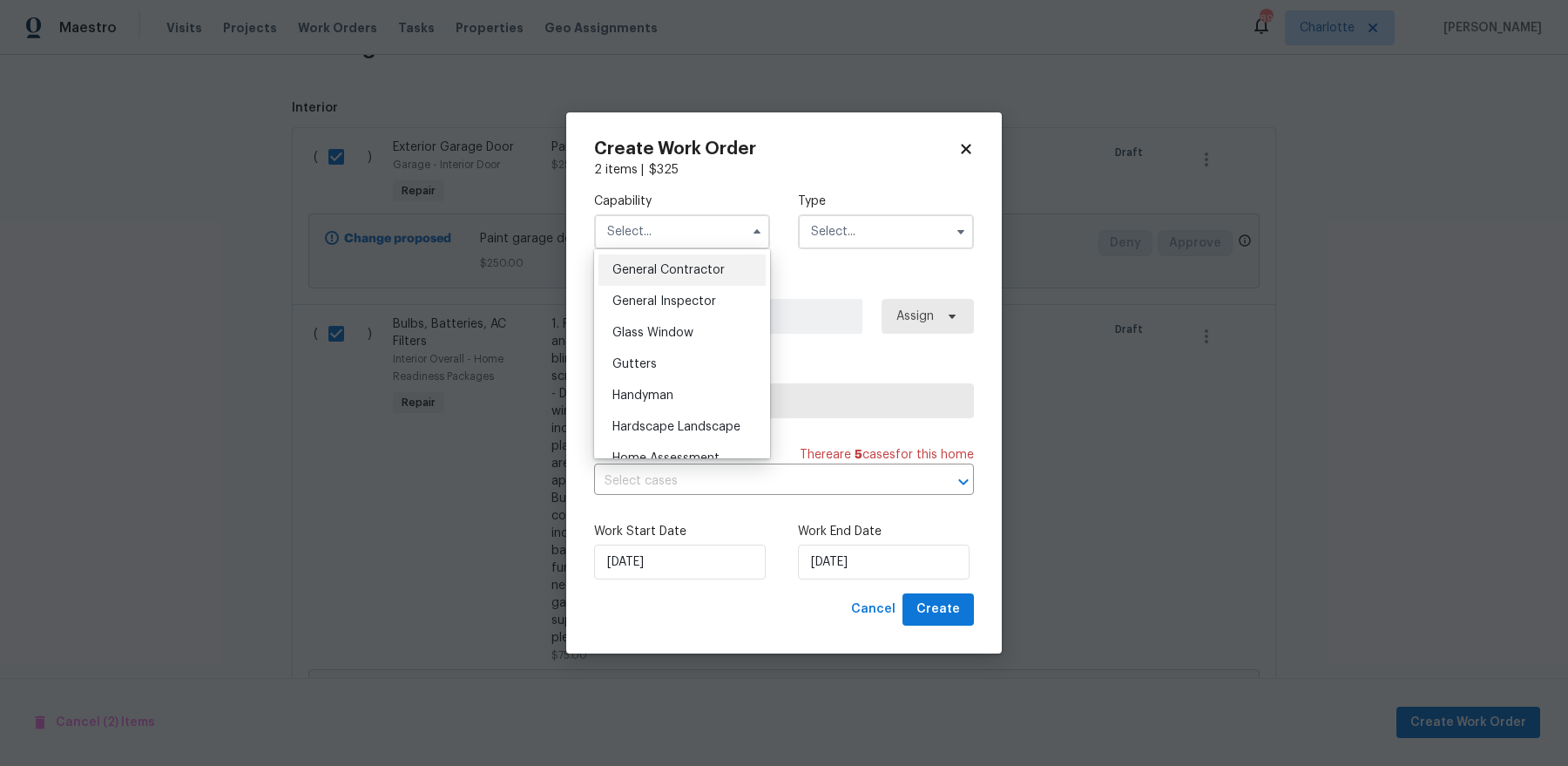
click at [717, 271] on span "General Contractor" at bounding box center [669, 269] width 113 height 12
type input "General Contractor"
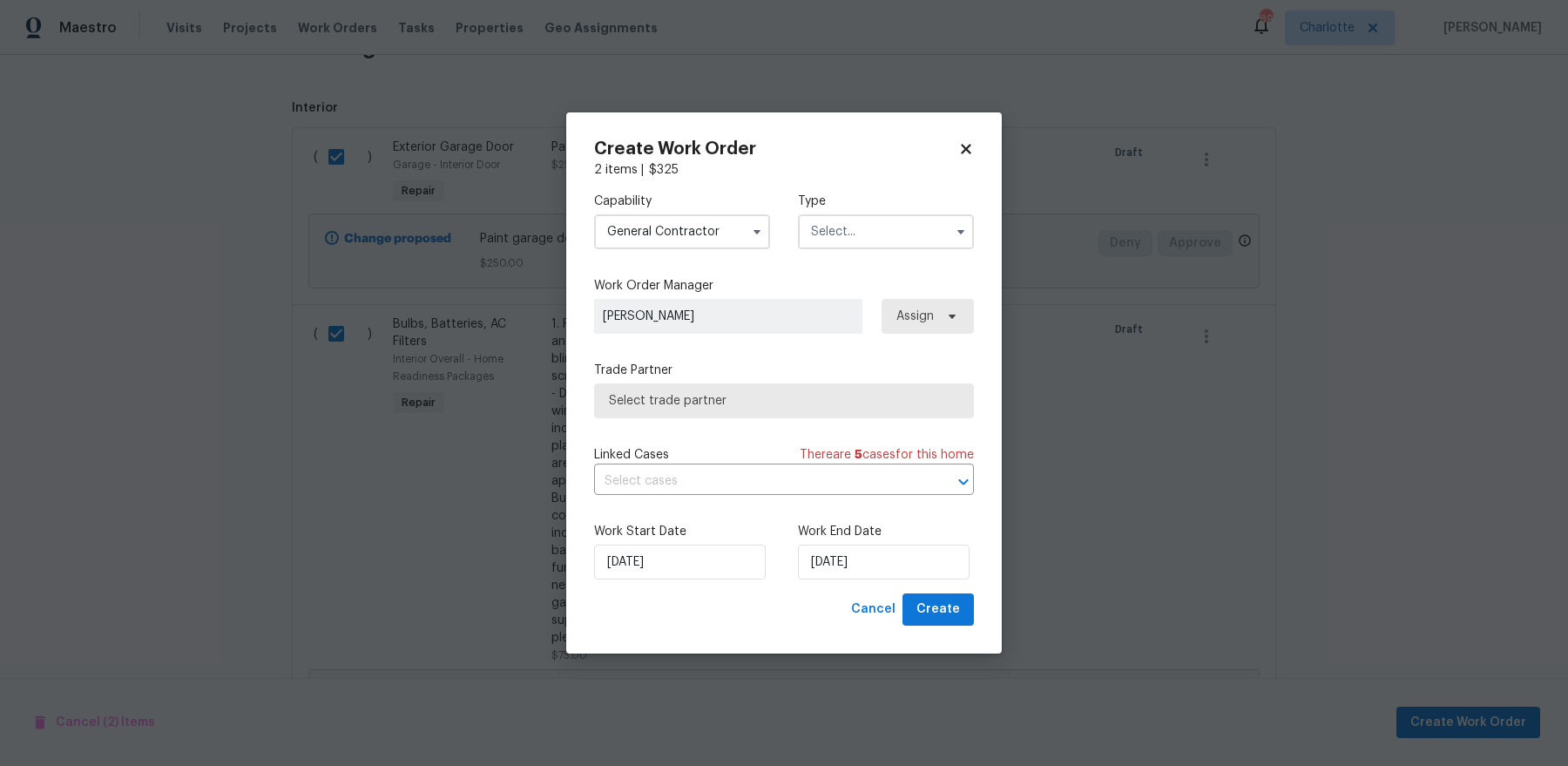
click at [884, 232] on input "text" at bounding box center [885, 231] width 176 height 35
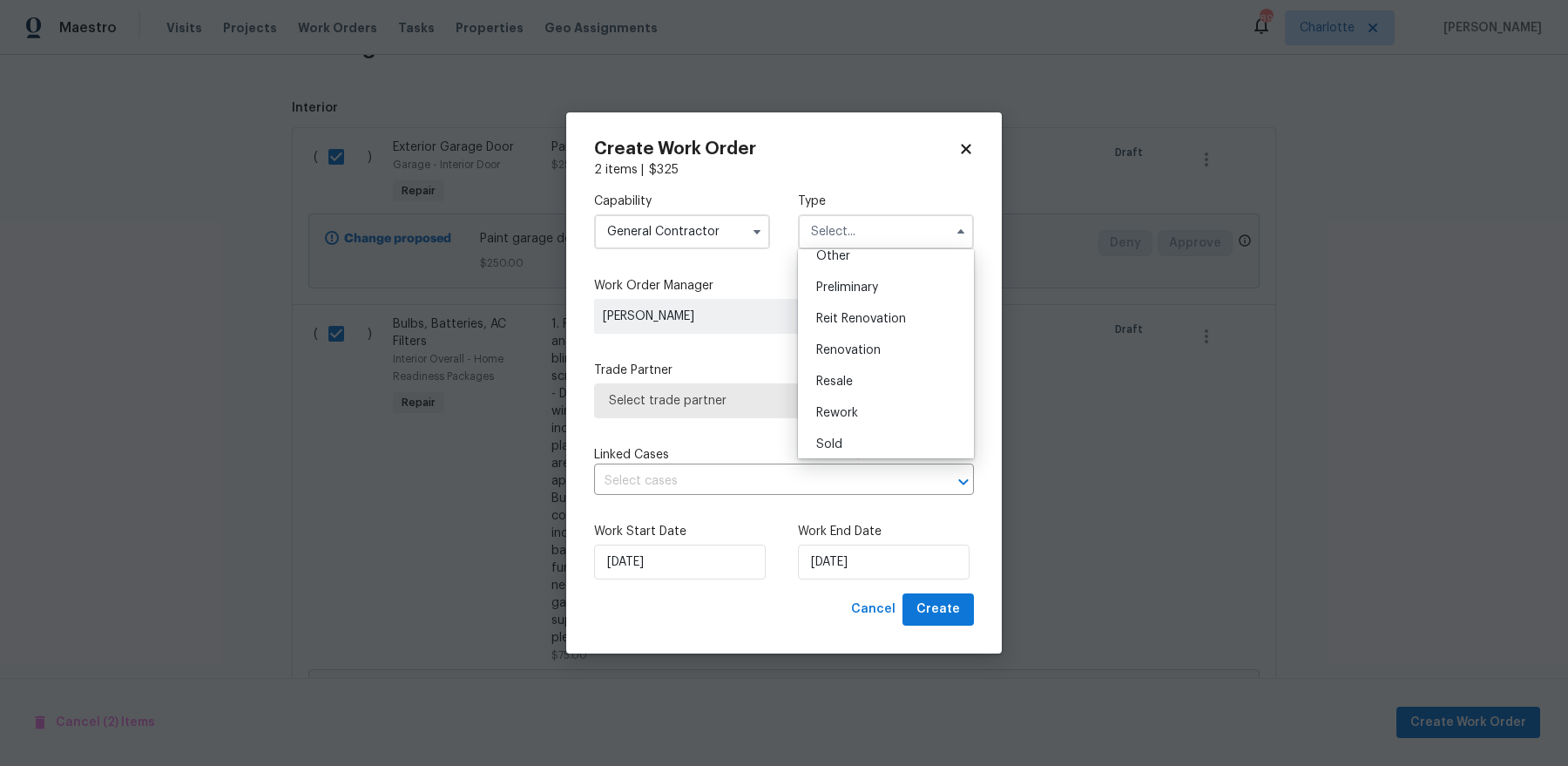
scroll to position [359, 0]
click at [893, 344] on div "Renovation" at bounding box center [886, 348] width 167 height 31
type input "Renovation"
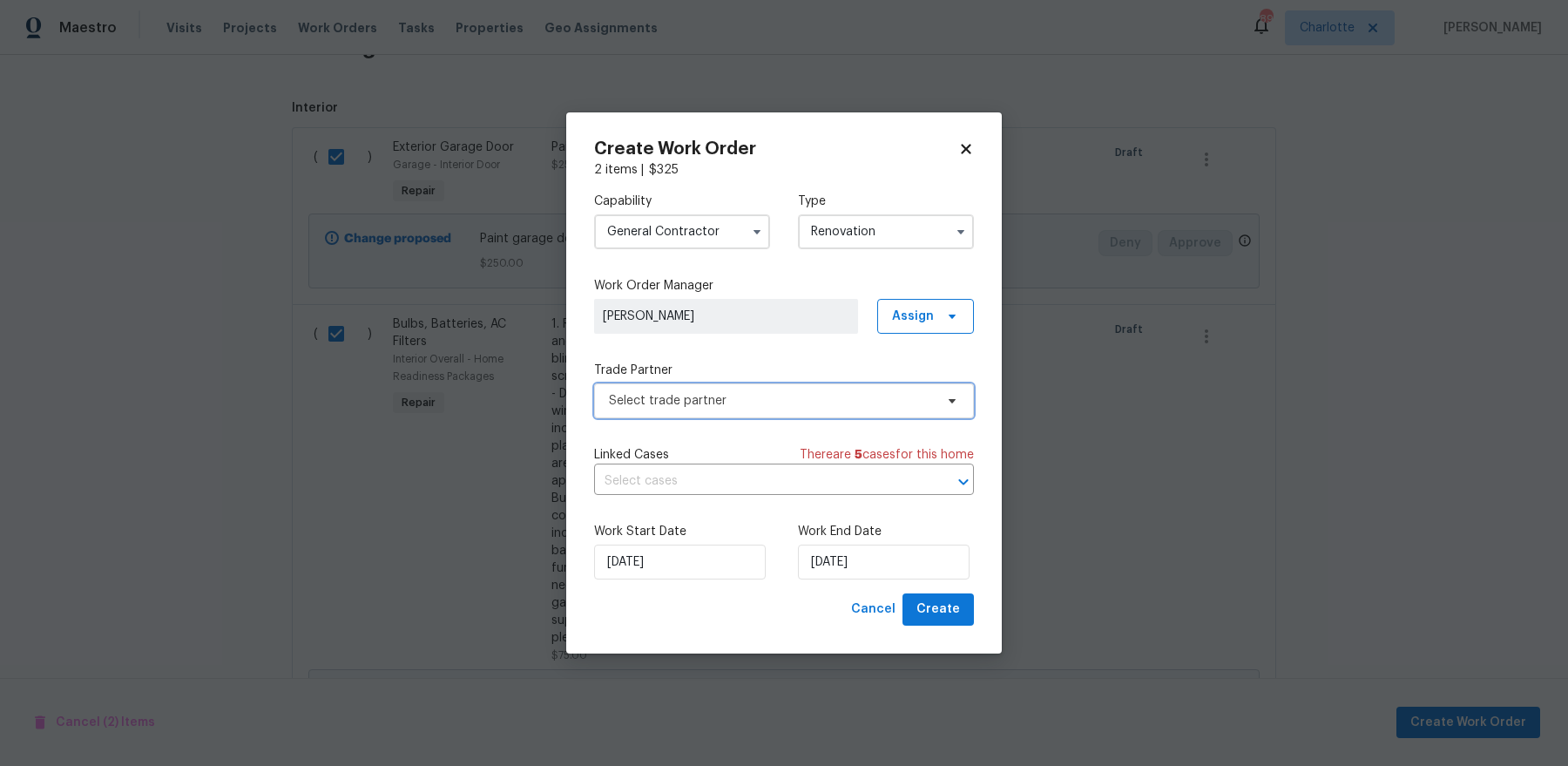
click at [846, 408] on span "Select trade partner" at bounding box center [772, 401] width 325 height 18
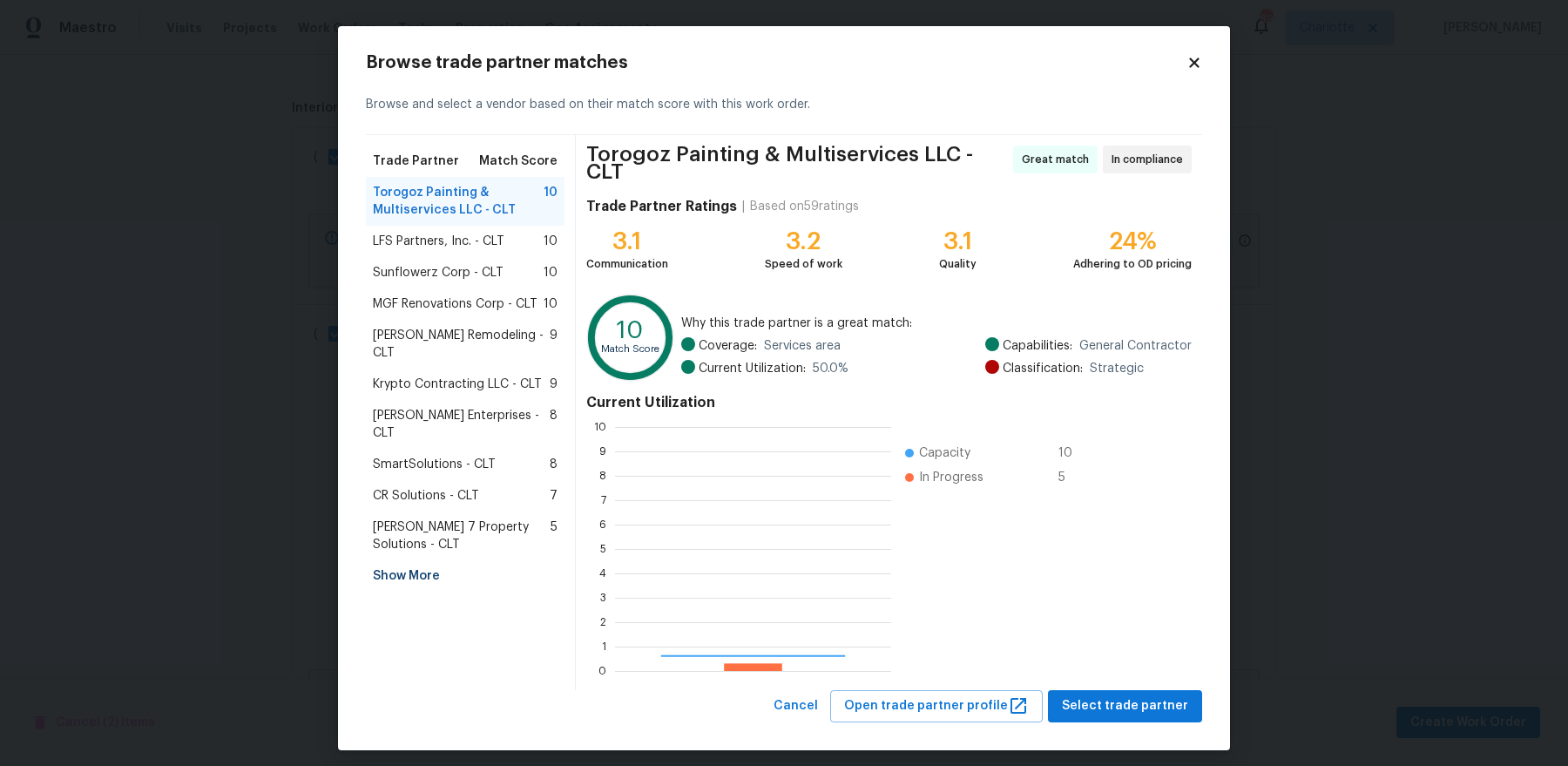
scroll to position [244, 275]
click at [501, 406] on span "Nordman Enterprises - CLT" at bounding box center [461, 423] width 177 height 35
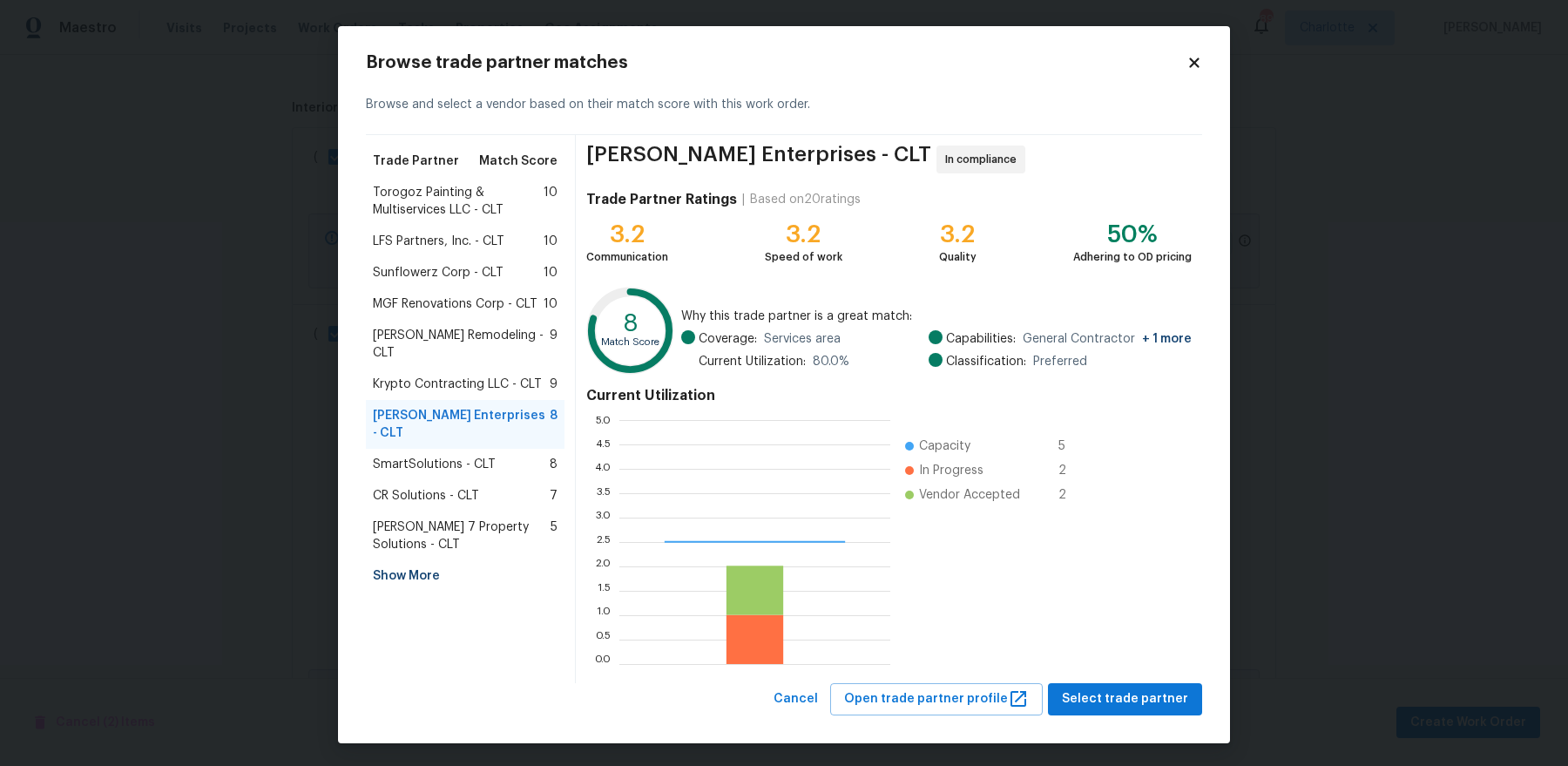
scroll to position [244, 271]
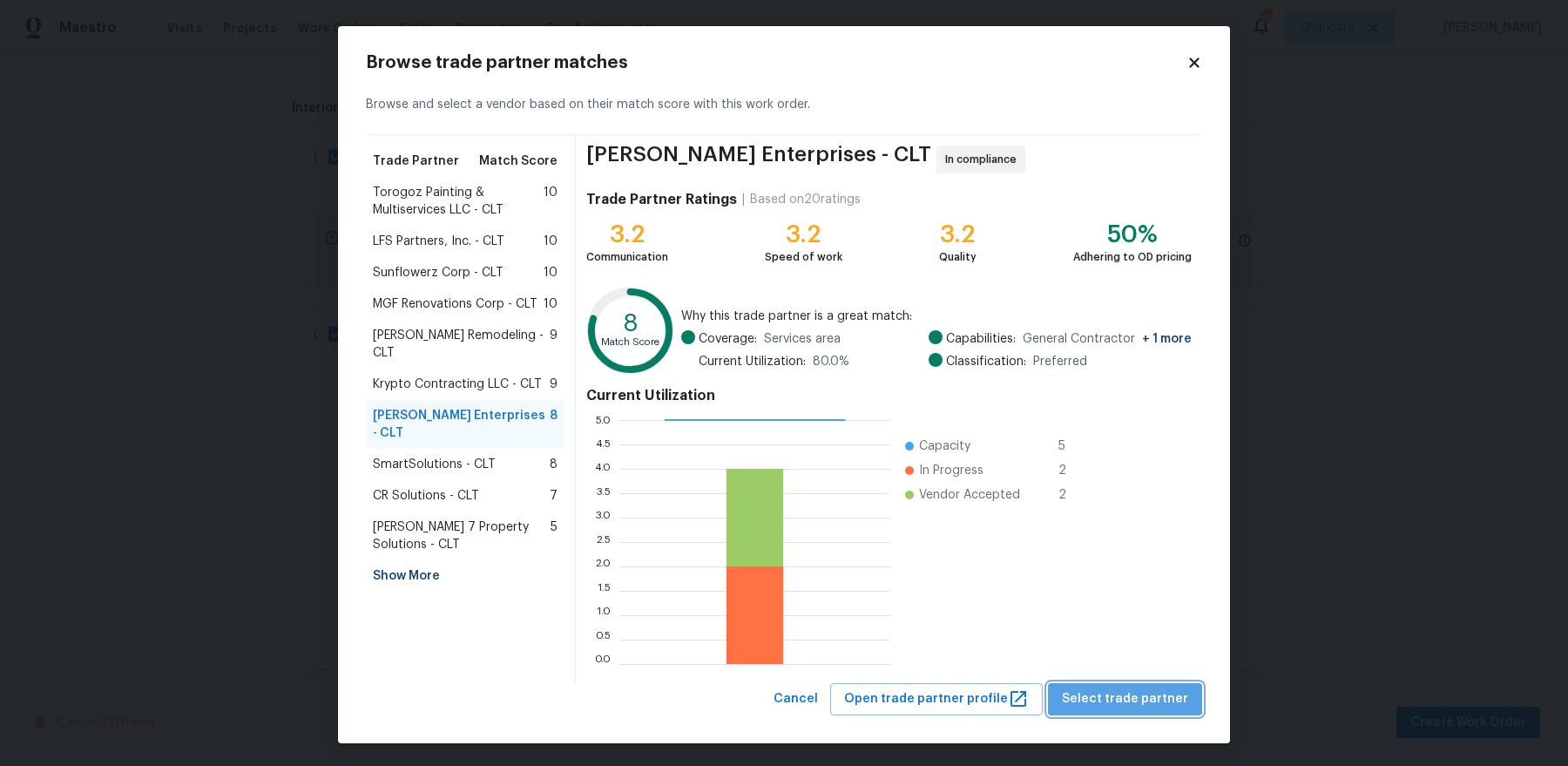
click at [1159, 699] on span "Select trade partner" at bounding box center [1125, 698] width 127 height 22
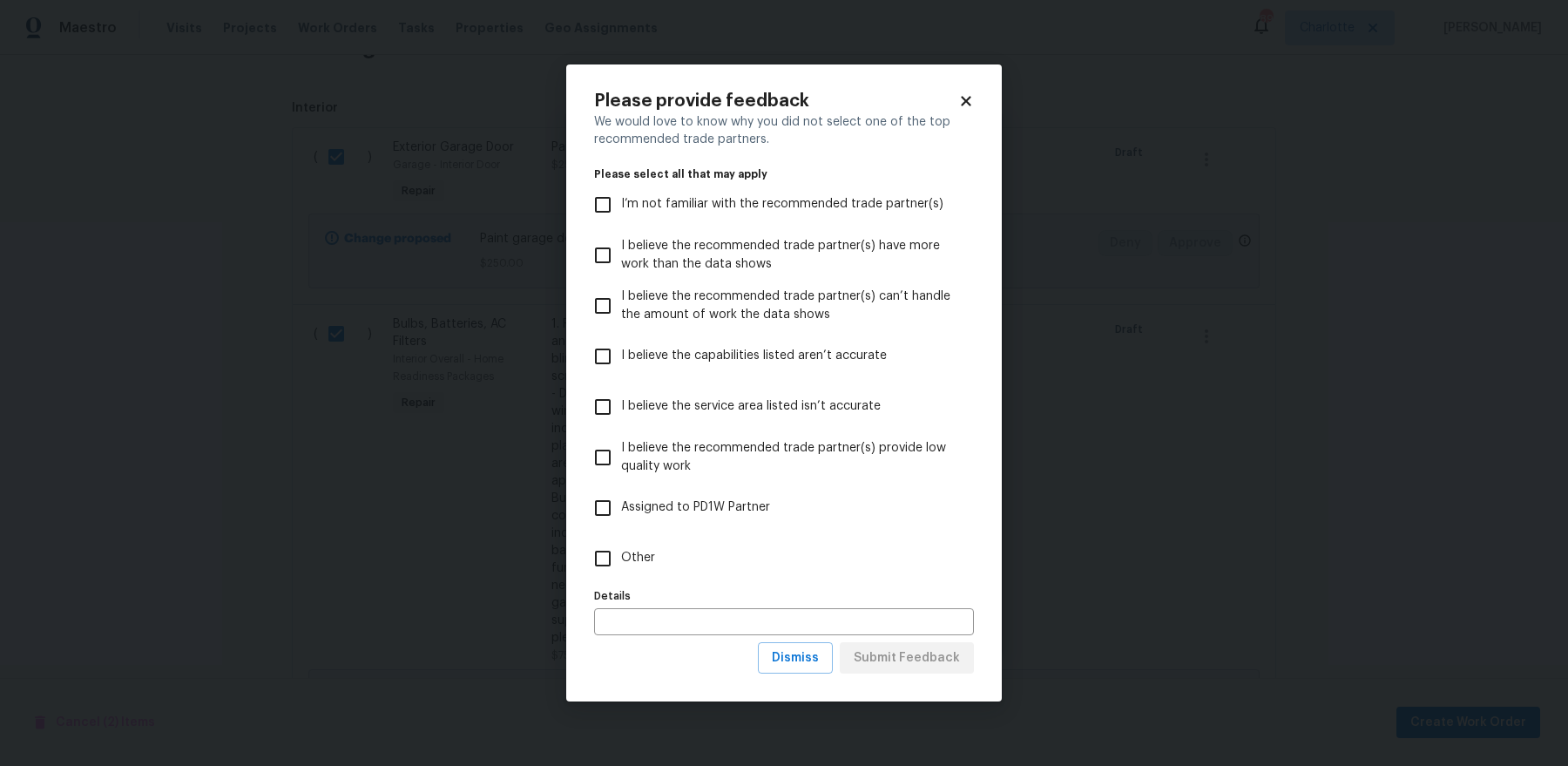
click at [613, 559] on input "Other" at bounding box center [603, 558] width 37 height 37
checkbox input "true"
click at [901, 658] on span "Submit Feedback" at bounding box center [906, 657] width 106 height 22
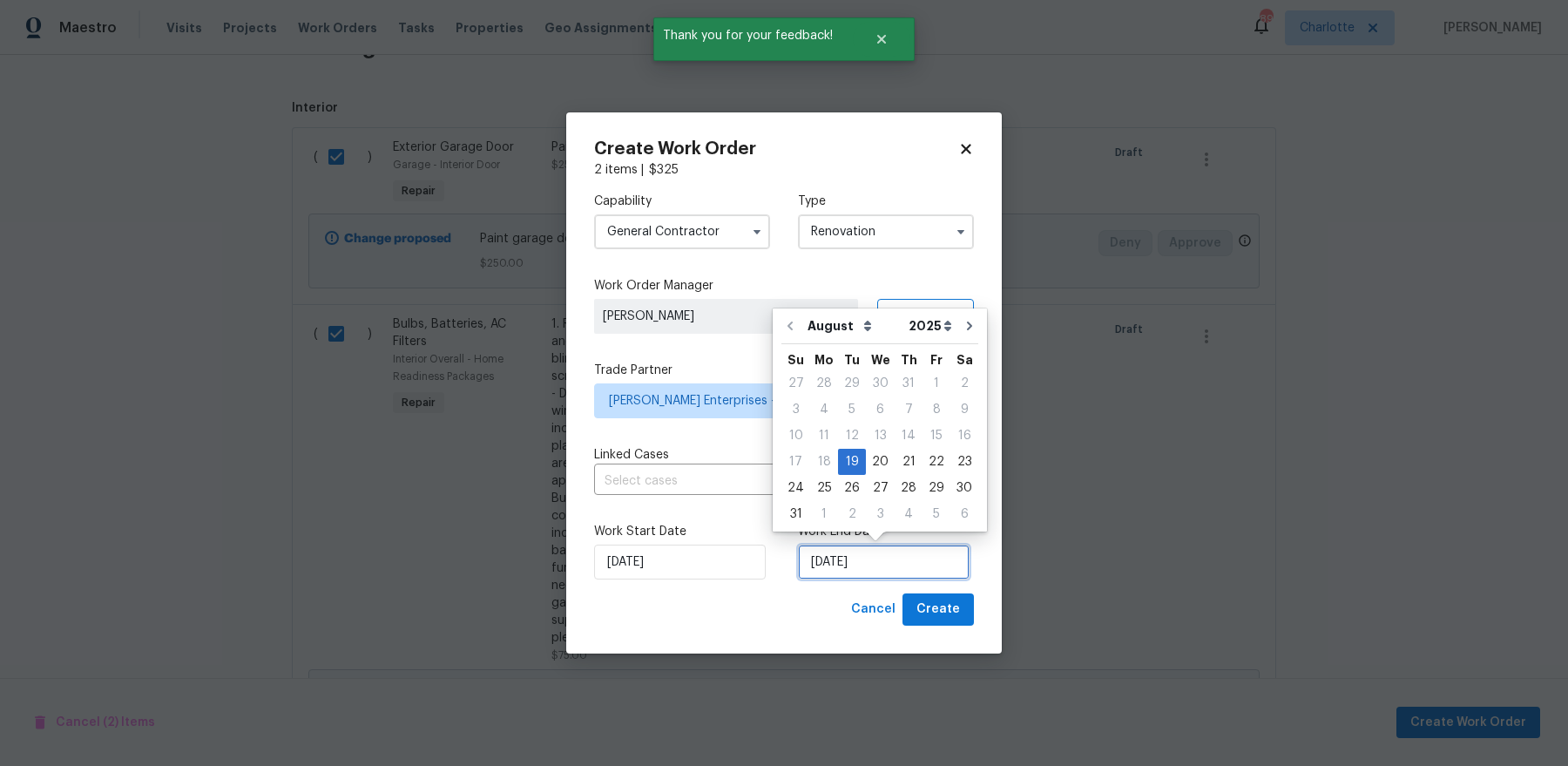
click at [848, 564] on input "[DATE]" at bounding box center [884, 561] width 172 height 35
click at [884, 470] on div "20" at bounding box center [880, 462] width 29 height 24
type input "[DATE]"
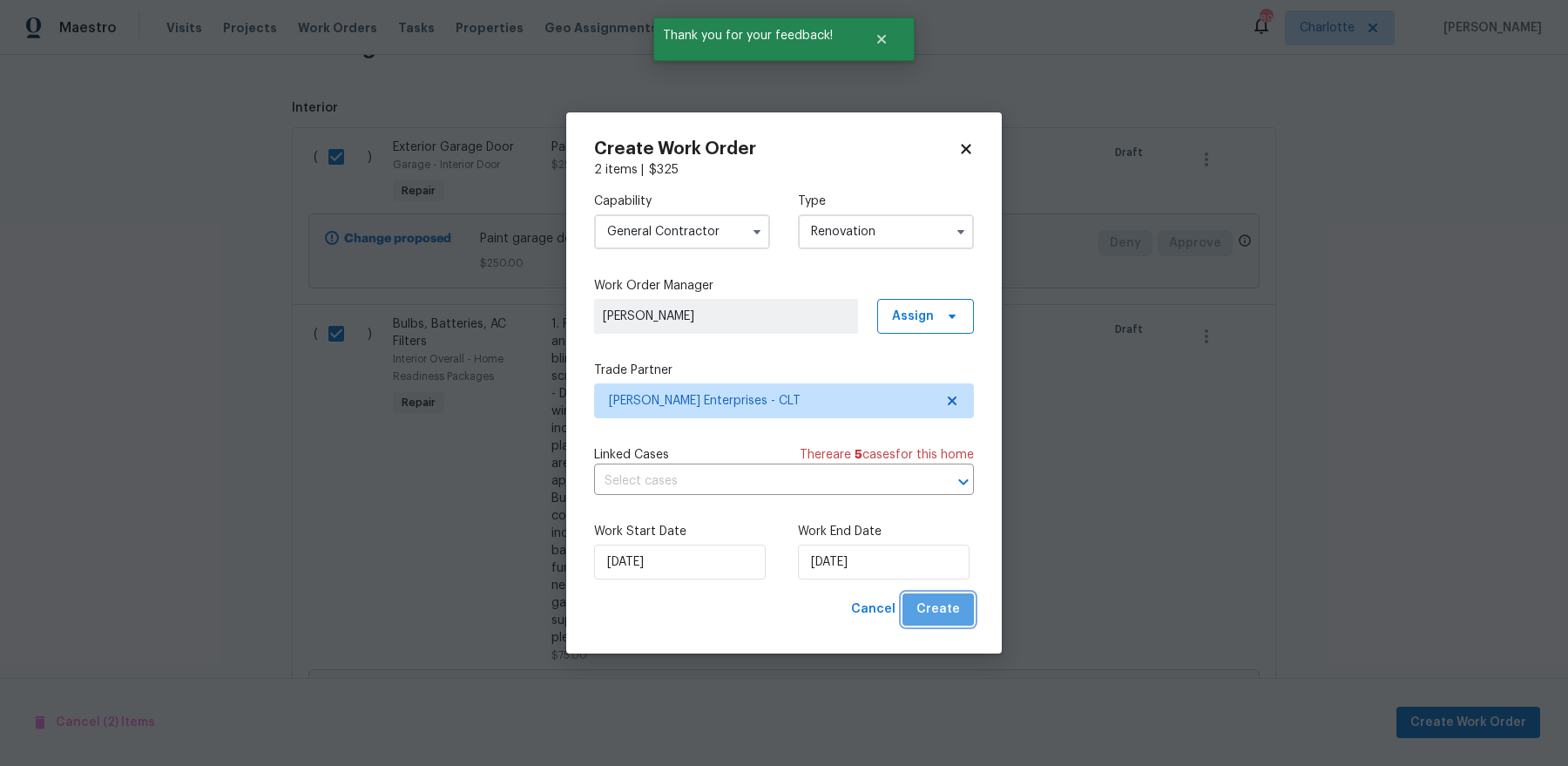
click at [959, 615] on span "Create" at bounding box center [938, 608] width 43 height 22
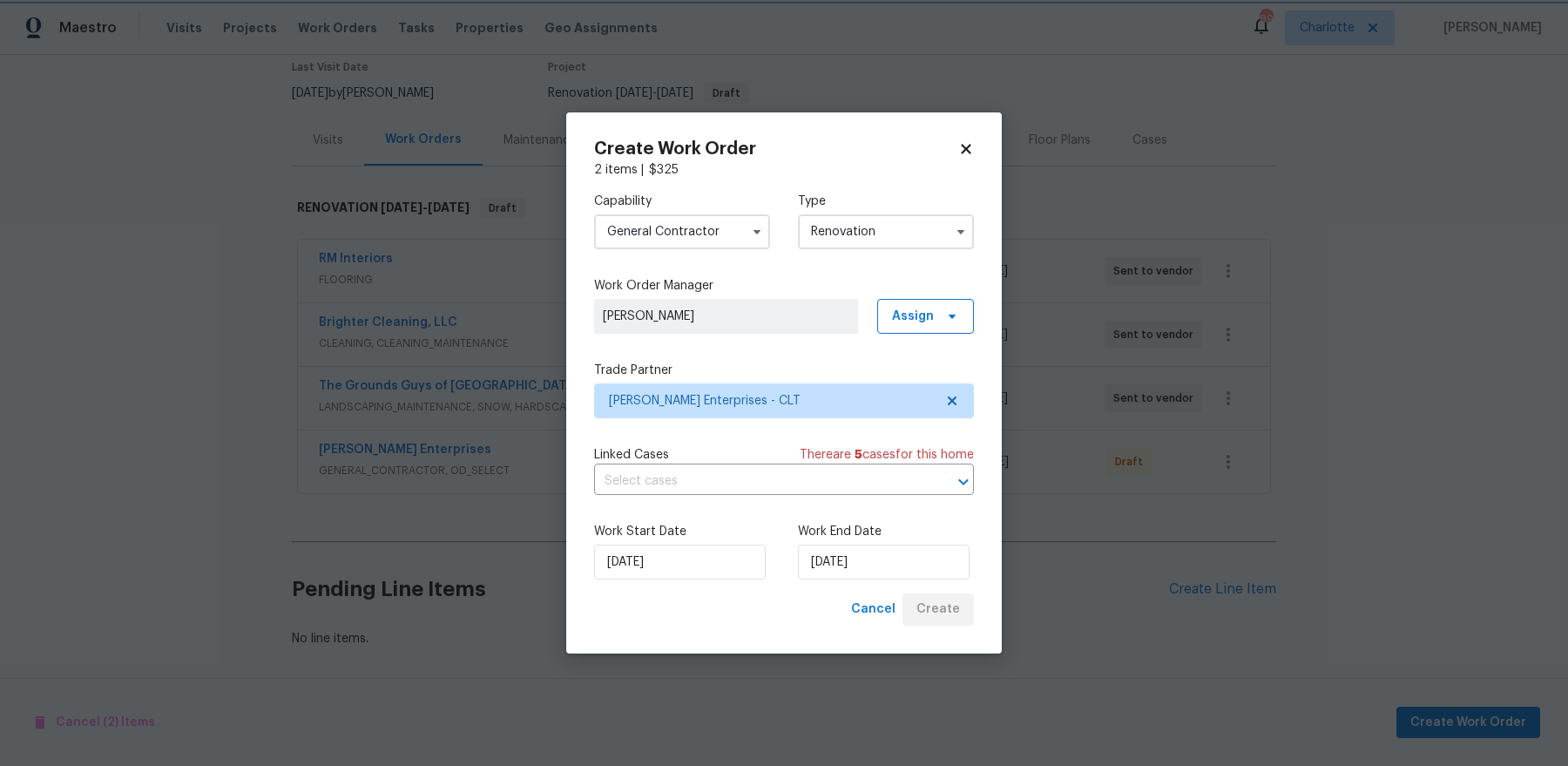
scroll to position [146, 0]
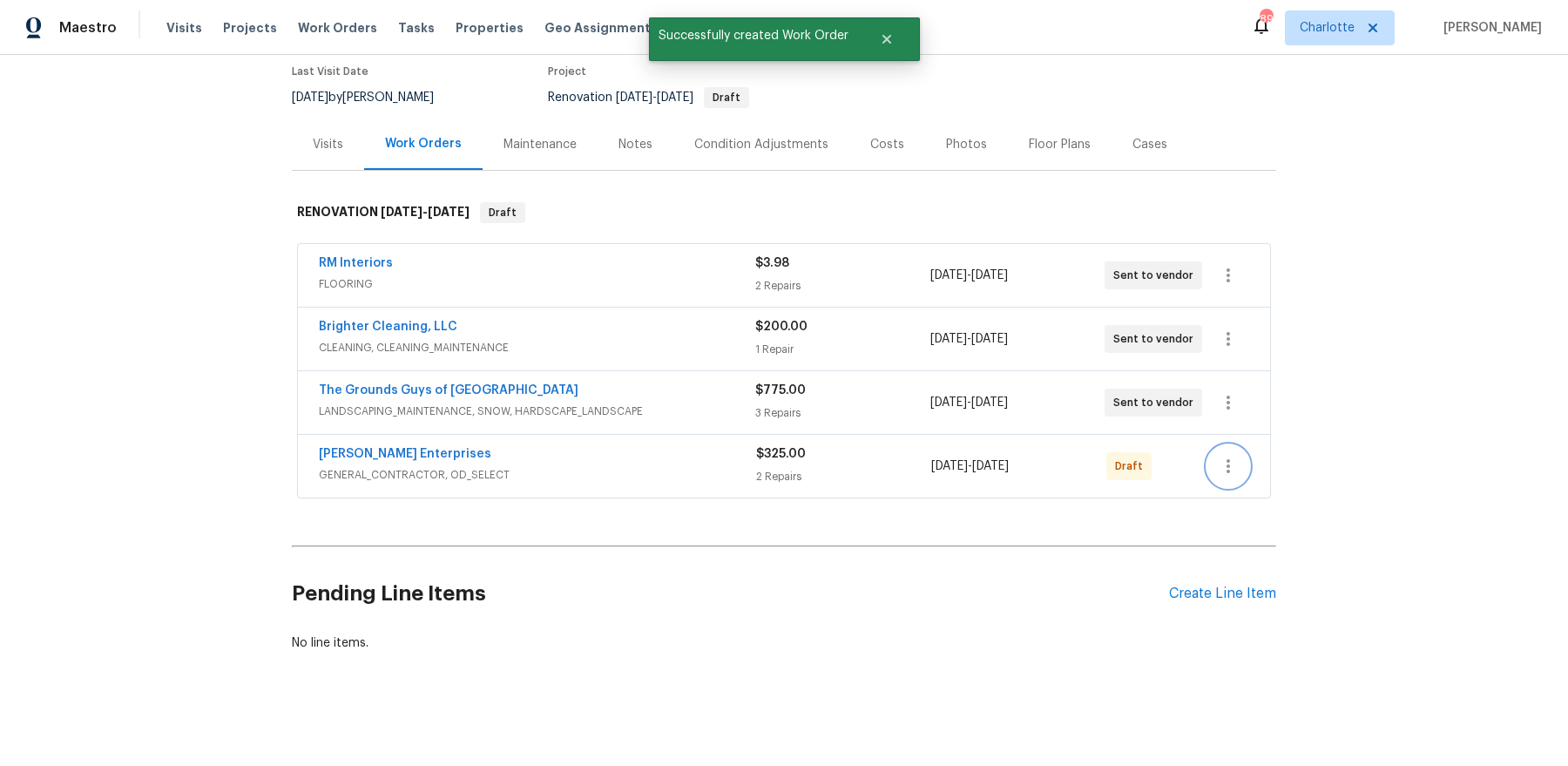
click at [1225, 467] on icon "button" at bounding box center [1228, 466] width 21 height 21
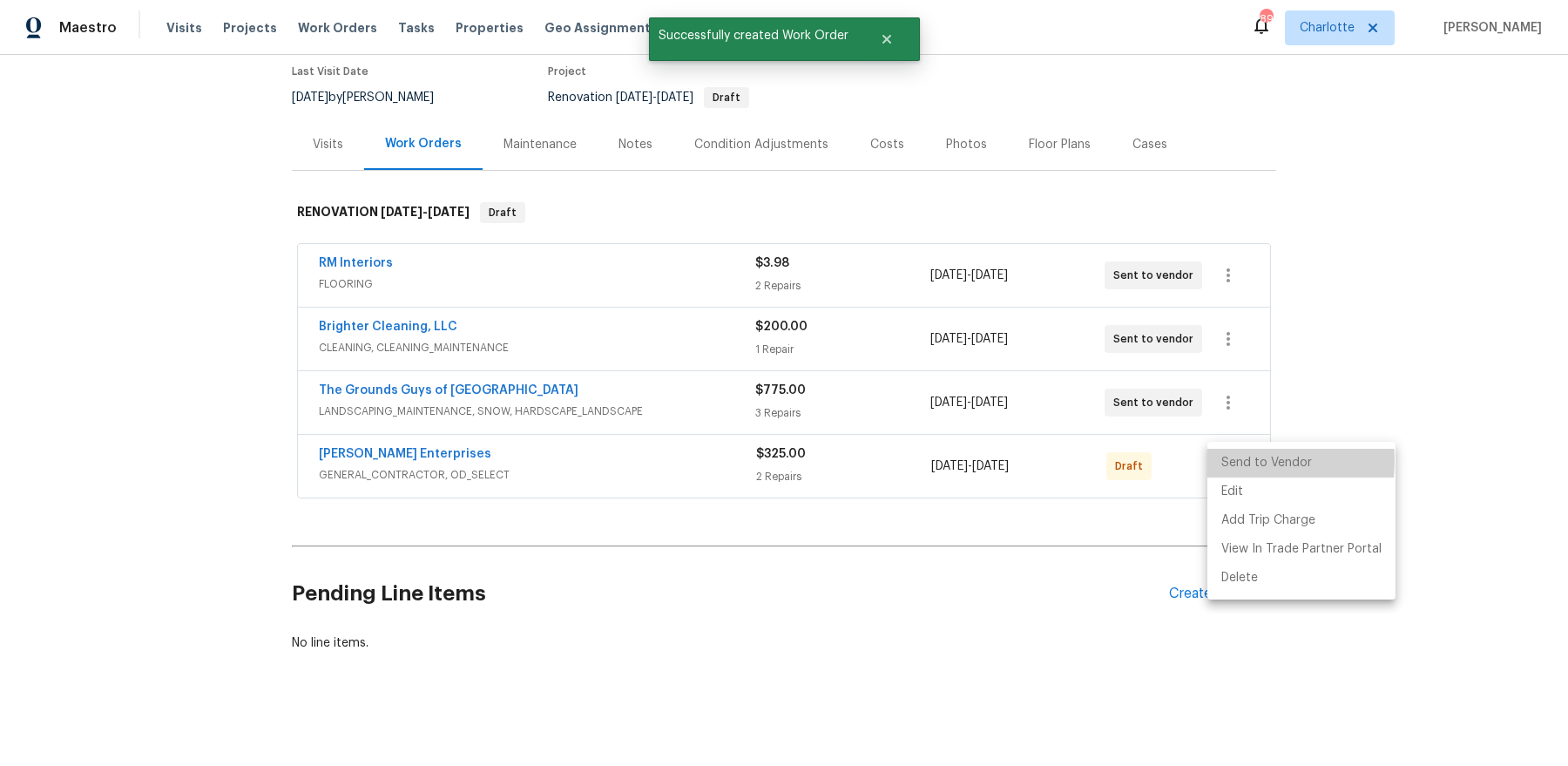
click at [1229, 461] on li "Send to Vendor" at bounding box center [1301, 463] width 188 height 29
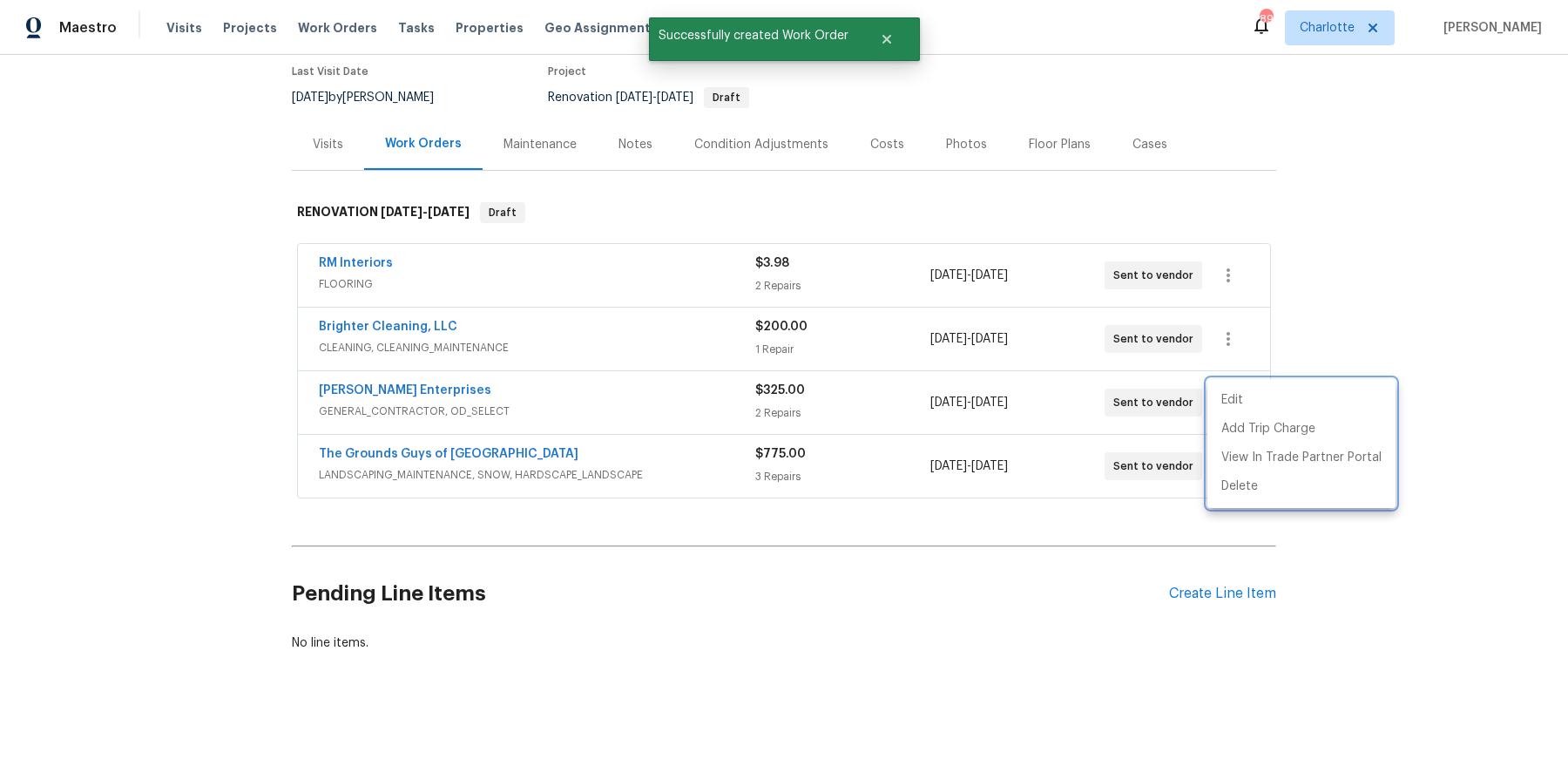
click at [910, 559] on div at bounding box center [784, 383] width 1568 height 766
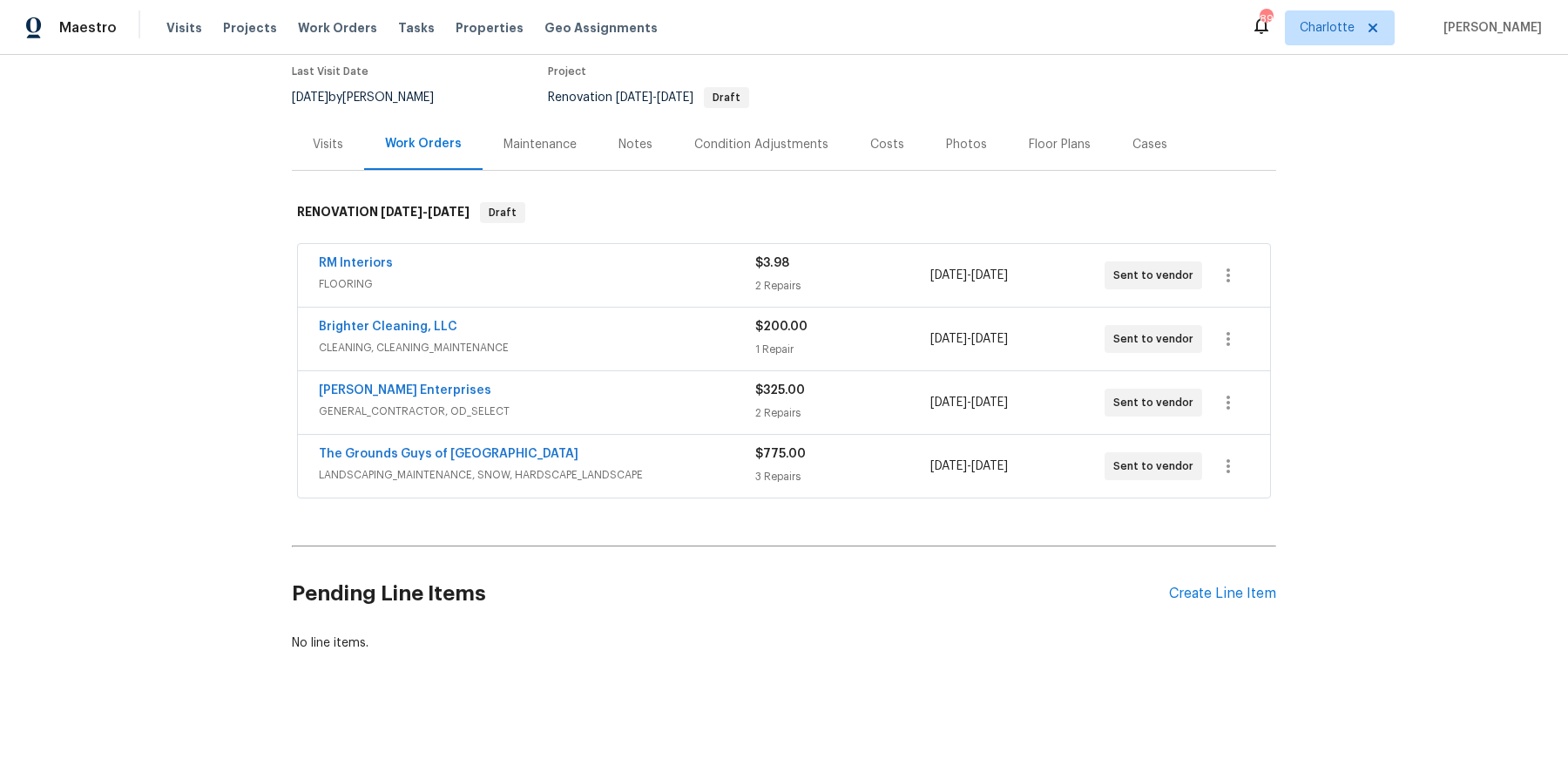
click at [638, 142] on div "Notes" at bounding box center [636, 145] width 34 height 18
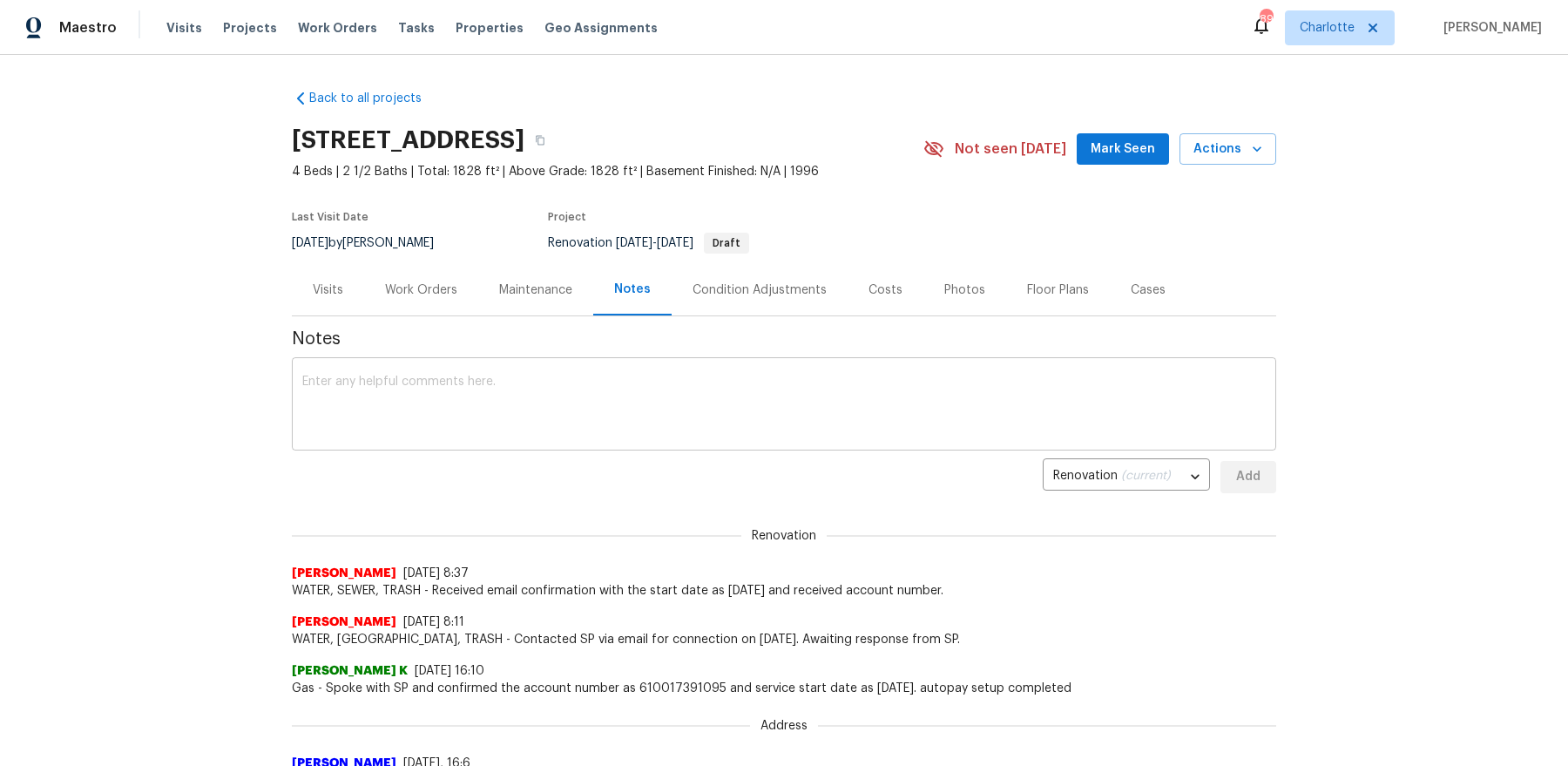
click at [585, 377] on textarea at bounding box center [784, 406] width 963 height 61
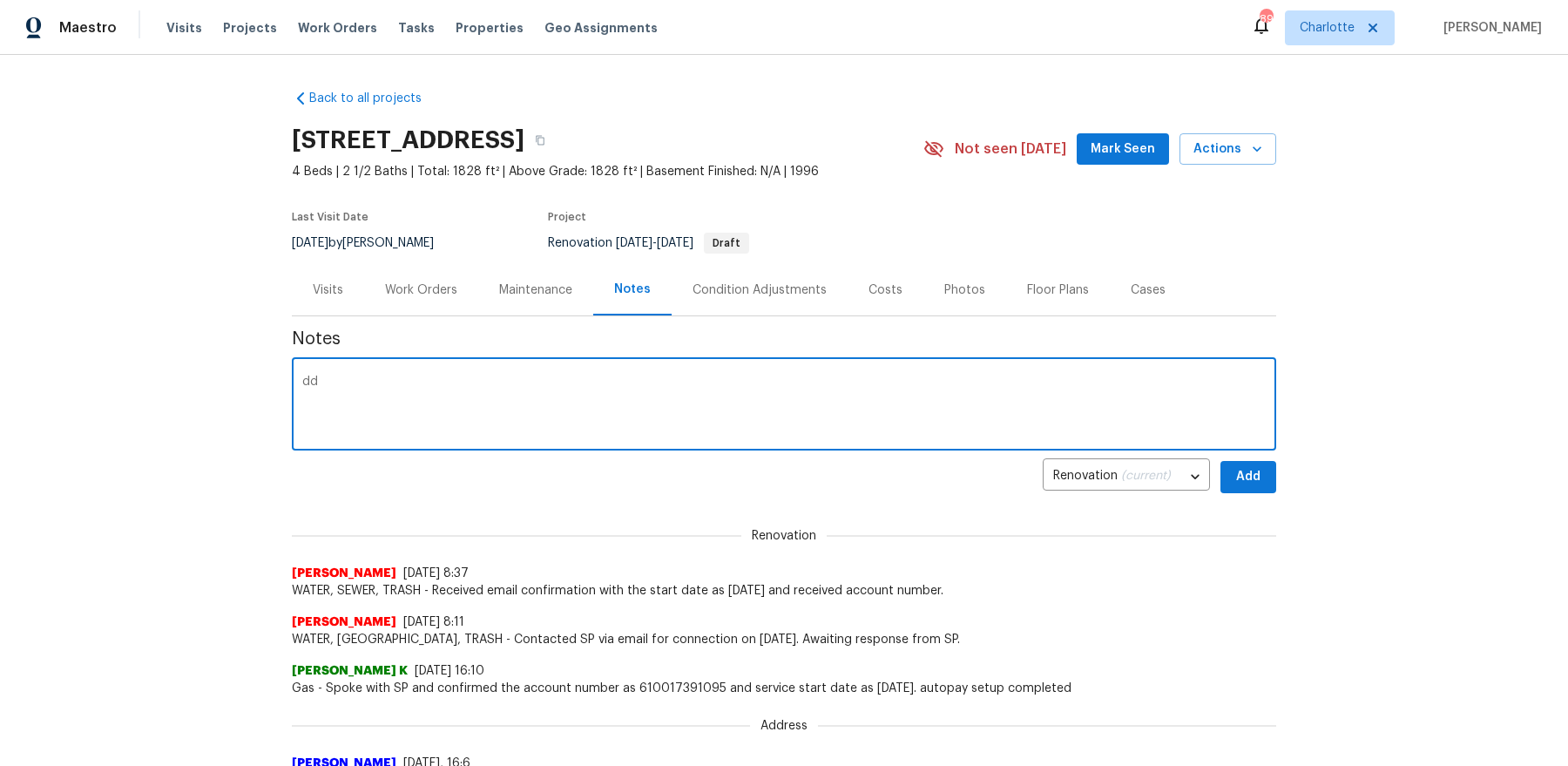
type textarea "d"
type textarea "D1W completed. Flooring setup to measure asap and install 8/19. Small GC scope,…"
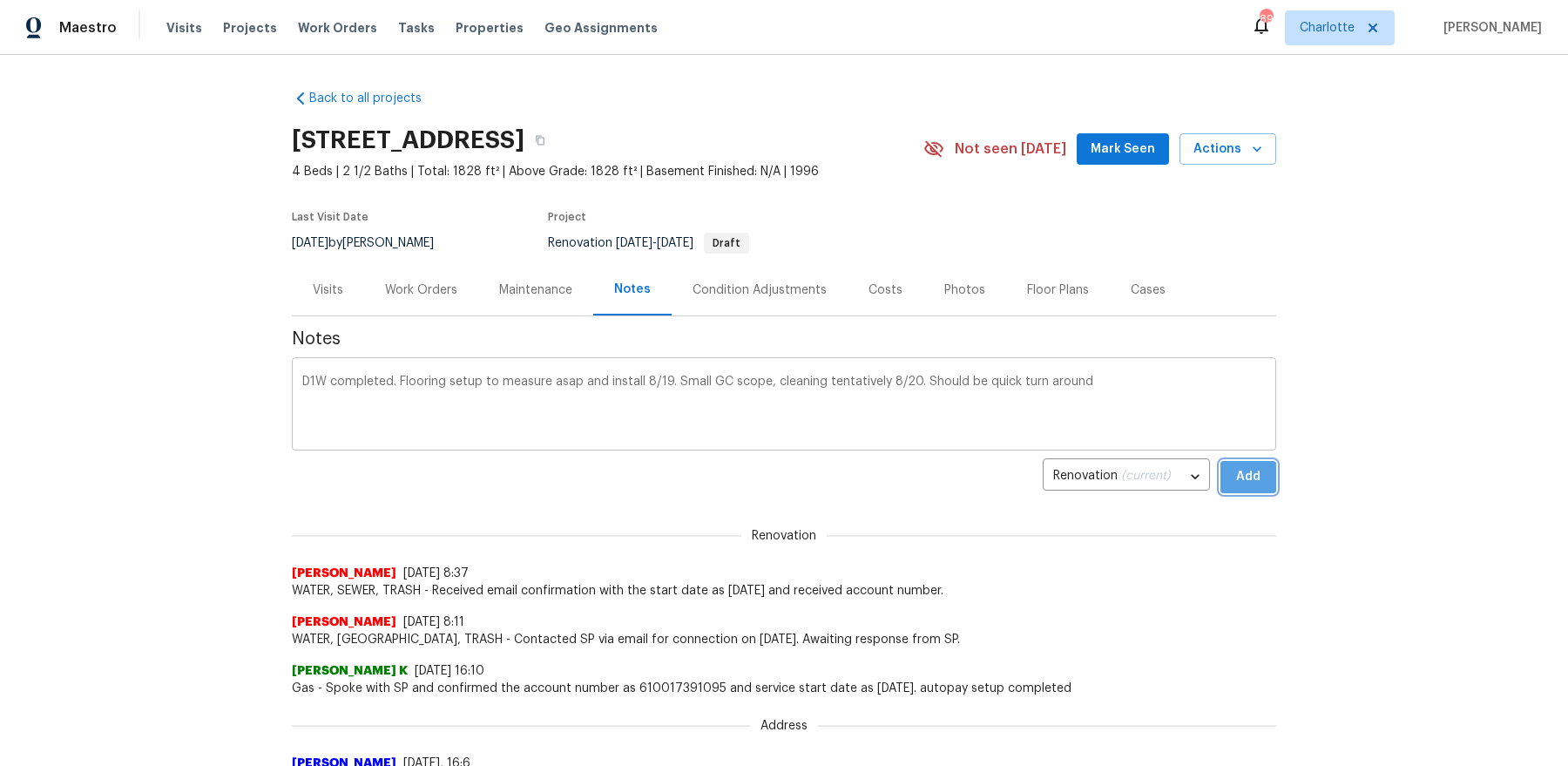
click at [1221, 461] on button "Add" at bounding box center [1248, 477] width 55 height 32
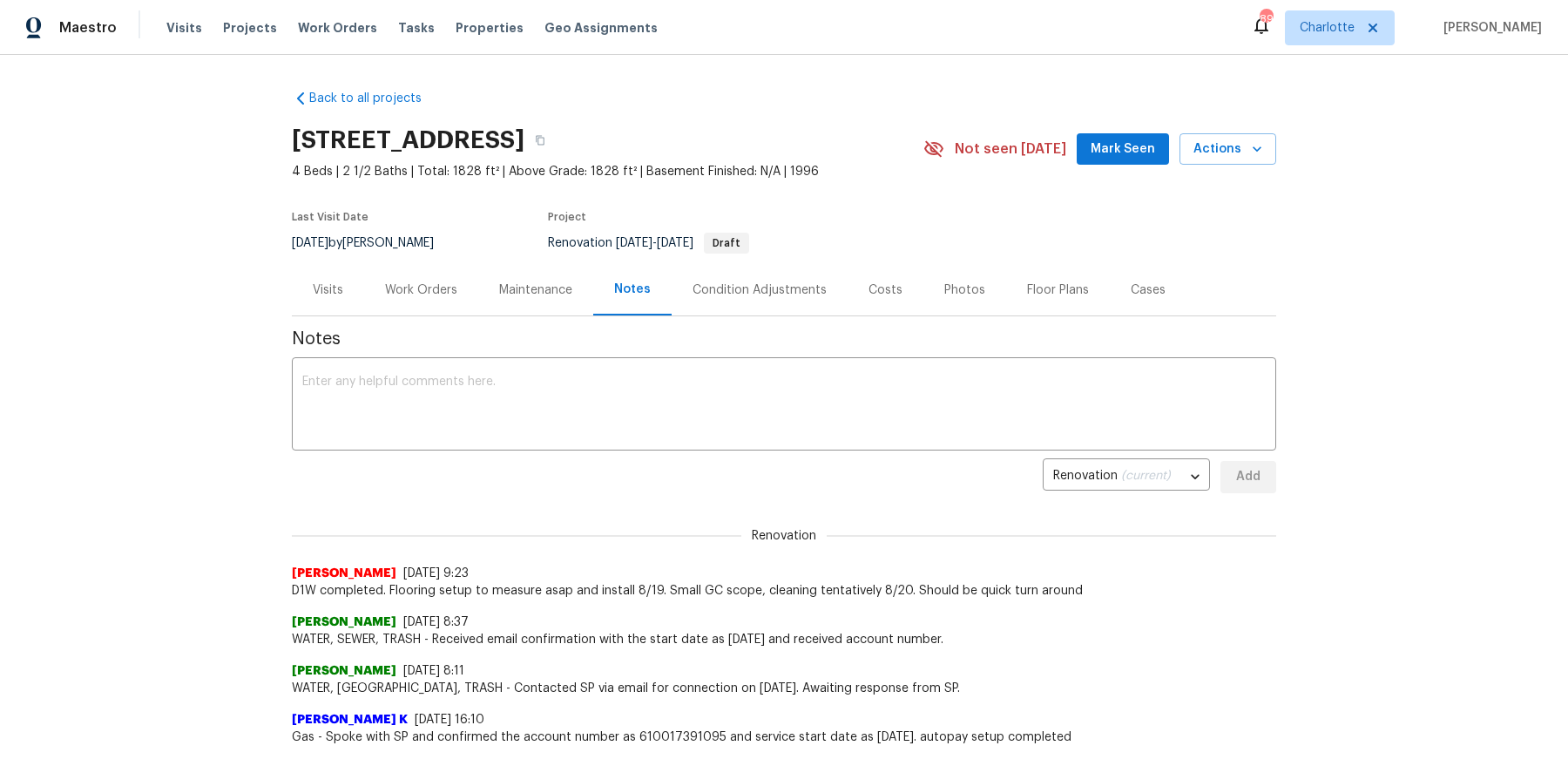
click at [1151, 161] on button "Mark Seen" at bounding box center [1123, 149] width 92 height 32
click at [331, 282] on div "Visits" at bounding box center [328, 290] width 30 height 18
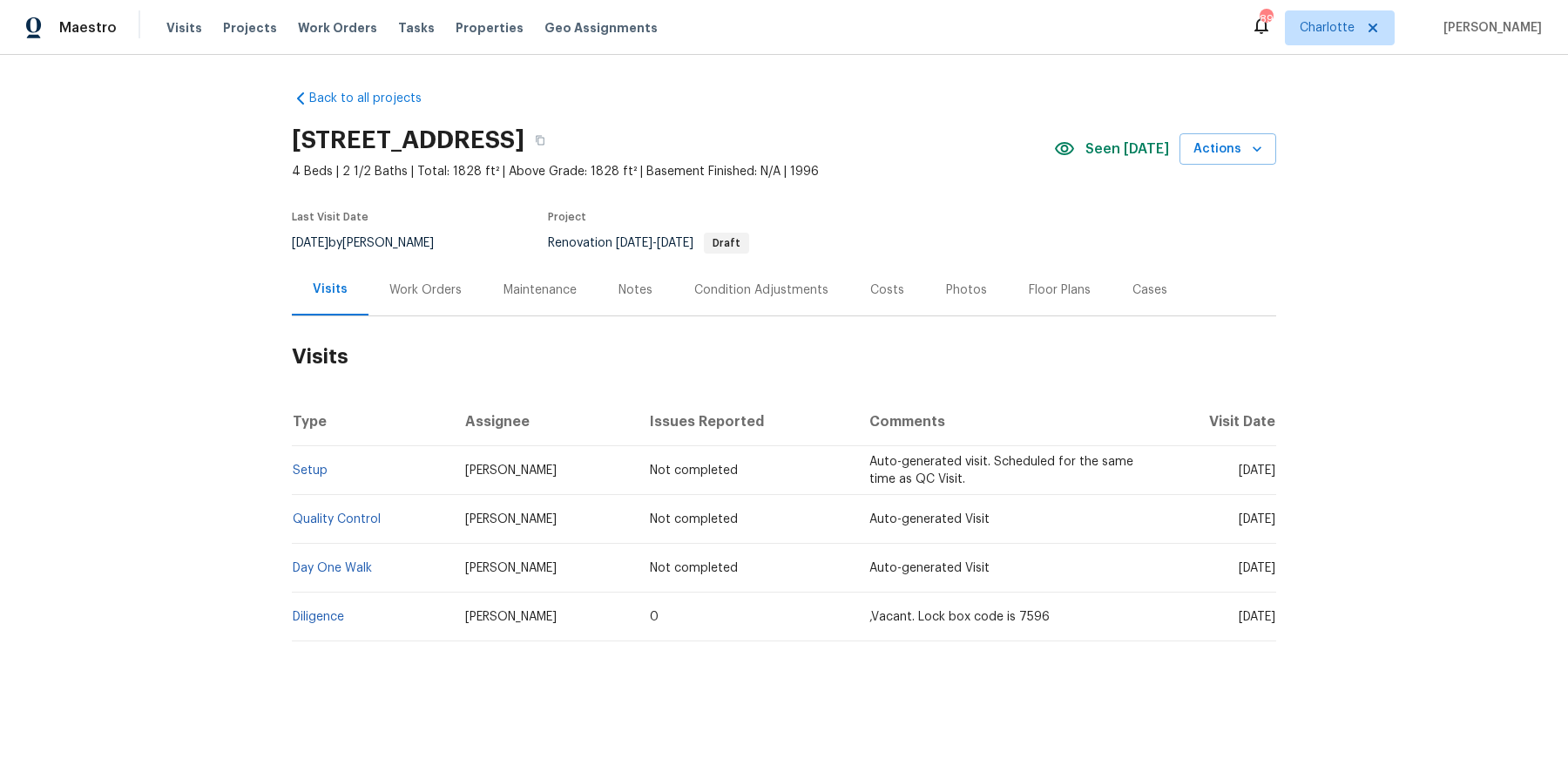
click at [623, 285] on div "Notes" at bounding box center [636, 290] width 34 height 18
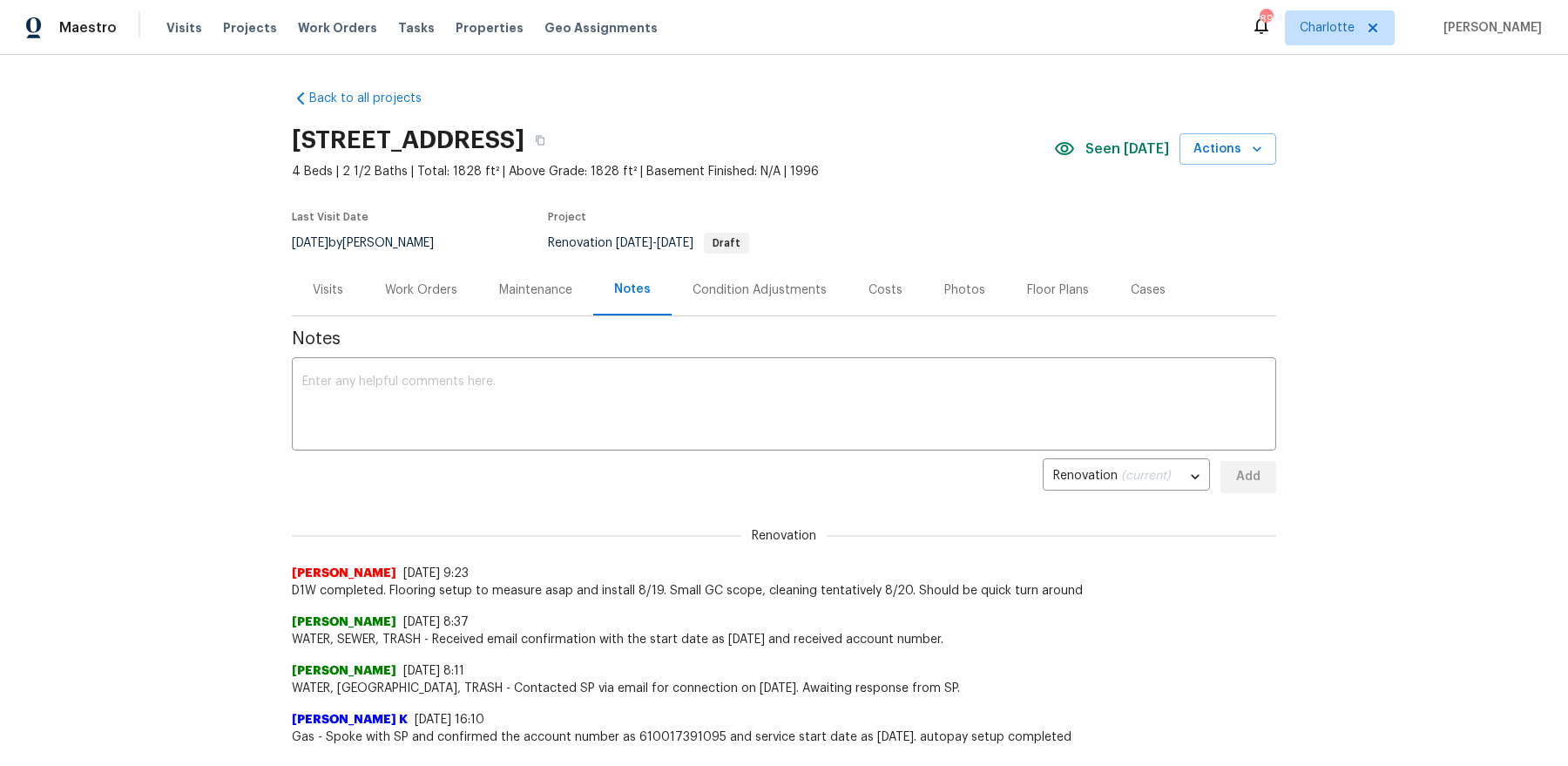
click at [449, 290] on div "Work Orders" at bounding box center [421, 290] width 72 height 18
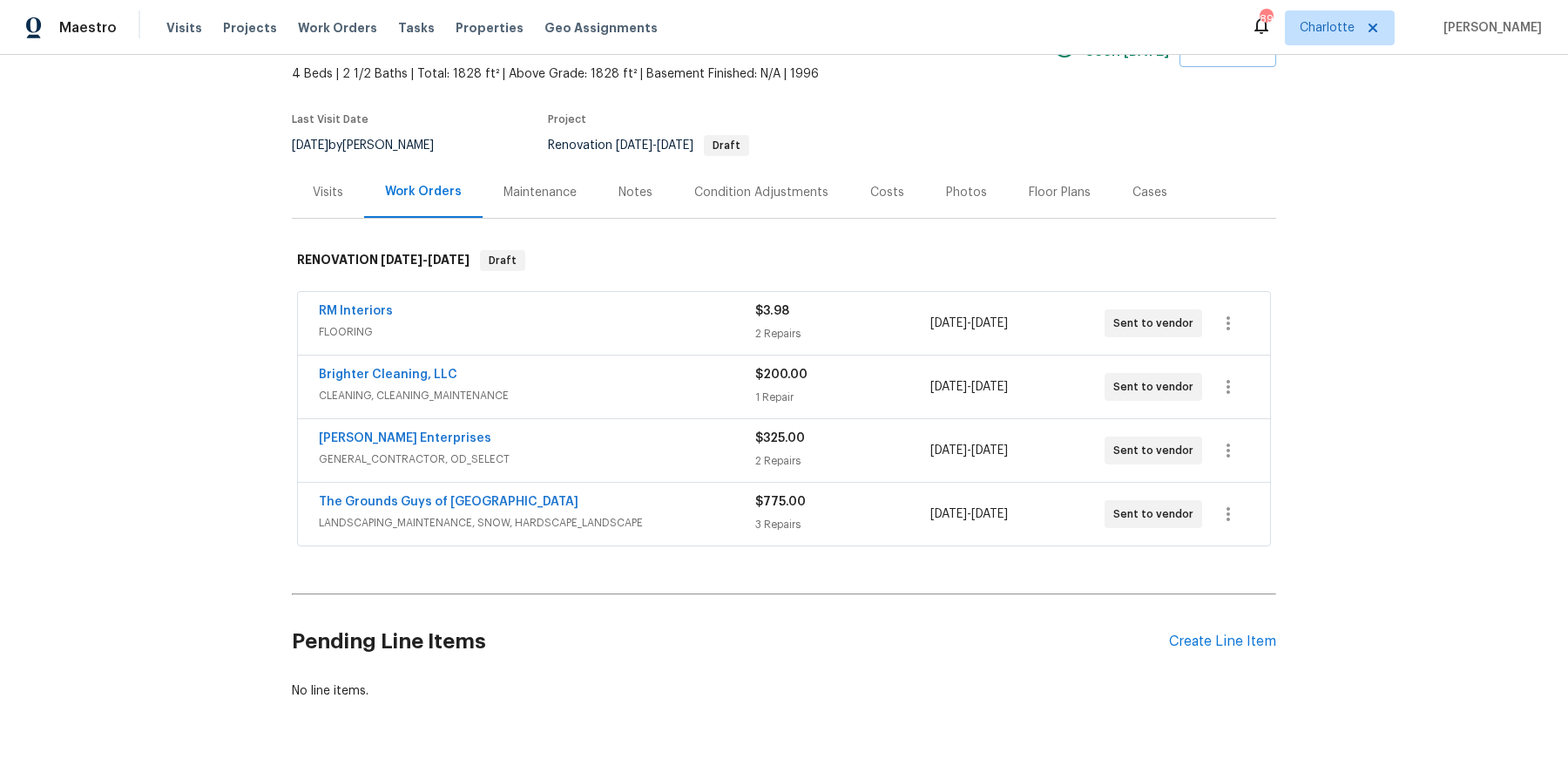
scroll to position [117, 0]
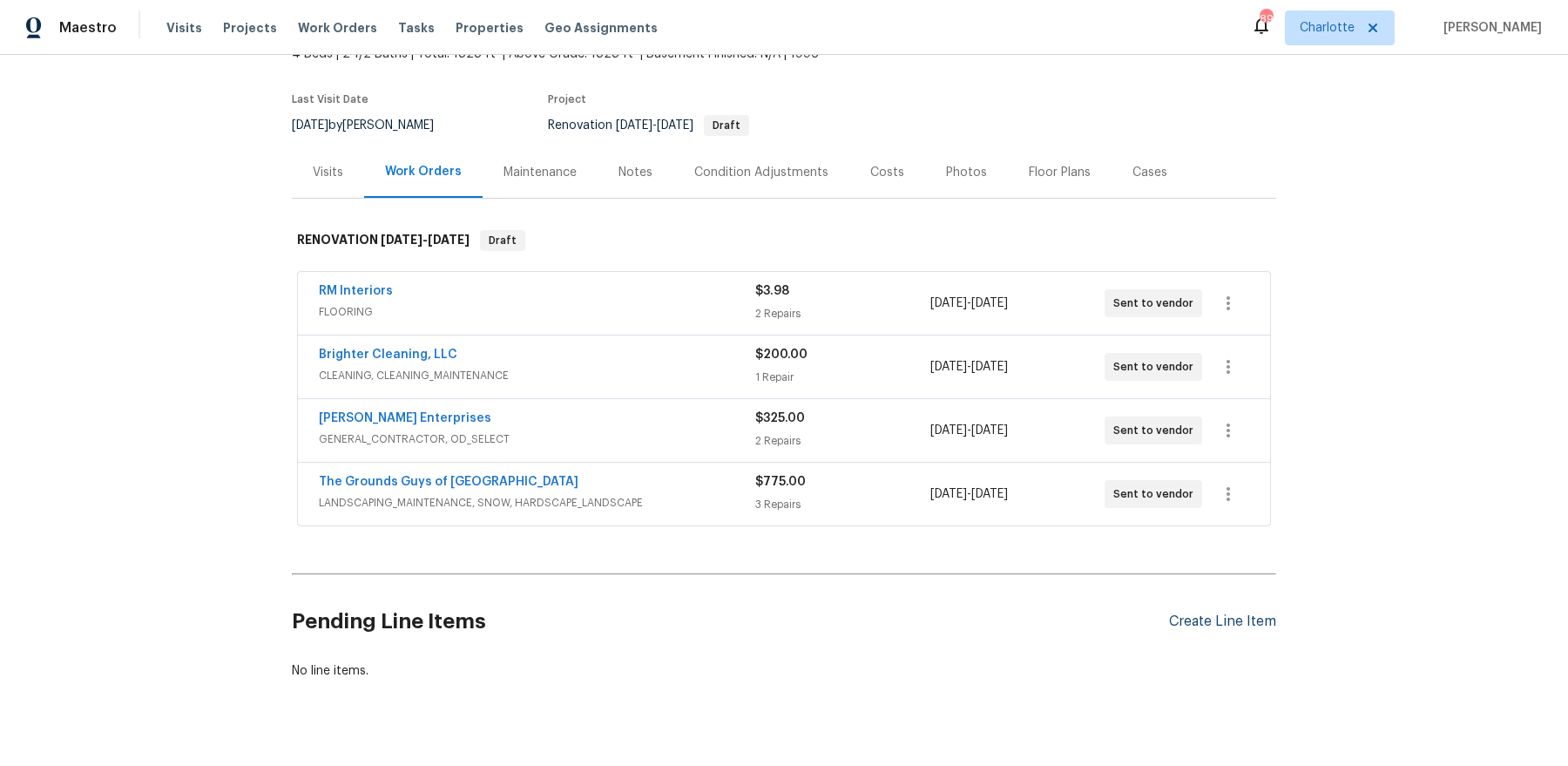
click at [1205, 623] on div "Create Line Item" at bounding box center [1222, 621] width 107 height 17
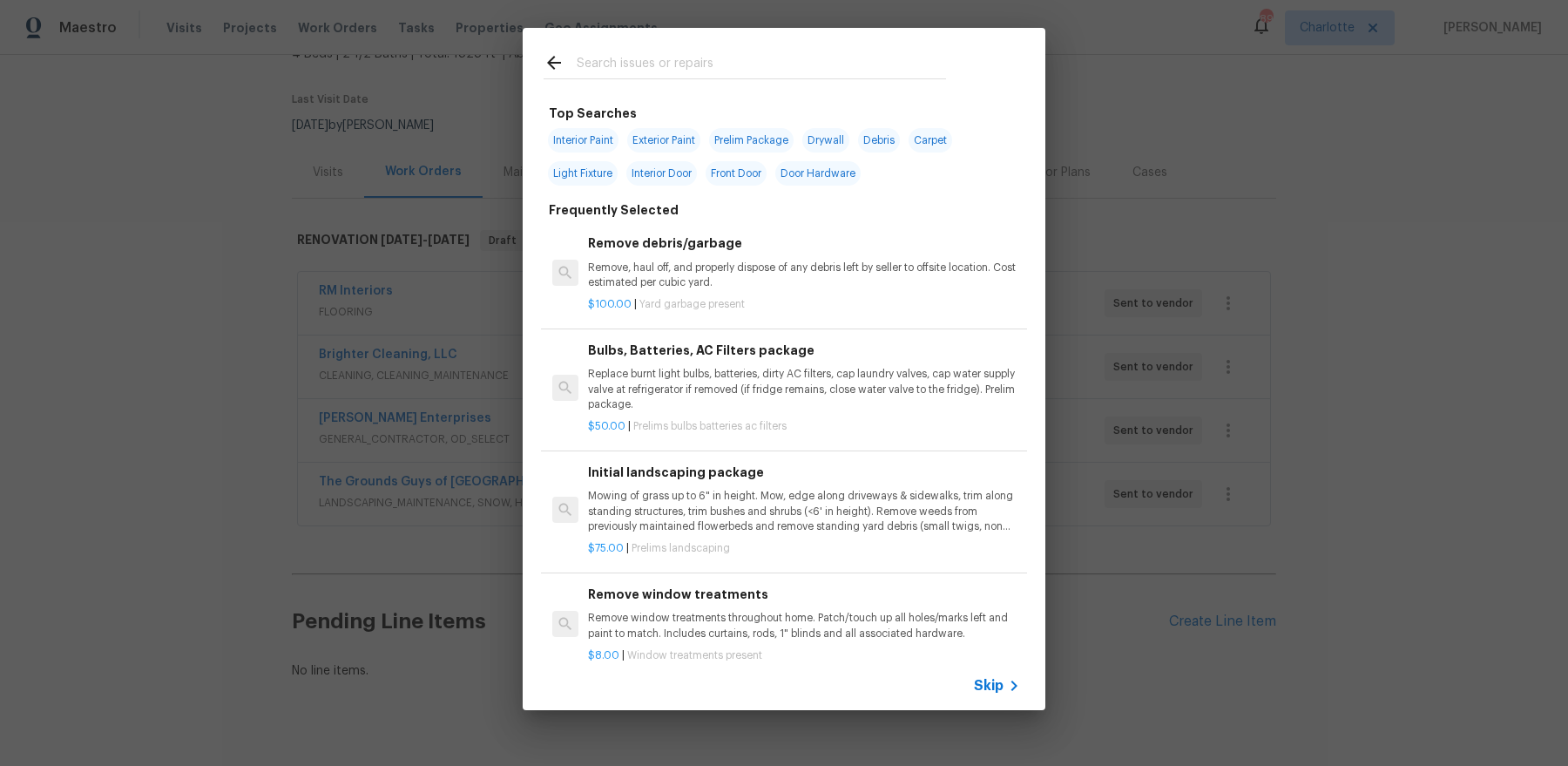
click at [654, 59] on input "text" at bounding box center [761, 66] width 369 height 26
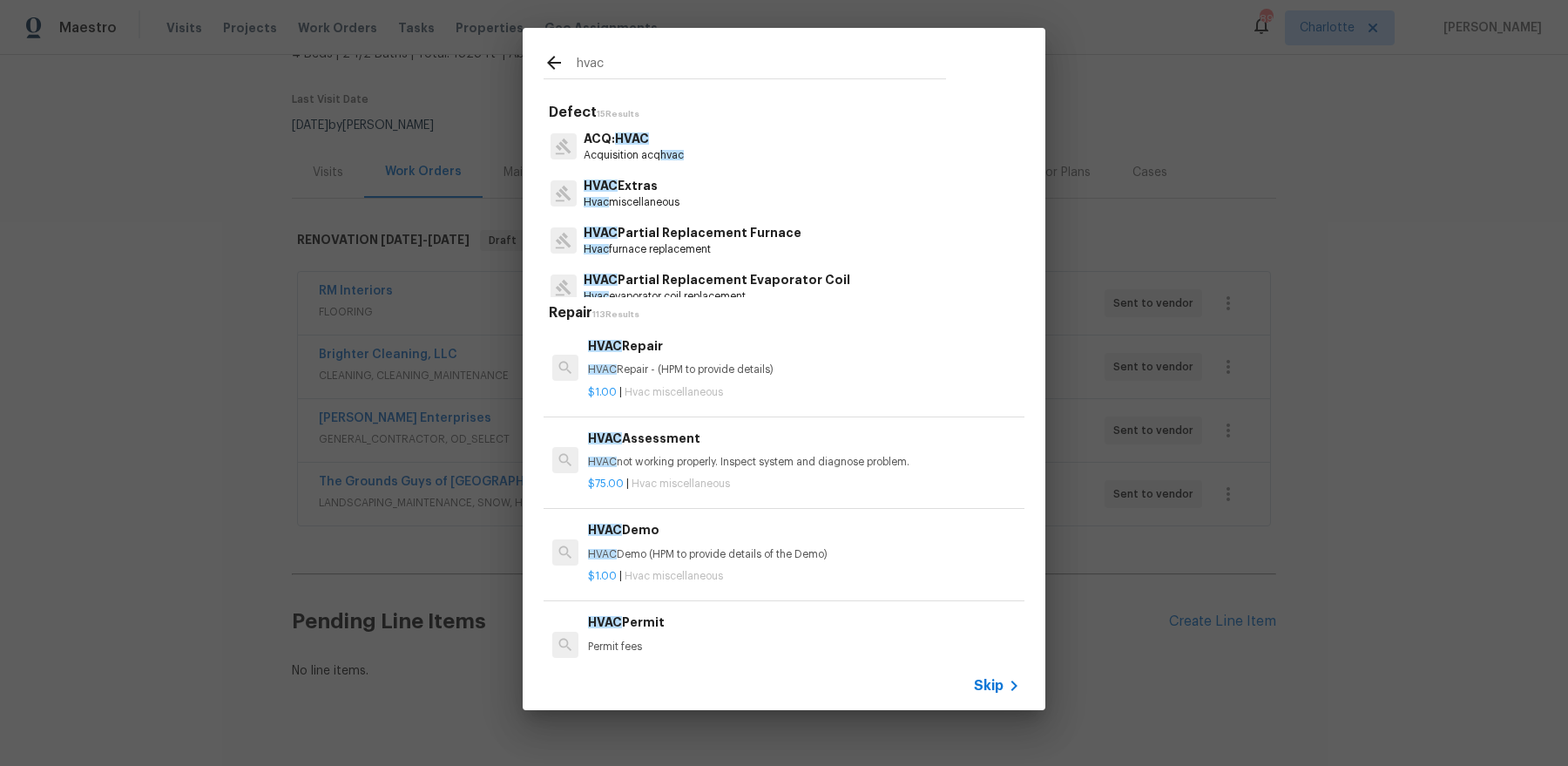
type input "hvac"
click at [677, 158] on span "hvac" at bounding box center [671, 155] width 23 height 10
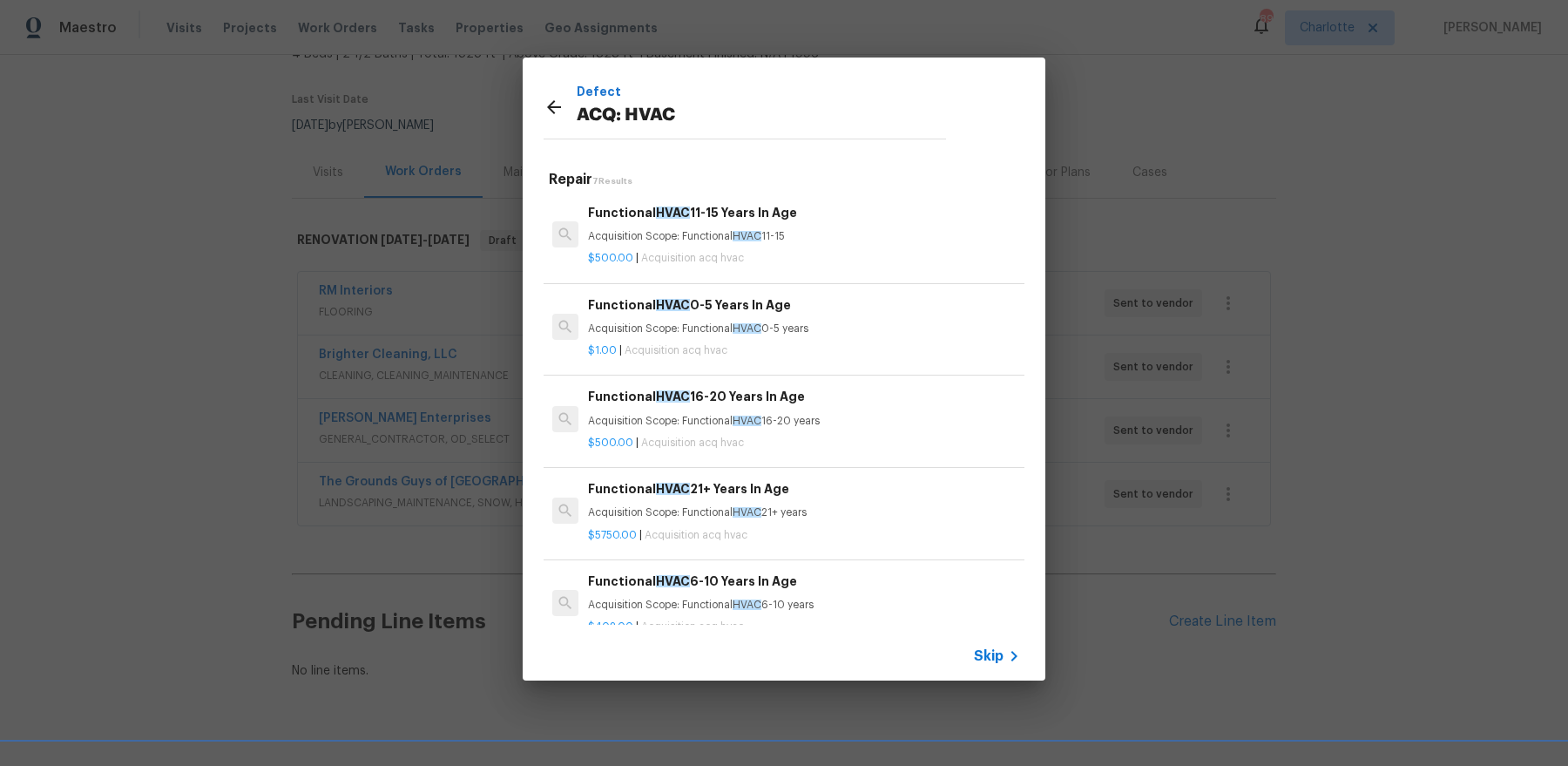
click at [546, 105] on icon at bounding box center [554, 107] width 21 height 21
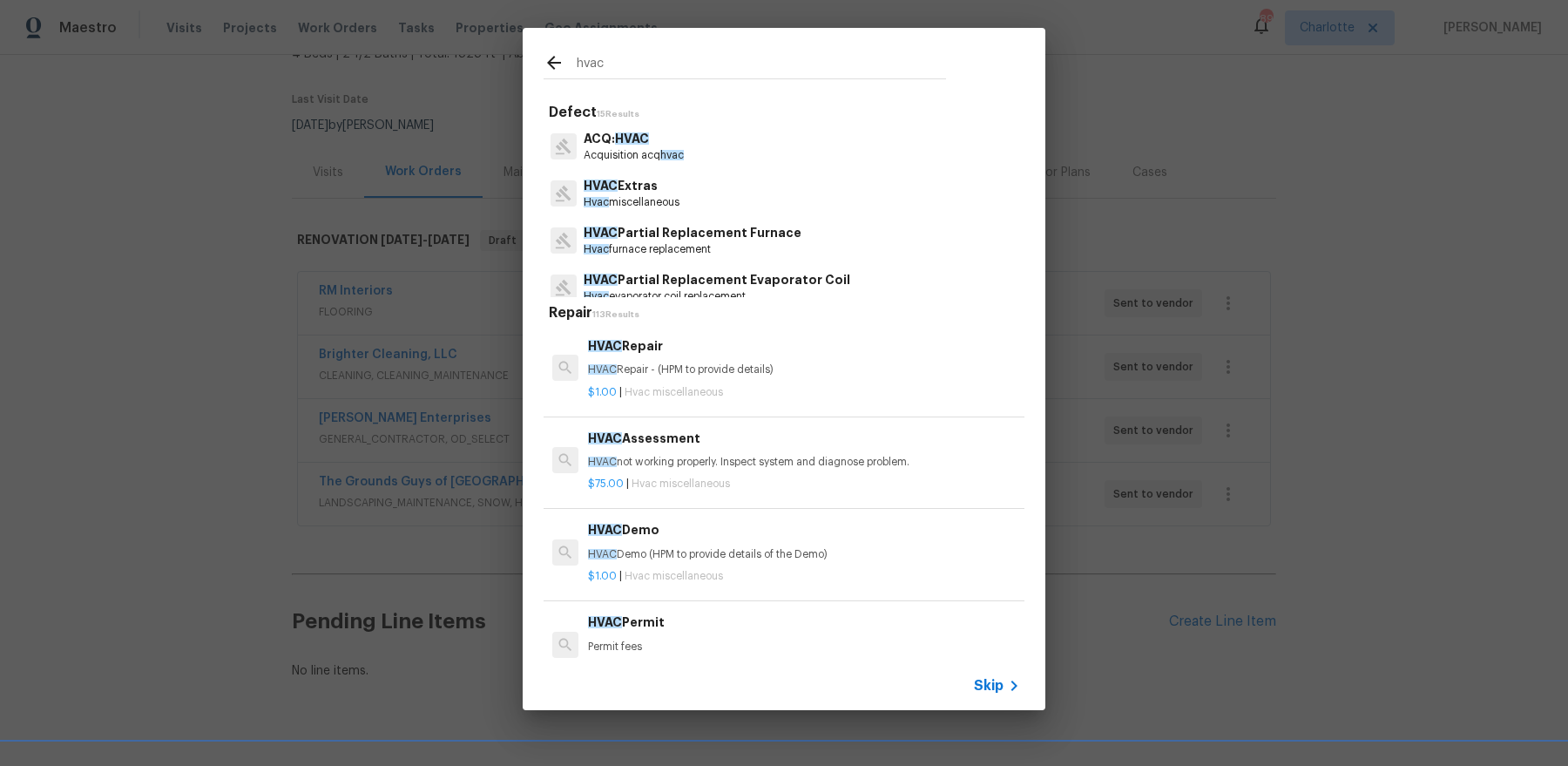
click at [664, 195] on p "Hvac miscellaneous" at bounding box center [632, 203] width 96 height 15
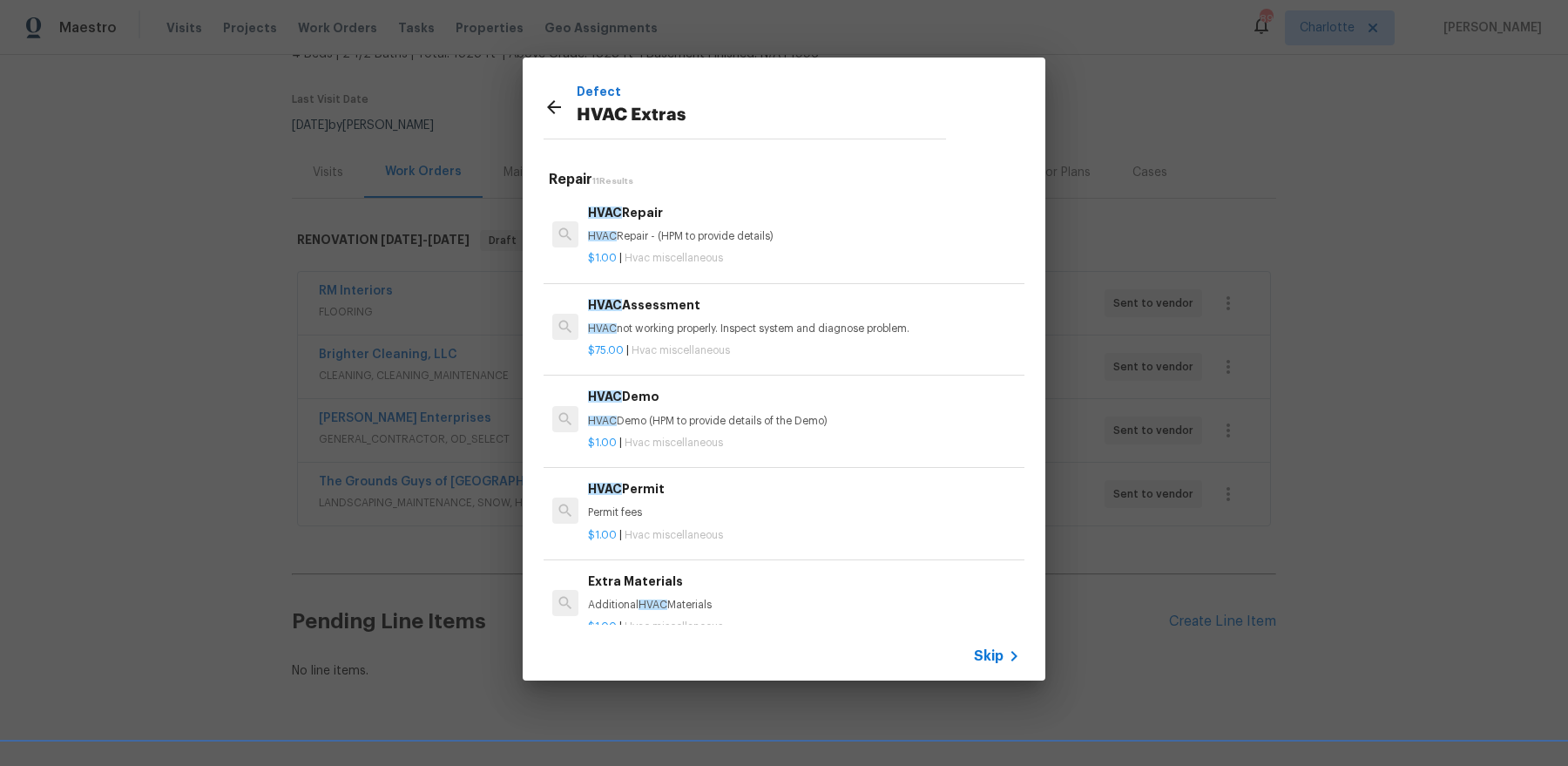
click at [725, 333] on p "HVAC not working properly. Inspect system and diagnose problem." at bounding box center [804, 329] width 432 height 15
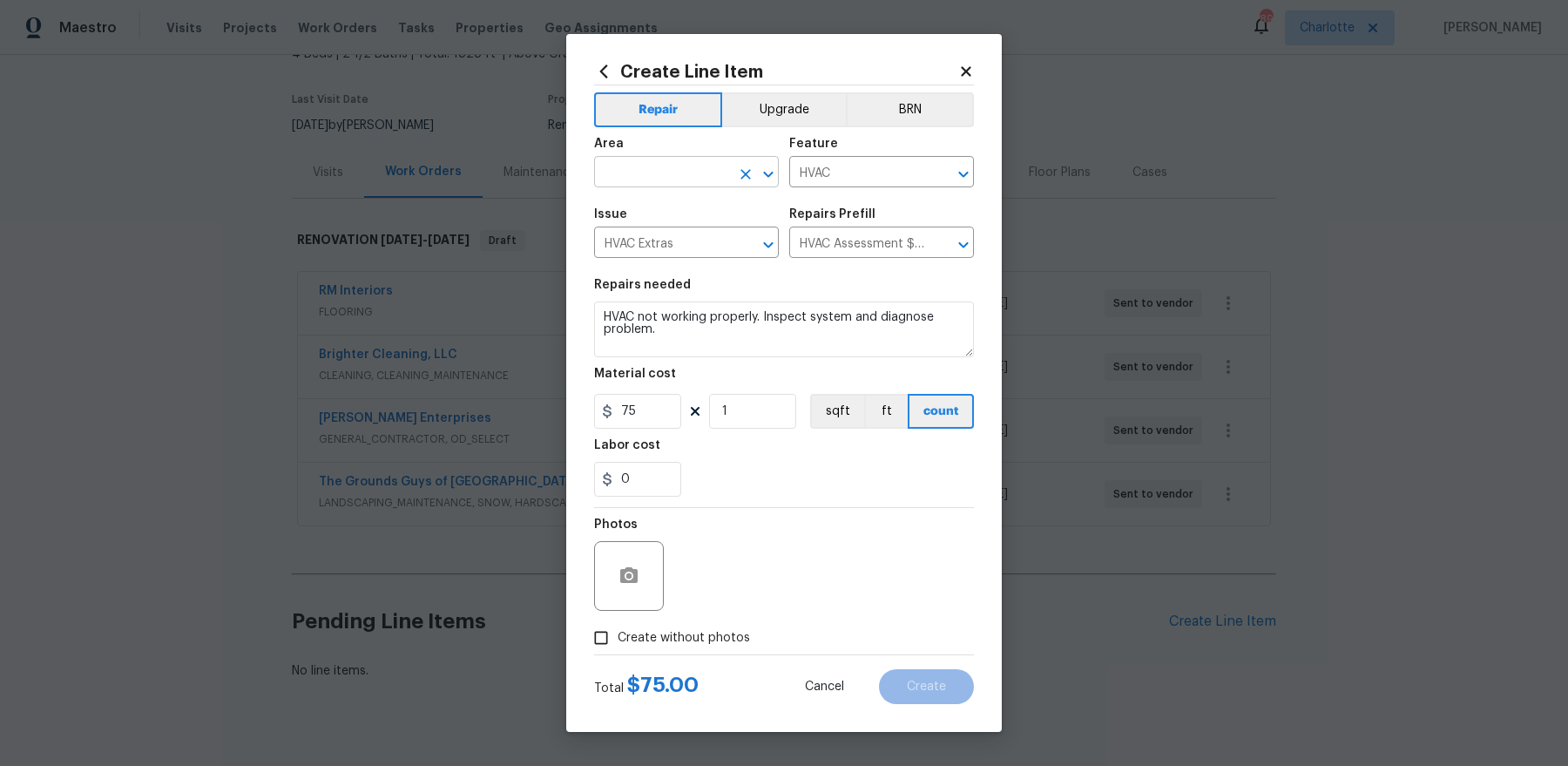
click at [707, 176] on input "text" at bounding box center [662, 174] width 136 height 27
click at [684, 218] on li "Exterior Overall" at bounding box center [686, 212] width 185 height 29
type input "Exterior Overall"
click at [617, 631] on input "Create without photos" at bounding box center [601, 637] width 33 height 33
checkbox input "true"
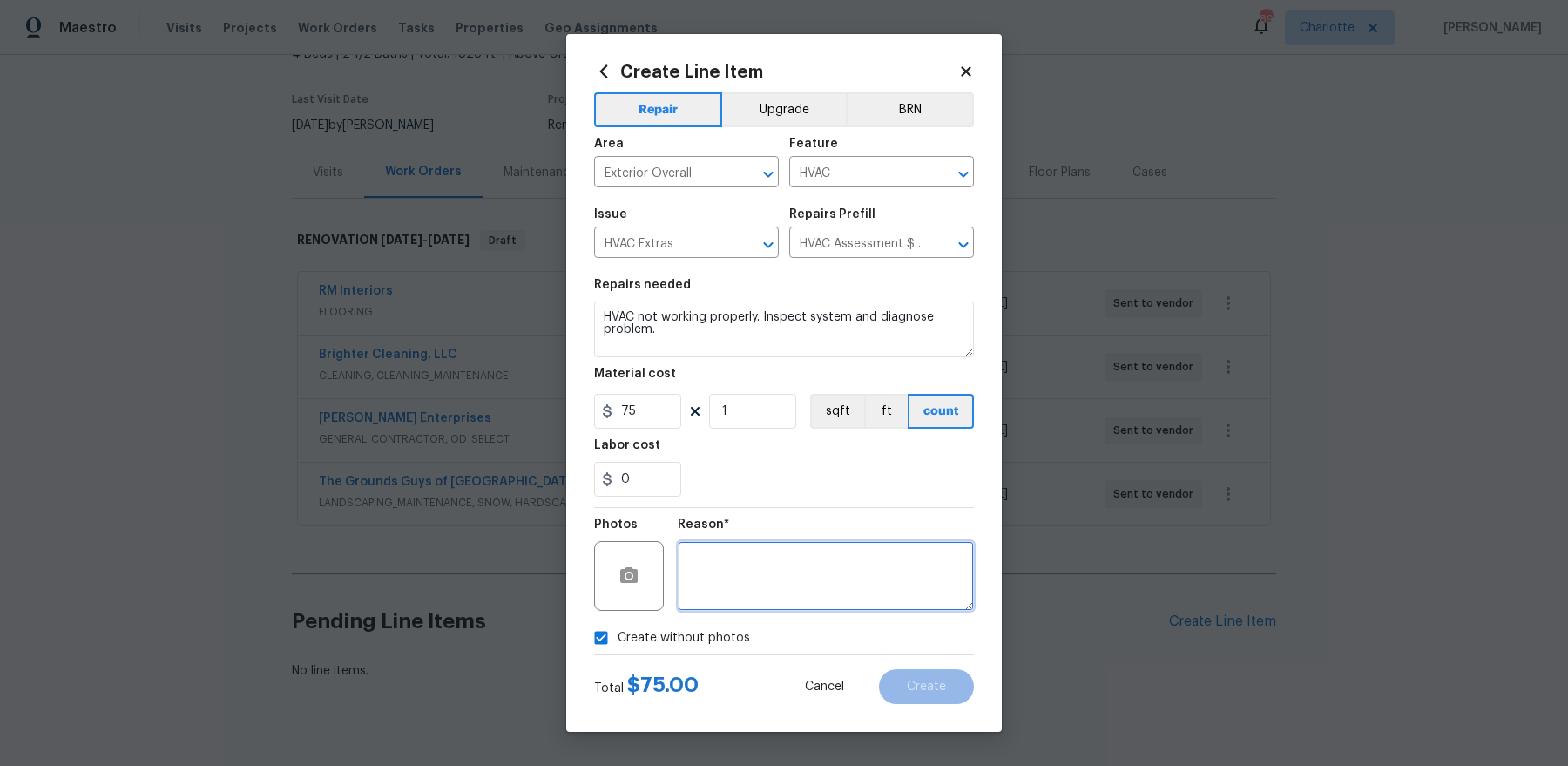
click at [785, 576] on textarea at bounding box center [825, 575] width 296 height 69
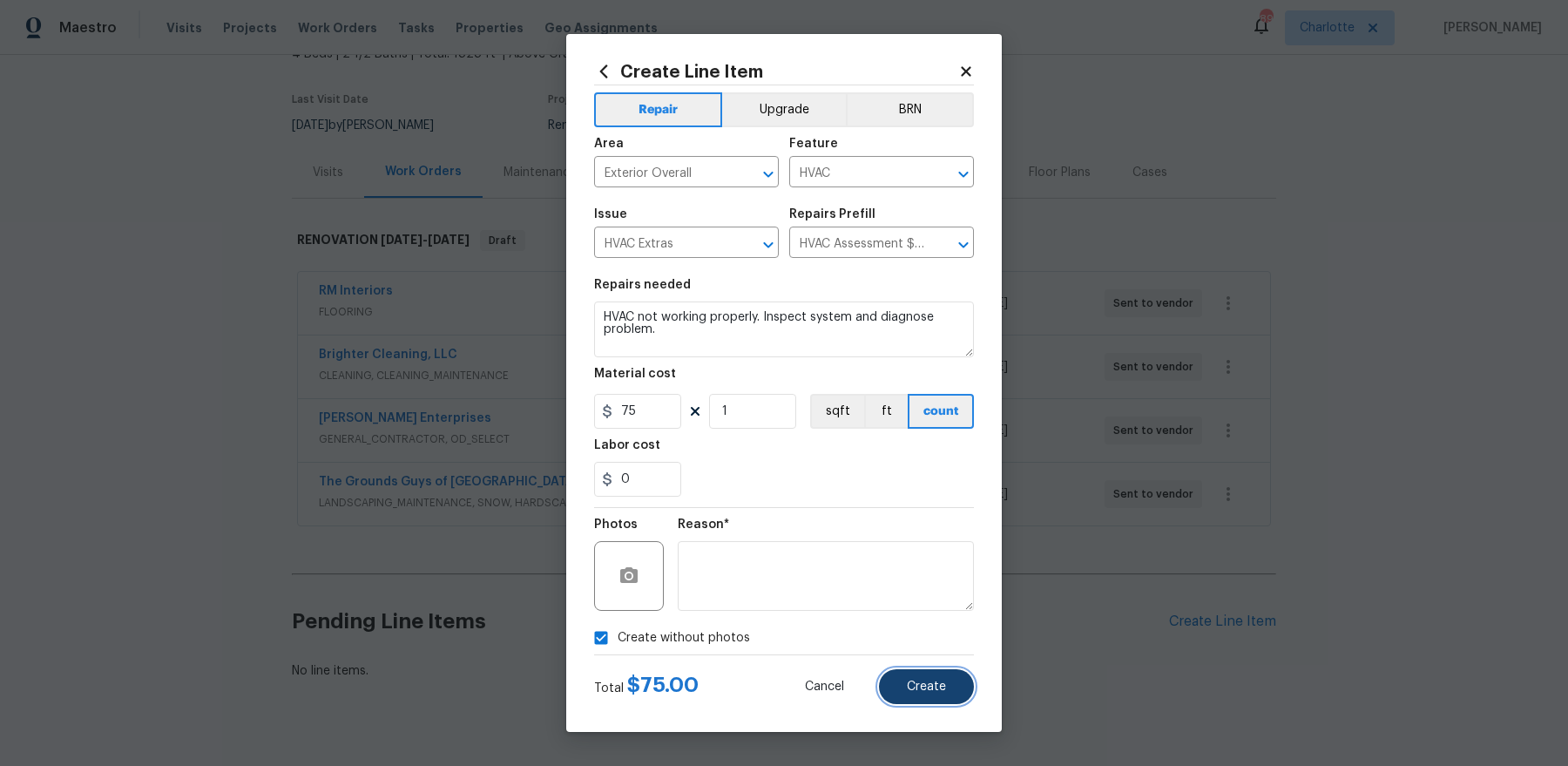
click at [950, 682] on button "Create" at bounding box center [926, 686] width 95 height 35
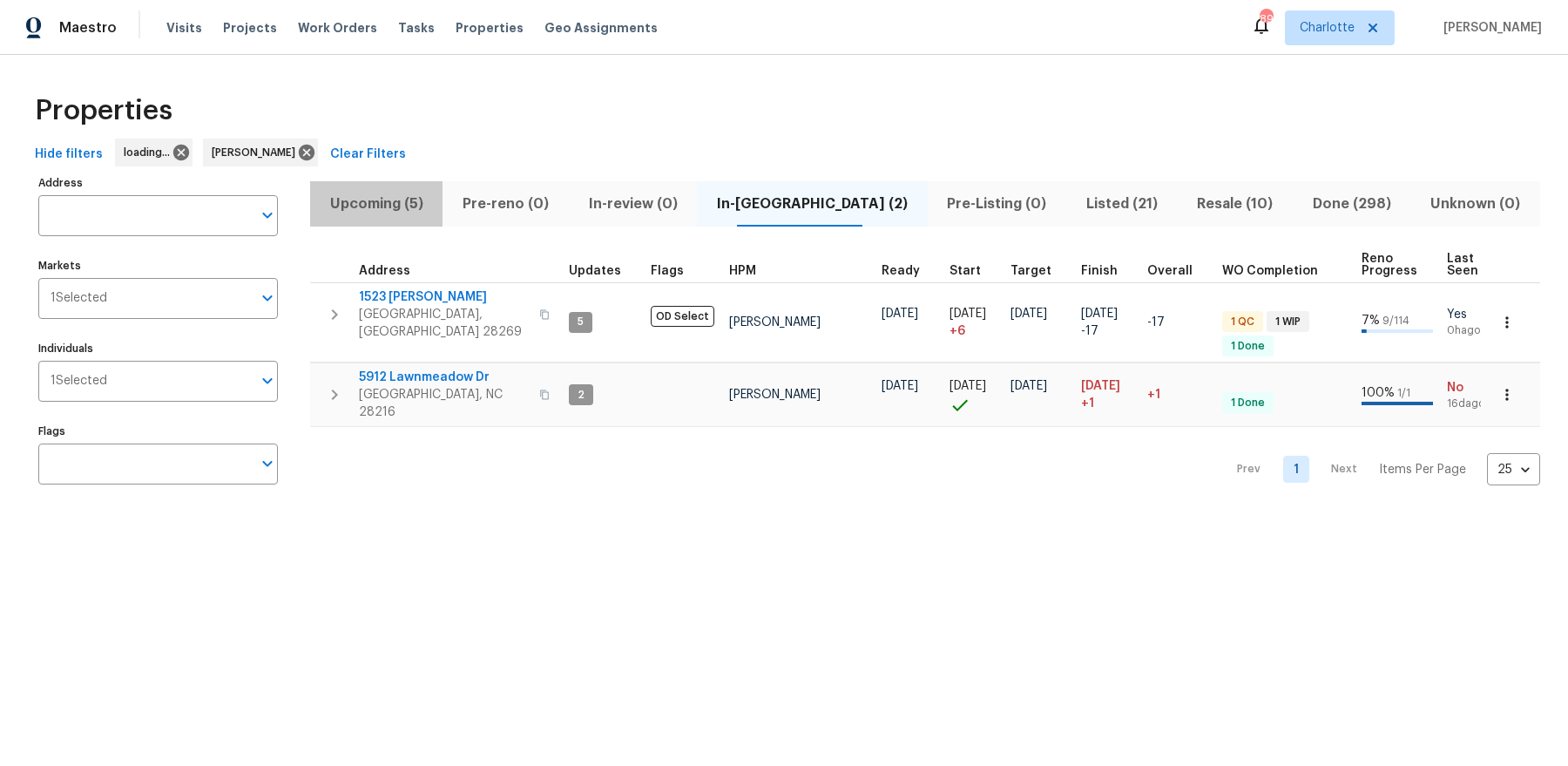
click at [391, 208] on span "Upcoming (5)" at bounding box center [376, 204] width 112 height 24
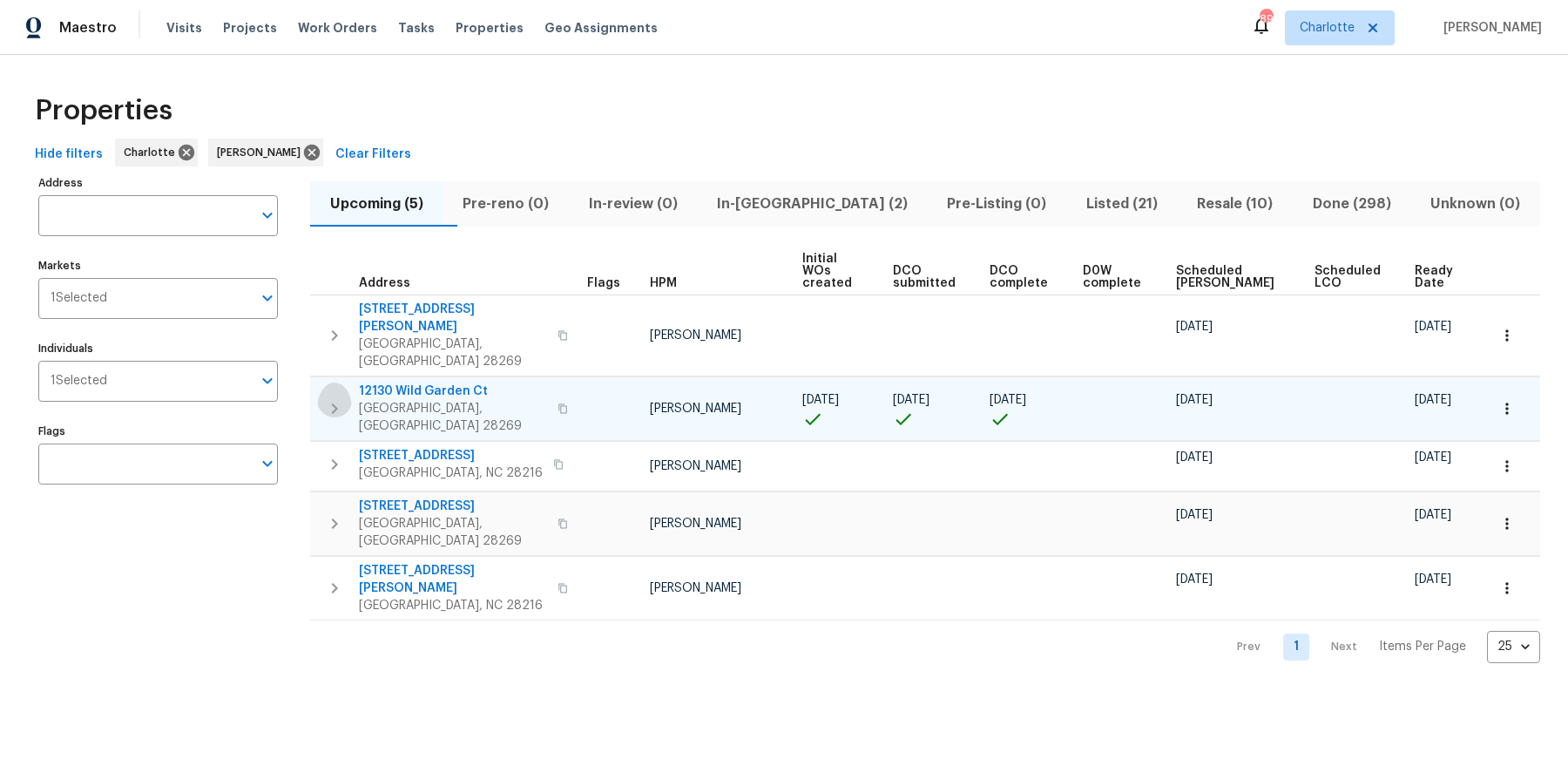
click at [333, 404] on icon "button" at bounding box center [335, 408] width 6 height 10
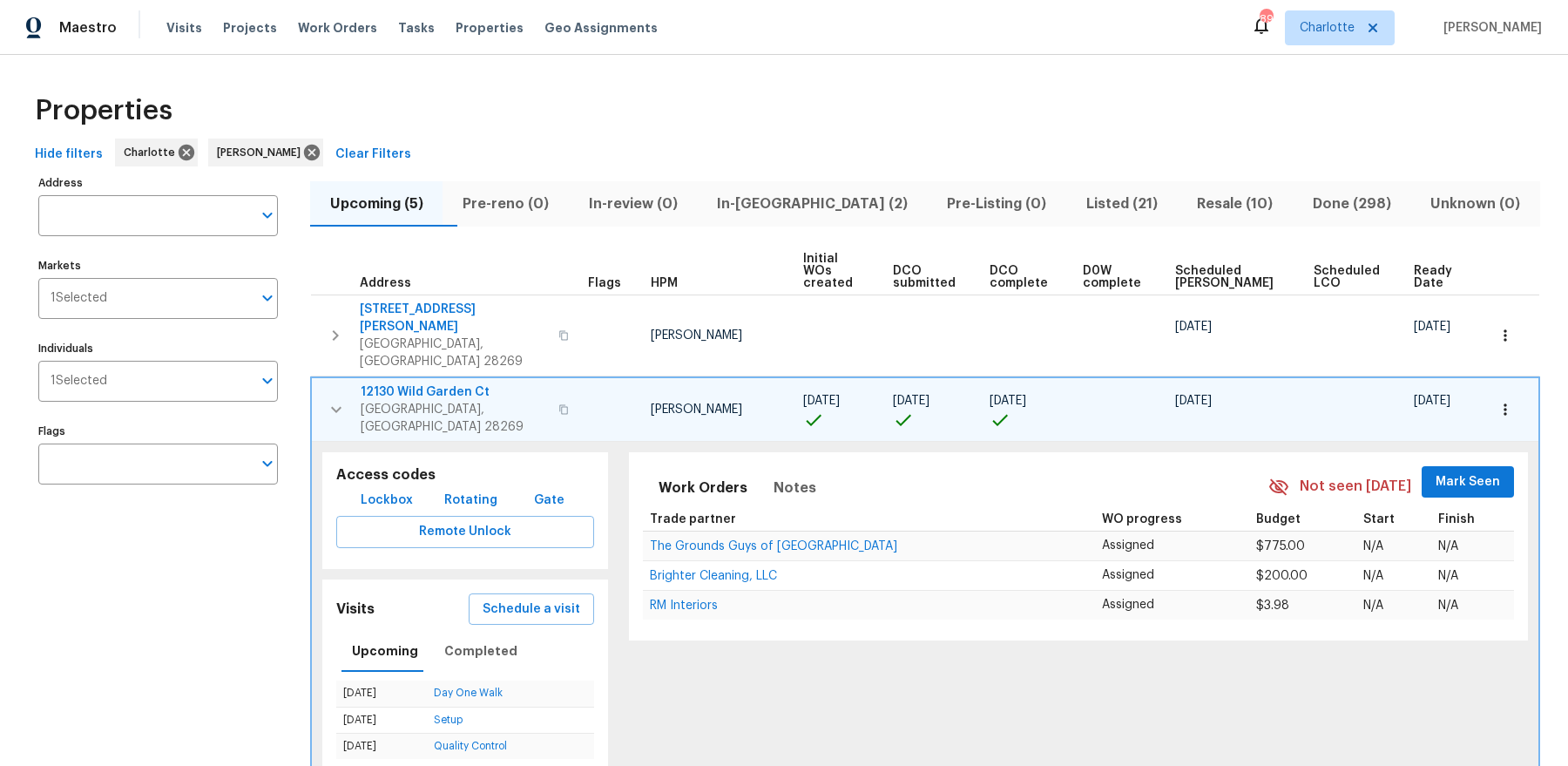
click at [392, 489] on span "Lockbox" at bounding box center [387, 499] width 53 height 22
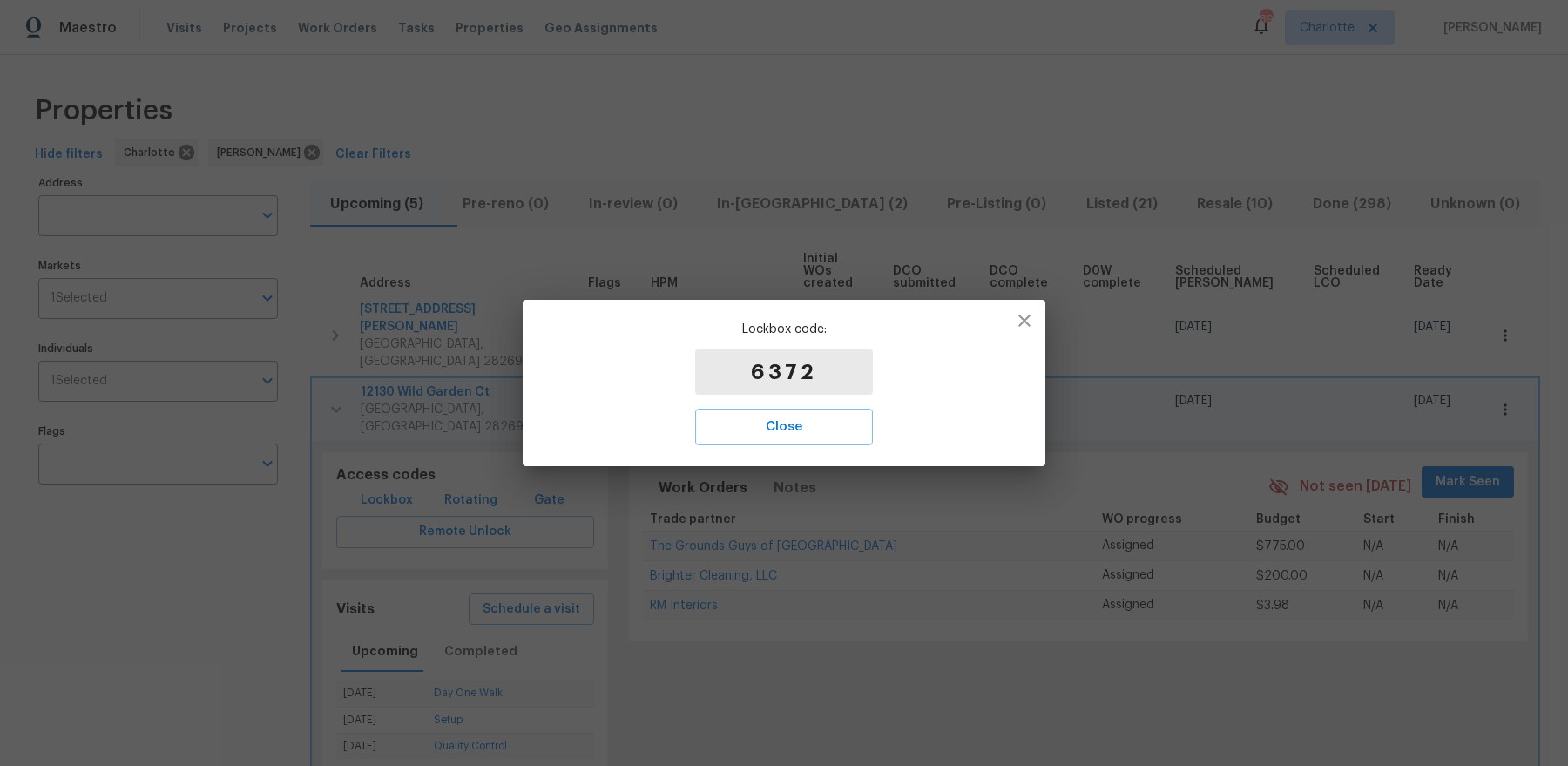
click at [817, 368] on p "6372" at bounding box center [783, 372] width 177 height 45
copy p "6372"
click at [1029, 325] on icon "button" at bounding box center [1024, 320] width 12 height 12
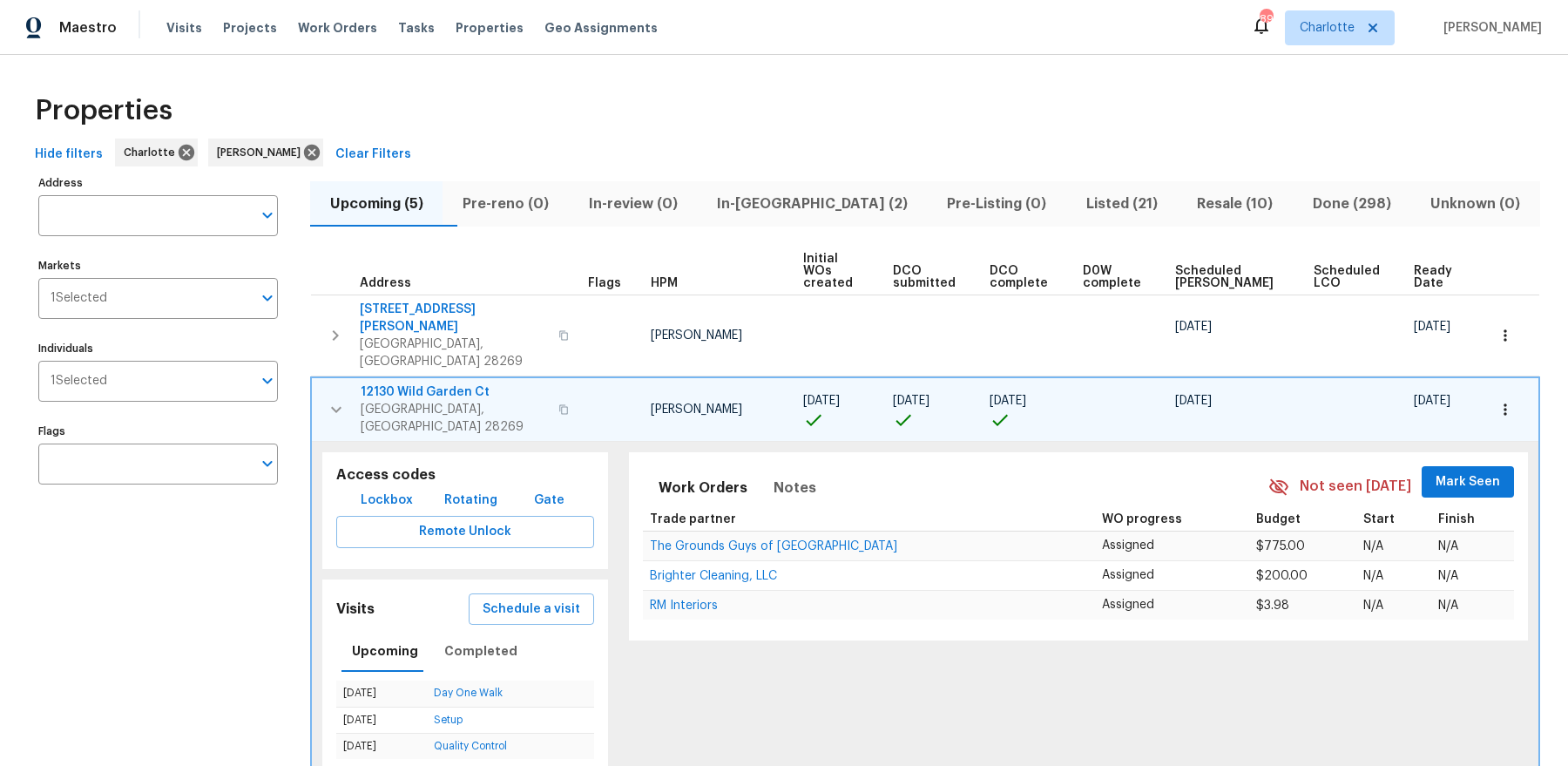
click at [914, 83] on div "Properties" at bounding box center [784, 110] width 1513 height 55
click at [330, 399] on icon "button" at bounding box center [336, 409] width 21 height 21
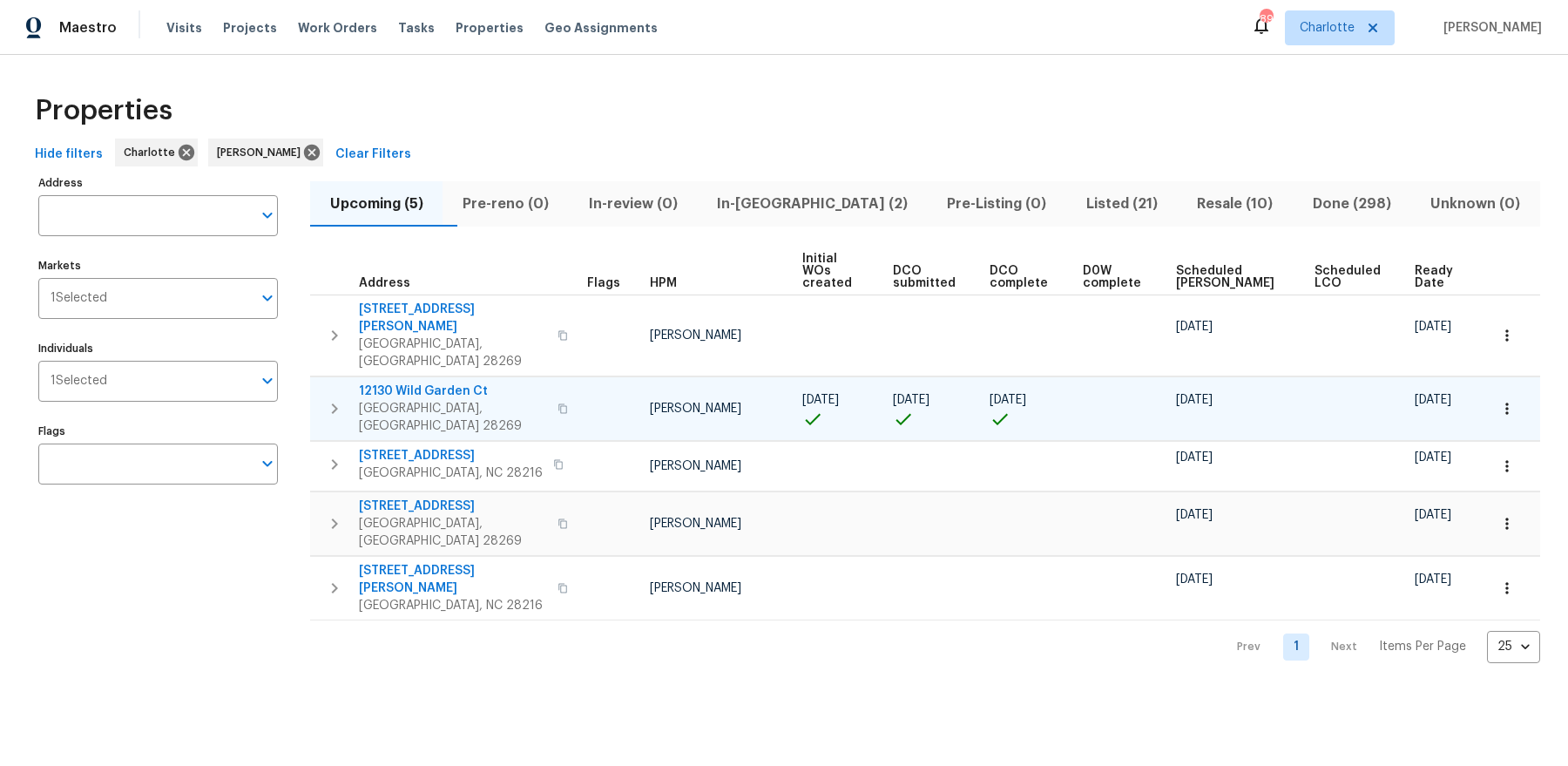
click at [439, 382] on span "12130 Wild Garden Ct" at bounding box center [453, 391] width 188 height 18
click at [807, 212] on span "In-reno (2)" at bounding box center [811, 204] width 209 height 24
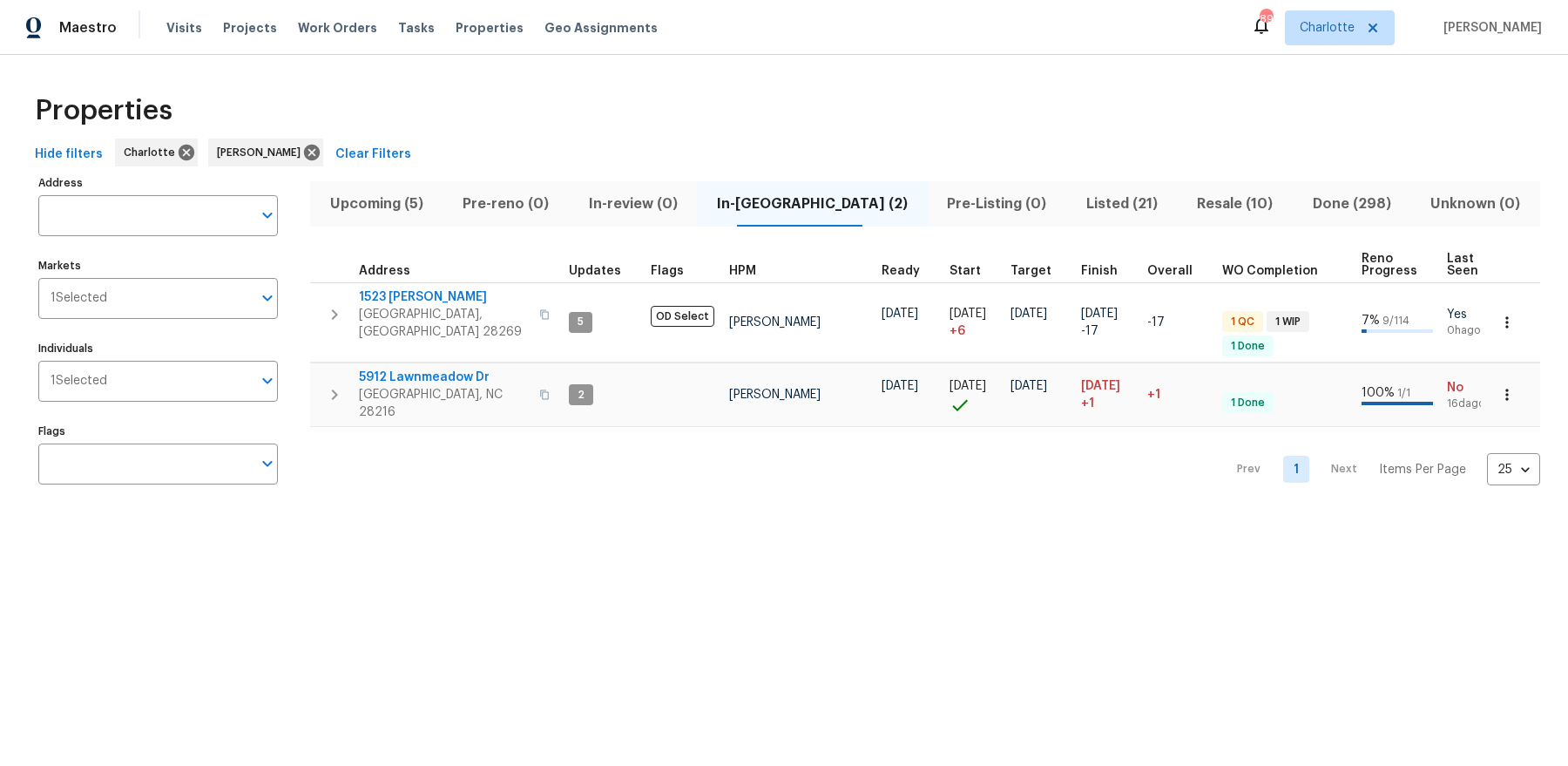
click at [420, 214] on span "Upcoming (5)" at bounding box center [376, 204] width 112 height 24
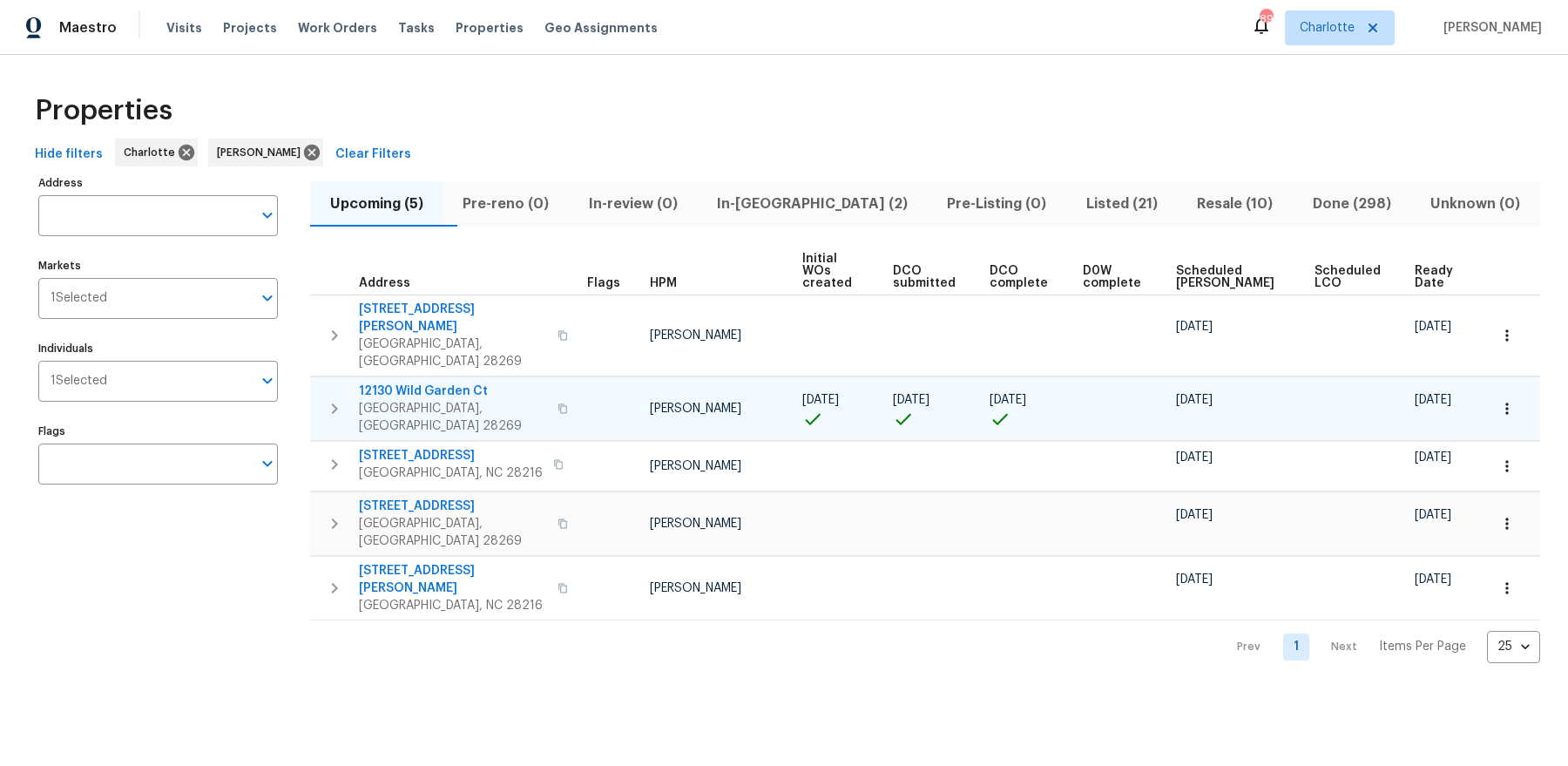
click at [340, 398] on icon "button" at bounding box center [334, 408] width 21 height 21
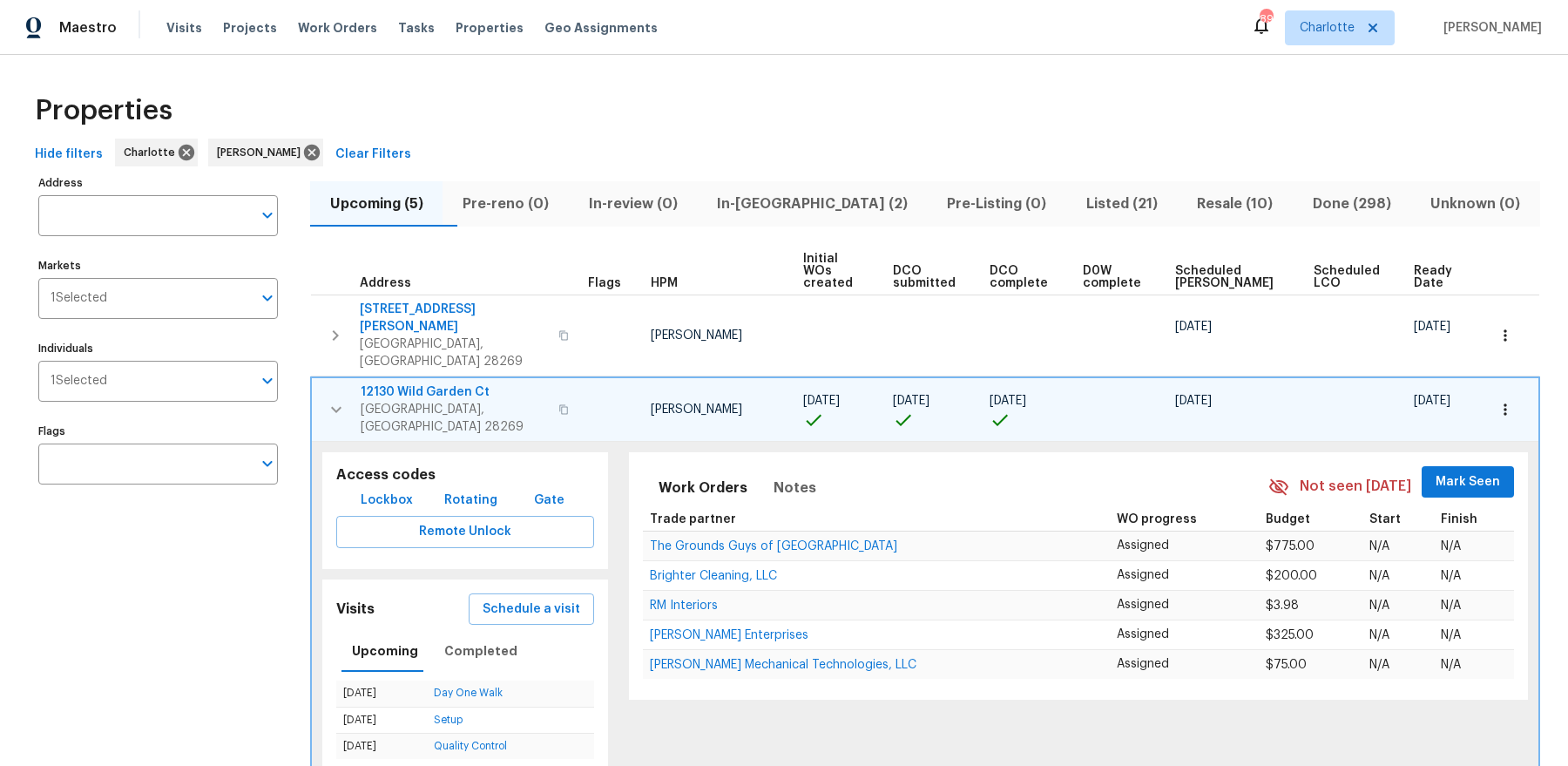
click at [1503, 401] on icon "button" at bounding box center [1505, 409] width 18 height 18
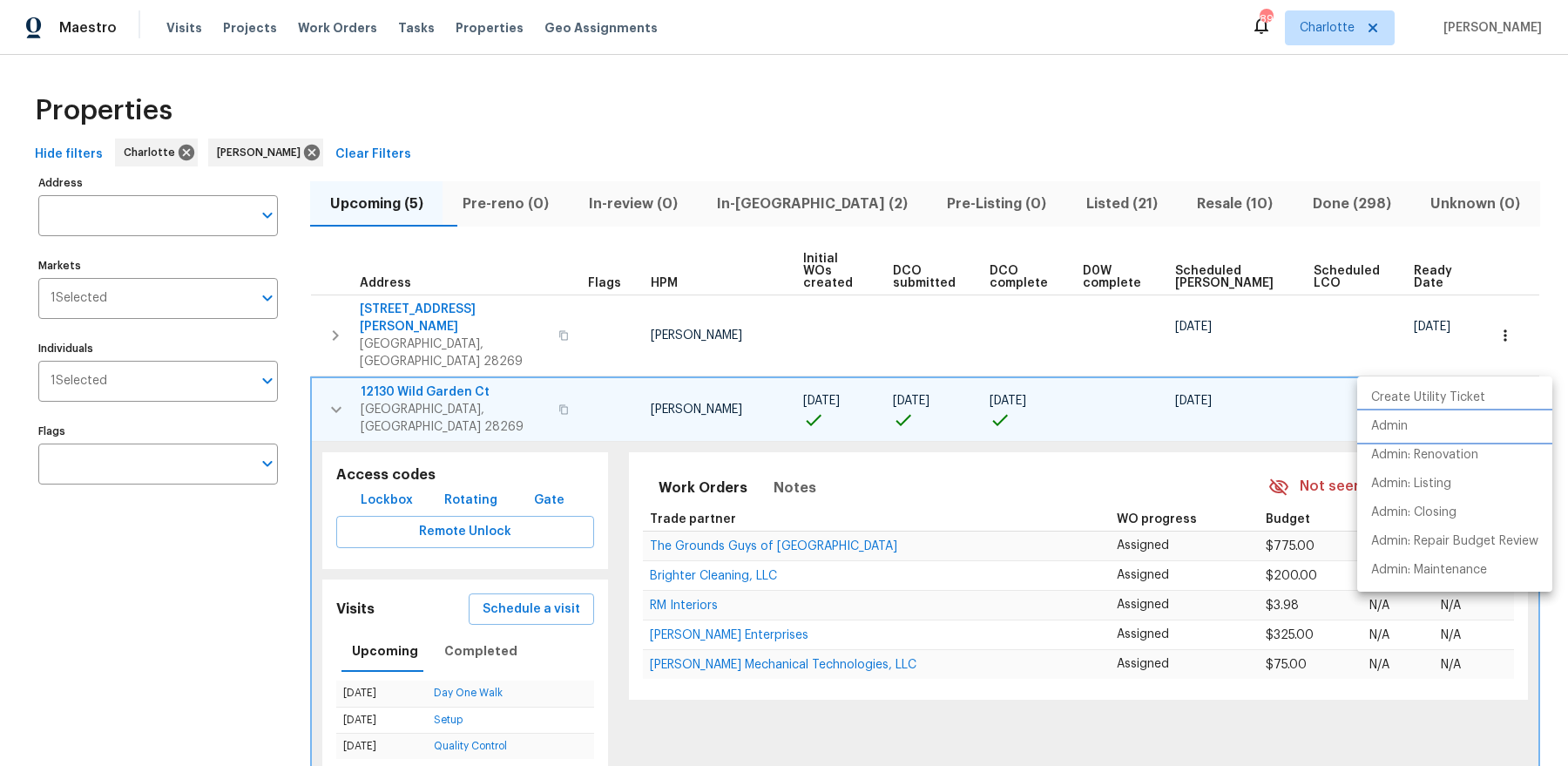
click at [1399, 424] on p "Admin" at bounding box center [1389, 425] width 37 height 18
click at [428, 305] on div at bounding box center [784, 383] width 1568 height 766
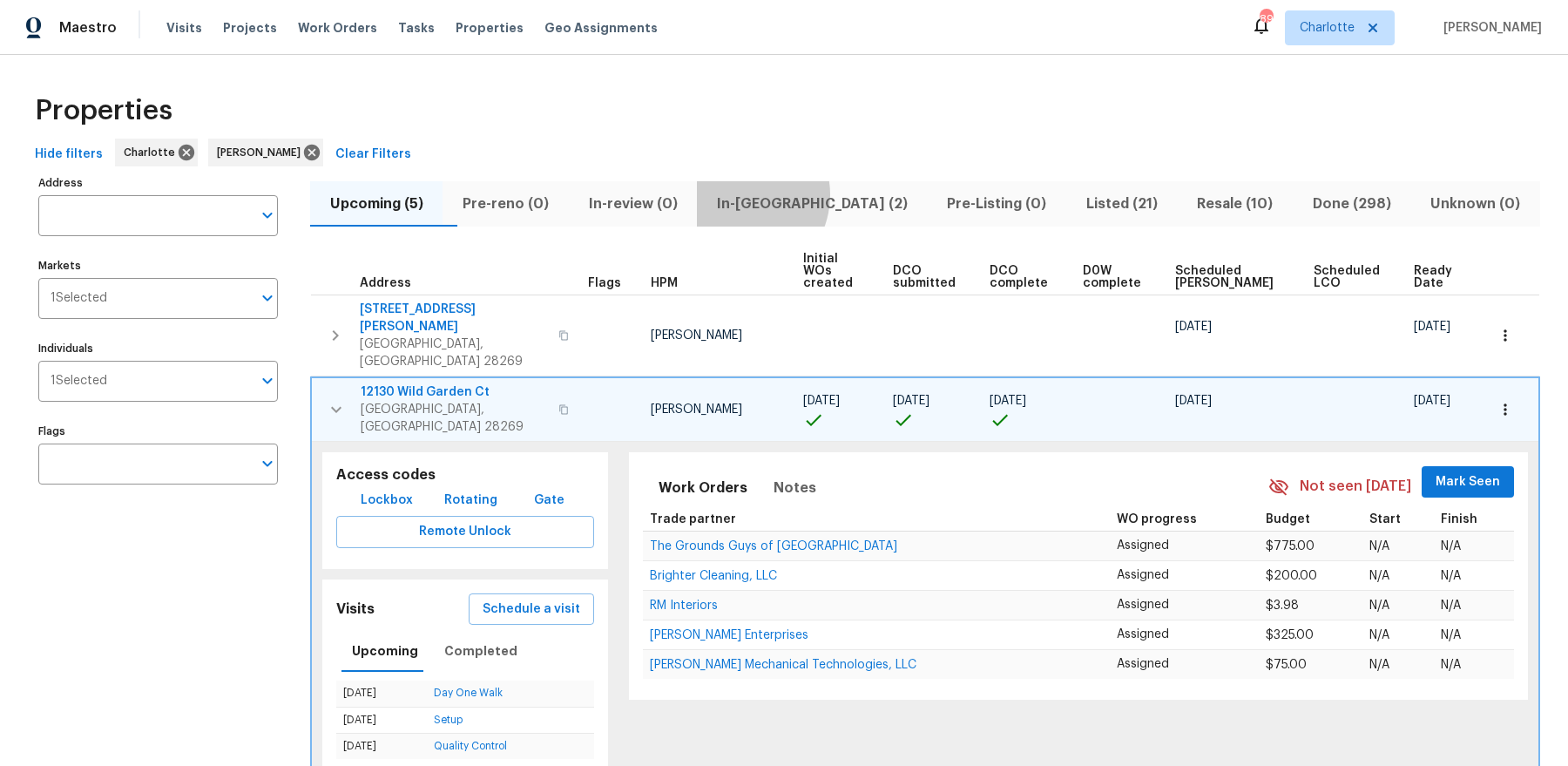
click at [776, 194] on span "In-reno (2)" at bounding box center [811, 204] width 209 height 24
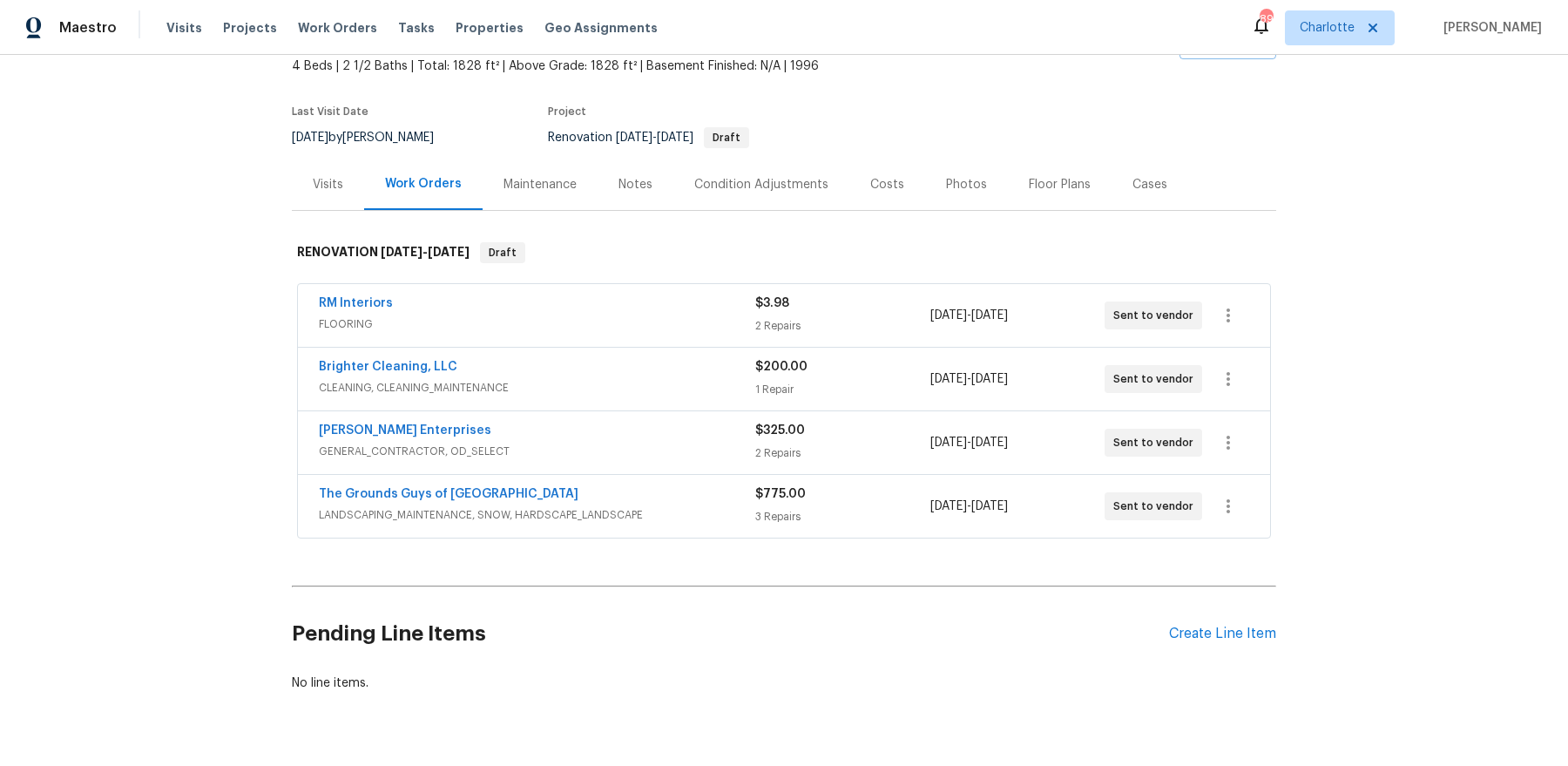
scroll to position [129, 0]
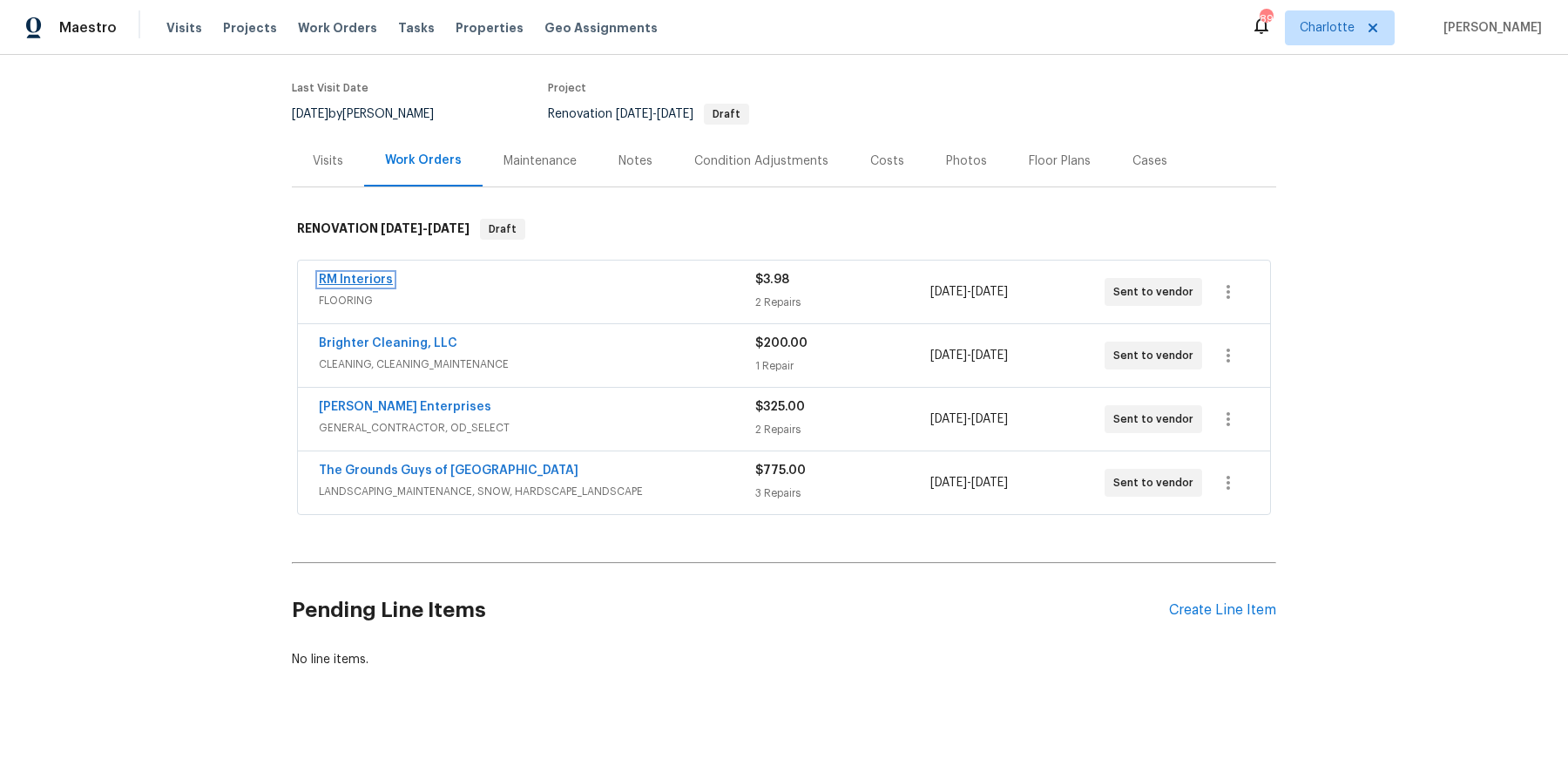
click at [367, 273] on link "RM Interiors" at bounding box center [356, 279] width 74 height 12
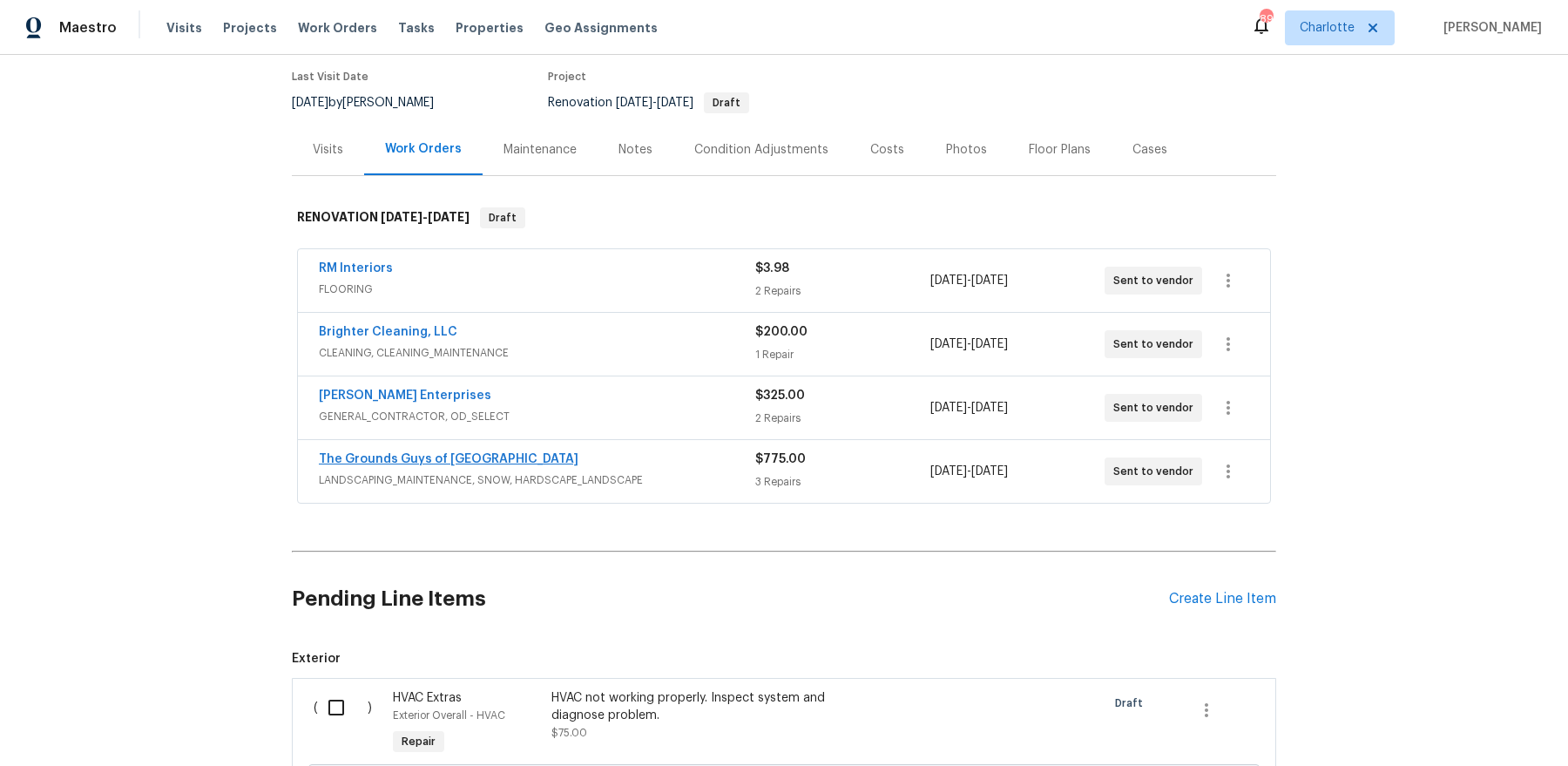
scroll to position [344, 0]
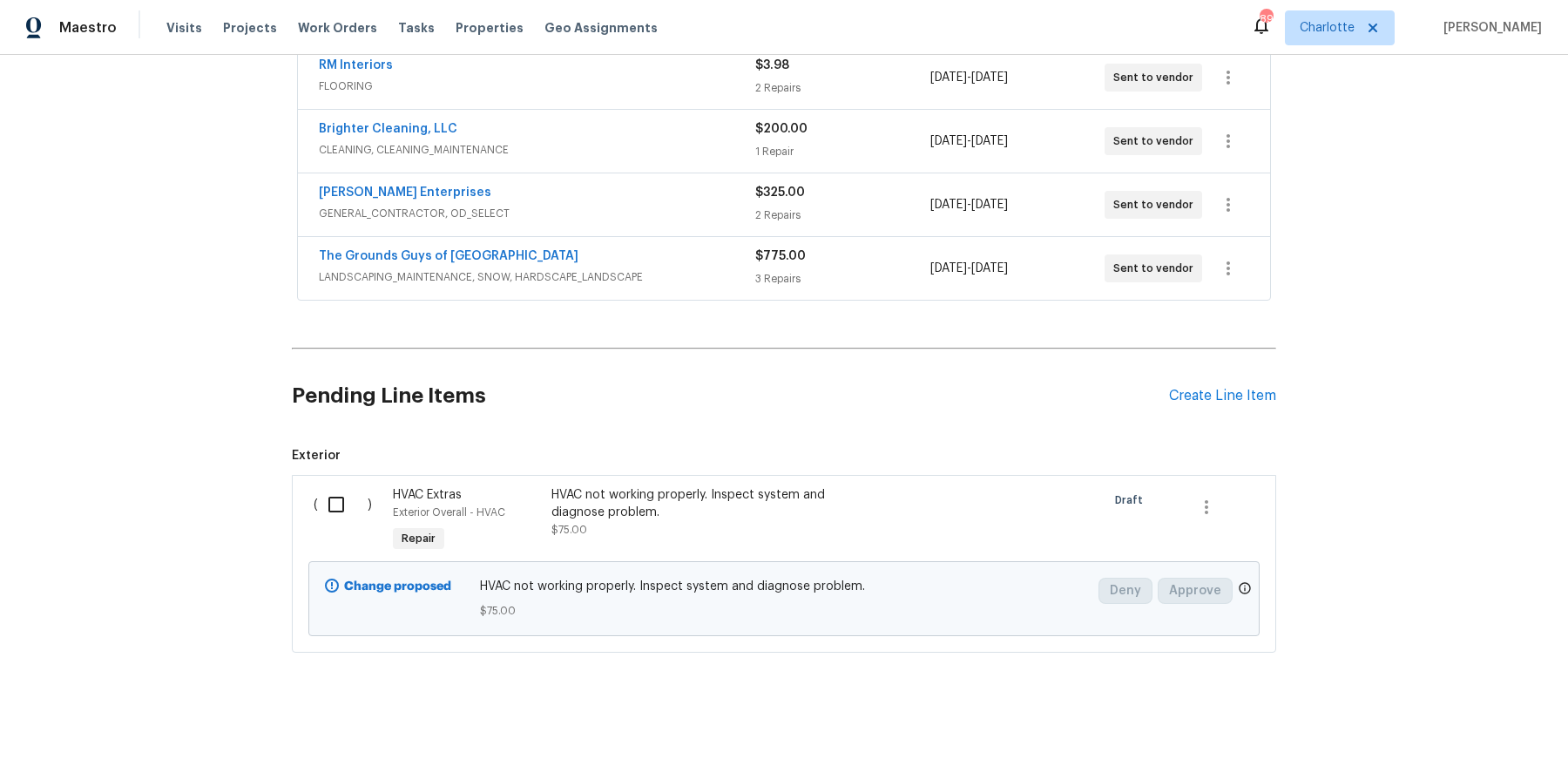
click at [334, 489] on input "checkbox" at bounding box center [343, 504] width 50 height 37
checkbox input "true"
click at [1481, 740] on div "Cancel (1) Item Create Work Order" at bounding box center [784, 722] width 1568 height 89
click at [1473, 715] on span "Create Work Order" at bounding box center [1468, 722] width 115 height 22
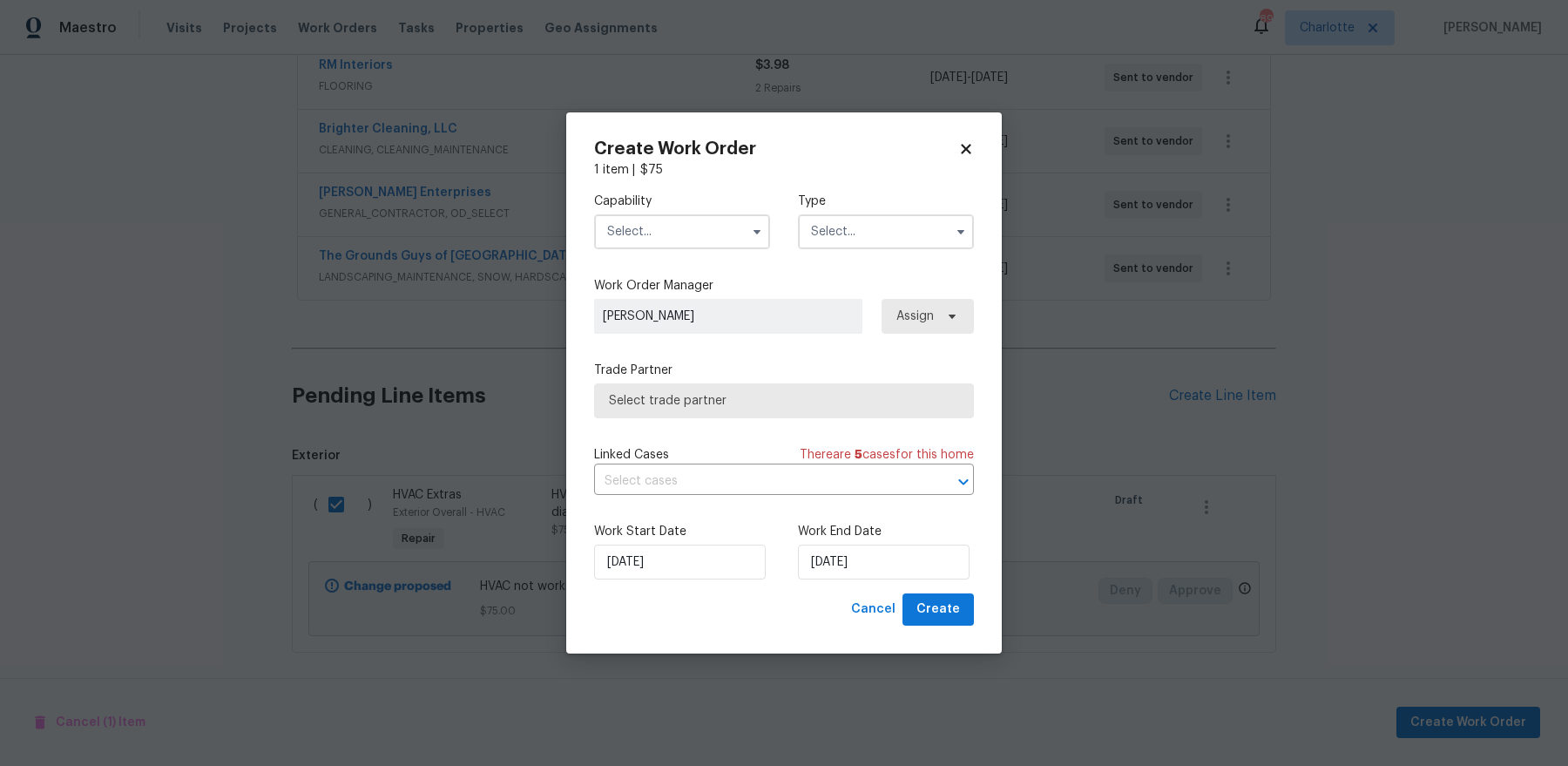
click at [668, 208] on label "Capability" at bounding box center [682, 201] width 176 height 18
click at [654, 244] on input "text" at bounding box center [682, 231] width 176 height 35
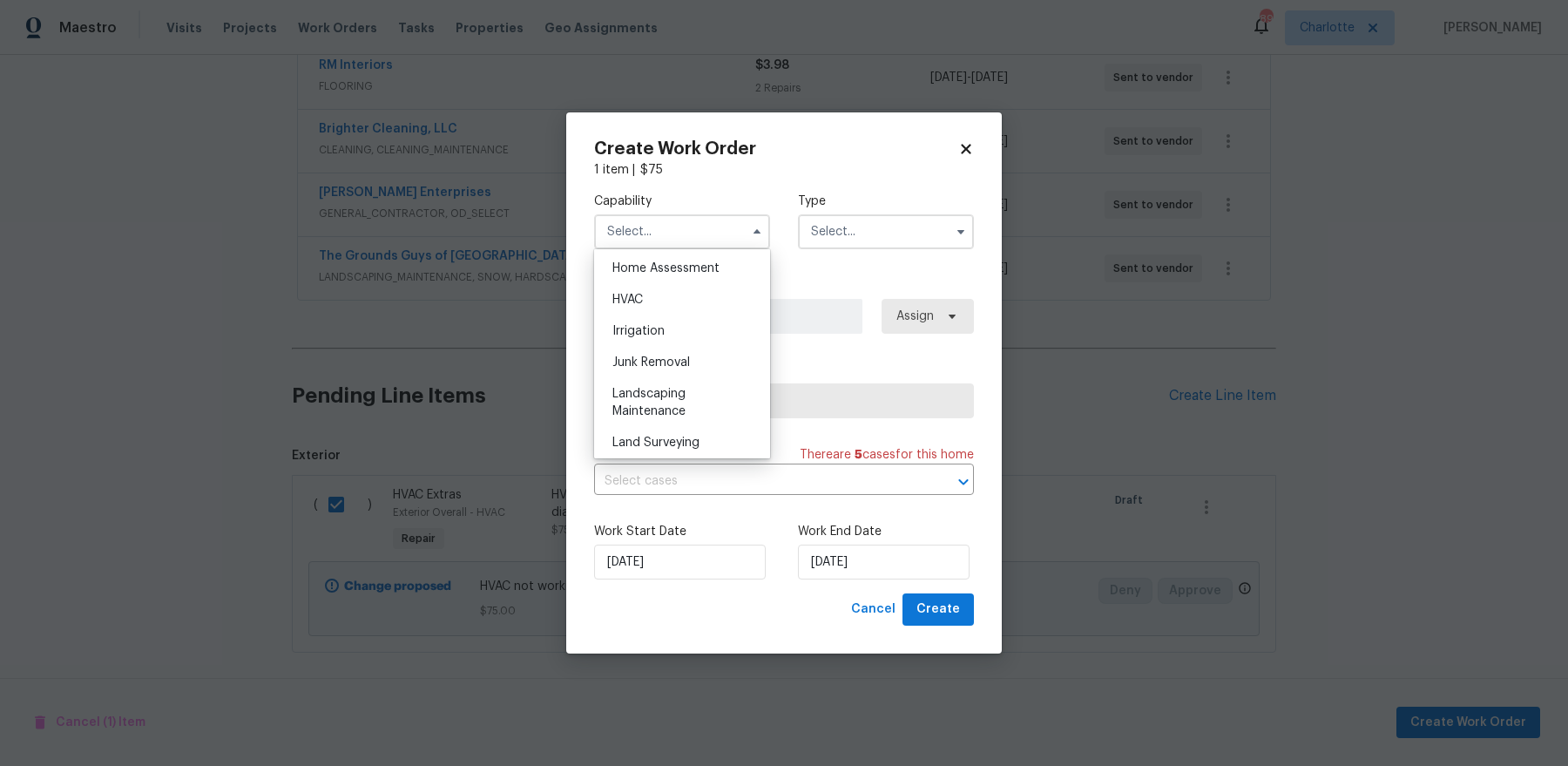
scroll to position [1020, 0]
click at [661, 307] on div "HVAC" at bounding box center [682, 299] width 167 height 31
type input "HVAC"
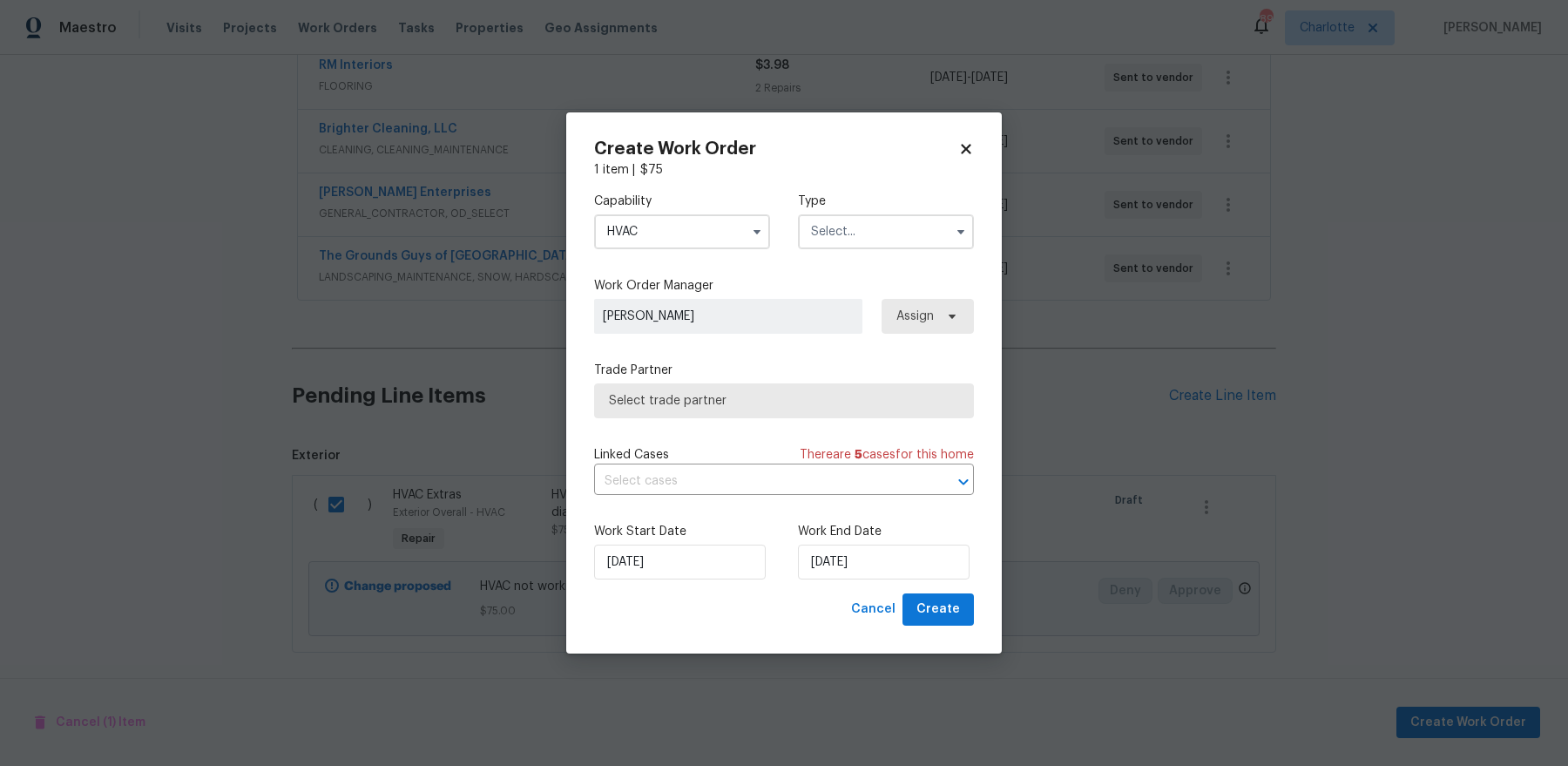
click at [919, 218] on input "text" at bounding box center [885, 231] width 176 height 35
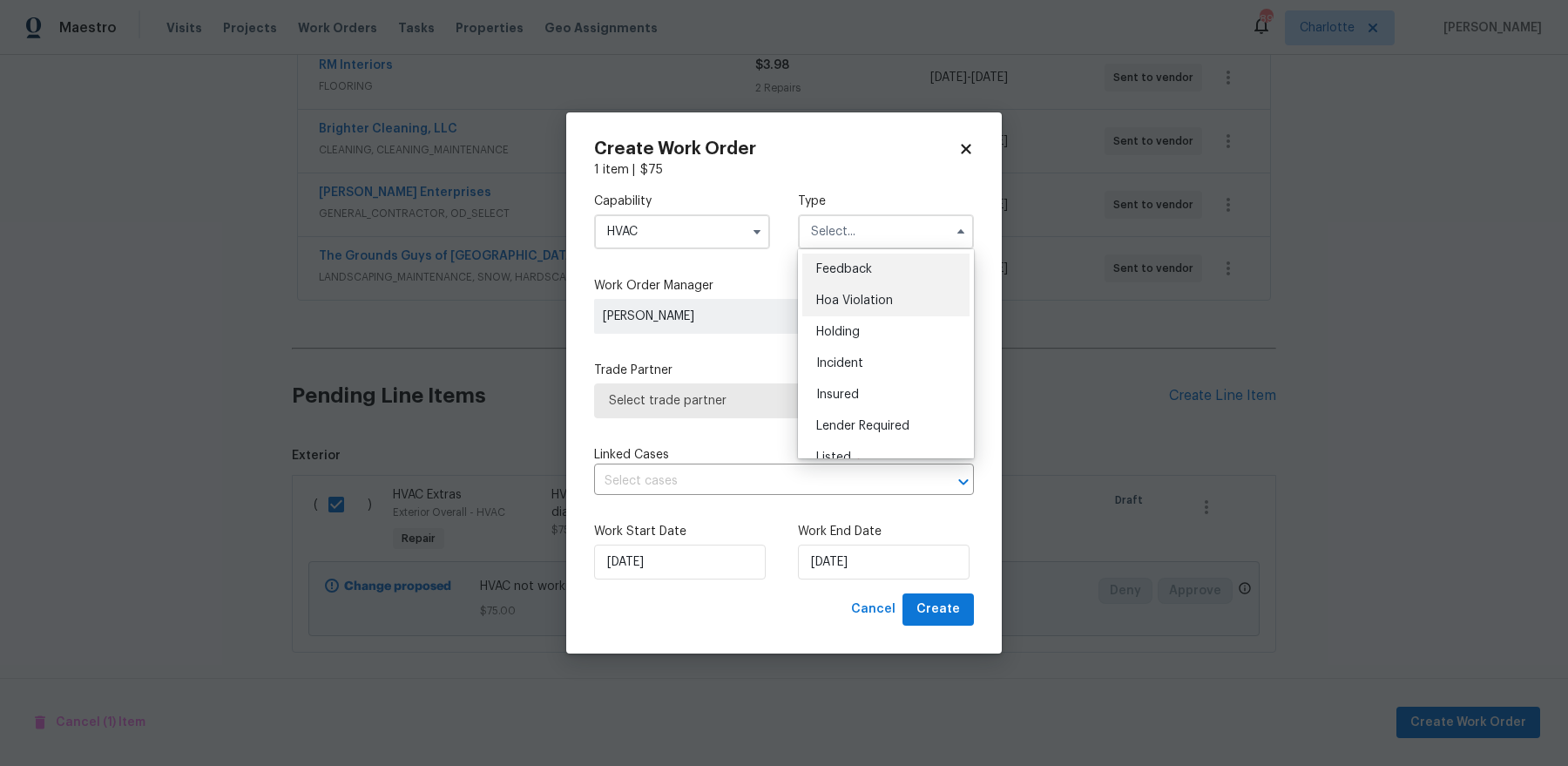
scroll to position [394, 0]
click at [915, 303] on div "Renovation" at bounding box center [886, 313] width 167 height 31
type input "Renovation"
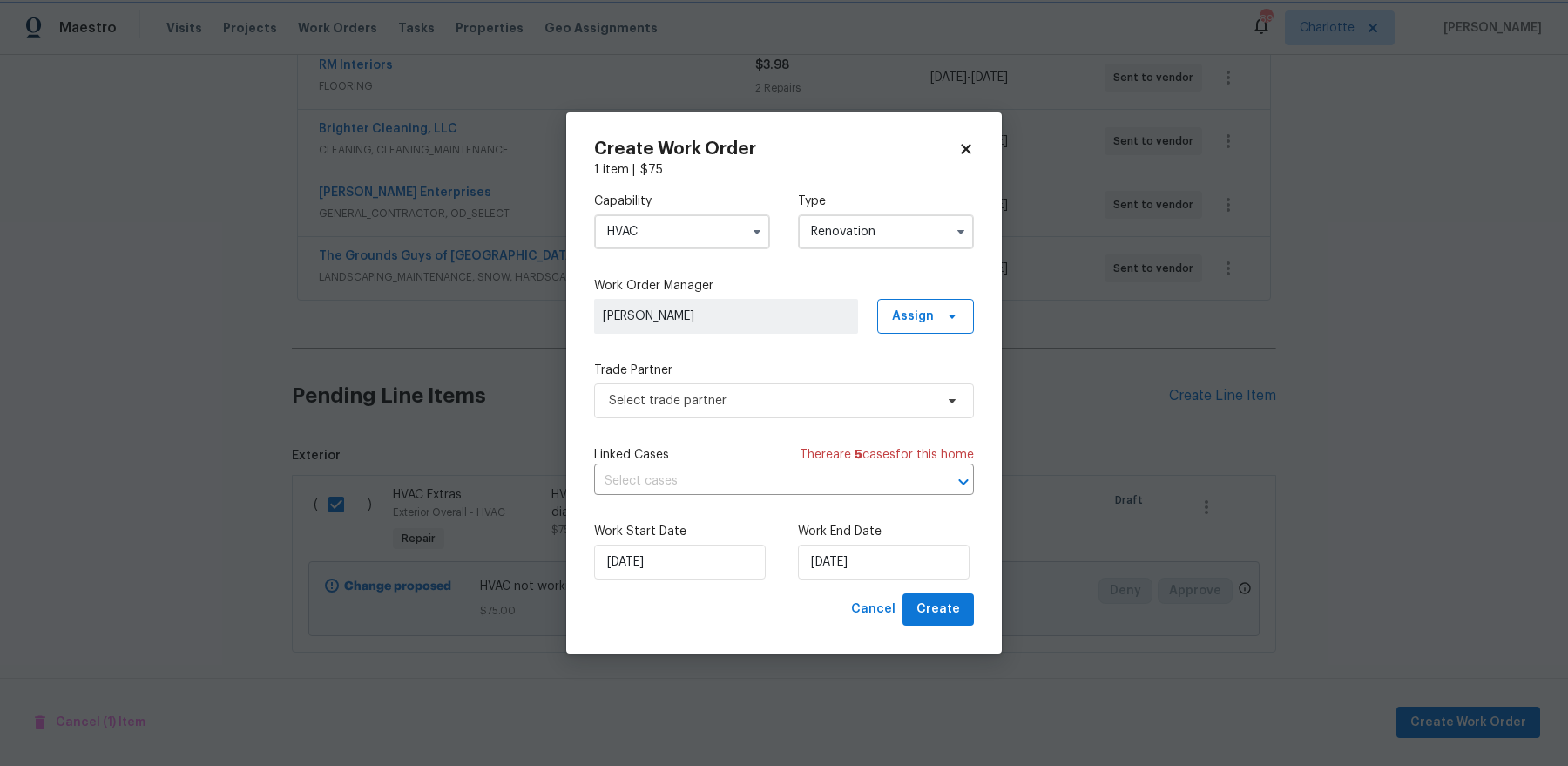
scroll to position [0, 0]
click at [851, 401] on span "Select trade partner" at bounding box center [772, 401] width 325 height 18
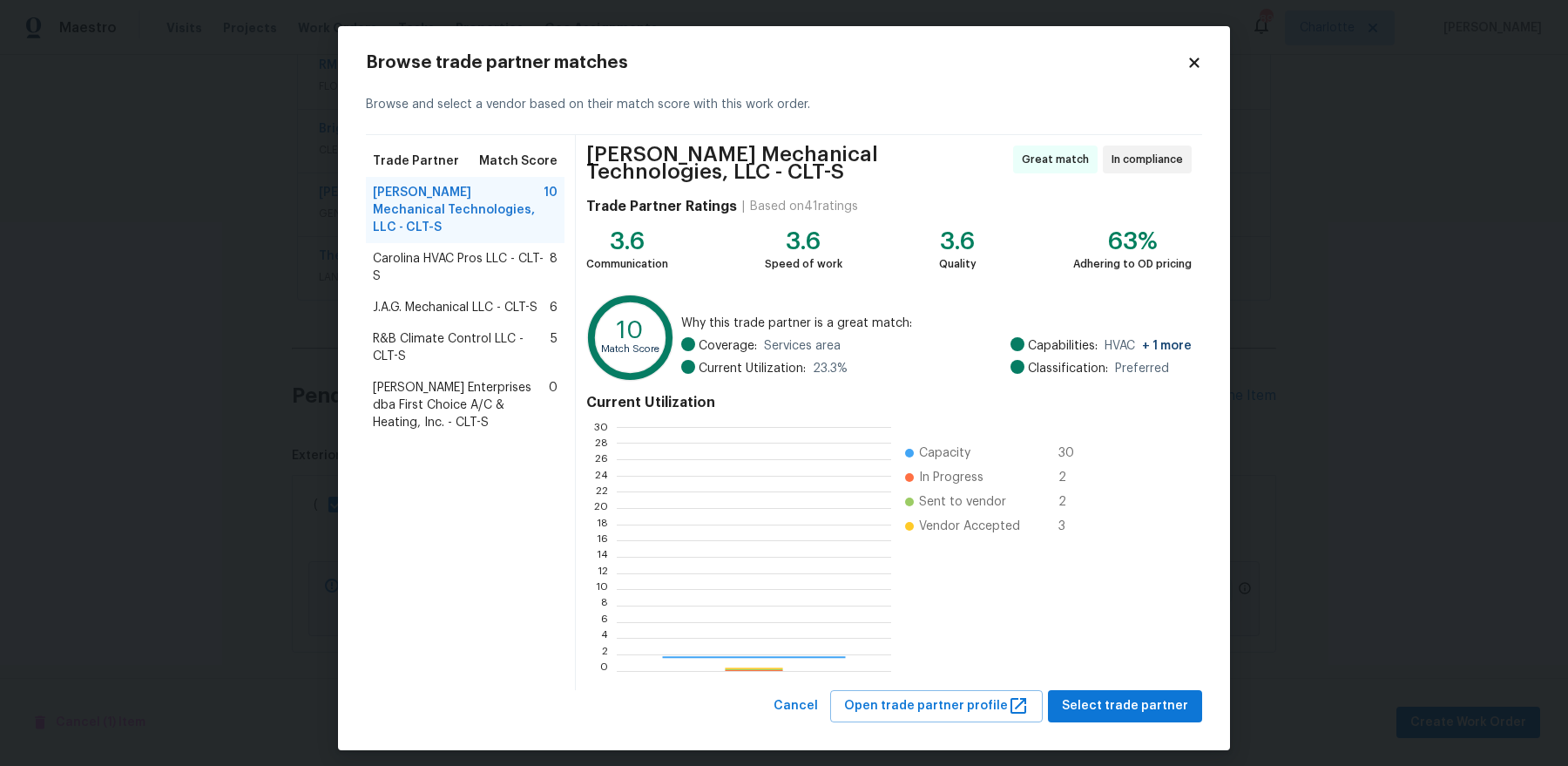
scroll to position [244, 274]
click at [1144, 706] on span "Select trade partner" at bounding box center [1125, 705] width 127 height 22
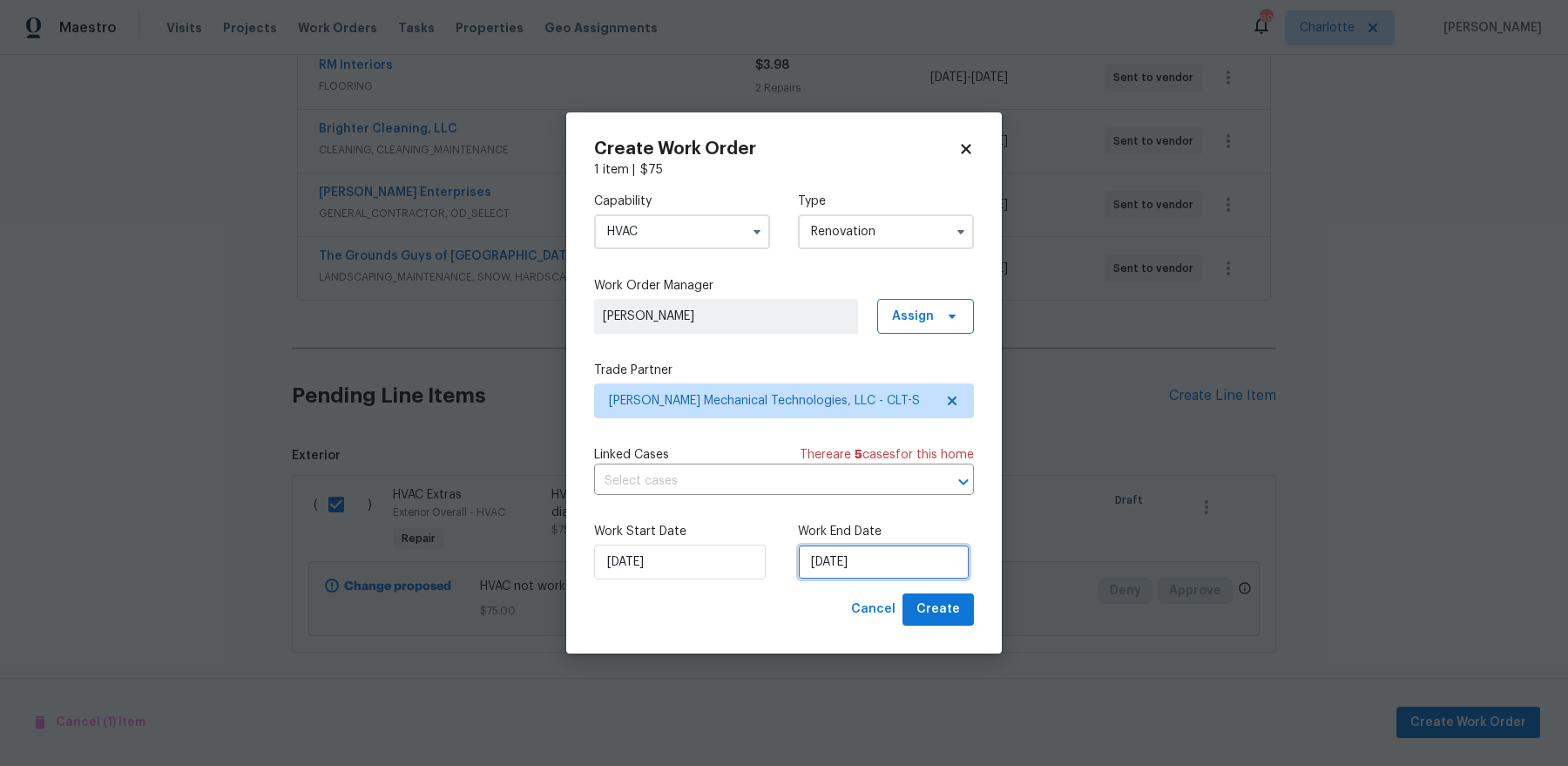
click at [903, 574] on input "8/19/2025" at bounding box center [884, 561] width 172 height 35
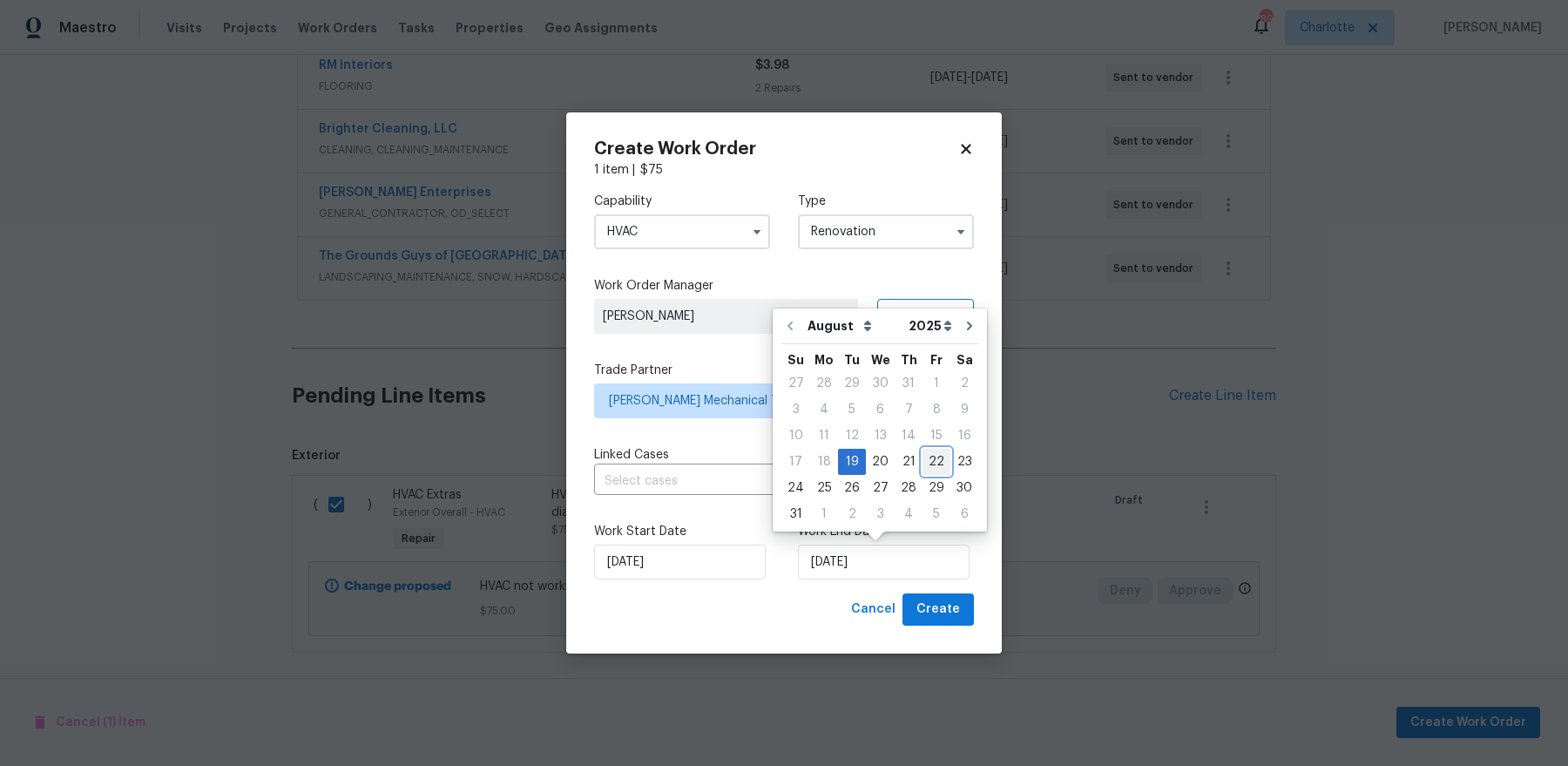
click at [923, 465] on div "22" at bounding box center [937, 462] width 28 height 24
type input "8/22/2025"
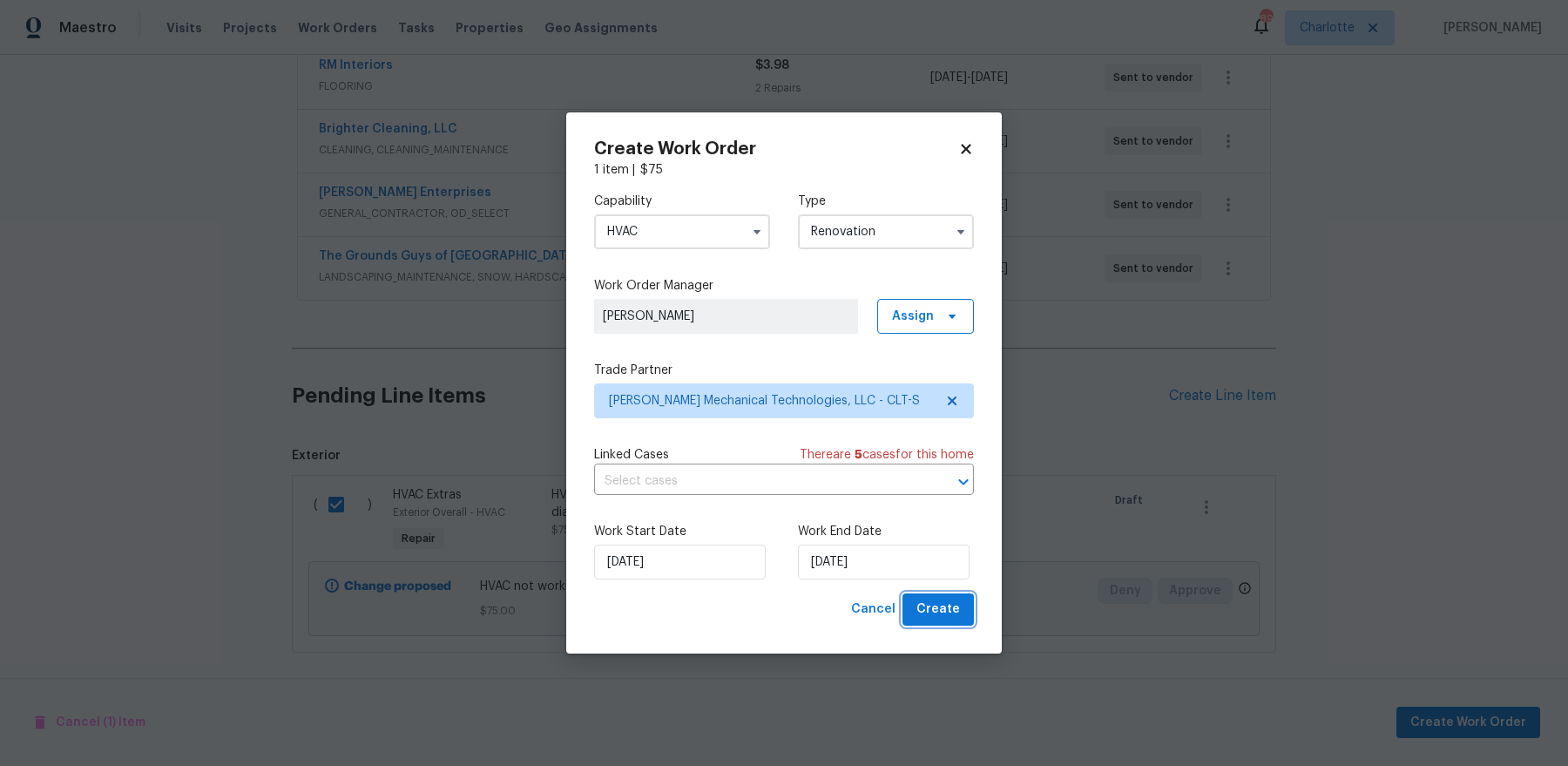
click at [948, 602] on span "Create" at bounding box center [938, 608] width 43 height 22
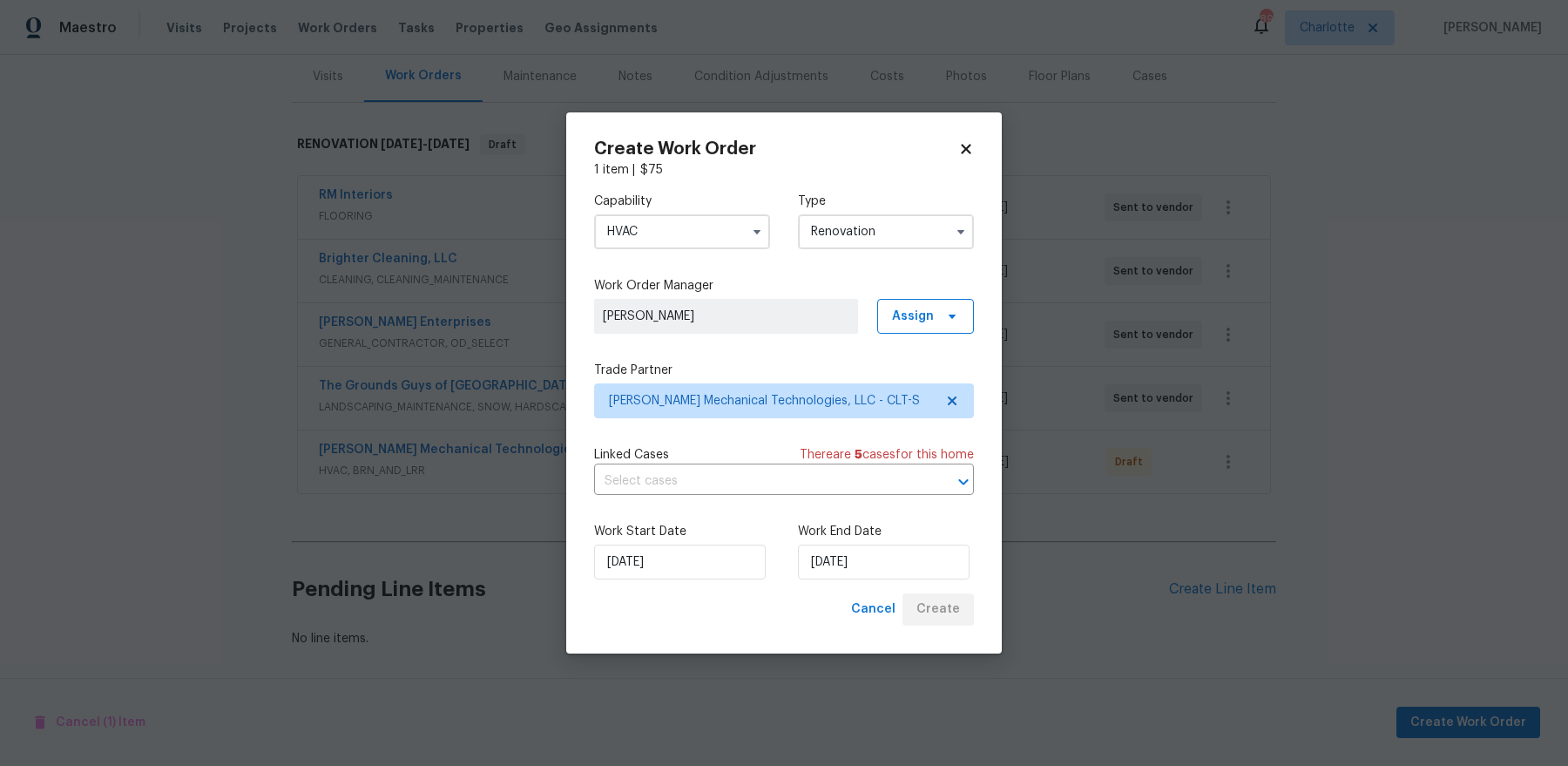
scroll to position [209, 0]
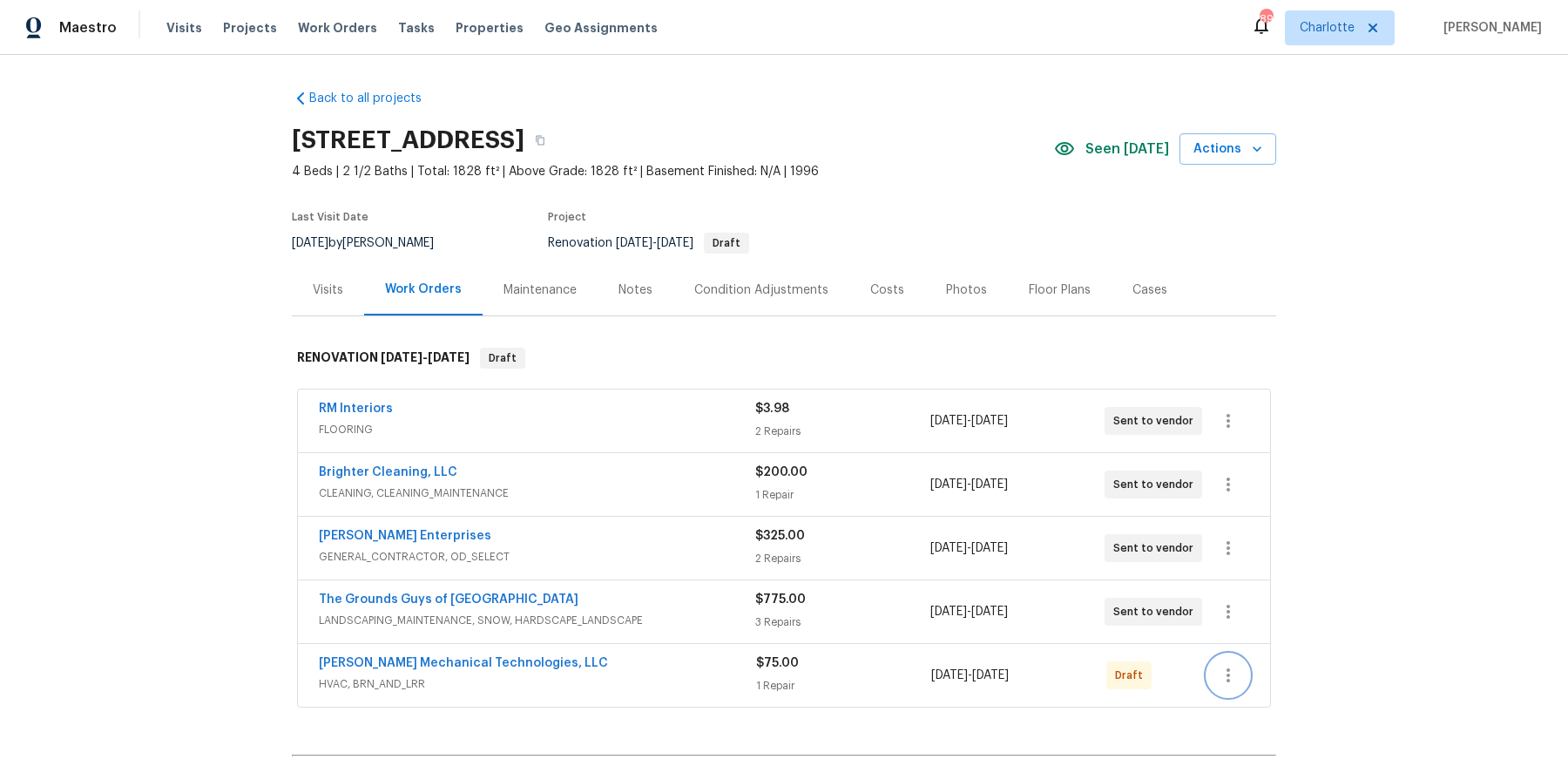
click at [1229, 667] on icon "button" at bounding box center [1228, 675] width 21 height 21
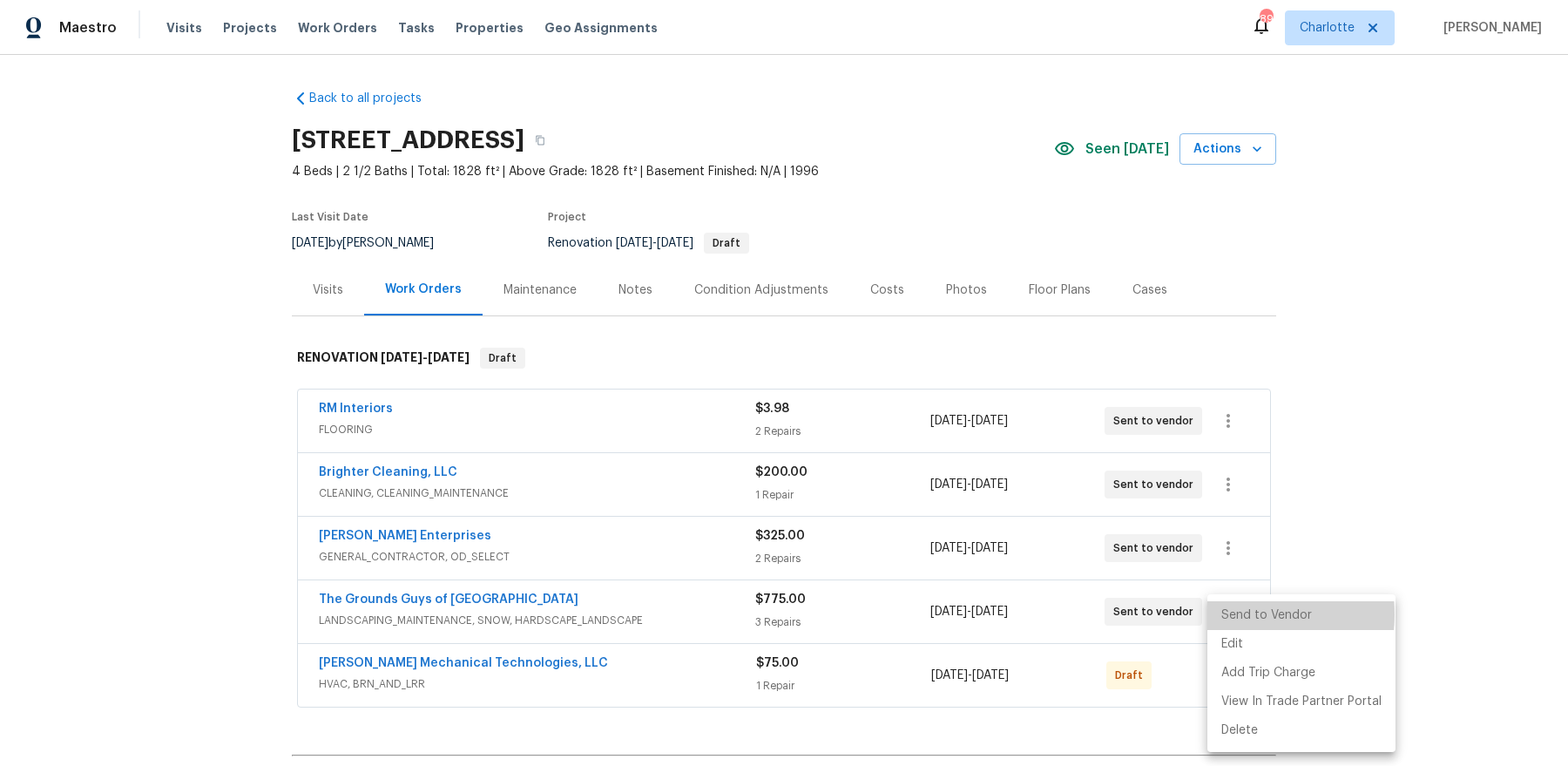
click at [1237, 614] on li "Send to Vendor" at bounding box center [1301, 615] width 188 height 29
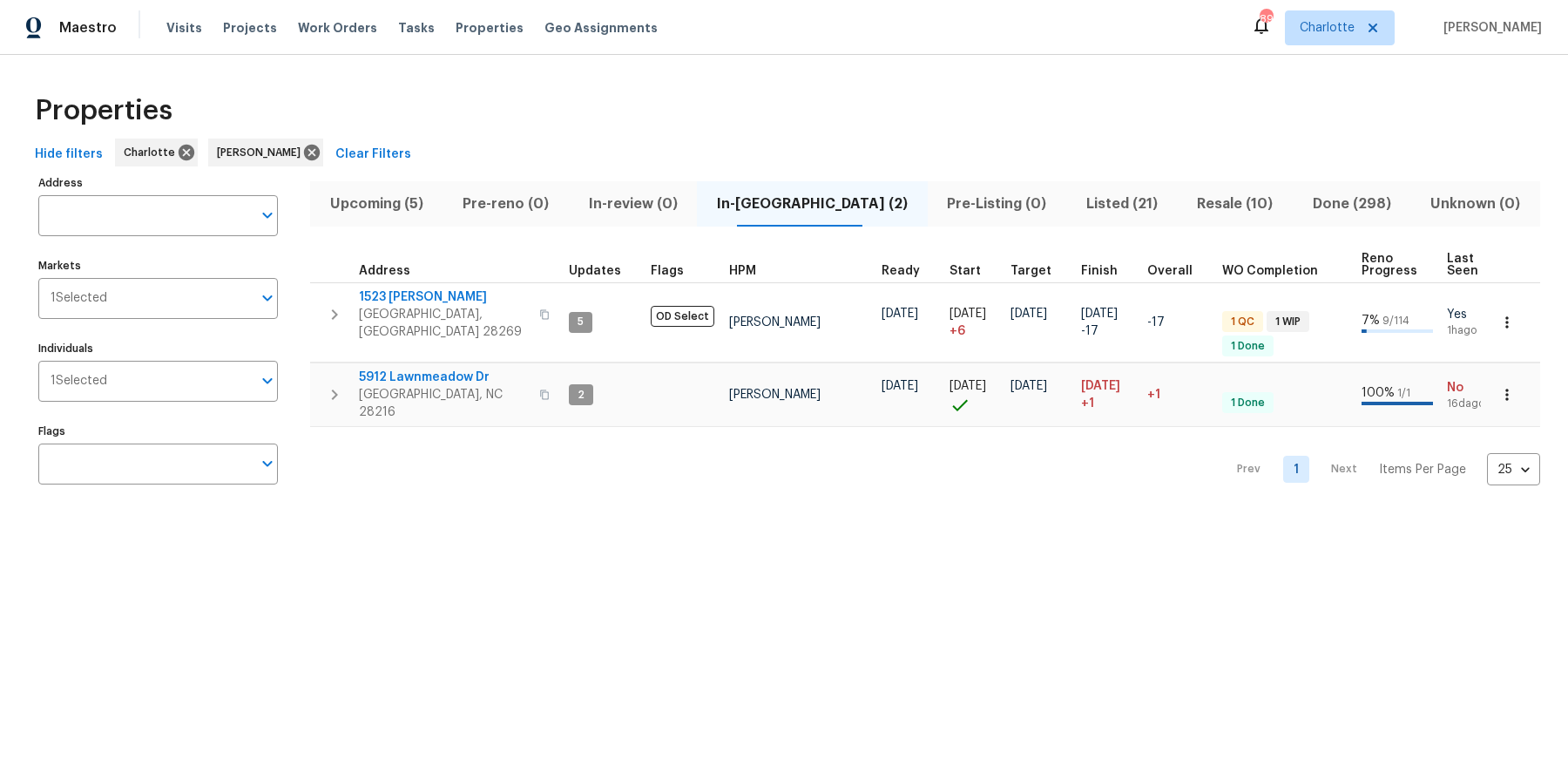
click at [90, 245] on div "Address Address Markets 1 Selected Markets Individuals 1 Selected Individuals F…" at bounding box center [169, 336] width 261 height 331
click at [103, 211] on input "Address" at bounding box center [145, 216] width 213 height 41
type input "james coy"
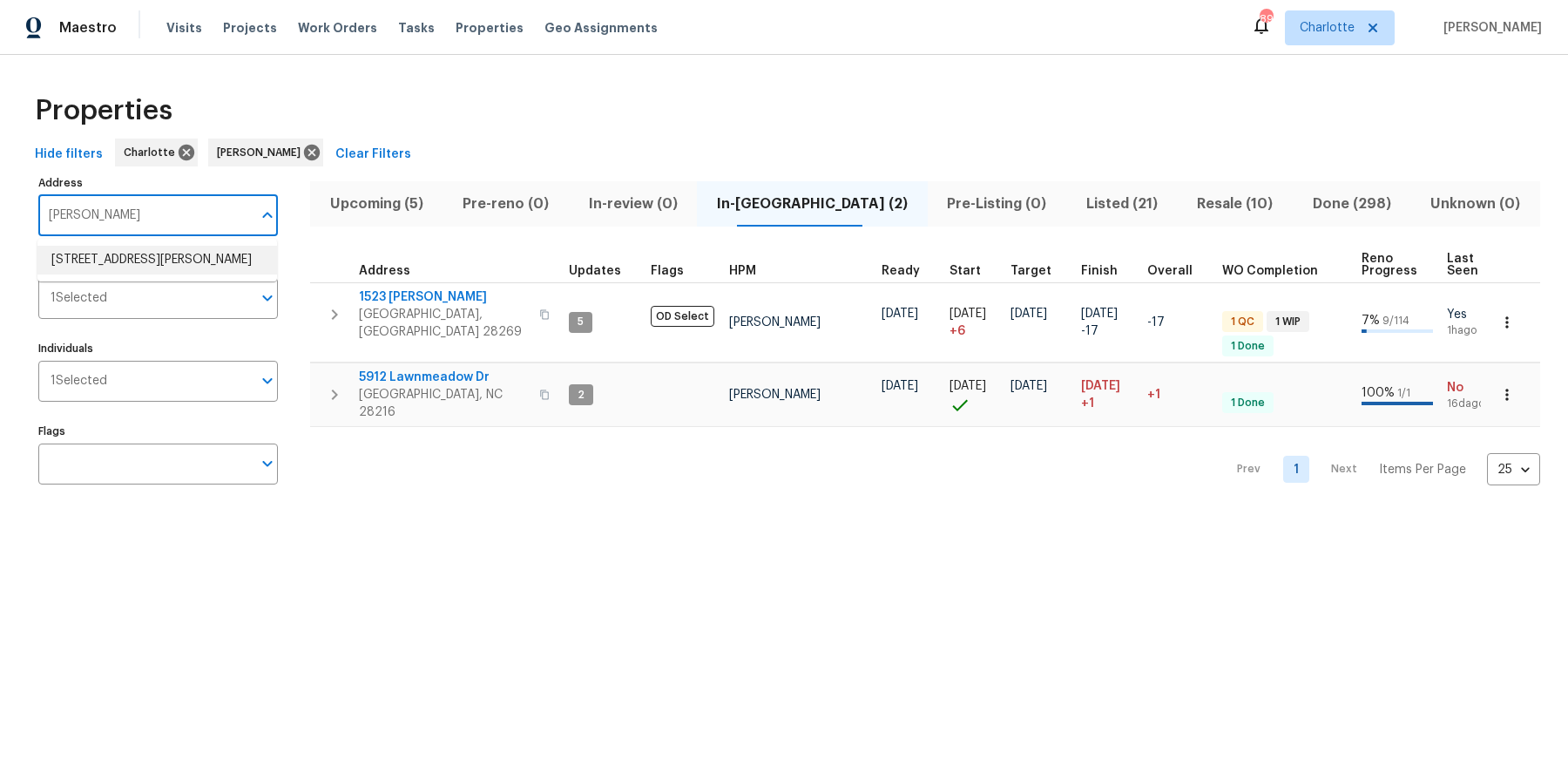
click at [118, 265] on li "11211 James Coy Rd Huntersville NC 28078" at bounding box center [157, 260] width 239 height 29
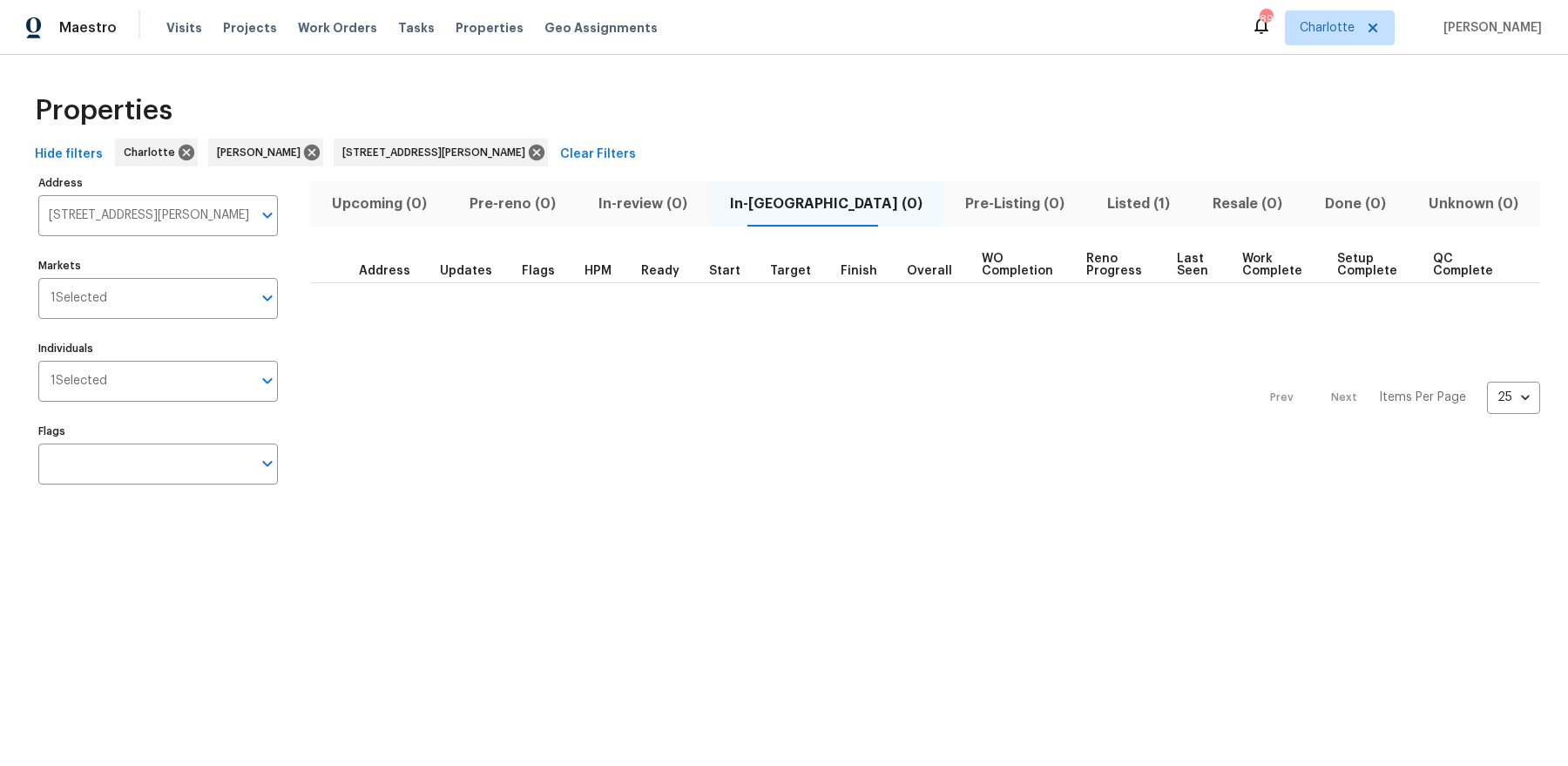
click at [1097, 178] on div "Upcoming (0) Pre-reno (0) In-review (0) In-reno (0) Pre-Listing (0) Listed (1) …" at bounding box center [925, 336] width 1230 height 331
click at [1097, 201] on span "Listed (1)" at bounding box center [1139, 204] width 85 height 24
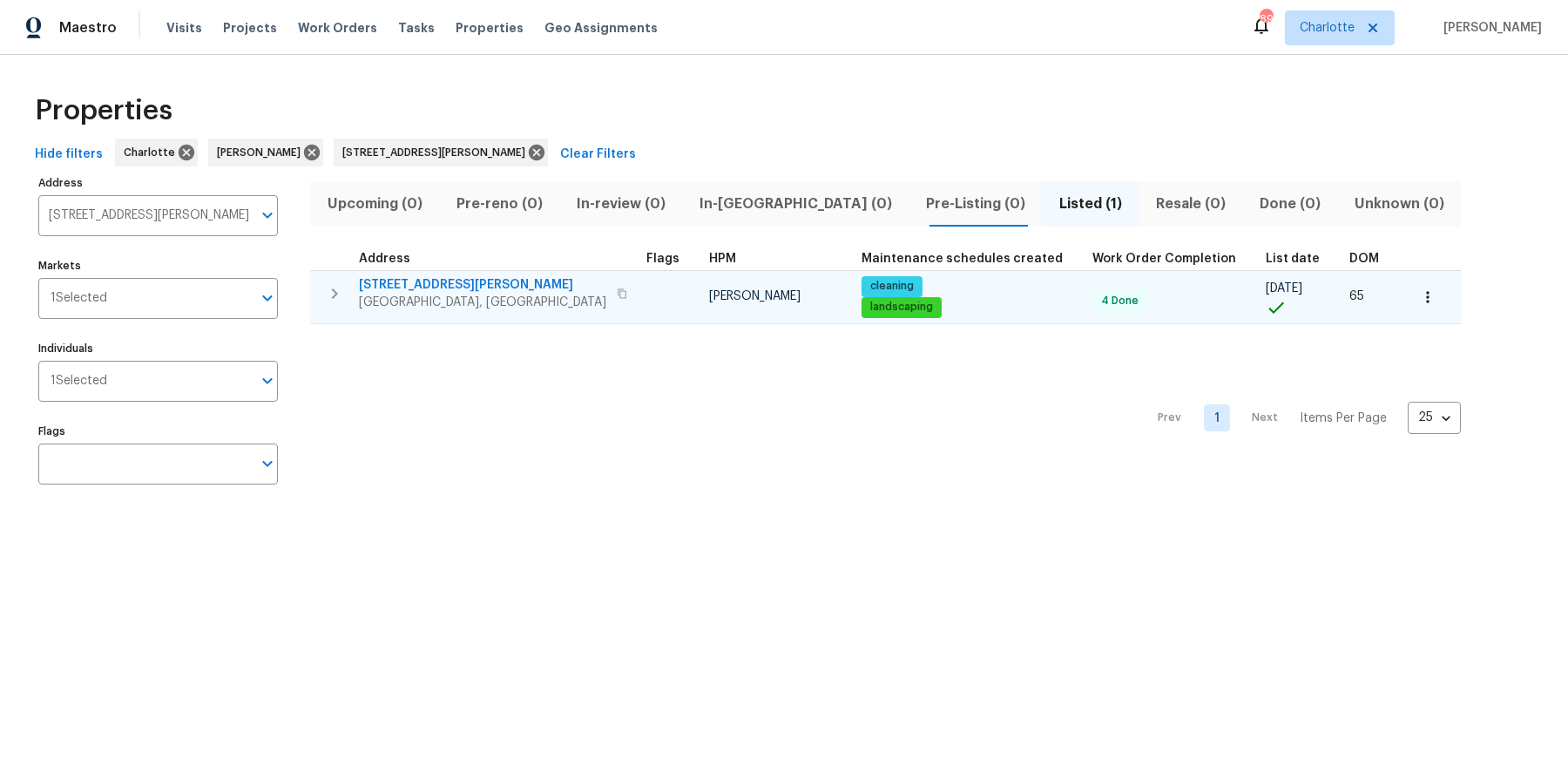
click at [407, 294] on span "Huntersville, NC 28078" at bounding box center [483, 302] width 248 height 18
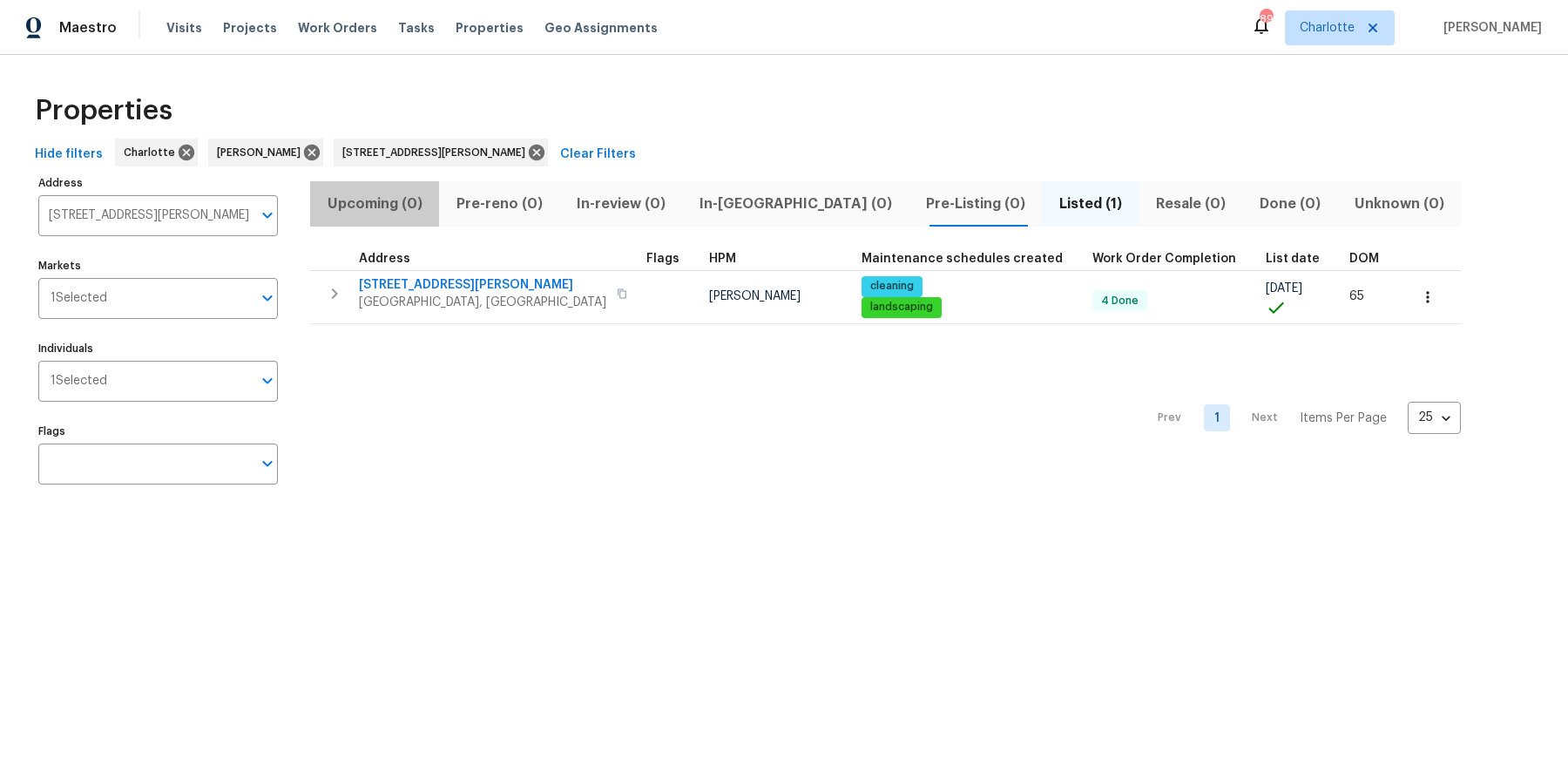
click at [394, 210] on span "Upcoming (0)" at bounding box center [374, 204] width 108 height 24
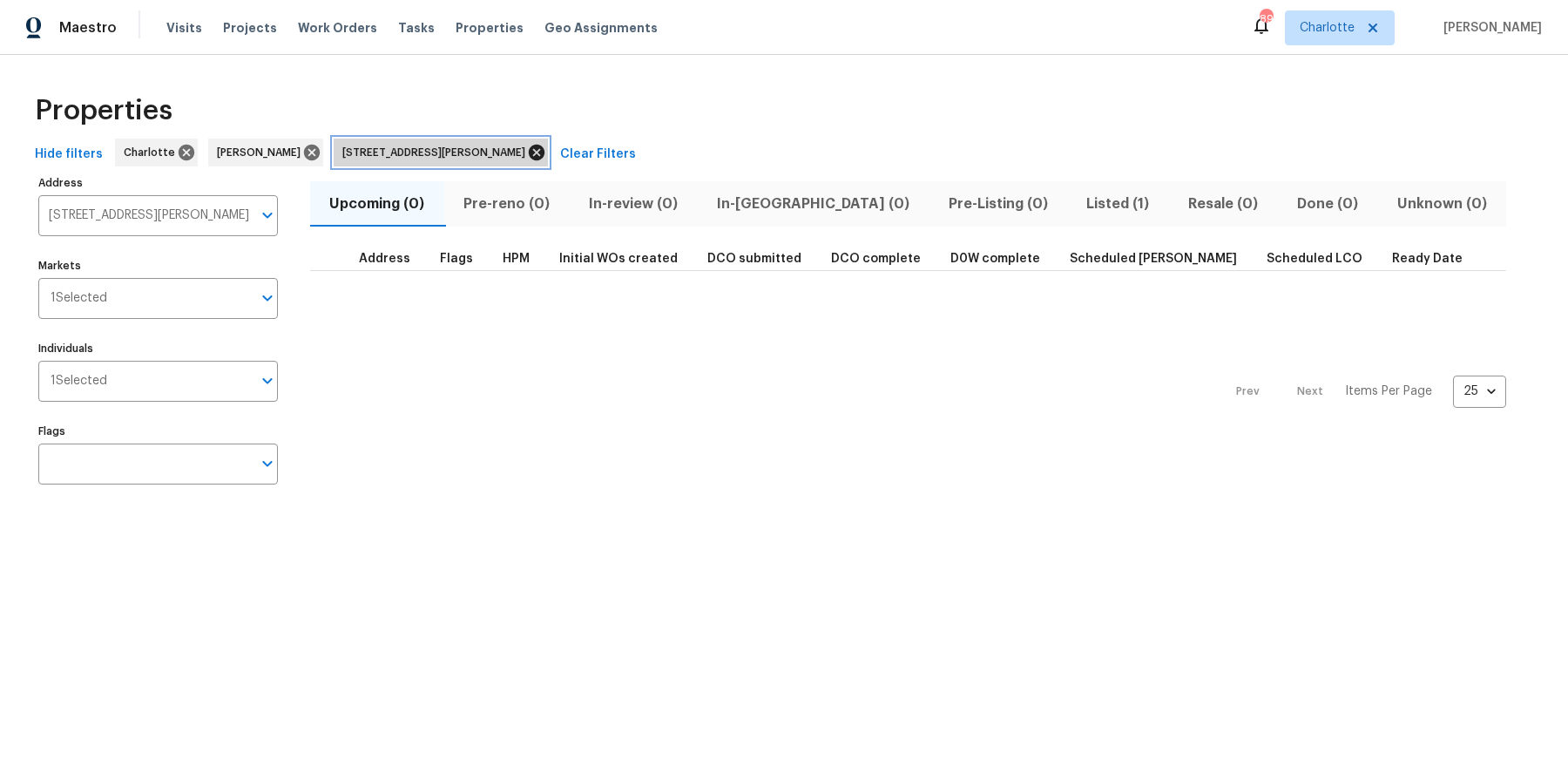
click at [536, 150] on icon at bounding box center [536, 152] width 19 height 19
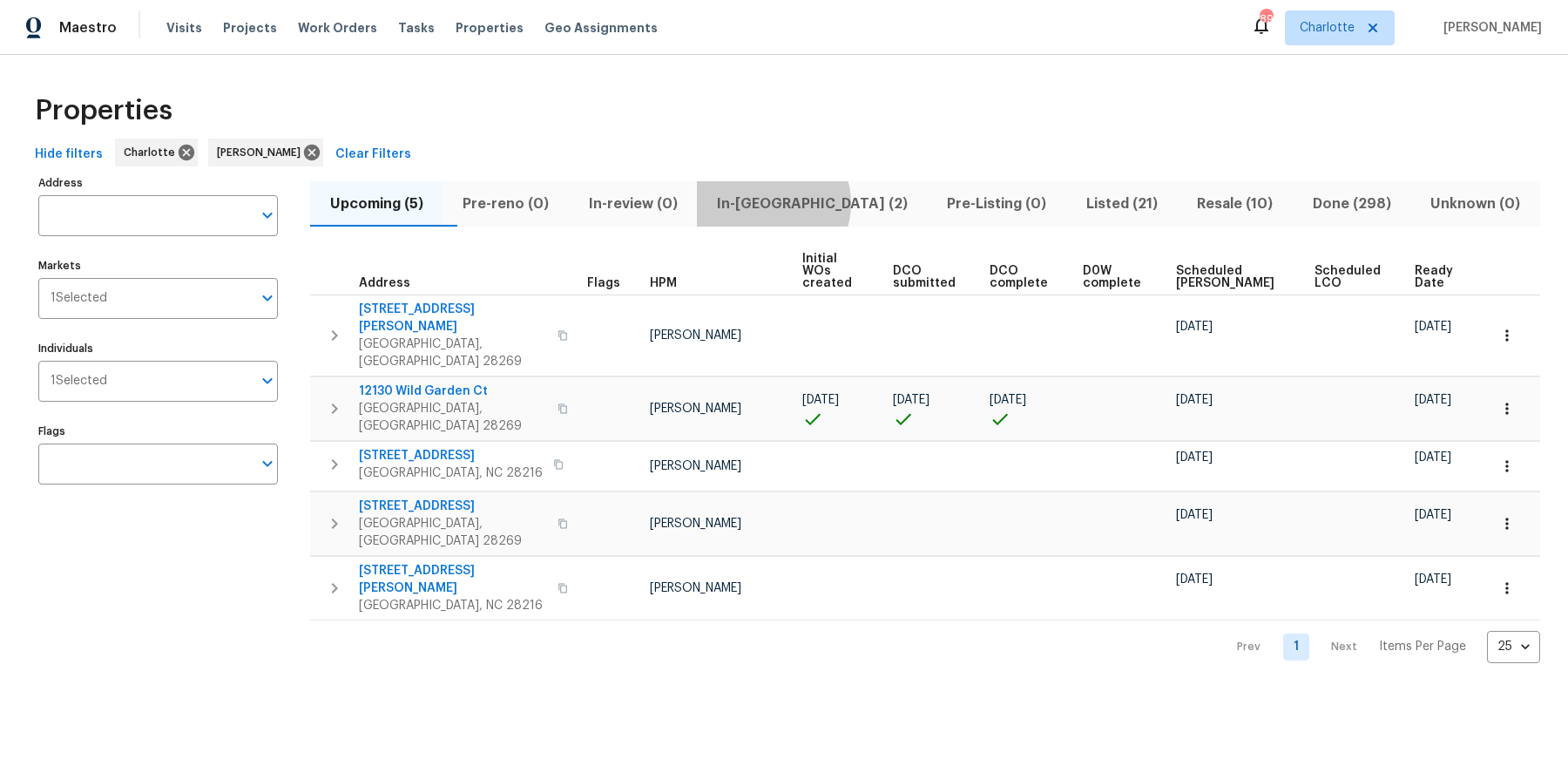
click at [811, 203] on span "In-reno (2)" at bounding box center [811, 204] width 209 height 24
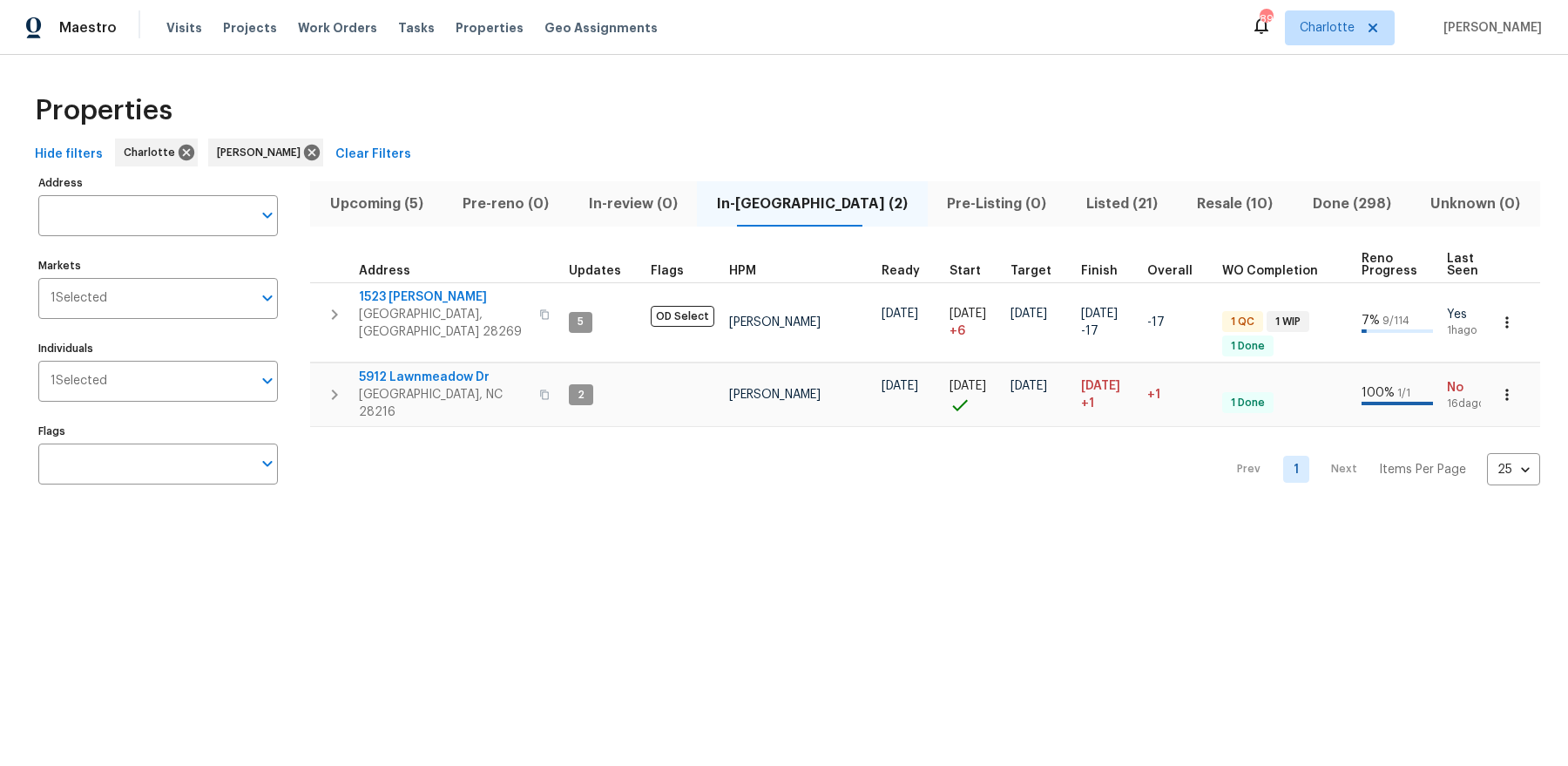
click at [417, 211] on span "Upcoming (5)" at bounding box center [376, 204] width 112 height 24
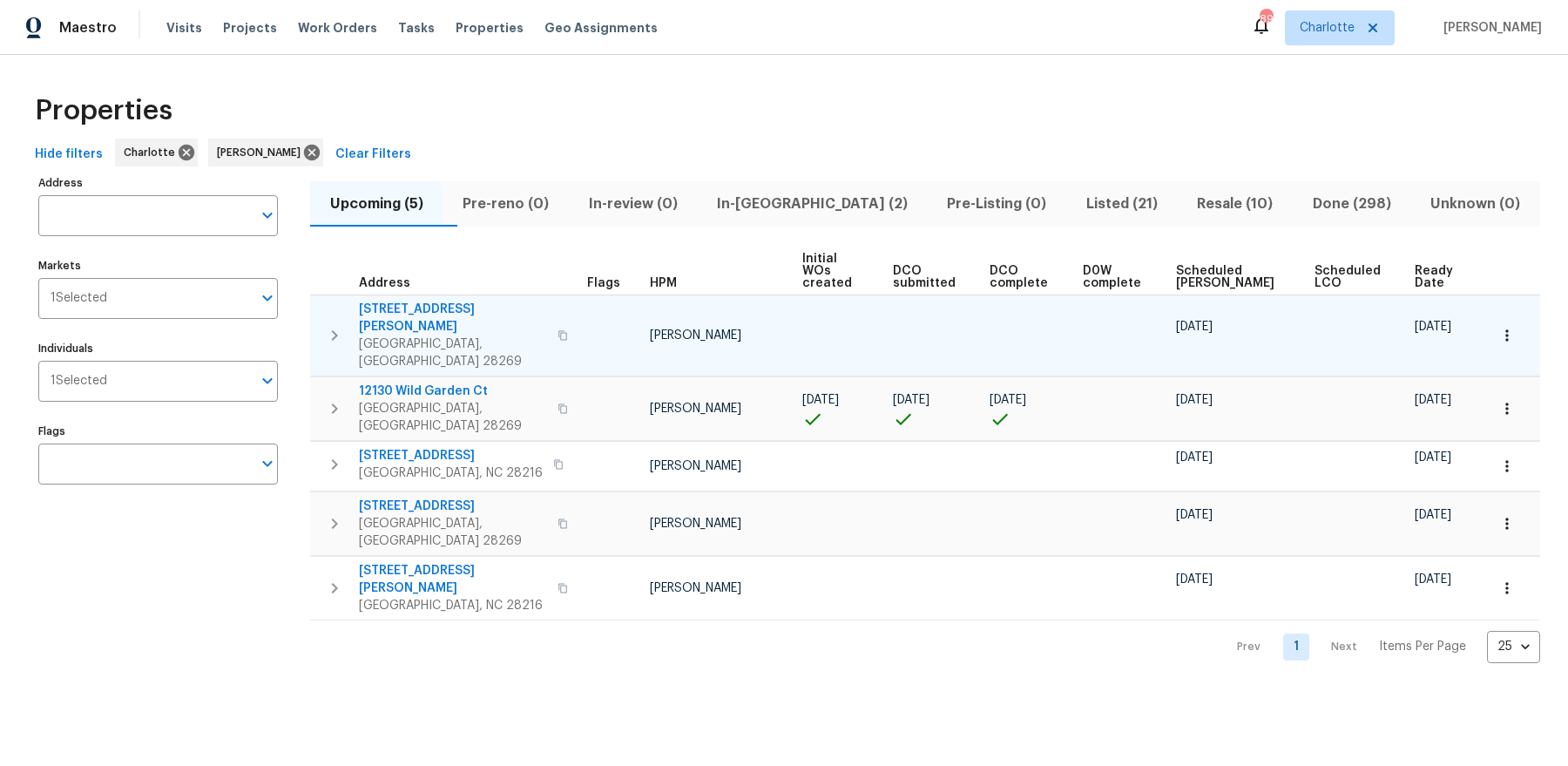
click at [430, 300] on span "9420 Misty Arbor Way" at bounding box center [453, 317] width 188 height 35
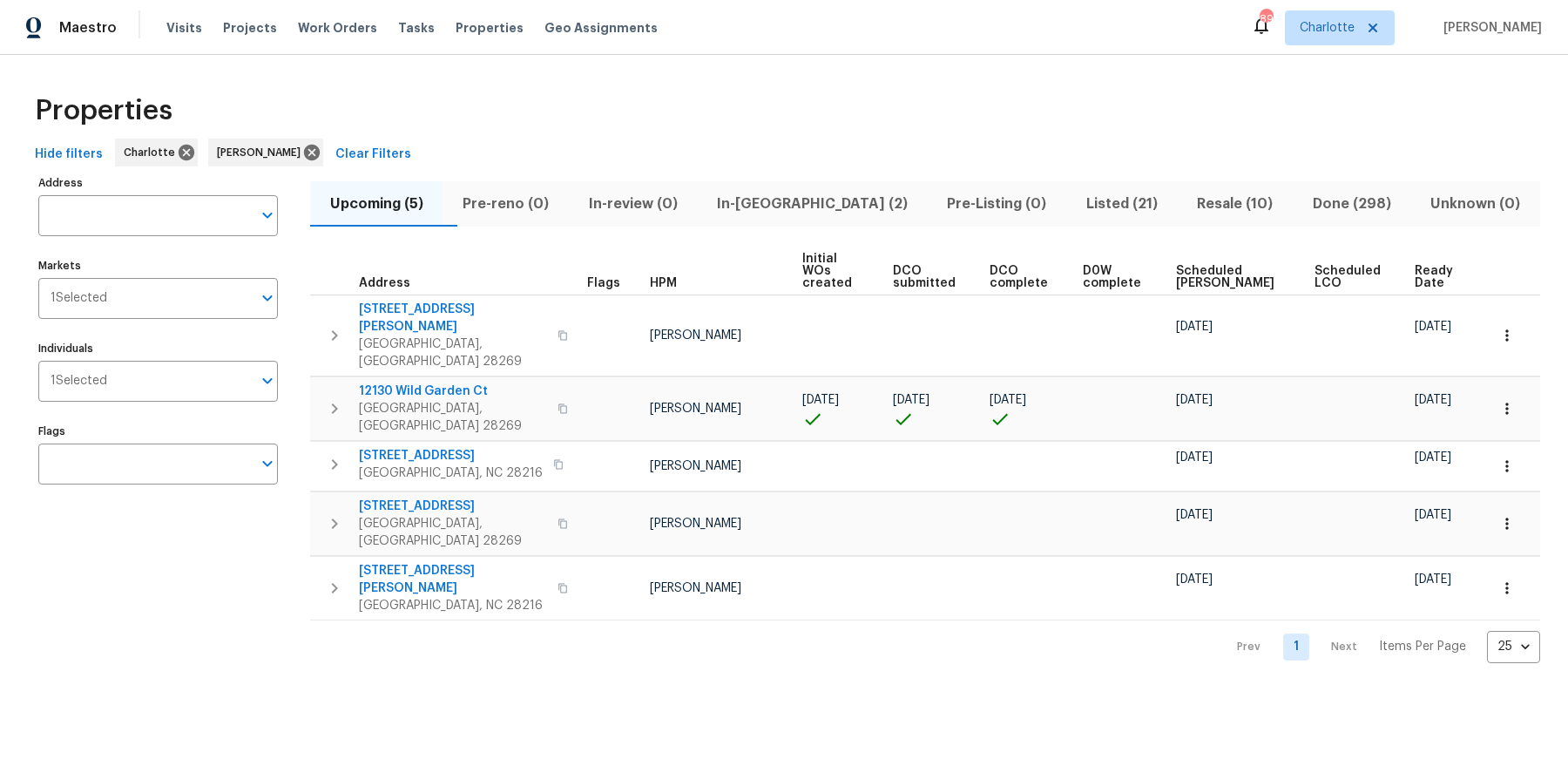
click at [648, 196] on span "In-review (0)" at bounding box center [633, 204] width 107 height 24
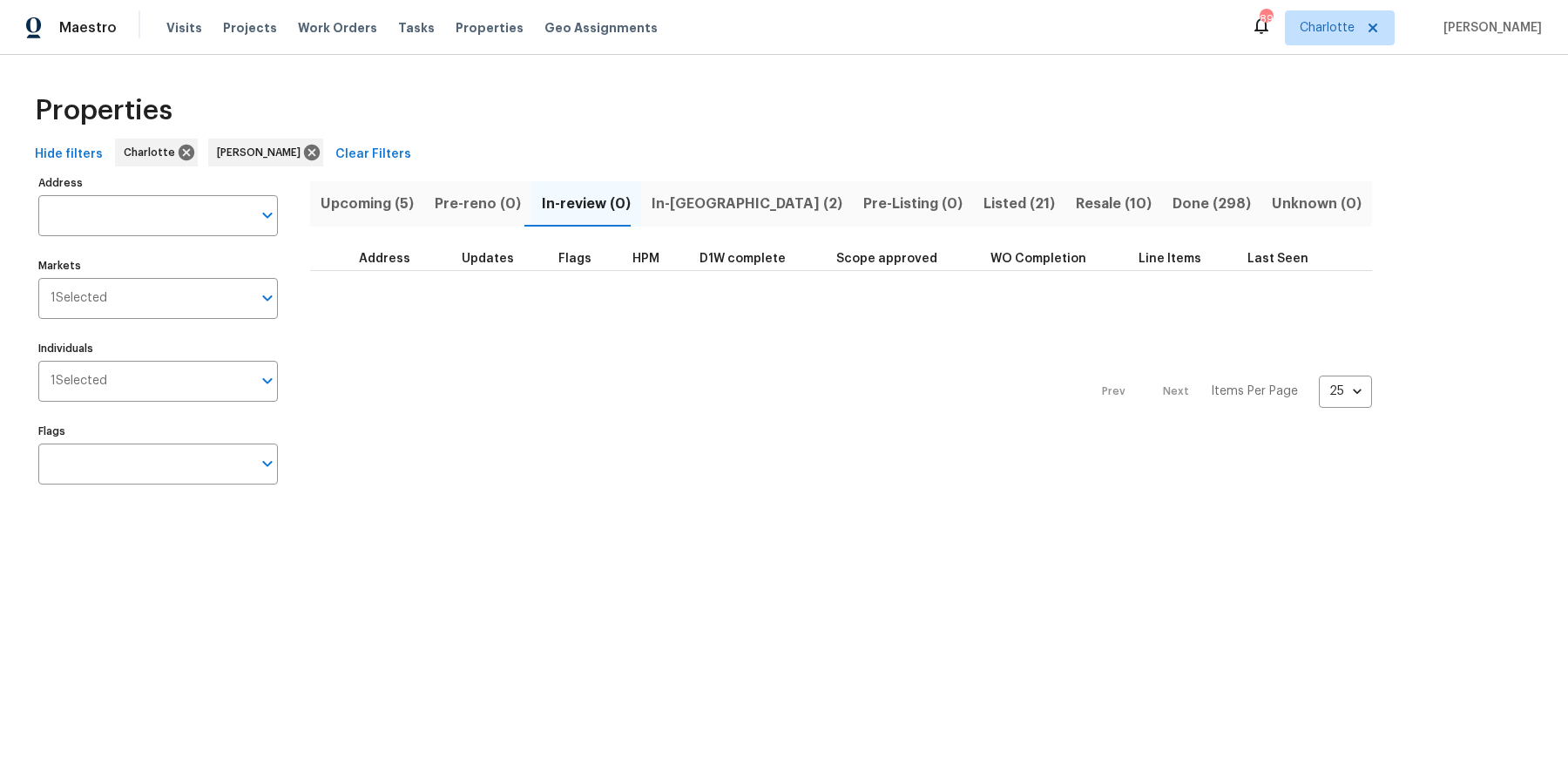
click at [705, 201] on span "In-reno (2)" at bounding box center [746, 204] width 191 height 24
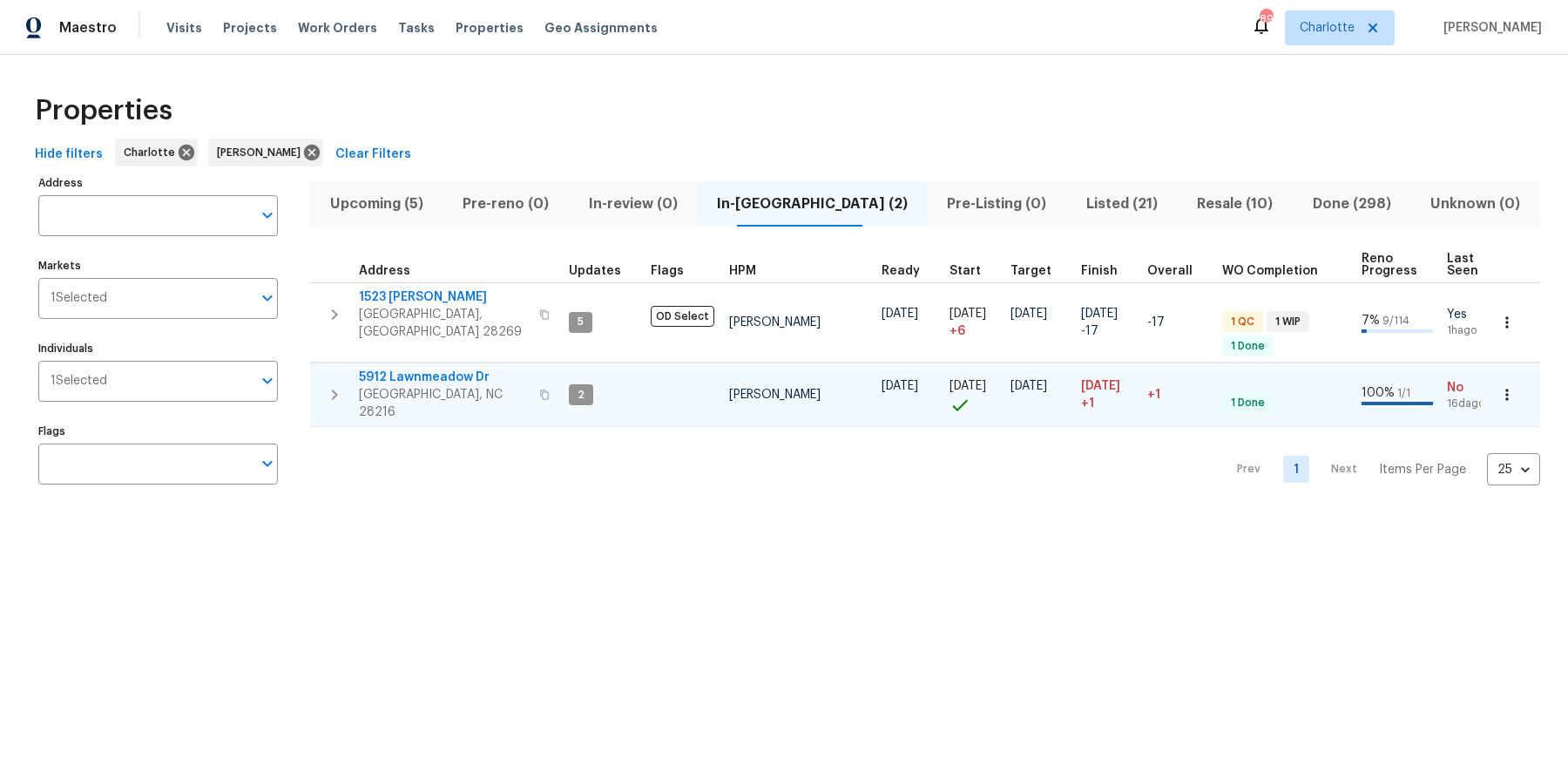
click at [435, 368] on span "5912 Lawnmeadow Dr" at bounding box center [443, 376] width 170 height 18
click at [1077, 203] on span "Listed (21)" at bounding box center [1122, 204] width 90 height 24
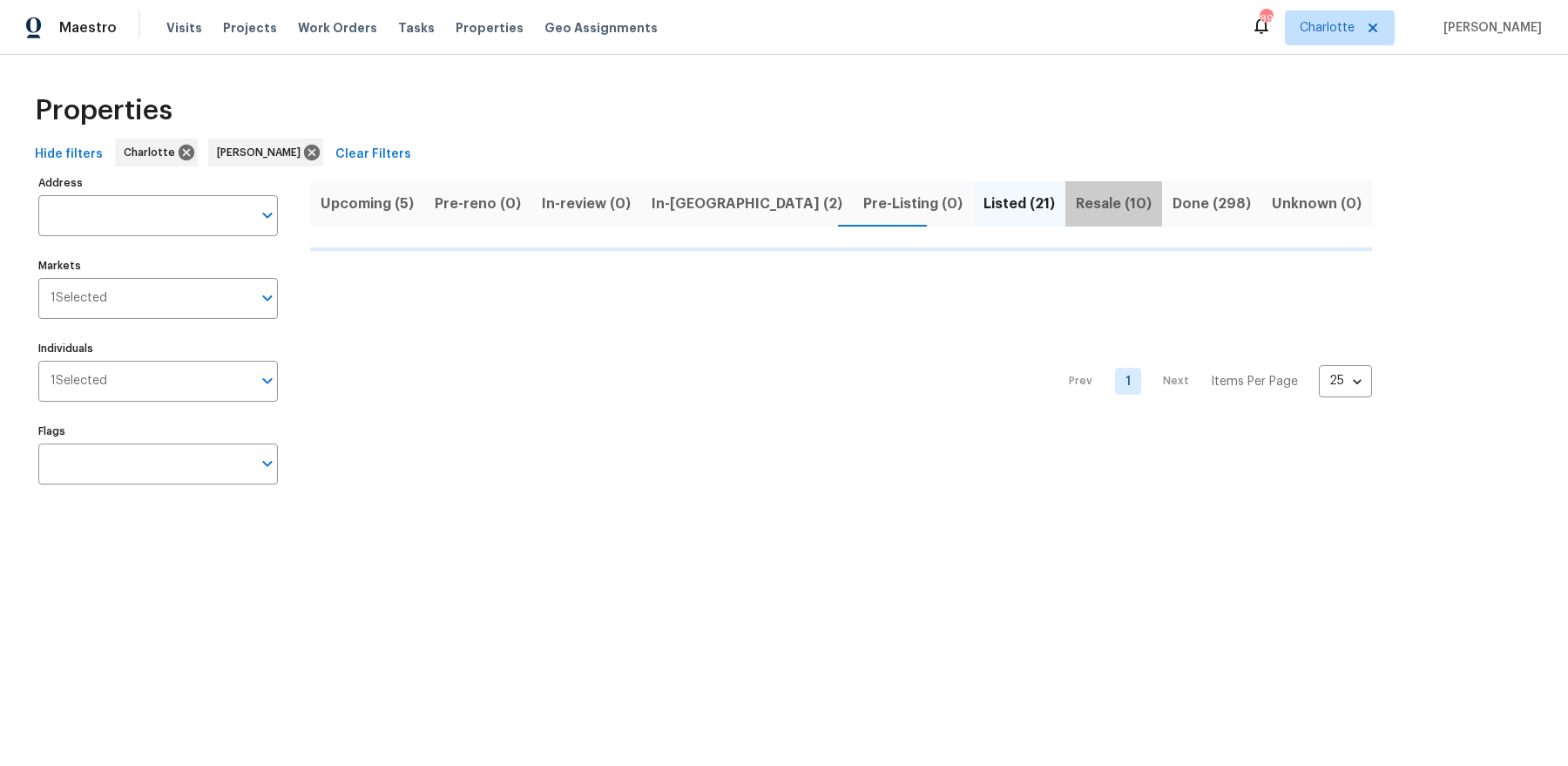
click at [1076, 204] on span "Resale (10)" at bounding box center [1114, 204] width 76 height 24
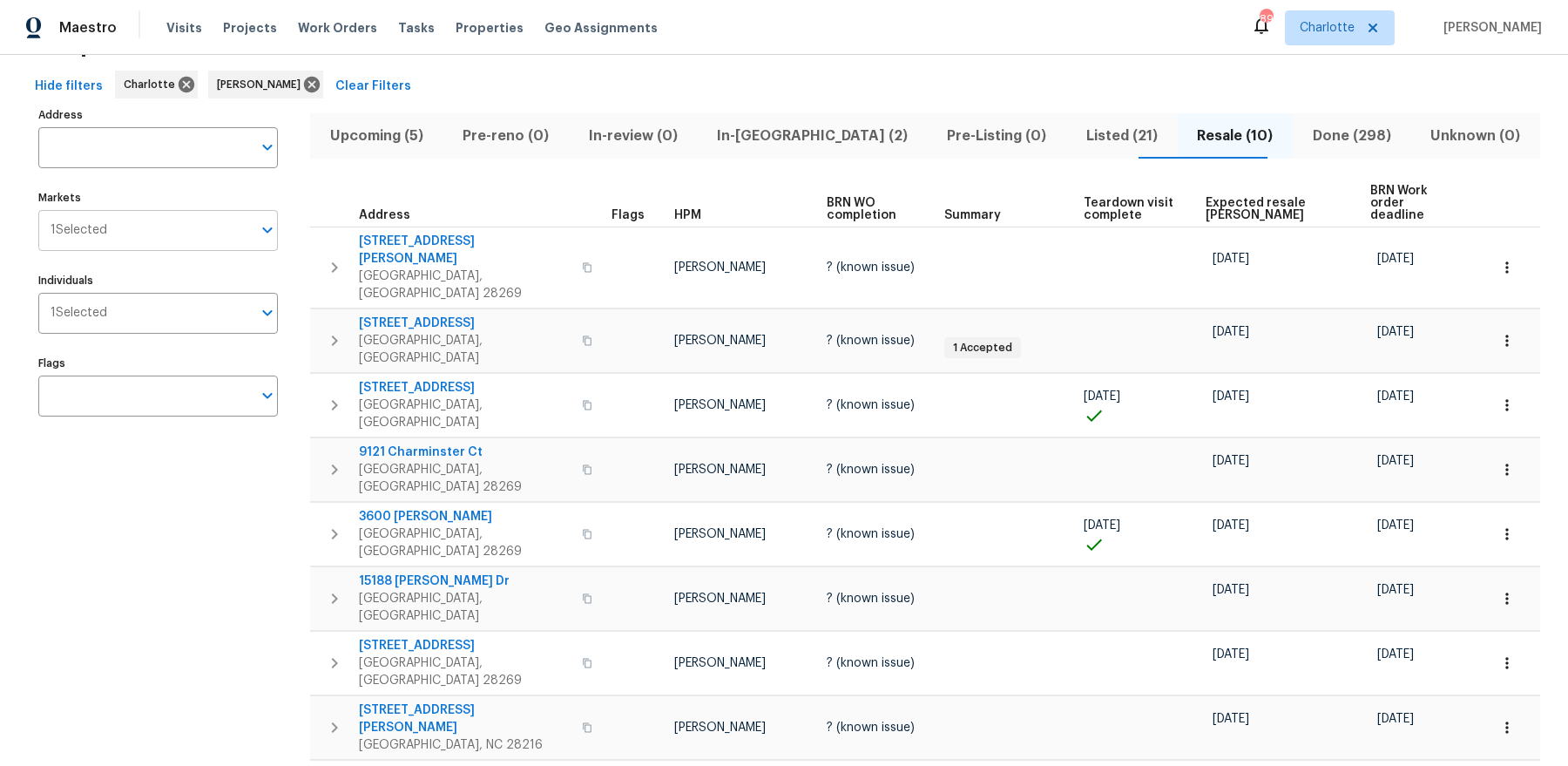
scroll to position [70, 0]
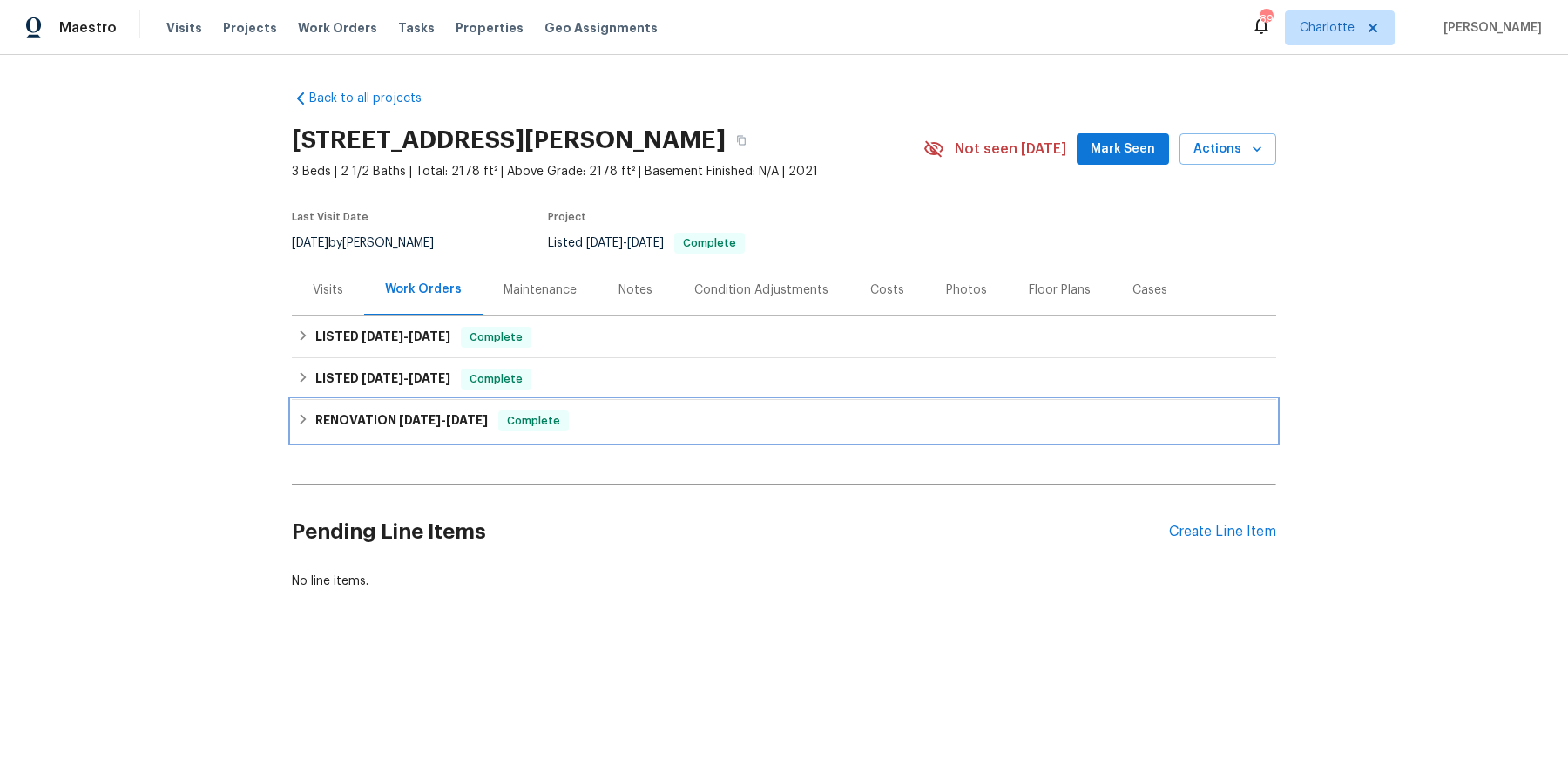
click at [466, 434] on div "RENOVATION 6/9/25 - 6/20/25 Complete" at bounding box center [784, 421] width 984 height 42
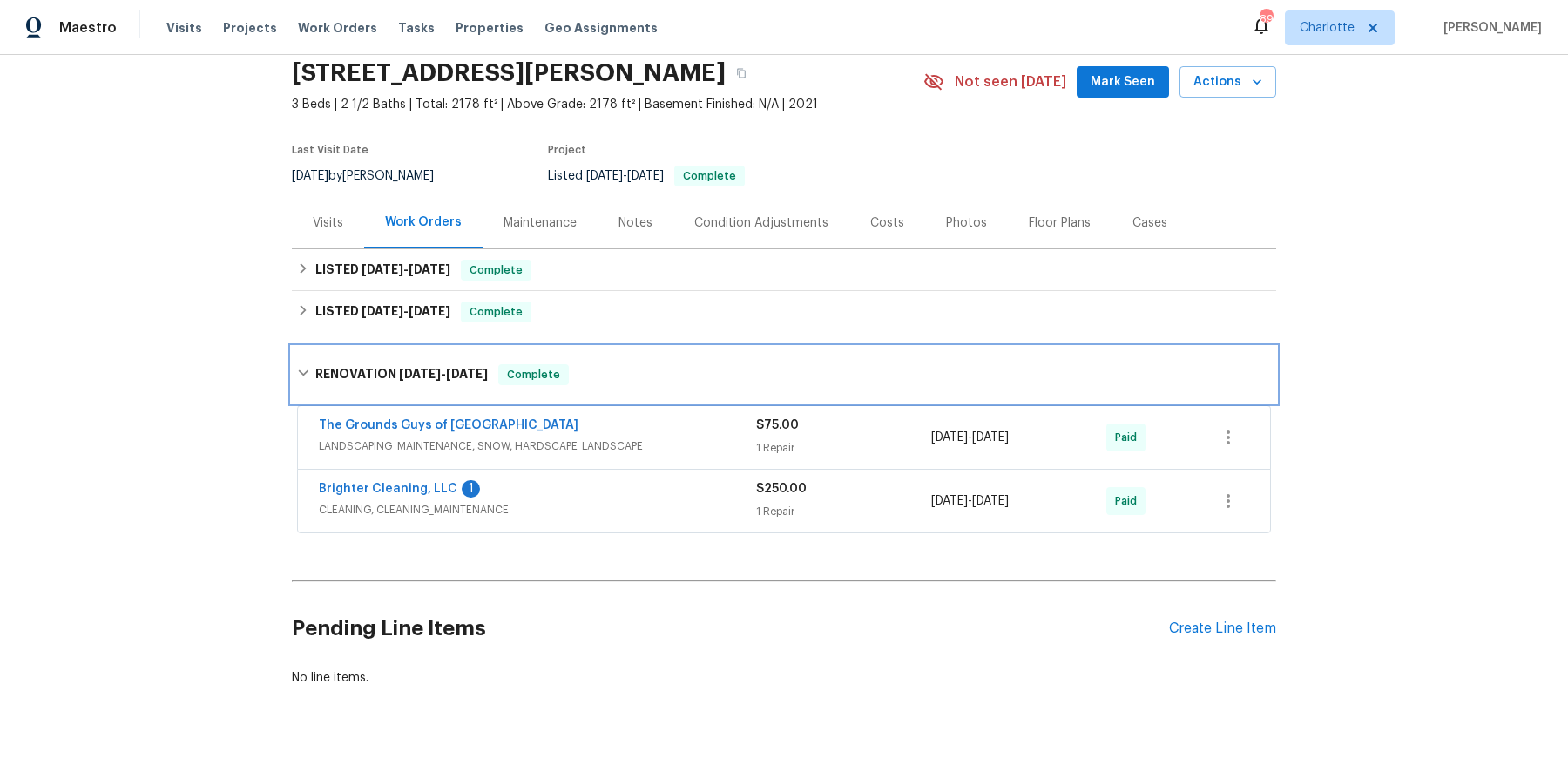
scroll to position [71, 0]
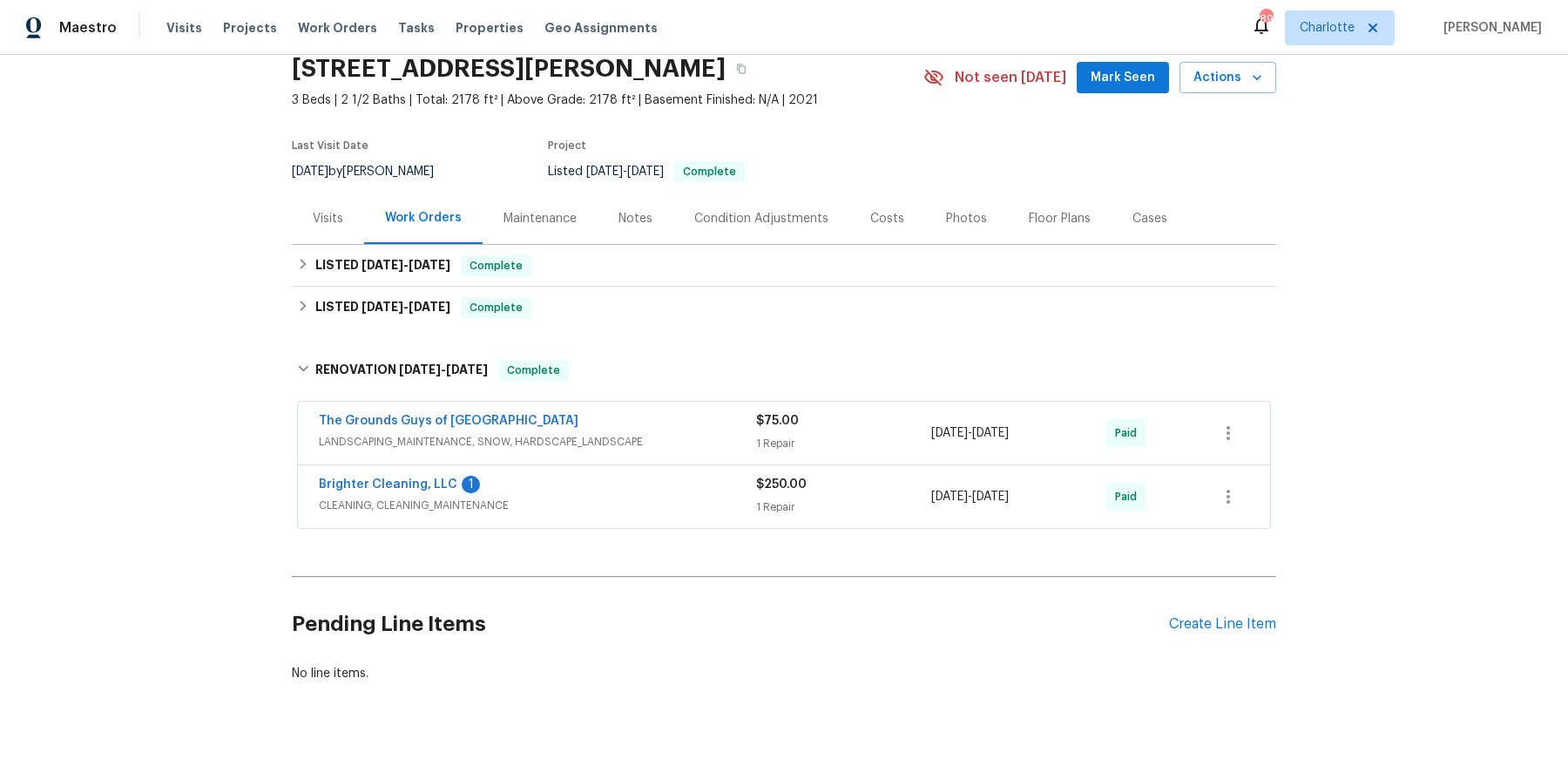
click at [330, 214] on div "Visits" at bounding box center [328, 219] width 30 height 18
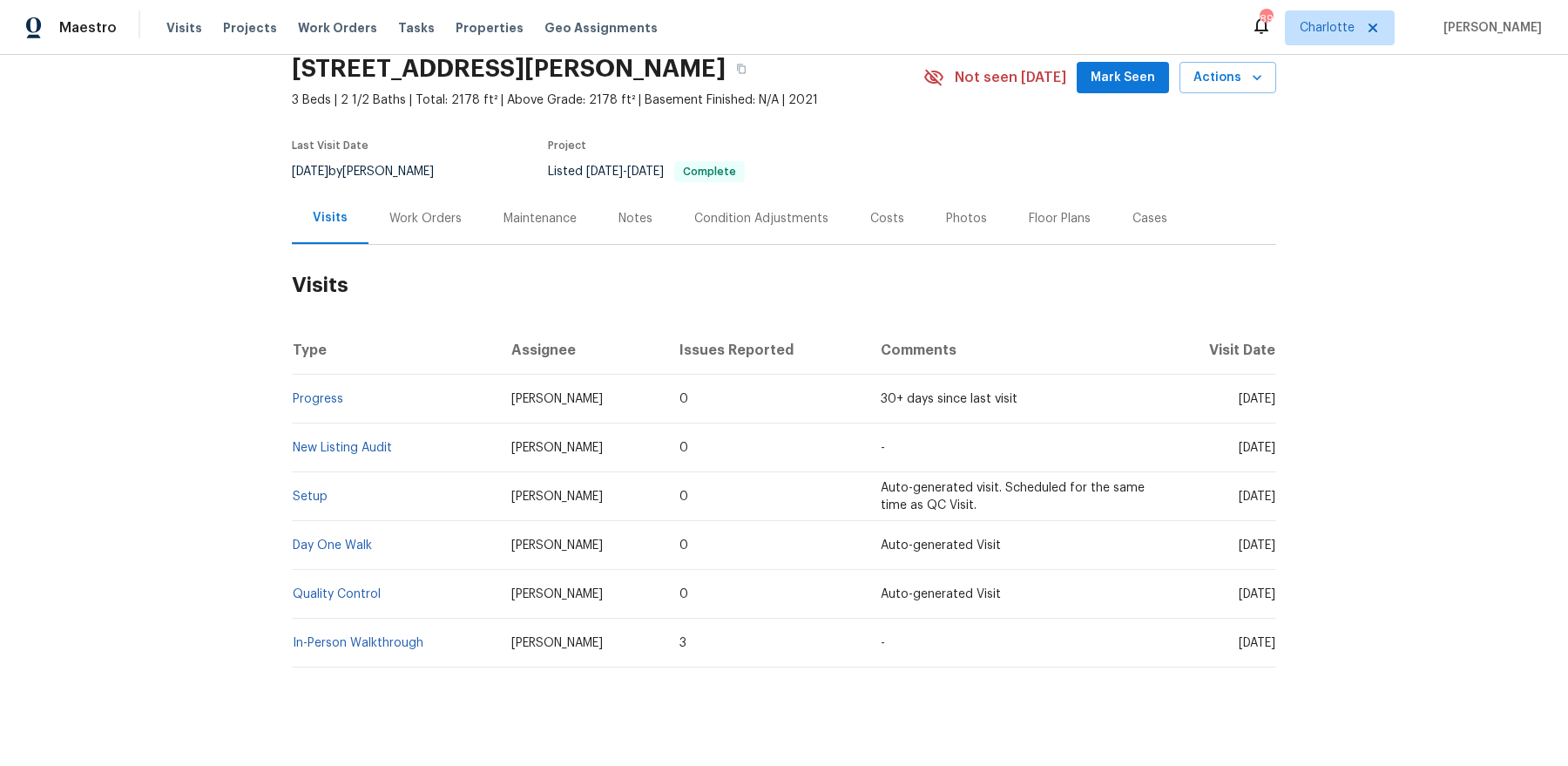
scroll to position [76, 0]
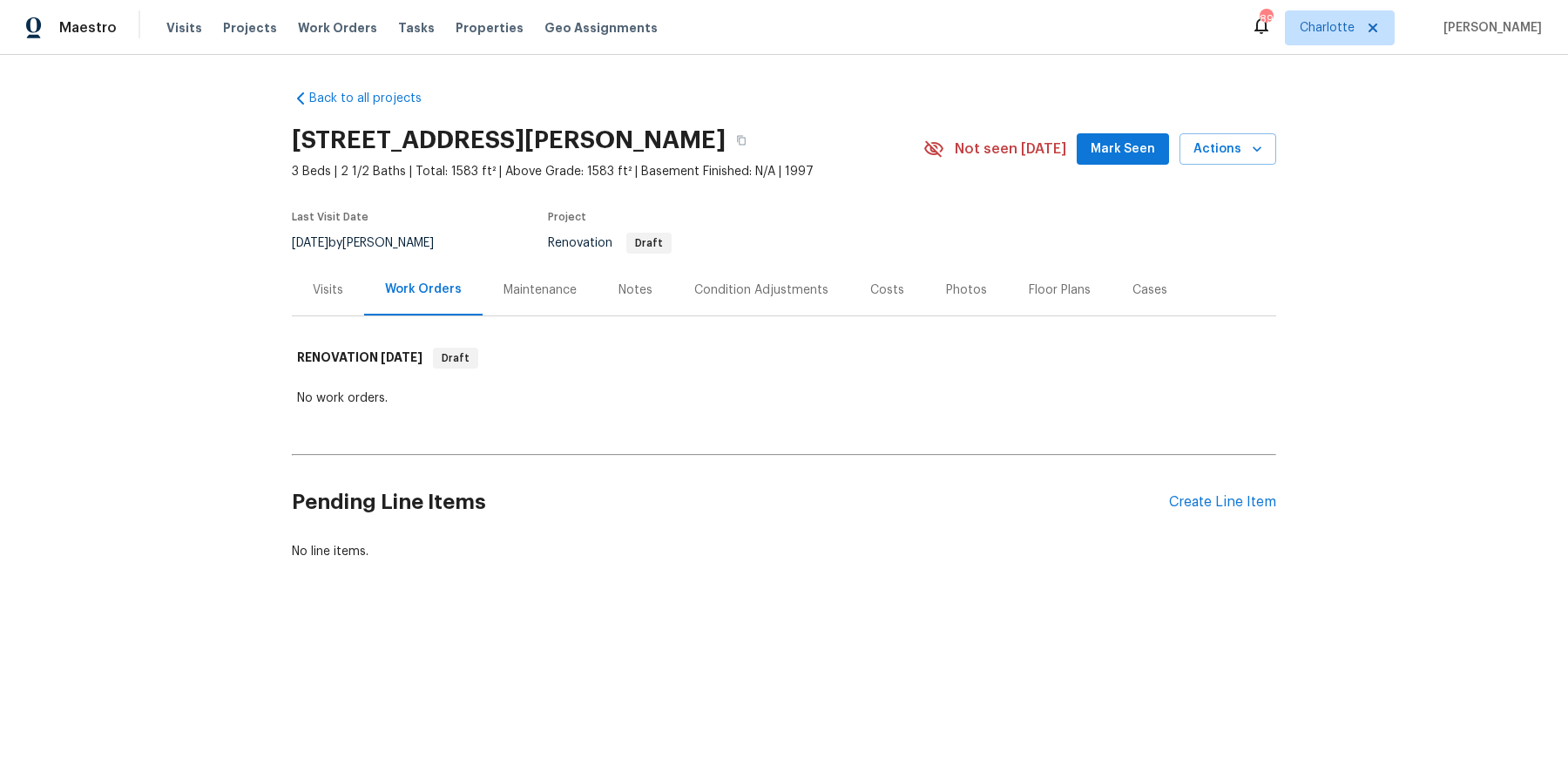
click at [326, 283] on div "Visits" at bounding box center [328, 290] width 30 height 18
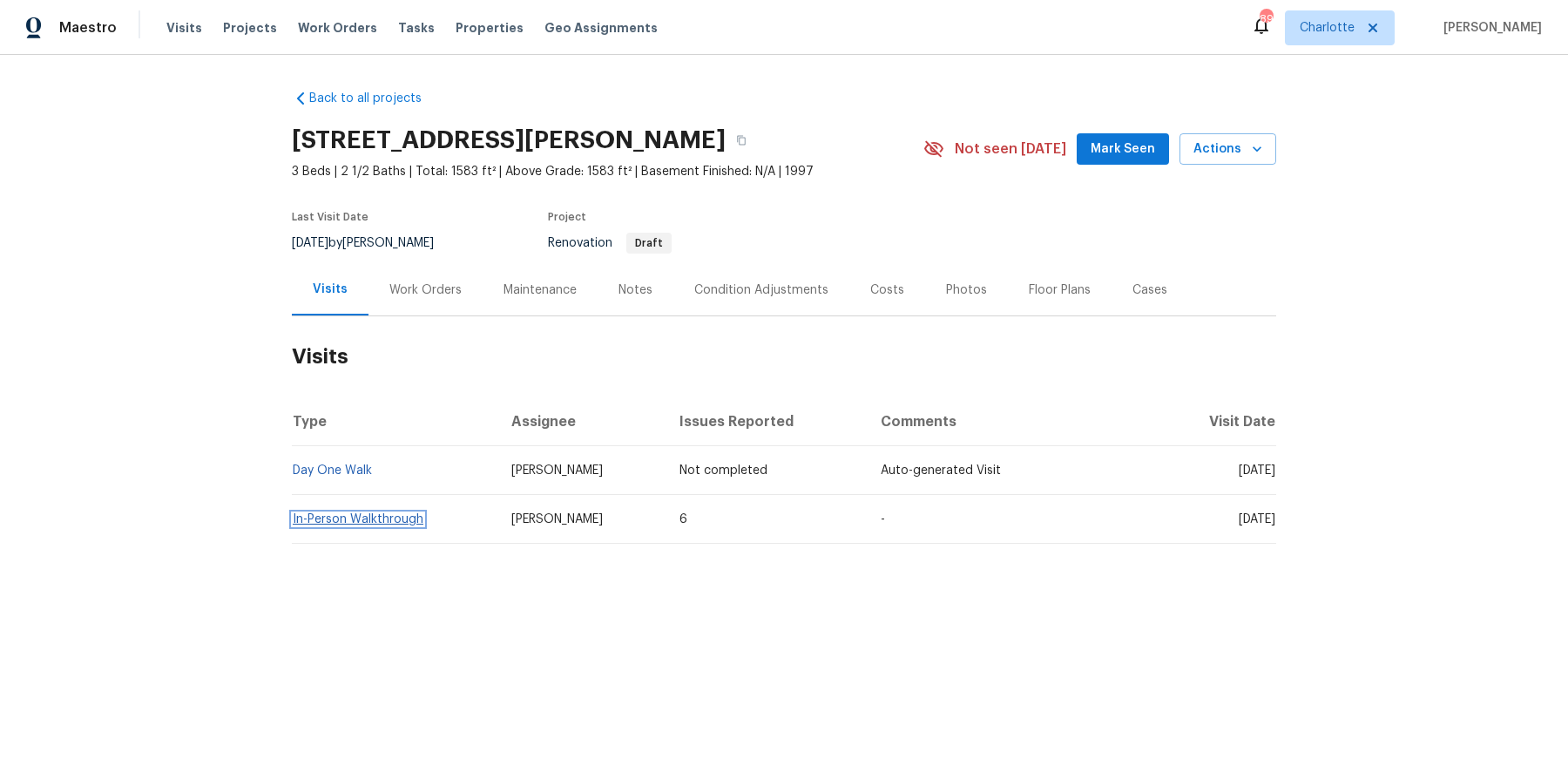
click at [343, 513] on link "In-Person Walkthrough" at bounding box center [358, 518] width 131 height 12
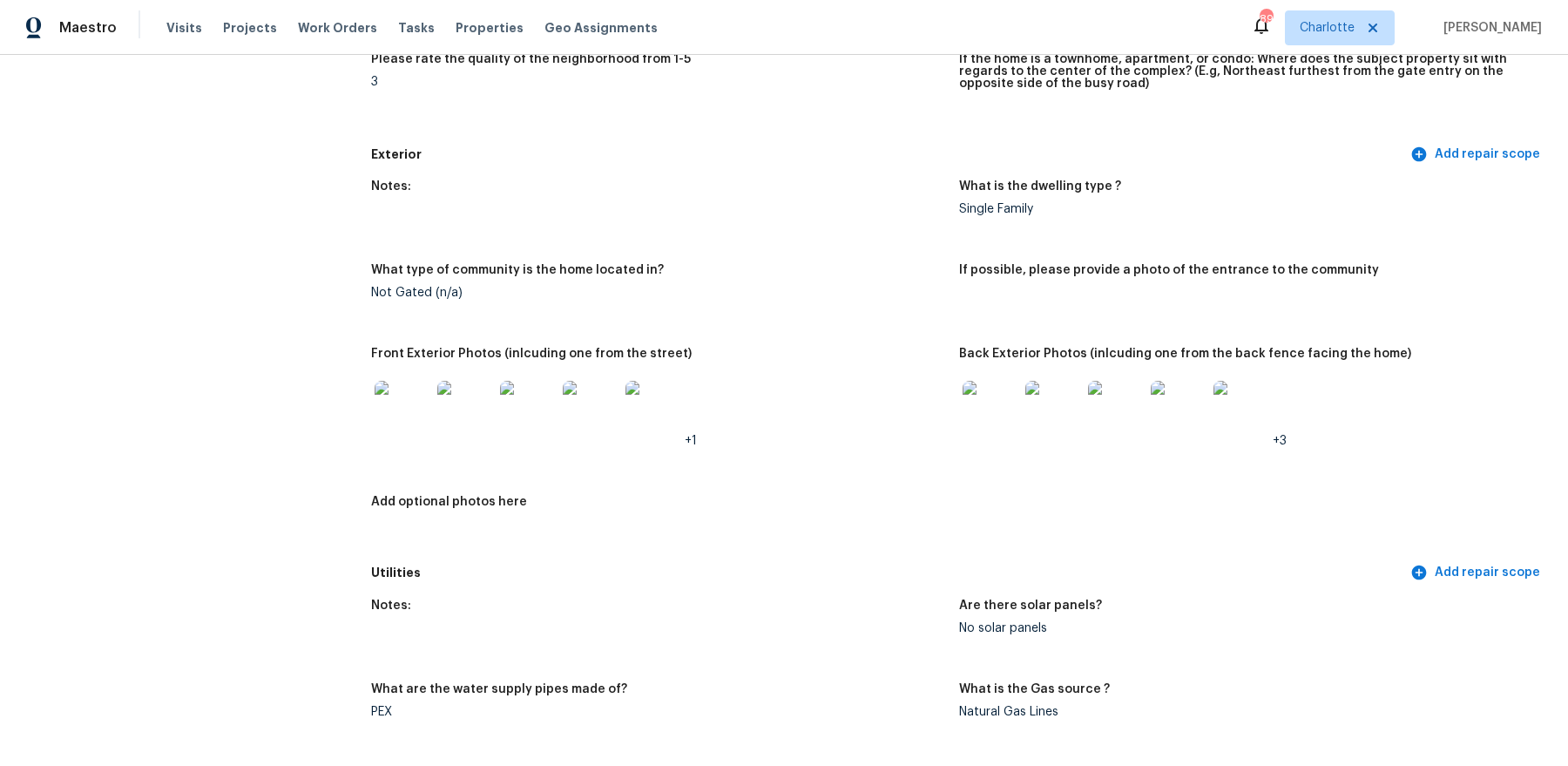
scroll to position [785, 0]
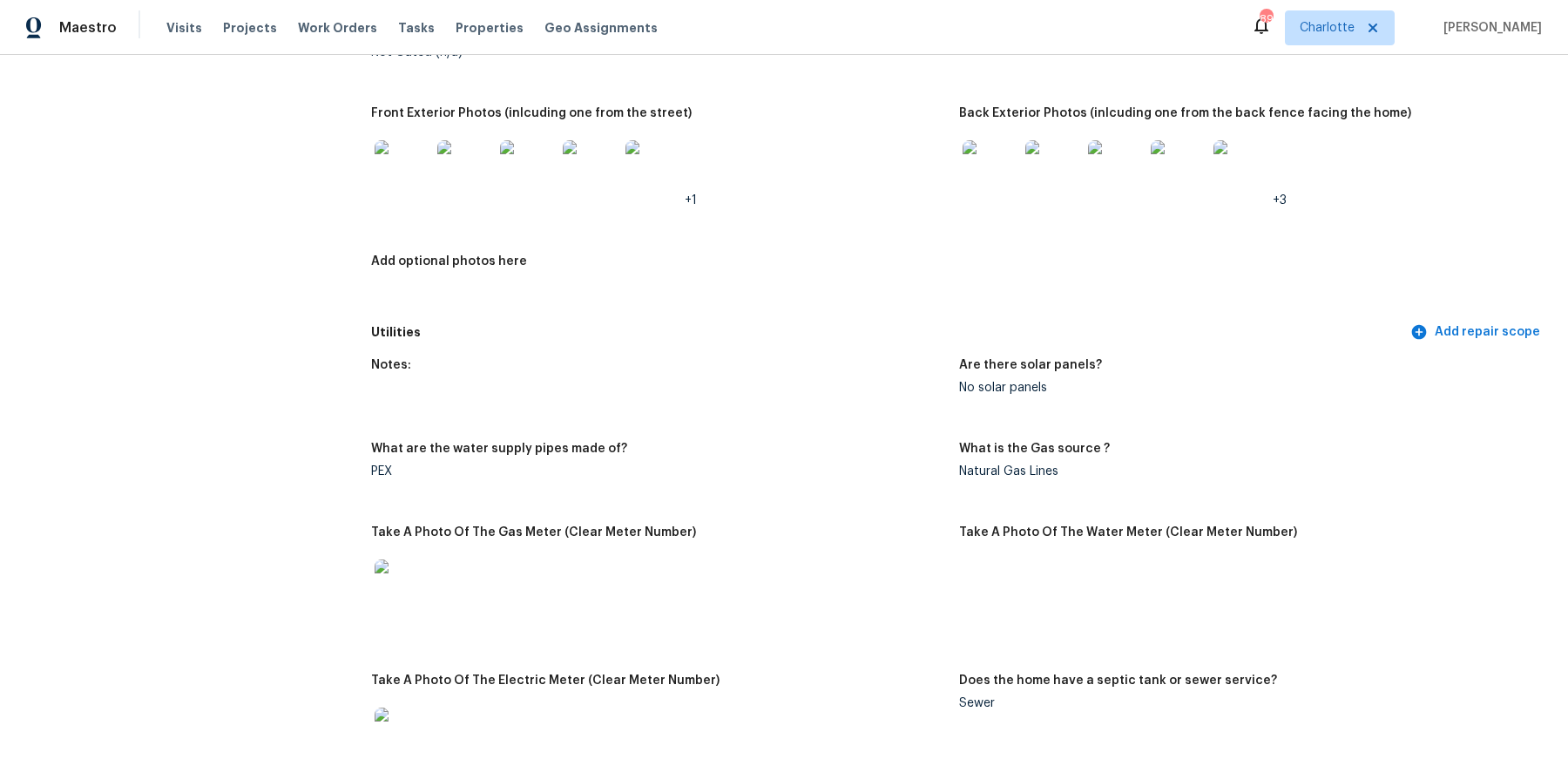
click at [404, 175] on img at bounding box center [402, 167] width 55 height 55
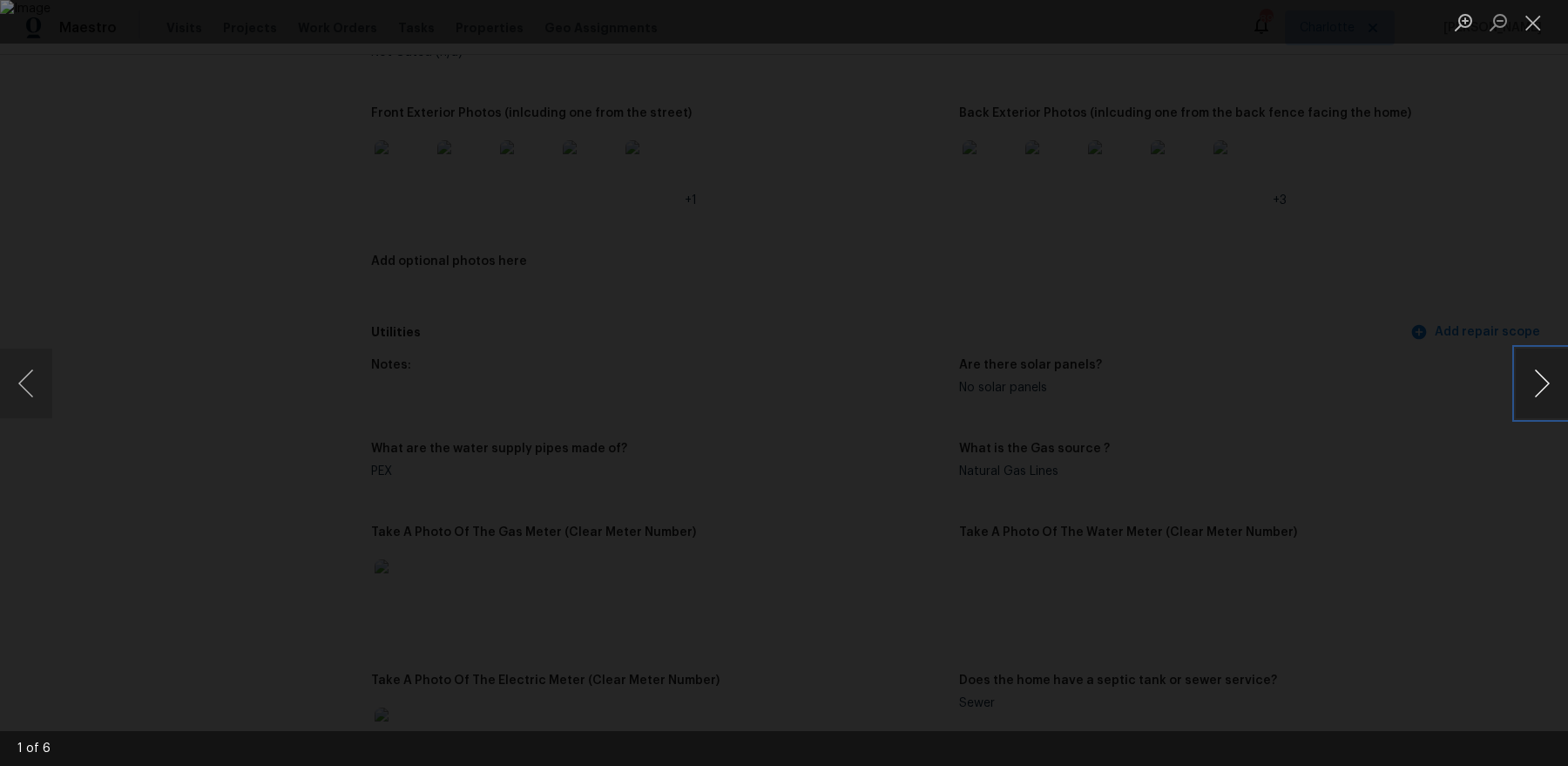
click at [1543, 384] on button "Next image" at bounding box center [1542, 383] width 53 height 69
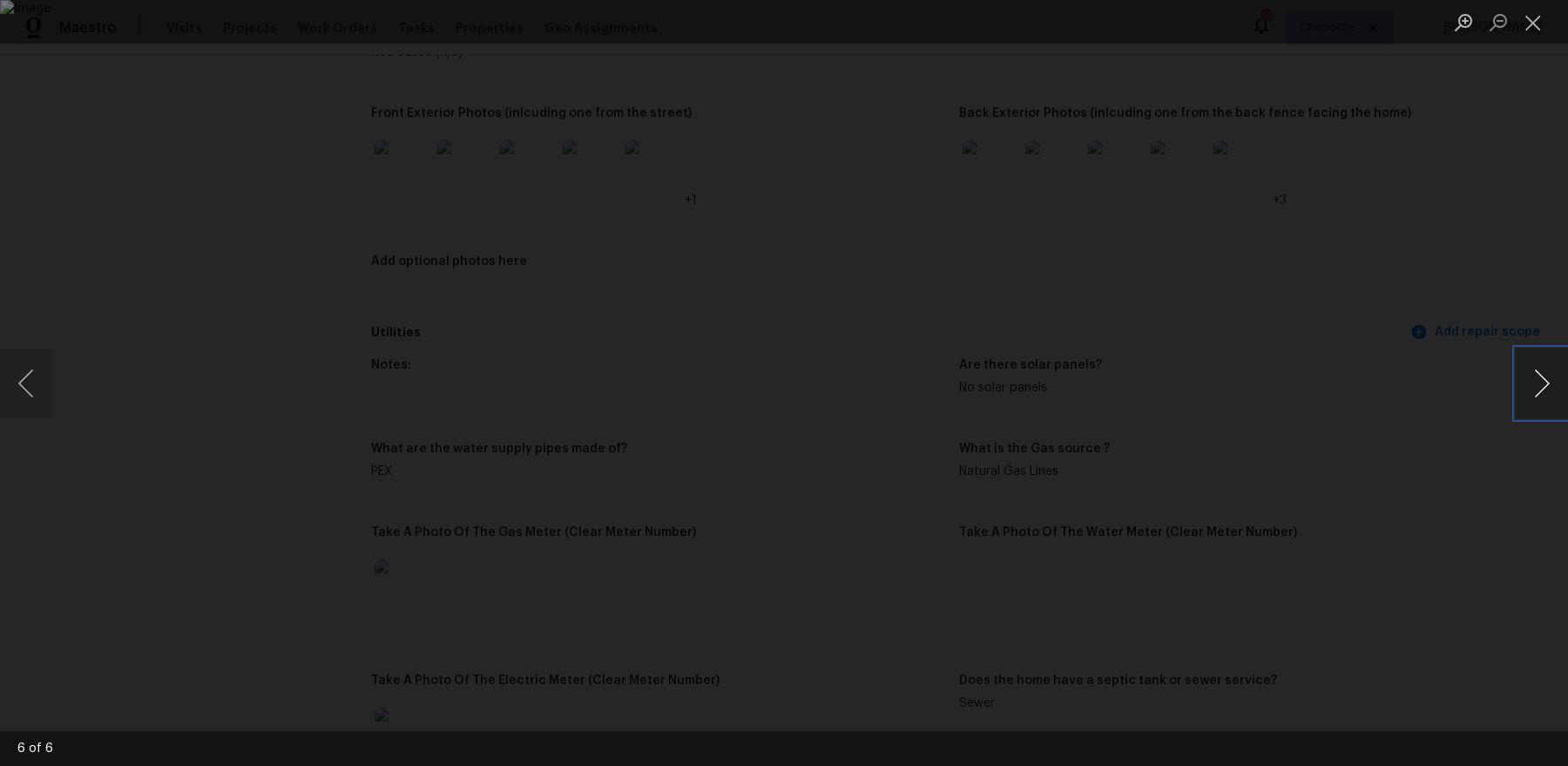
click at [1543, 384] on button "Next image" at bounding box center [1542, 383] width 53 height 69
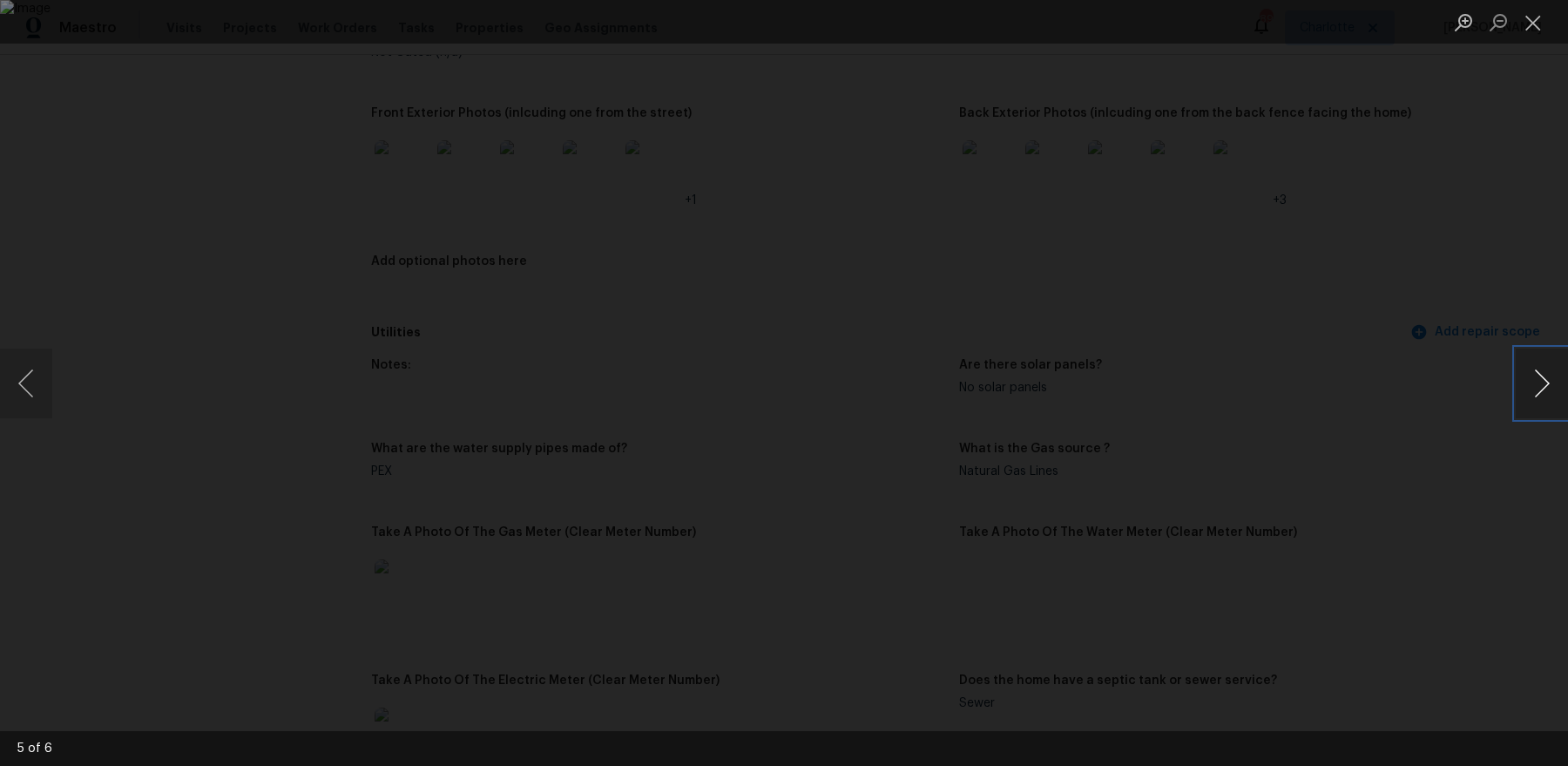
click at [1543, 384] on button "Next image" at bounding box center [1542, 383] width 53 height 69
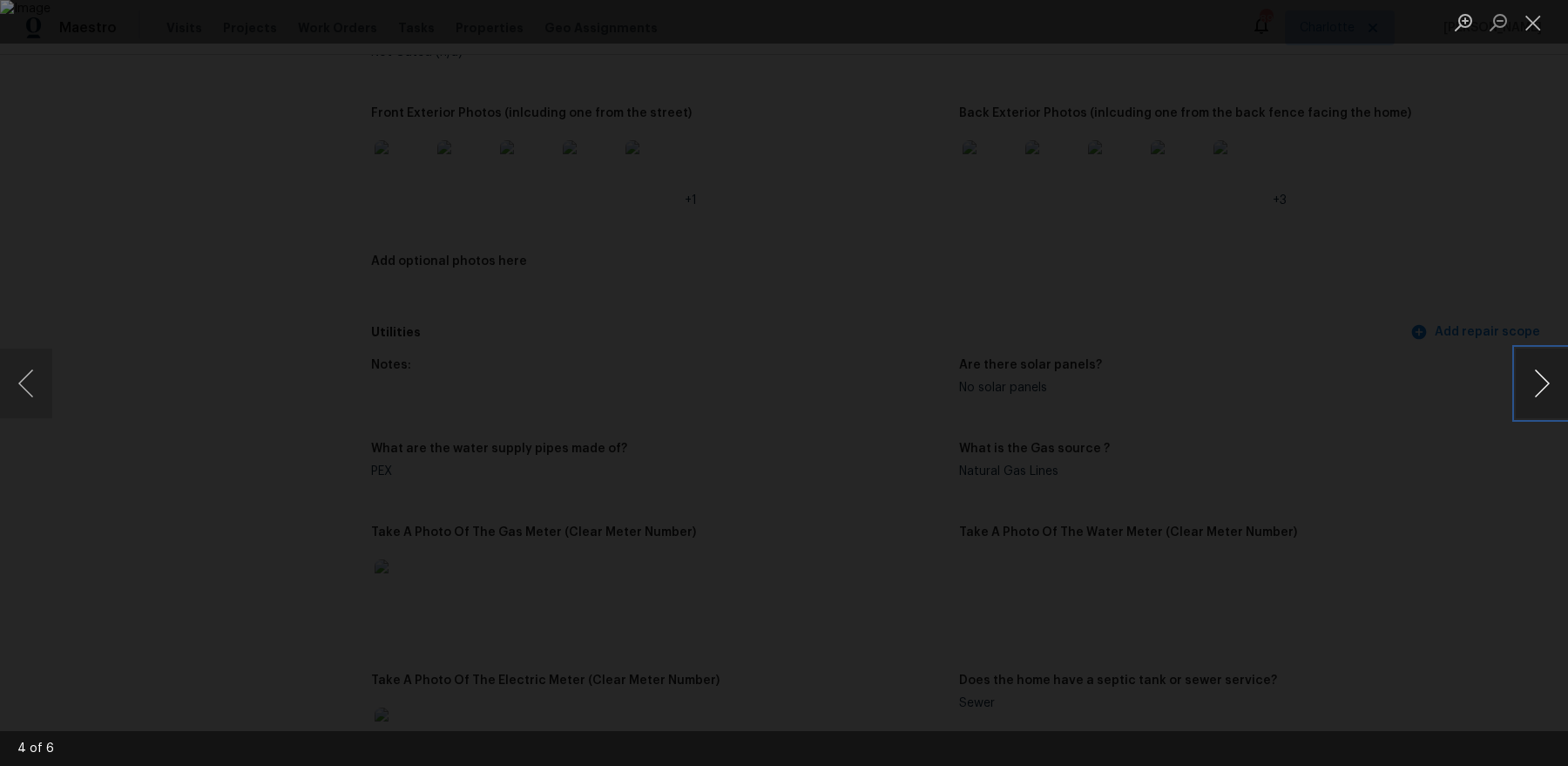
click at [1543, 384] on button "Next image" at bounding box center [1542, 383] width 53 height 69
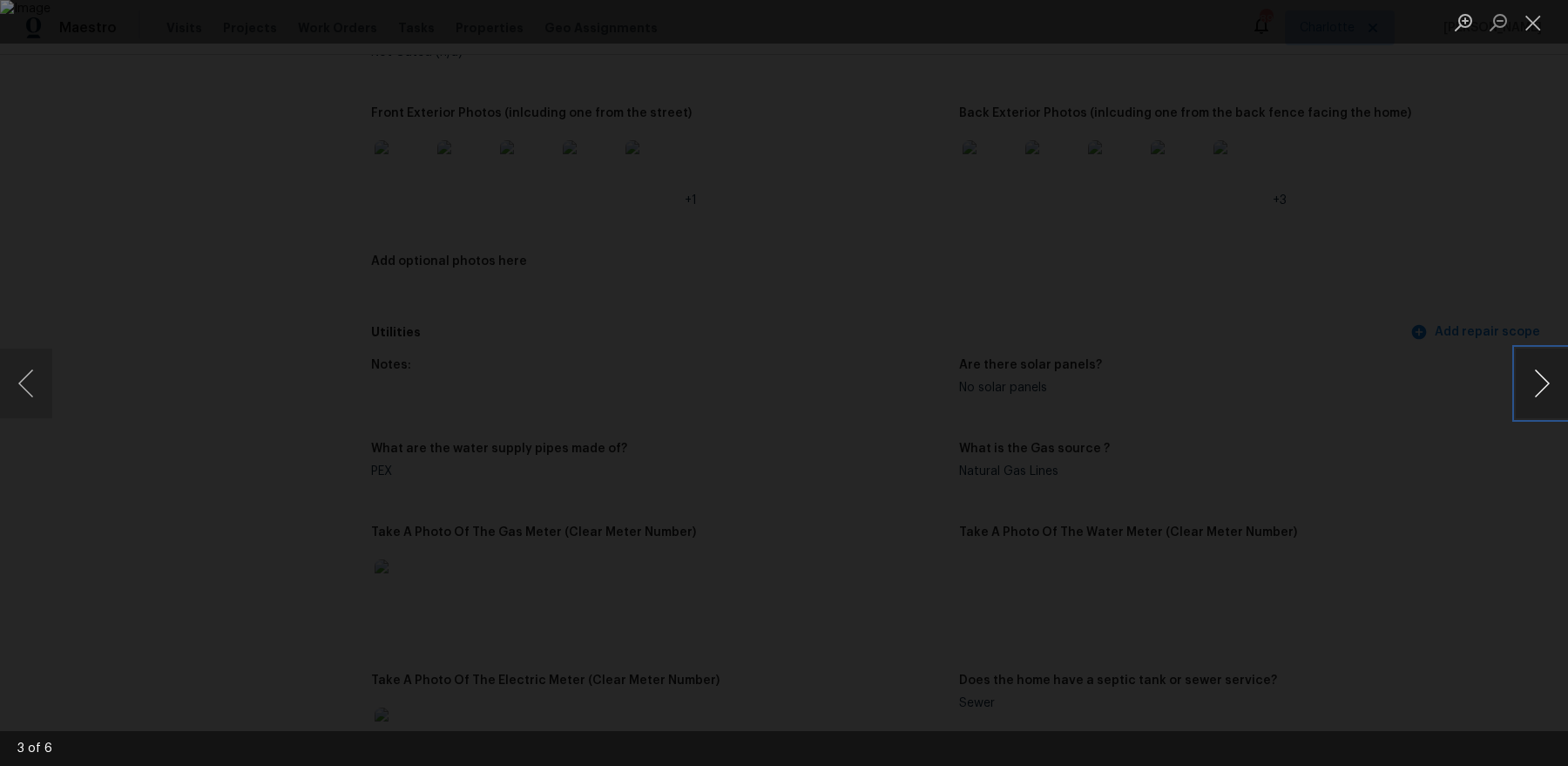
click at [1543, 384] on button "Next image" at bounding box center [1542, 383] width 53 height 69
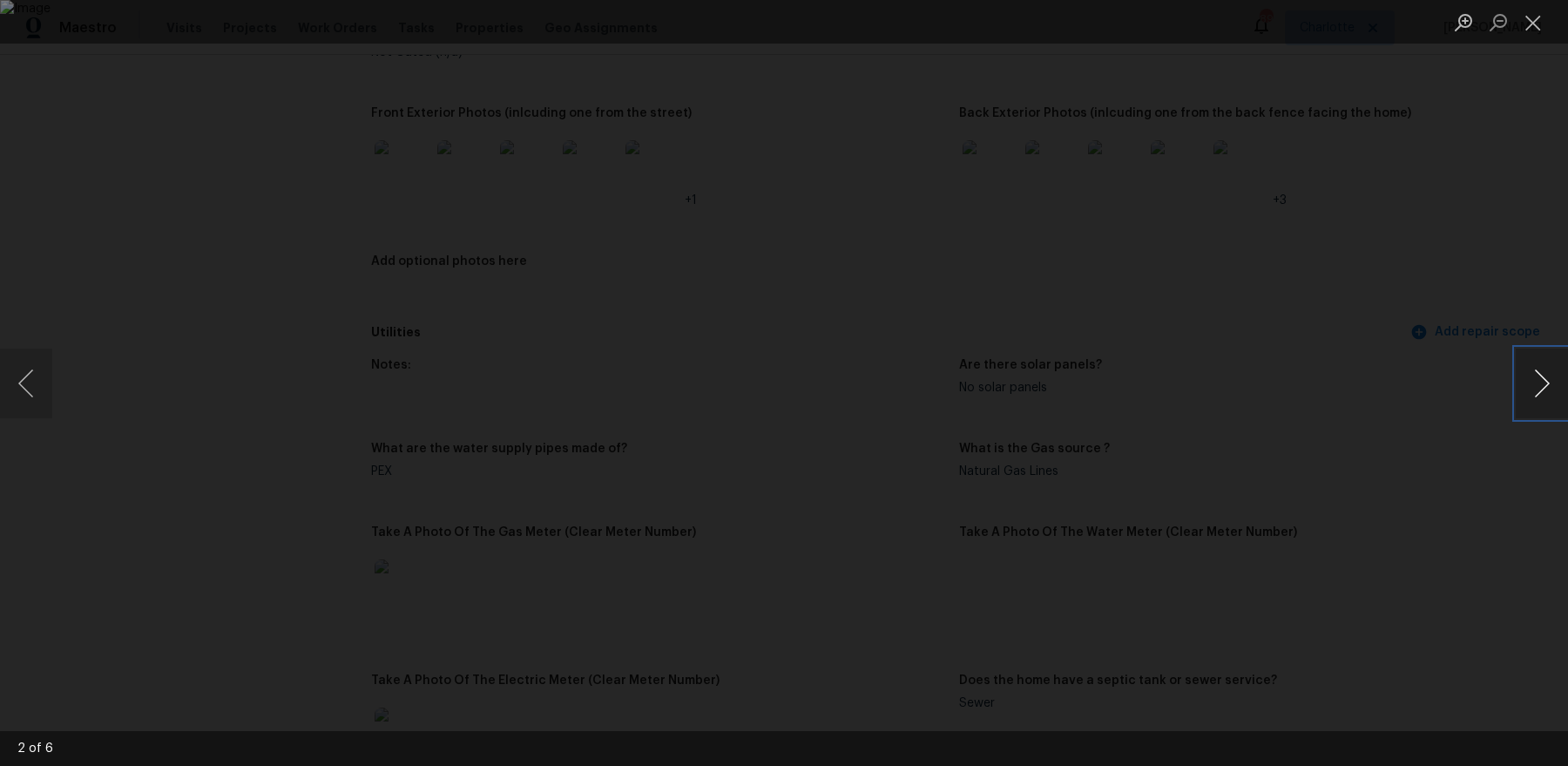
click at [1543, 384] on button "Next image" at bounding box center [1542, 383] width 53 height 69
click at [1533, 26] on button "Close lightbox" at bounding box center [1532, 22] width 35 height 30
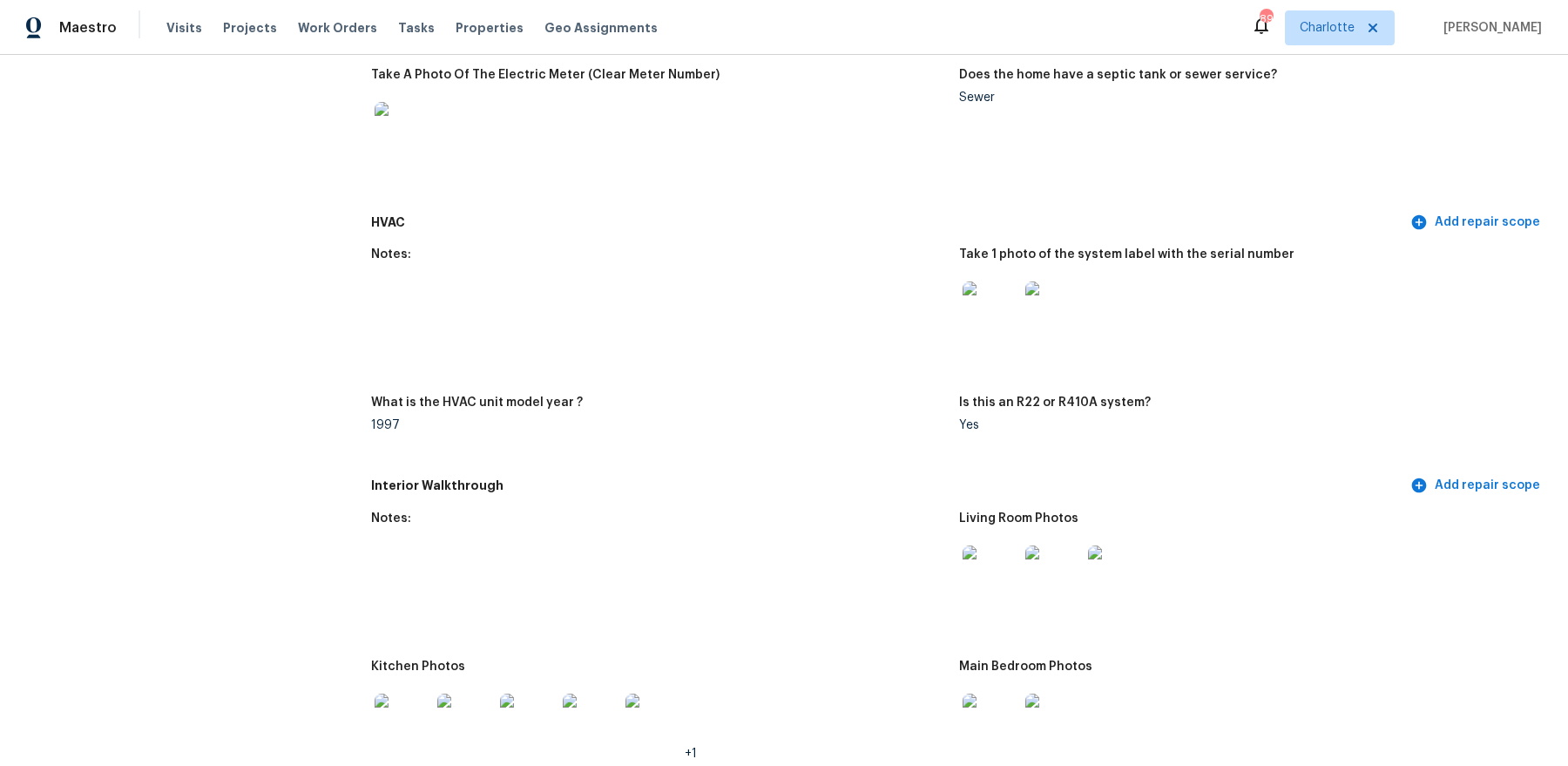
scroll to position [1487, 0]
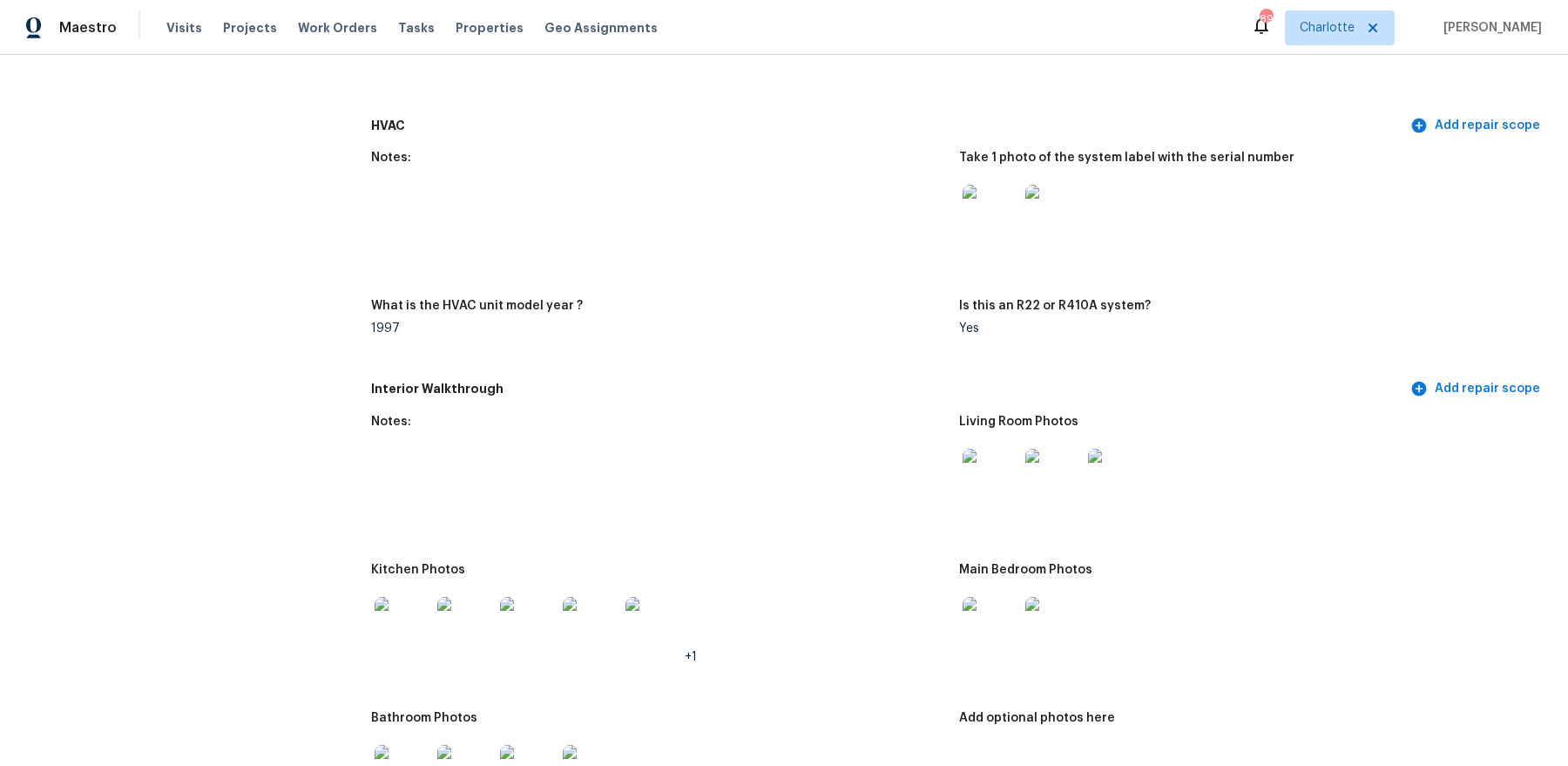
click at [979, 463] on img at bounding box center [990, 476] width 55 height 55
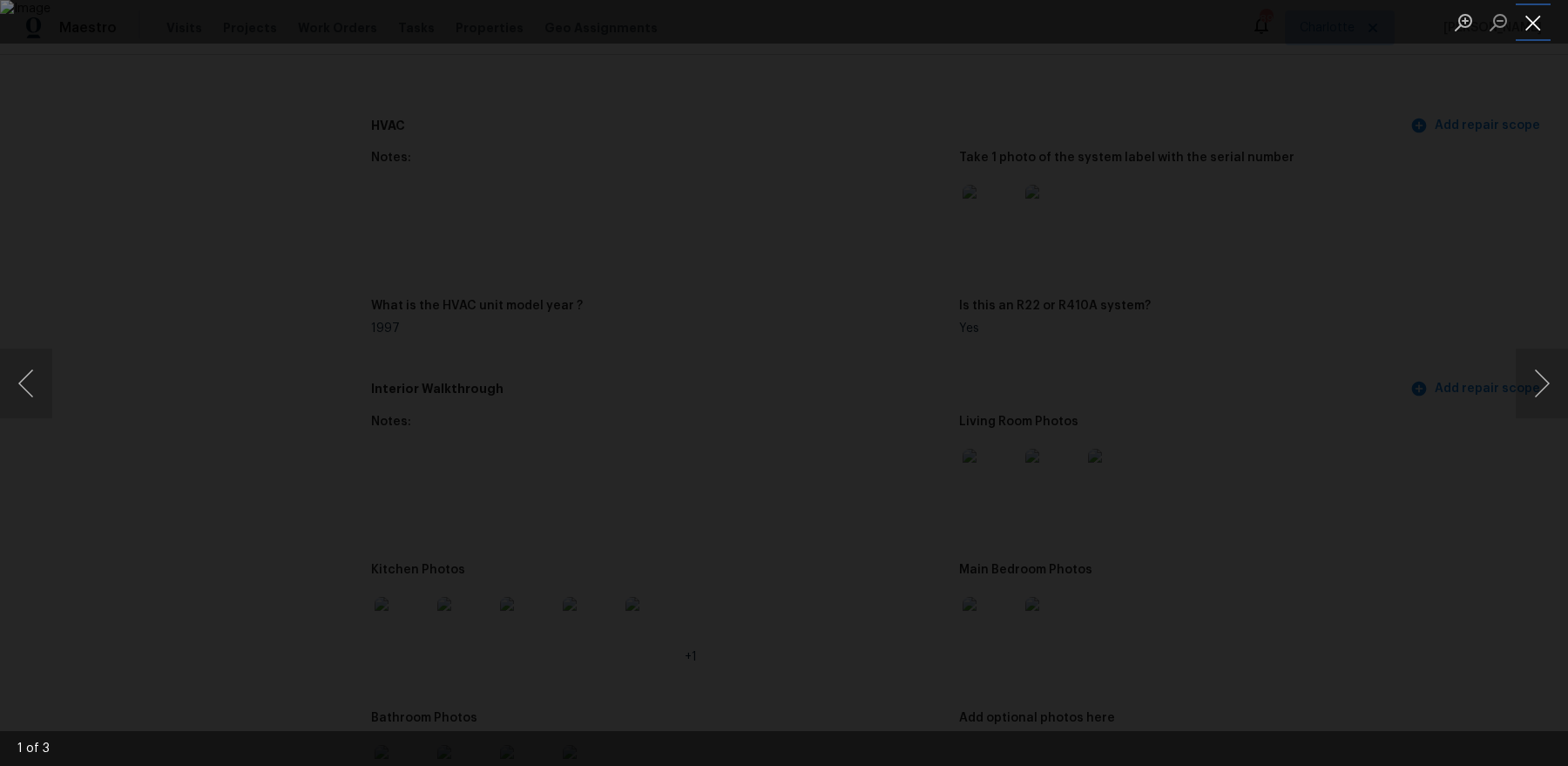
click at [1529, 20] on button "Close lightbox" at bounding box center [1532, 22] width 35 height 30
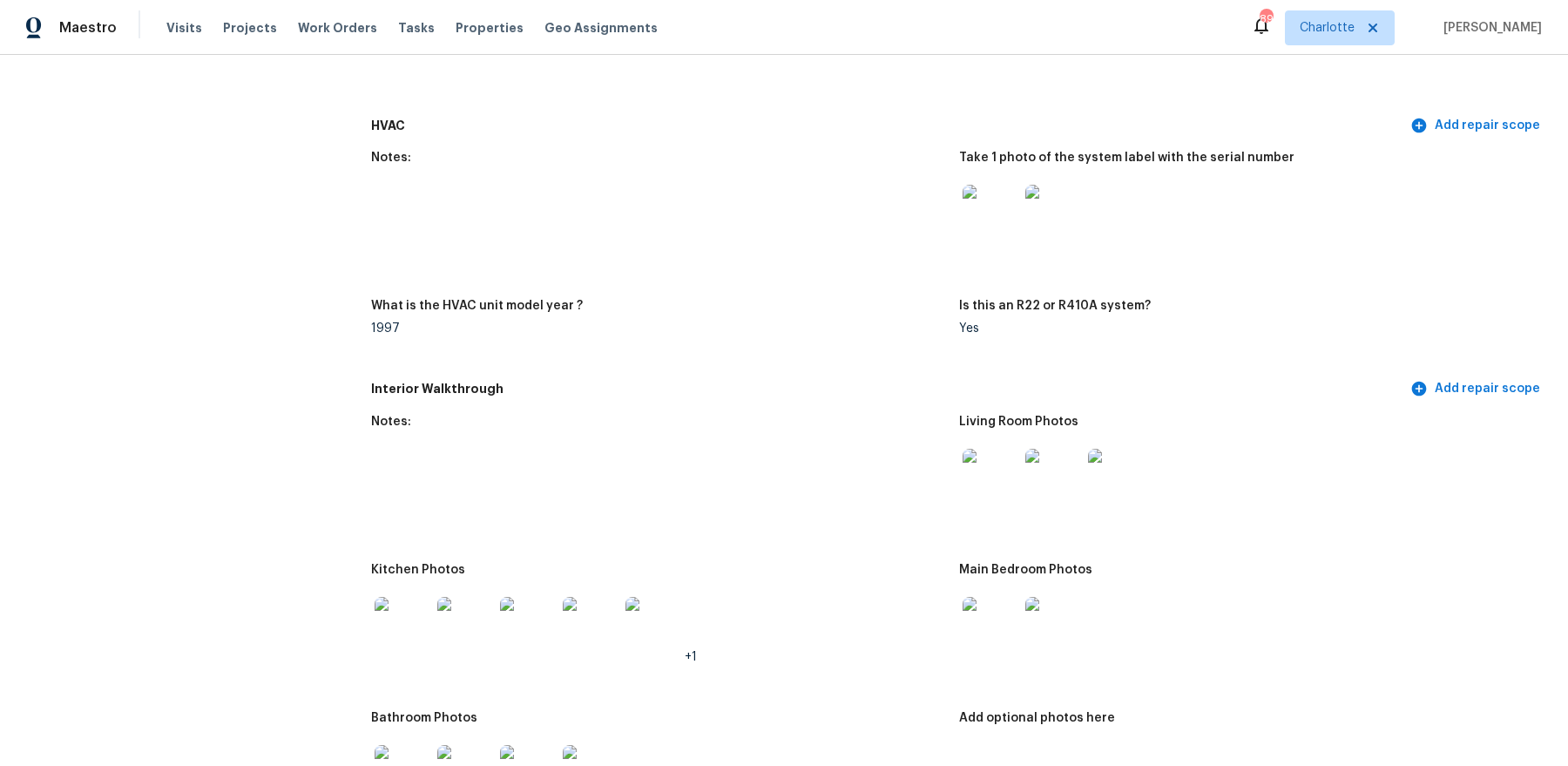
click at [1011, 223] on img at bounding box center [990, 212] width 55 height 55
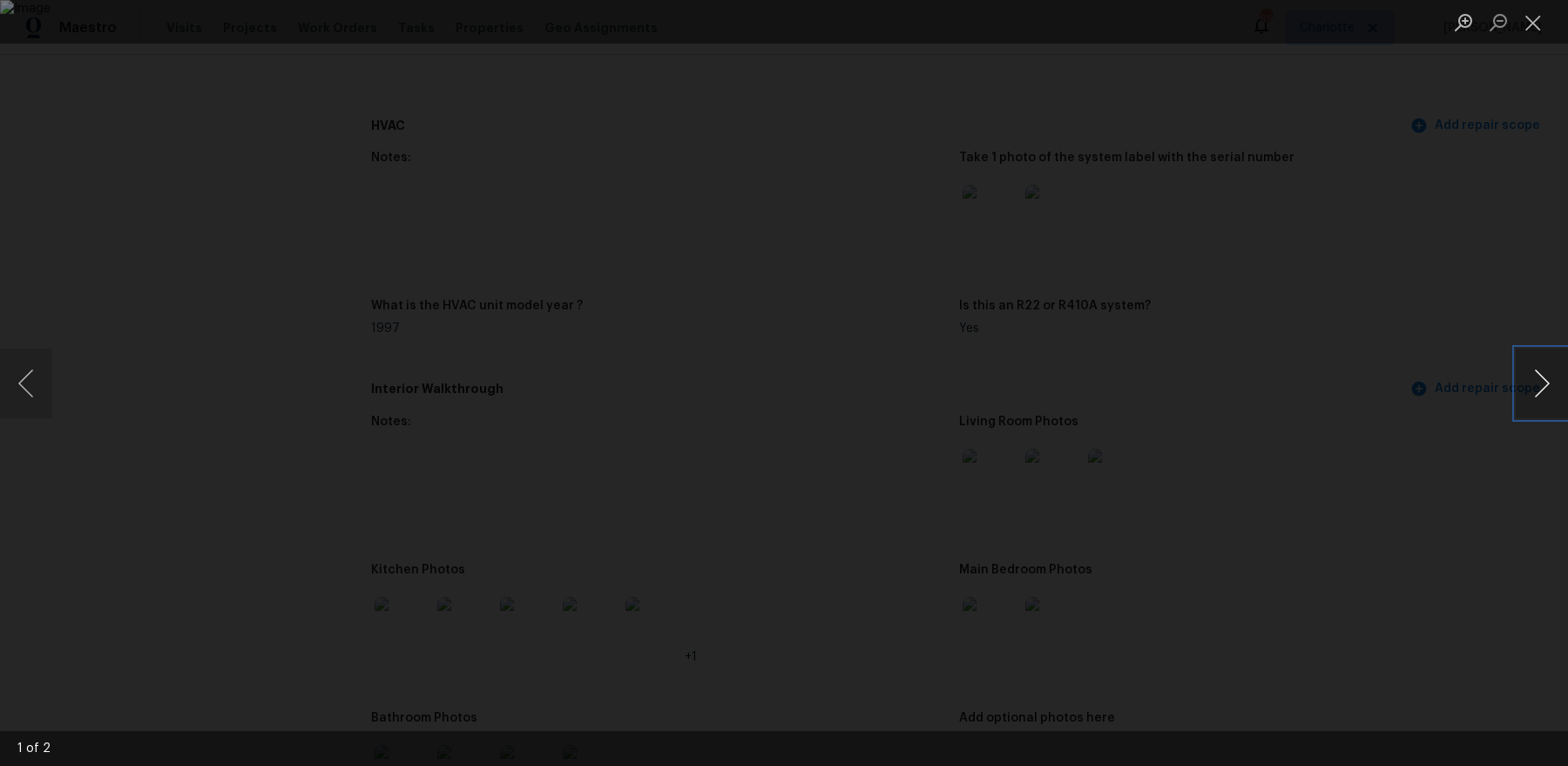
click at [1547, 389] on button "Next image" at bounding box center [1542, 383] width 53 height 69
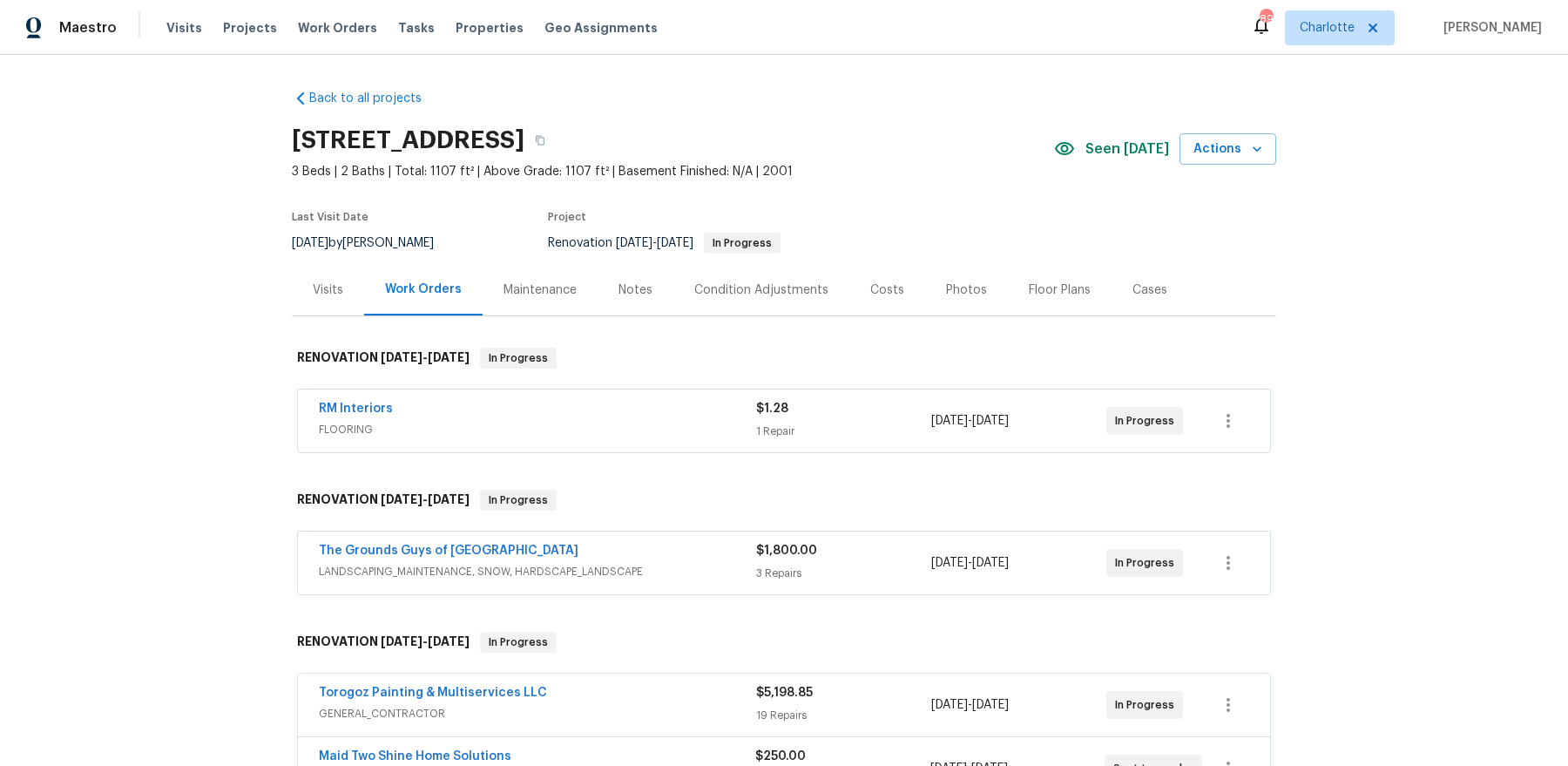
click at [946, 289] on div "Photos" at bounding box center [967, 290] width 41 height 18
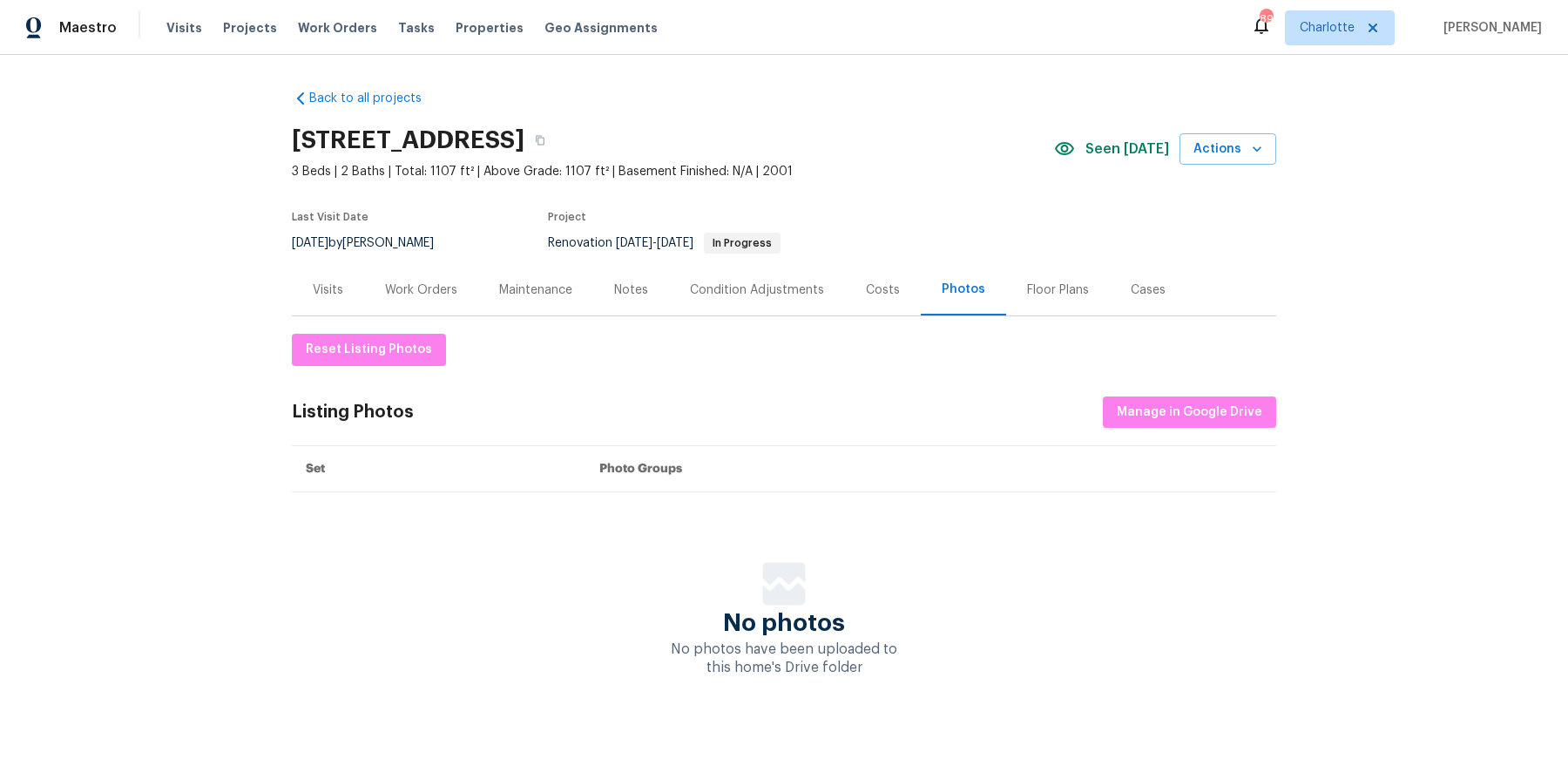
click at [866, 296] on div "Costs" at bounding box center [883, 290] width 34 height 18
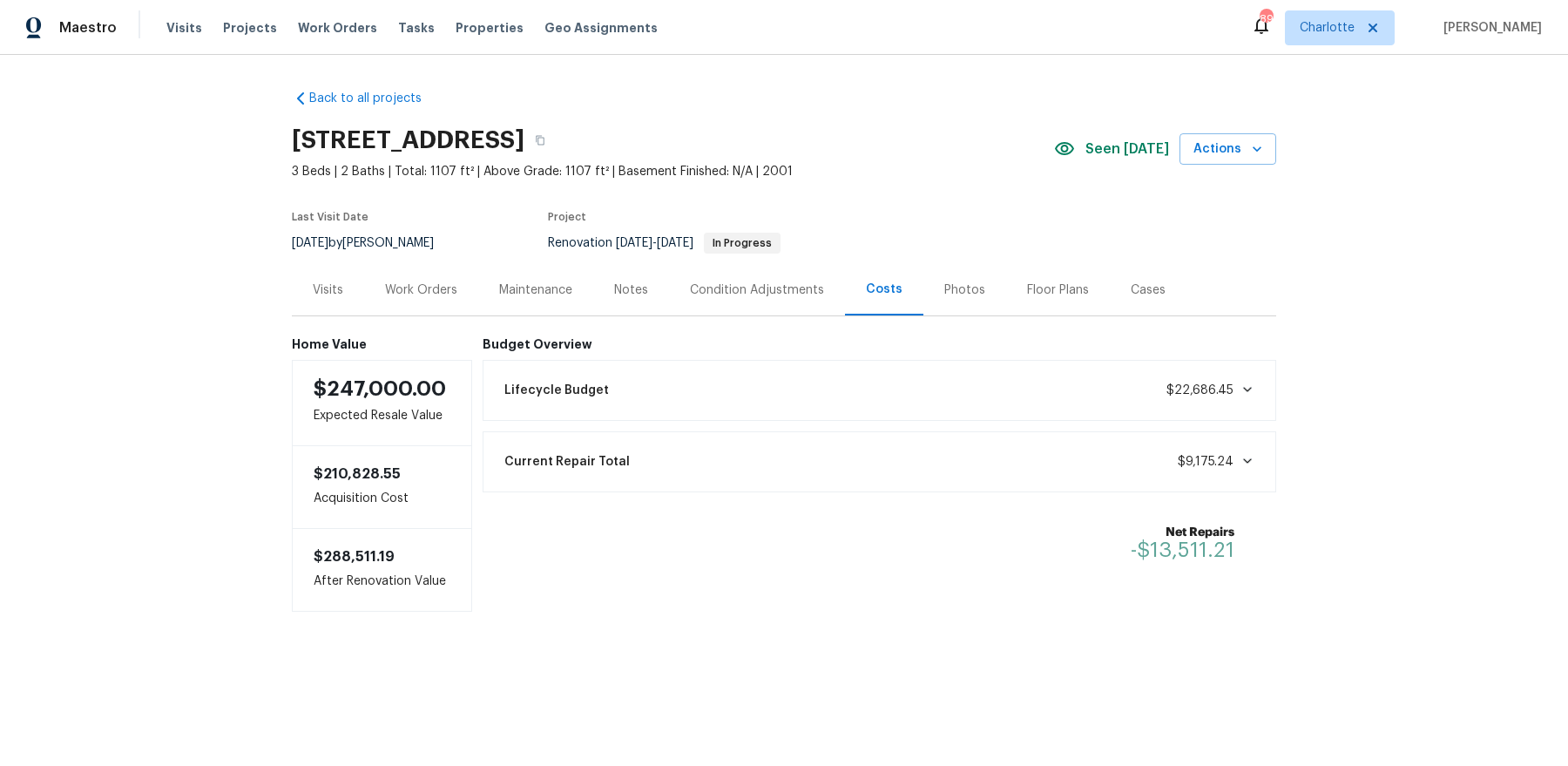
click at [356, 283] on div "Visits" at bounding box center [328, 289] width 72 height 52
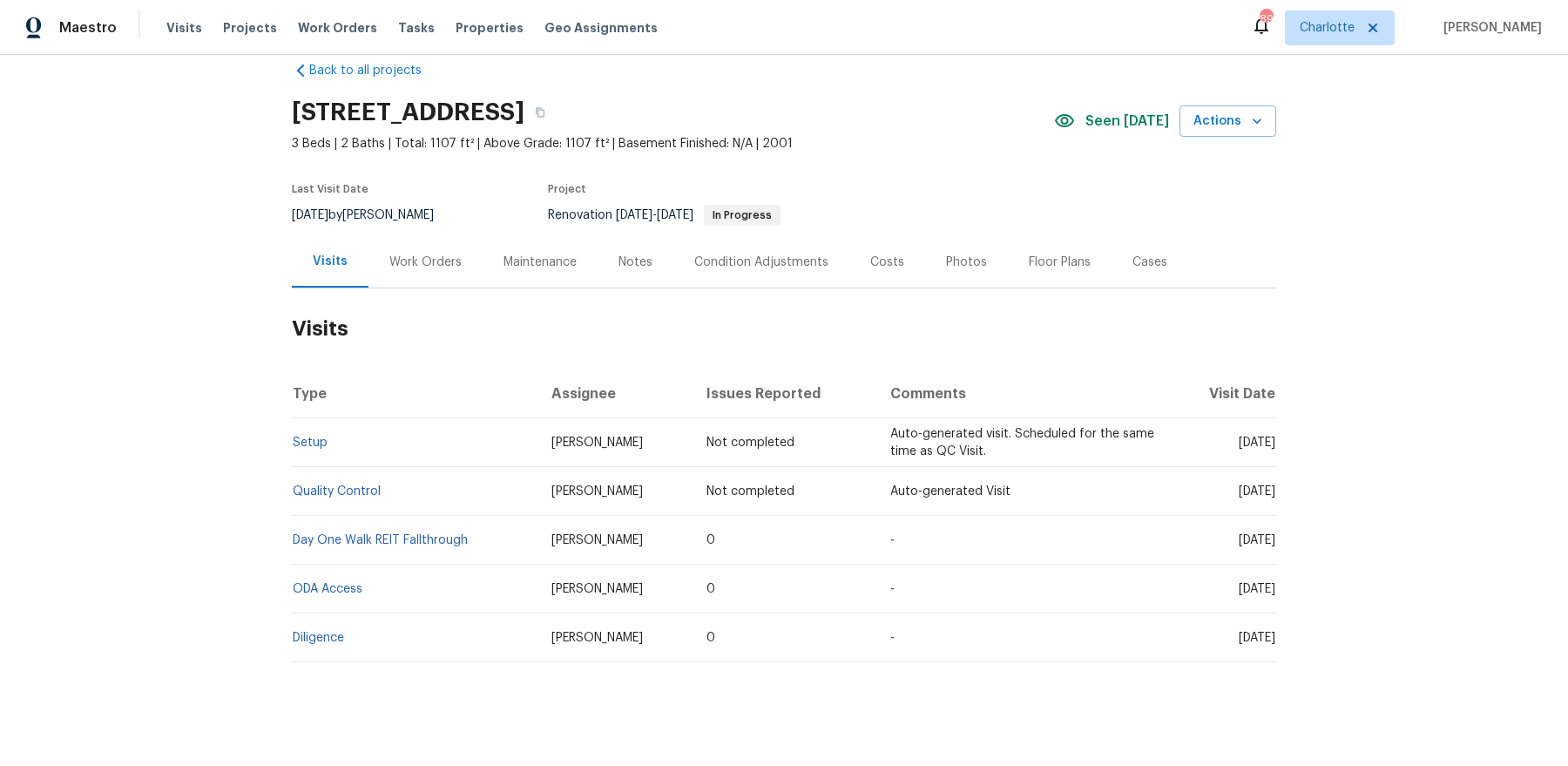
scroll to position [42, 0]
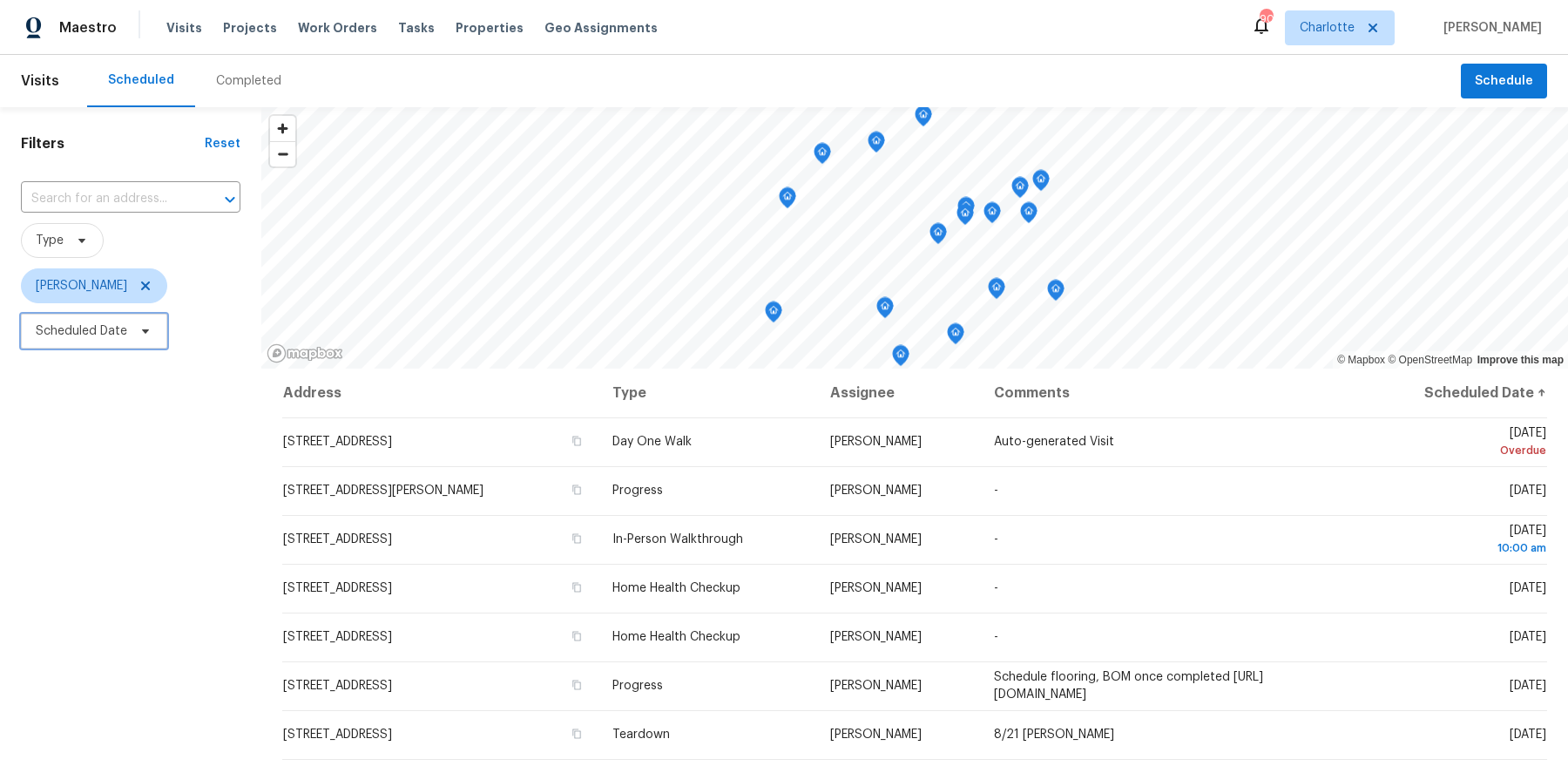
click at [104, 327] on span "Scheduled Date" at bounding box center [81, 330] width 91 height 18
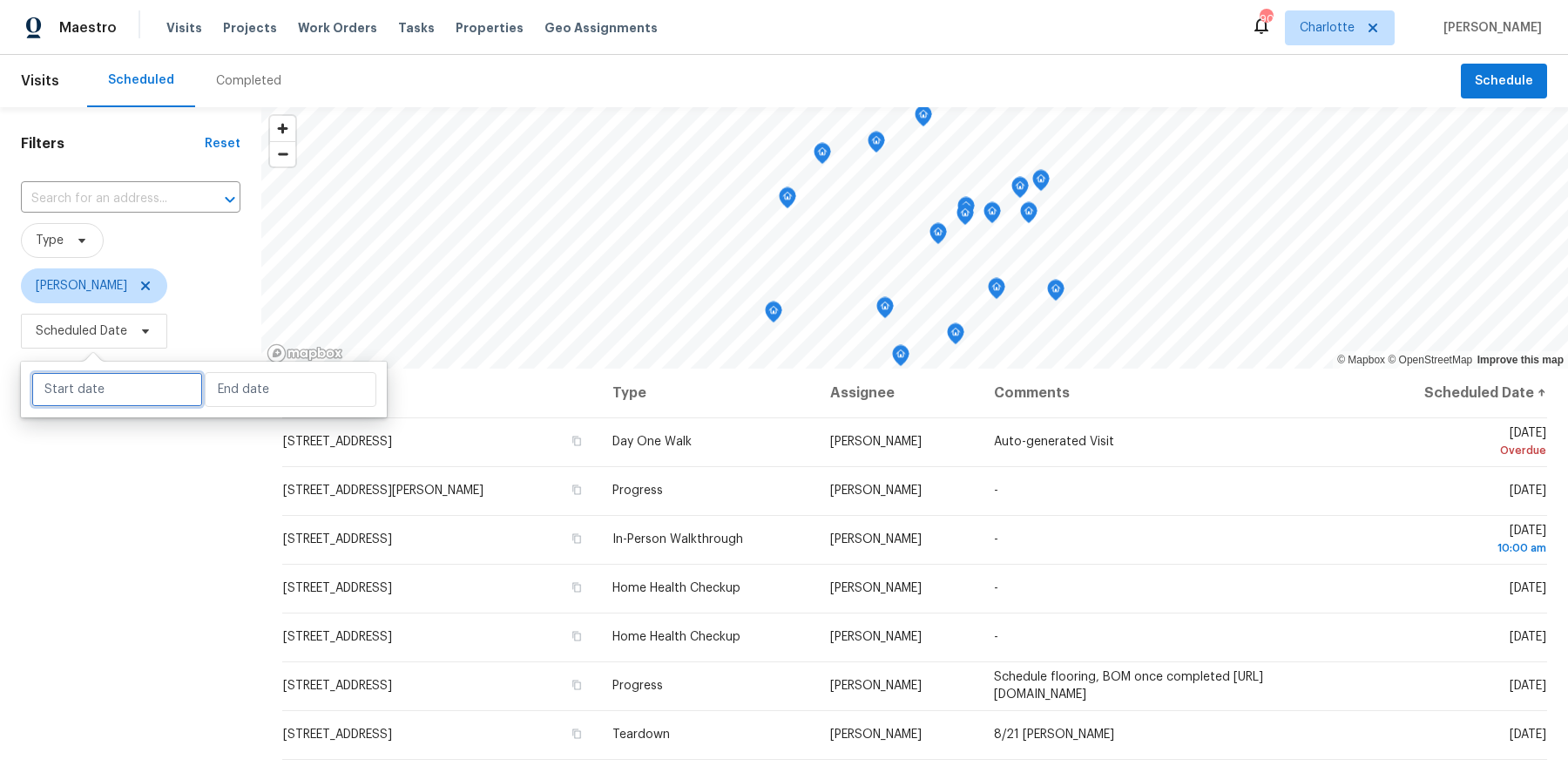
select select "7"
select select "2025"
select select "8"
select select "2025"
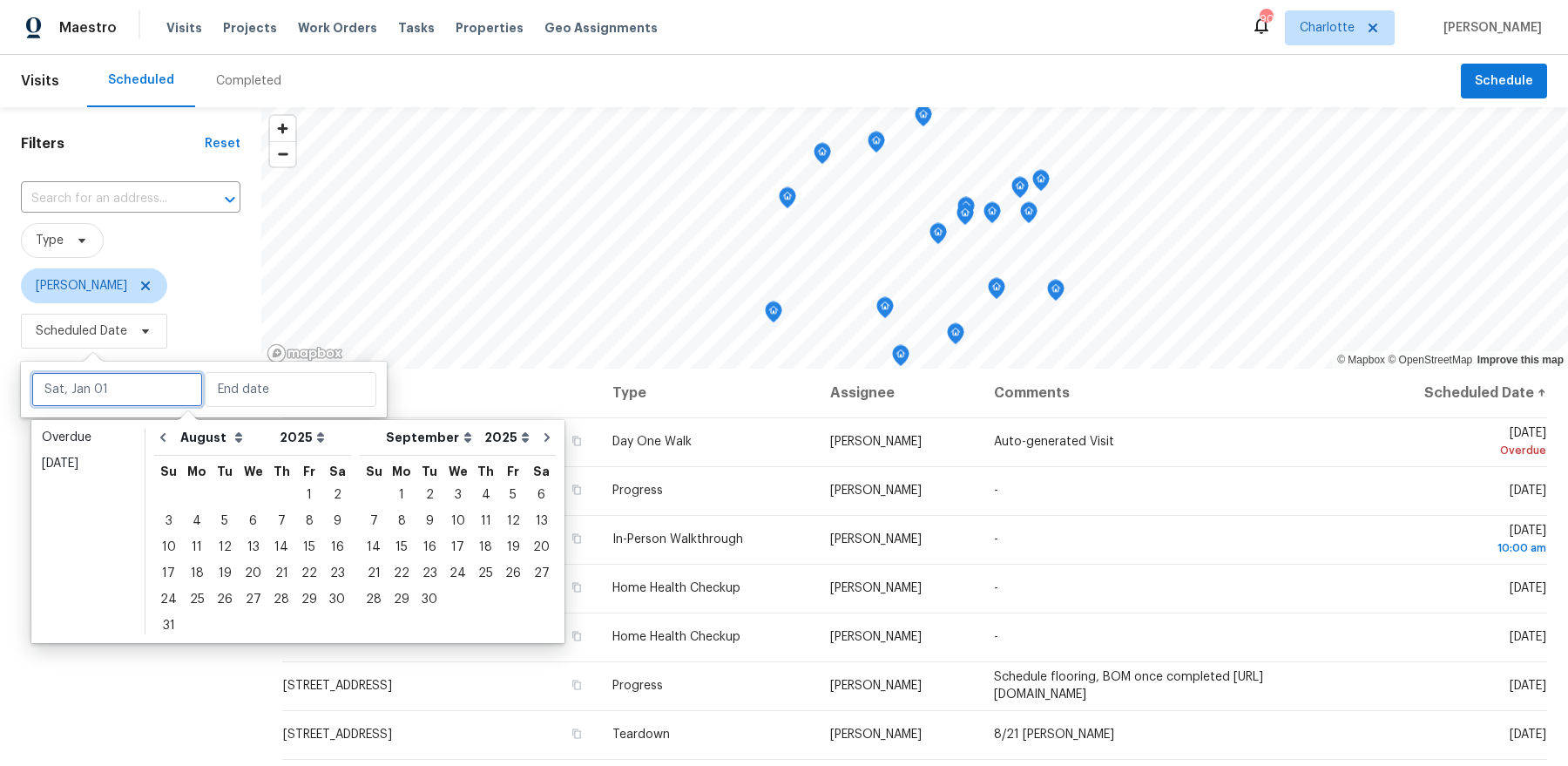
click at [103, 388] on input "text" at bounding box center [116, 389] width 172 height 35
click at [276, 553] on div "14" at bounding box center [282, 547] width 28 height 24
type input "[DATE]"
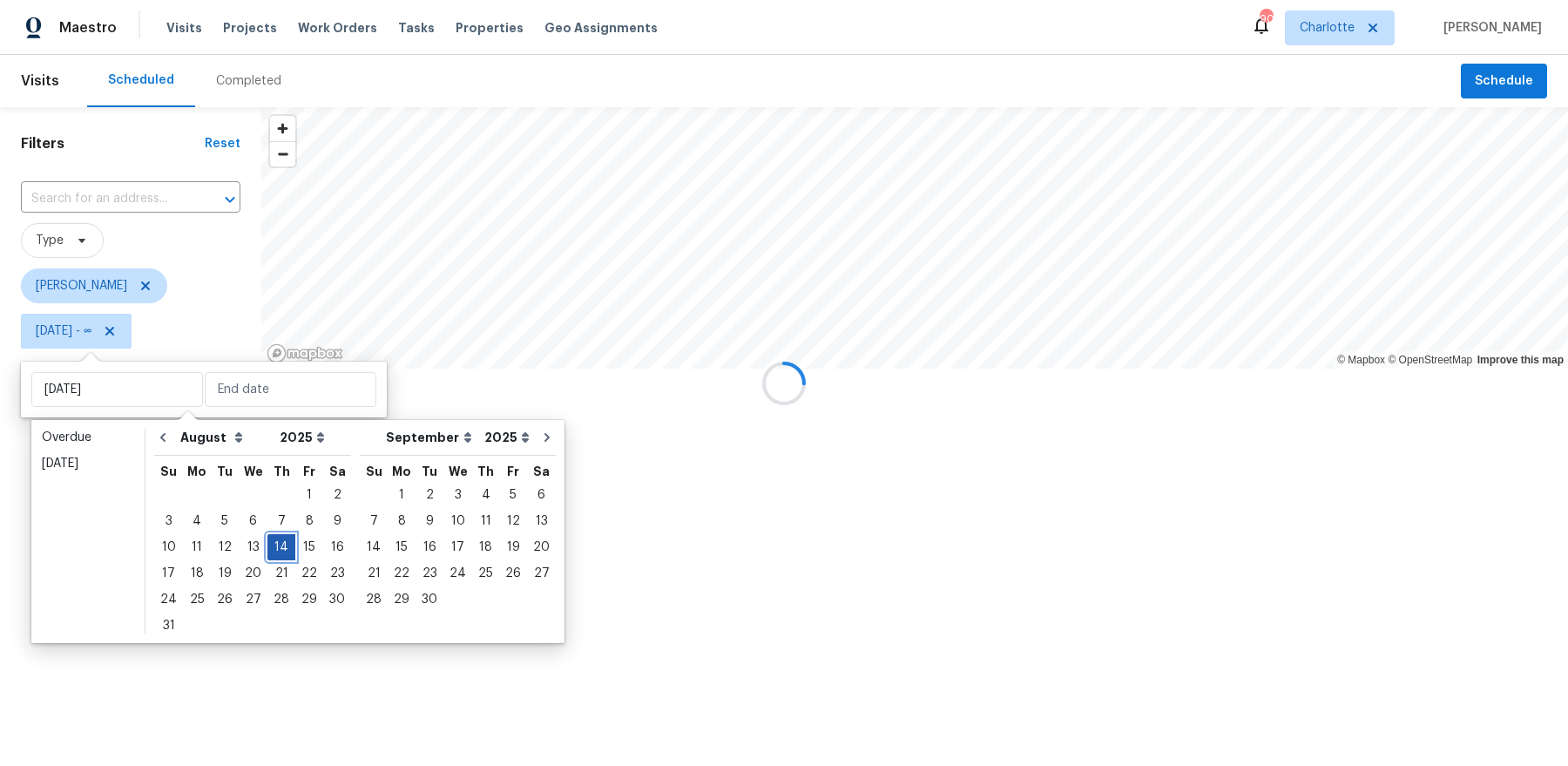
click at [276, 553] on div "14" at bounding box center [282, 547] width 28 height 24
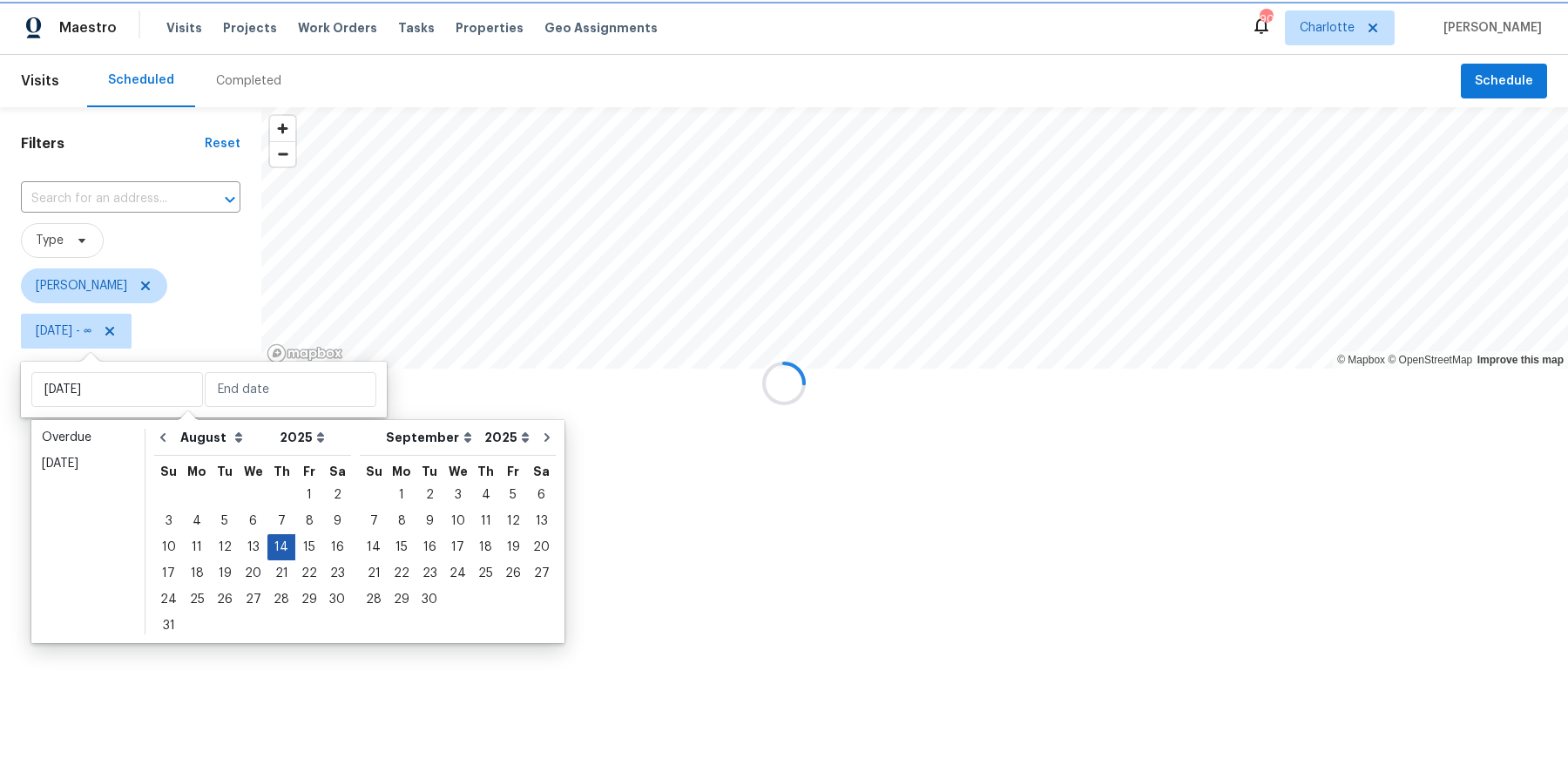
type input "[DATE]"
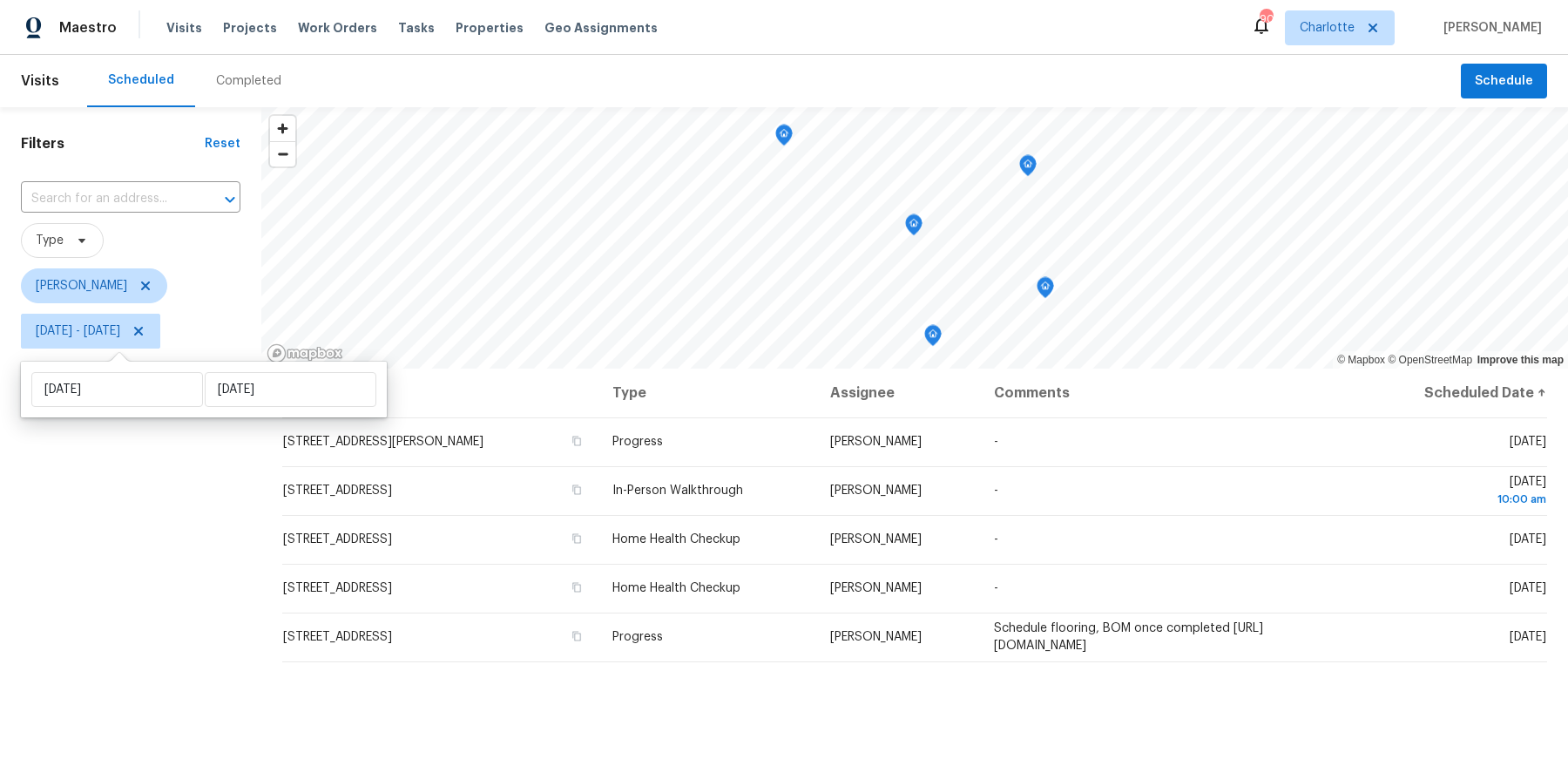
click at [167, 631] on div "Filters Reset ​ Type [PERSON_NAME] [DATE] - [DATE]" at bounding box center [131, 544] width 261 height 874
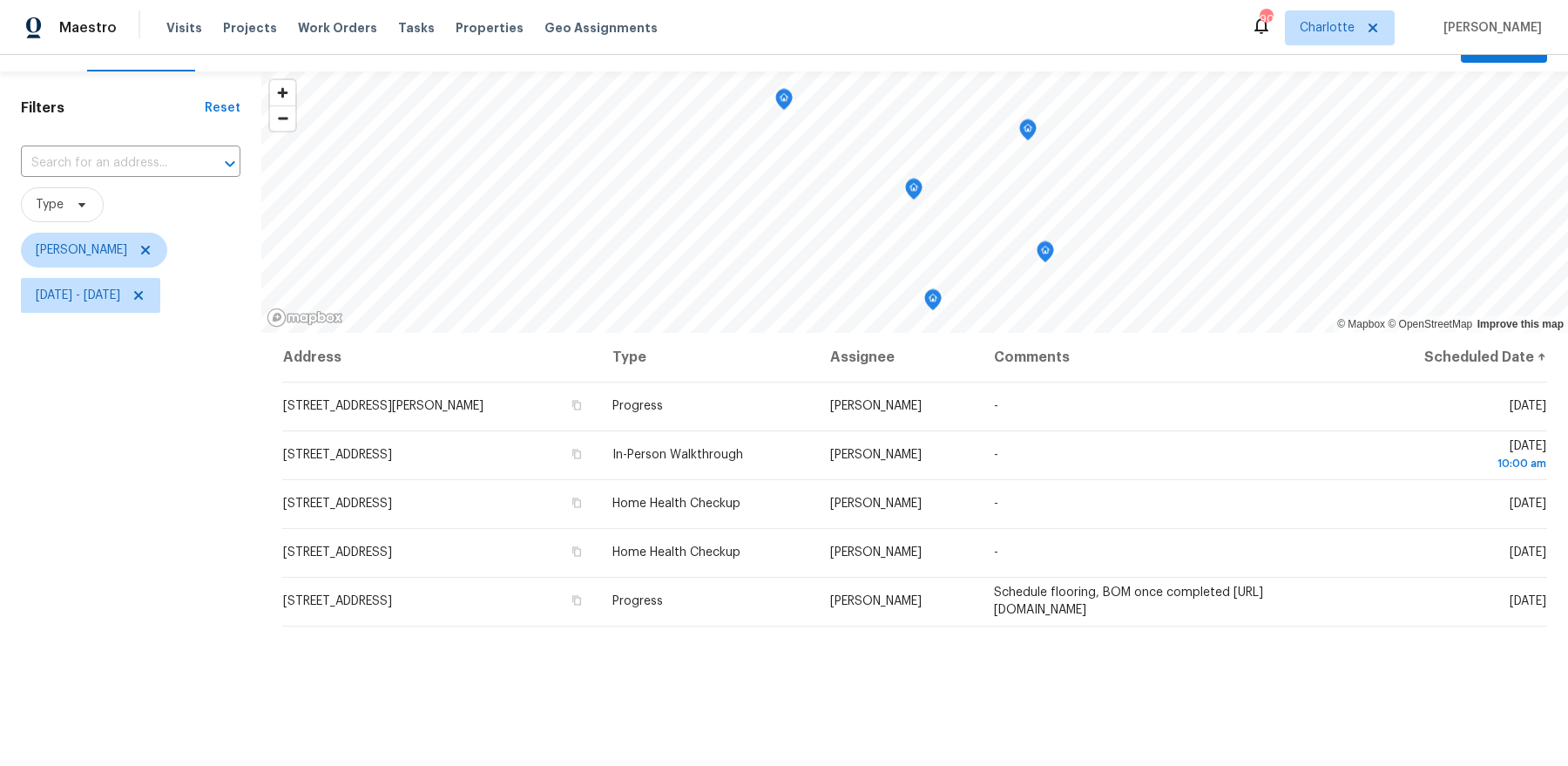
scroll to position [40, 0]
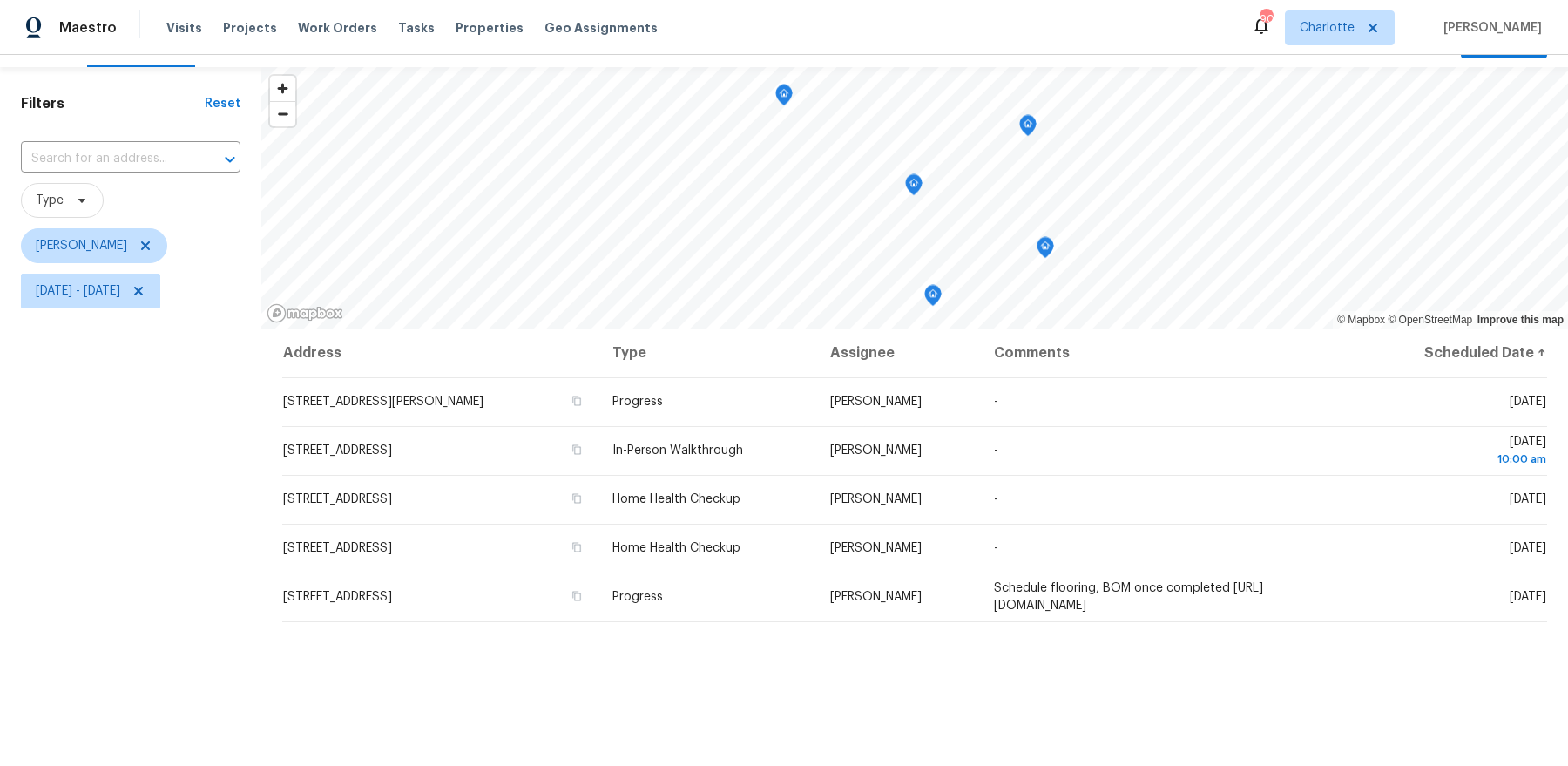
click at [789, 100] on icon "Map marker" at bounding box center [784, 95] width 16 height 20
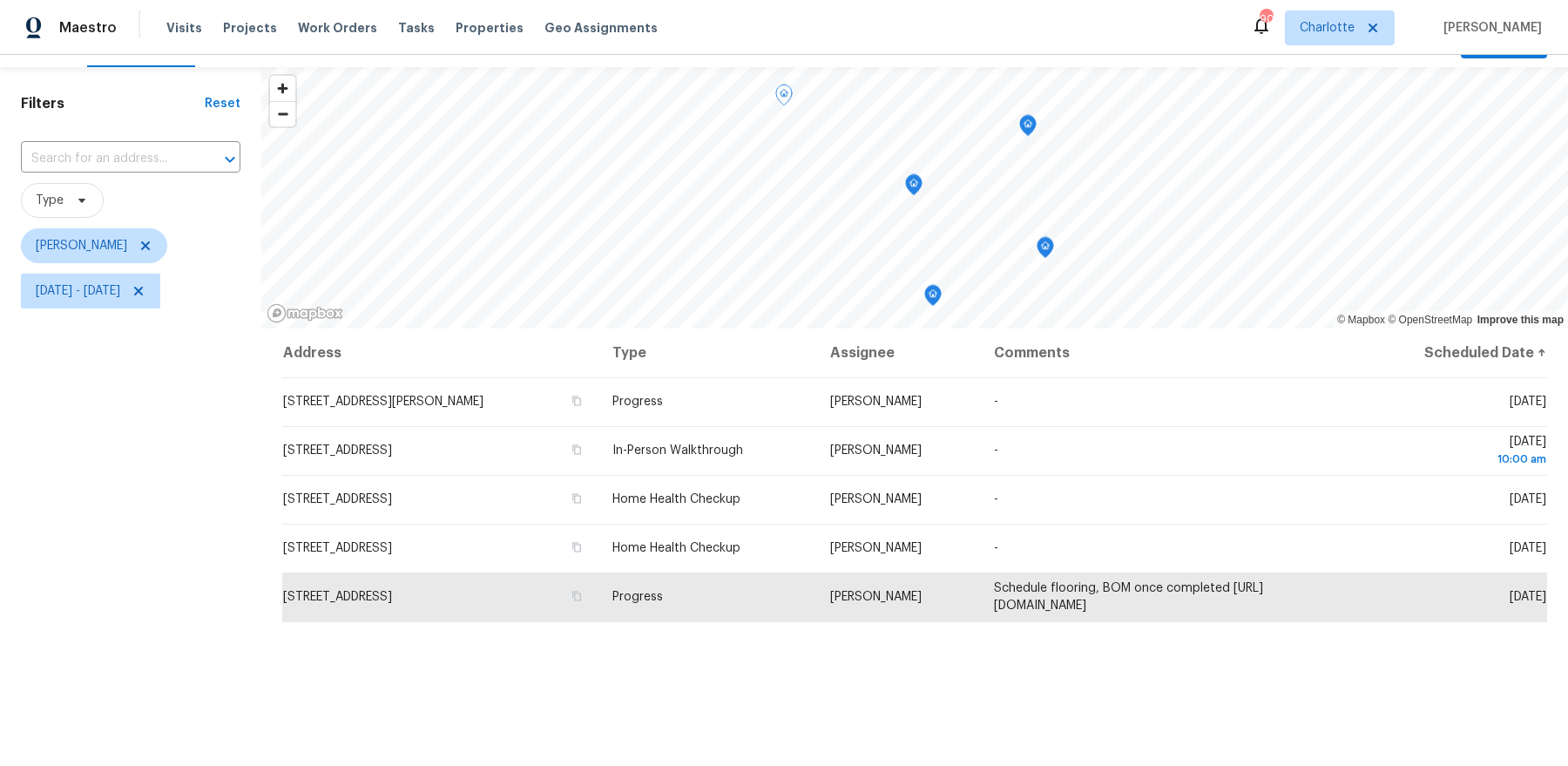
click at [1033, 119] on icon "Map marker" at bounding box center [1027, 125] width 16 height 20
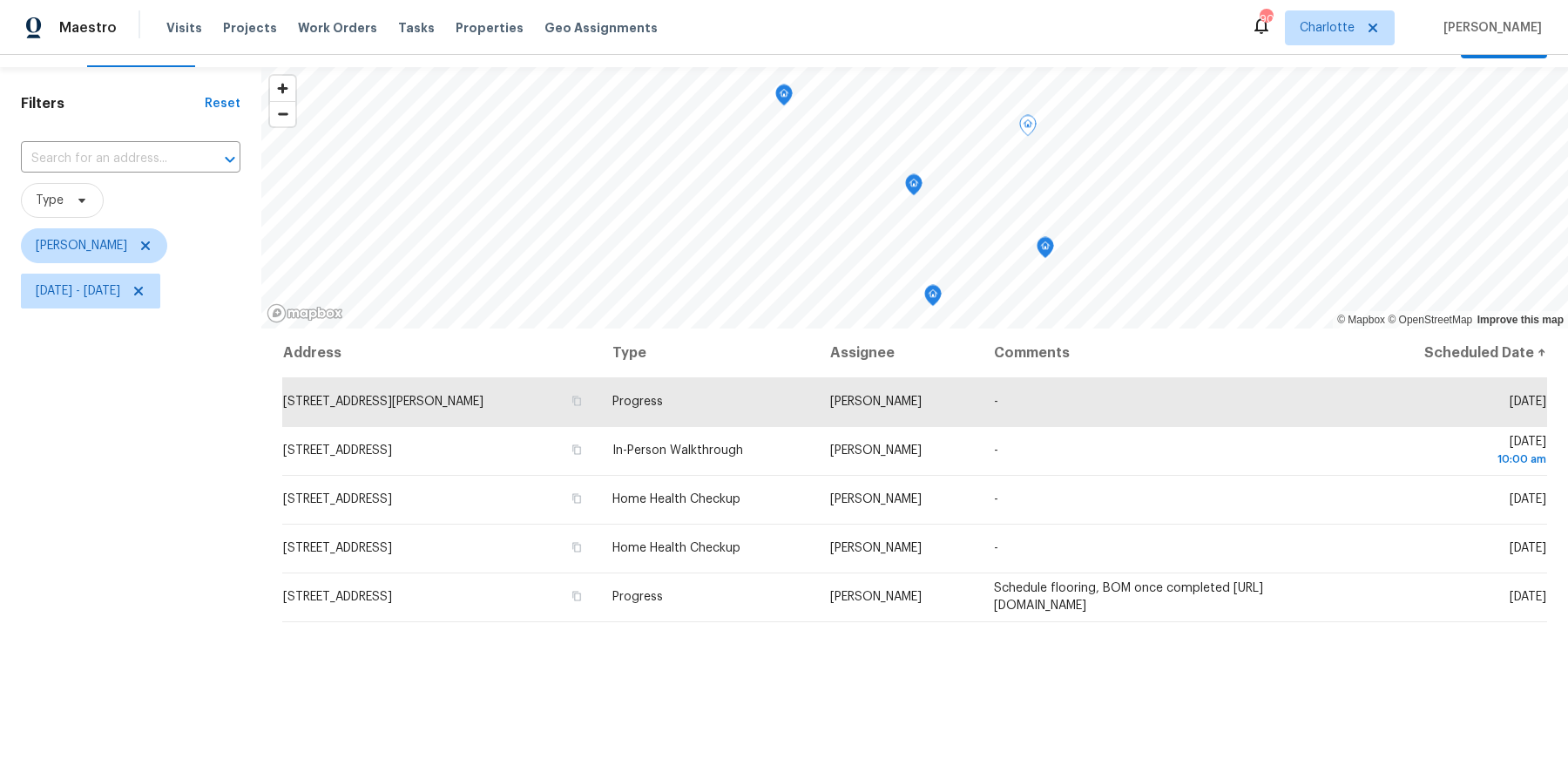
click at [1045, 250] on icon "Map marker" at bounding box center [1045, 247] width 16 height 20
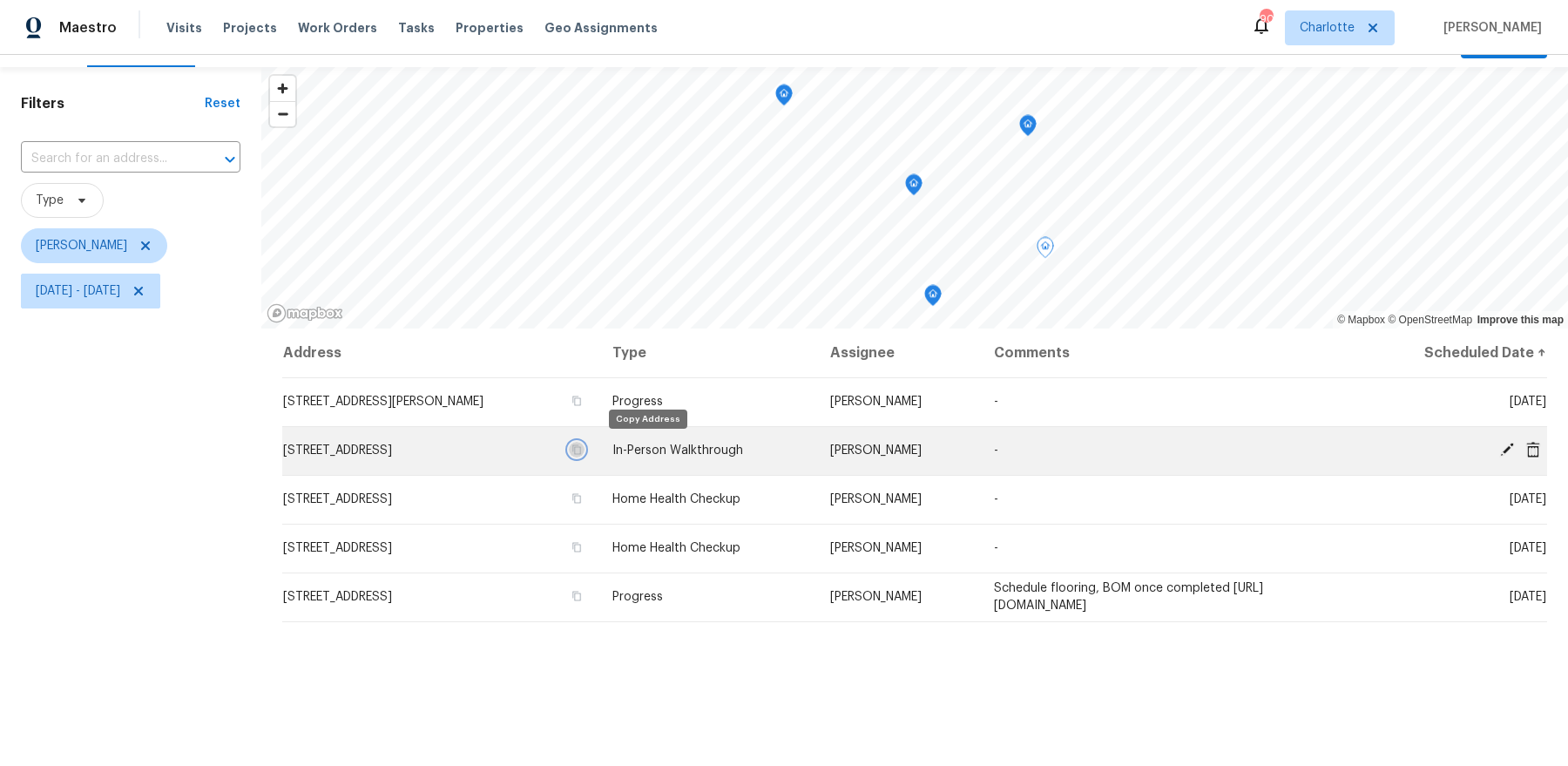
click at [582, 451] on icon "button" at bounding box center [576, 449] width 10 height 10
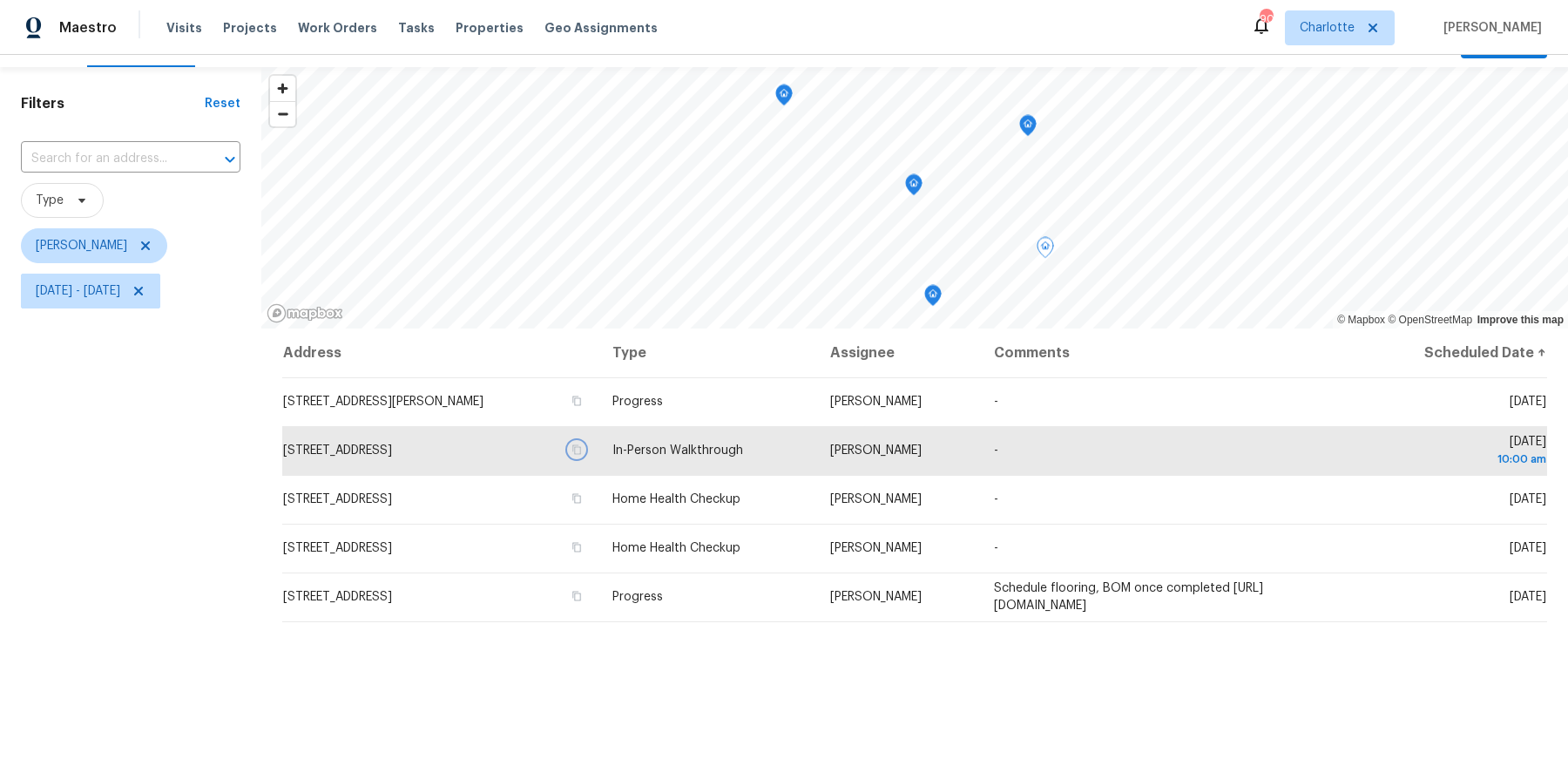
click at [936, 294] on icon "Map marker" at bounding box center [932, 295] width 16 height 20
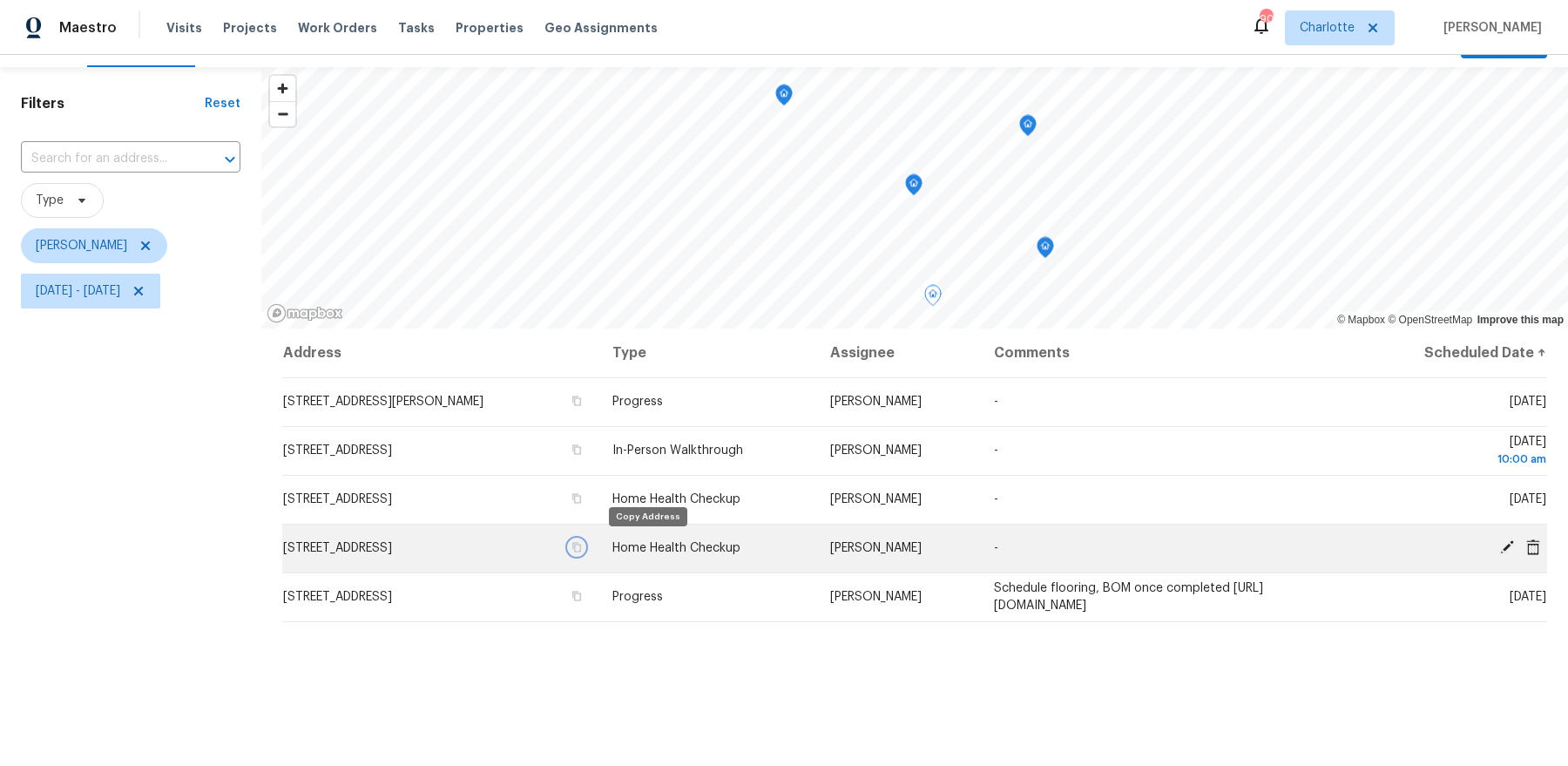
click at [582, 549] on icon "button" at bounding box center [576, 546] width 10 height 10
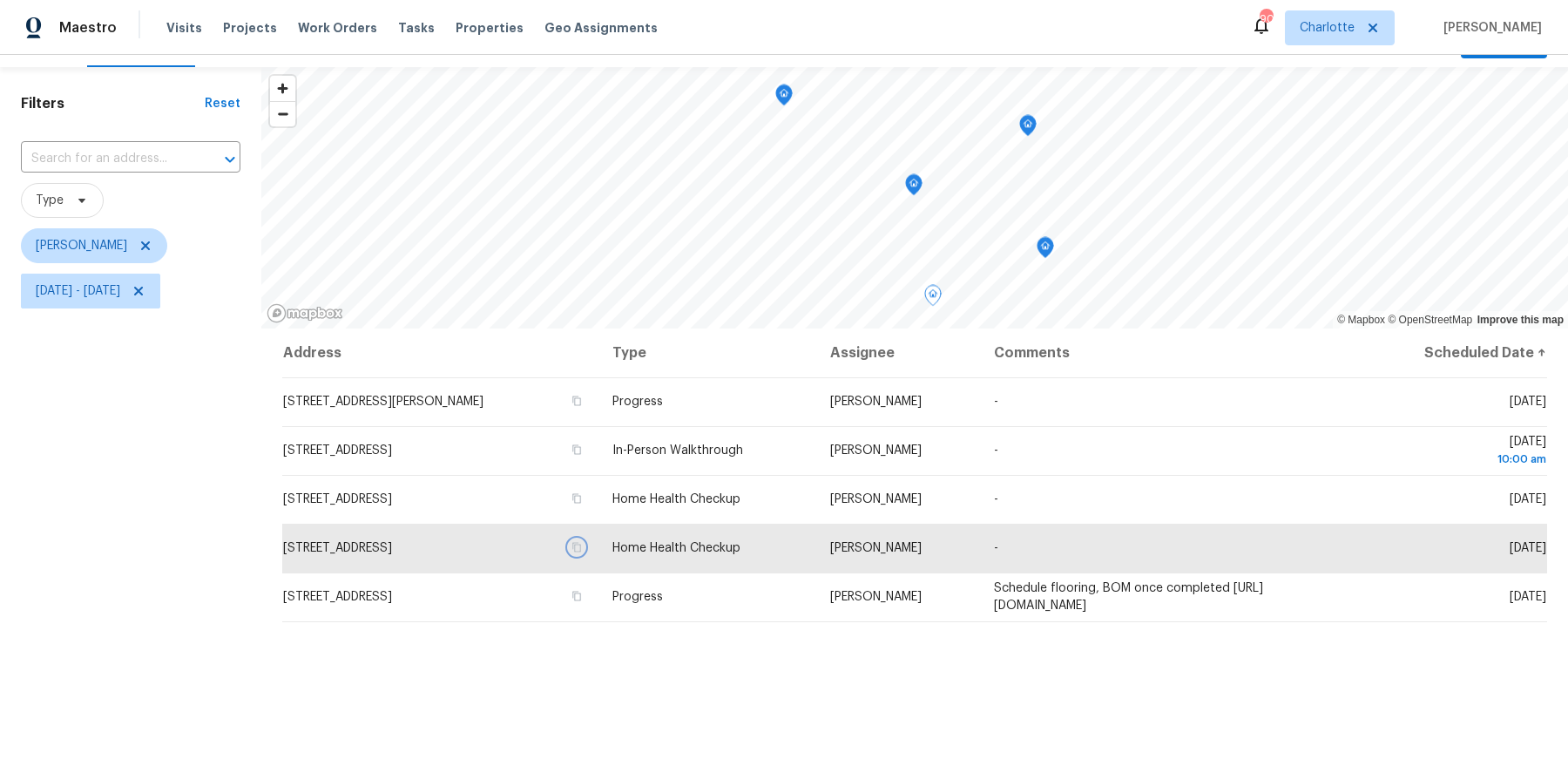
click at [914, 192] on icon "Map marker" at bounding box center [914, 184] width 16 height 20
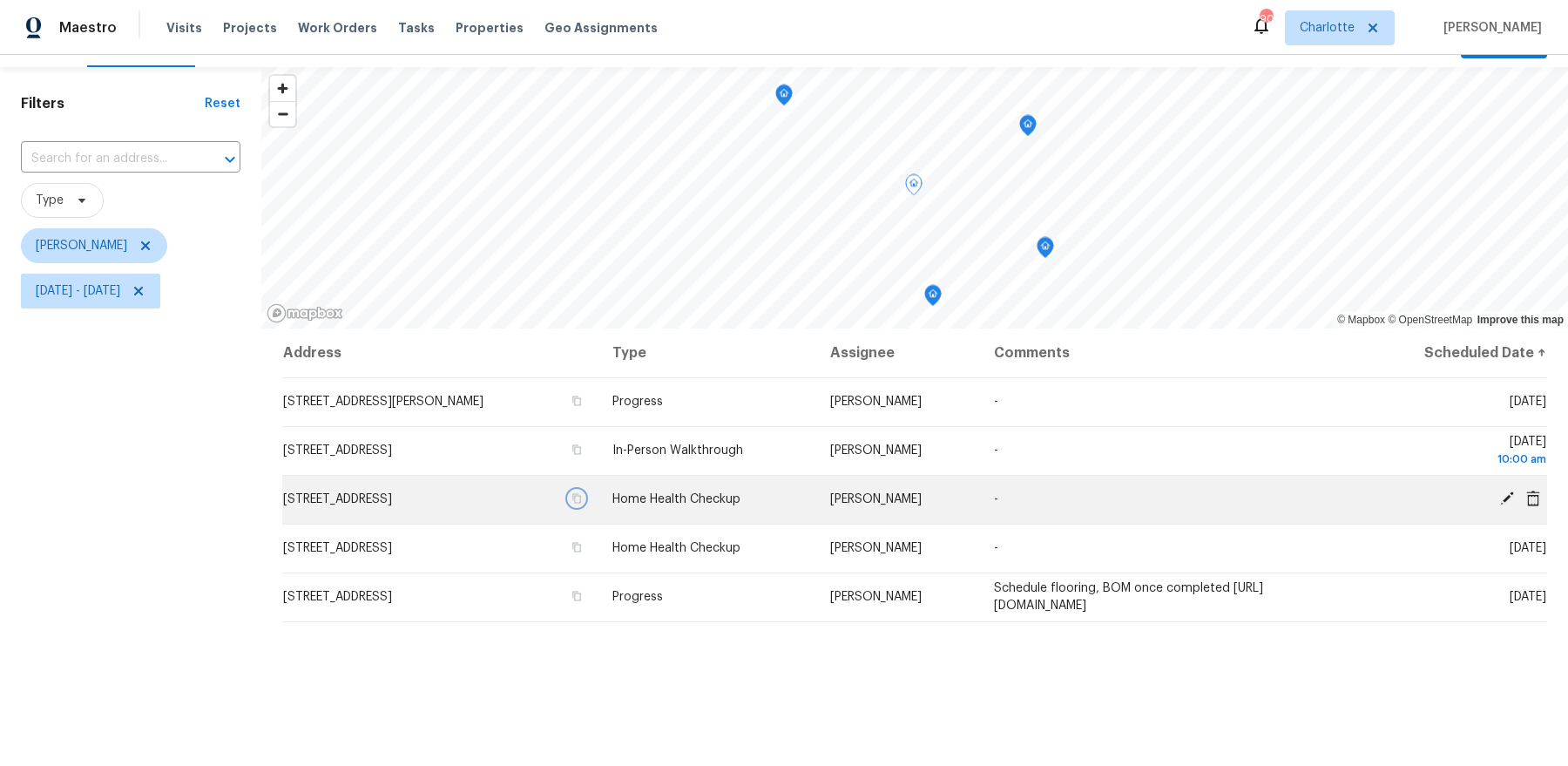
click at [582, 501] on icon "button" at bounding box center [576, 498] width 10 height 10
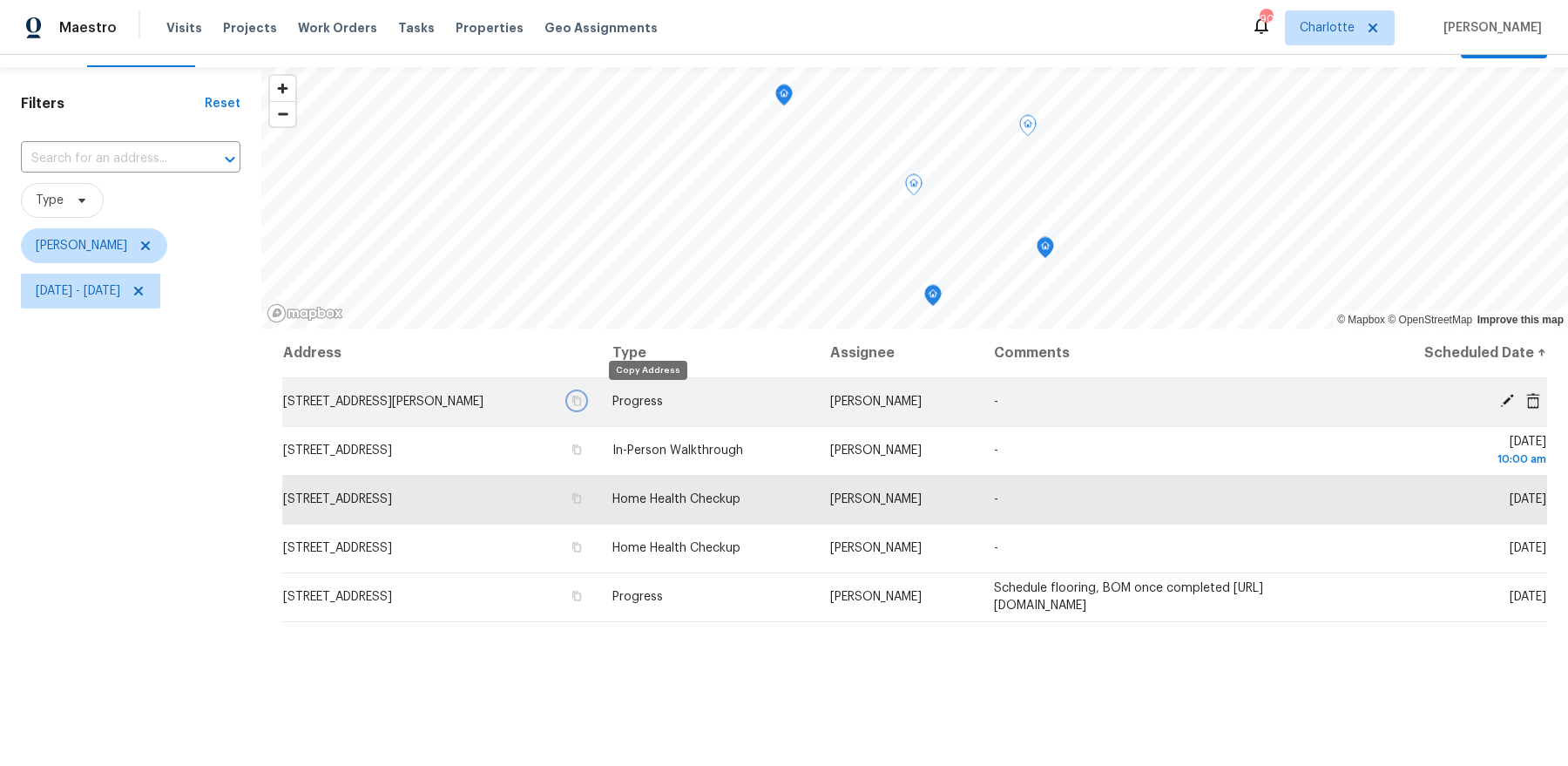
click at [582, 404] on icon "button" at bounding box center [577, 401] width 8 height 9
